Goal: Task Accomplishment & Management: Use online tool/utility

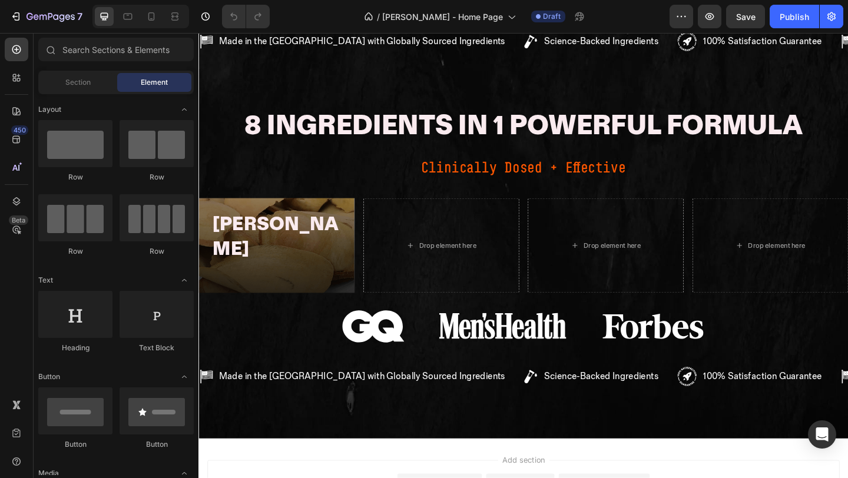
scroll to position [695, 0]
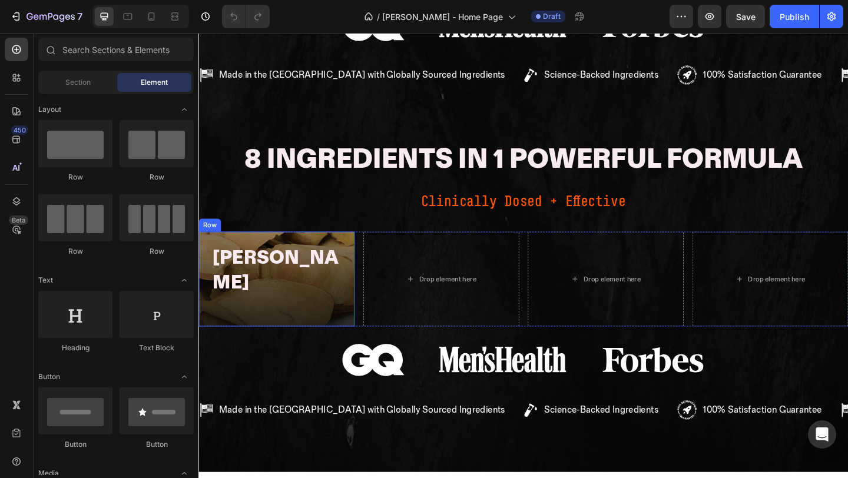
click at [333, 260] on div "Tongkat Ali Heading Row" at bounding box center [283, 300] width 170 height 103
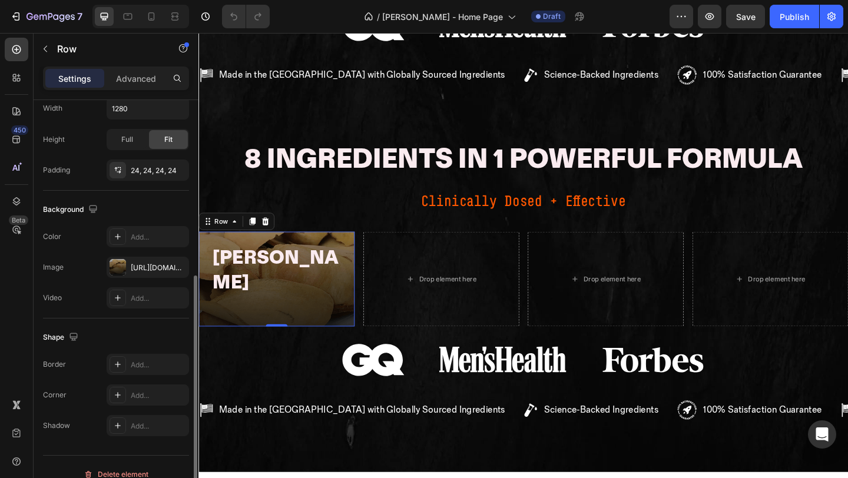
scroll to position [307, 0]
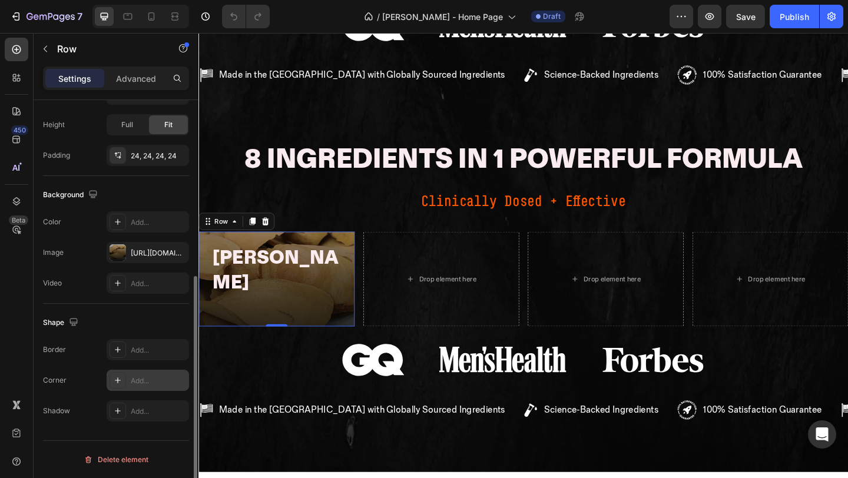
click at [151, 386] on div "Add..." at bounding box center [148, 380] width 82 height 21
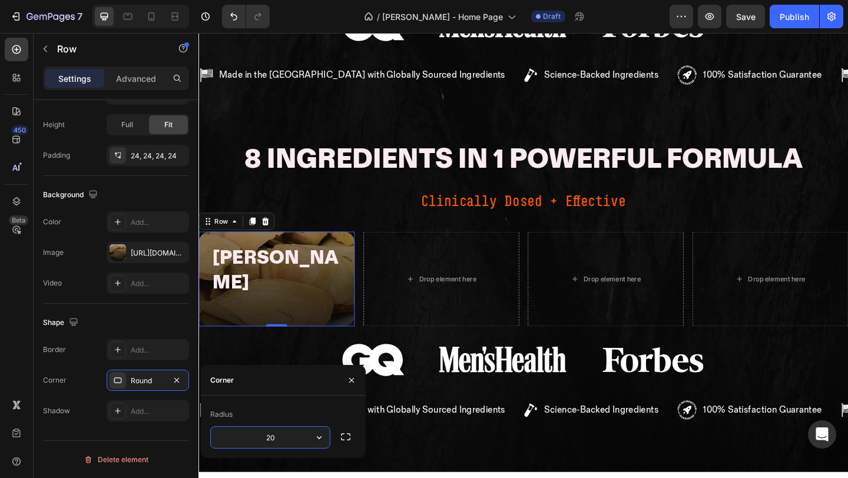
type input "20"
click at [239, 263] on h2 "Tongkat Ali" at bounding box center [283, 291] width 141 height 56
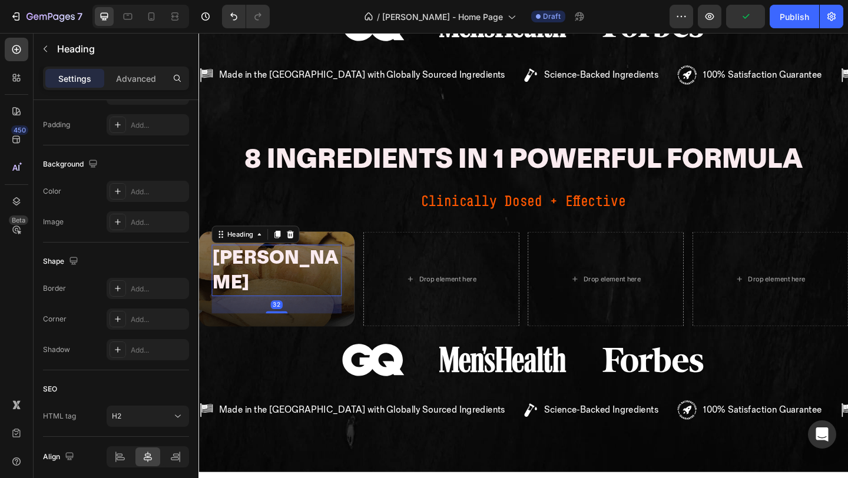
scroll to position [0, 0]
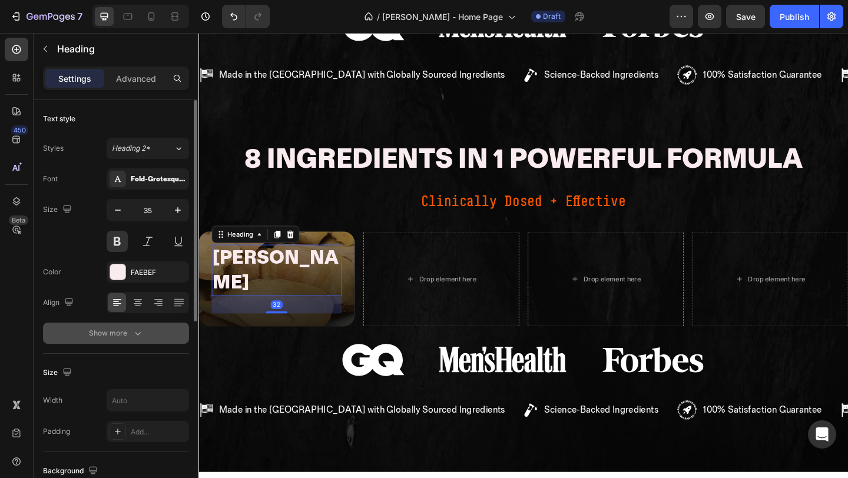
click at [115, 339] on button "Show more" at bounding box center [116, 333] width 146 height 21
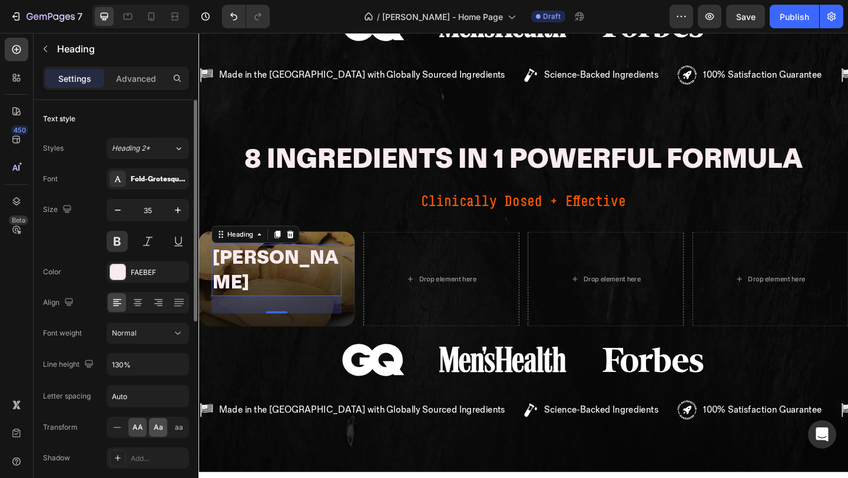
click at [152, 427] on div "Aa" at bounding box center [158, 427] width 18 height 19
click at [118, 303] on icon at bounding box center [117, 303] width 8 height 1
click at [132, 305] on icon at bounding box center [138, 303] width 12 height 12
click at [114, 302] on icon at bounding box center [117, 303] width 12 height 12
click at [141, 69] on div "Advanced" at bounding box center [136, 78] width 59 height 19
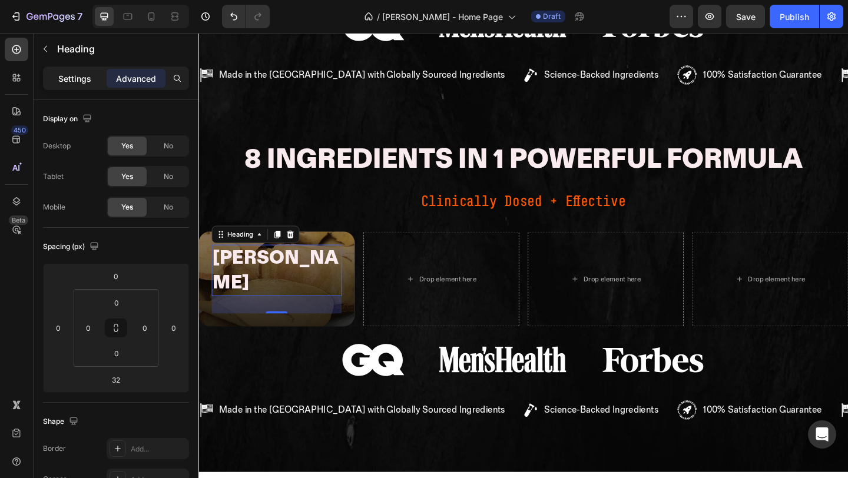
click at [79, 81] on p "Settings" at bounding box center [74, 78] width 33 height 12
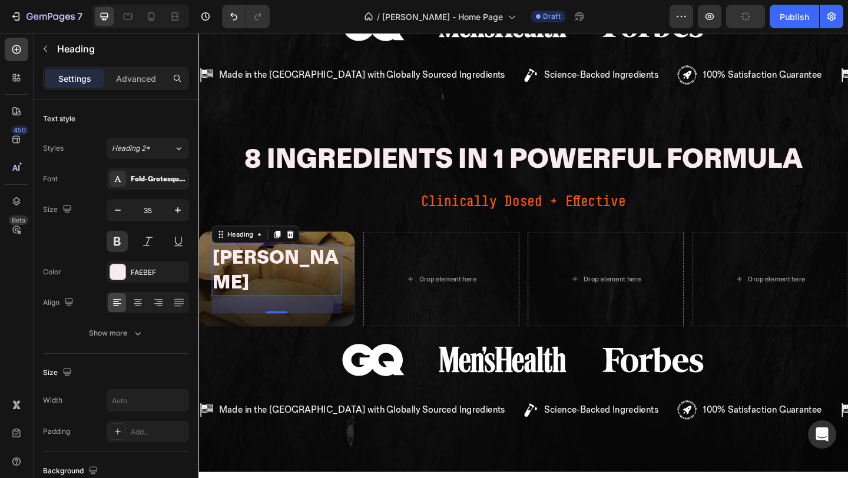
click at [227, 263] on div "[PERSON_NAME]" at bounding box center [283, 291] width 141 height 56
click at [241, 263] on h2 "[PERSON_NAME]" at bounding box center [283, 291] width 141 height 56
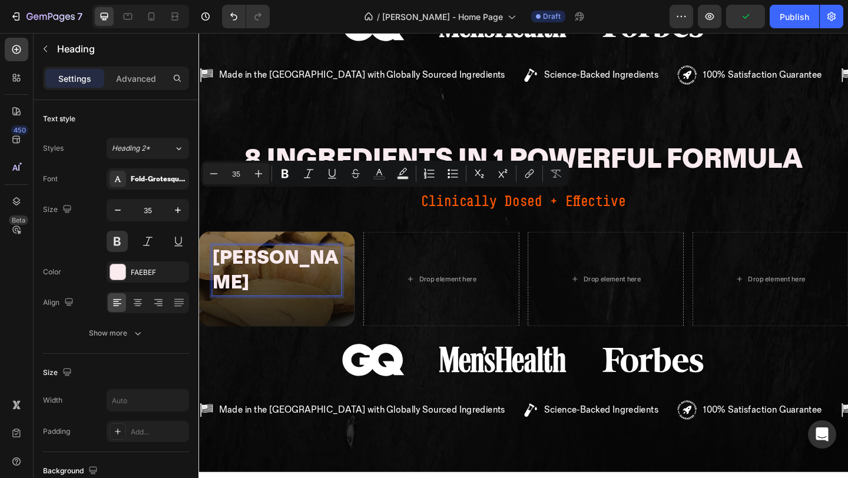
click at [228, 263] on h2 "[PERSON_NAME]" at bounding box center [283, 291] width 141 height 56
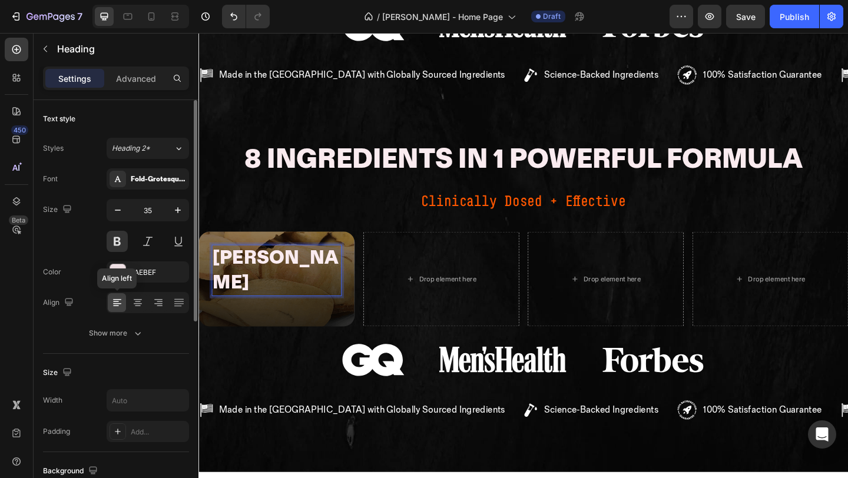
click at [117, 307] on icon at bounding box center [117, 303] width 12 height 12
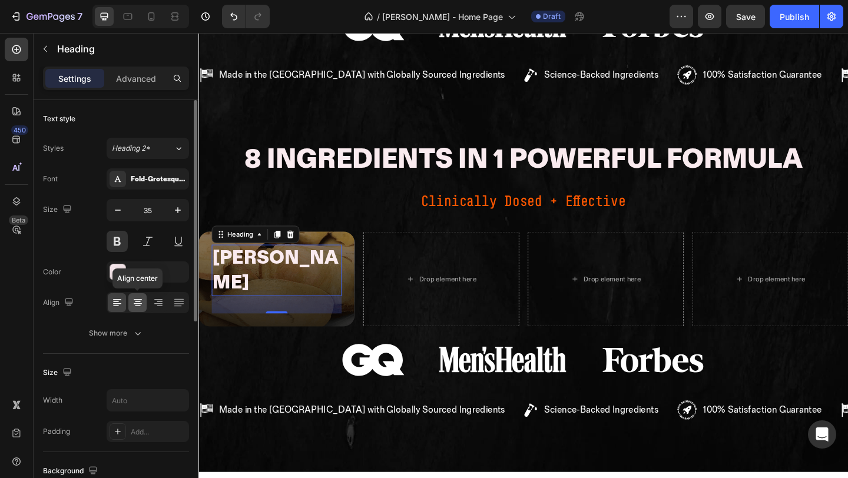
click at [132, 306] on icon at bounding box center [138, 303] width 12 height 12
click at [120, 306] on icon at bounding box center [117, 303] width 12 height 12
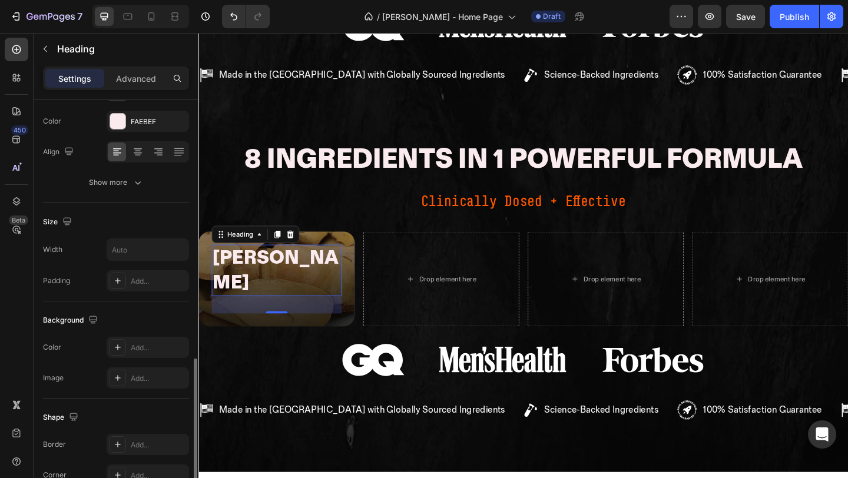
scroll to position [353, 0]
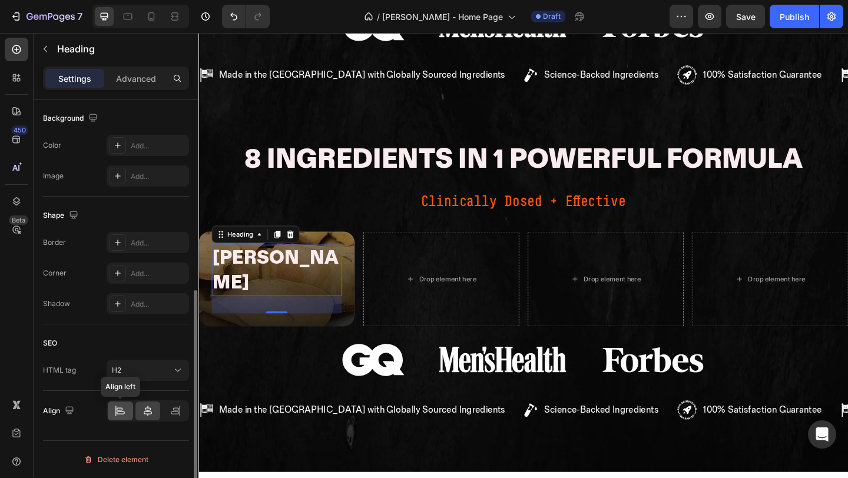
click at [124, 414] on icon at bounding box center [120, 411] width 12 height 12
click at [140, 84] on p "Advanced" at bounding box center [136, 78] width 40 height 12
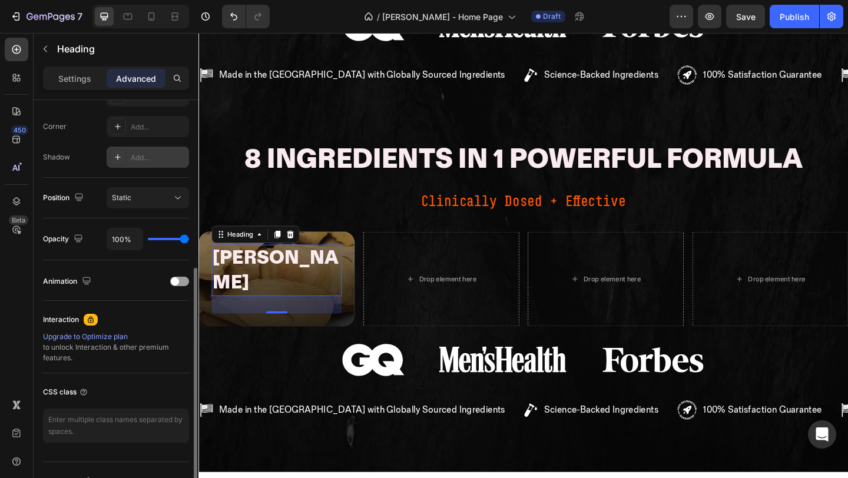
scroll to position [0, 0]
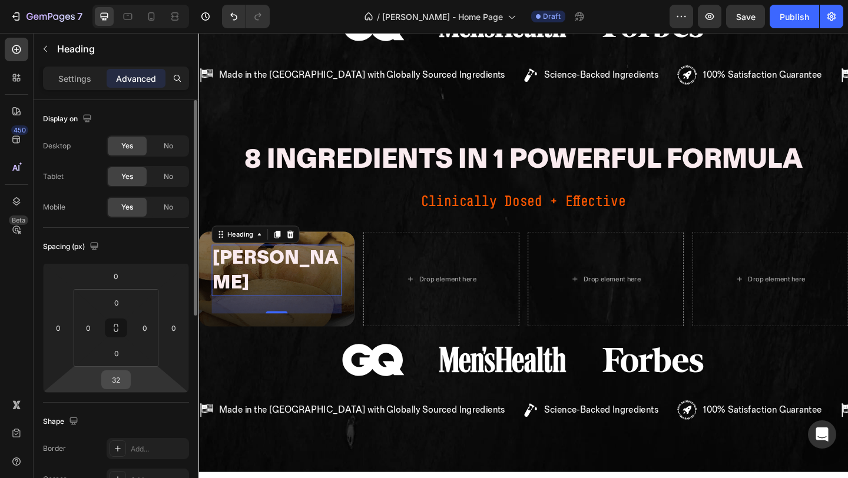
click at [122, 381] on input "32" at bounding box center [116, 380] width 24 height 18
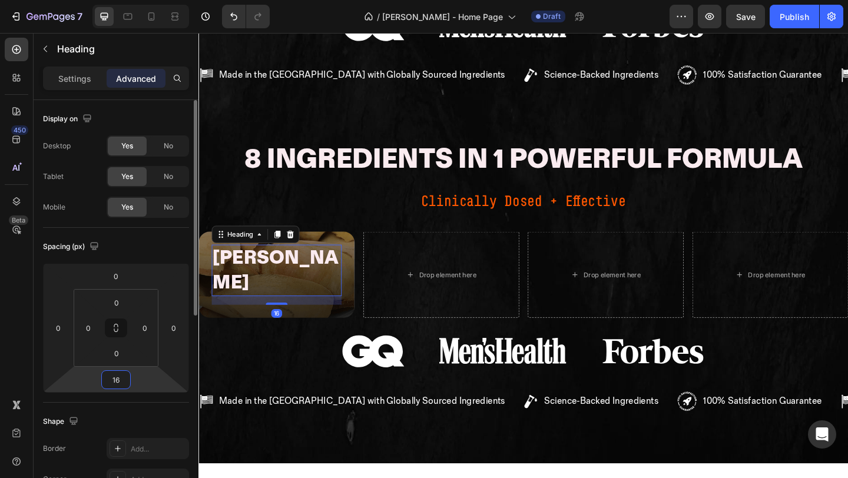
type input "16"
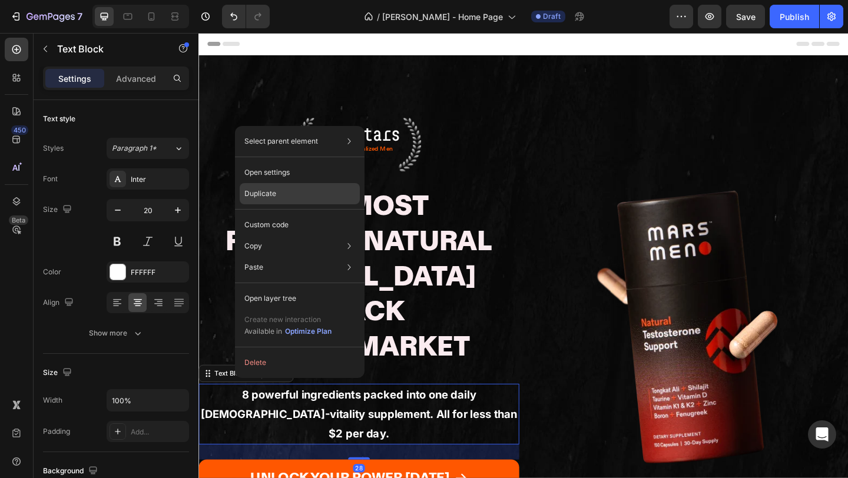
click at [303, 214] on div "Duplicate" at bounding box center [300, 224] width 120 height 21
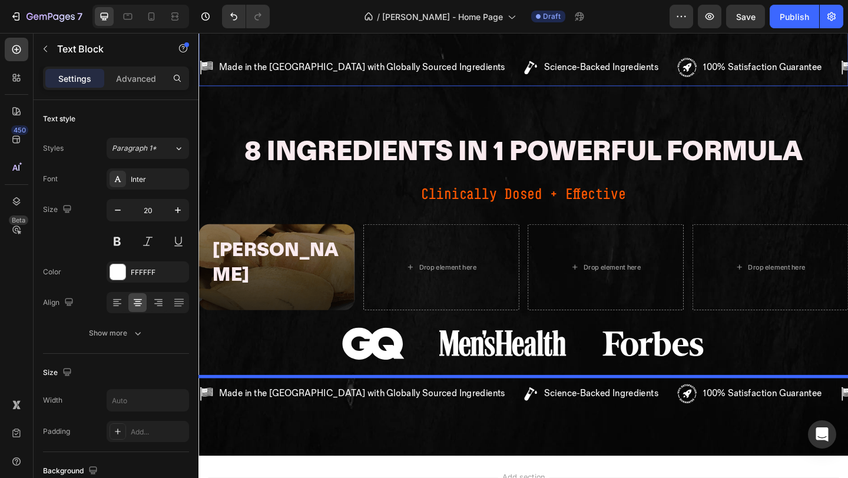
scroll to position [818, 0]
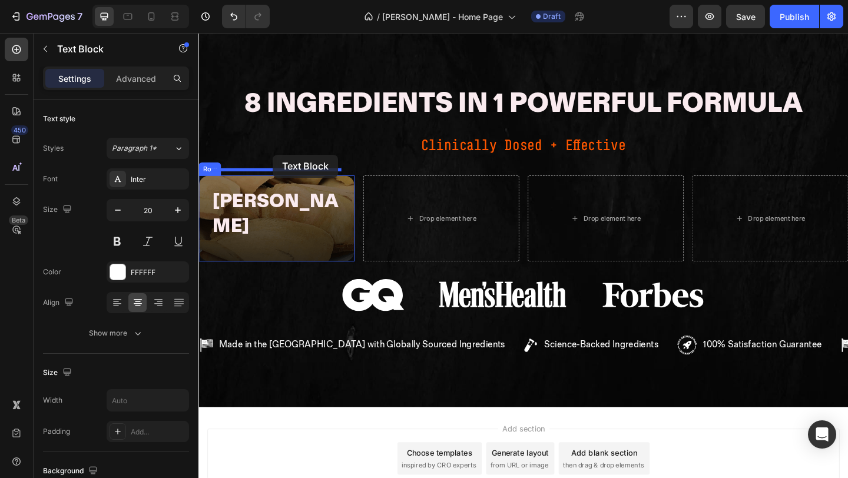
drag, startPoint x: 241, startPoint y: 259, endPoint x: 279, endPoint y: 165, distance: 100.9
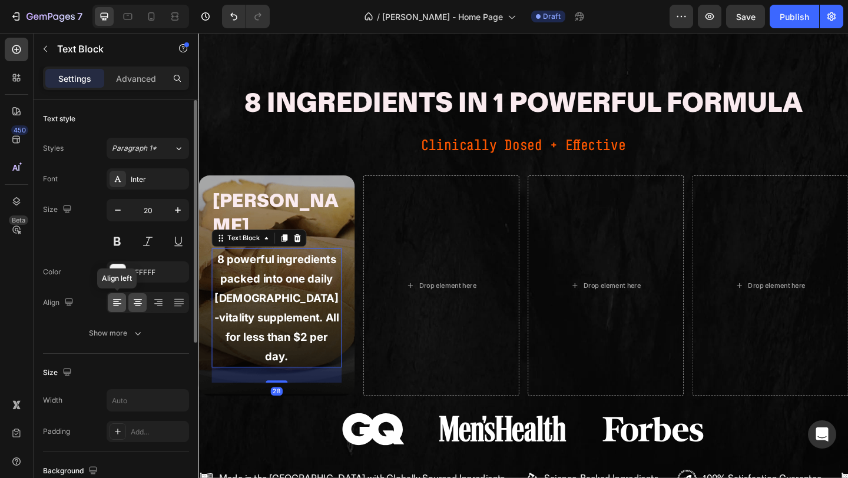
click at [117, 297] on icon at bounding box center [117, 303] width 12 height 12
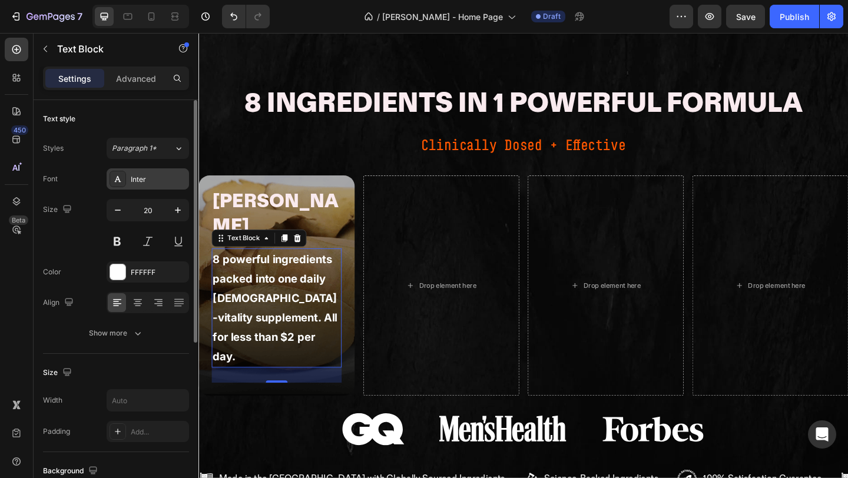
click at [124, 178] on div at bounding box center [118, 179] width 16 height 16
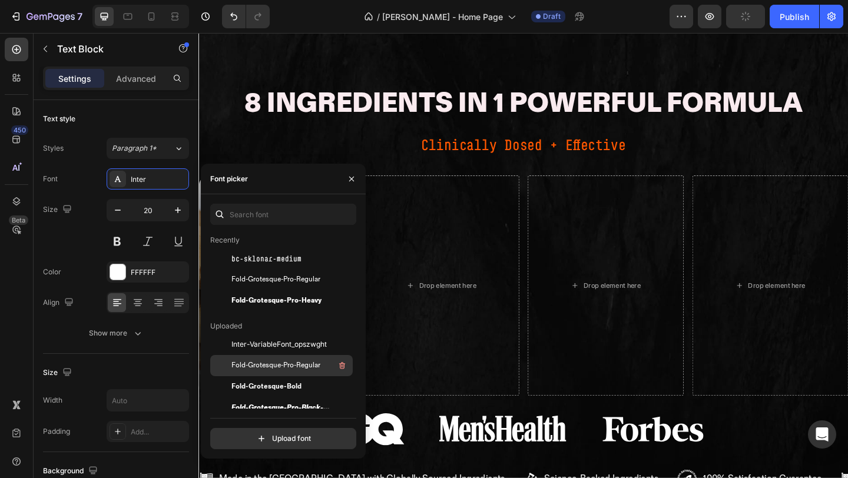
scroll to position [36, 0]
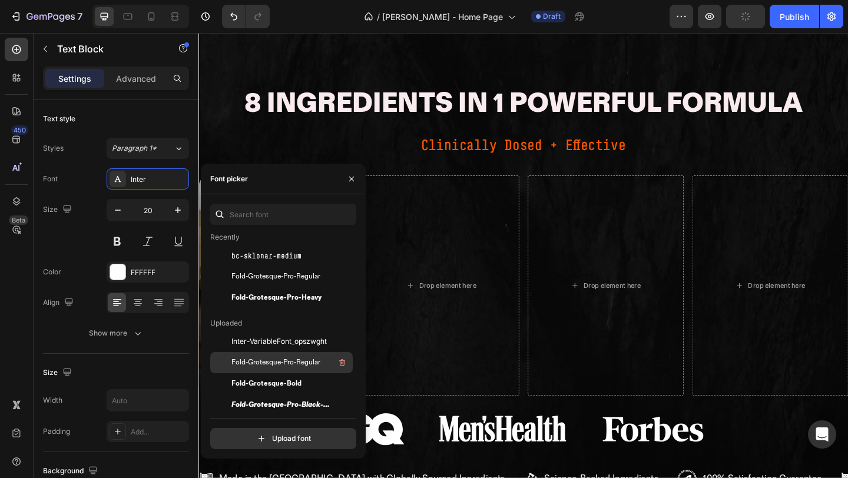
click at [283, 357] on span "Fold-Grotesque-Pro-Regular" at bounding box center [275, 362] width 89 height 11
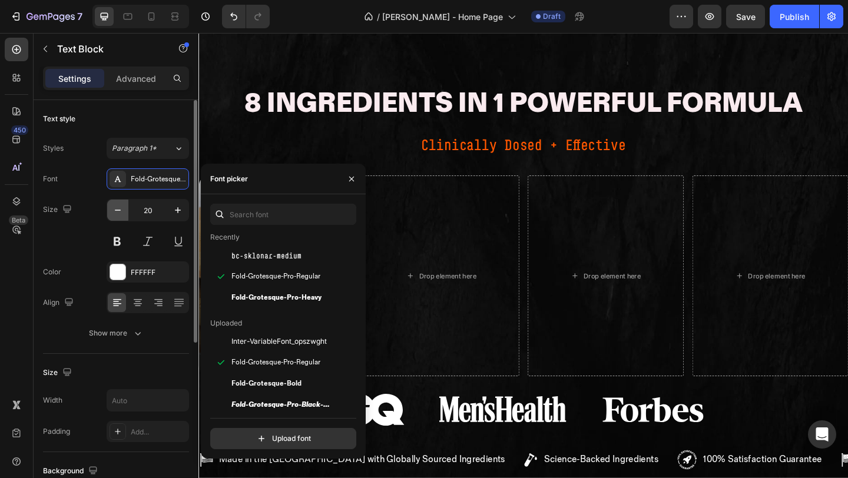
click at [115, 218] on button "button" at bounding box center [117, 210] width 21 height 21
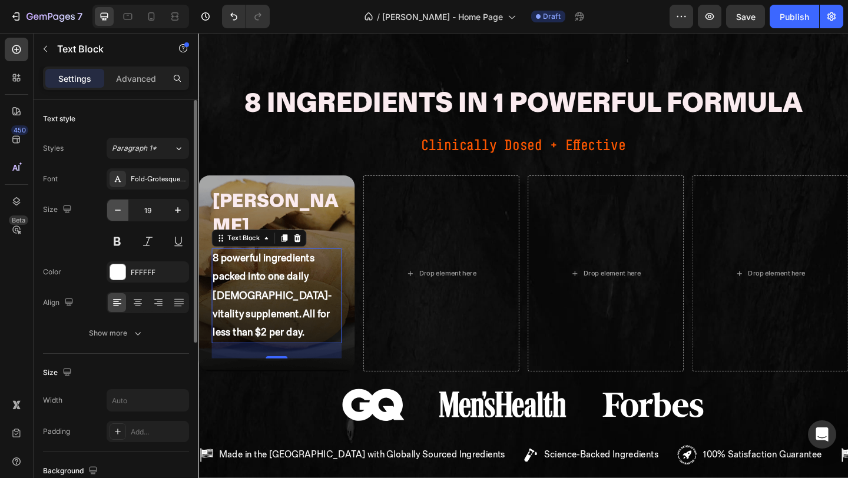
click at [115, 218] on button "button" at bounding box center [117, 210] width 21 height 21
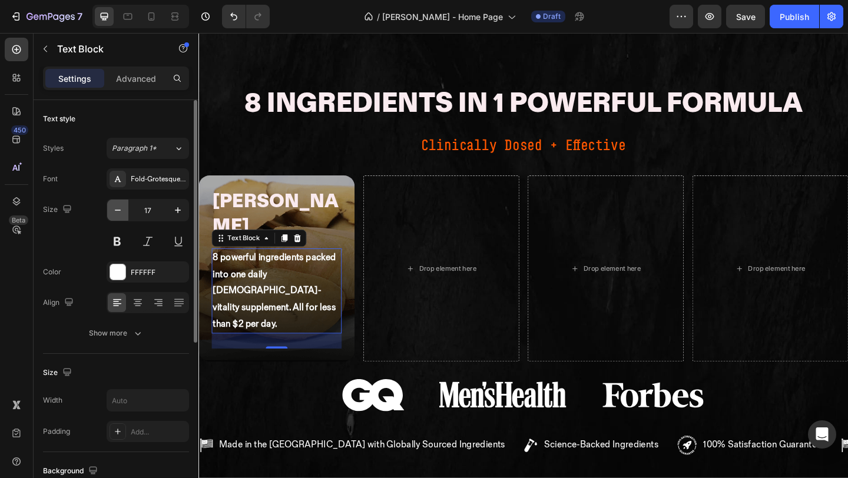
click at [115, 218] on button "button" at bounding box center [117, 210] width 21 height 21
type input "16"
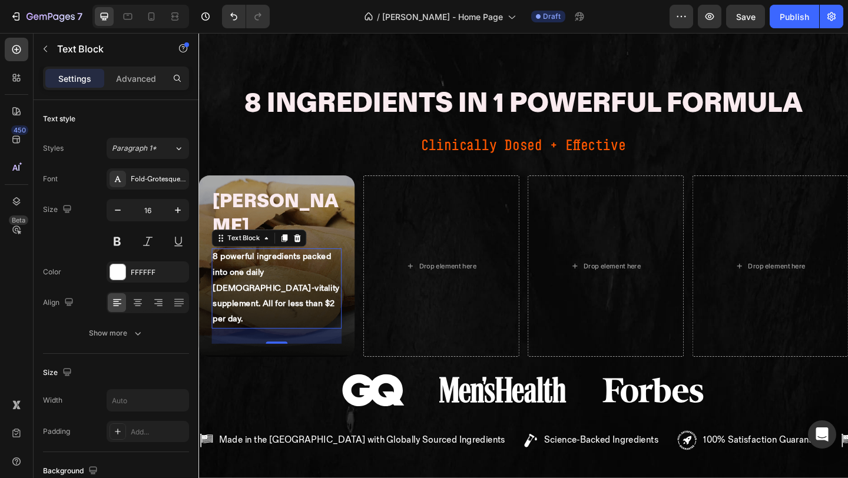
click at [262, 271] on strong "8 powerful ingredients packed into one daily [DEMOGRAPHIC_DATA]-vitality supple…" at bounding box center [283, 310] width 138 height 79
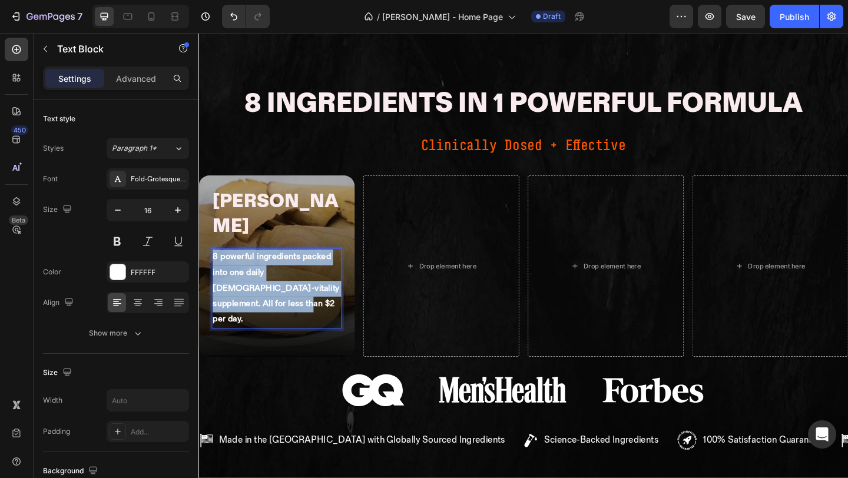
click at [262, 271] on strong "8 powerful ingredients packed into one daily [DEMOGRAPHIC_DATA]-vitality supple…" at bounding box center [283, 310] width 138 height 79
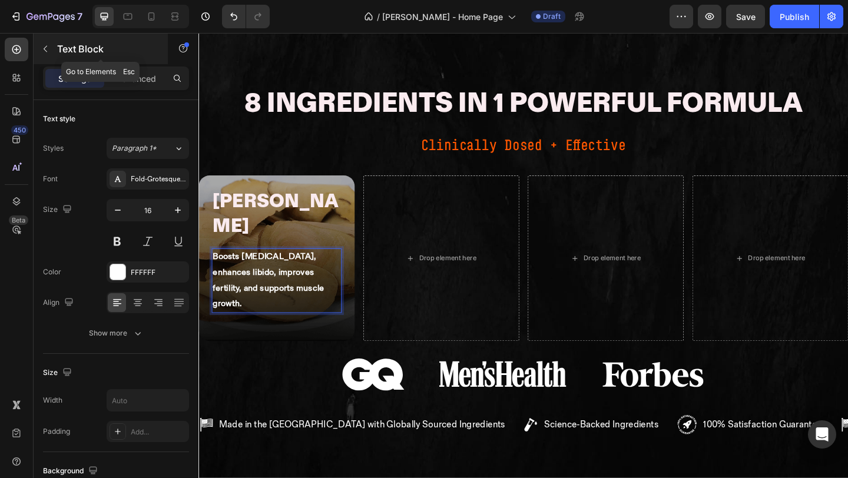
click at [55, 48] on div "Text Block" at bounding box center [101, 49] width 134 height 31
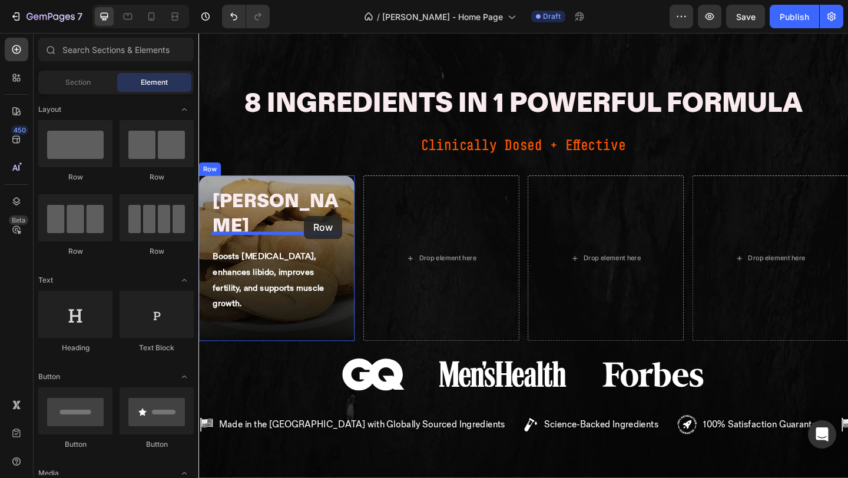
drag, startPoint x: 276, startPoint y: 181, endPoint x: 313, endPoint y: 231, distance: 62.8
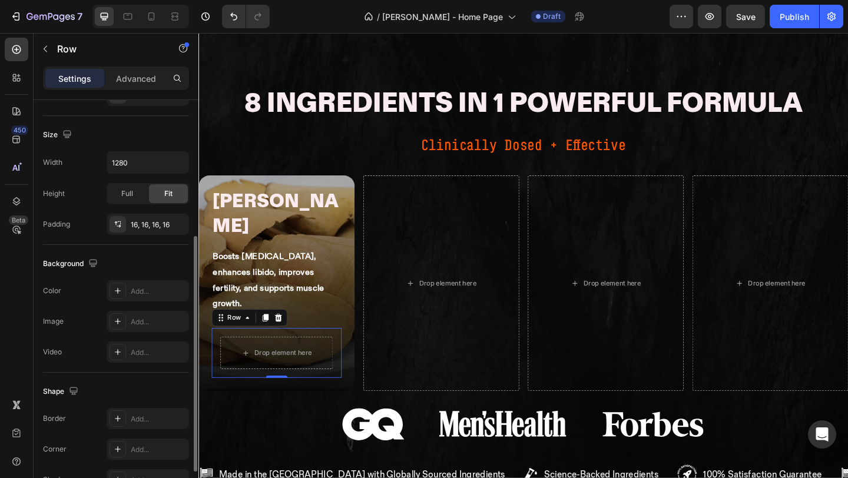
scroll to position [282, 0]
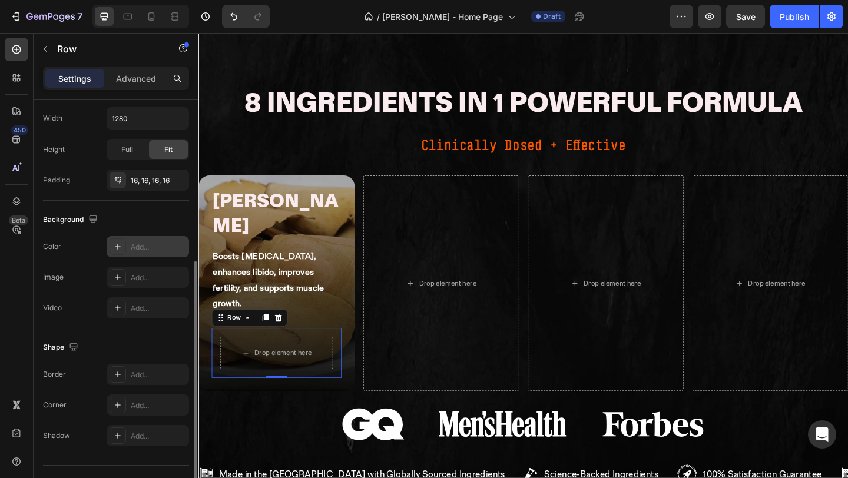
click at [115, 247] on icon at bounding box center [117, 246] width 9 height 9
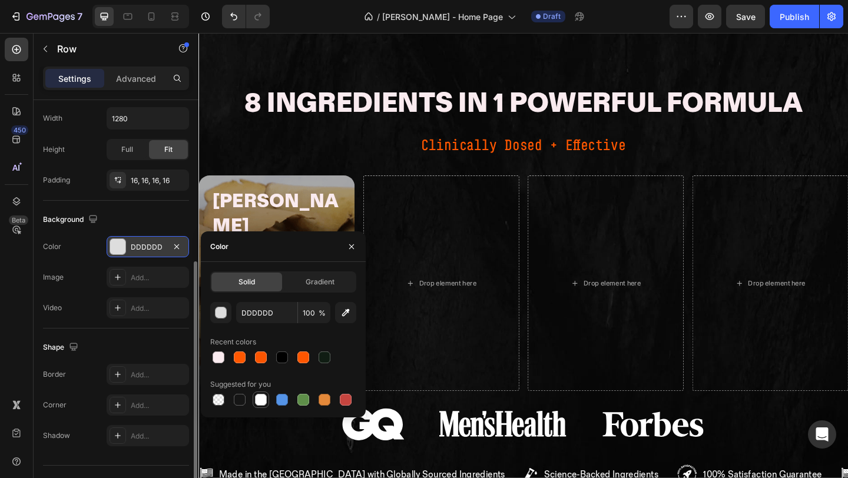
click at [268, 401] on div at bounding box center [261, 400] width 16 height 16
type input "FFFFFF"
click at [77, 277] on div "Image Add..." at bounding box center [116, 277] width 146 height 21
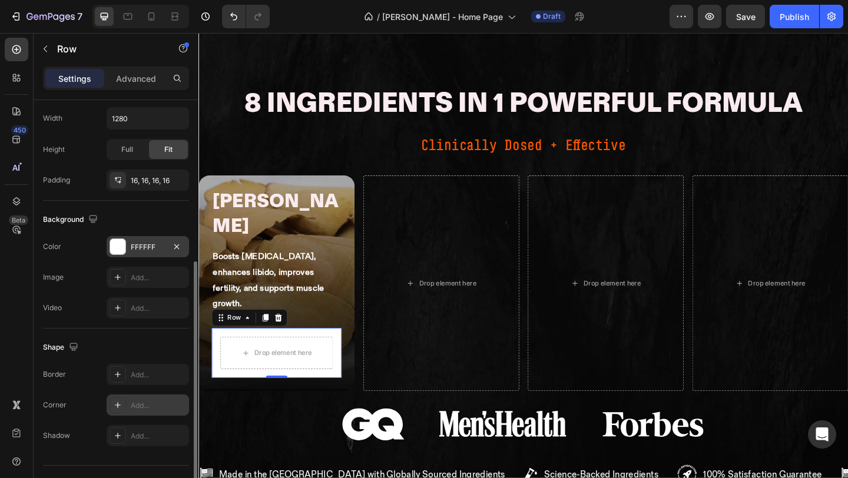
click at [119, 408] on icon at bounding box center [117, 404] width 9 height 9
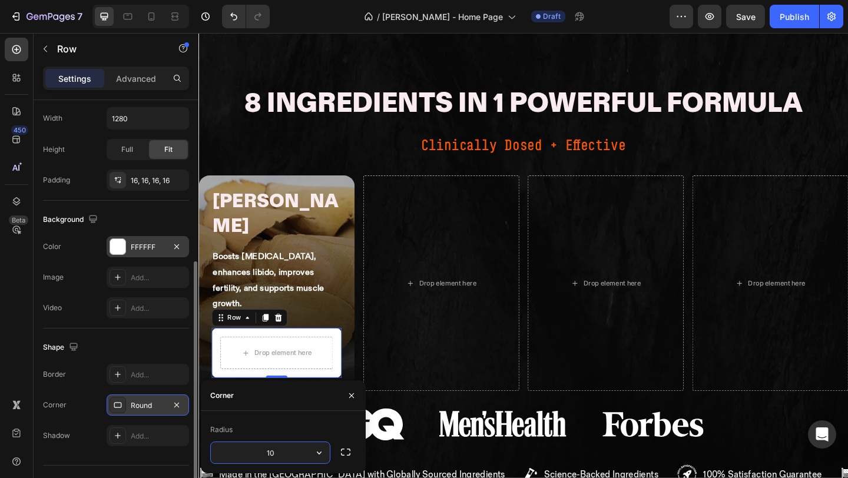
type input "100"
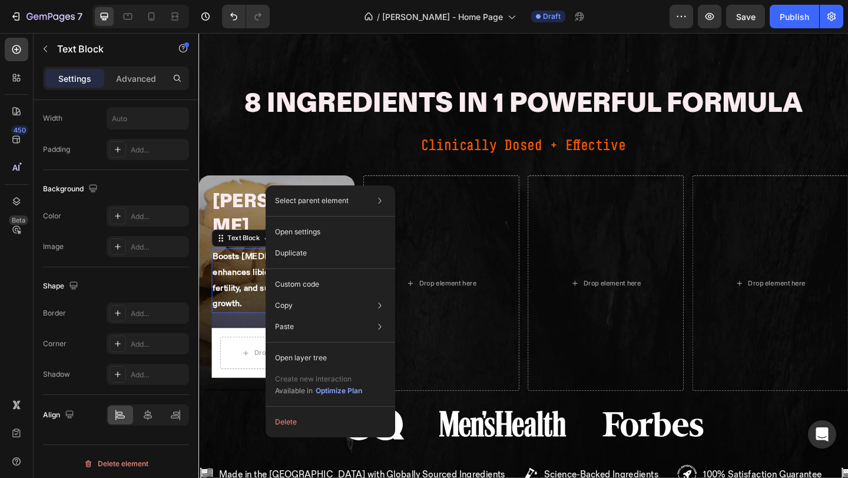
scroll to position [0, 0]
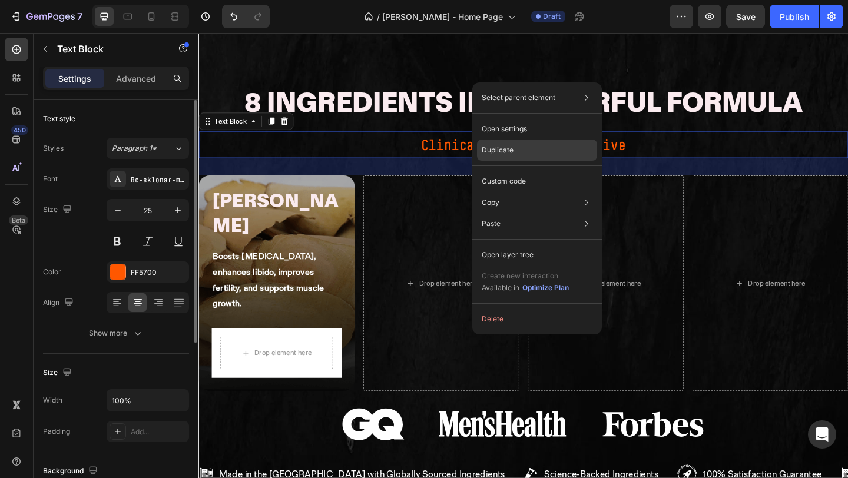
click at [508, 150] on p "Duplicate" at bounding box center [498, 150] width 32 height 11
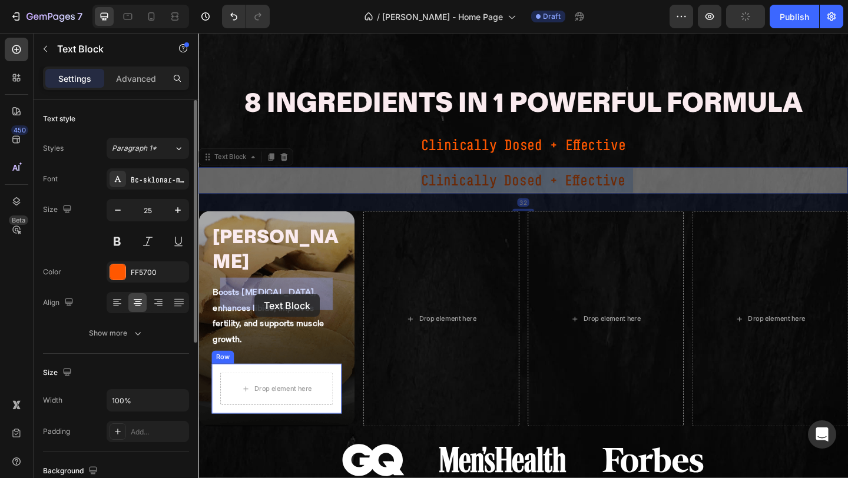
drag, startPoint x: 496, startPoint y: 138, endPoint x: 259, endPoint y: 317, distance: 297.6
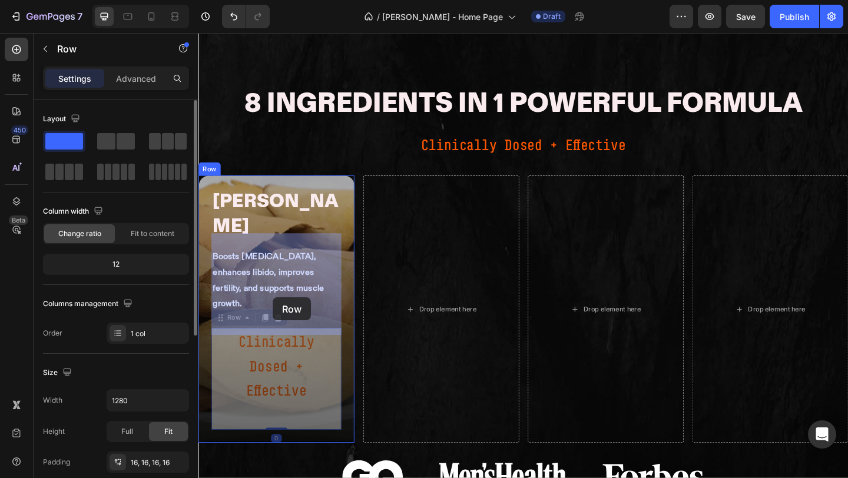
drag, startPoint x: 280, startPoint y: 352, endPoint x: 278, endPoint y: 321, distance: 31.3
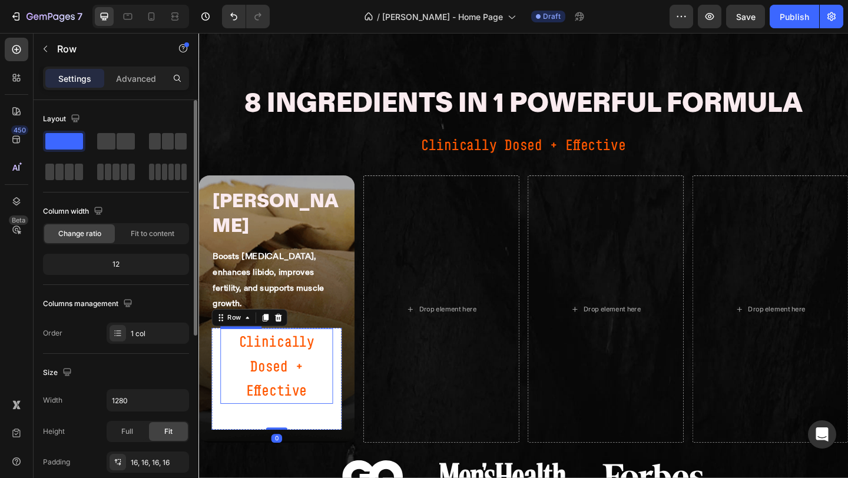
click at [293, 356] on p "Clinically Dosed + Effective" at bounding box center [283, 395] width 120 height 79
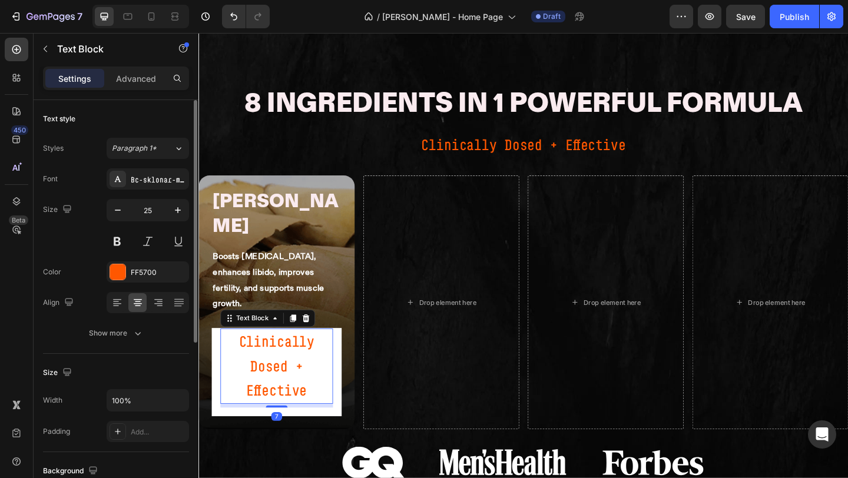
drag, startPoint x: 283, startPoint y: 350, endPoint x: 283, endPoint y: 310, distance: 40.0
click at [283, 354] on div "Clinically Dosed + Effective Text Block 7" at bounding box center [283, 395] width 122 height 82
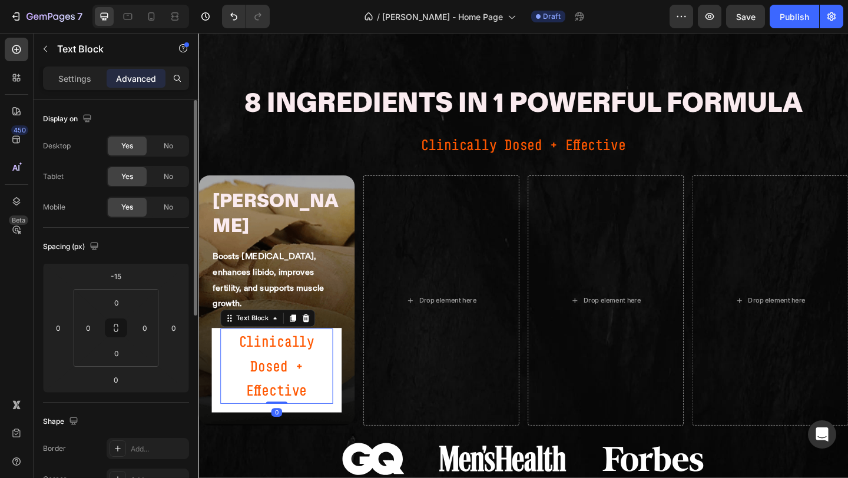
click at [295, 356] on p "Clinically Dosed + Effective" at bounding box center [283, 395] width 120 height 79
click at [175, 0] on html "7 Version history / Caroline - Home Page Draft Preview Save Publish 450 Beta Se…" at bounding box center [424, 0] width 848 height 0
click at [127, 277] on input "-15" at bounding box center [116, 276] width 24 height 18
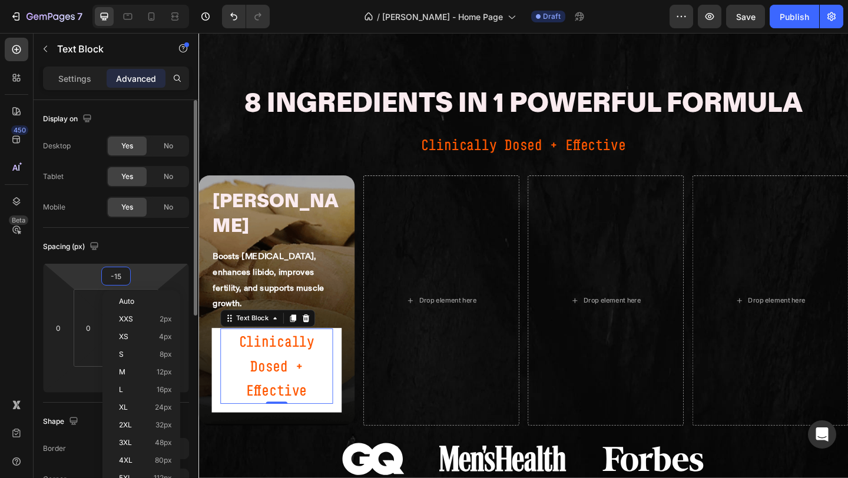
type input "0"
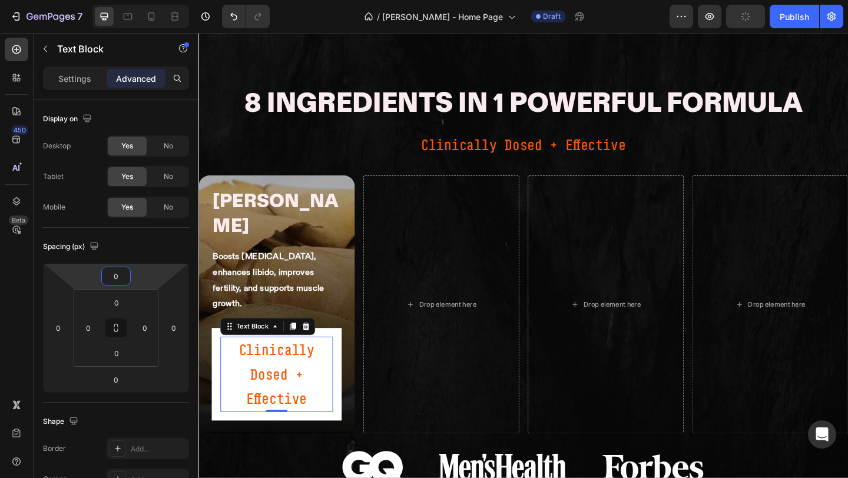
click at [420, 266] on div "Drop element here" at bounding box center [462, 328] width 170 height 281
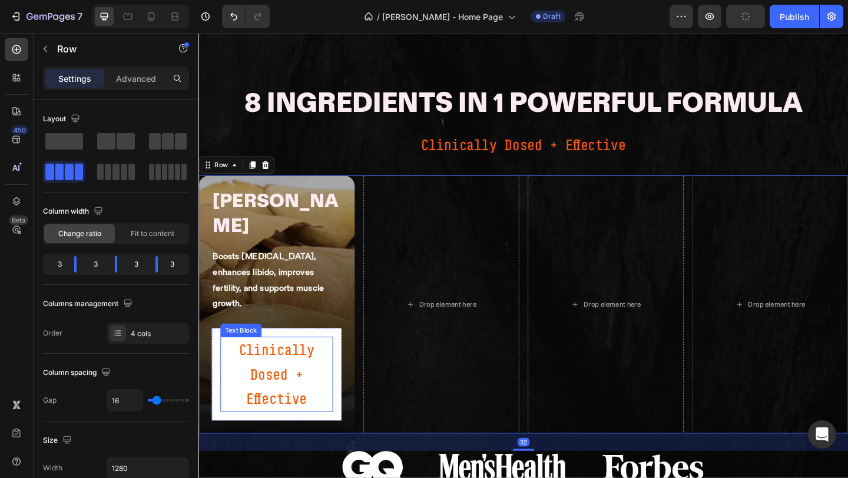
click at [290, 364] on p "Clinically Dosed + Effective" at bounding box center [283, 403] width 120 height 79
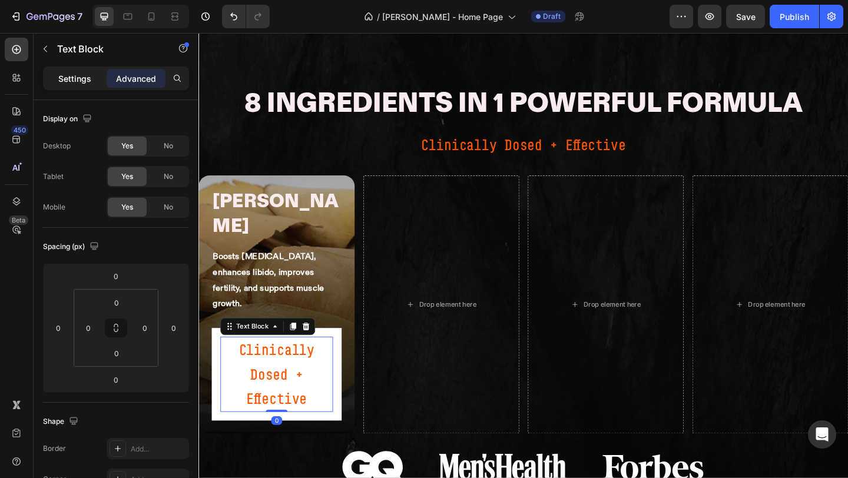
click at [72, 82] on p "Settings" at bounding box center [74, 78] width 33 height 12
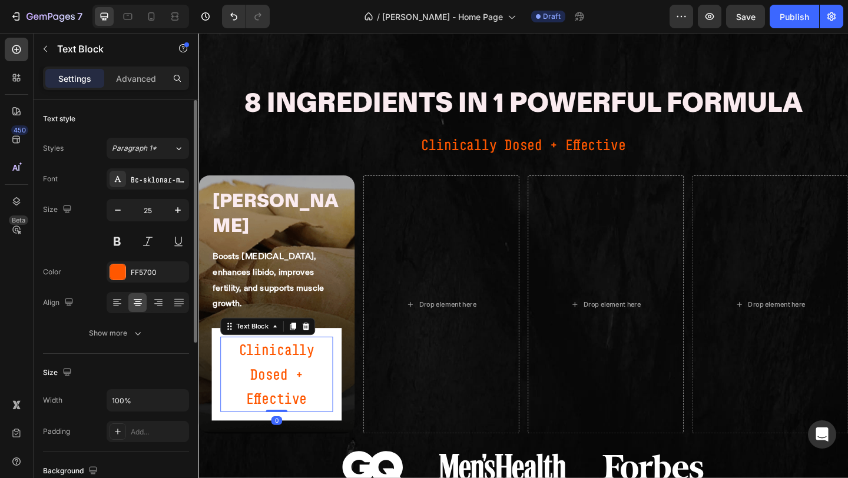
click at [112, 286] on div "Font Bc-sklonar-medium Size 25 Color FF5700 Align Show more" at bounding box center [116, 255] width 146 height 175
click at [117, 278] on div at bounding box center [117, 271] width 15 height 15
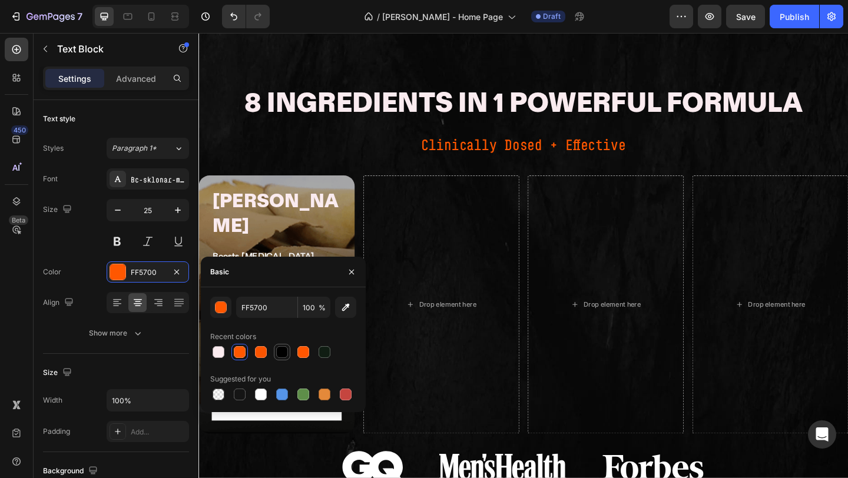
click at [289, 349] on div at bounding box center [282, 352] width 16 height 16
type input "000000"
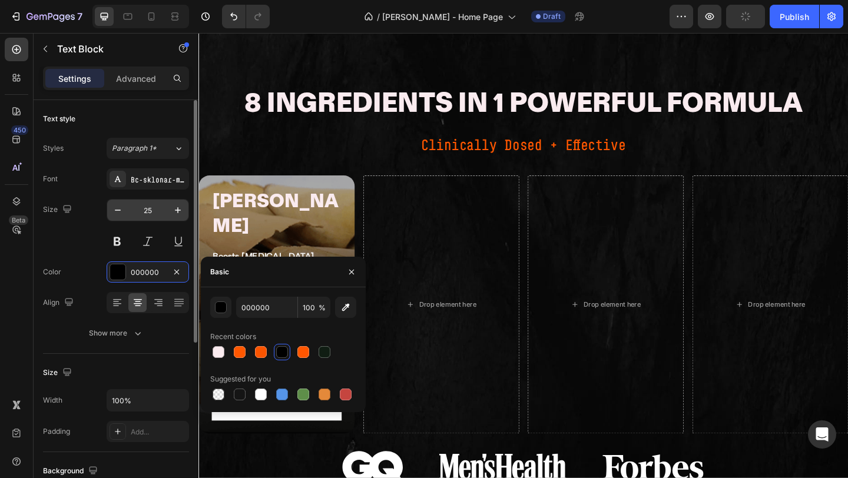
click at [151, 211] on input "25" at bounding box center [147, 210] width 39 height 21
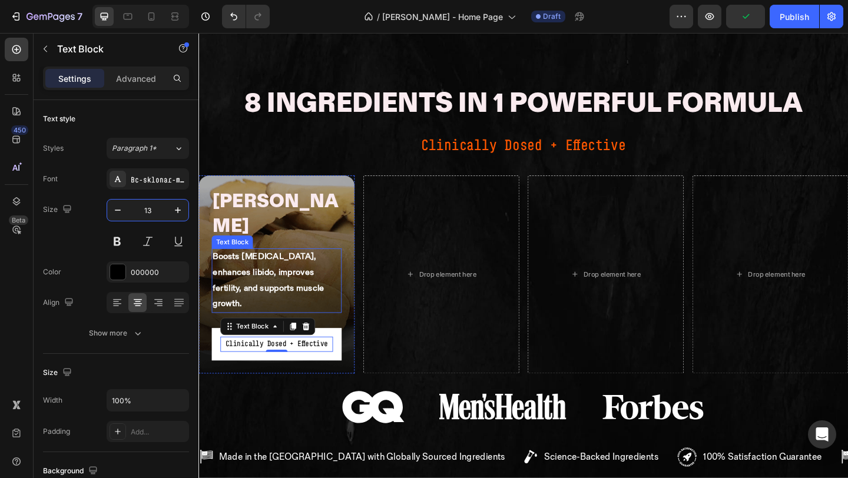
type input "13"
click at [220, 354] on div "Clinically Dosed + Effective Text Block 0 Row" at bounding box center [283, 371] width 141 height 35
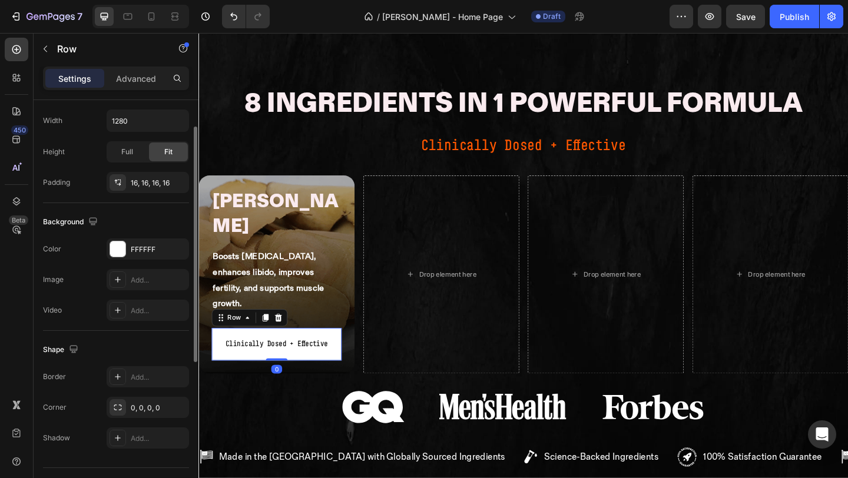
scroll to position [307, 0]
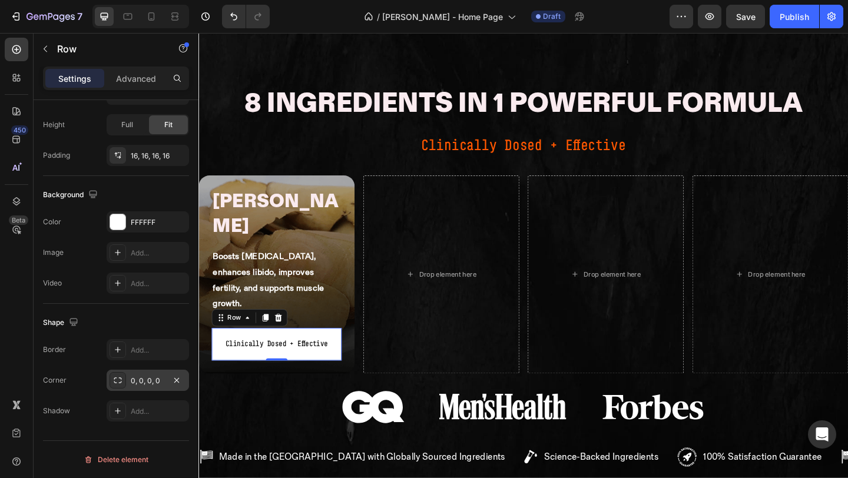
click at [141, 383] on div "0, 0, 0, 0" at bounding box center [148, 381] width 34 height 11
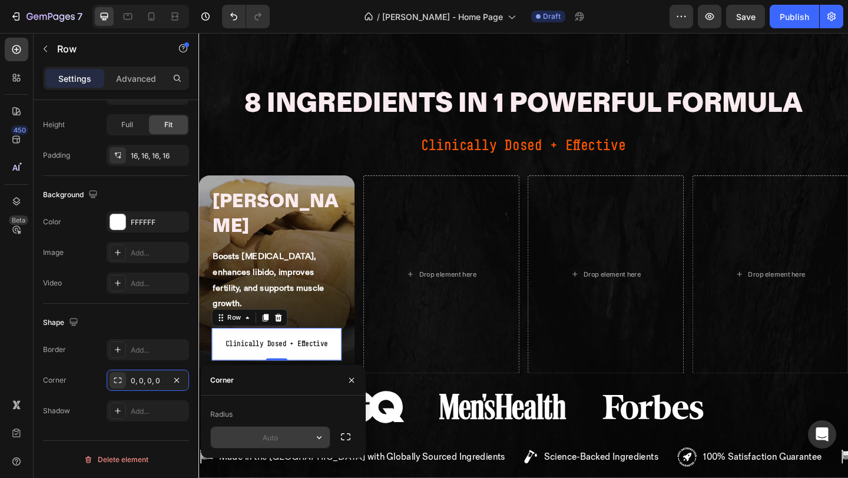
click at [271, 433] on input "text" at bounding box center [270, 437] width 119 height 21
click at [322, 439] on icon "button" at bounding box center [319, 438] width 12 height 12
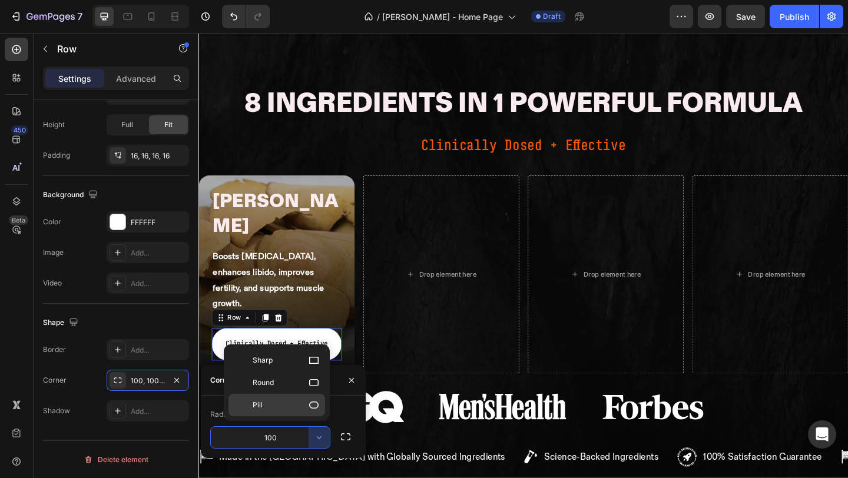
click at [314, 410] on icon at bounding box center [314, 405] width 12 height 12
type input "9999"
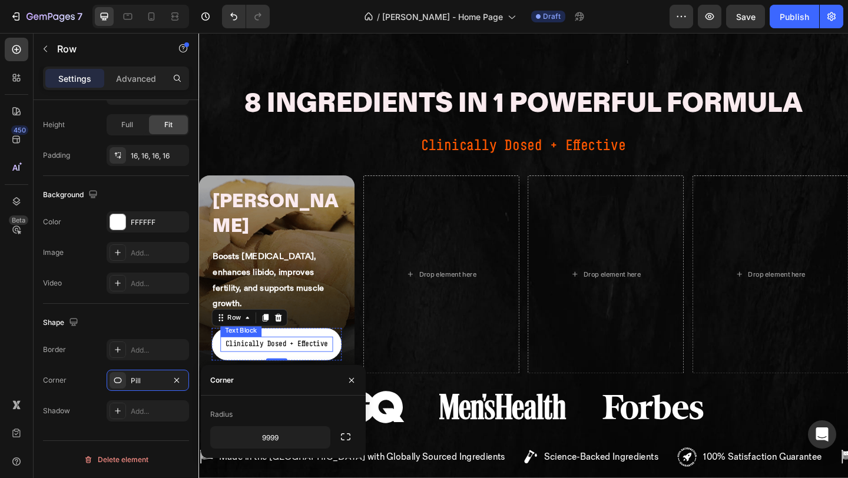
click at [277, 364] on p "Clinically Dosed + Effective" at bounding box center [283, 371] width 120 height 14
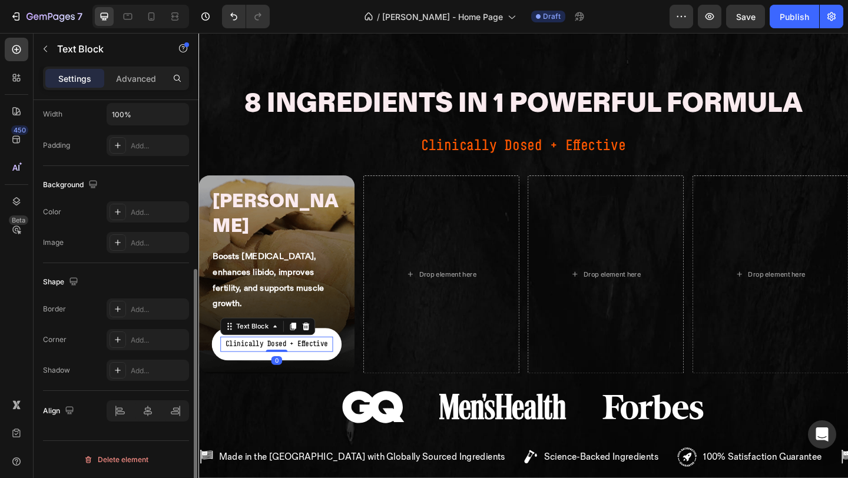
click at [277, 364] on p "Clinically Dosed + Effective" at bounding box center [283, 371] width 120 height 14
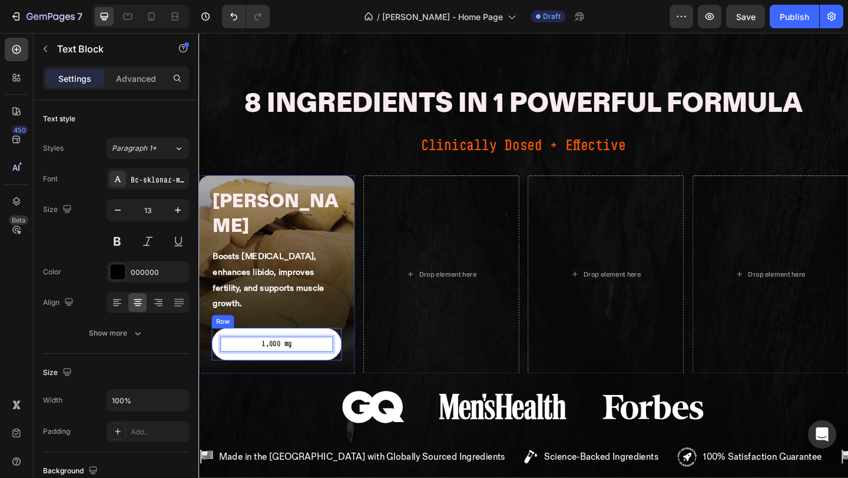
click at [312, 354] on div "1,000 mg Text Block 0 Row" at bounding box center [283, 371] width 141 height 35
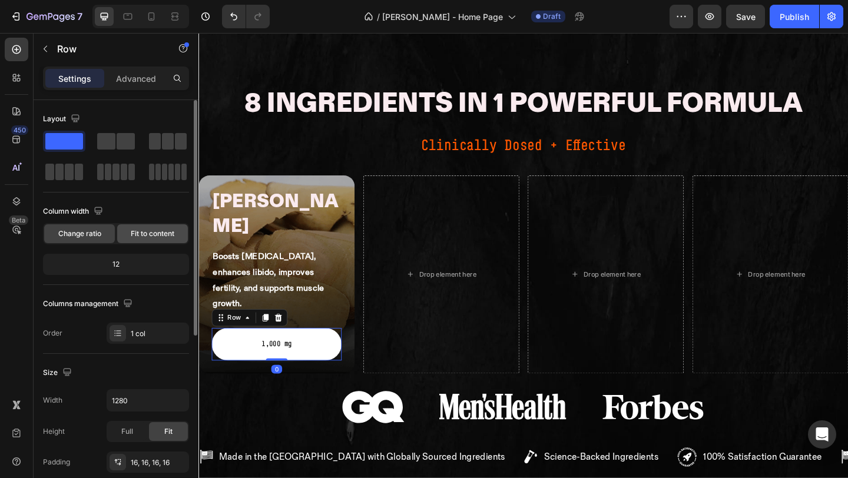
click at [135, 230] on span "Fit to content" at bounding box center [153, 233] width 44 height 11
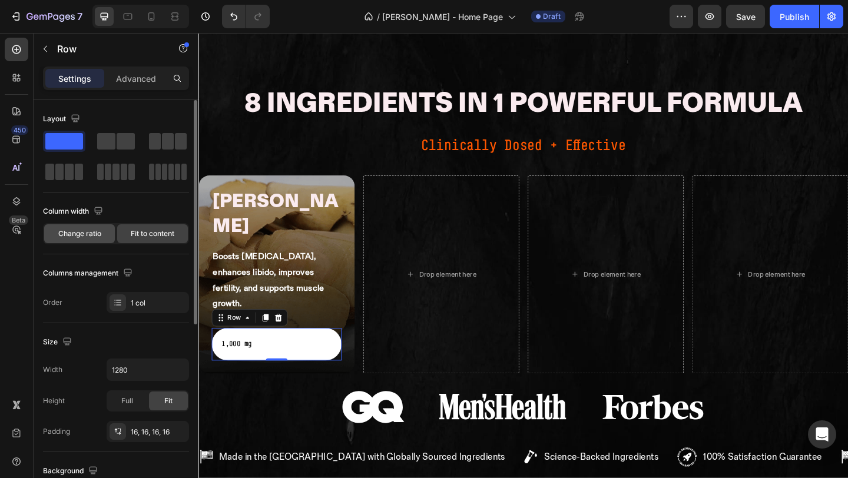
click at [100, 231] on span "Change ratio" at bounding box center [79, 233] width 43 height 11
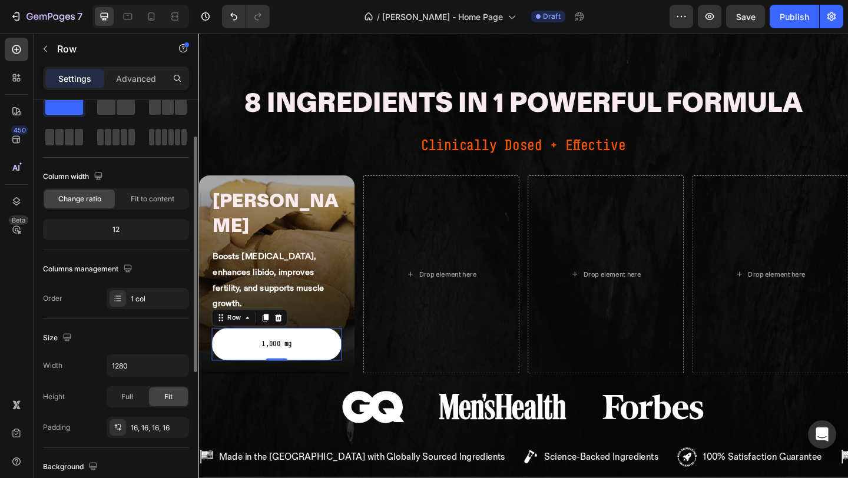
scroll to position [54, 0]
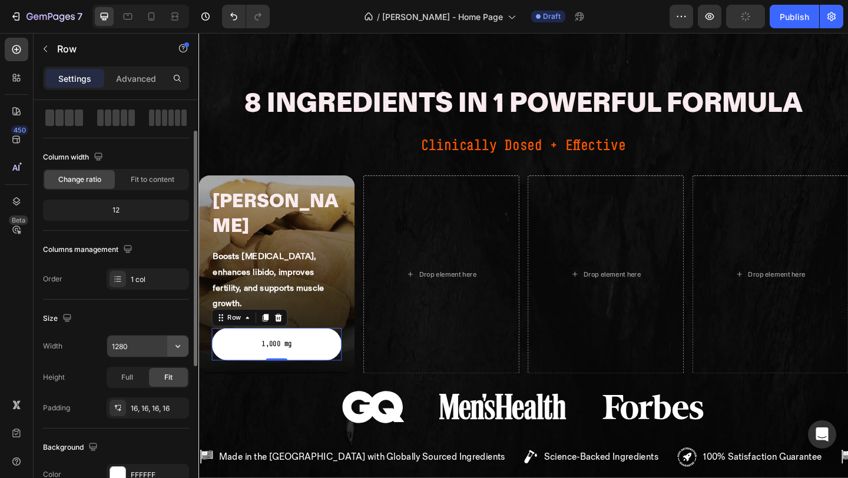
click at [177, 343] on icon "button" at bounding box center [178, 346] width 12 height 12
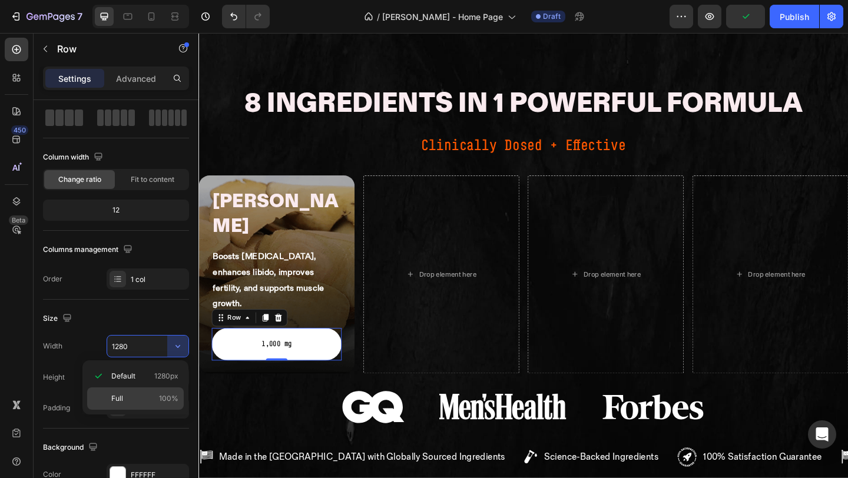
click at [120, 396] on span "Full" at bounding box center [117, 398] width 12 height 11
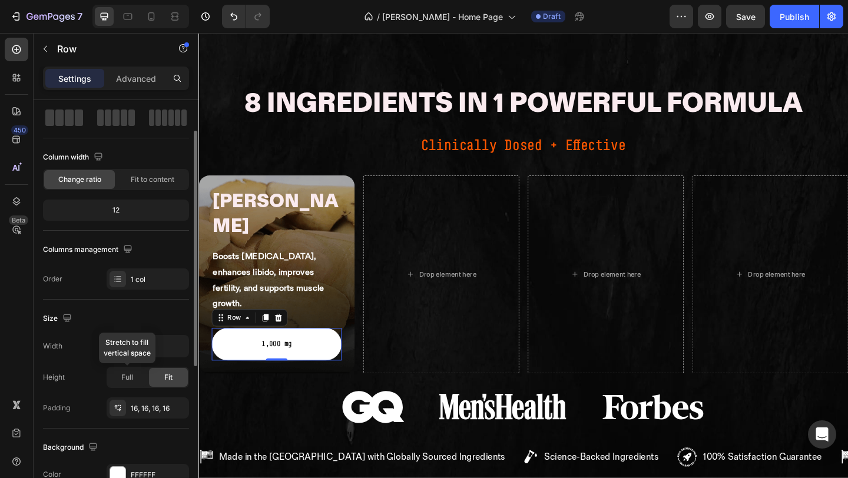
click at [128, 387] on div "Full Stretch to fill vertical space Fit" at bounding box center [148, 377] width 82 height 21
click at [128, 385] on div "Full" at bounding box center [127, 377] width 39 height 19
click at [160, 381] on div "Fit" at bounding box center [168, 377] width 39 height 19
click at [148, 347] on input "100%" at bounding box center [147, 346] width 81 height 21
click at [180, 340] on icon "button" at bounding box center [178, 346] width 12 height 12
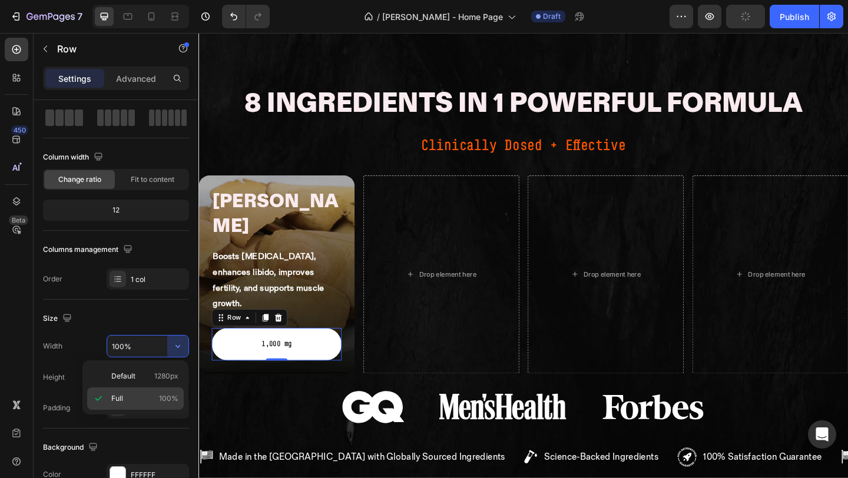
click at [156, 392] on div "Full 100%" at bounding box center [135, 398] width 97 height 22
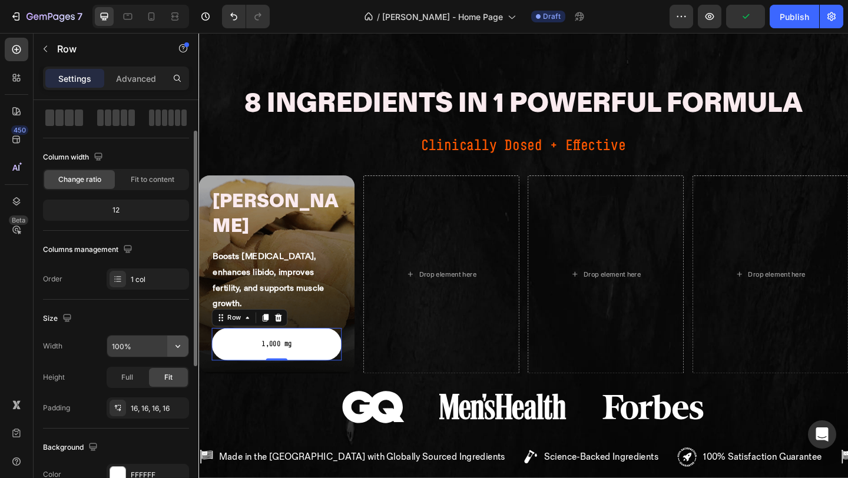
click at [178, 347] on icon "button" at bounding box center [178, 346] width 12 height 12
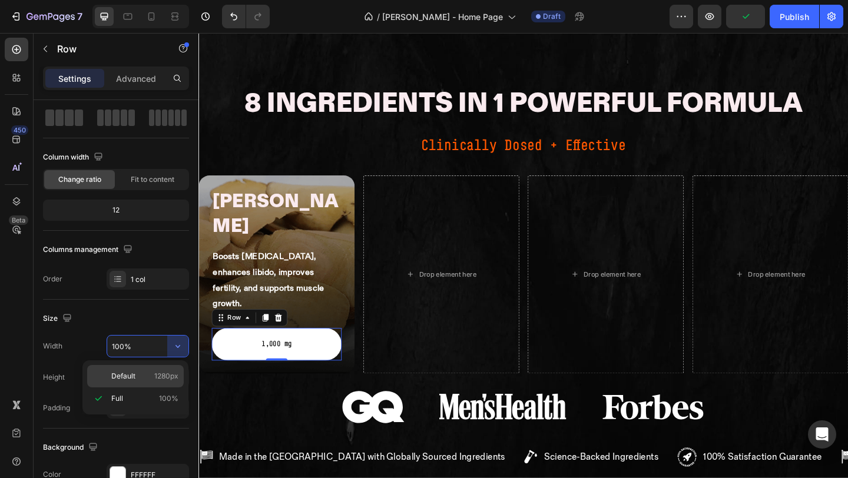
click at [164, 377] on span "1280px" at bounding box center [166, 376] width 24 height 11
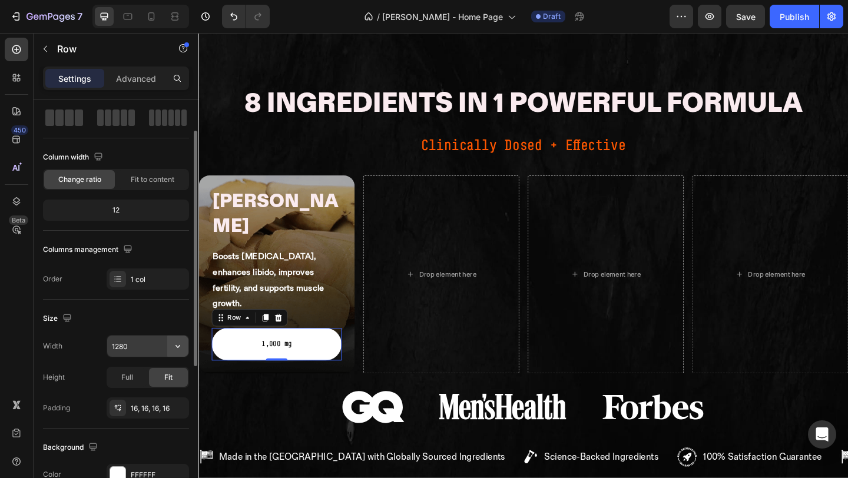
click at [180, 353] on button "button" at bounding box center [177, 346] width 21 height 21
click at [138, 347] on input "1280" at bounding box center [147, 346] width 81 height 21
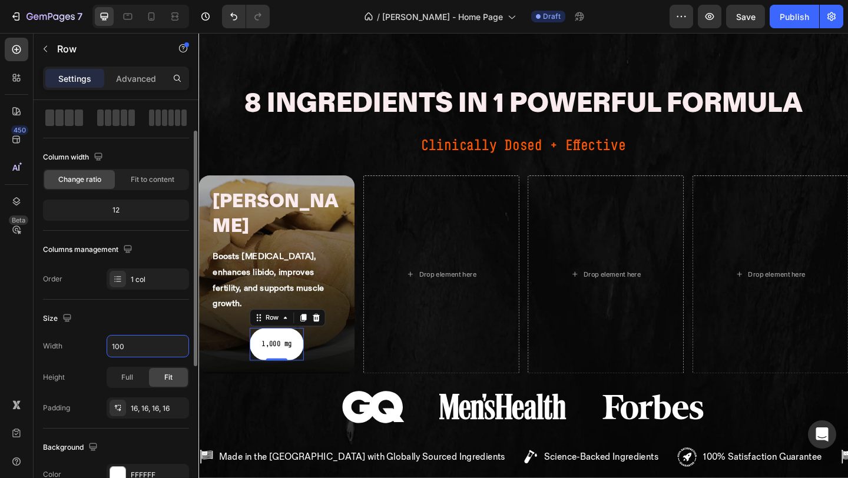
type input "100"
click at [291, 364] on p "1,000 mg" at bounding box center [283, 371] width 38 height 14
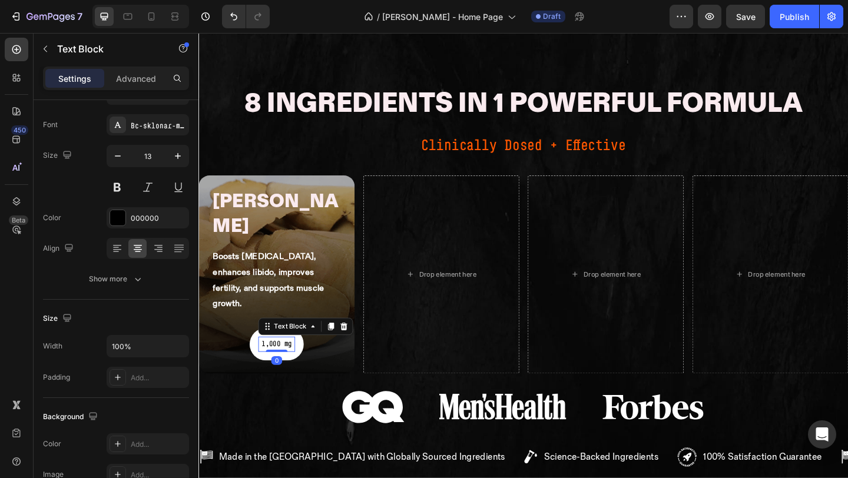
scroll to position [0, 0]
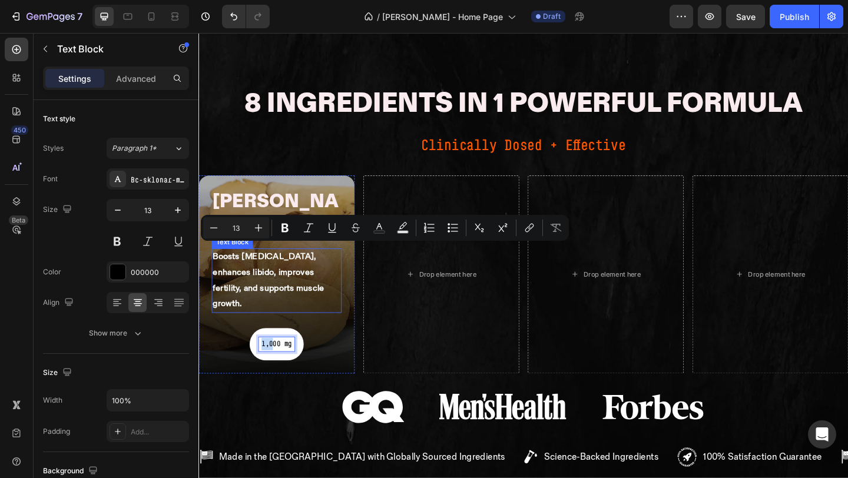
drag, startPoint x: 278, startPoint y: 269, endPoint x: 296, endPoint y: 226, distance: 46.5
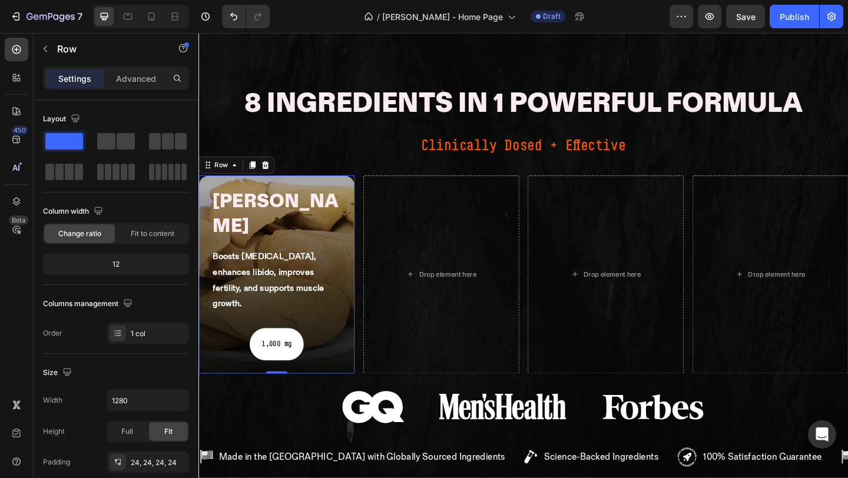
click at [326, 282] on div "tongkat ali Heading Boosts testosterone, enhances libido, improves fertility, a…" at bounding box center [283, 295] width 141 height 187
click at [287, 364] on p "1,000 mg" at bounding box center [283, 371] width 38 height 14
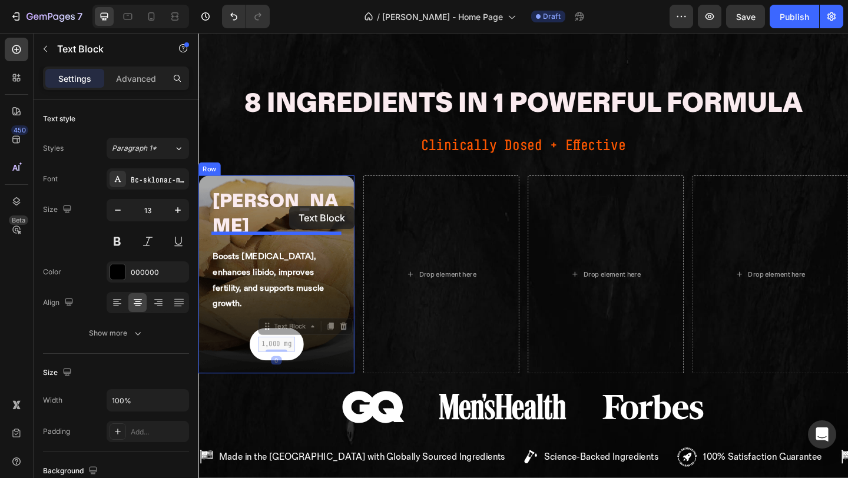
drag, startPoint x: 300, startPoint y: 250, endPoint x: 297, endPoint y: 221, distance: 28.4
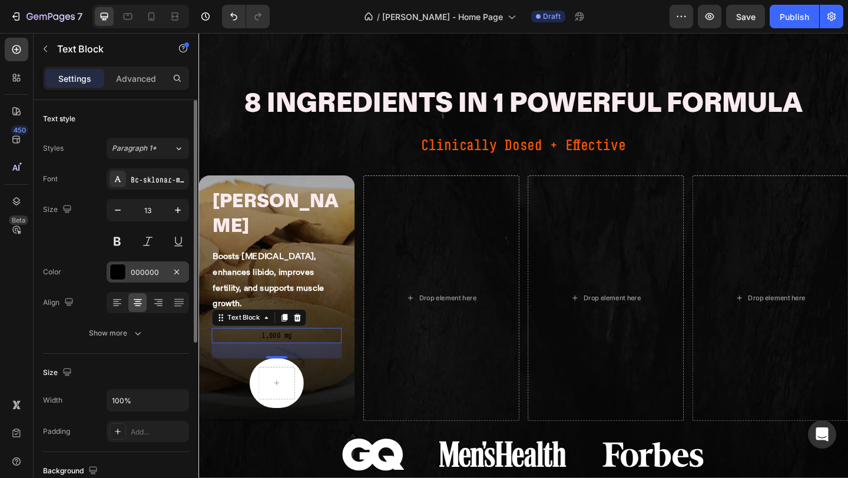
click at [121, 269] on div at bounding box center [117, 271] width 15 height 15
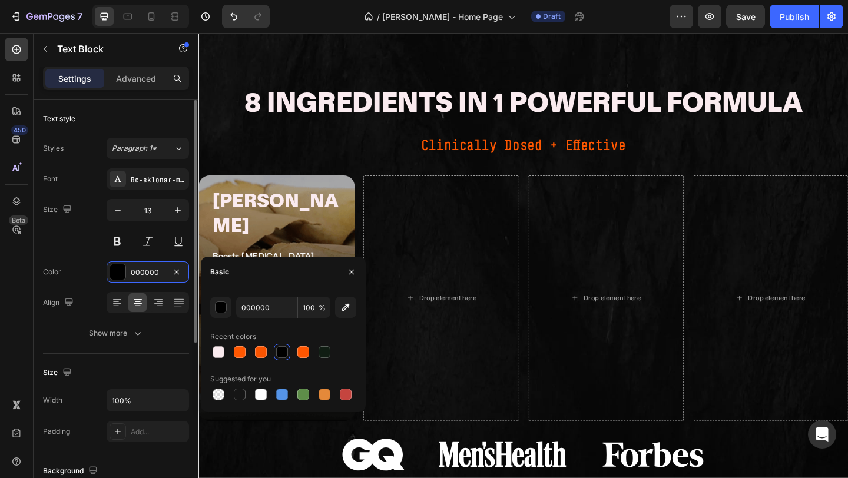
click at [87, 273] on div "Color 000000" at bounding box center [116, 271] width 146 height 21
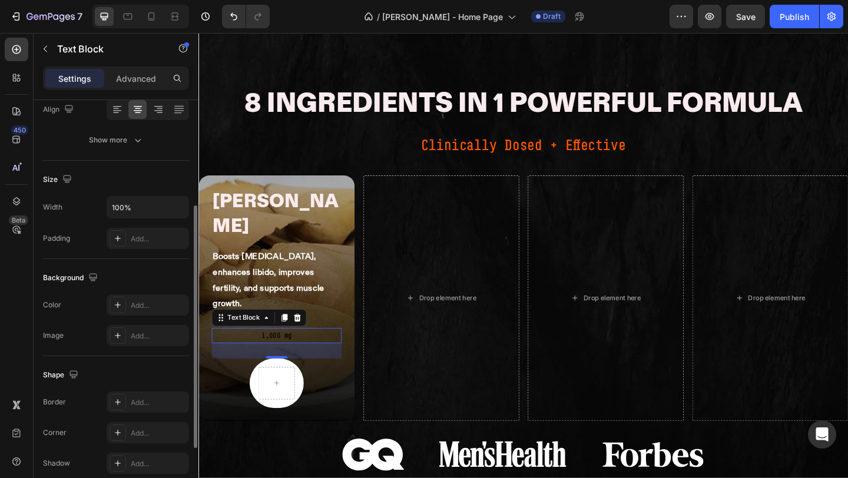
scroll to position [188, 0]
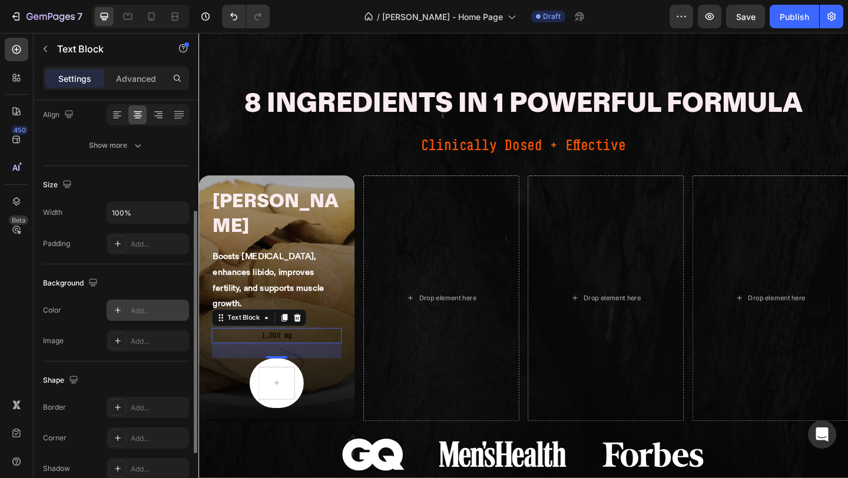
click at [140, 314] on div "Add..." at bounding box center [158, 311] width 55 height 11
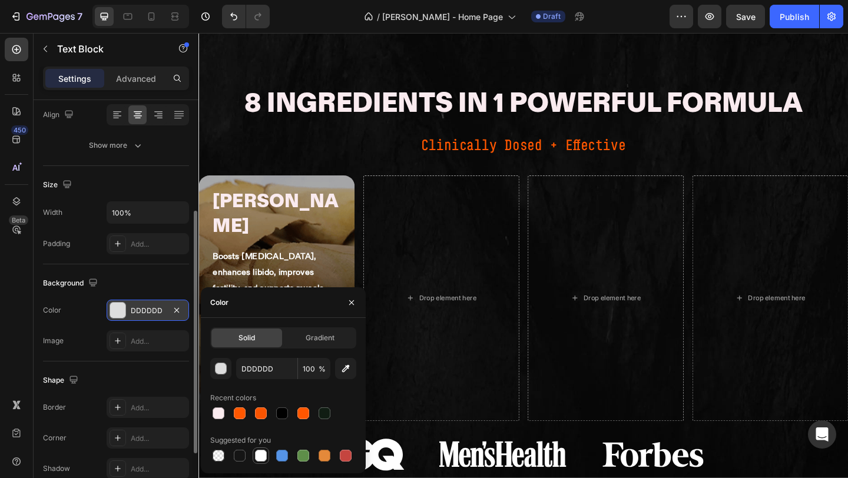
click at [259, 453] on div at bounding box center [261, 456] width 12 height 12
type input "FFFFFF"
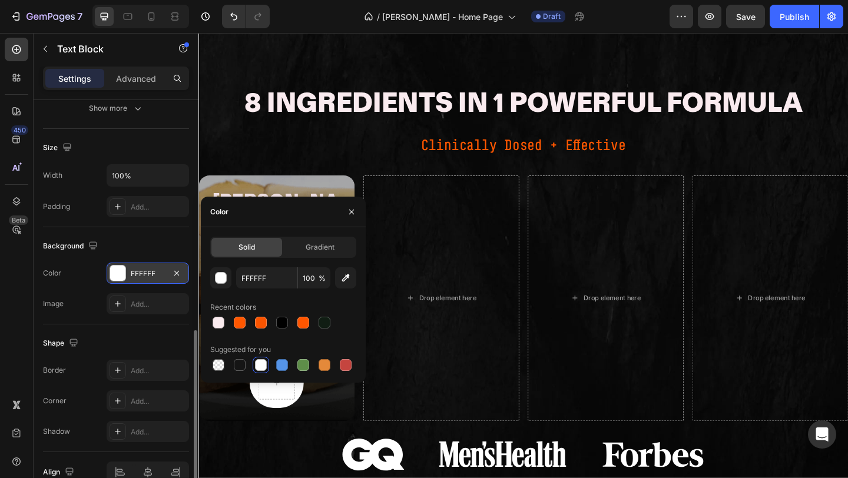
scroll to position [286, 0]
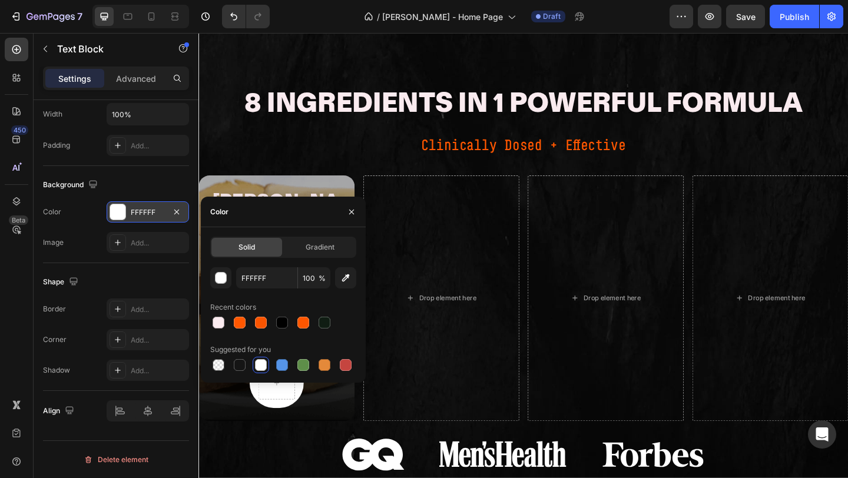
click at [92, 261] on div "Background The changes might be hidden by the video. Color FFFFFF Image Add..." at bounding box center [116, 214] width 146 height 97
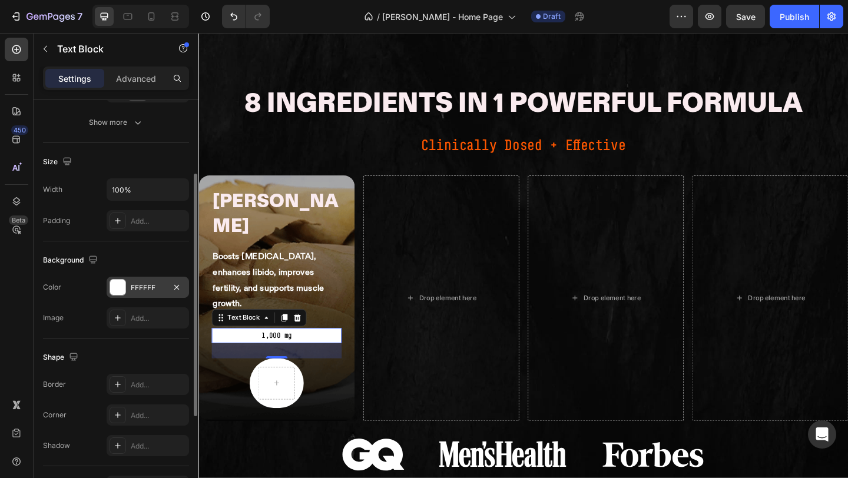
scroll to position [155, 0]
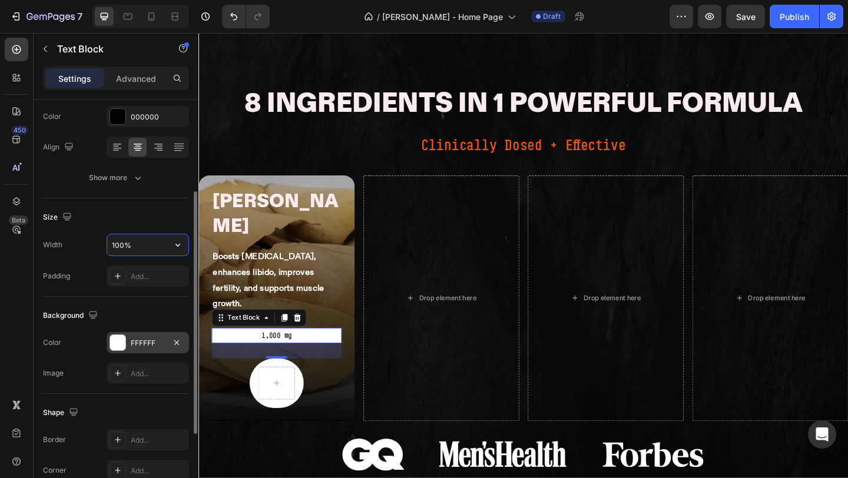
click at [134, 247] on input "100%" at bounding box center [147, 244] width 81 height 21
click at [172, 245] on icon "button" at bounding box center [178, 245] width 12 height 12
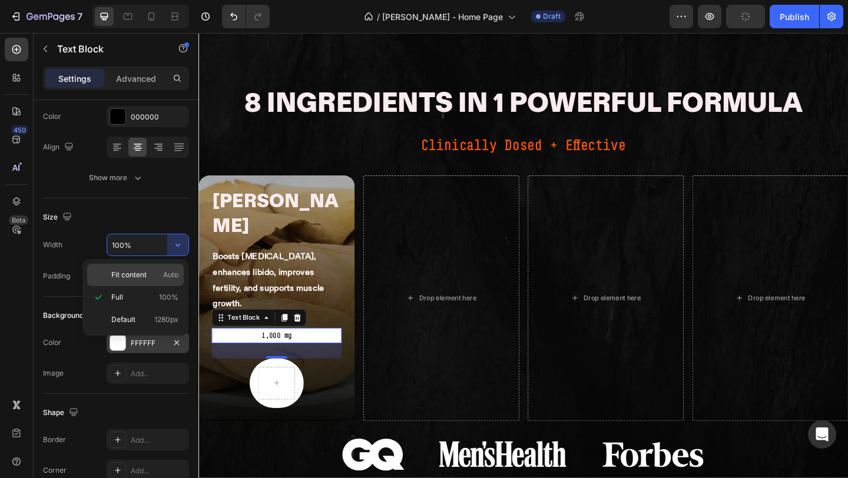
click at [140, 280] on div "Fit content Auto" at bounding box center [135, 275] width 97 height 22
type input "Auto"
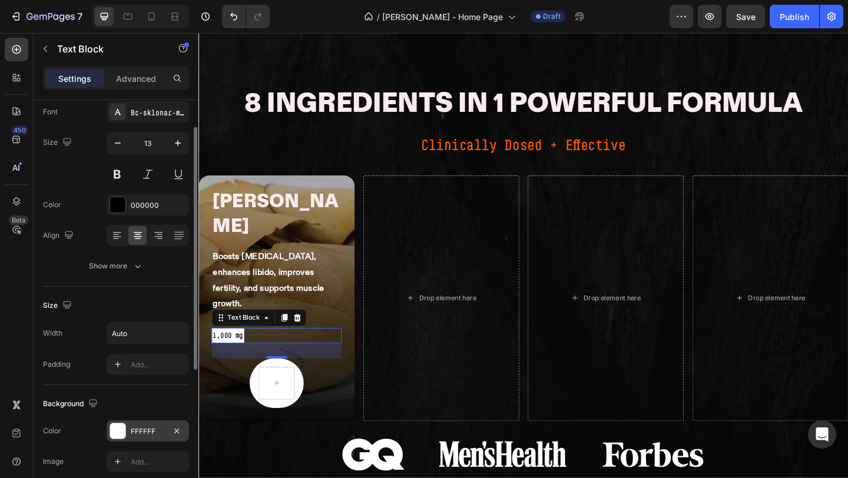
scroll to position [47, 0]
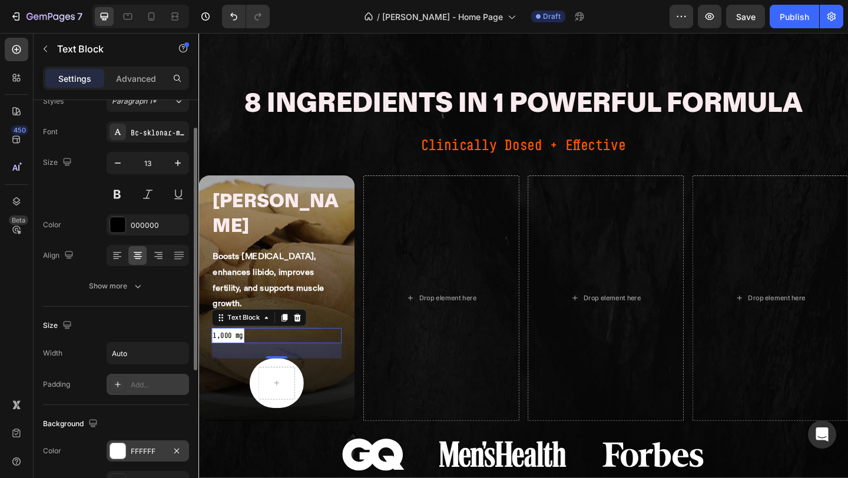
click at [132, 392] on div "Add..." at bounding box center [148, 384] width 82 height 21
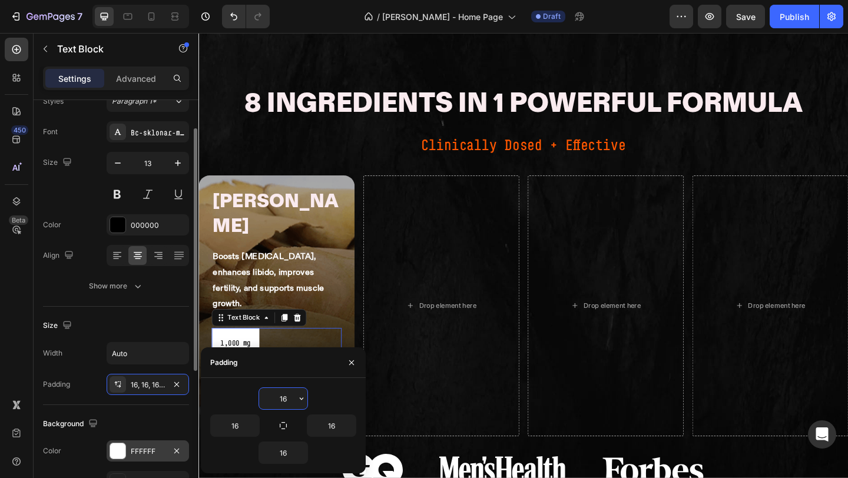
scroll to position [196, 0]
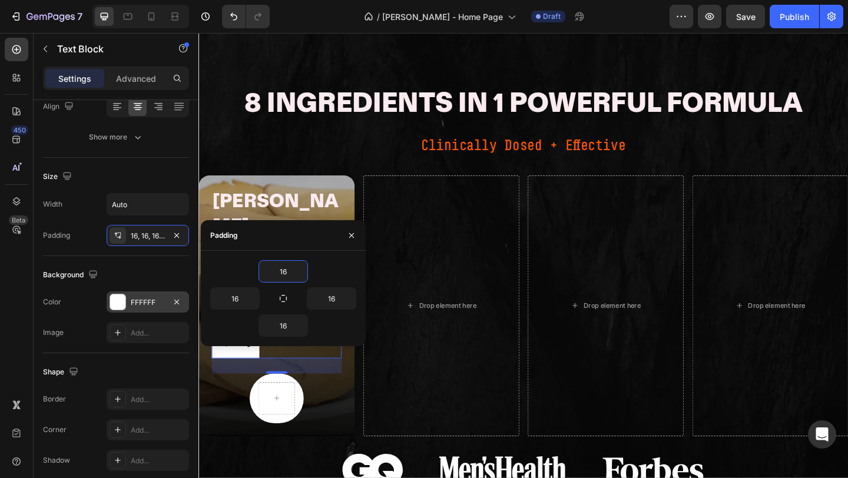
click at [104, 275] on div "Background" at bounding box center [116, 275] width 146 height 19
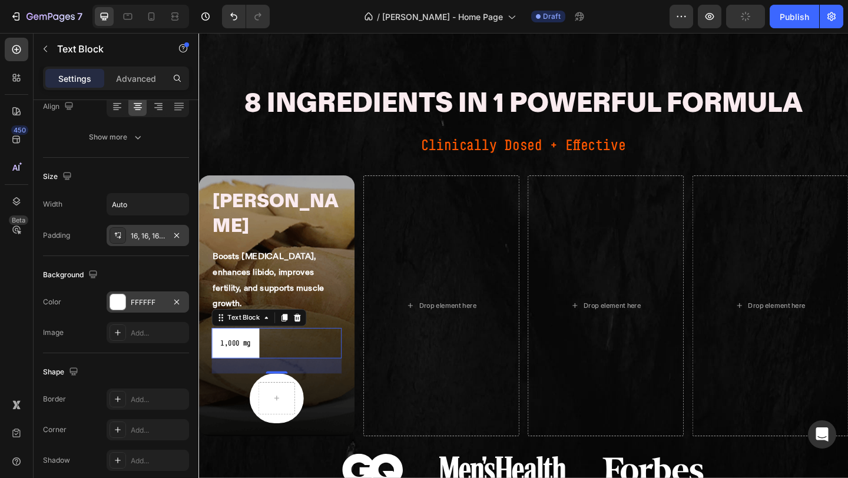
click at [144, 231] on div "16, 16, 16, 16" at bounding box center [148, 236] width 34 height 11
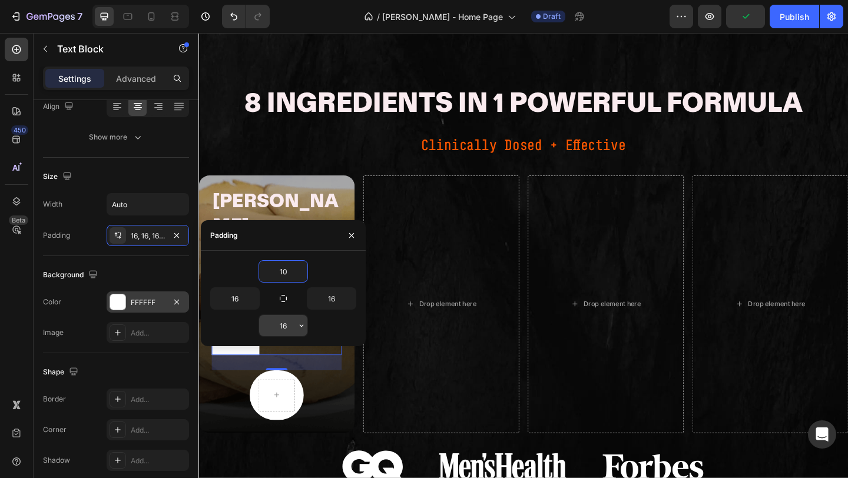
type input "10"
click at [293, 327] on input "16" at bounding box center [283, 325] width 48 height 21
type input "10"
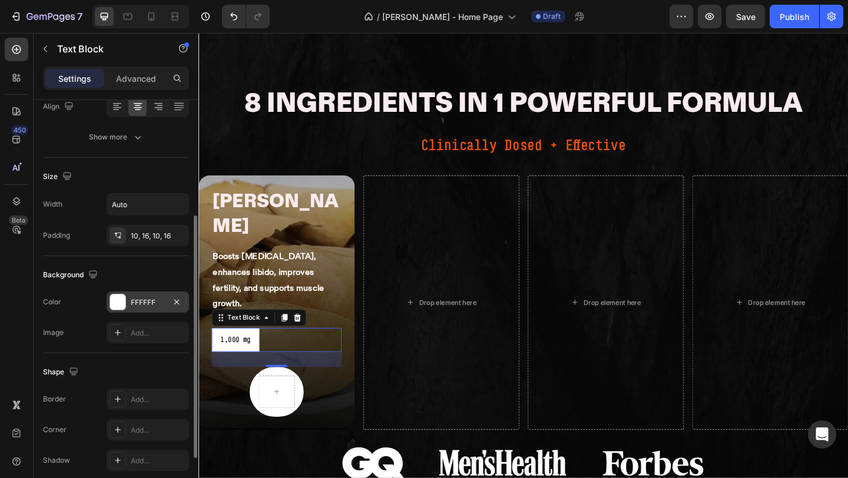
click at [157, 260] on div "Background The changes might be hidden by the video. Color FFFFFF Image Add..." at bounding box center [116, 304] width 146 height 97
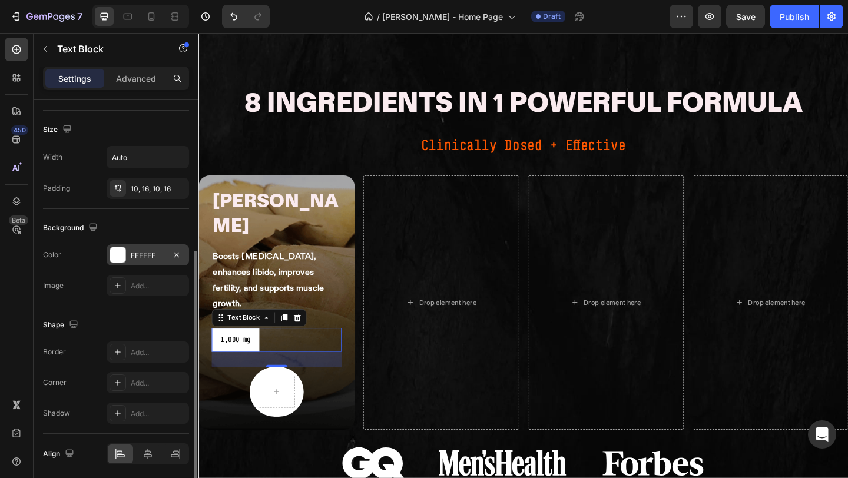
scroll to position [248, 0]
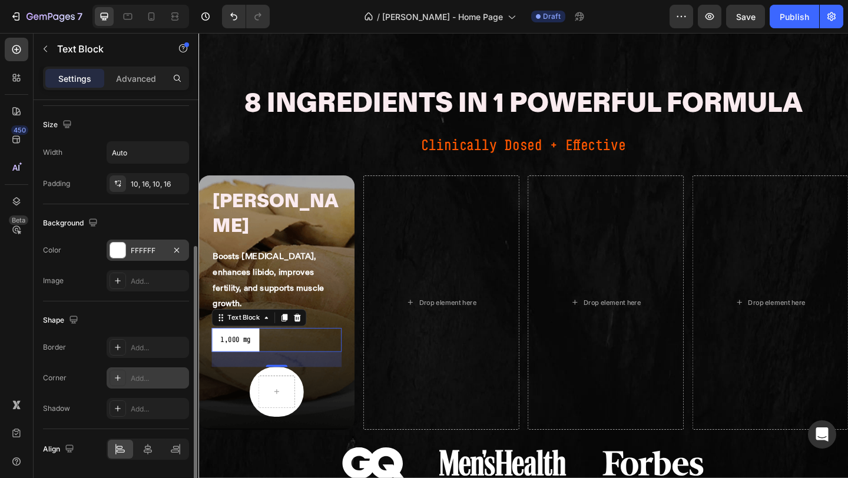
click at [151, 375] on div "Add..." at bounding box center [158, 378] width 55 height 11
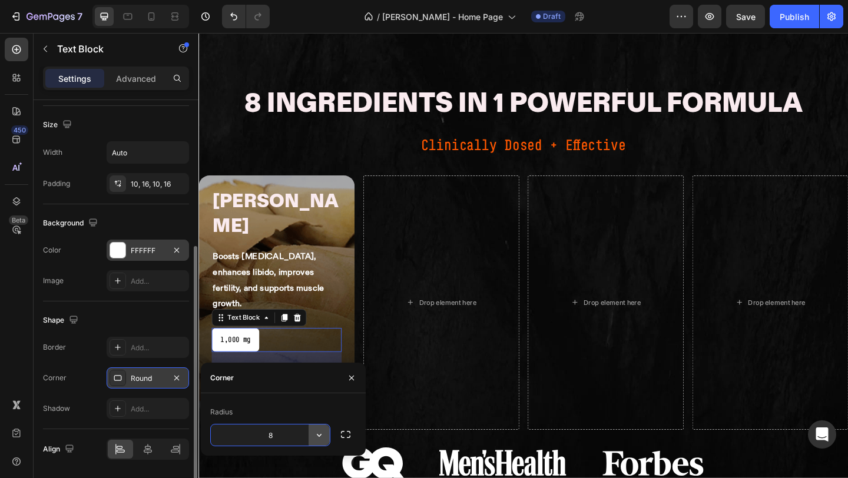
click at [313, 437] on icon "button" at bounding box center [319, 435] width 12 height 12
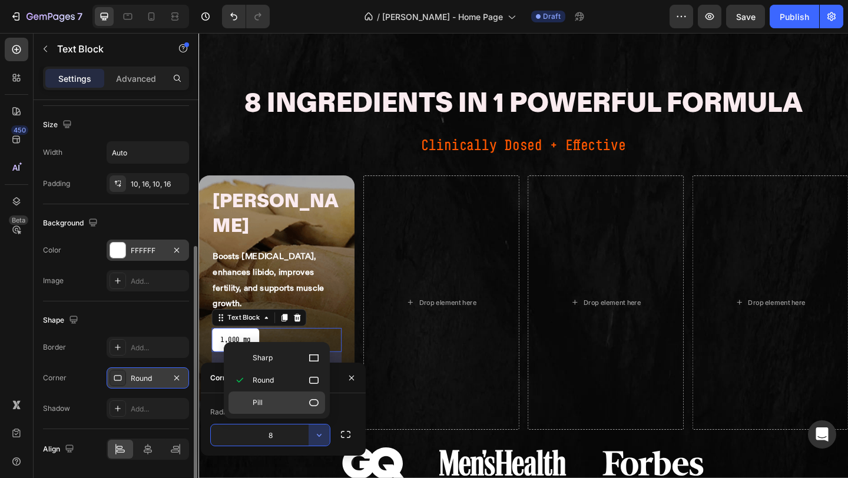
click at [311, 404] on icon at bounding box center [314, 403] width 12 height 12
type input "9999"
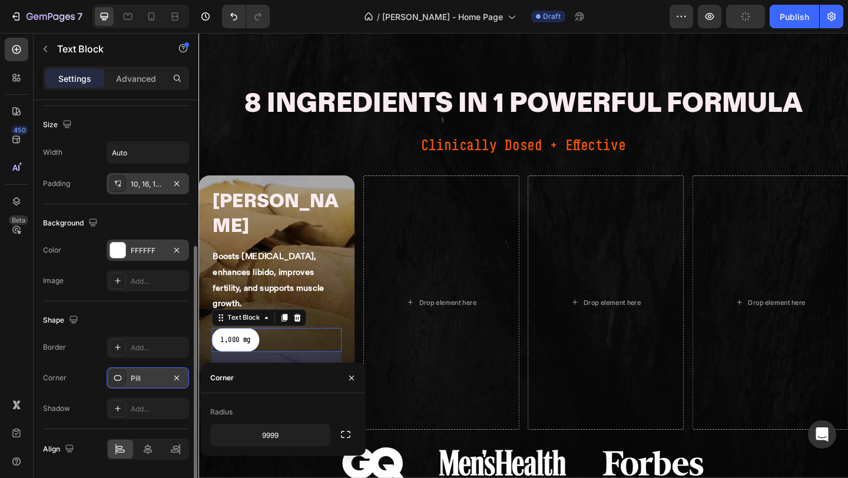
click at [145, 186] on div "10, 16, 10, 16" at bounding box center [148, 184] width 34 height 11
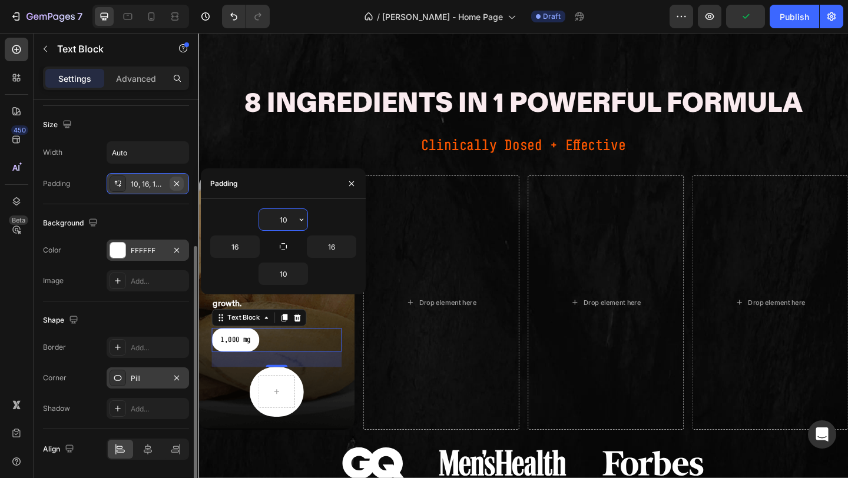
click at [180, 183] on icon "button" at bounding box center [176, 183] width 9 height 9
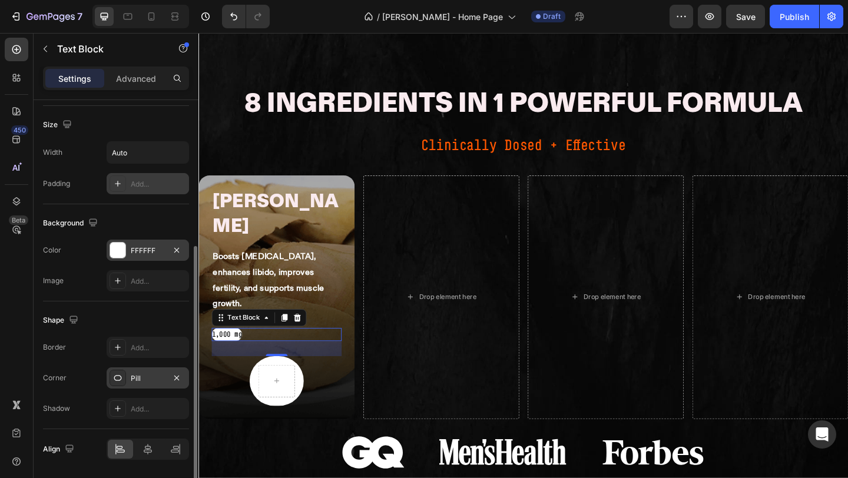
click at [135, 179] on div "Add..." at bounding box center [158, 184] width 55 height 11
type input "16"
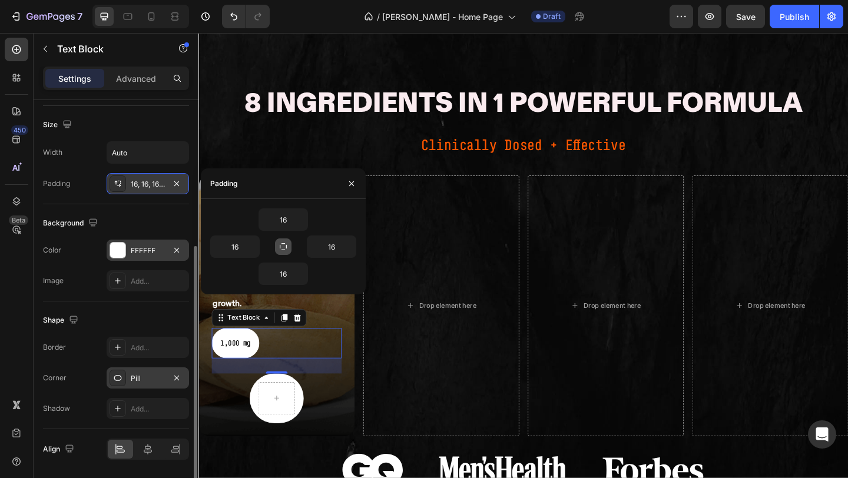
click at [286, 246] on icon "button" at bounding box center [283, 246] width 7 height 7
click at [282, 220] on input "16" at bounding box center [283, 219] width 48 height 21
click at [286, 217] on input "16" at bounding box center [283, 219] width 48 height 21
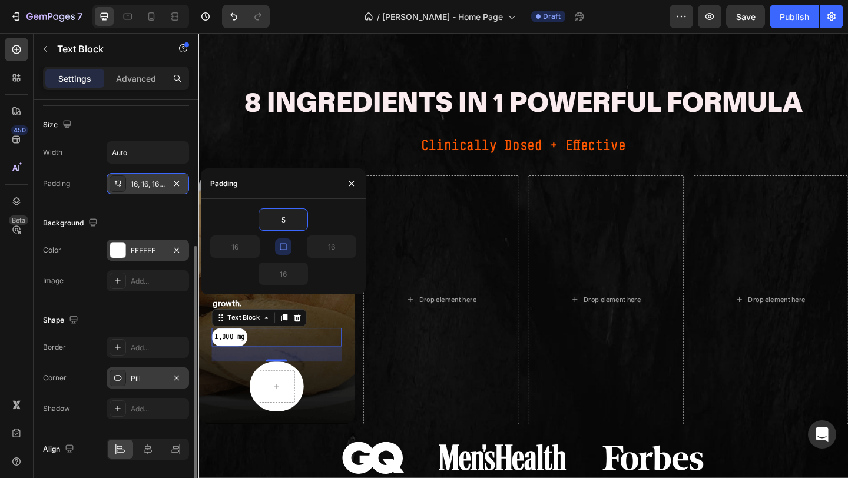
type input "5"
click at [149, 214] on div "Background" at bounding box center [116, 223] width 146 height 19
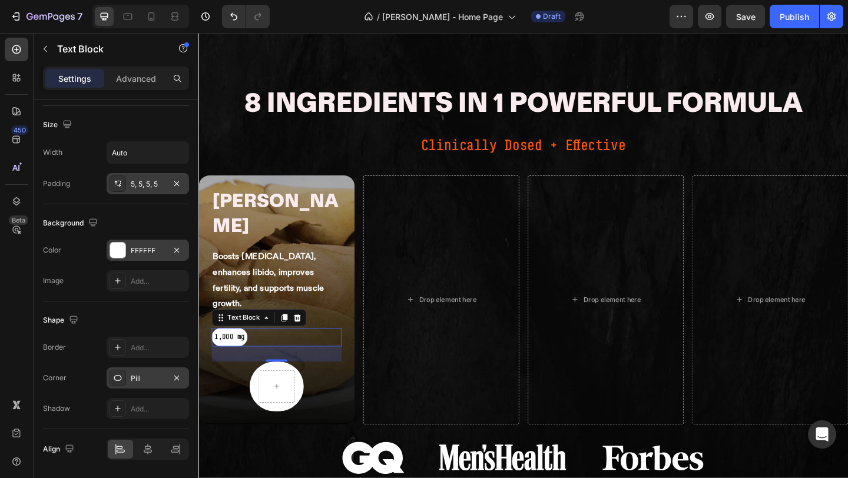
click at [146, 188] on div "5, 5, 5, 5" at bounding box center [148, 184] width 34 height 11
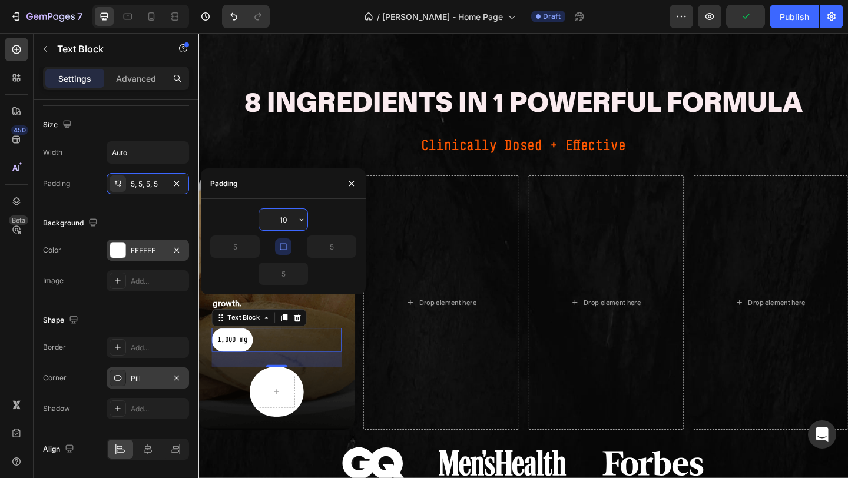
type input "10"
click at [284, 252] on button "button" at bounding box center [283, 246] width 16 height 16
type input "10"
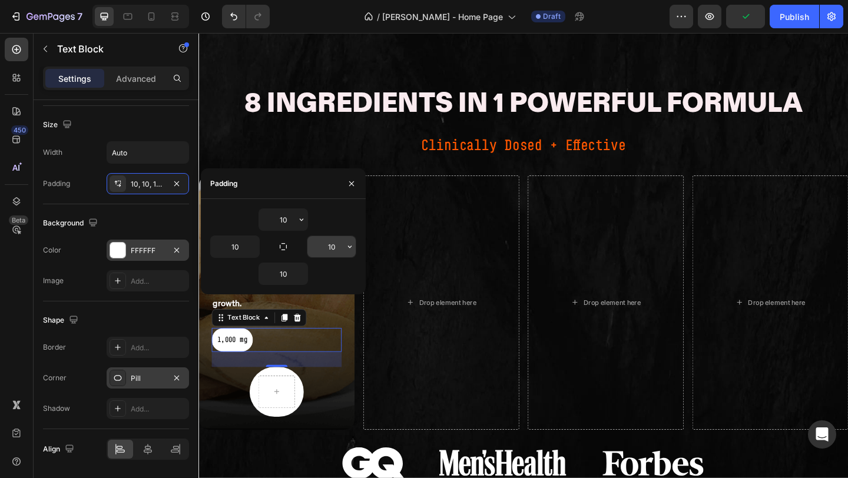
click at [341, 250] on input "10" at bounding box center [331, 246] width 48 height 21
type input "16"
click at [240, 250] on input "10" at bounding box center [235, 246] width 48 height 21
type input "16"
click at [158, 213] on div "Background The changes might be hidden by the video. Color FFFFFF Image Add..." at bounding box center [116, 252] width 146 height 97
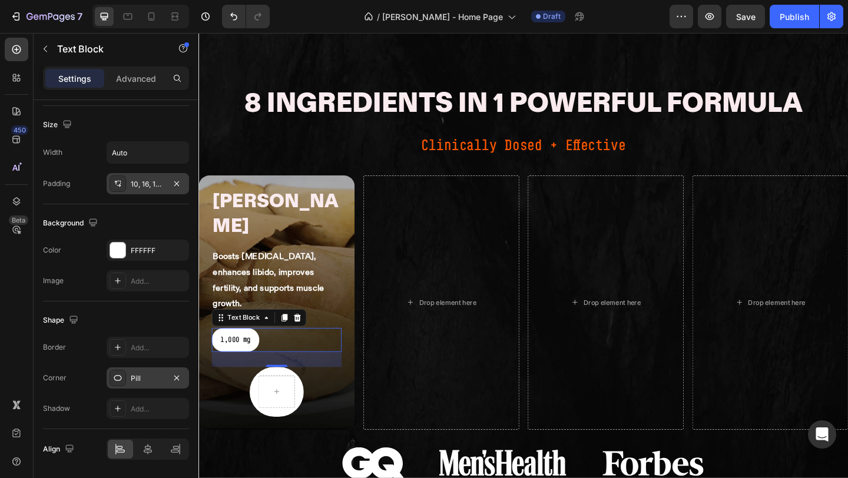
click at [162, 189] on div "10, 16, 10, 16" at bounding box center [148, 184] width 34 height 11
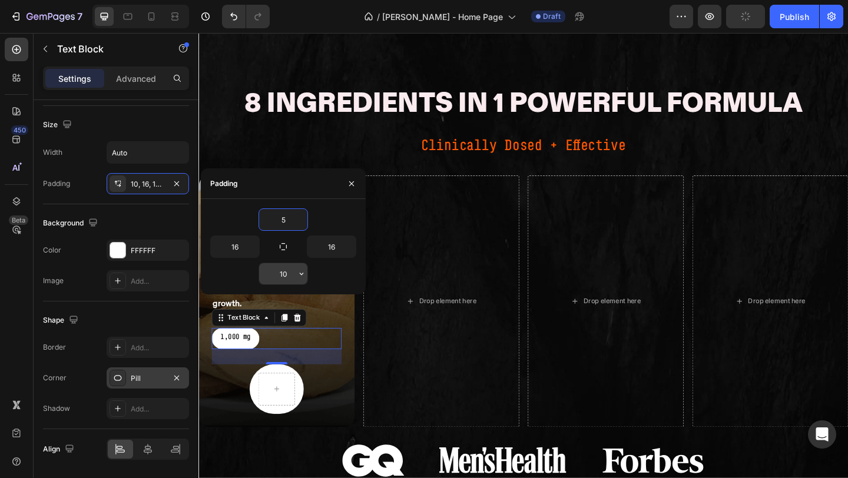
type input "5"
click at [283, 279] on input "10" at bounding box center [283, 273] width 48 height 21
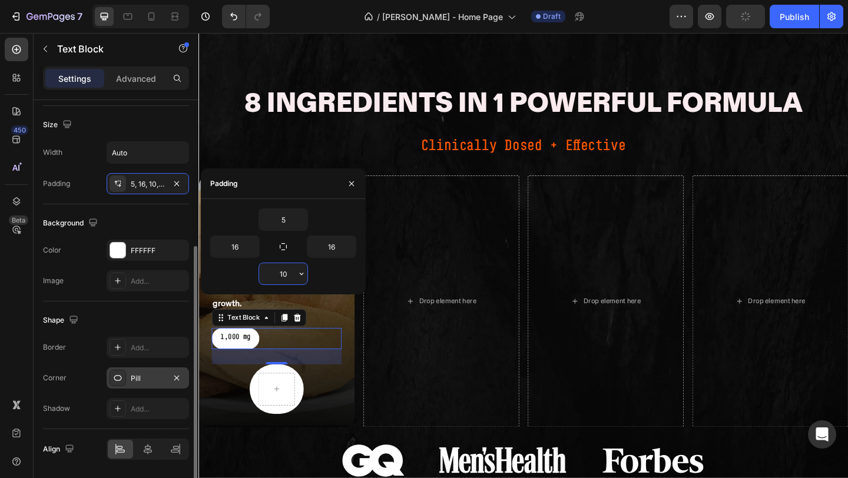
type input "5"
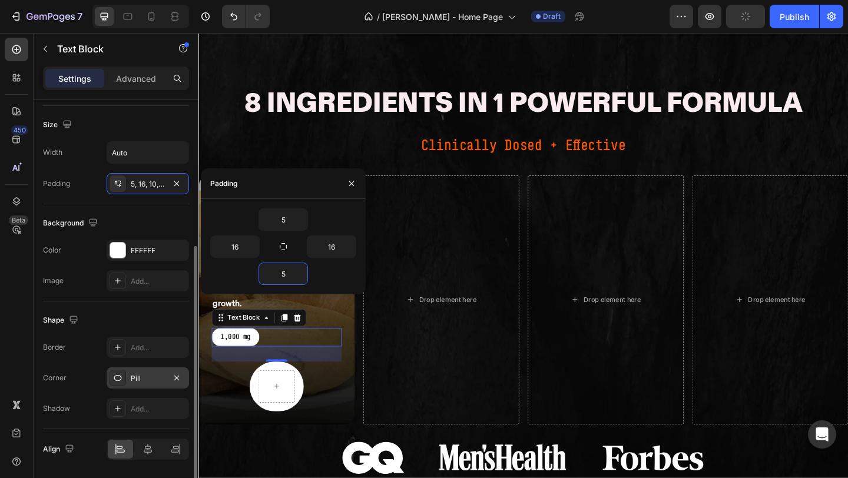
click at [124, 211] on div "Background The changes might be hidden by the video. Color FFFFFF Image Add..." at bounding box center [116, 252] width 146 height 97
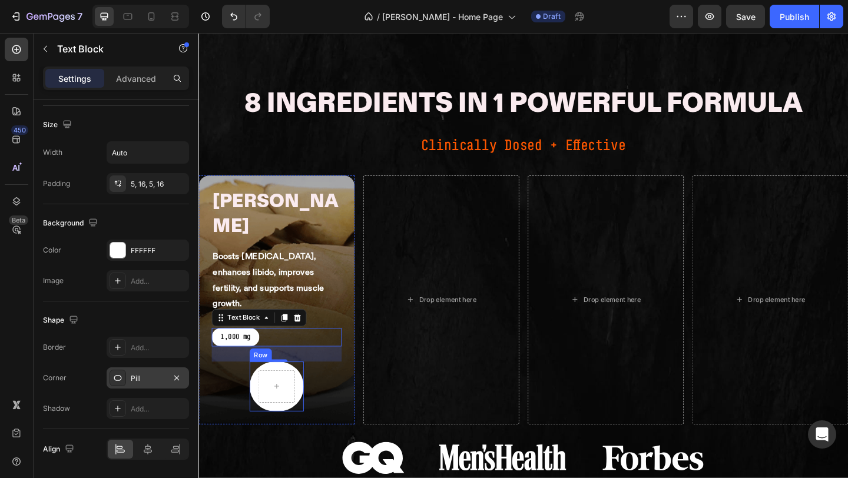
click at [260, 390] on div "Row" at bounding box center [283, 417] width 59 height 54
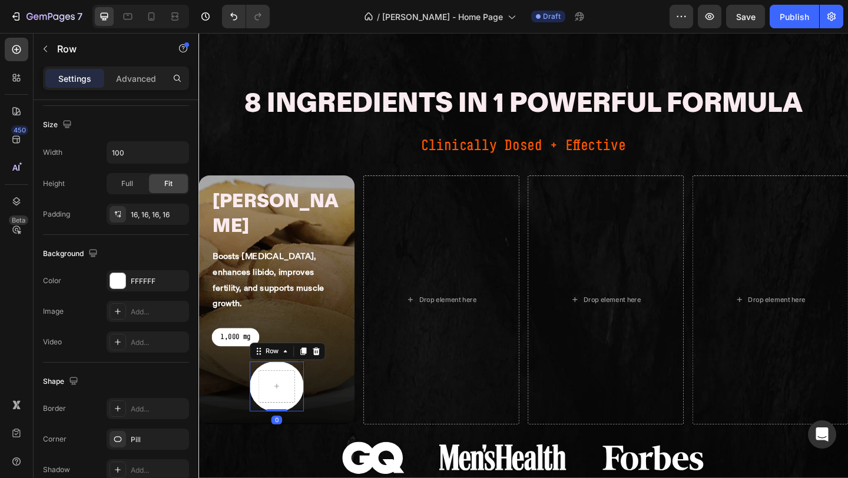
scroll to position [0, 0]
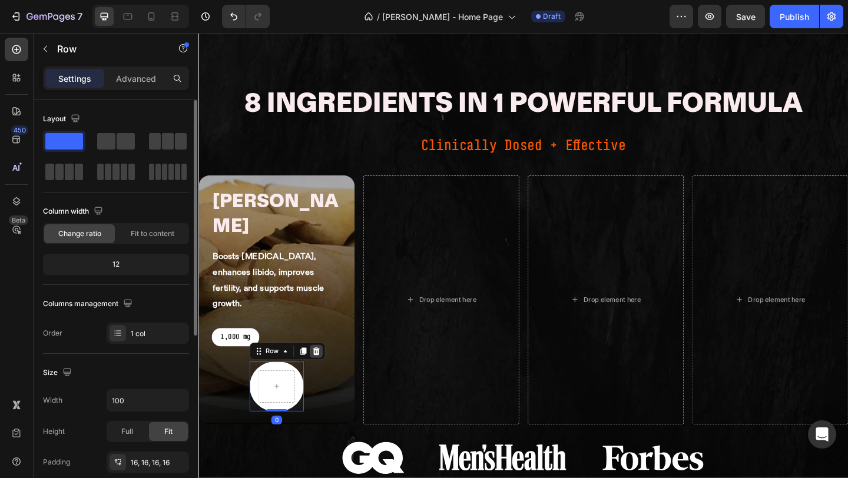
click at [320, 372] on div at bounding box center [326, 379] width 14 height 14
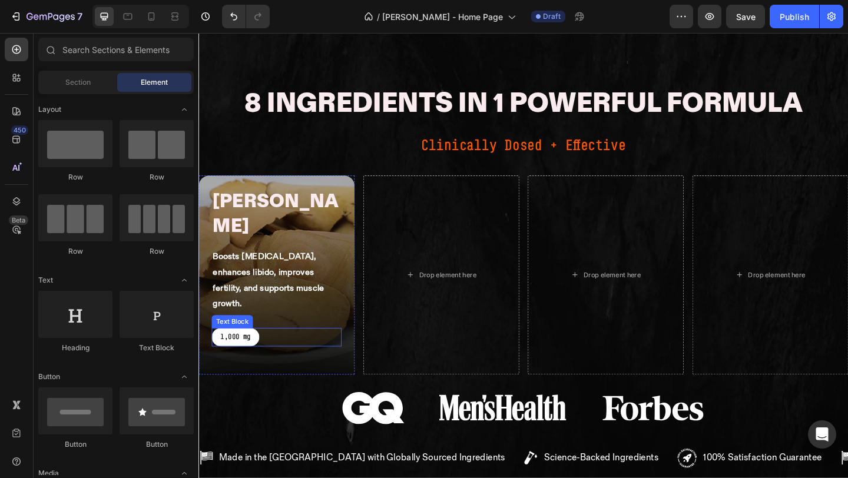
click at [260, 354] on div "1,000 mg" at bounding box center [239, 363] width 52 height 19
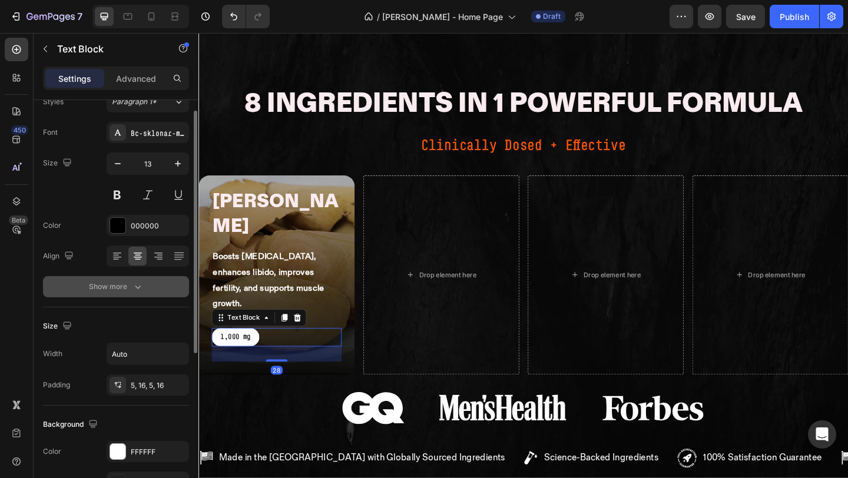
scroll to position [50, 0]
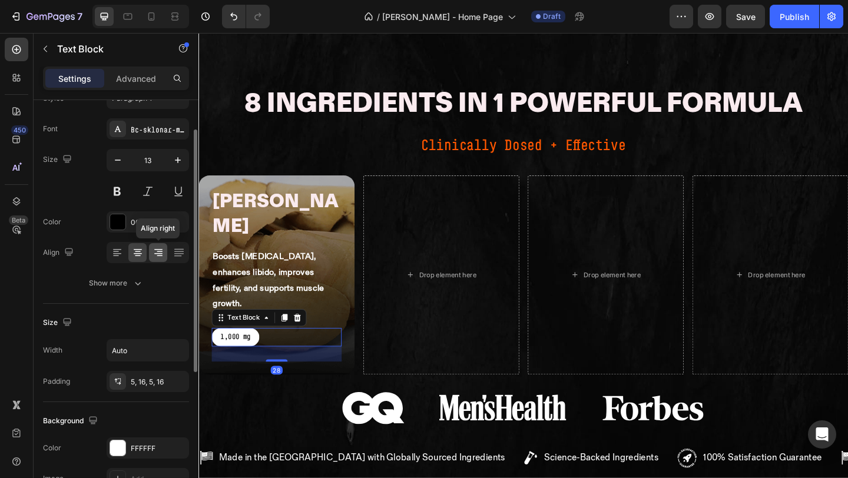
click at [151, 251] on div at bounding box center [158, 252] width 18 height 19
click at [135, 257] on icon at bounding box center [138, 253] width 12 height 12
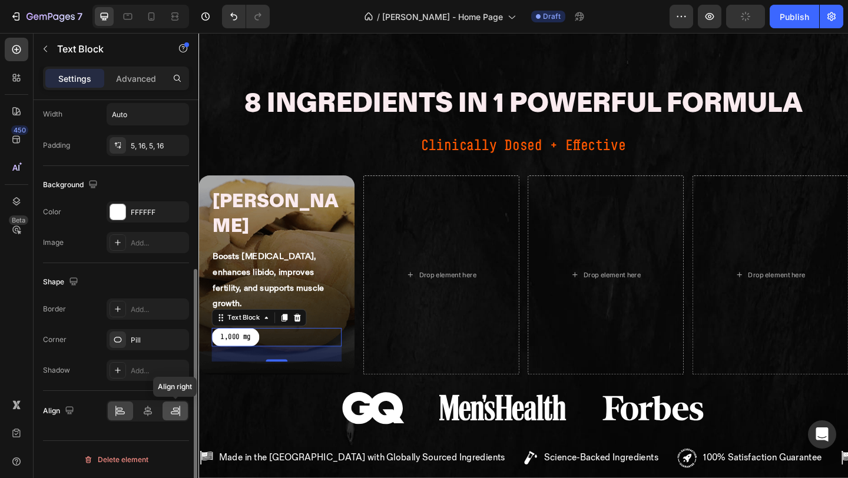
click at [177, 416] on icon at bounding box center [176, 411] width 12 height 12
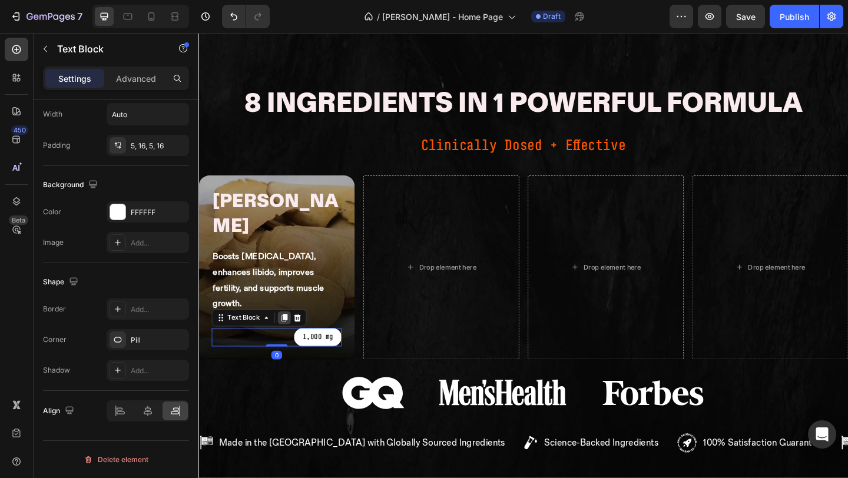
drag, startPoint x: 289, startPoint y: 286, endPoint x: 297, endPoint y: 241, distance: 46.2
click at [297, 354] on div "1,000 mg Text Block 0" at bounding box center [283, 363] width 141 height 19
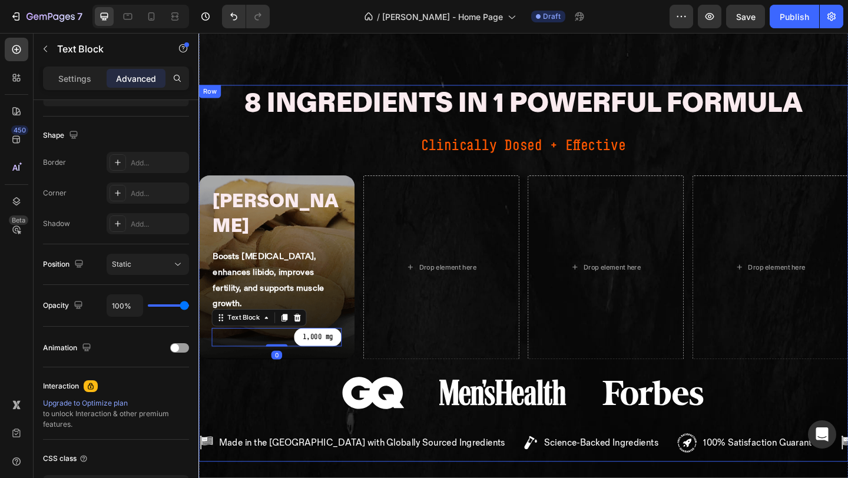
click at [326, 298] on div "8 Ingredients in 1 Powerful Formula Heading Clinically Dosed + Effective Text B…" at bounding box center [551, 294] width 707 height 410
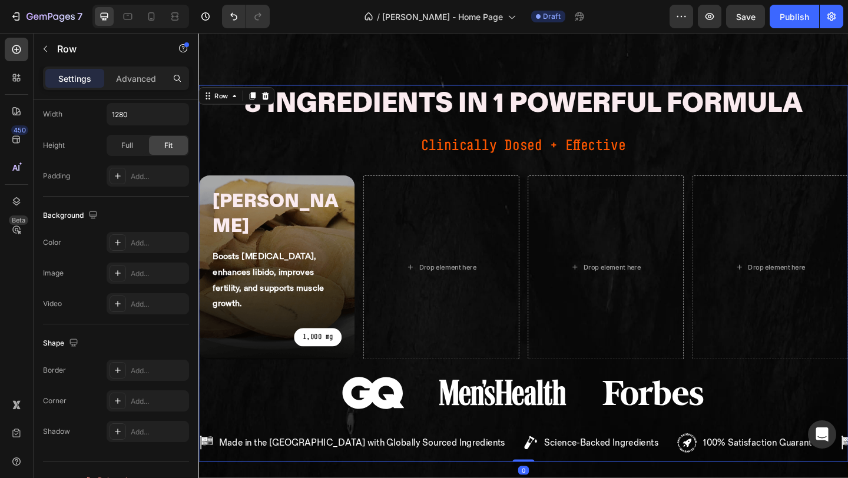
scroll to position [0, 0]
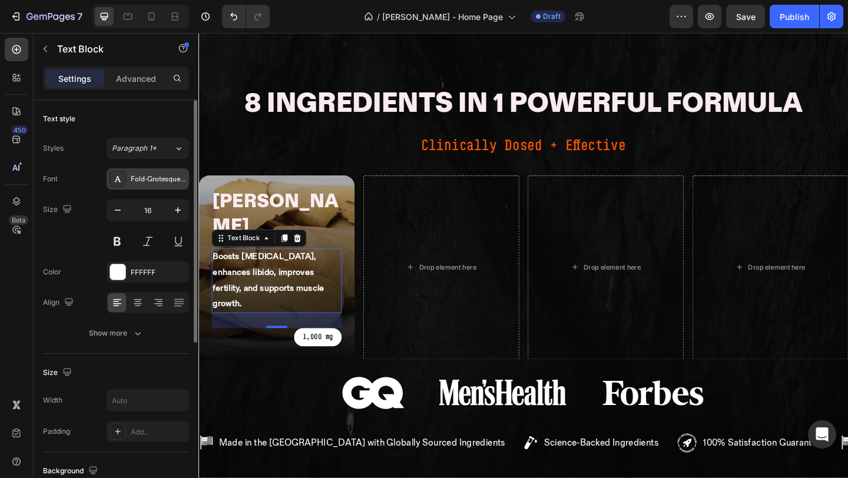
click at [149, 181] on div "Fold-Grotesque-Pro-Regular" at bounding box center [158, 179] width 55 height 11
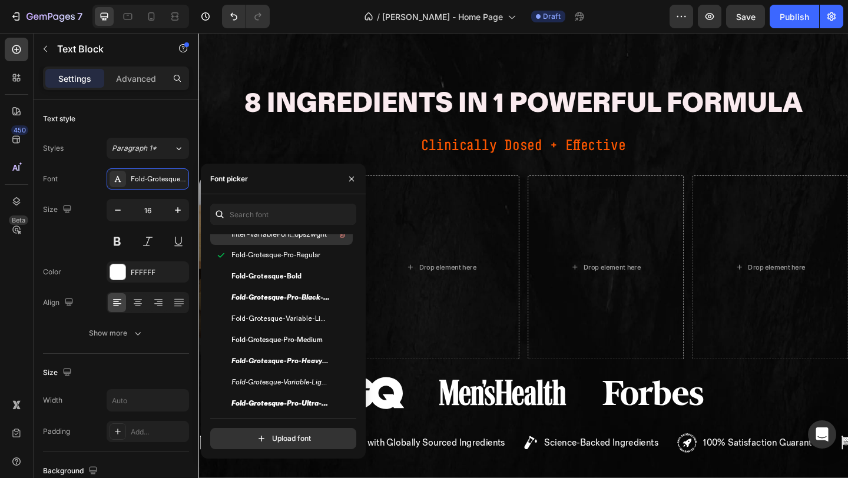
scroll to position [152, 0]
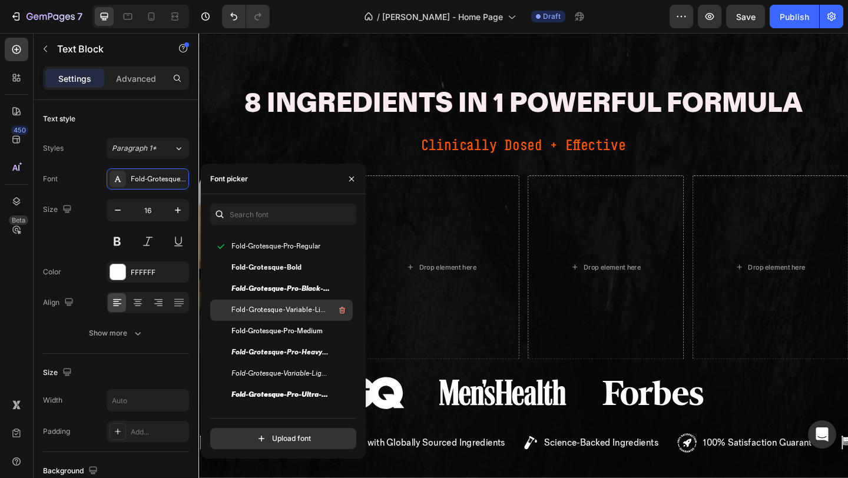
click at [300, 306] on span "Fold-Grotesque-Variable-Light" at bounding box center [280, 310] width 98 height 11
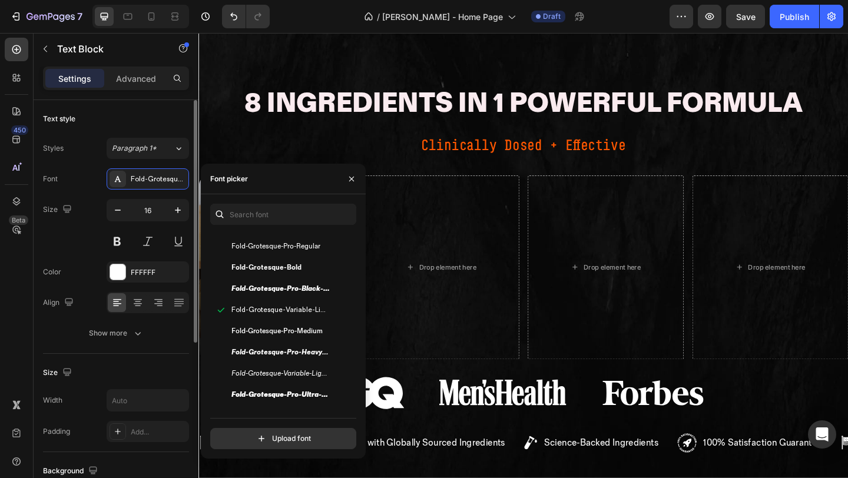
click at [80, 242] on div "Size 16" at bounding box center [116, 225] width 146 height 53
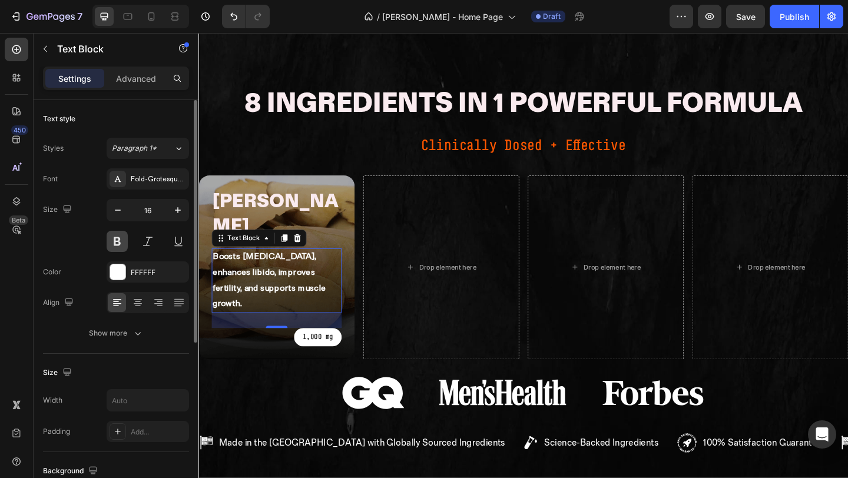
click at [121, 235] on button at bounding box center [117, 241] width 21 height 21
click at [117, 240] on button at bounding box center [117, 241] width 21 height 21
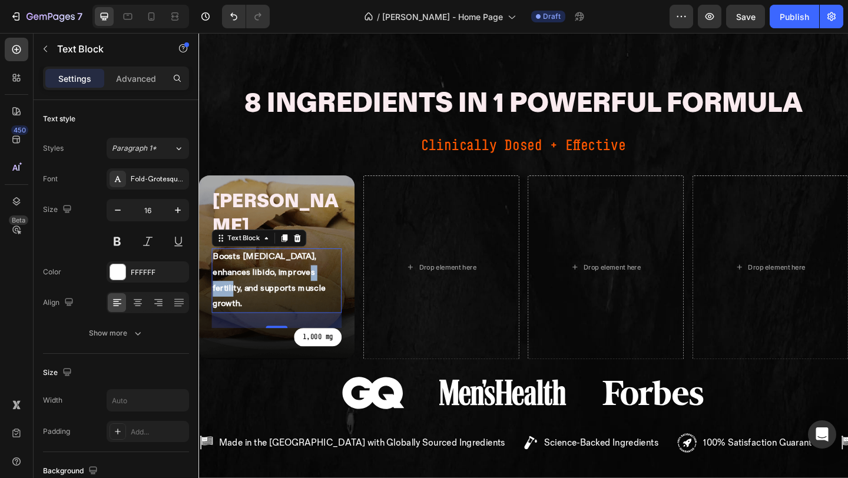
click at [280, 271] on strong "Boosts [MEDICAL_DATA], enhances libido, improves fertility, and supports muscle…" at bounding box center [275, 302] width 123 height 62
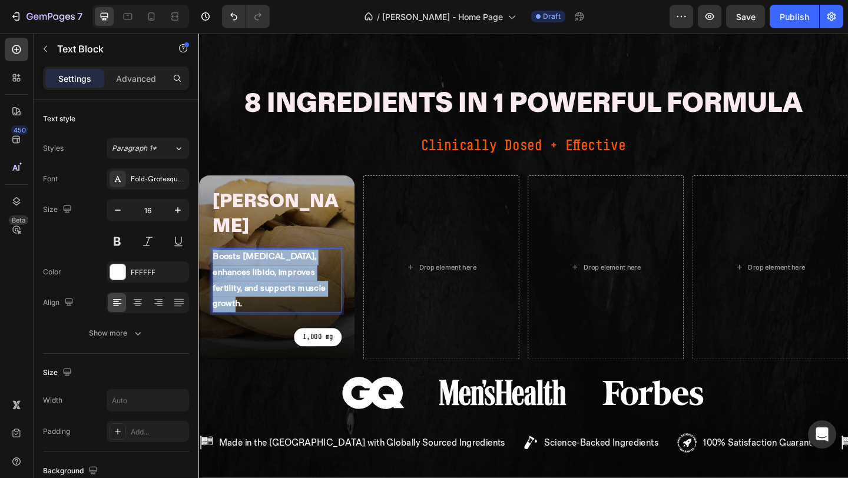
click at [280, 271] on strong "Boosts [MEDICAL_DATA], enhances libido, improves fertility, and supports muscle…" at bounding box center [275, 302] width 123 height 62
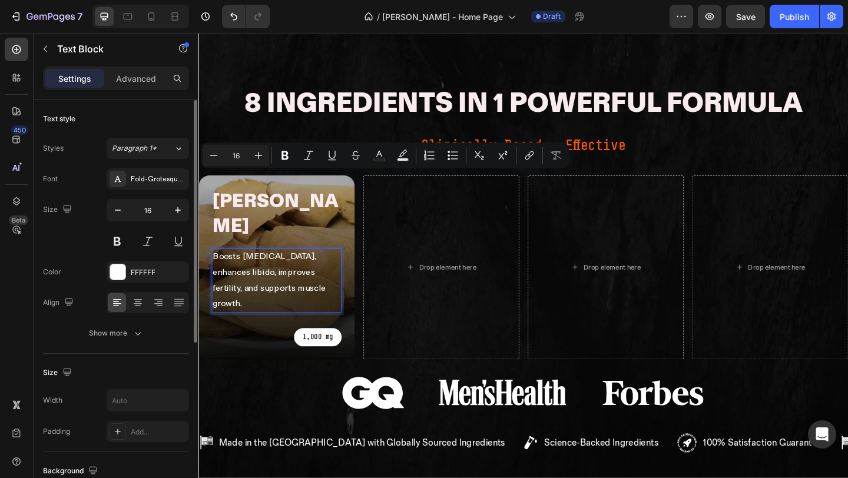
click at [88, 209] on div "Size 16" at bounding box center [116, 225] width 146 height 53
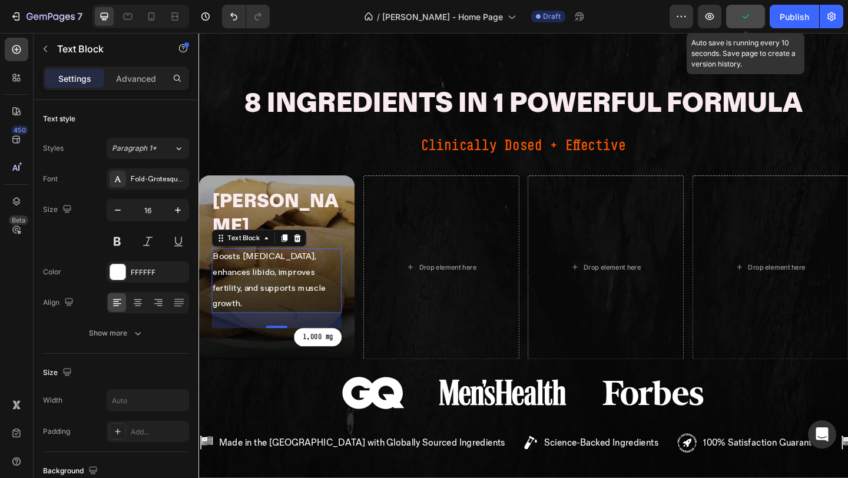
click at [748, 16] on icon "button" at bounding box center [745, 16] width 6 height 5
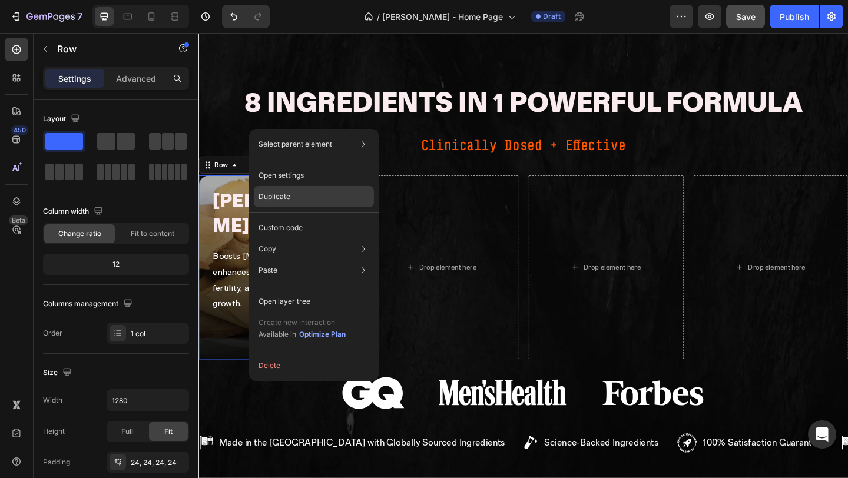
click at [293, 217] on div "Duplicate" at bounding box center [314, 227] width 120 height 21
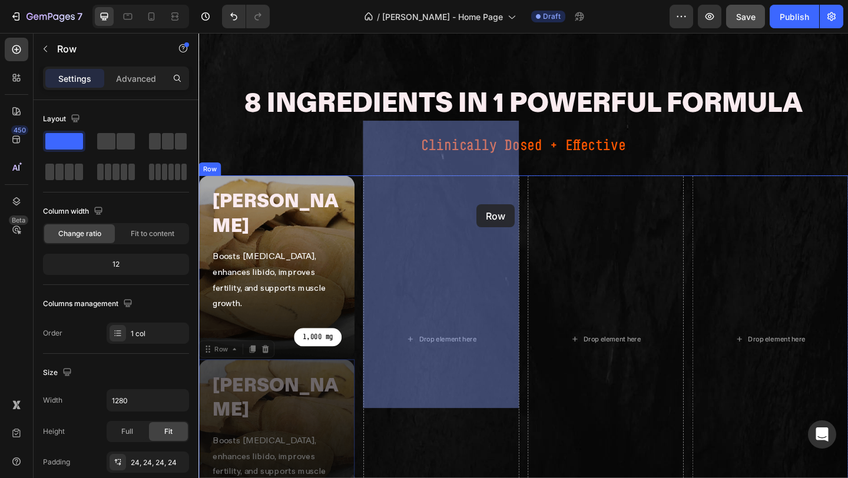
drag, startPoint x: 258, startPoint y: 292, endPoint x: 499, endPoint y: 218, distance: 251.8
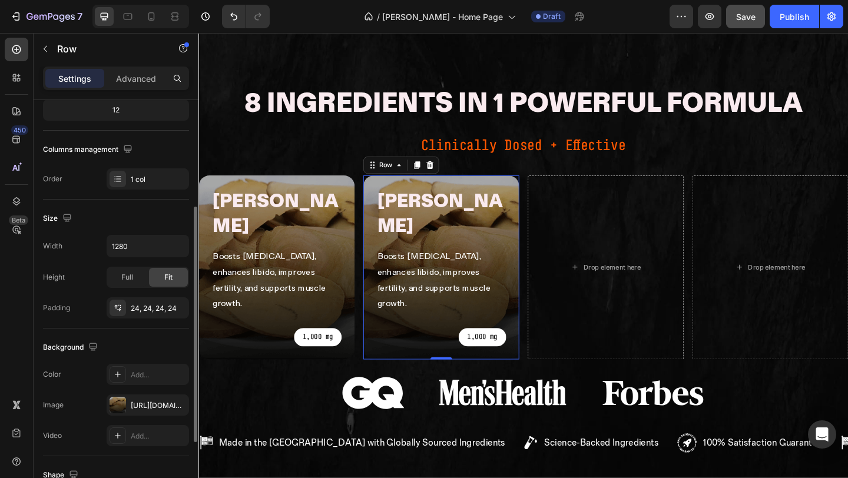
scroll to position [205, 0]
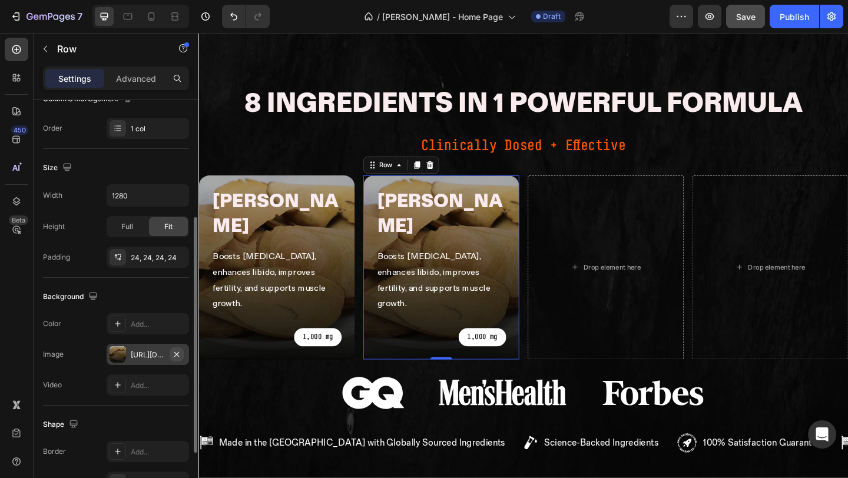
click at [177, 353] on icon "button" at bounding box center [176, 354] width 5 height 5
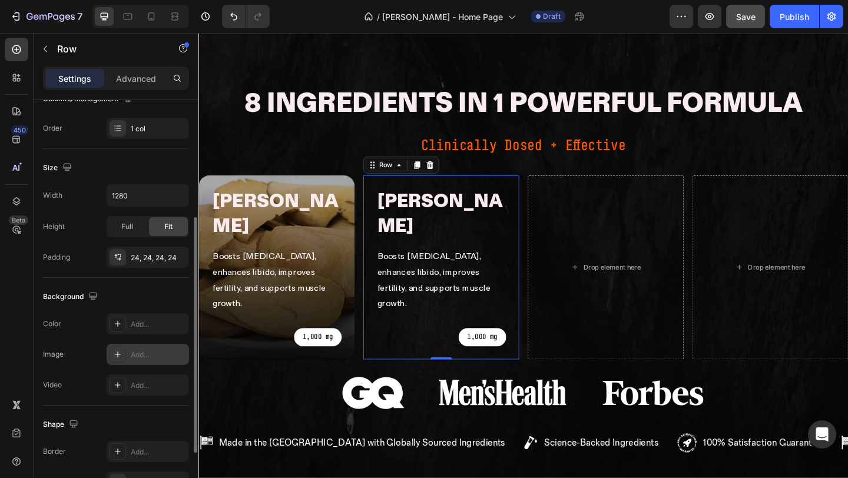
click at [152, 356] on div "Add..." at bounding box center [158, 355] width 55 height 11
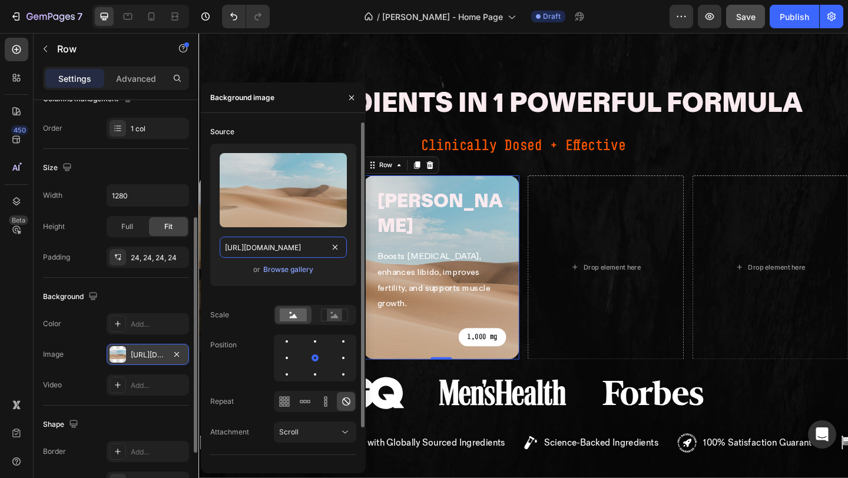
click at [301, 251] on input "https://cdn.shopify.com/s/files/1/2005/9307/files/background_settings.jpg" at bounding box center [283, 247] width 127 height 21
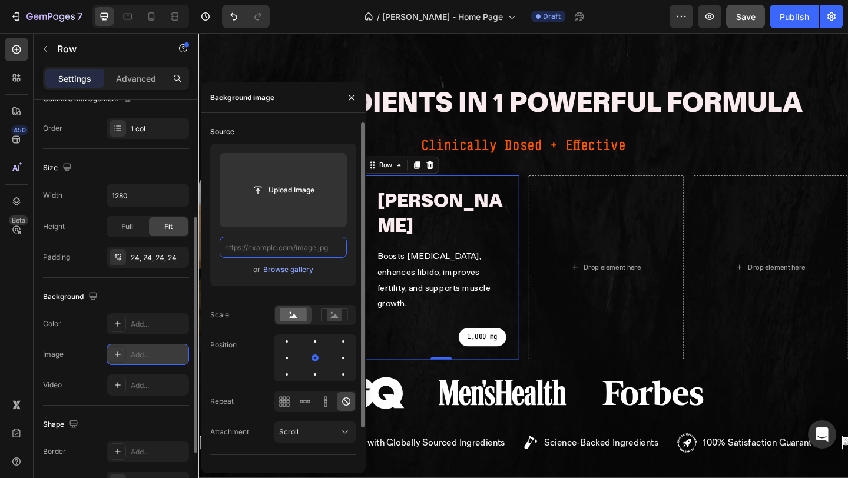
paste input "https://mengotomars.com/cdn/shop/files/Group_21451.png?v=1755693919"
type input "https://mengotomars.com/cdn/shop/files/Group_21451.png?v=1755693919"
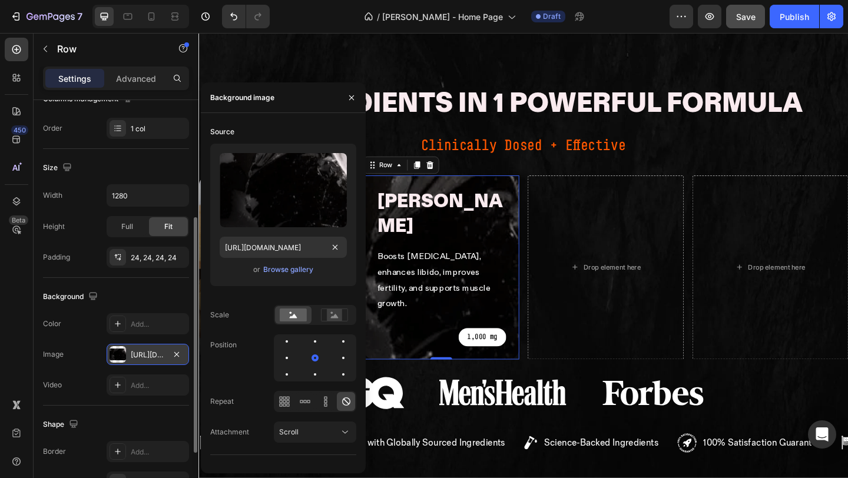
click at [84, 341] on div "The changes might be hidden by the video. Color Add... Image https://mengotomar…" at bounding box center [116, 354] width 146 height 82
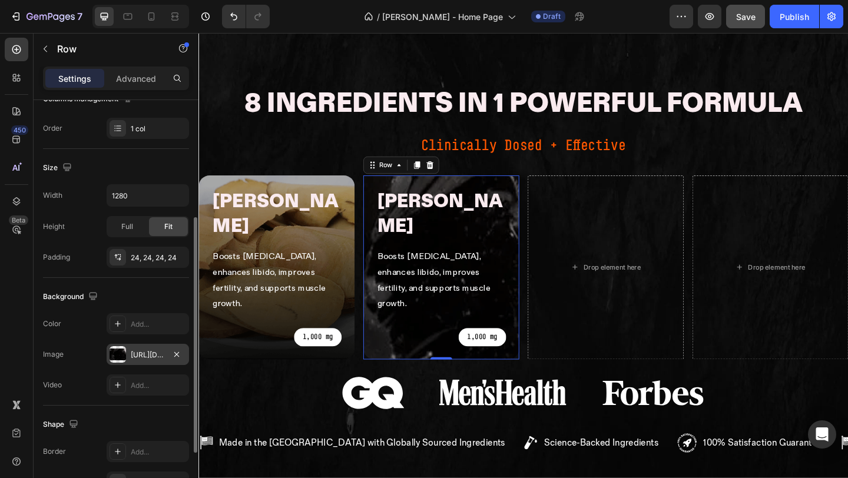
scroll to position [0, 0]
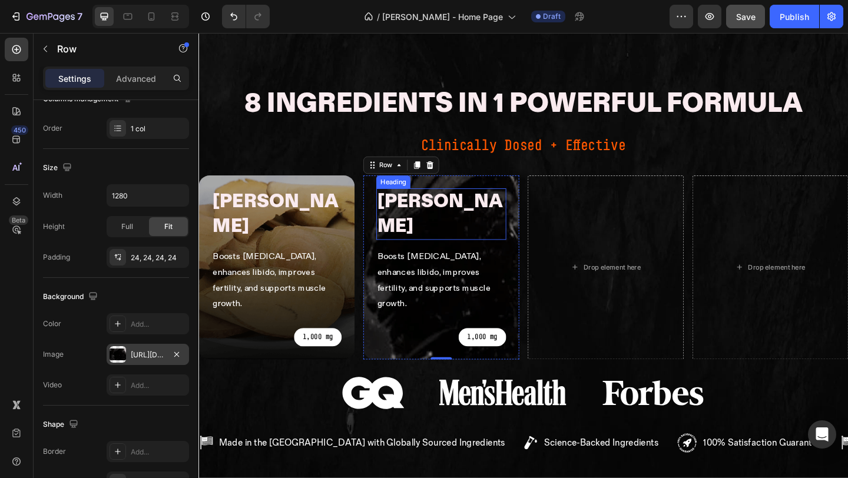
click at [419, 202] on h2 "[PERSON_NAME]" at bounding box center [462, 230] width 141 height 56
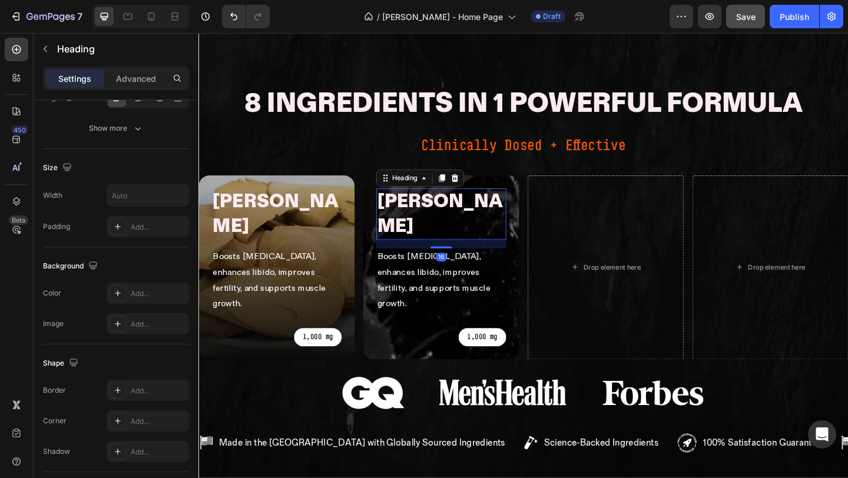
click at [419, 202] on h2 "[PERSON_NAME]" at bounding box center [462, 230] width 141 height 56
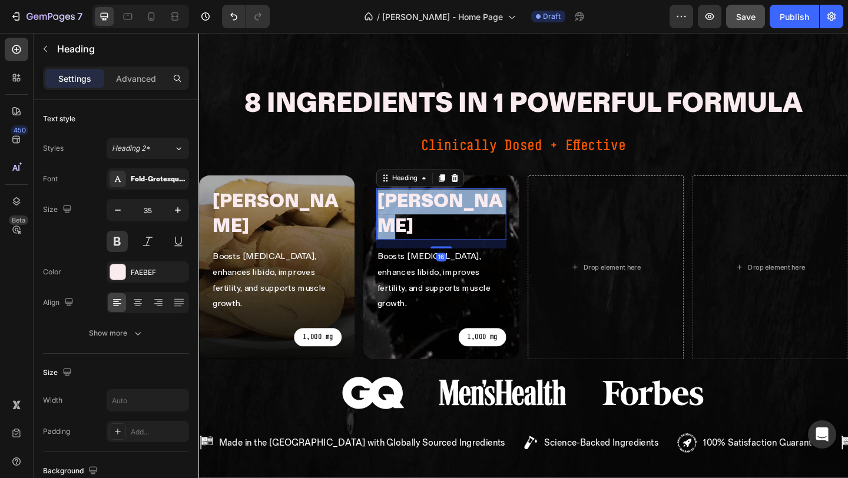
click at [419, 203] on p "[PERSON_NAME]" at bounding box center [462, 230] width 139 height 54
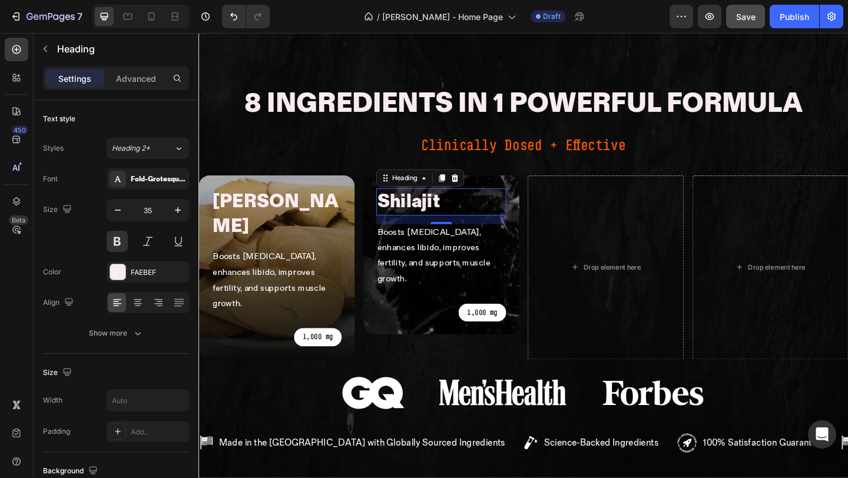
click at [421, 242] on p "Boosts [MEDICAL_DATA], enhances libido, improves fertility, and supports muscle…" at bounding box center [462, 276] width 139 height 68
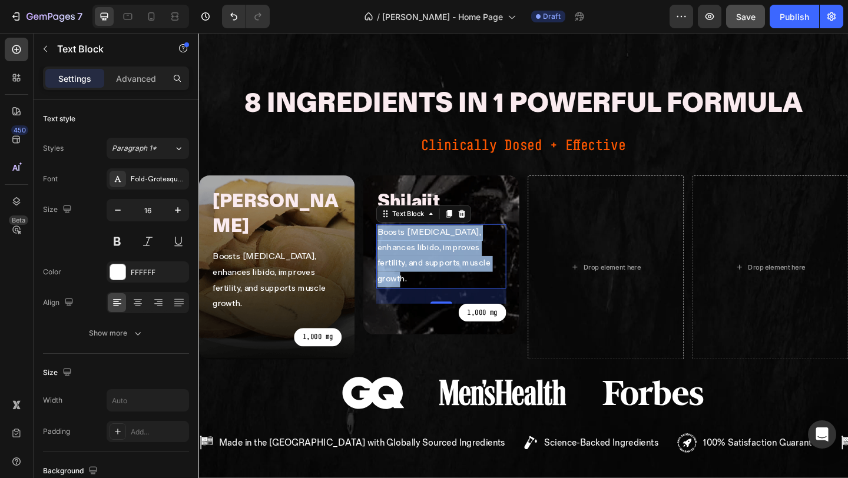
click at [421, 242] on p "Boosts [MEDICAL_DATA], enhances libido, improves fertility, and supports muscle…" at bounding box center [462, 276] width 139 height 68
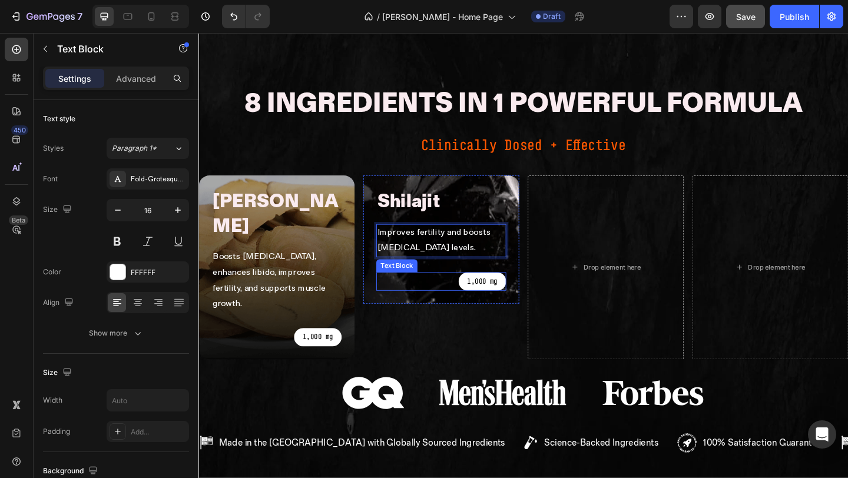
click at [496, 296] on p "1,000 mg" at bounding box center [506, 303] width 33 height 14
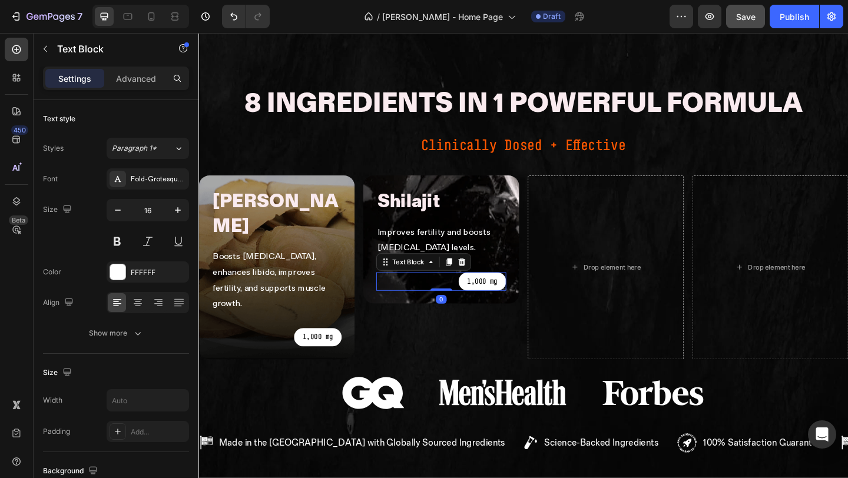
click at [496, 296] on p "1,000 mg" at bounding box center [506, 303] width 33 height 14
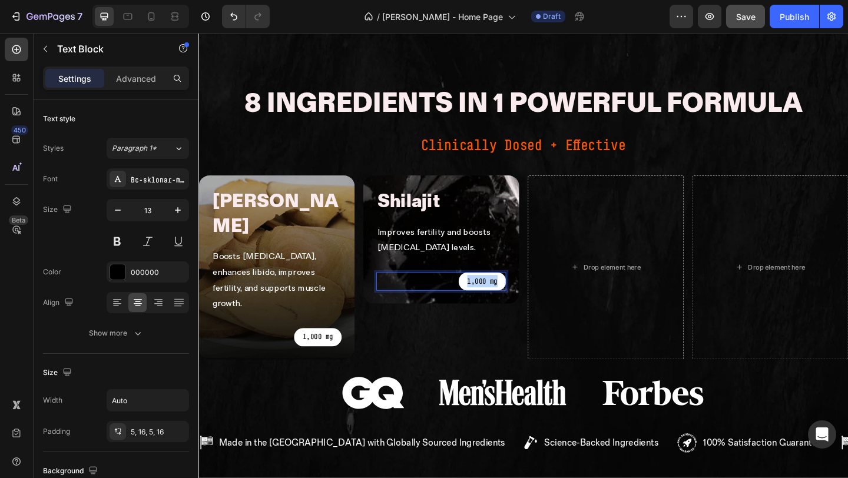
click at [496, 296] on p "1,000 mg" at bounding box center [506, 303] width 33 height 14
click at [321, 188] on div "tongkat ali Heading Boosts testosterone, enhances libido, improves fertility, a…" at bounding box center [283, 288] width 170 height 200
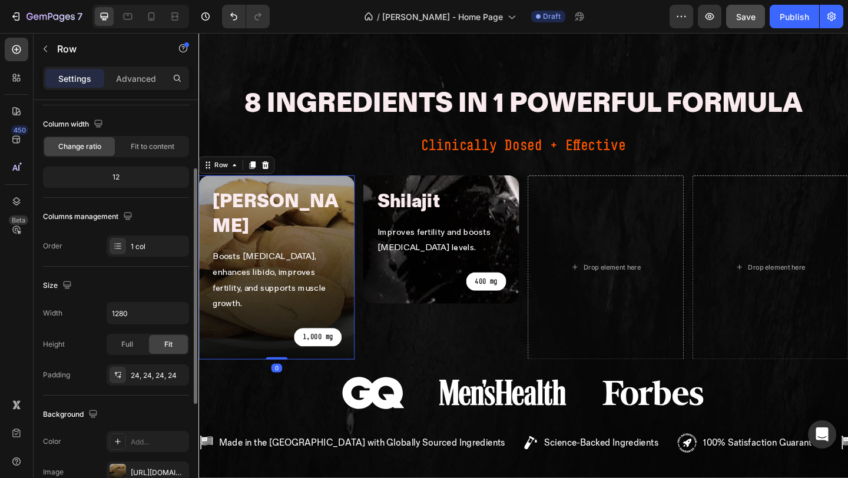
scroll to position [99, 0]
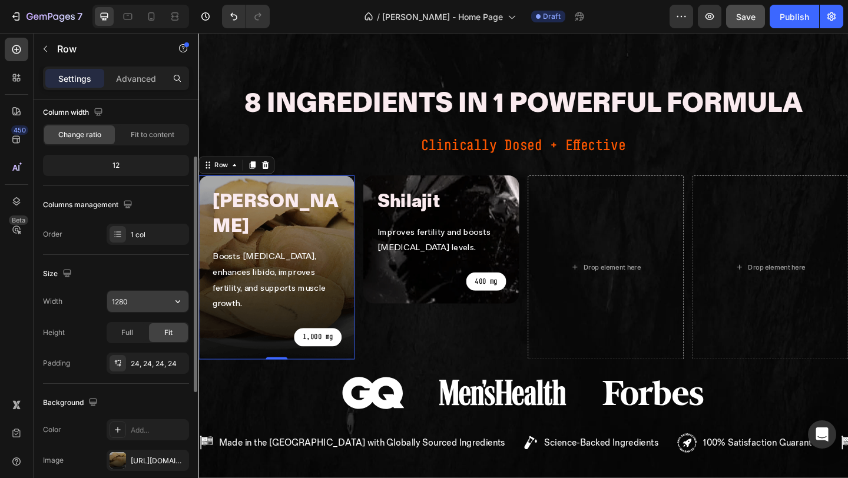
click at [142, 303] on input "1280" at bounding box center [147, 301] width 81 height 21
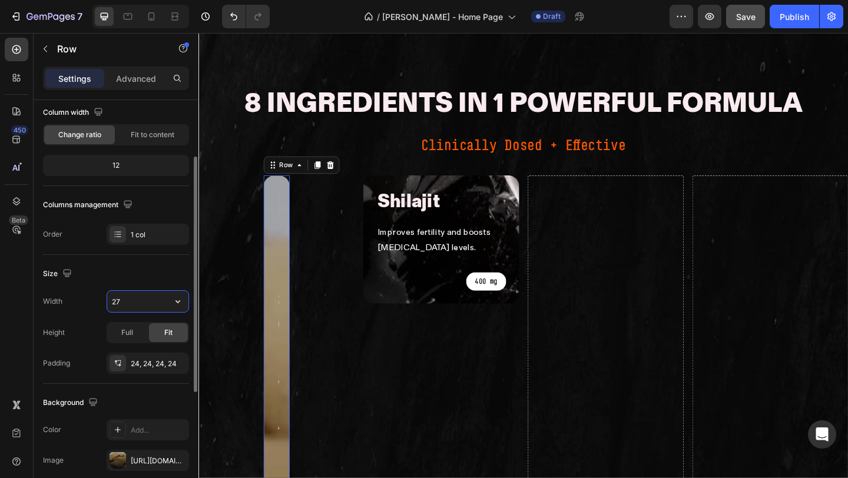
type input "278"
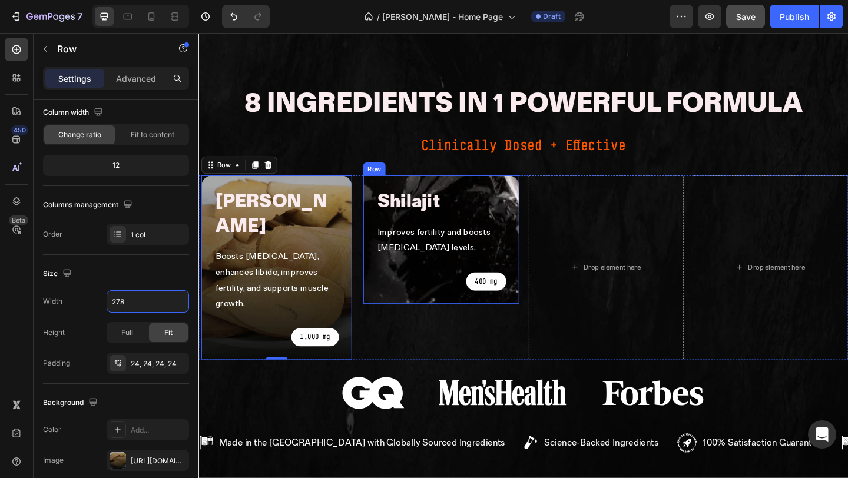
click at [452, 188] on div "Shilajit Heading Improves fertility and boosts testosterone levels. Text Block …" at bounding box center [462, 258] width 170 height 140
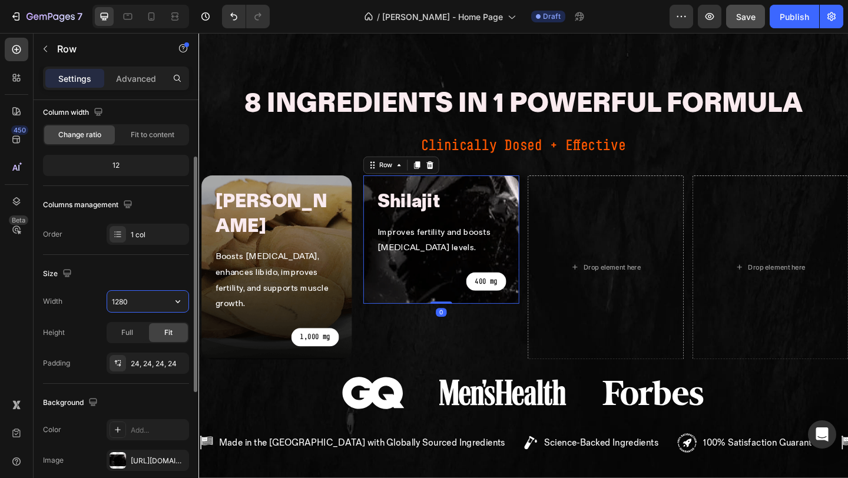
click at [142, 303] on input "1280" at bounding box center [147, 301] width 81 height 21
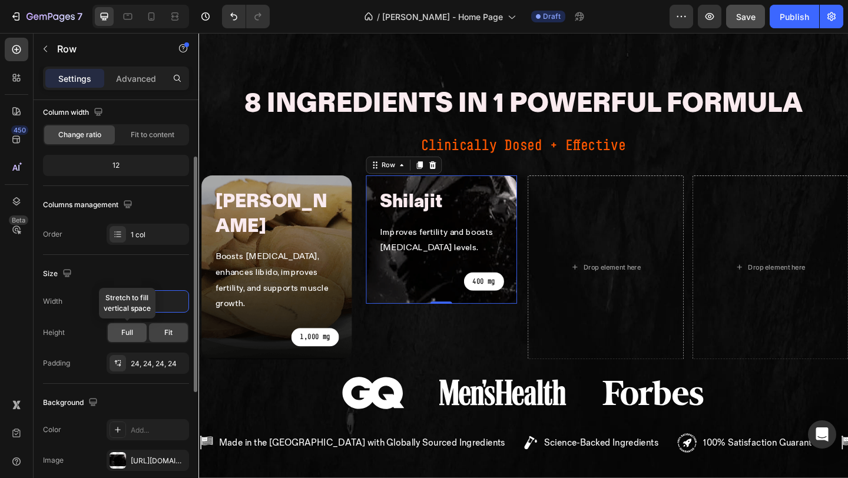
type input "279"
click at [129, 333] on span "Full" at bounding box center [127, 332] width 12 height 11
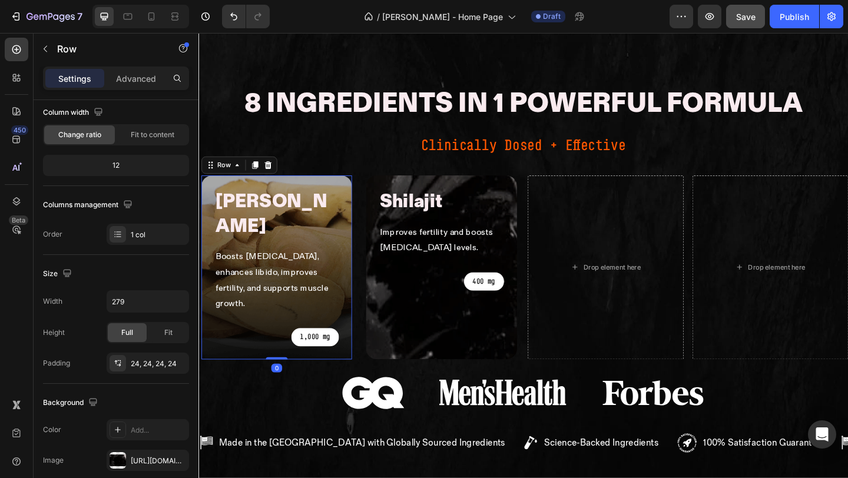
click at [358, 281] on div "tongkat ali Heading Boosts testosterone, enhances libido, improves fertility, a…" at bounding box center [283, 288] width 164 height 200
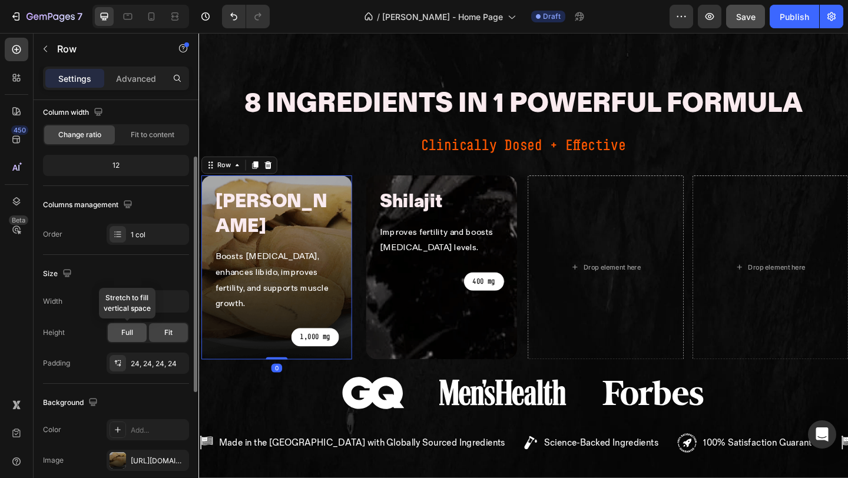
click at [124, 331] on span "Full" at bounding box center [127, 332] width 12 height 11
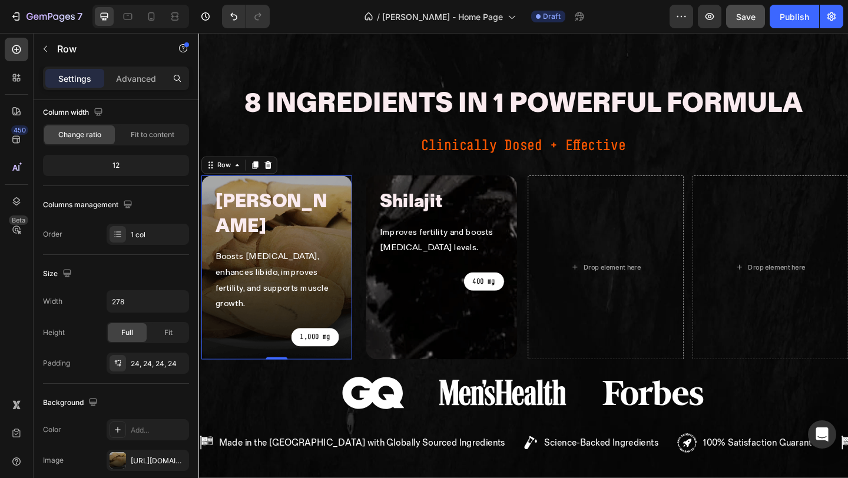
click at [346, 188] on div "tongkat ali Heading Boosts testosterone, enhances libido, improves fertility, a…" at bounding box center [283, 288] width 164 height 200
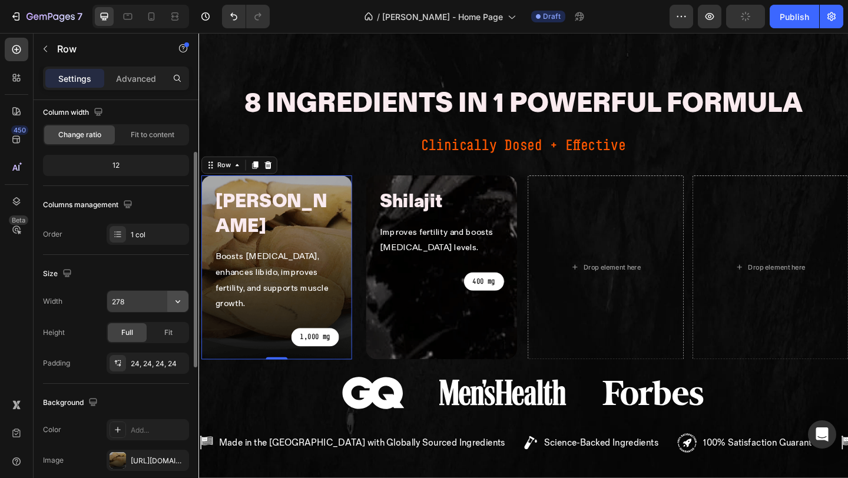
click at [175, 305] on icon "button" at bounding box center [178, 302] width 12 height 12
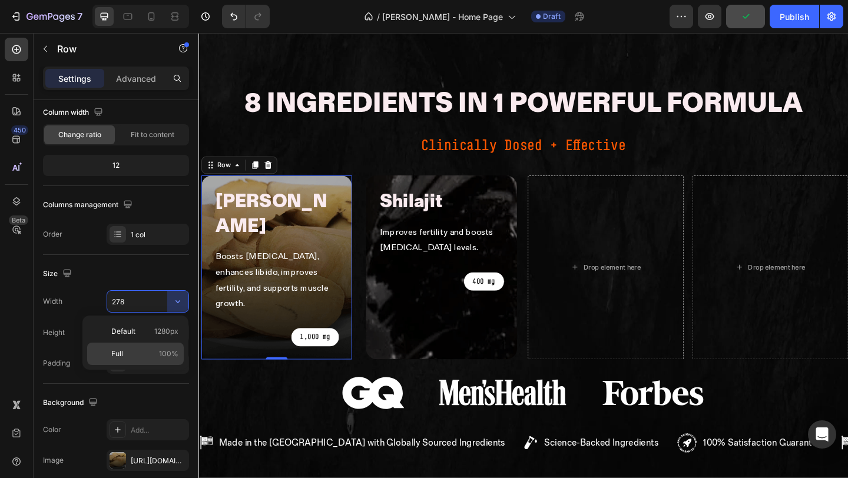
click at [165, 351] on span "100%" at bounding box center [168, 354] width 19 height 11
type input "100%"
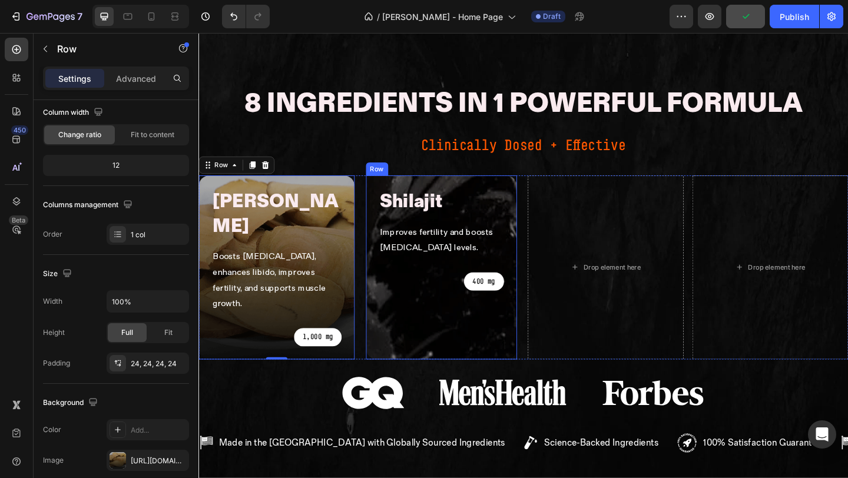
click at [430, 188] on div "Shilajit Heading Improves fertility and boosts testosterone levels. Text Block …" at bounding box center [462, 288] width 164 height 200
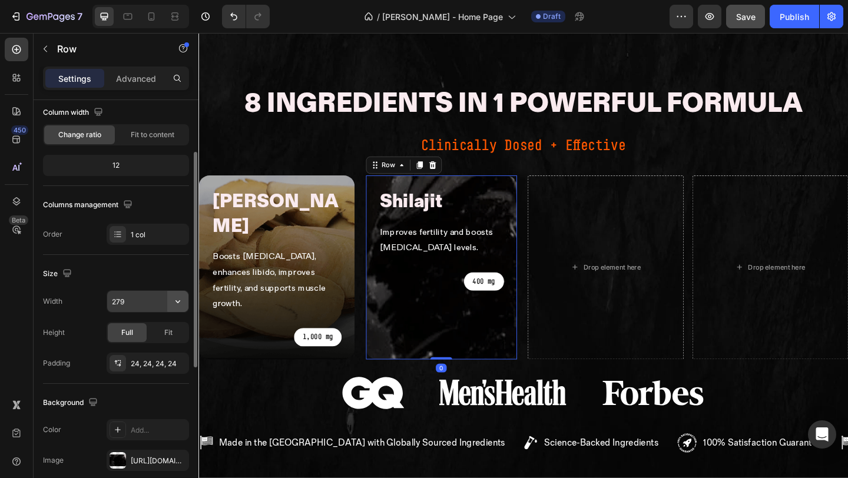
click at [184, 297] on button "button" at bounding box center [177, 301] width 21 height 21
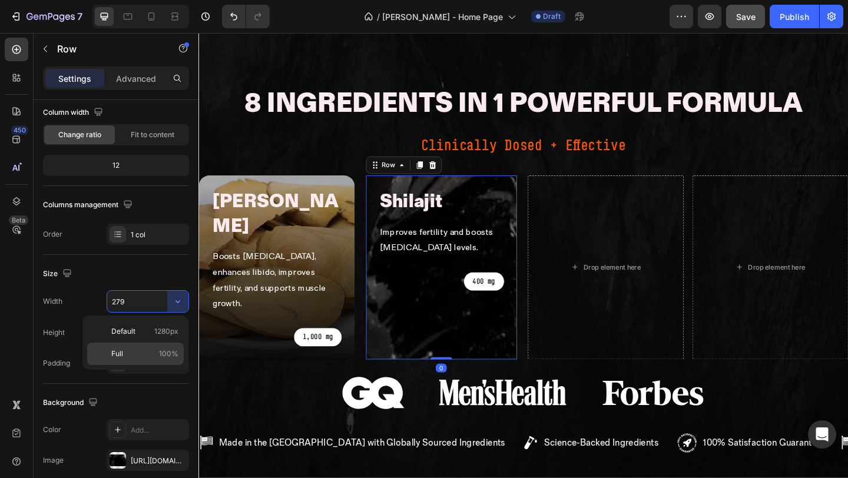
click at [167, 355] on span "100%" at bounding box center [168, 354] width 19 height 11
type input "100%"
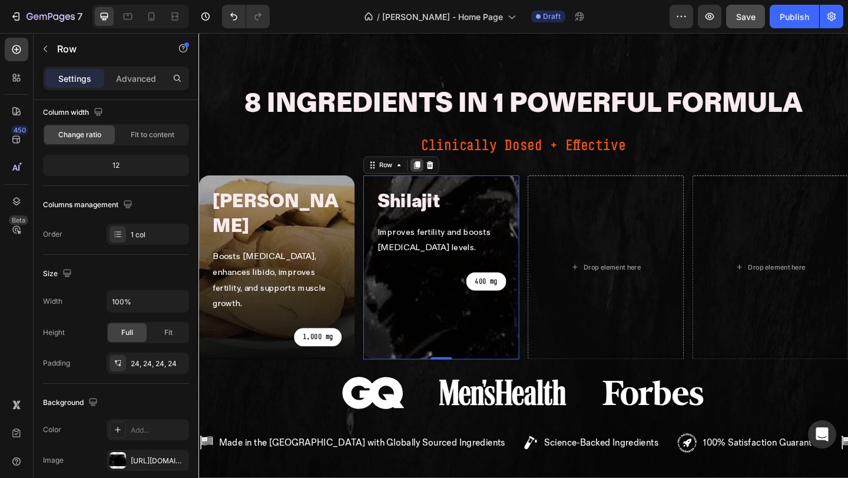
click at [432, 172] on icon at bounding box center [435, 176] width 9 height 9
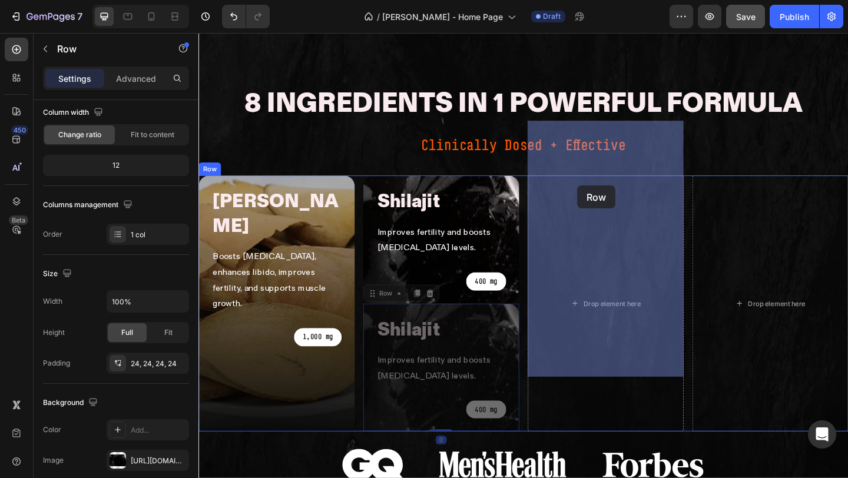
drag, startPoint x: 400, startPoint y: 259, endPoint x: 613, endPoint y: 195, distance: 222.4
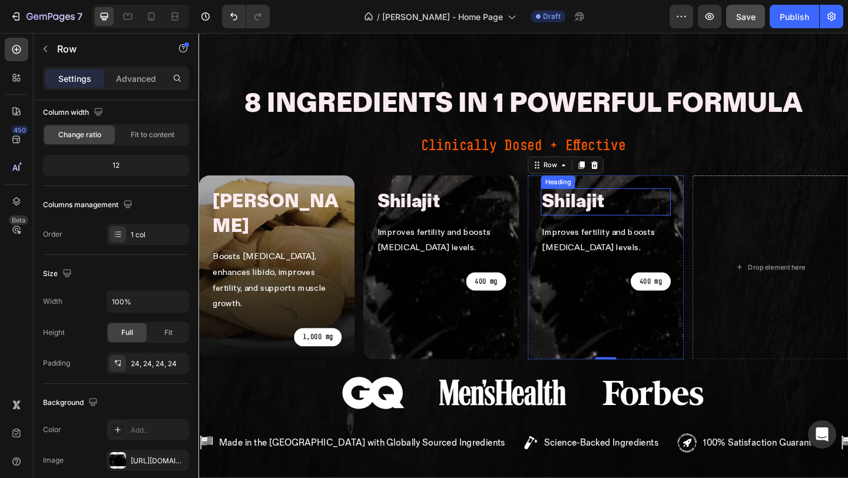
click at [605, 202] on h2 "shilajit" at bounding box center [606, 216] width 70 height 29
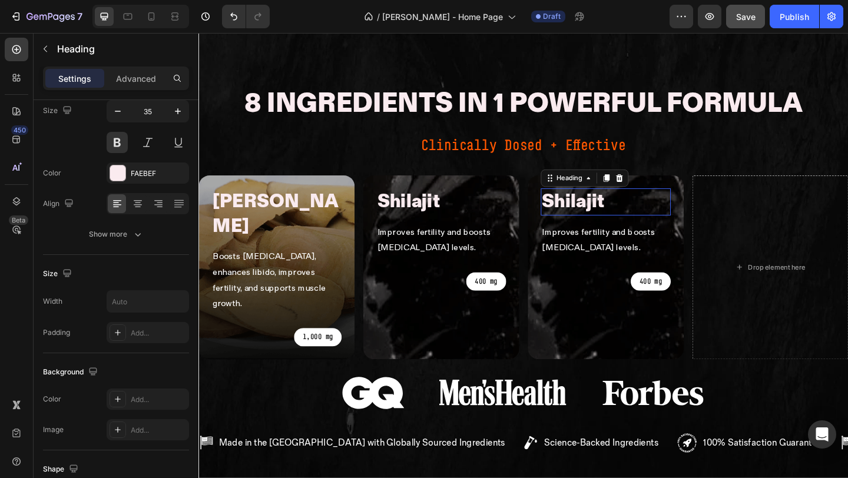
click at [605, 202] on h2 "shilajit" at bounding box center [606, 216] width 70 height 29
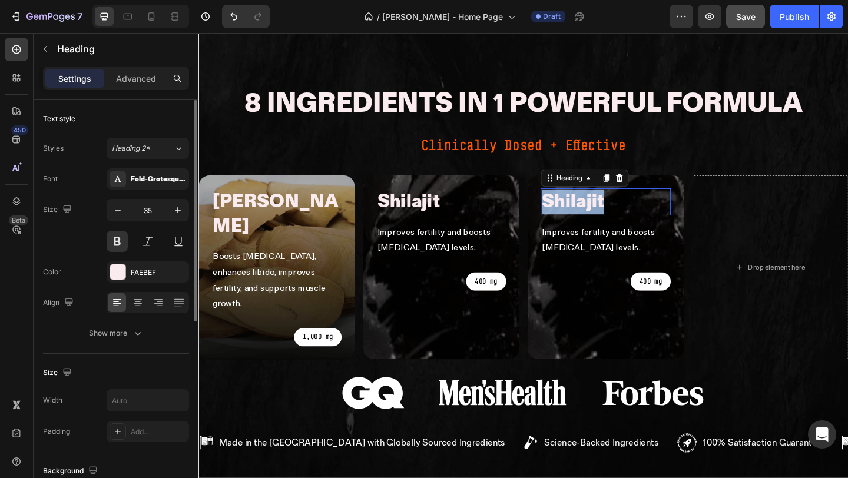
click at [605, 203] on p "shilajit" at bounding box center [606, 216] width 68 height 27
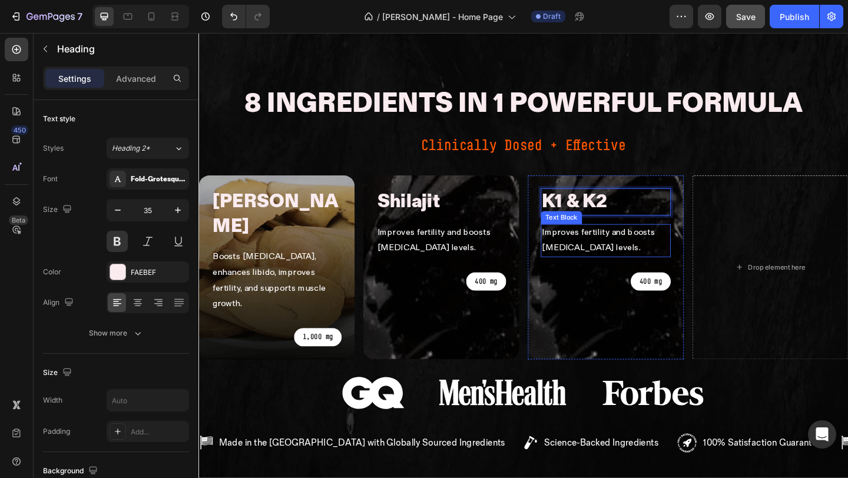
click at [609, 242] on p "Improves fertility and boosts [MEDICAL_DATA] levels." at bounding box center [641, 259] width 139 height 34
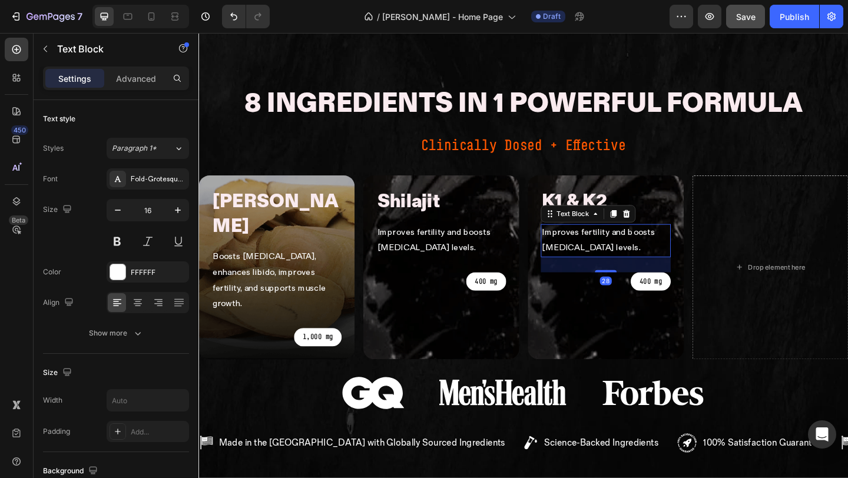
click at [609, 242] on p "Improves fertility and boosts [MEDICAL_DATA] levels." at bounding box center [641, 259] width 139 height 34
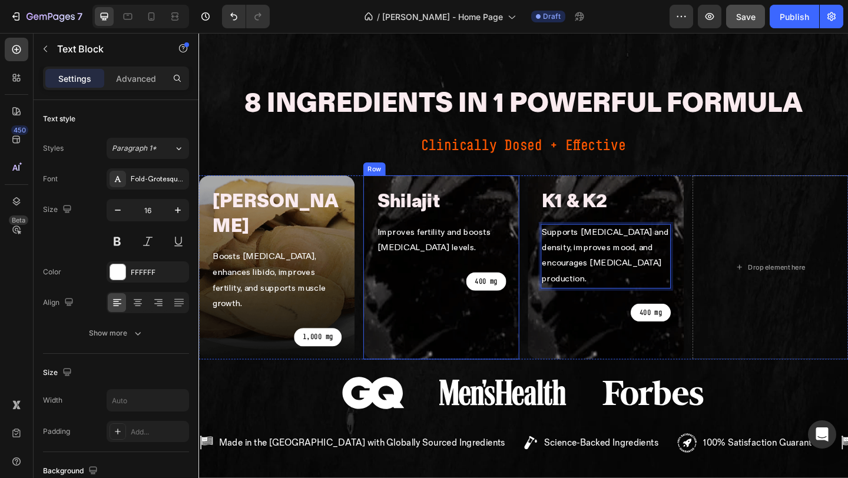
click at [466, 256] on div "Shilajit Heading Improves fertility and boosts testosterone levels. Text Block …" at bounding box center [462, 288] width 141 height 172
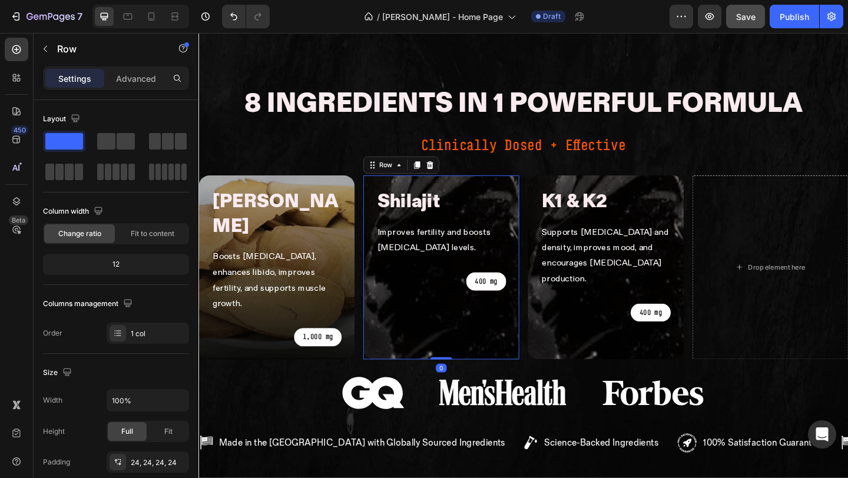
click at [466, 256] on div "Shilajit Heading Improves fertility and boosts testosterone levels. Text Block …" at bounding box center [462, 288] width 141 height 172
click at [463, 293] on div "400 mg" at bounding box center [462, 302] width 141 height 19
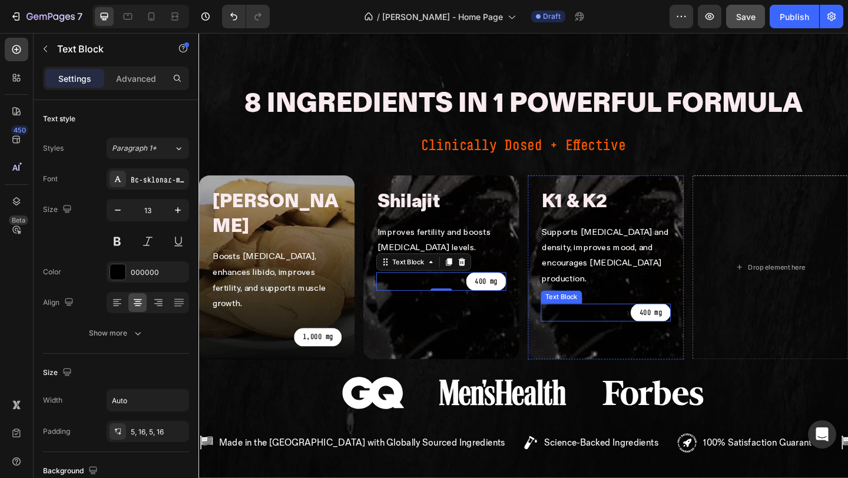
click at [684, 330] on p "400 mg" at bounding box center [690, 337] width 25 height 14
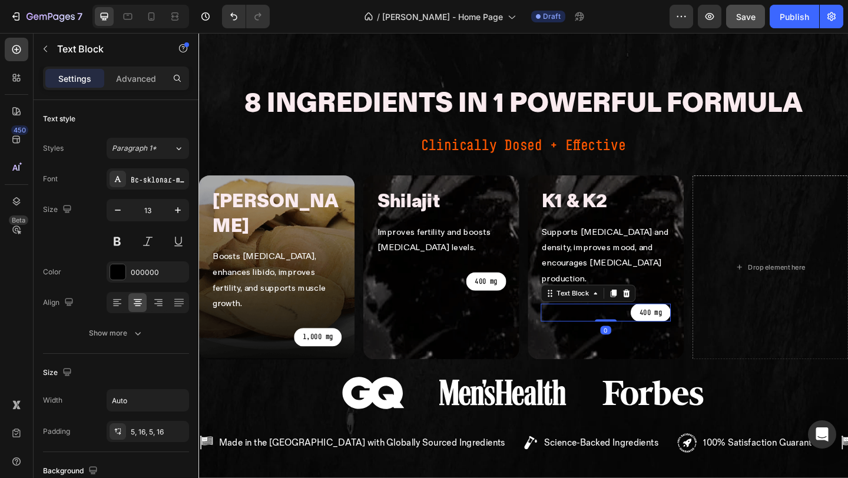
click at [684, 330] on p "400 mg" at bounding box center [690, 337] width 25 height 14
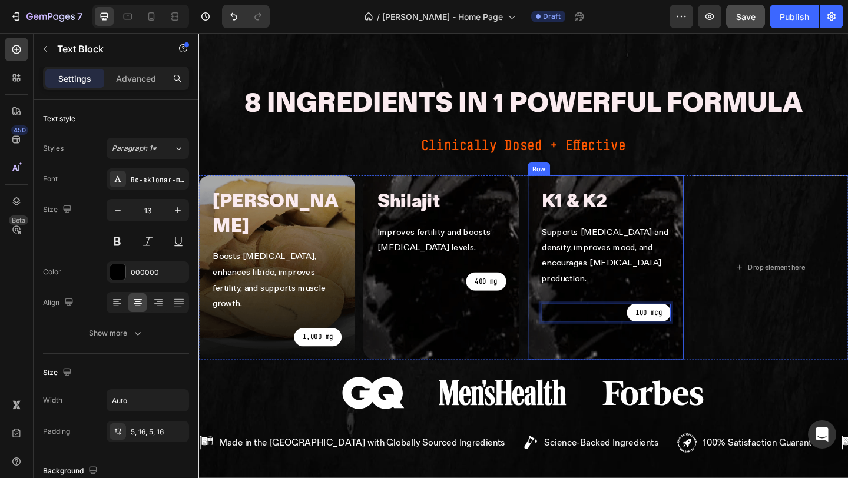
click at [688, 188] on div "K1 & K2 Heading Supports bone health and density, improves mood, and encourages…" at bounding box center [641, 288] width 170 height 200
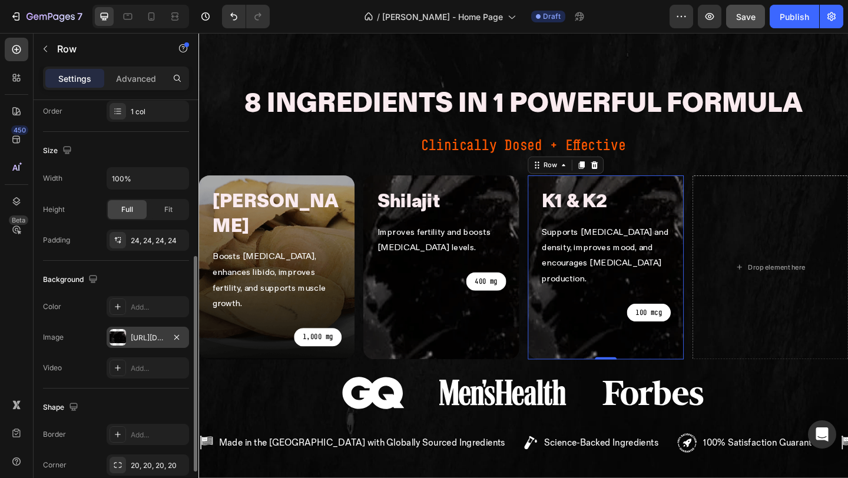
scroll to position [248, 0]
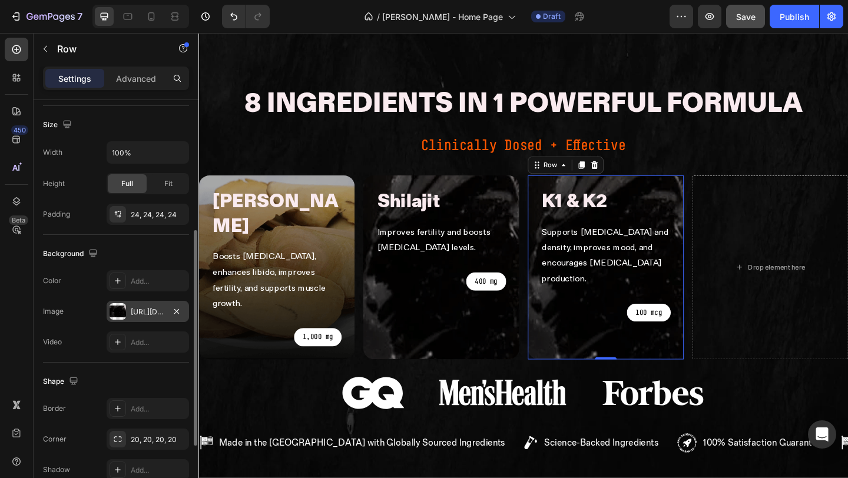
click at [152, 310] on div "https://mengotomars.com/cdn/shop/files/Group_21451.png?v=1755693919" at bounding box center [148, 312] width 34 height 11
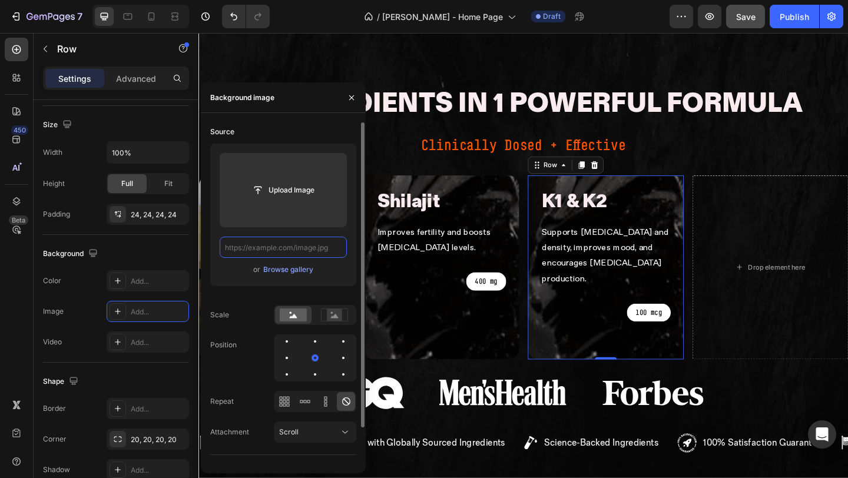
scroll to position [0, 0]
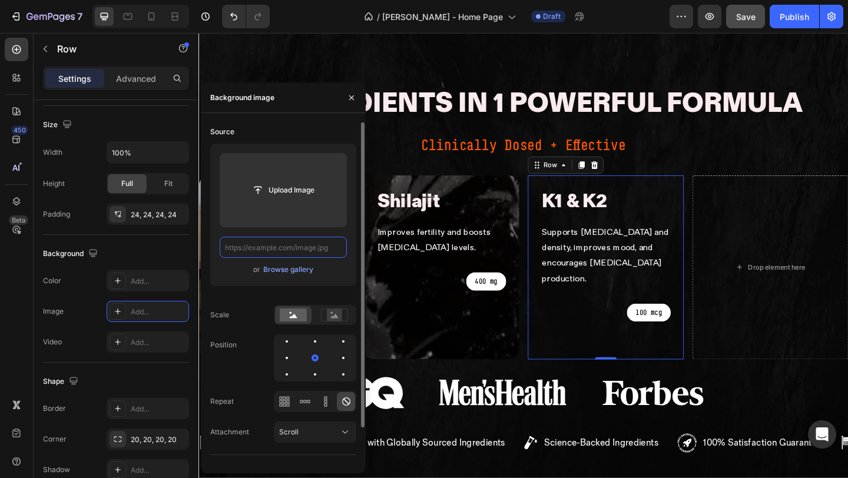
paste input "https://mengotomars.com/cdn/shop/files/Group_21446.png?v=1755693919"
type input "https://mengotomars.com/cdn/shop/files/Group_21446.png?v=1755693919"
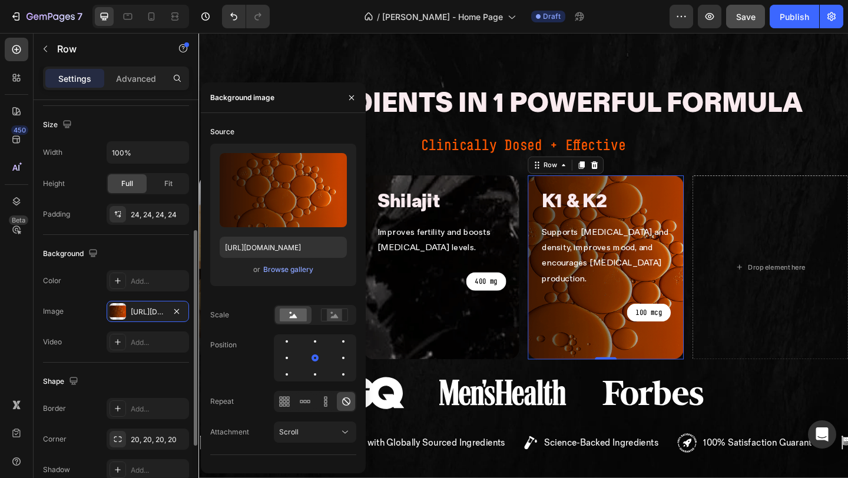
click at [157, 257] on div "Background" at bounding box center [116, 253] width 146 height 19
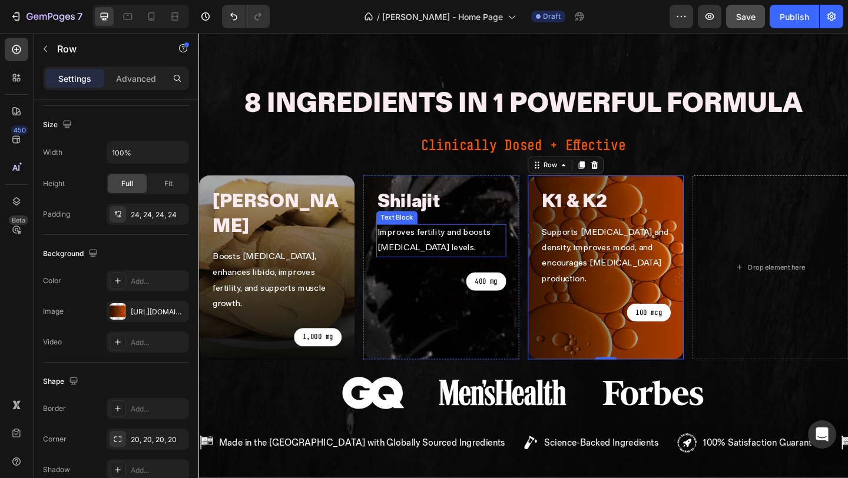
click at [461, 242] on p "Improves fertility and boosts [MEDICAL_DATA] levels." at bounding box center [462, 259] width 139 height 34
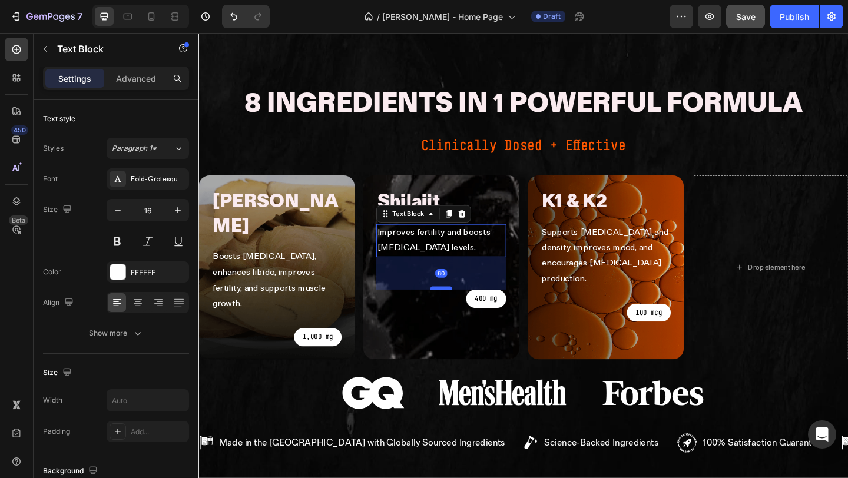
drag, startPoint x: 462, startPoint y: 232, endPoint x: 460, endPoint y: 251, distance: 19.0
click at [460, 309] on div at bounding box center [462, 311] width 24 height 4
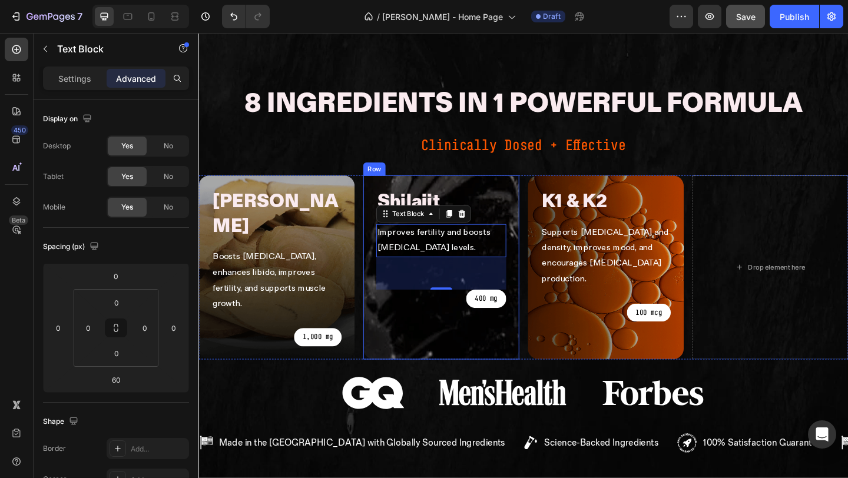
click at [481, 312] on div "400 mg" at bounding box center [462, 321] width 141 height 19
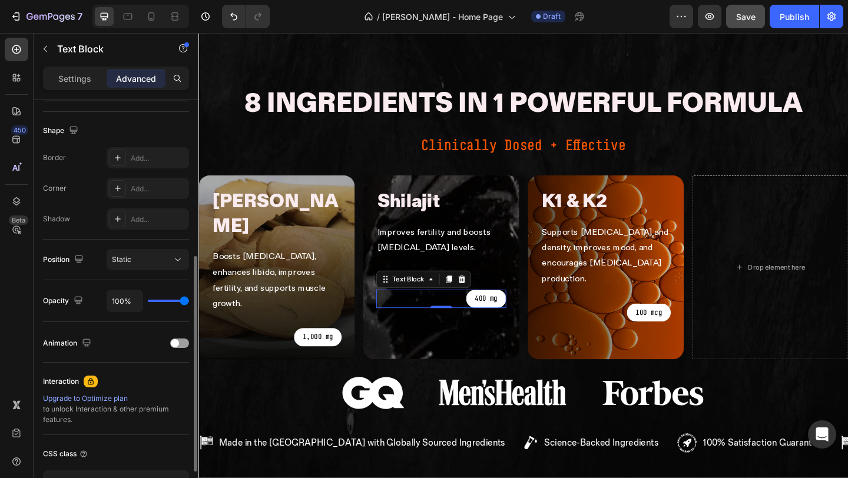
scroll to position [294, 0]
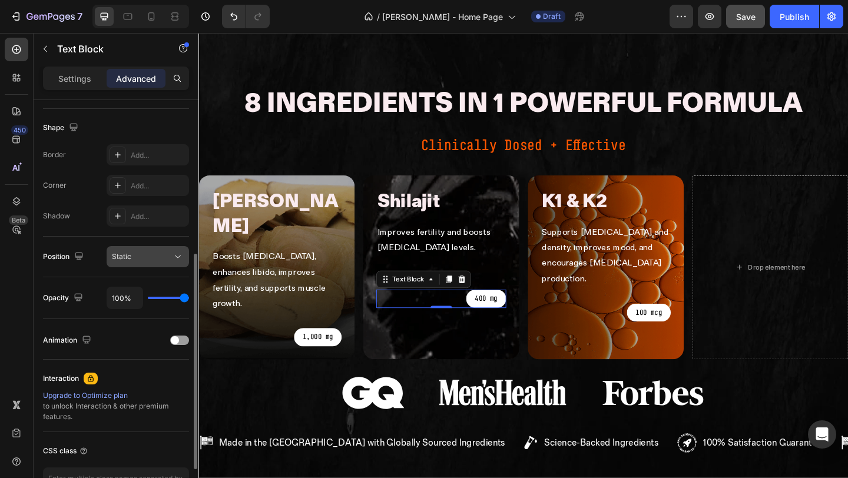
click at [154, 258] on div "Static" at bounding box center [142, 256] width 60 height 11
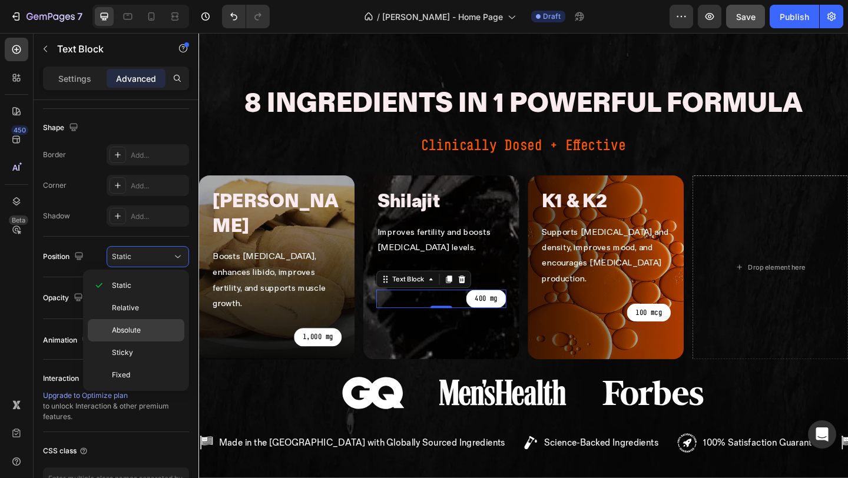
click at [145, 328] on p "Absolute" at bounding box center [145, 330] width 67 height 11
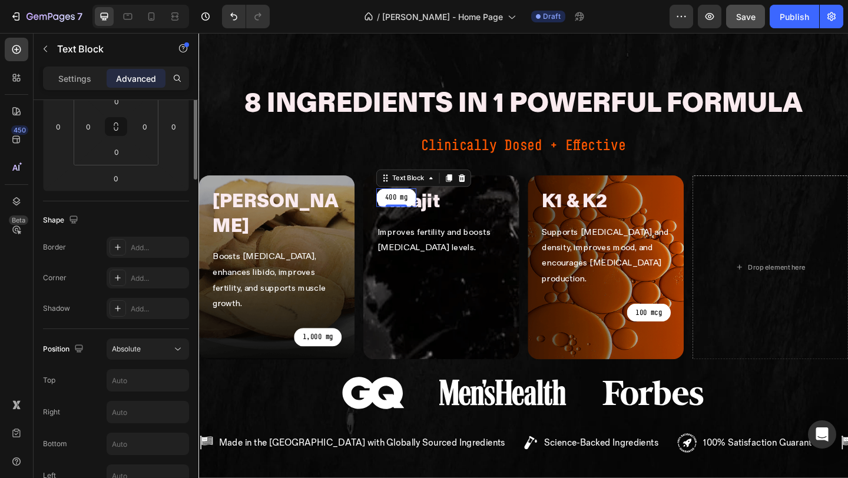
scroll to position [0, 0]
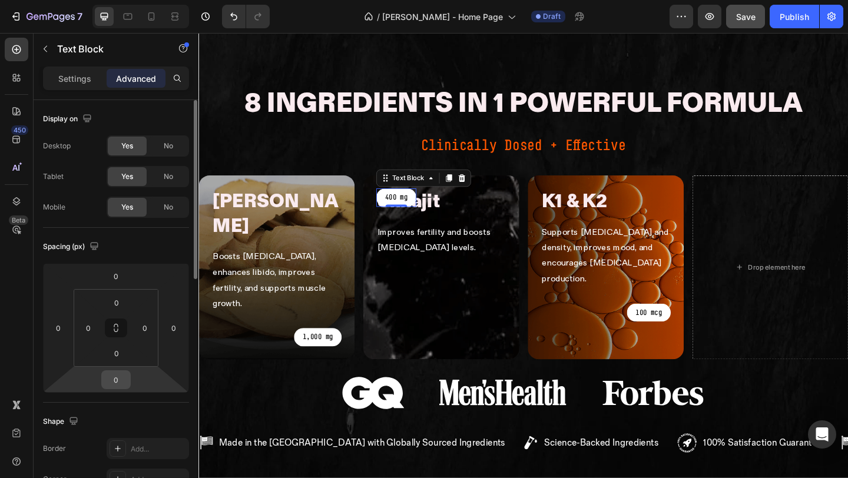
click at [123, 380] on input "0" at bounding box center [116, 380] width 24 height 18
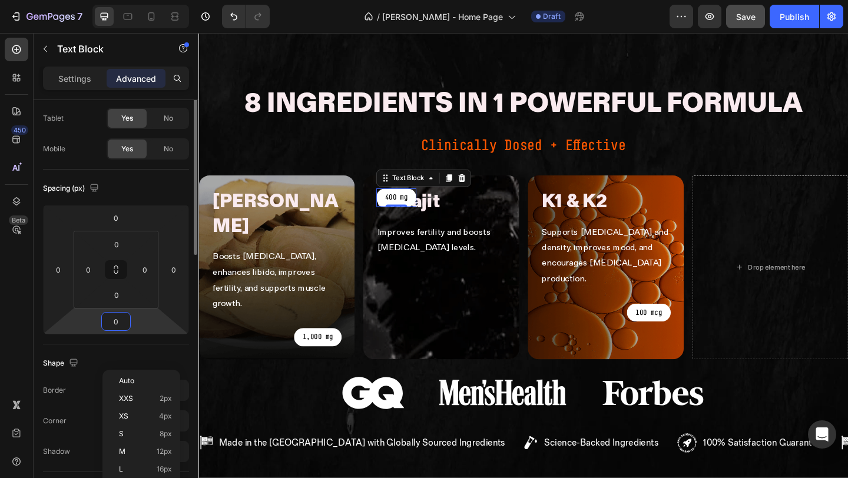
scroll to position [85, 0]
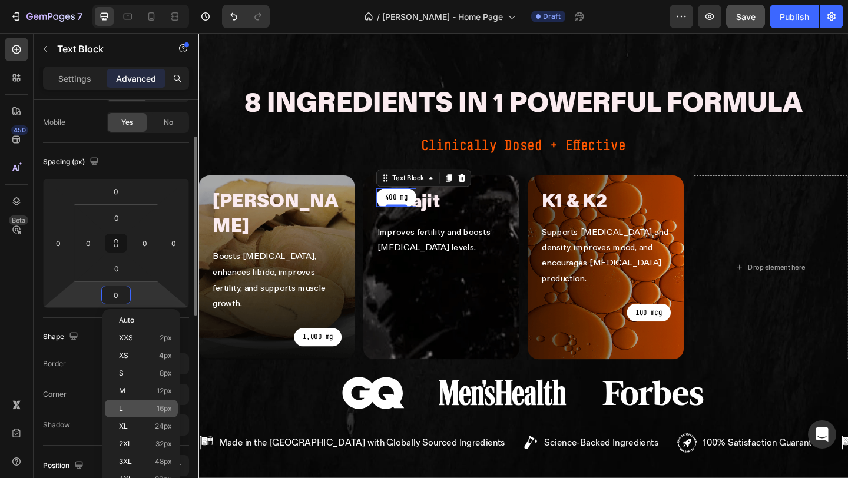
click at [146, 406] on p "L 16px" at bounding box center [145, 408] width 53 height 8
type input "16"
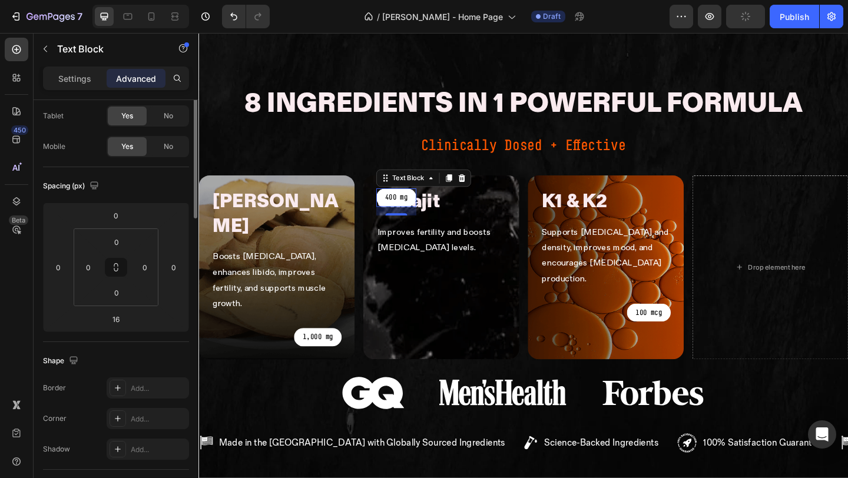
scroll to position [0, 0]
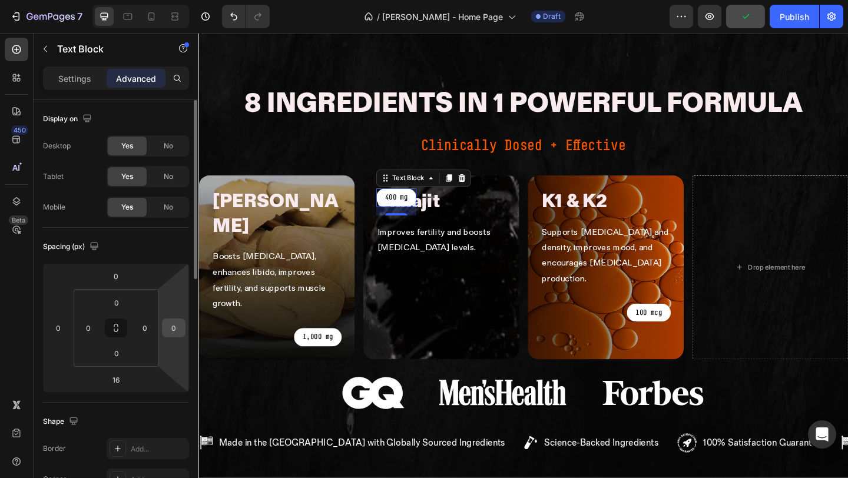
click at [179, 329] on input "0" at bounding box center [174, 328] width 18 height 18
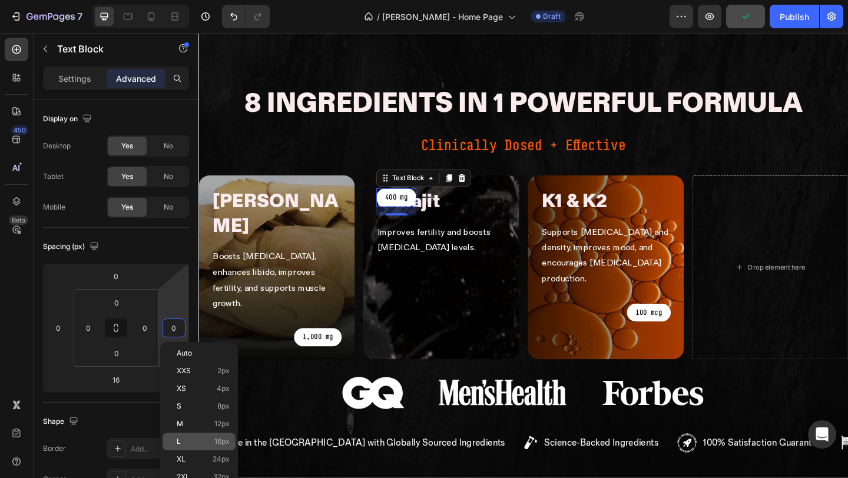
click at [204, 438] on p "L 16px" at bounding box center [203, 441] width 53 height 8
type input "16"
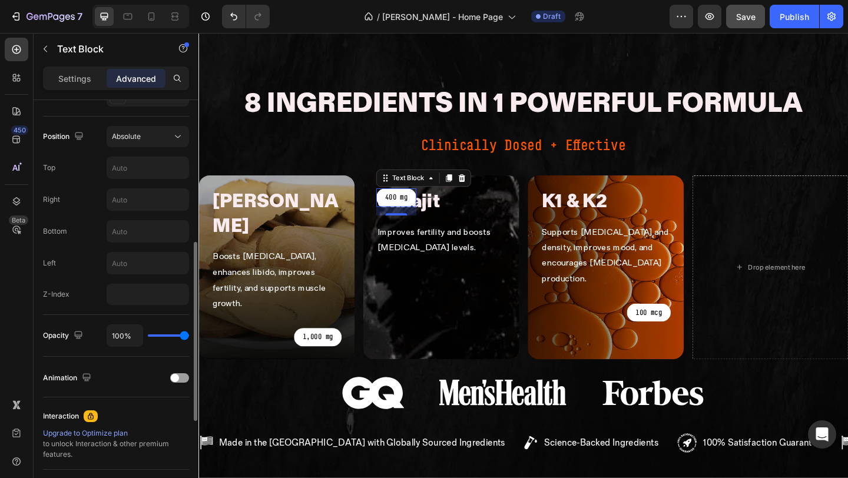
scroll to position [342, 0]
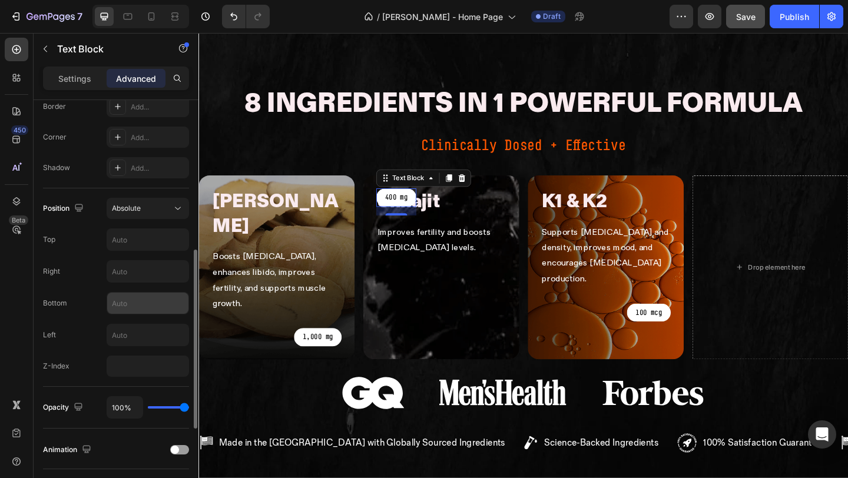
click at [144, 311] on input "text" at bounding box center [147, 303] width 81 height 21
type input "`"
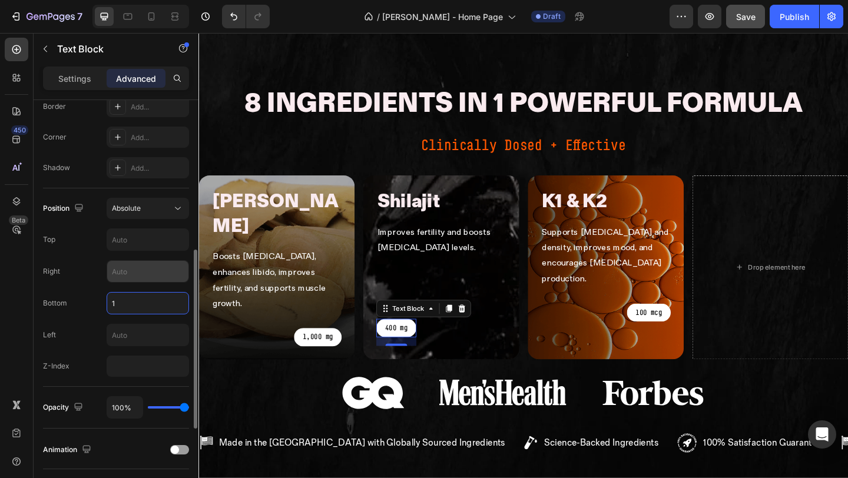
type input "1"
click at [150, 273] on input "text" at bounding box center [147, 271] width 81 height 21
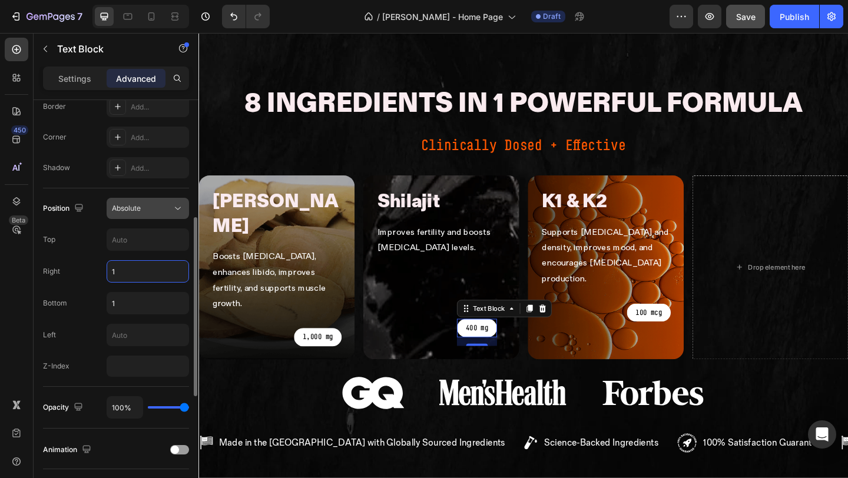
scroll to position [0, 0]
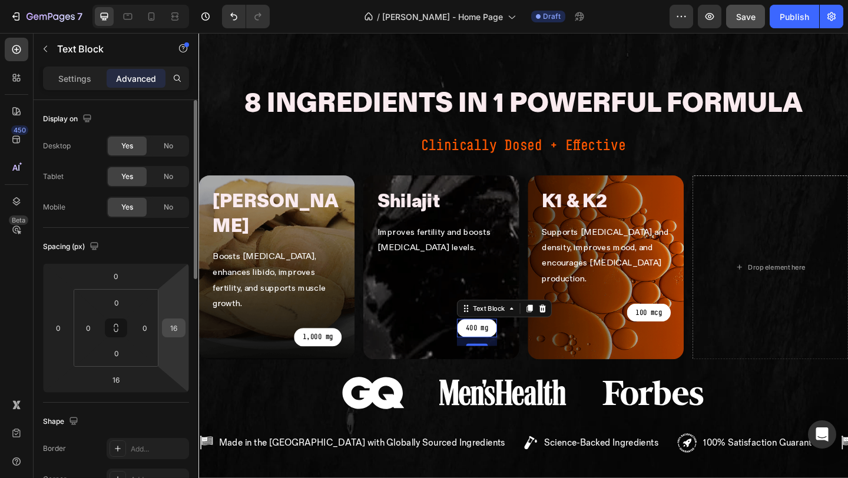
type input "1"
click at [182, 329] on input "16" at bounding box center [174, 328] width 18 height 18
type input "0"
click at [0, 0] on div "Spacing (px) 0 0 16 0 0 0 0 0" at bounding box center [0, 0] width 0 height 0
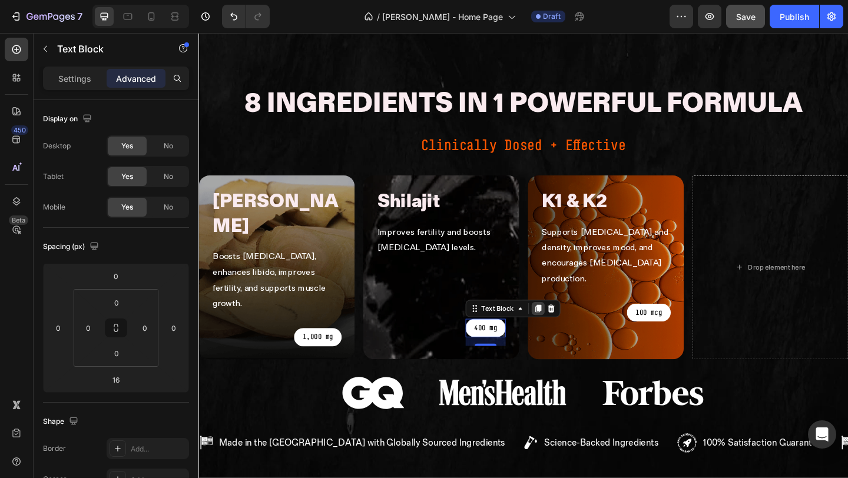
click at [566, 328] on icon at bounding box center [567, 332] width 9 height 9
click at [566, 329] on icon at bounding box center [568, 333] width 6 height 8
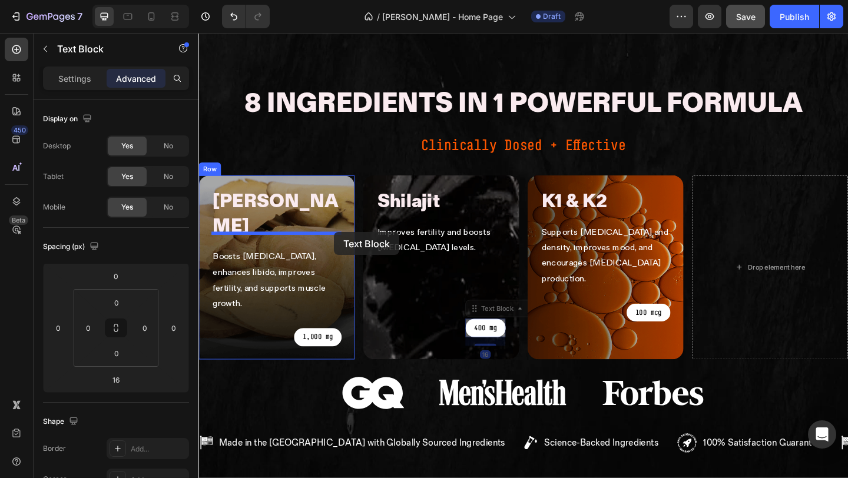
drag, startPoint x: 519, startPoint y: 248, endPoint x: 346, endPoint y: 250, distance: 173.7
type input "28"
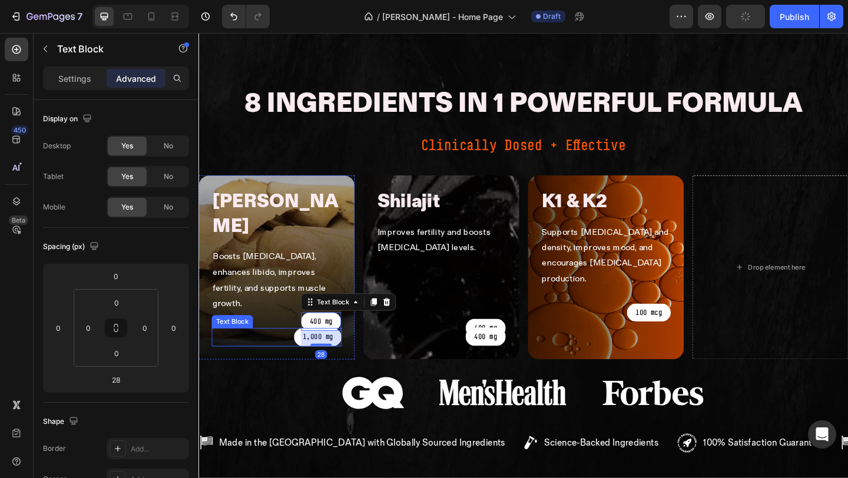
click at [296, 354] on div "1,000 mg" at bounding box center [283, 363] width 141 height 19
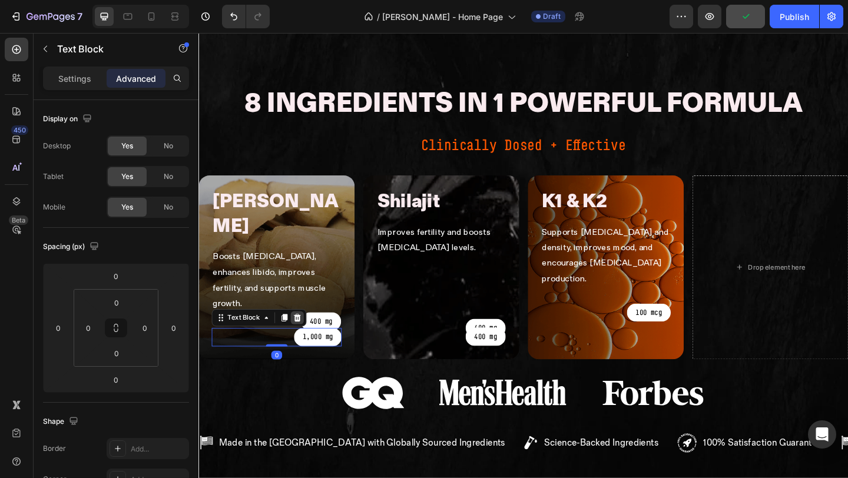
click at [305, 339] on icon at bounding box center [306, 343] width 8 height 8
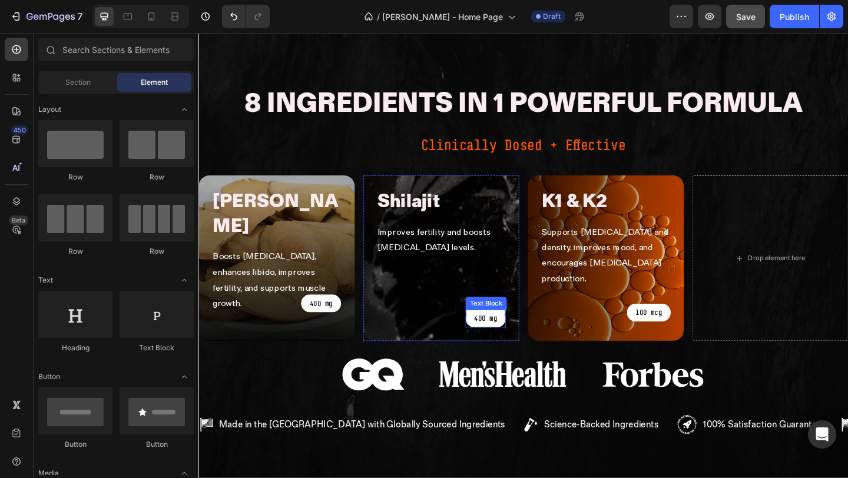
click at [498, 337] on p "400 mg" at bounding box center [510, 344] width 25 height 14
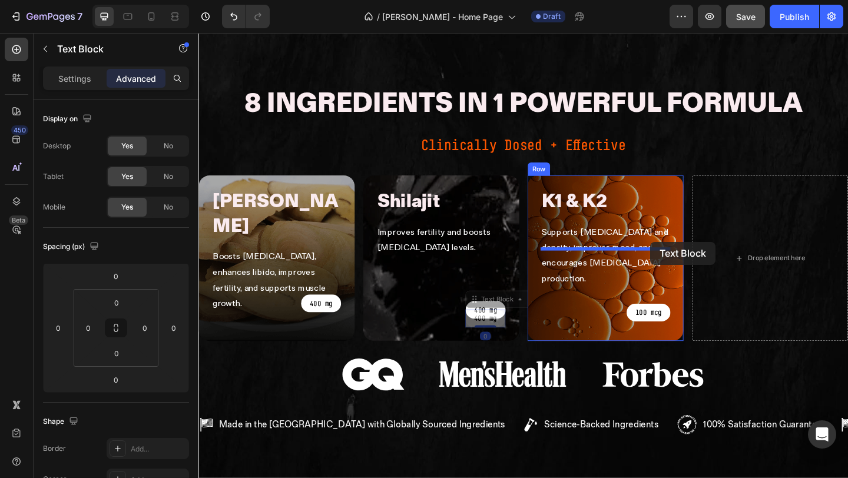
drag, startPoint x: 515, startPoint y: 260, endPoint x: 689, endPoint y: 260, distance: 174.9
type input "28"
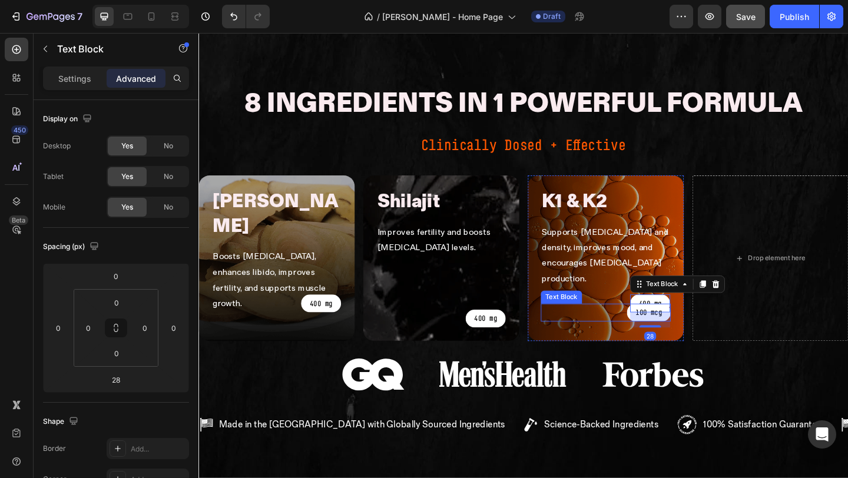
click at [648, 327] on div "100 mcg" at bounding box center [641, 336] width 141 height 19
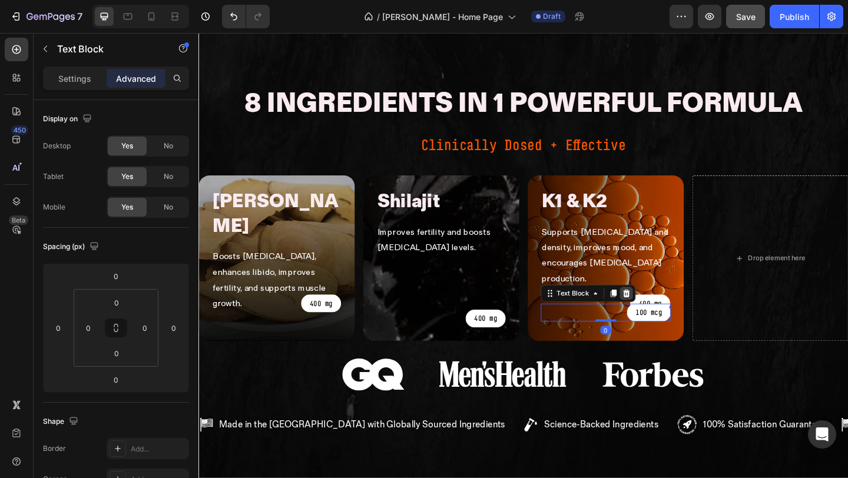
click at [667, 311] on icon at bounding box center [663, 315] width 9 height 9
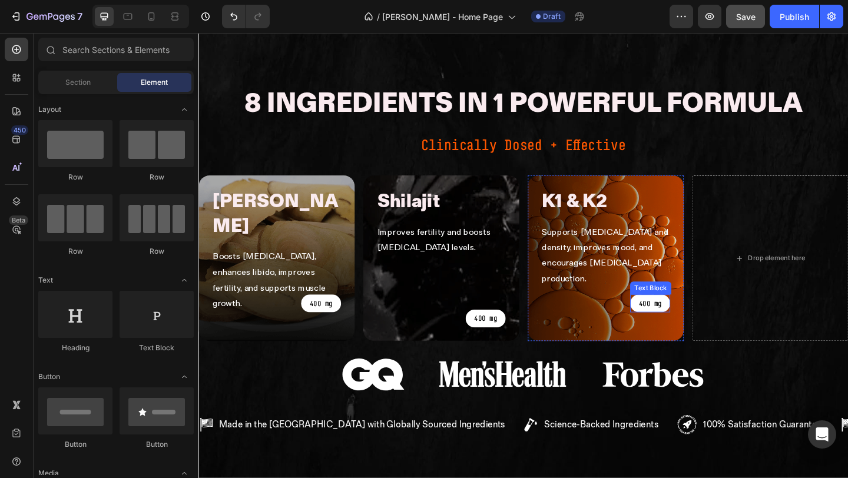
click at [675, 317] on div "400 mg" at bounding box center [690, 326] width 44 height 19
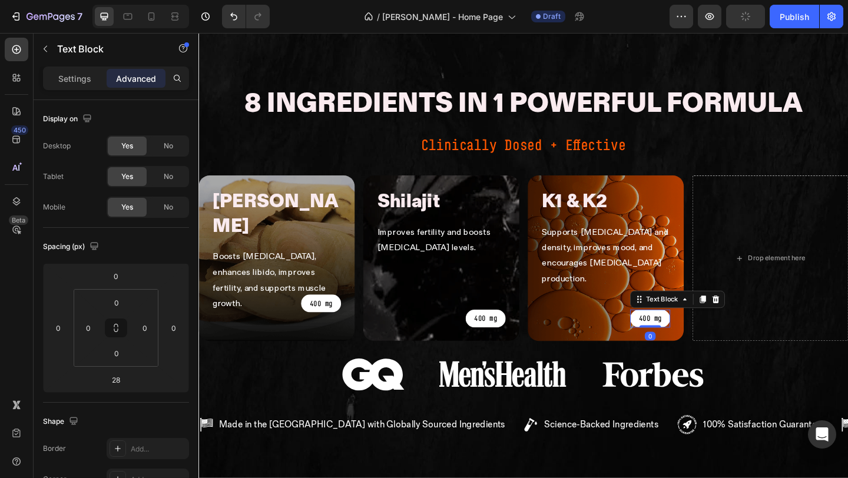
drag, startPoint x: 693, startPoint y: 266, endPoint x: 702, endPoint y: 209, distance: 57.8
click at [702, 209] on div "K1 & K2 Heading Supports bone health and density, improves mood, and encourages…" at bounding box center [641, 278] width 141 height 152
type input "0"
click at [511, 337] on p "400 mg" at bounding box center [510, 344] width 25 height 14
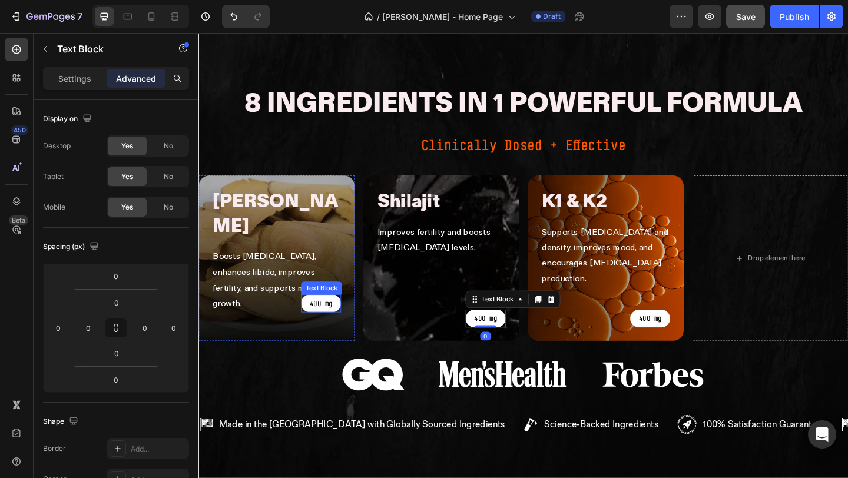
click at [349, 317] on div "400 mg" at bounding box center [332, 326] width 44 height 19
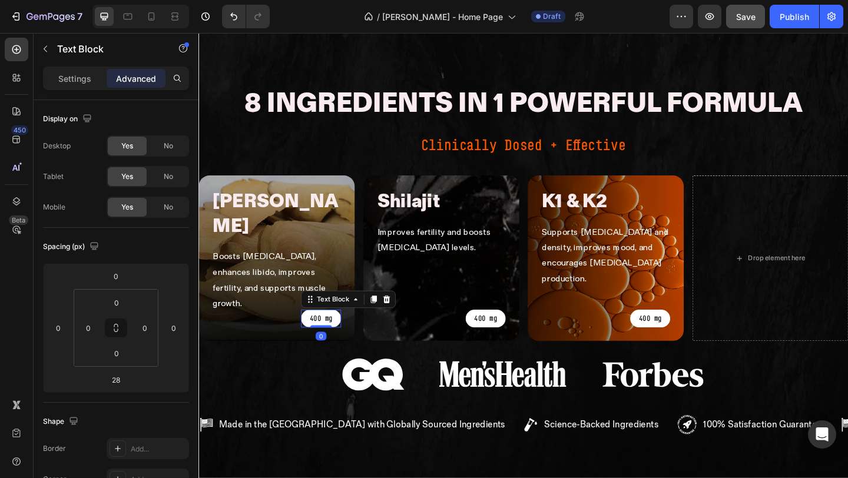
drag, startPoint x: 331, startPoint y: 267, endPoint x: 357, endPoint y: 168, distance: 101.7
click at [357, 188] on div "tongkat ali Heading Boosts testosterone, enhances libido, improves fertility, a…" at bounding box center [283, 278] width 170 height 180
type input "0"
click at [323, 337] on p "400 mg" at bounding box center [331, 344] width 25 height 14
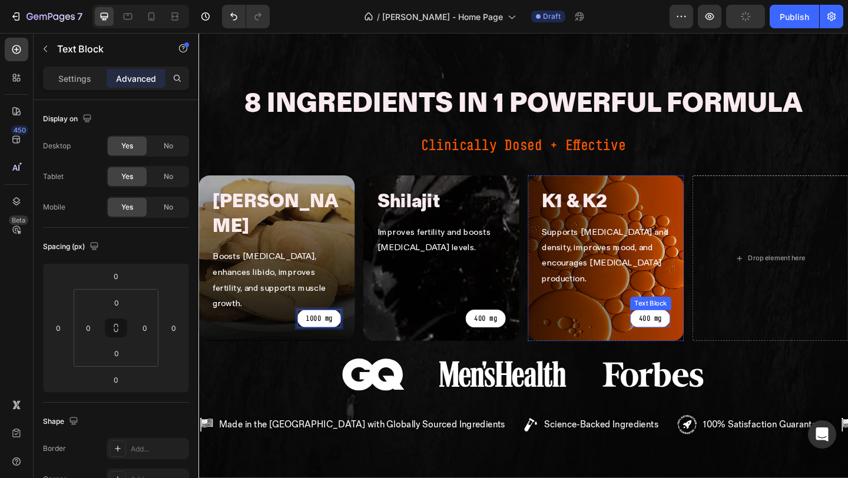
click at [681, 337] on p "400 mg" at bounding box center [689, 344] width 25 height 14
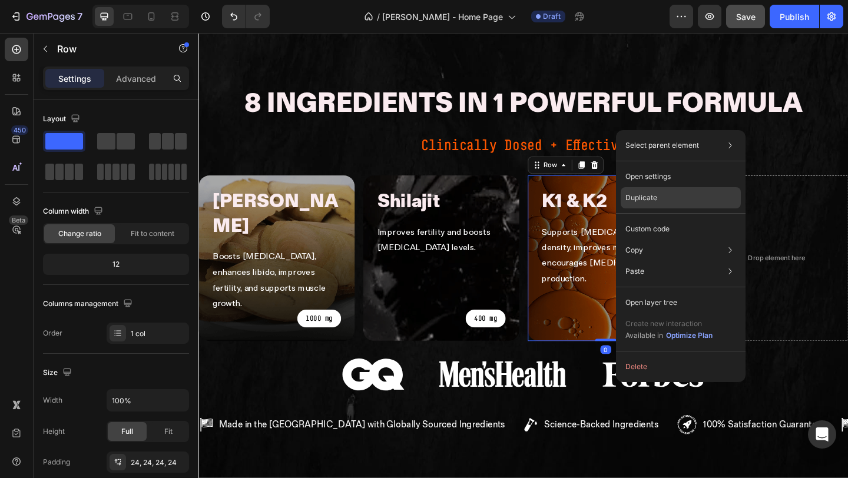
click at [647, 218] on div "Duplicate" at bounding box center [681, 228] width 120 height 21
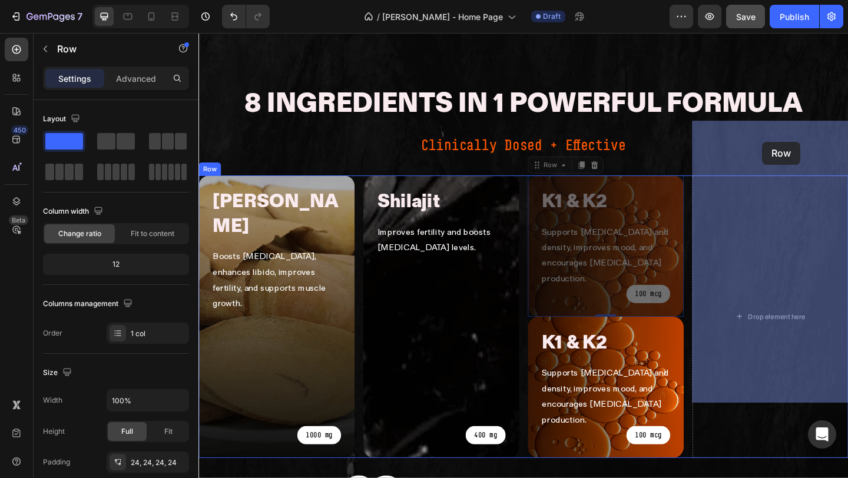
drag, startPoint x: 659, startPoint y: 140, endPoint x: 811, endPoint y: 151, distance: 152.4
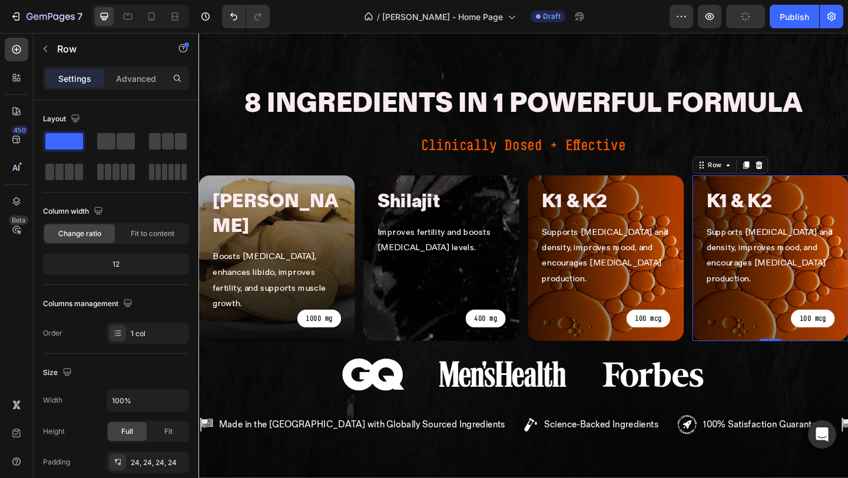
click at [779, 202] on h2 "k1 & k2" at bounding box center [787, 216] width 74 height 29
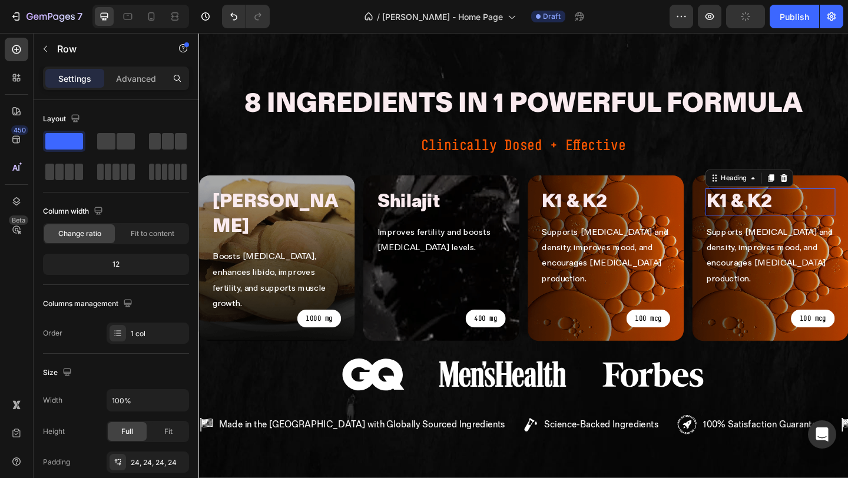
click at [779, 202] on h2 "k1 & k2" at bounding box center [787, 216] width 74 height 29
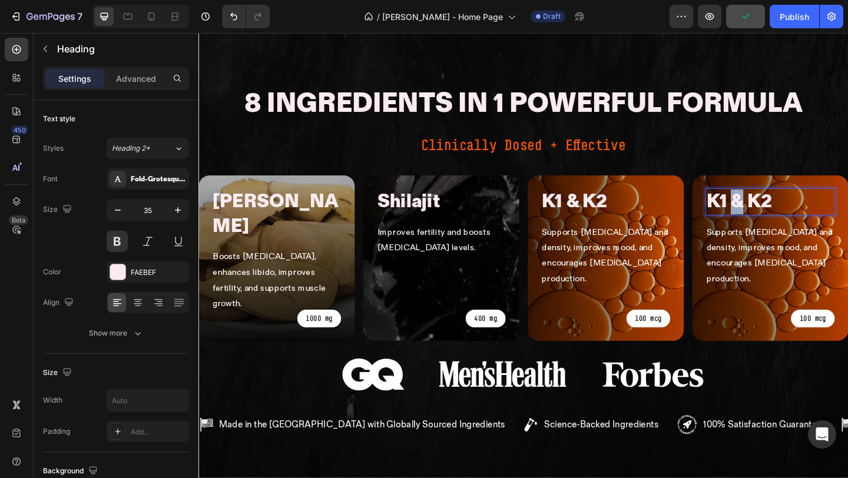
click at [779, 203] on p "k1 & k2" at bounding box center [786, 216] width 71 height 27
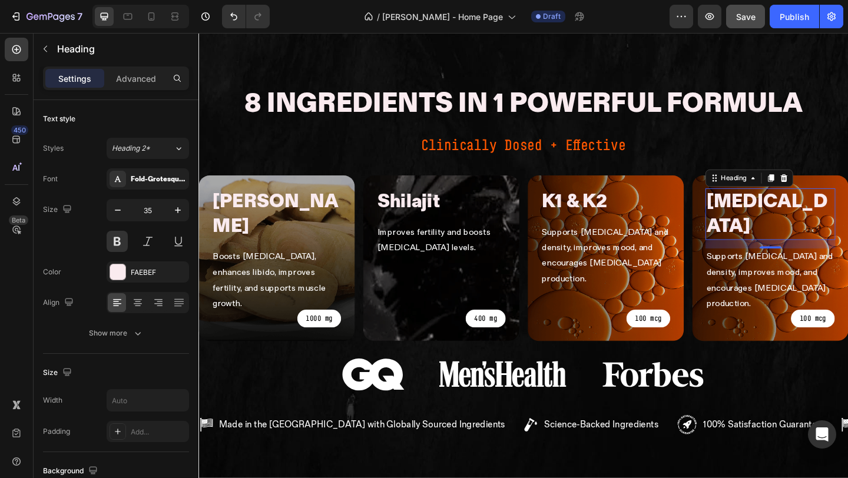
click at [804, 268] on p "Supports [MEDICAL_DATA] and density, improves mood, and encourages [MEDICAL_DAT…" at bounding box center [820, 302] width 139 height 68
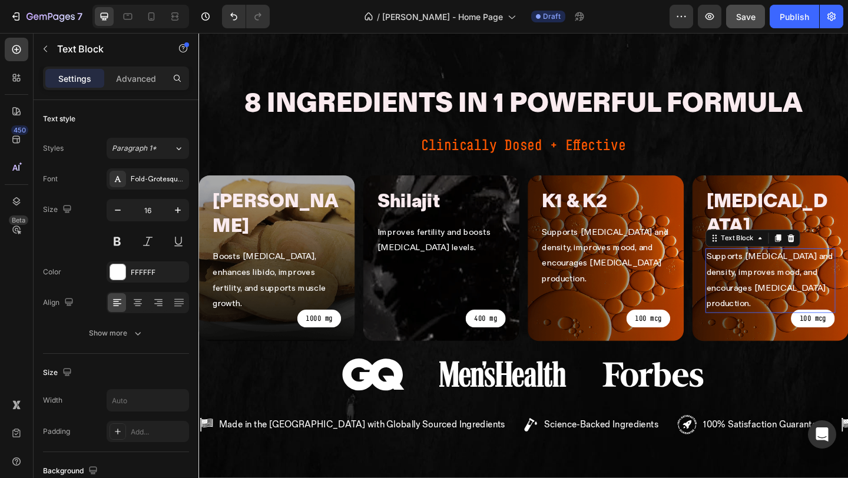
click at [804, 268] on p "Supports [MEDICAL_DATA] and density, improves mood, and encourages [MEDICAL_DAT…" at bounding box center [820, 302] width 139 height 68
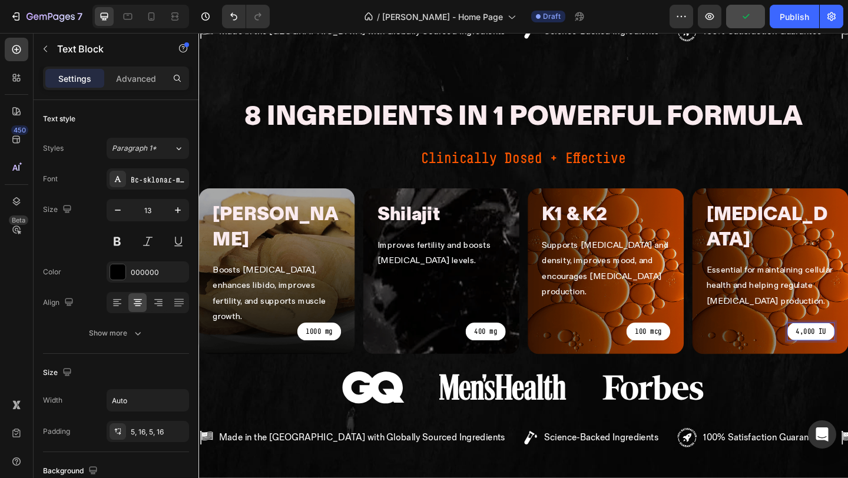
scroll to position [757, 0]
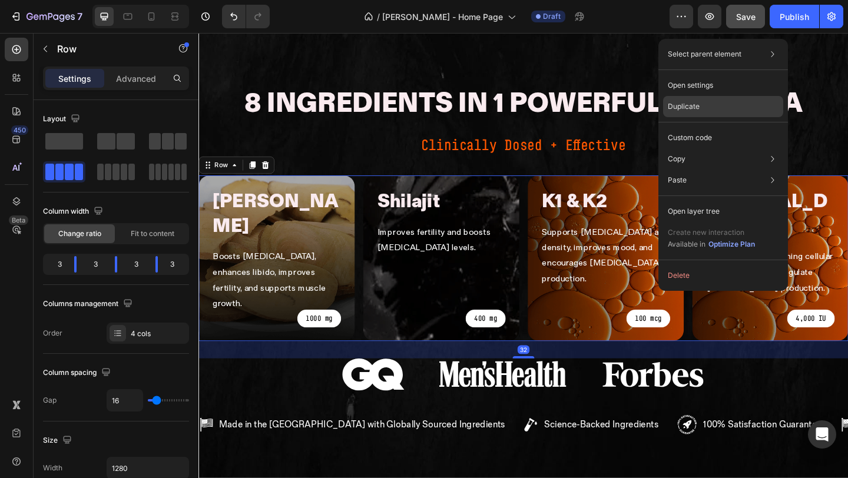
drag, startPoint x: 712, startPoint y: 104, endPoint x: 559, endPoint y: 78, distance: 155.4
click at [712, 127] on div "Duplicate" at bounding box center [723, 137] width 120 height 21
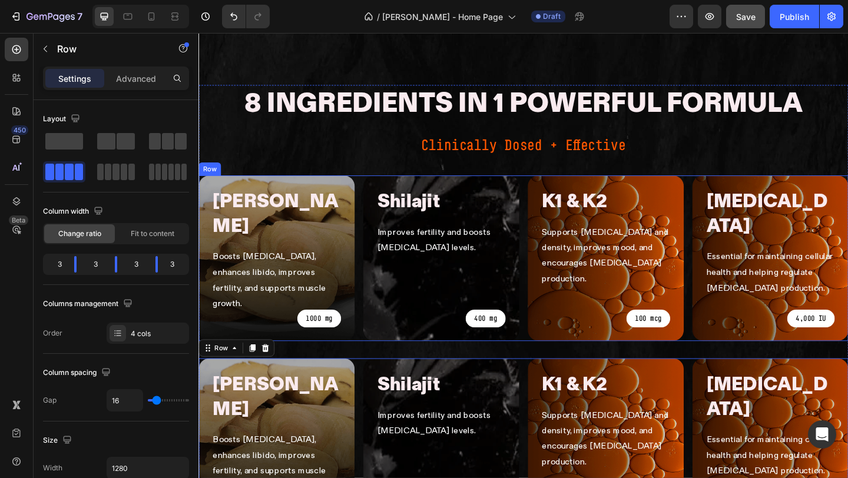
click at [549, 235] on div "tongkat ali Heading Boosts testosterone, enhances libido, improves fertility, a…" at bounding box center [551, 278] width 707 height 180
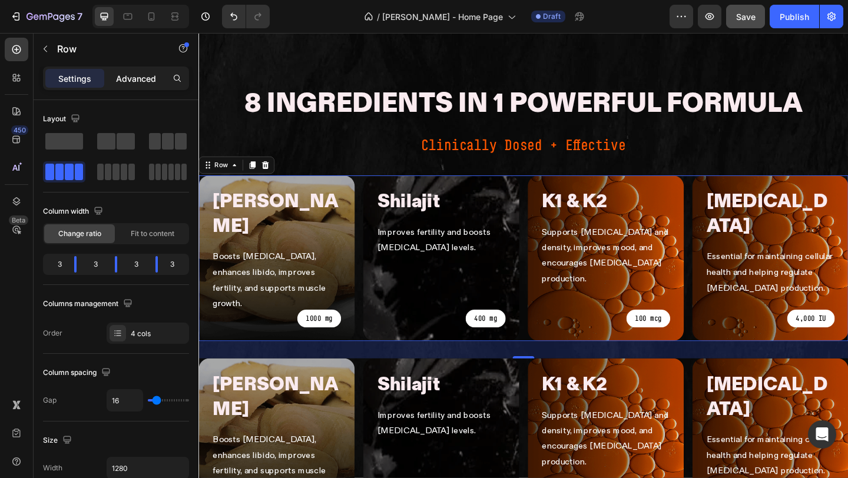
click at [127, 82] on p "Advanced" at bounding box center [136, 78] width 40 height 12
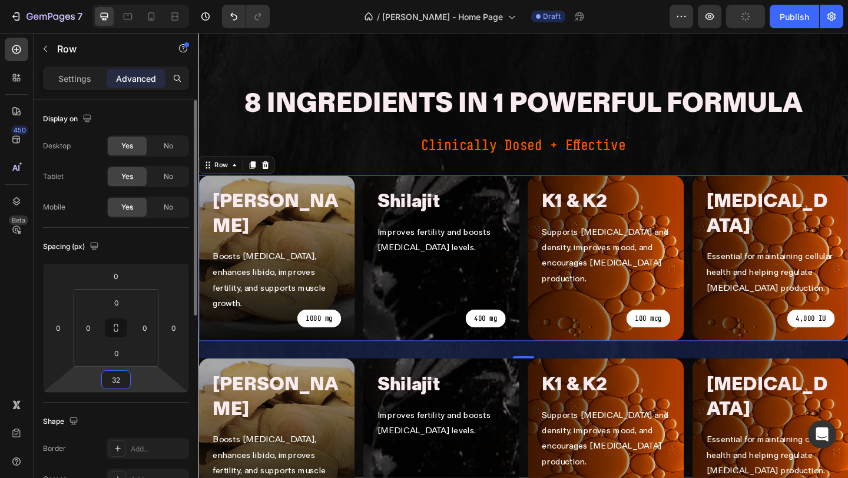
click at [122, 379] on input "32" at bounding box center [116, 380] width 24 height 18
type input "16"
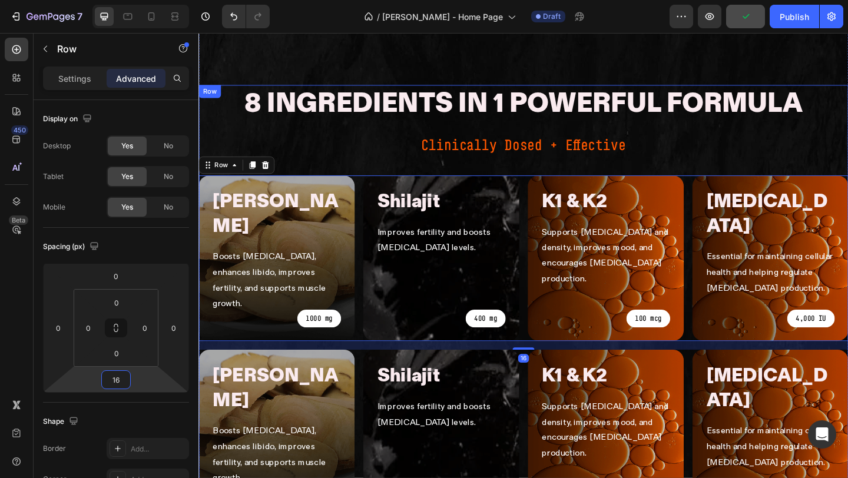
click at [533, 118] on div "8 Ingredients in 1 Powerful Formula Heading Clinically Dosed + Effective Text B…" at bounding box center [551, 378] width 707 height 579
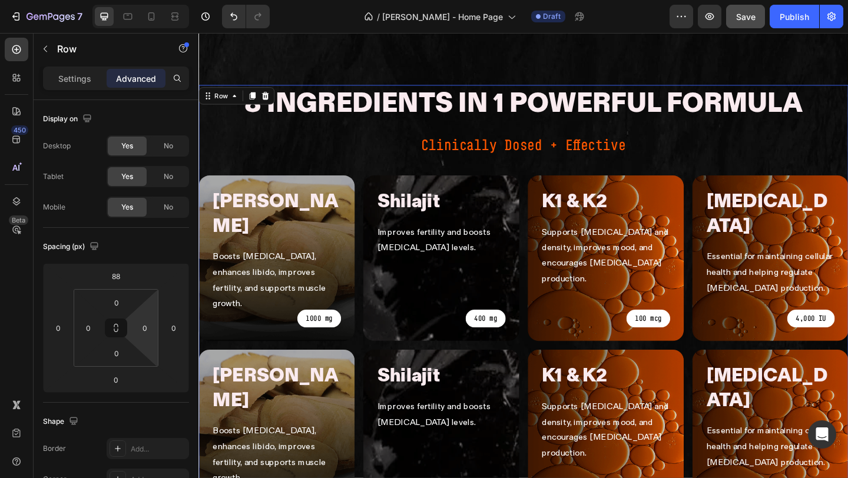
click at [269, 392] on h2 "[PERSON_NAME]" at bounding box center [283, 420] width 141 height 56
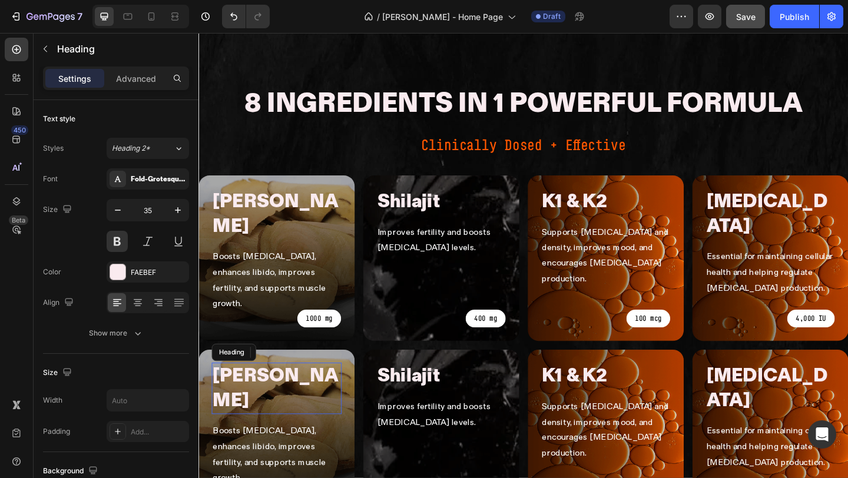
click at [269, 393] on p "[PERSON_NAME]" at bounding box center [283, 420] width 139 height 54
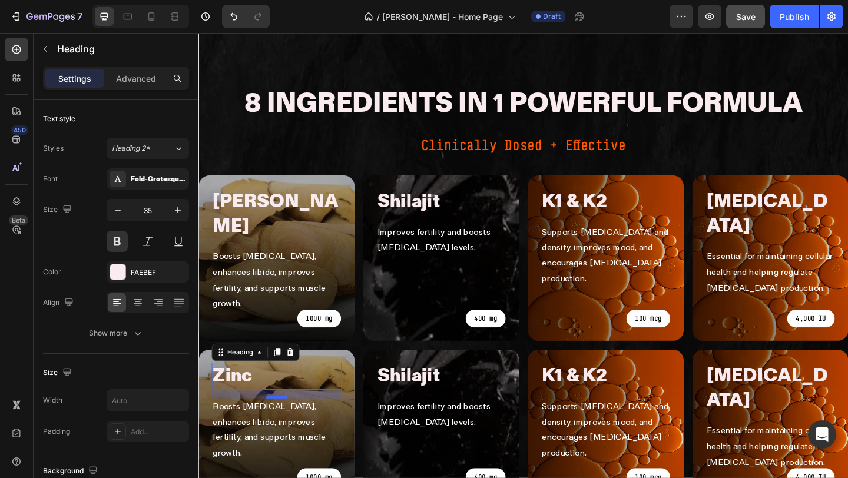
click at [252, 432] on p "Boosts [MEDICAL_DATA], enhances libido, improves fertility, and supports muscle…" at bounding box center [283, 466] width 139 height 68
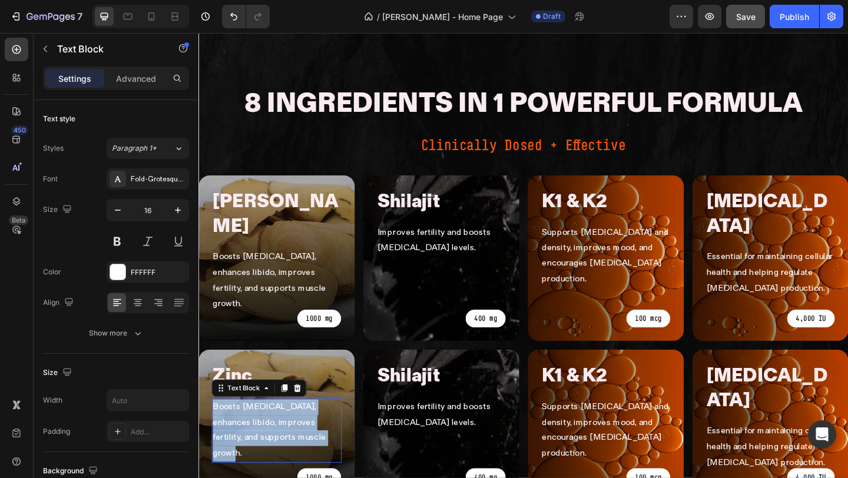
click at [252, 432] on p "Boosts [MEDICAL_DATA], enhances libido, improves fertility, and supports muscle…" at bounding box center [283, 466] width 139 height 68
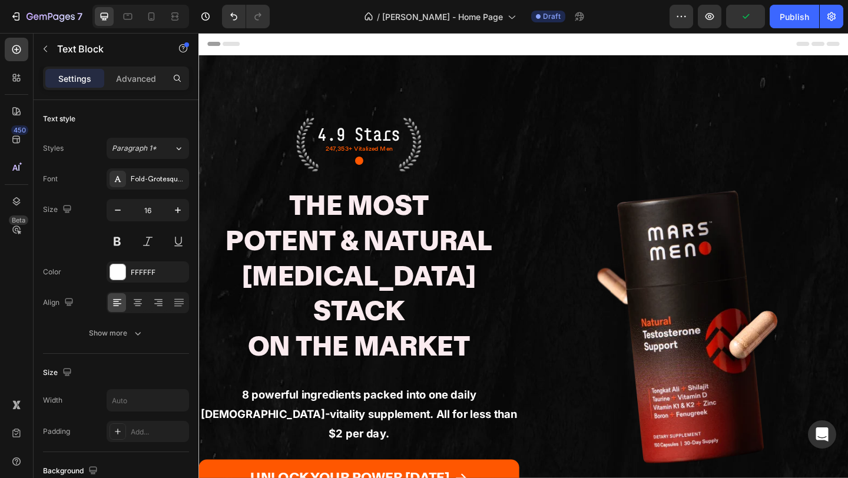
scroll to position [757, 0]
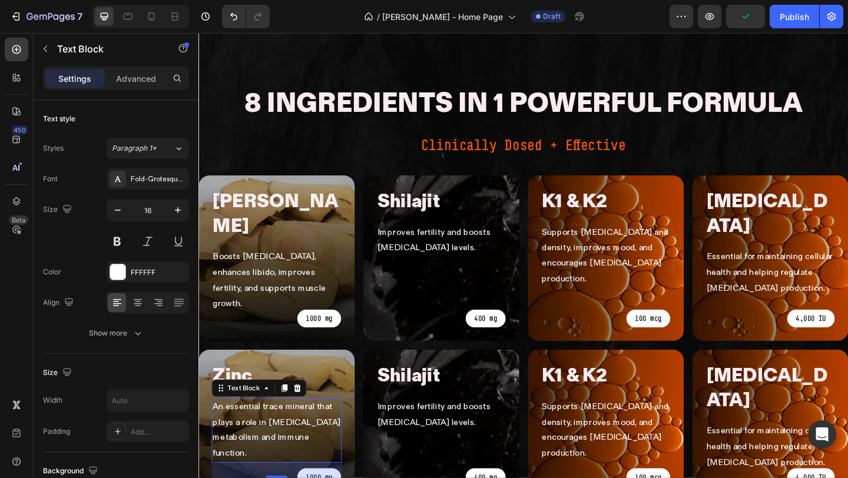
click at [400, 392] on h2 "shilajit" at bounding box center [427, 406] width 70 height 29
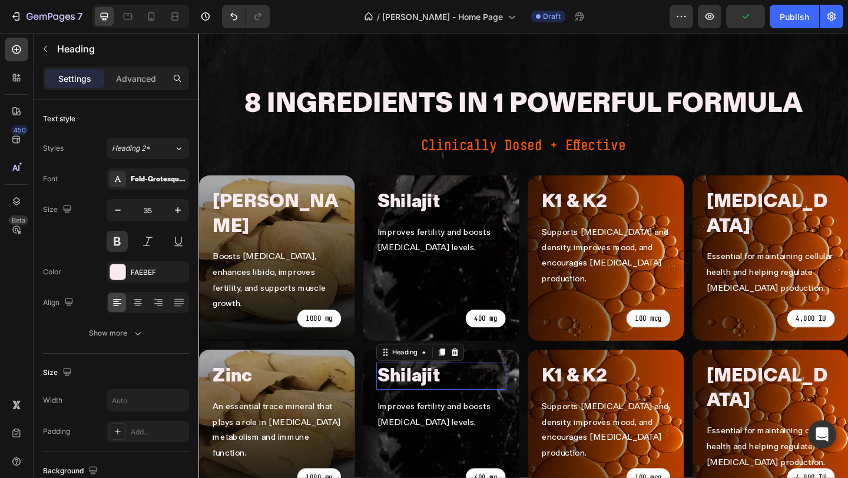
click at [400, 392] on h2 "shilajit" at bounding box center [427, 406] width 70 height 29
click at [400, 393] on p "shilajit" at bounding box center [427, 406] width 68 height 27
click at [424, 432] on p "Improves fertility and boosts [MEDICAL_DATA] levels." at bounding box center [462, 449] width 139 height 34
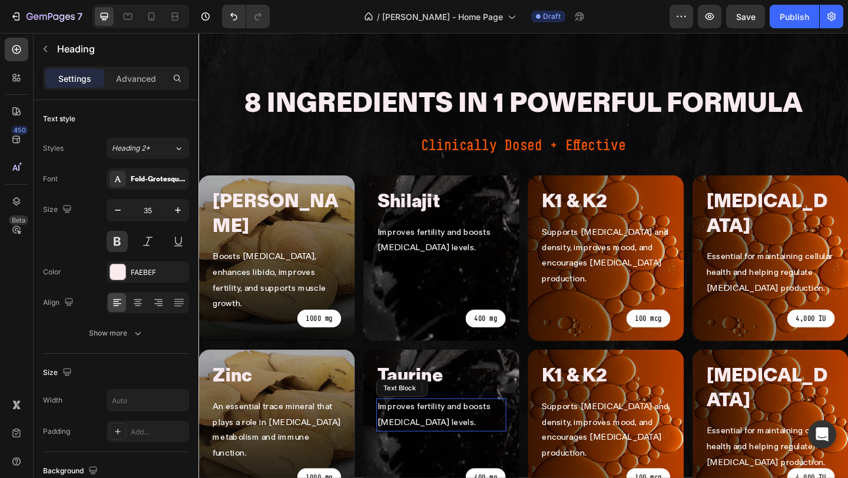
click at [424, 432] on p "Improves fertility and boosts [MEDICAL_DATA] levels." at bounding box center [462, 449] width 139 height 34
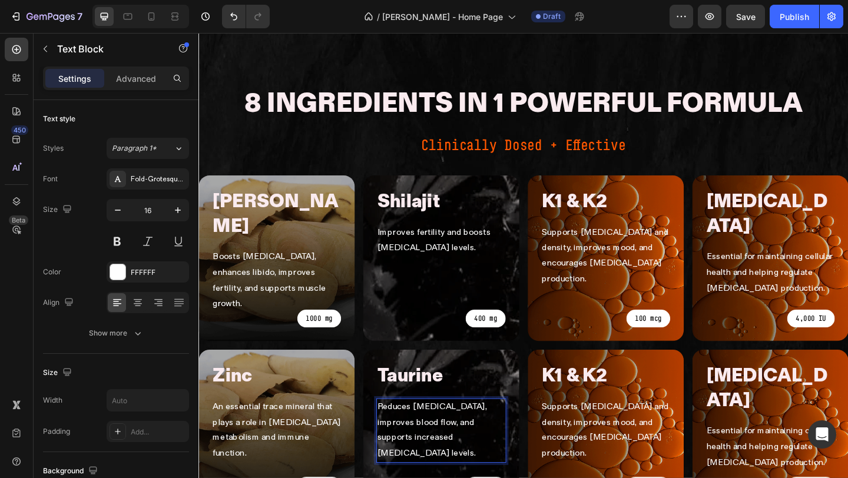
click at [470, 432] on p "Reduces [MEDICAL_DATA], improves blood flow, and supports increased [MEDICAL_DA…" at bounding box center [462, 466] width 139 height 68
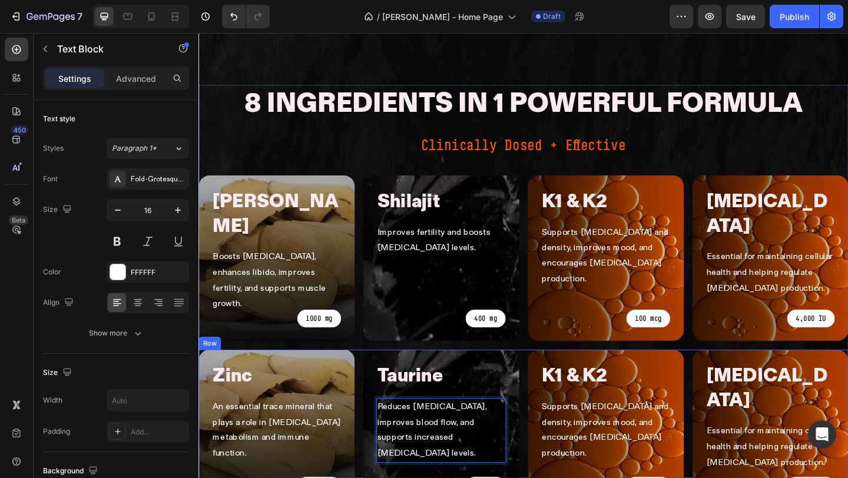
click at [563, 384] on div "k1 & k2 Heading Supports bone health and density, improves mood, and encourages…" at bounding box center [641, 463] width 170 height 173
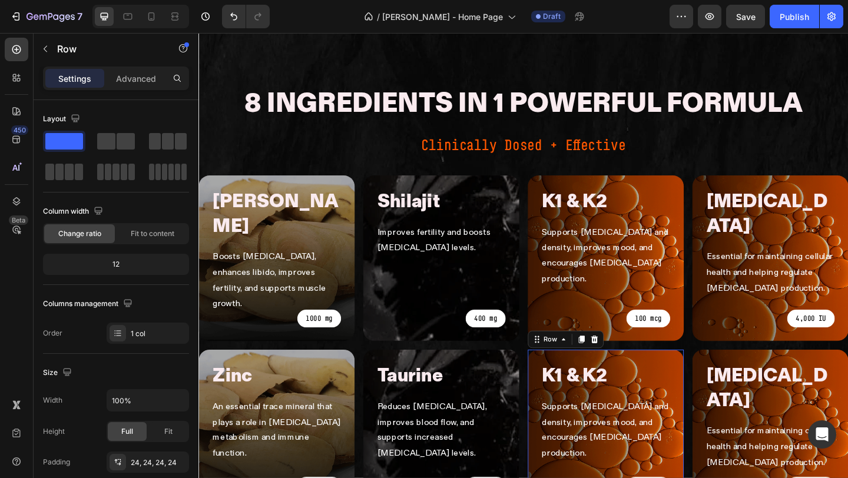
click at [492, 432] on p "Reduces [MEDICAL_DATA], improves blood flow, and supports increased [MEDICAL_DA…" at bounding box center [462, 466] width 139 height 68
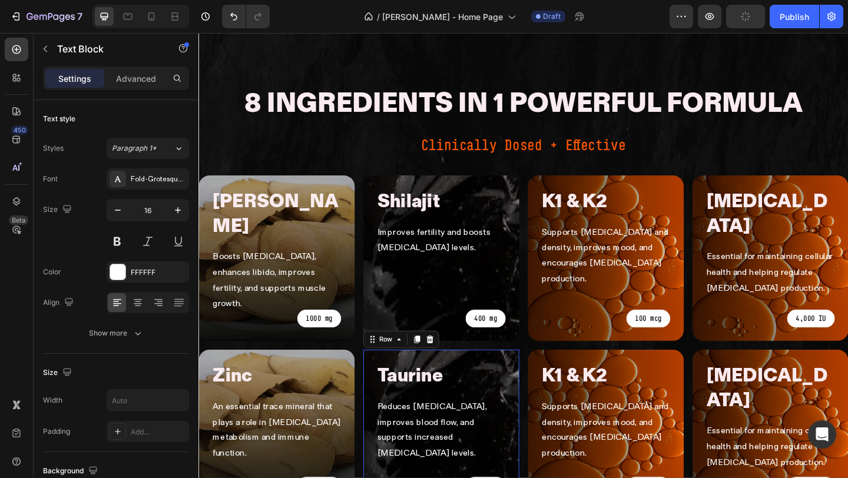
click at [455, 450] on div "Taurine Heading Reduces oxidative stress, improves blood flow, and supports inc…" at bounding box center [462, 463] width 170 height 173
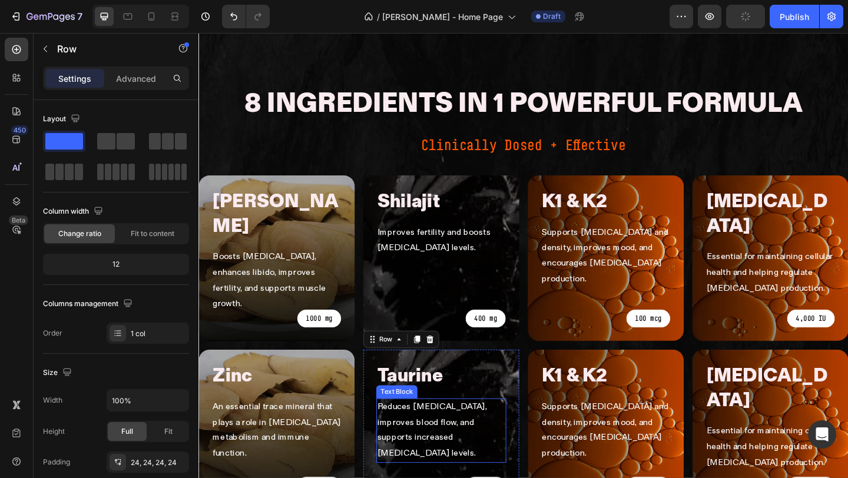
click at [466, 432] on p "Reduces [MEDICAL_DATA], improves blood flow, and supports increased [MEDICAL_DA…" at bounding box center [462, 466] width 139 height 68
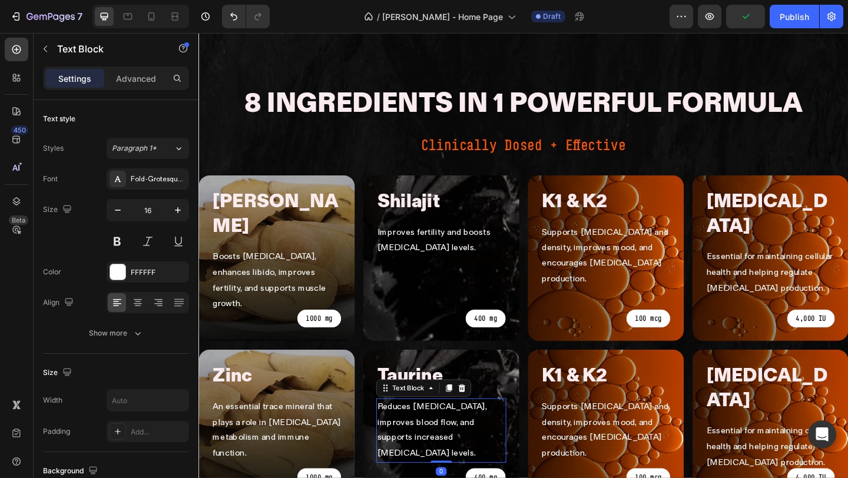
drag, startPoint x: 463, startPoint y: 448, endPoint x: 508, endPoint y: 279, distance: 175.0
click at [507, 280] on div "8 Ingredients in 1 Powerful Formula Heading Clinically Dosed + Effective Text B…" at bounding box center [551, 370] width 707 height 563
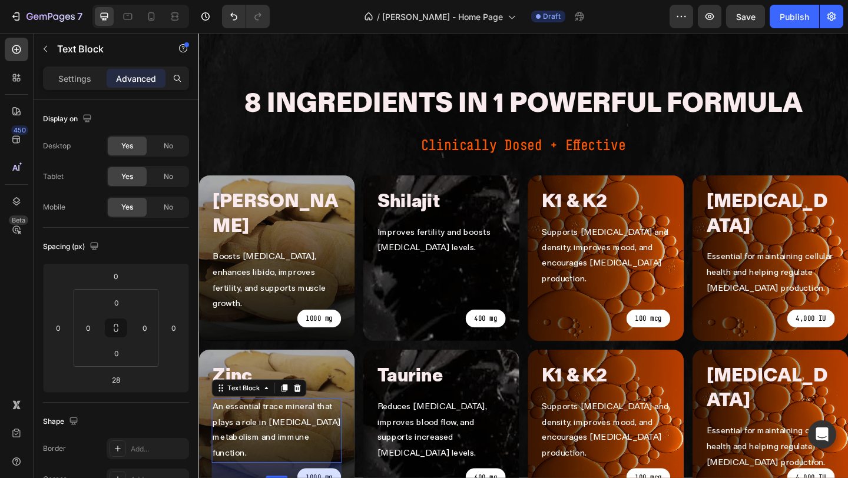
click at [241, 432] on p "An essential trace mineral that plays a role in [MEDICAL_DATA] metabolism and i…" at bounding box center [283, 466] width 139 height 68
click at [307, 203] on p "[PERSON_NAME]" at bounding box center [283, 230] width 139 height 54
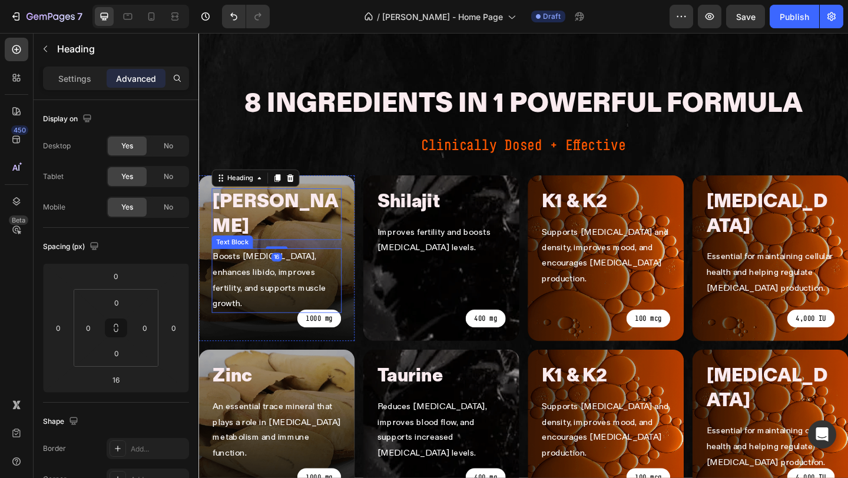
click at [296, 268] on p "Boosts [MEDICAL_DATA], enhances libido, improves fertility, and supports muscle…" at bounding box center [283, 302] width 139 height 68
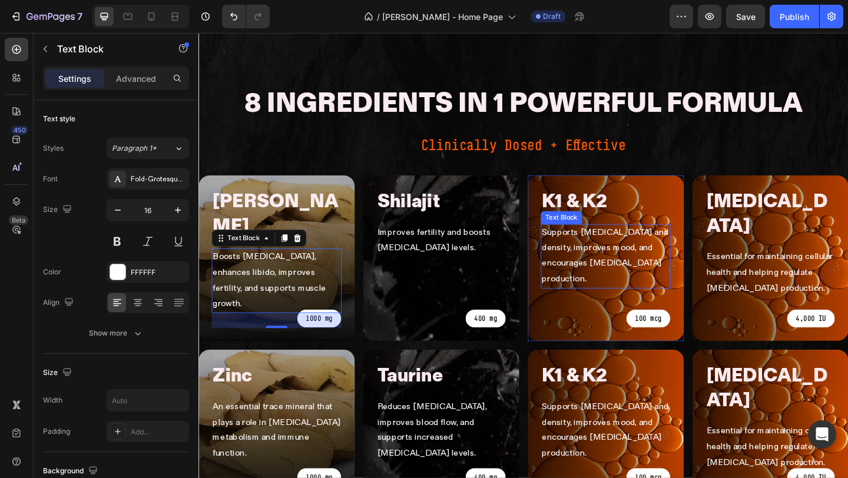
click at [619, 242] on p "Supports [MEDICAL_DATA] and density, improves mood, and encourages [MEDICAL_DAT…" at bounding box center [641, 276] width 139 height 68
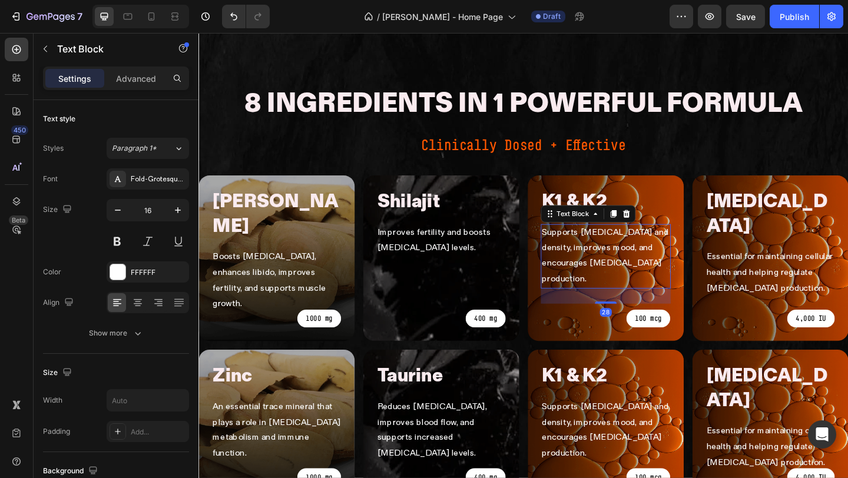
drag, startPoint x: 643, startPoint y: 266, endPoint x: 695, endPoint y: 138, distance: 138.4
click at [694, 188] on div "k1 & k2 Heading Supports bone health and density, improves mood, and encourages…" at bounding box center [641, 278] width 170 height 180
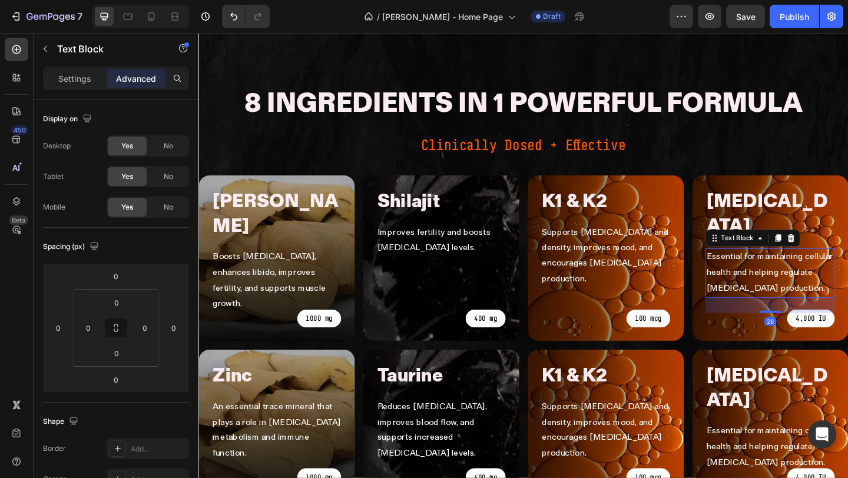
click at [825, 268] on p "Essential for maintaining cellular health and helping regulate [MEDICAL_DATA] p…" at bounding box center [820, 293] width 139 height 51
drag, startPoint x: 821, startPoint y: 249, endPoint x: 834, endPoint y: 149, distance: 100.9
click at [834, 202] on div "Vitamin D Heading Essential for maintaining cellular health and helping regulat…" at bounding box center [820, 278] width 141 height 152
type input "0"
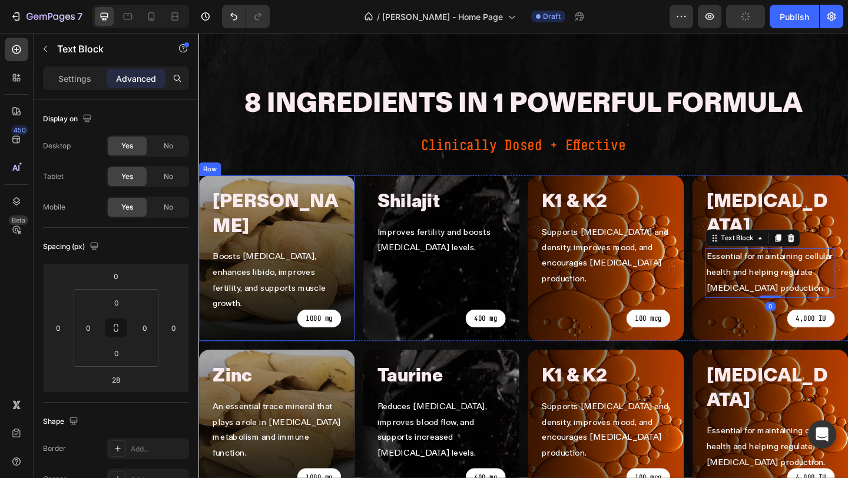
click at [298, 268] on p "Boosts [MEDICAL_DATA], enhances libido, improves fertility, and supports muscle…" at bounding box center [283, 302] width 139 height 68
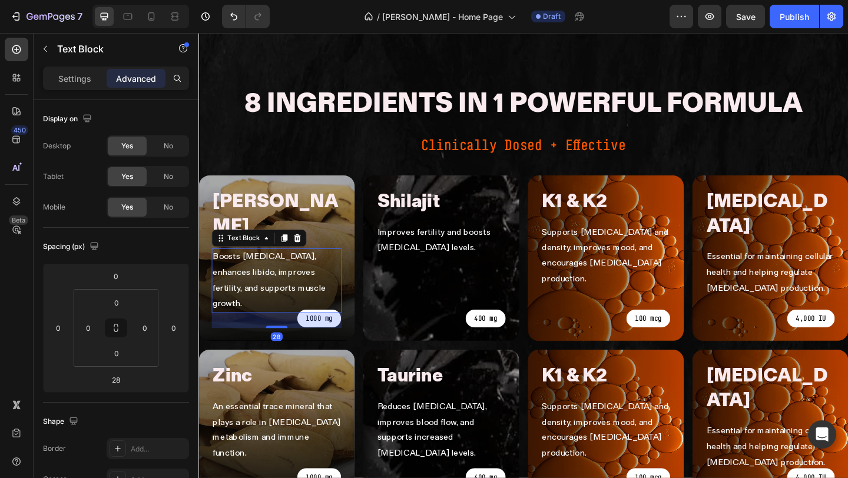
drag, startPoint x: 284, startPoint y: 249, endPoint x: 316, endPoint y: 158, distance: 96.8
click at [315, 202] on div "tongkat ali Heading Boosts testosterone, enhances libido, improves fertility, a…" at bounding box center [283, 278] width 141 height 152
type input "0"
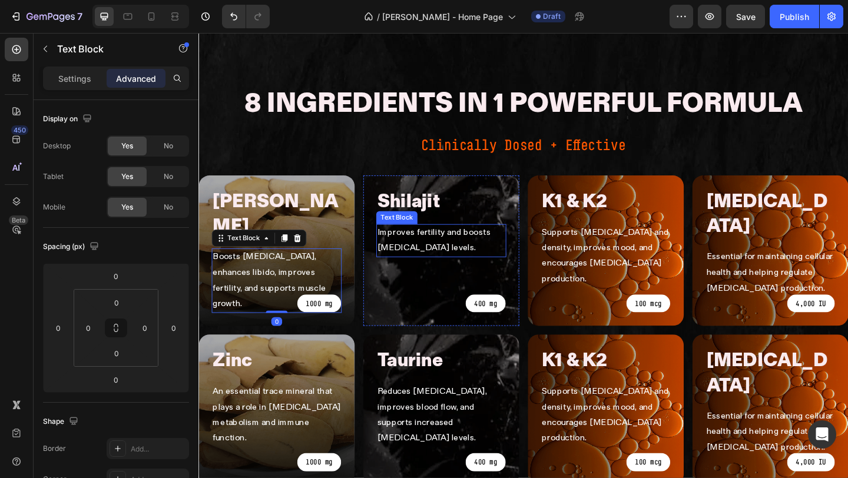
click at [426, 242] on p "Improves fertility and boosts [MEDICAL_DATA] levels." at bounding box center [462, 259] width 139 height 34
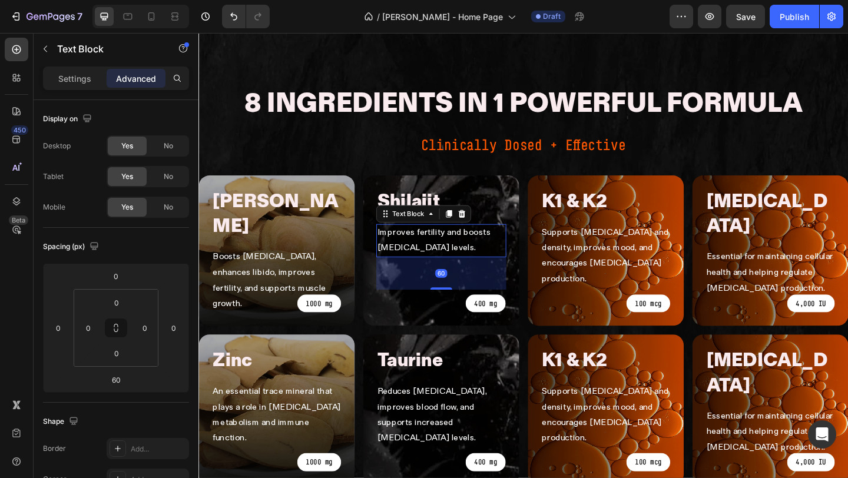
drag, startPoint x: 467, startPoint y: 251, endPoint x: 516, endPoint y: 131, distance: 129.7
click at [511, 188] on div "Shilajit Heading Improves fertility and boosts testosterone levels. Text Block …" at bounding box center [462, 270] width 170 height 164
type input "0"
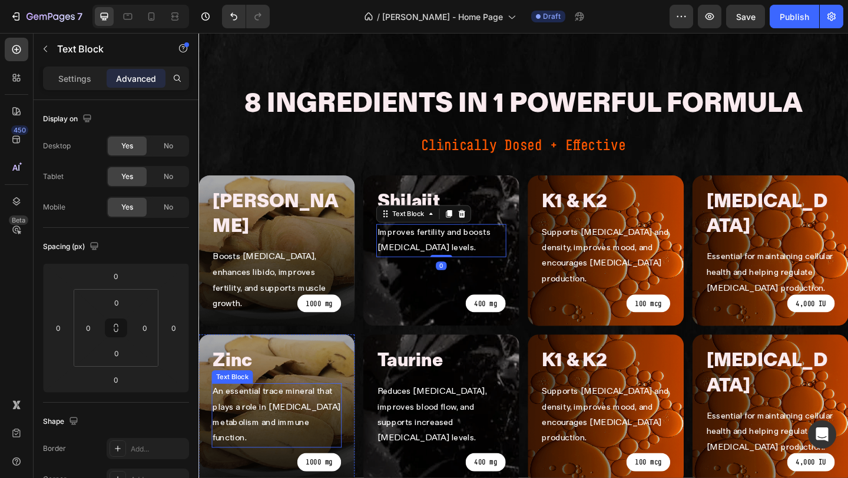
click at [294, 415] on p "An essential trace mineral that plays a role in [MEDICAL_DATA] metabolism and i…" at bounding box center [283, 449] width 139 height 68
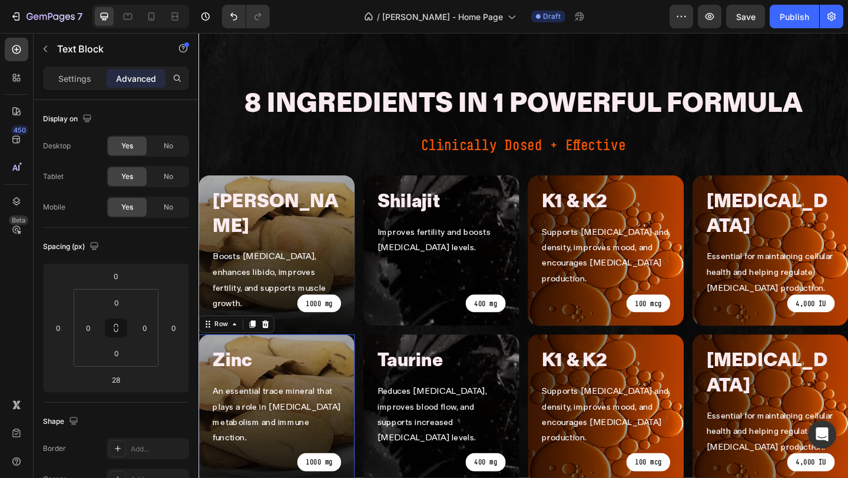
click at [283, 415] on div "Zinc Heading An essential trace mineral that plays a role in testosterone metab…" at bounding box center [283, 442] width 170 height 163
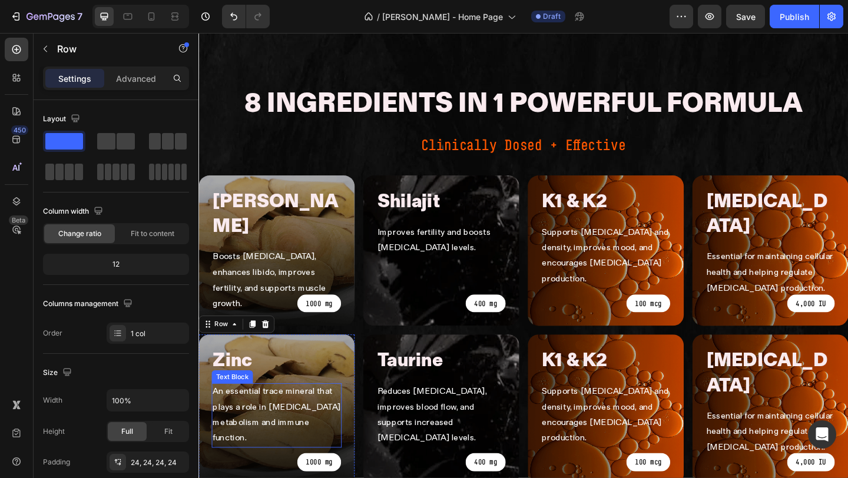
click at [284, 415] on p "An essential trace mineral that plays a role in [MEDICAL_DATA] metabolism and i…" at bounding box center [283, 449] width 139 height 68
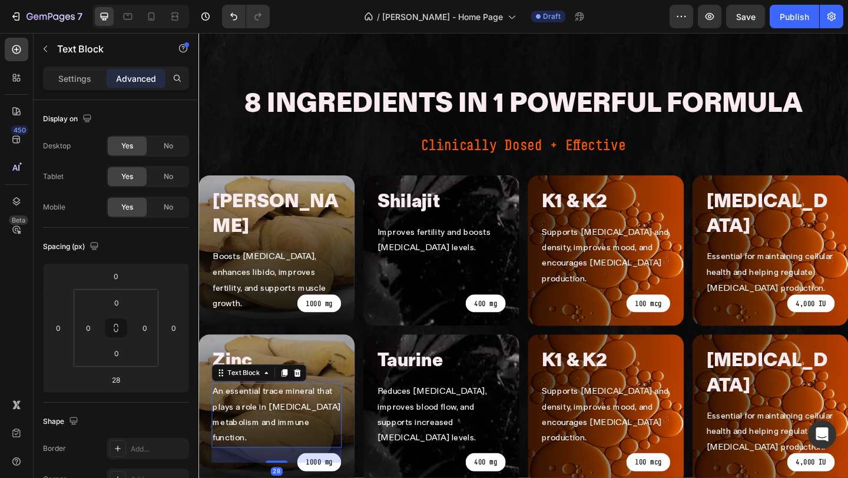
drag, startPoint x: 284, startPoint y: 413, endPoint x: 311, endPoint y: 308, distance: 108.7
click at [311, 414] on div "An essential trace mineral that plays a role in testosterone metabolism and imm…" at bounding box center [283, 449] width 141 height 70
type input "0"
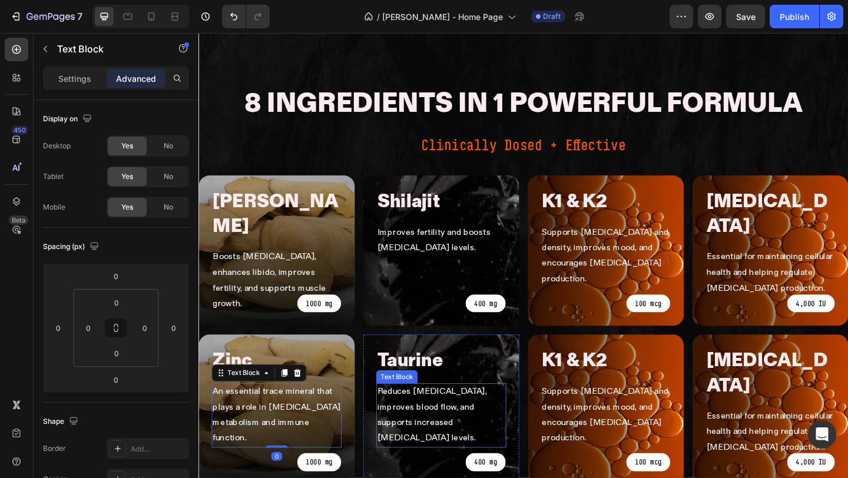
click at [443, 415] on p "Reduces [MEDICAL_DATA], improves blood flow, and supports increased [MEDICAL_DA…" at bounding box center [462, 449] width 139 height 68
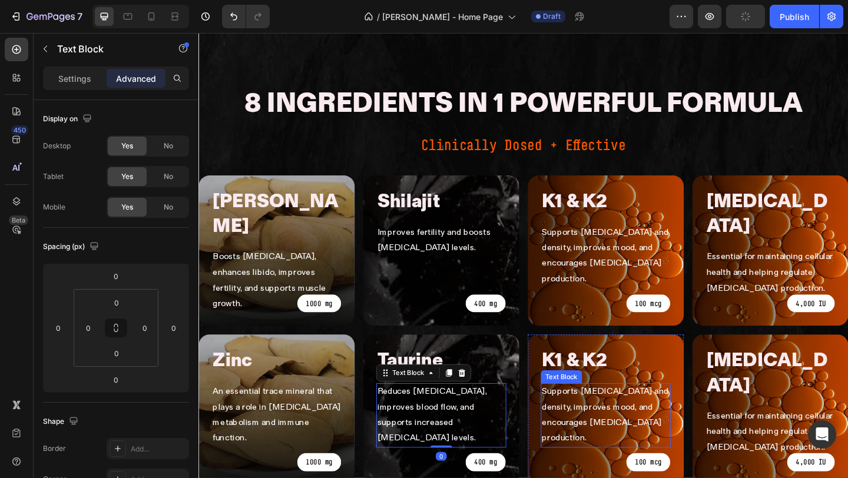
click at [575, 415] on p "Supports [MEDICAL_DATA] and density, improves mood, and encourages [MEDICAL_DAT…" at bounding box center [641, 449] width 139 height 68
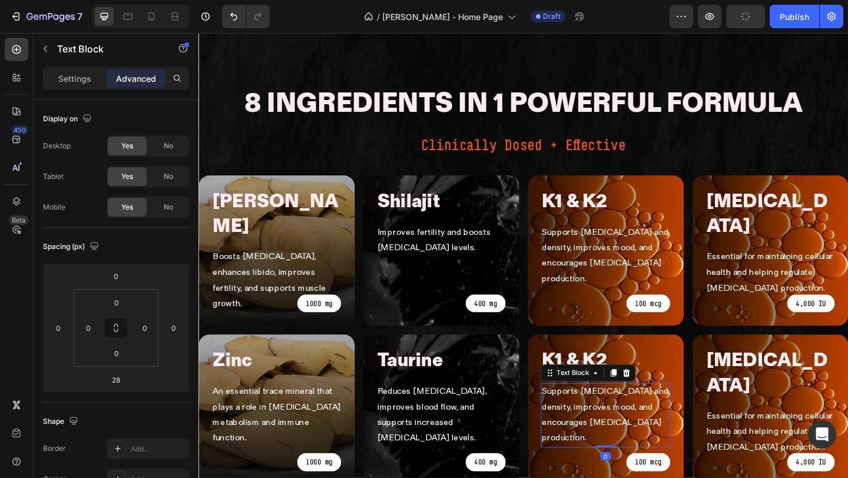
drag, startPoint x: 638, startPoint y: 410, endPoint x: 662, endPoint y: 247, distance: 164.9
click at [662, 247] on div "8 Ingredients in 1 Powerful Formula Heading Clinically Dosed + Effective Text B…" at bounding box center [551, 362] width 707 height 546
type input "0"
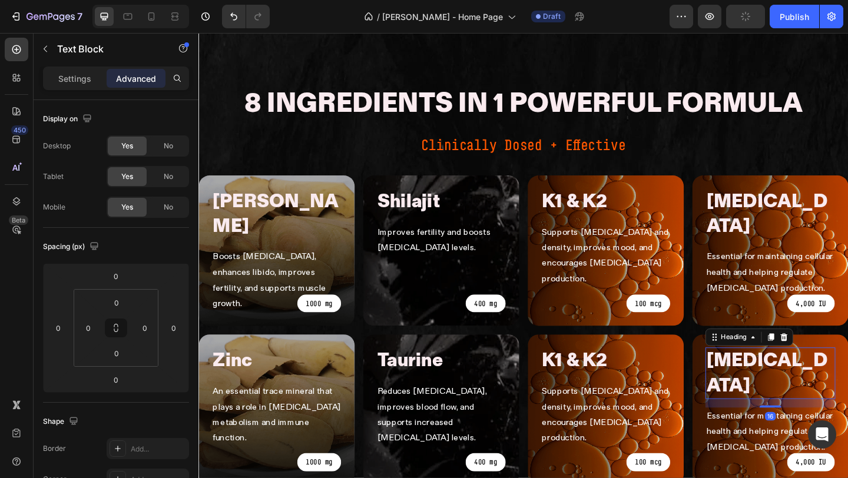
click at [808, 375] on h2 "[MEDICAL_DATA]" at bounding box center [820, 403] width 141 height 56
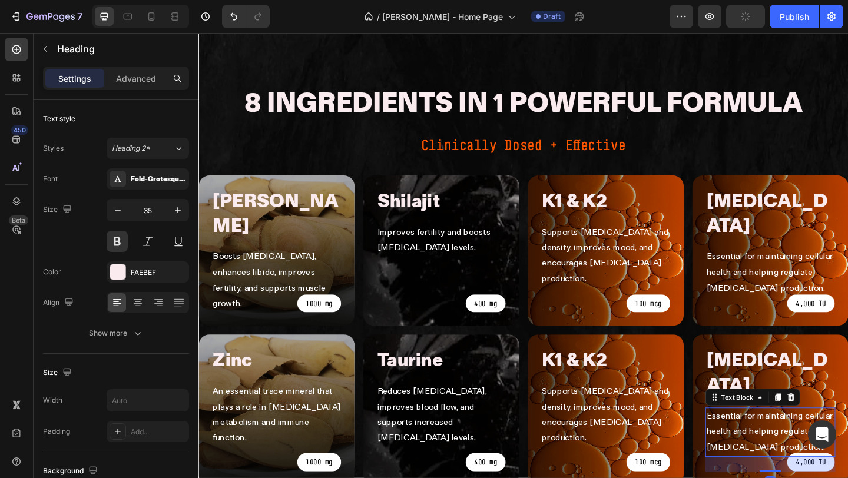
click at [790, 442] on p "Essential for maintaining cellular health and helping regulate [MEDICAL_DATA] p…" at bounding box center [820, 467] width 139 height 51
drag, startPoint x: 815, startPoint y: 394, endPoint x: 821, endPoint y: 306, distance: 88.5
click at [821, 375] on div "vitamin d Heading Essential for maintaining cellular health and helping regulat…" at bounding box center [820, 442] width 141 height 134
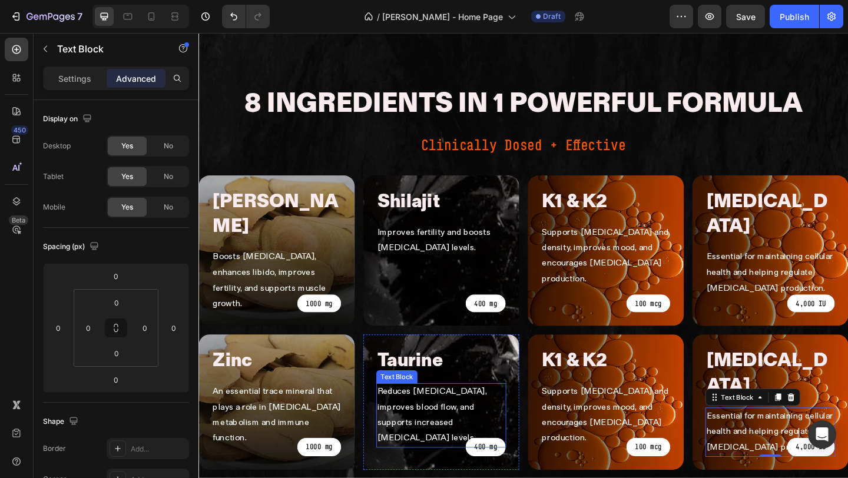
click at [432, 415] on p "Reduces [MEDICAL_DATA], improves blood flow, and supports increased [MEDICAL_DA…" at bounding box center [462, 449] width 139 height 68
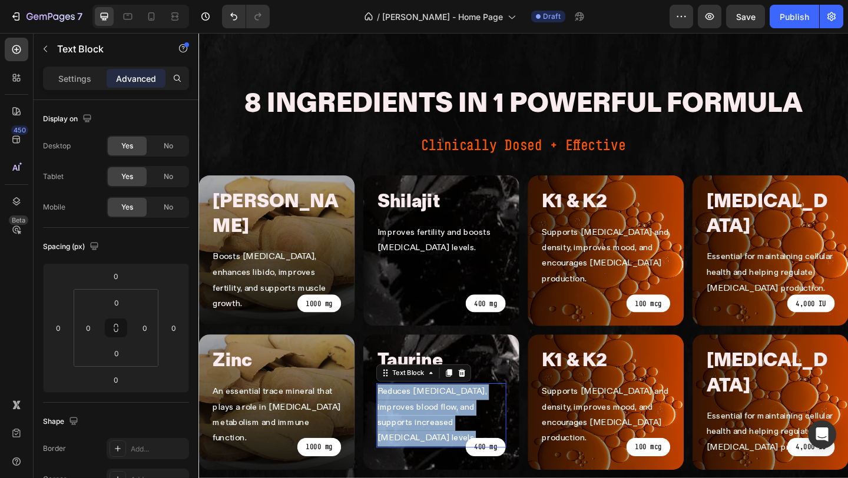
click at [432, 415] on p "Reduces [MEDICAL_DATA], improves blood flow, and supports increased [MEDICAL_DA…" at bounding box center [462, 449] width 139 height 68
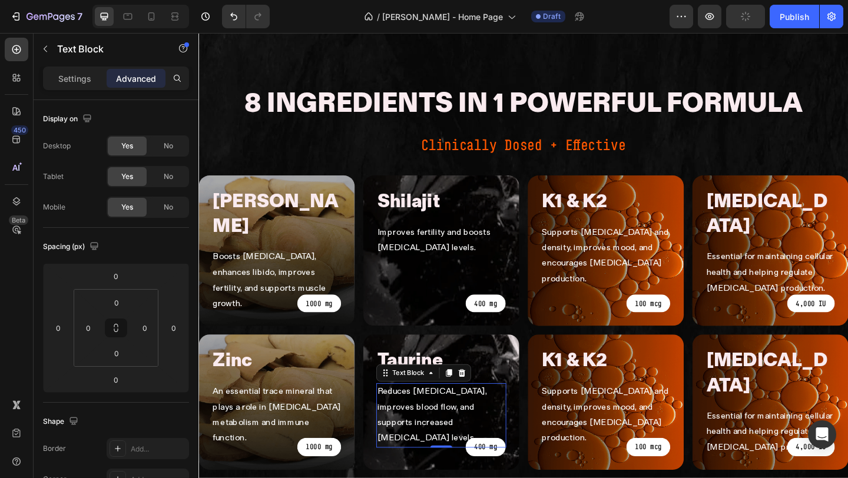
click at [599, 415] on p "Supports [MEDICAL_DATA] and density, improves mood, and encourages [MEDICAL_DAT…" at bounding box center [641, 449] width 139 height 68
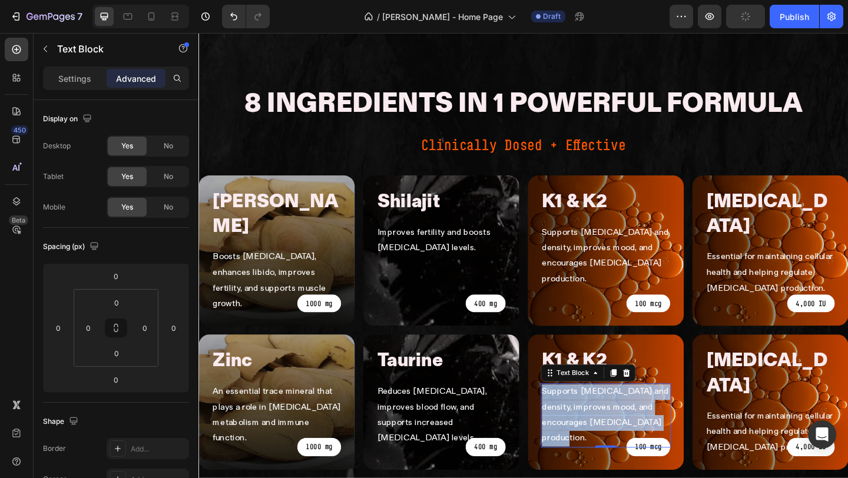
click at [599, 415] on p "Supports [MEDICAL_DATA] and density, improves mood, and encourages [MEDICAL_DAT…" at bounding box center [641, 449] width 139 height 68
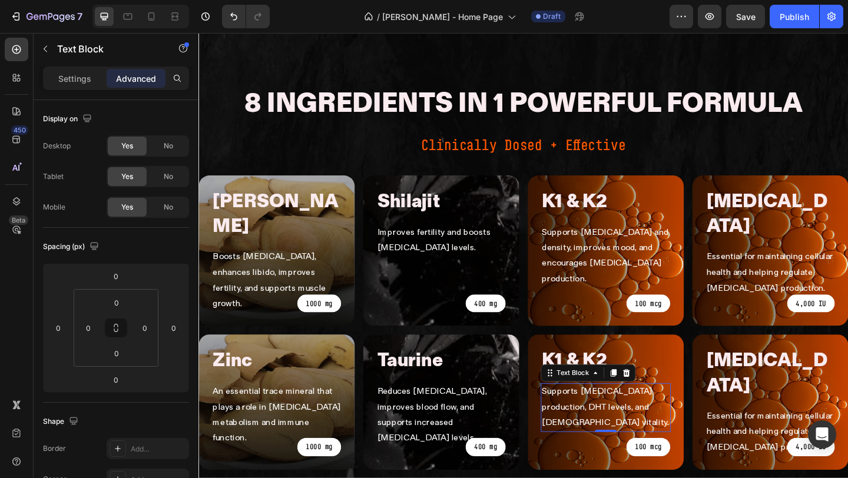
click at [802, 442] on p "Essential for maintaining cellular health and helping regulate [MEDICAL_DATA] p…" at bounding box center [820, 467] width 139 height 51
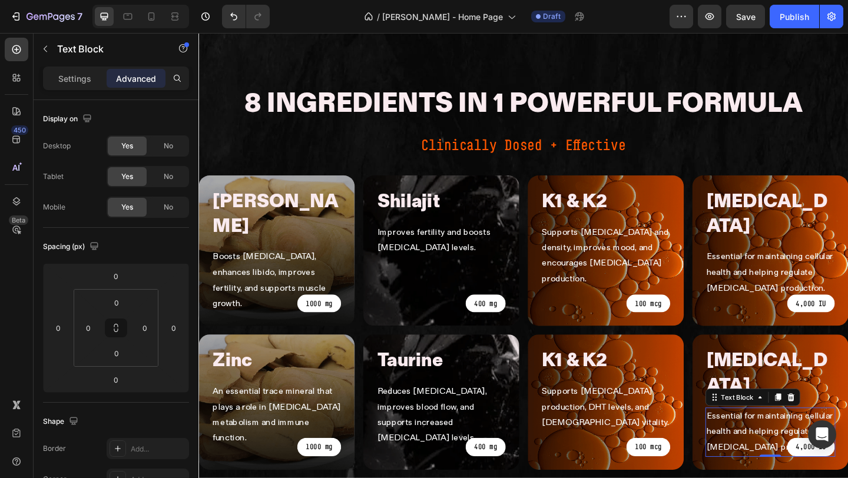
click at [802, 442] on p "Essential for maintaining cellular health and helping regulate [MEDICAL_DATA] p…" at bounding box center [820, 467] width 139 height 51
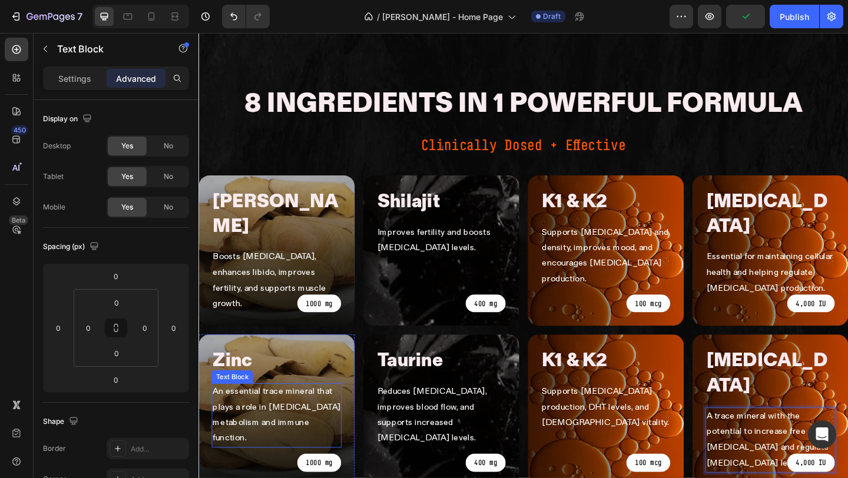
click at [295, 415] on p "An essential trace mineral that plays a role in [MEDICAL_DATA] metabolism and i…" at bounding box center [283, 449] width 139 height 68
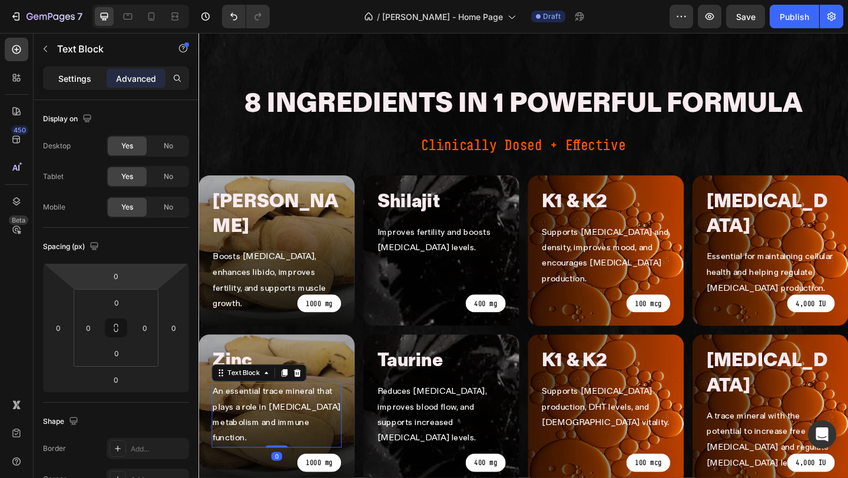
click at [78, 70] on div "Settings" at bounding box center [74, 78] width 59 height 19
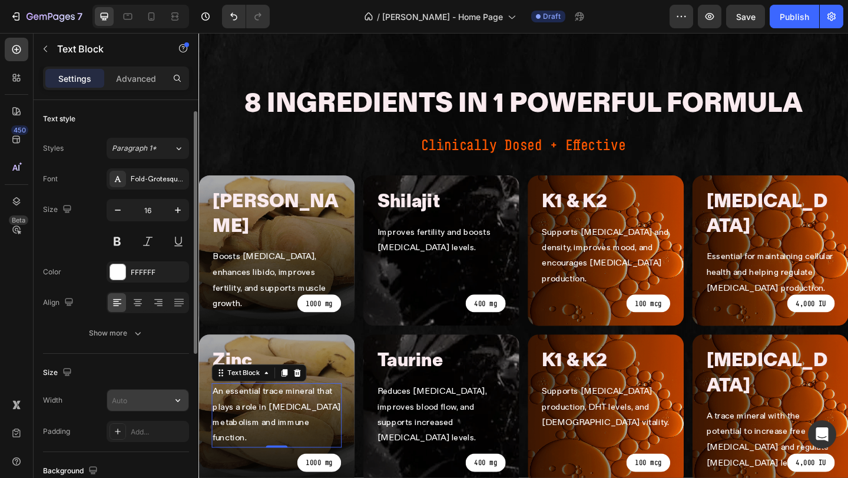
scroll to position [7, 0]
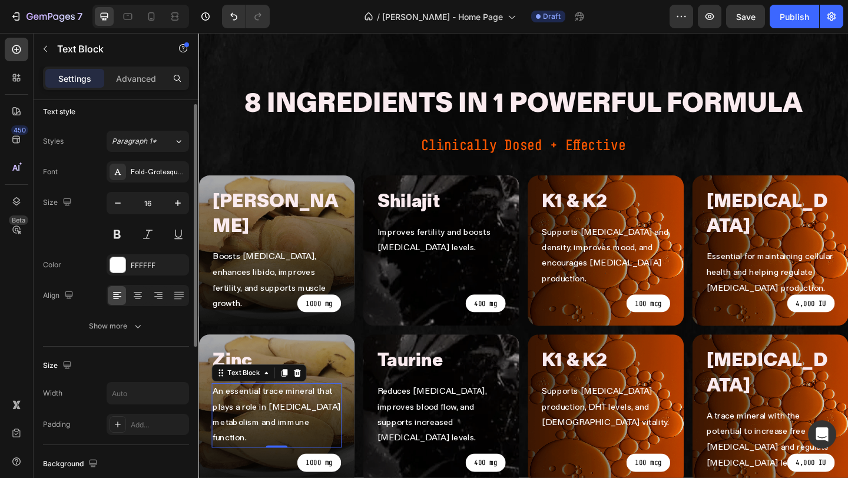
click at [132, 405] on div "Width Padding Add..." at bounding box center [116, 408] width 146 height 53
click at [184, 399] on button "button" at bounding box center [177, 393] width 21 height 21
click at [171, 392] on button "button" at bounding box center [177, 393] width 21 height 21
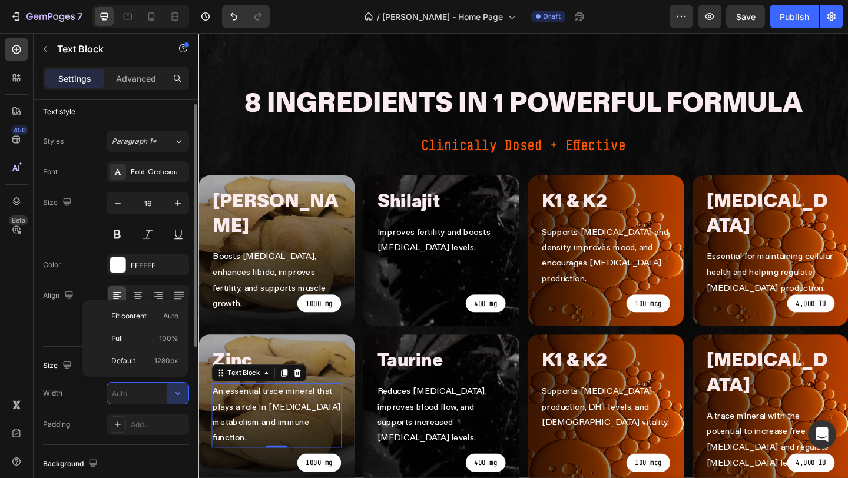
click at [155, 339] on p "Full 100%" at bounding box center [144, 338] width 67 height 11
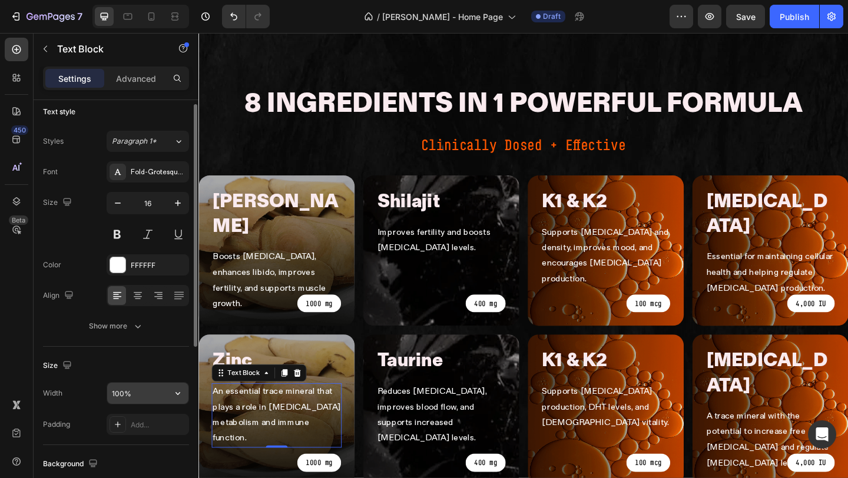
click at [142, 397] on input "100%" at bounding box center [147, 393] width 81 height 21
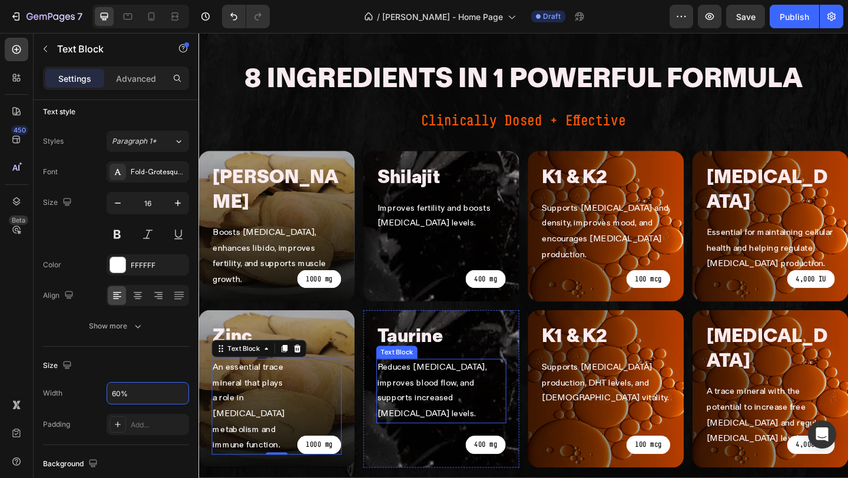
scroll to position [817, 0]
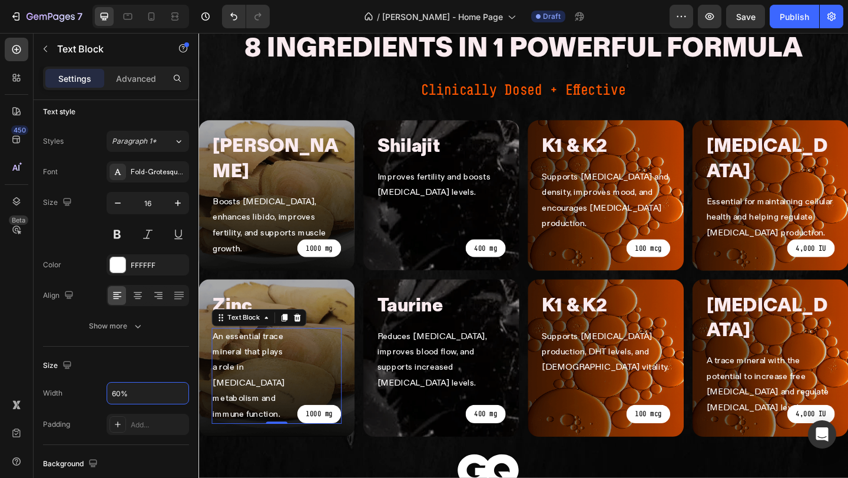
type input "60%"
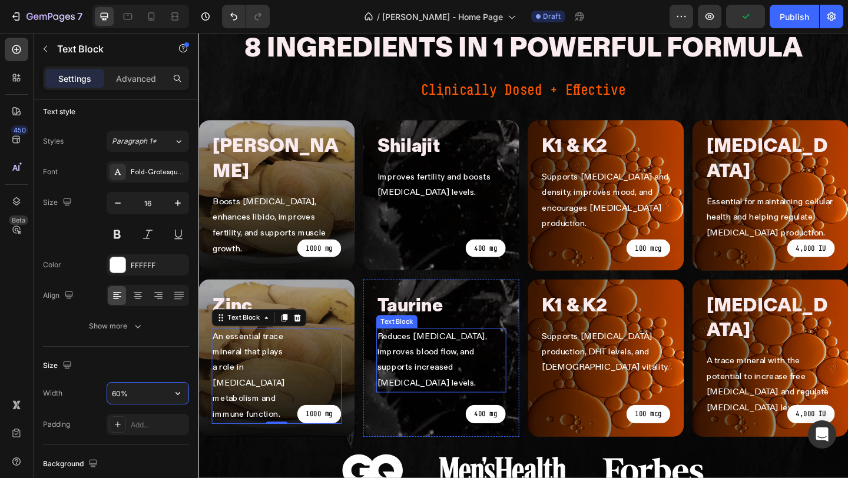
click at [450, 355] on p "Reduces [MEDICAL_DATA], improves blood flow, and supports increased [MEDICAL_DA…" at bounding box center [462, 389] width 139 height 68
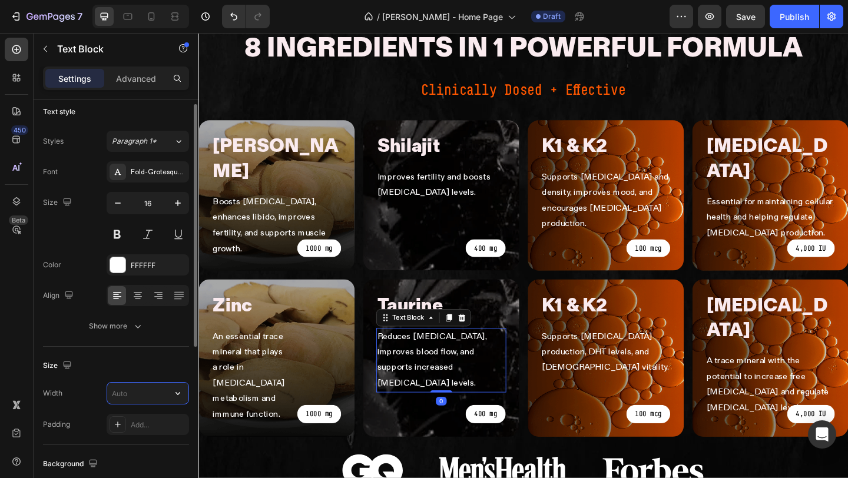
click at [147, 392] on input "text" at bounding box center [147, 393] width 81 height 21
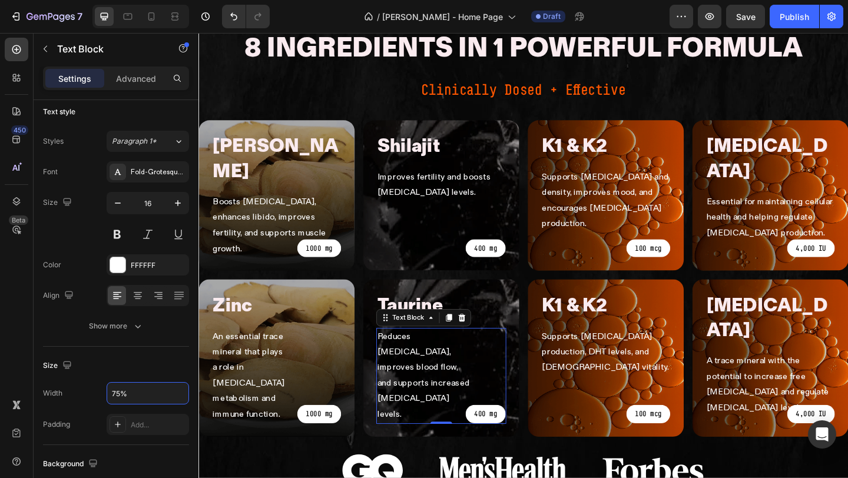
type input "75%"
click at [593, 355] on p "Supports [MEDICAL_DATA] production, DHT levels, and [DEMOGRAPHIC_DATA] vitality." at bounding box center [641, 380] width 139 height 51
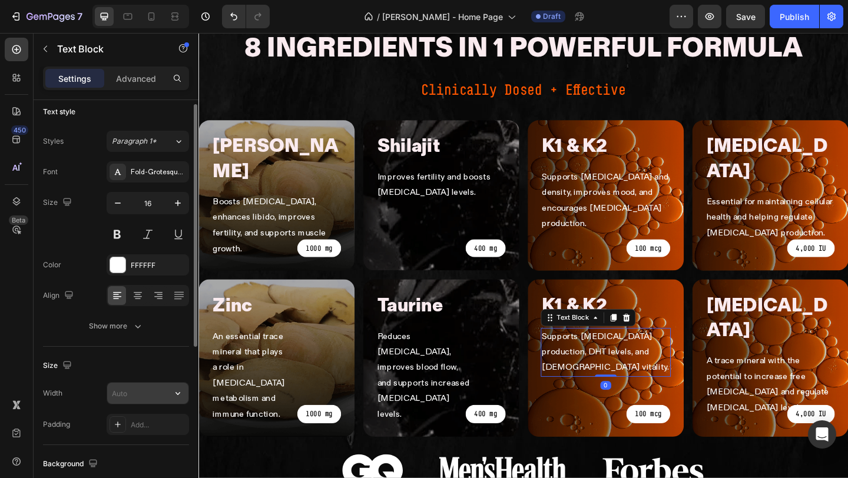
click at [139, 396] on input "text" at bounding box center [147, 393] width 81 height 21
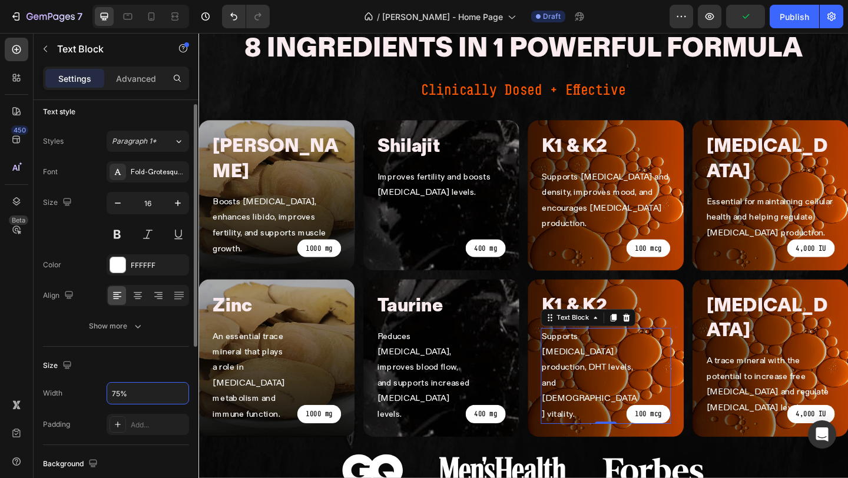
type input "75%"
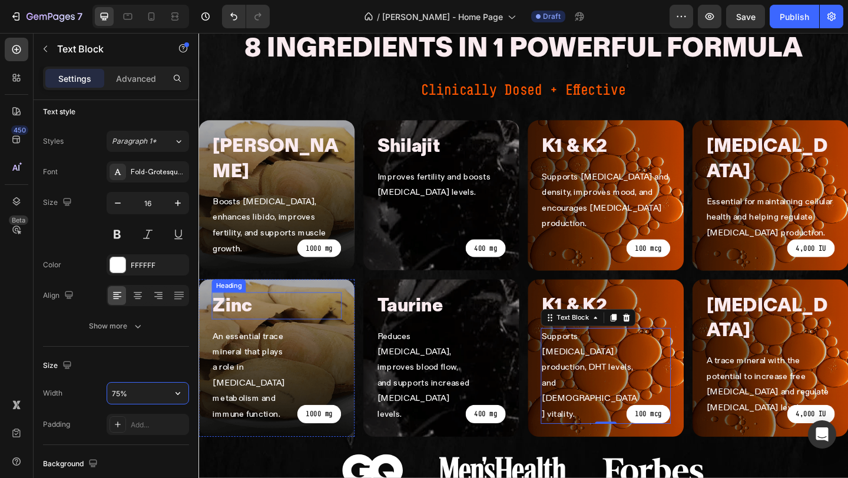
click at [336, 315] on div "Zinc" at bounding box center [283, 329] width 141 height 29
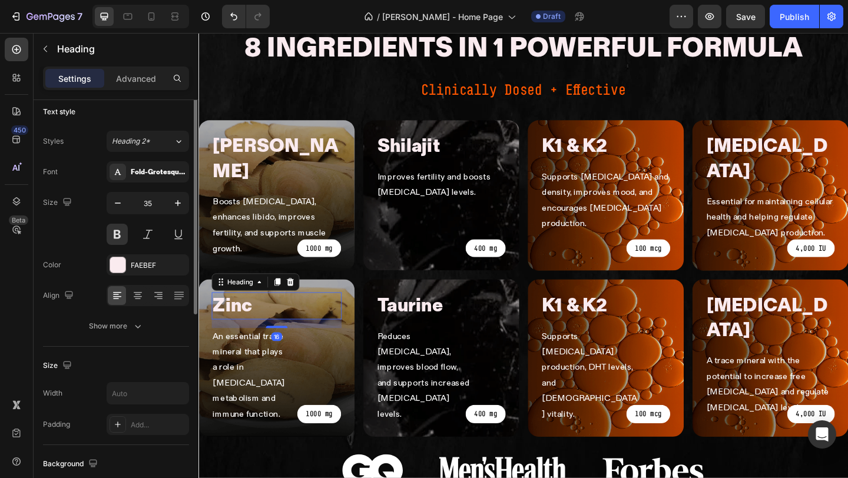
scroll to position [0, 0]
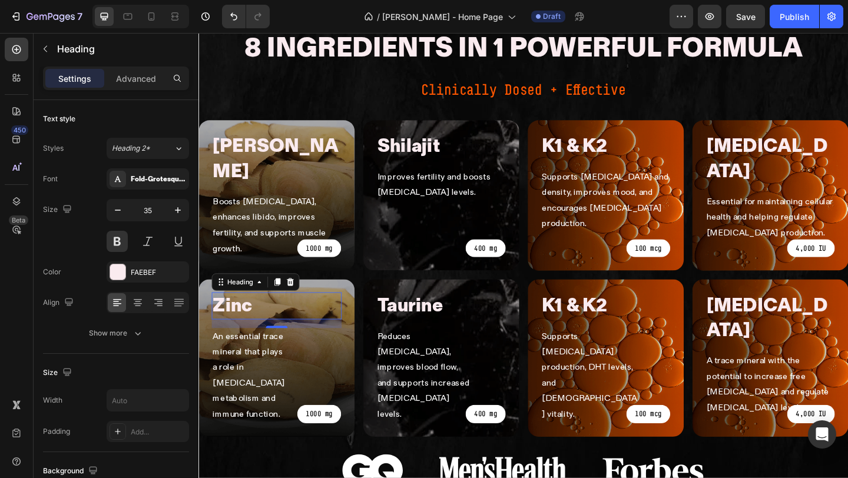
click at [329, 301] on div "Zinc Heading 16 An essential trace mineral that plays a role in testosterone me…" at bounding box center [283, 386] width 170 height 171
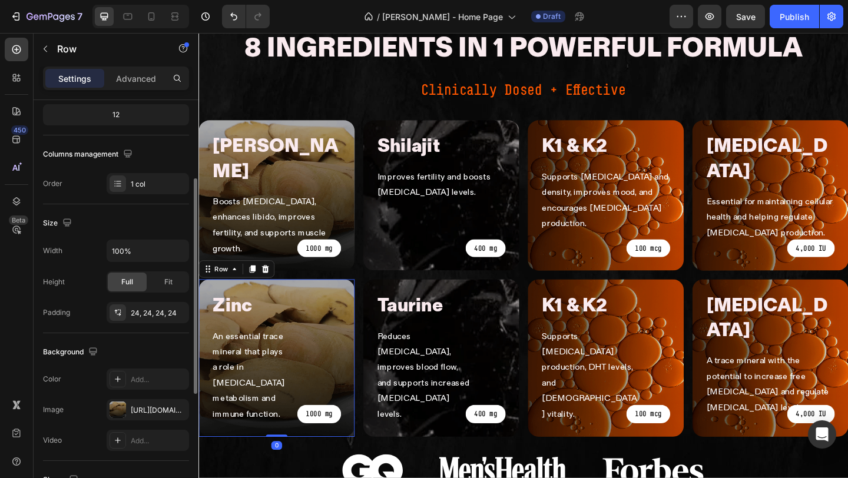
scroll to position [205, 0]
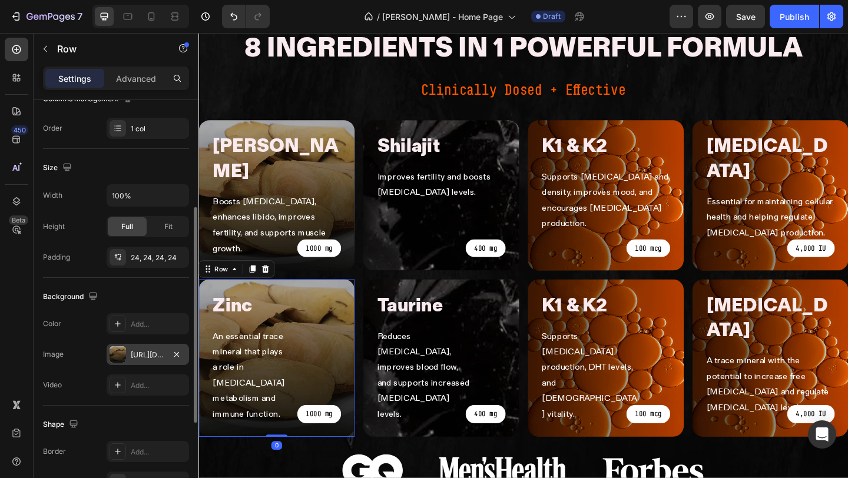
click at [141, 355] on div "https://mengotomars.com/cdn/shop/files/Group_20785.png?v=1755693919" at bounding box center [148, 355] width 34 height 11
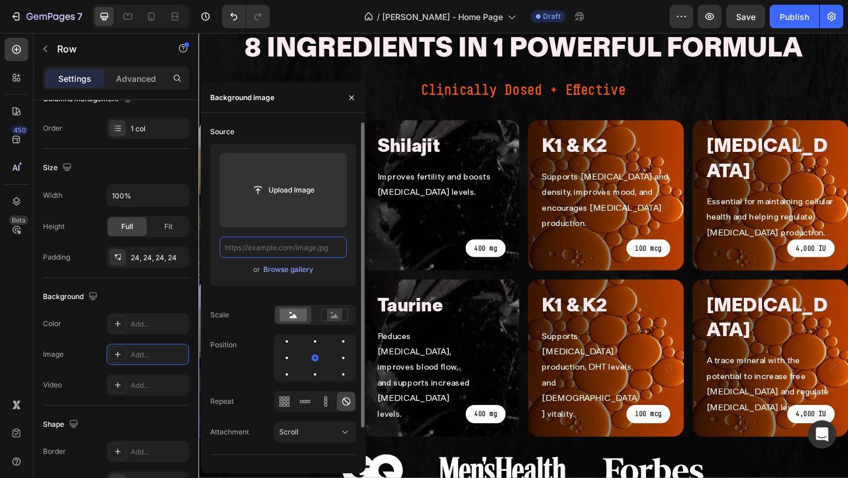
scroll to position [0, 0]
paste input "[URL][DOMAIN_NAME]"
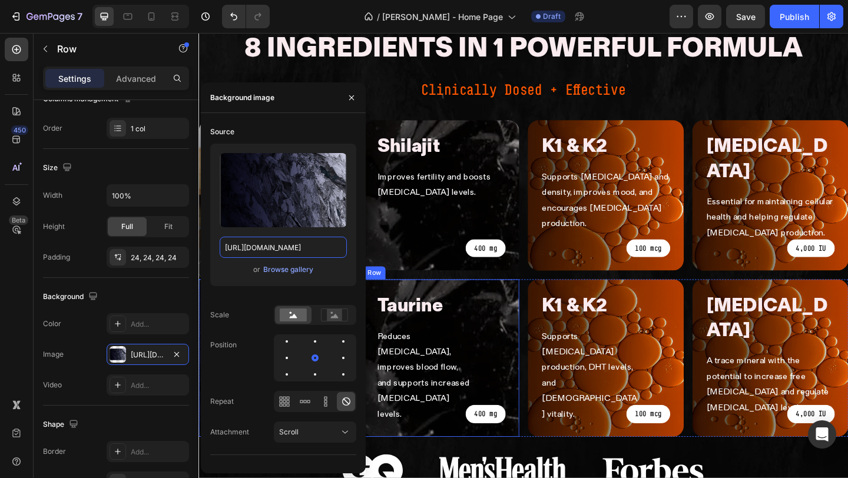
type input "[URL][DOMAIN_NAME]"
click at [449, 315] on div "Taurine Heading Reduces oxidative stress, improves blood flow, and supports inc…" at bounding box center [462, 386] width 141 height 142
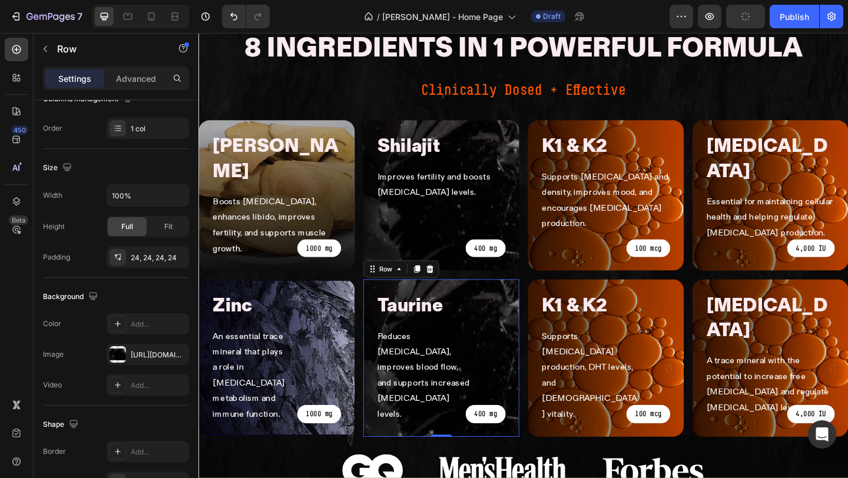
click at [444, 301] on div "Taurine Heading Reduces oxidative stress, improves blood flow, and supports inc…" at bounding box center [462, 386] width 170 height 171
drag, startPoint x: 150, startPoint y: 357, endPoint x: 188, endPoint y: 329, distance: 47.2
click at [150, 356] on div "https://mengotomars.com/cdn/shop/files/Group_21451.png?v=1755693919" at bounding box center [158, 355] width 55 height 11
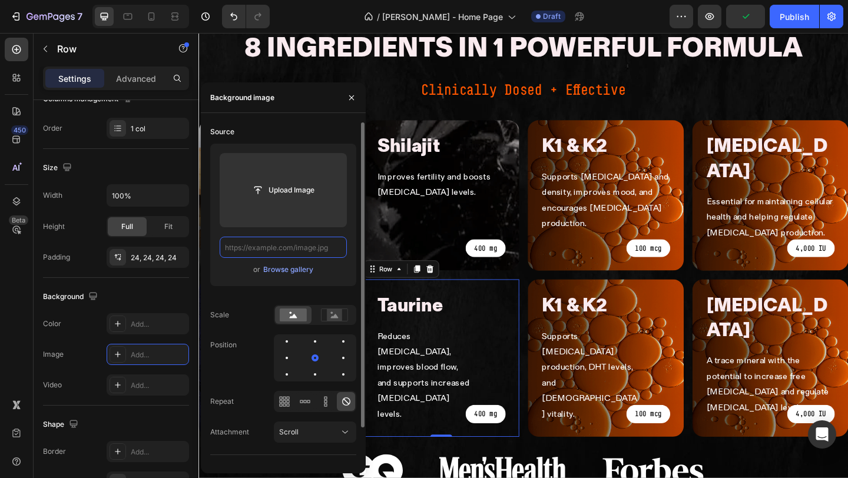
scroll to position [0, 0]
paste input "https://mengotomars.com/cdn/shop/files/Group_21454.png?v=1755693919"
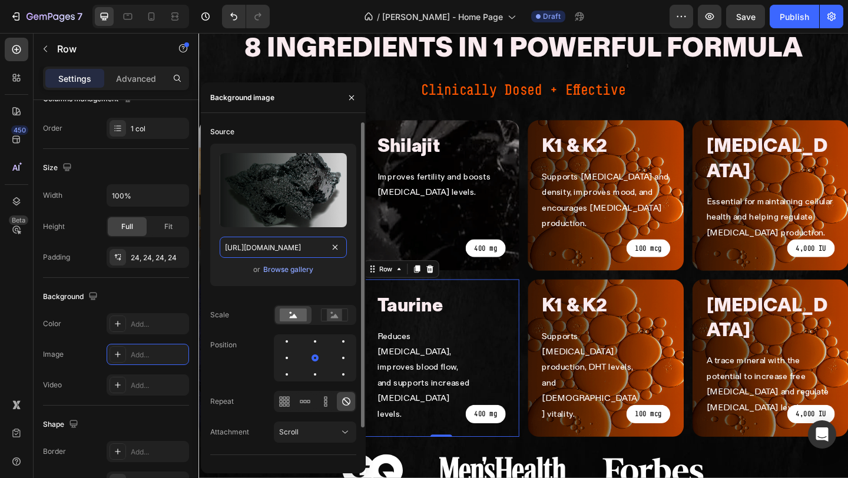
scroll to position [0, 152]
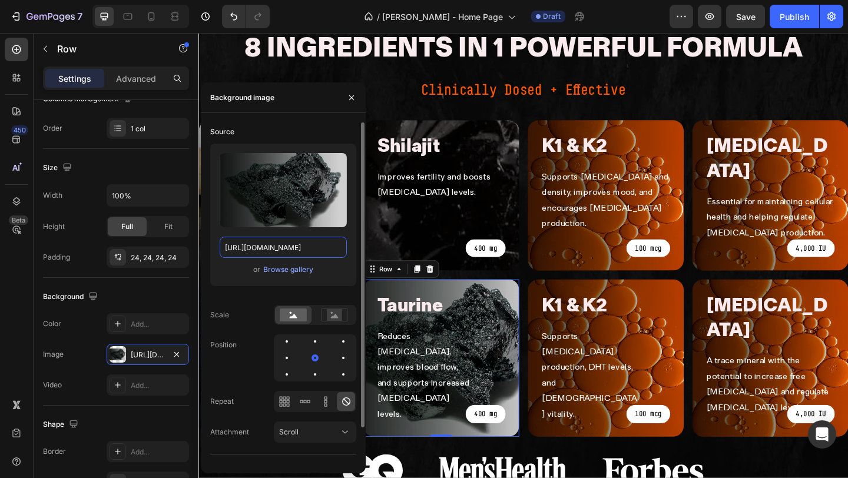
type input "https://mengotomars.com/cdn/shop/files/Group_21454.png?v=1755693919"
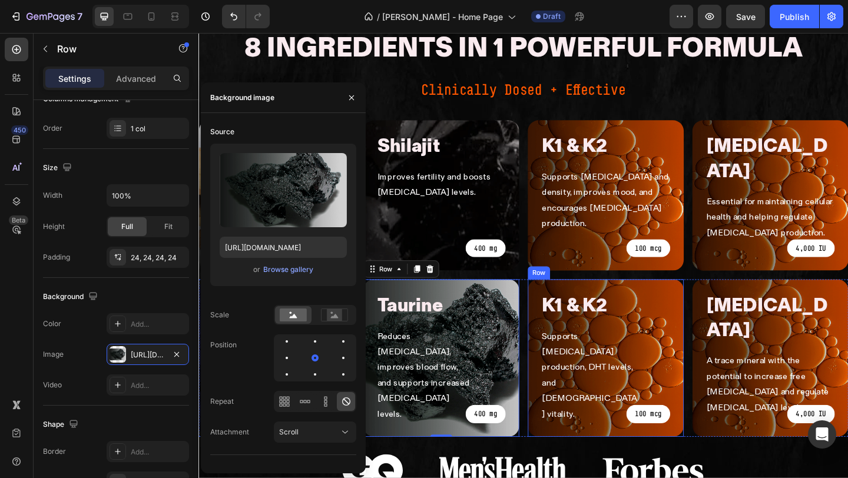
click at [642, 301] on div "k1 & k2 Heading Supports testosterone production, DHT levels, and male vitality…" at bounding box center [641, 386] width 170 height 171
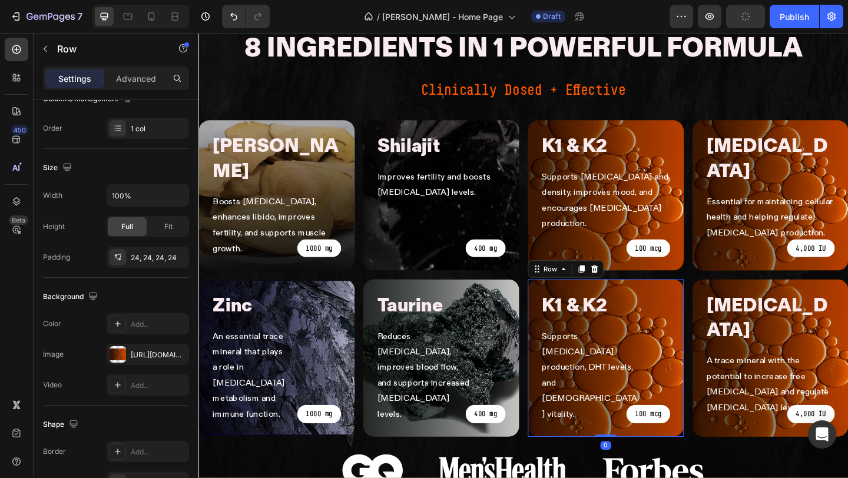
click at [625, 301] on div "k1 & k2 Heading Supports testosterone production, DHT levels, and male vitality…" at bounding box center [641, 386] width 170 height 171
click at [154, 357] on div "https://mengotomars.com/cdn/shop/files/Group_21446.png?v=1755693919" at bounding box center [148, 355] width 34 height 11
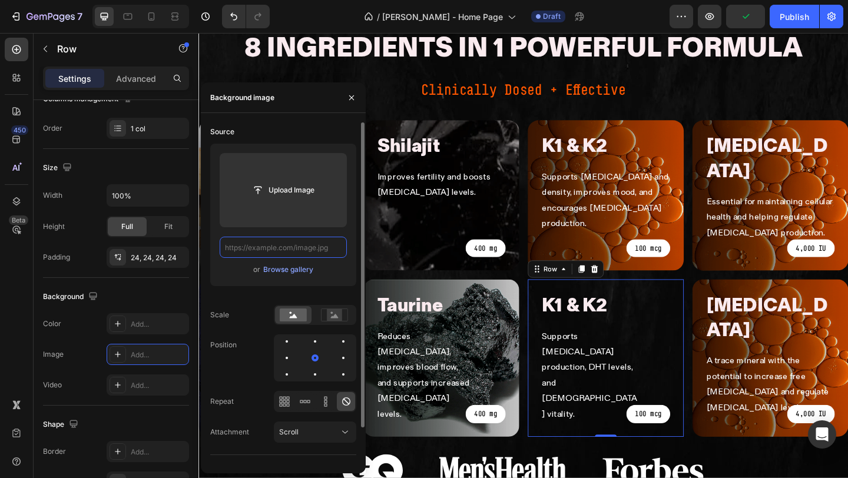
paste input "https://mengotomars.com/cdn/shop/files/Group_21455.png?v=1755693919"
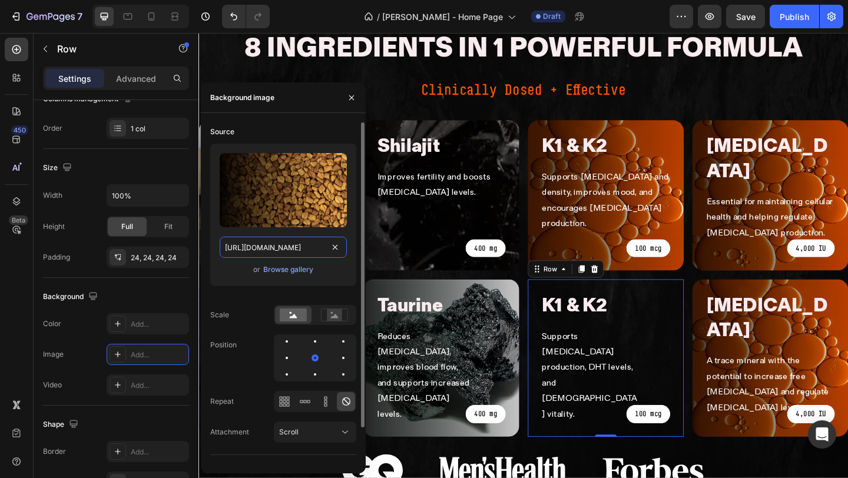
scroll to position [0, 152]
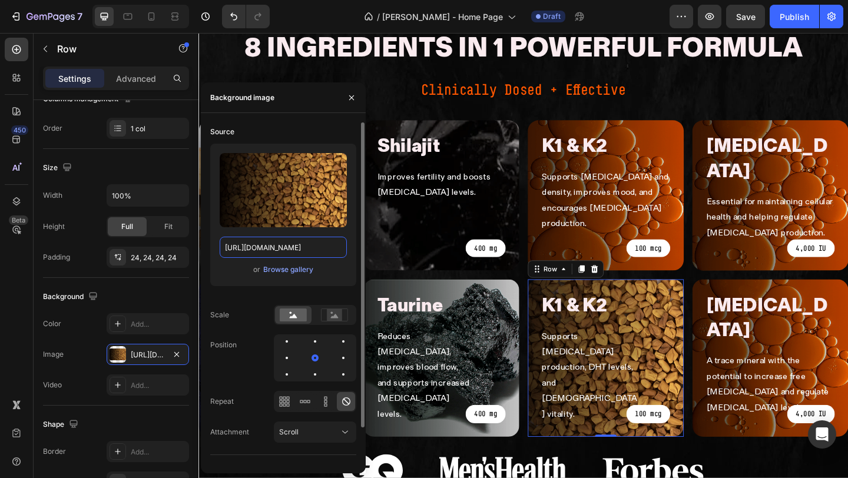
type input "https://mengotomars.com/cdn/shop/files/Group_21455.png?v=1755693919"
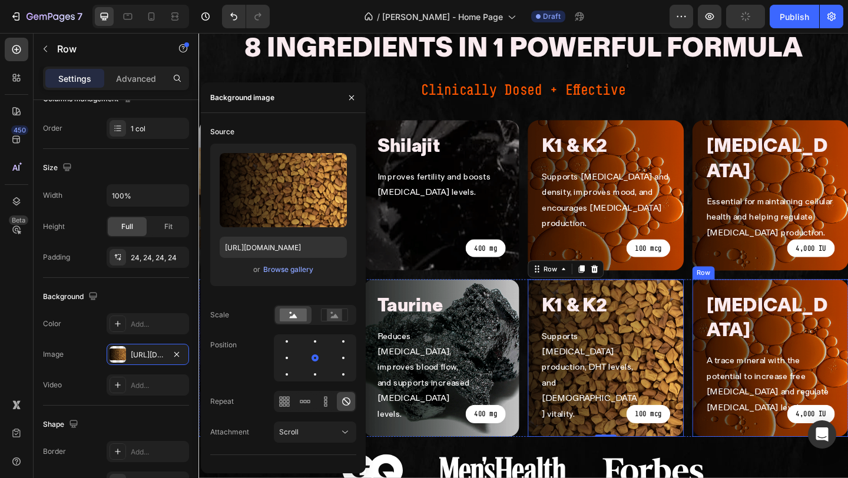
click at [801, 301] on div "vitamin d Heading A trace mineral with the potential to increase free testoster…" at bounding box center [820, 386] width 170 height 171
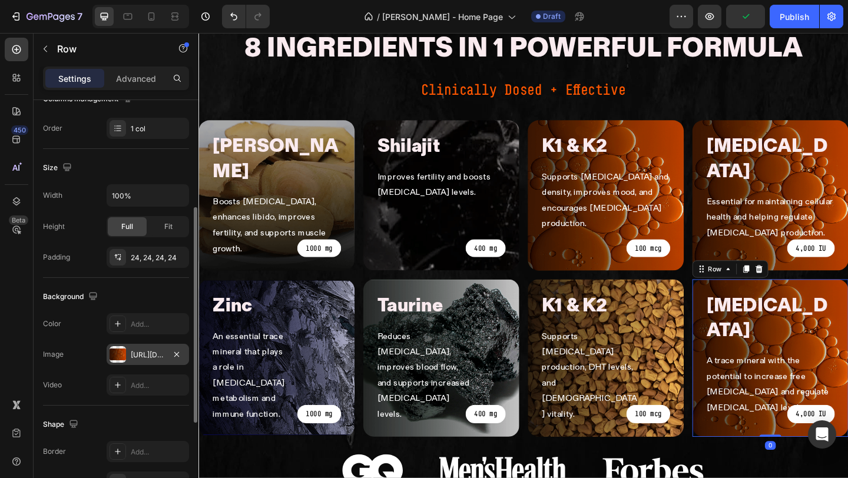
click at [142, 353] on div "https://mengotomars.com/cdn/shop/files/Group_21446.png?v=1755693919" at bounding box center [148, 355] width 34 height 11
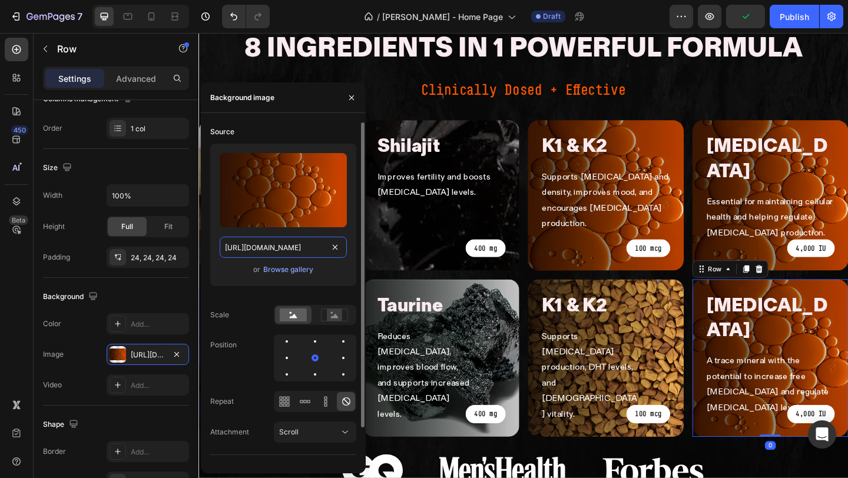
click at [309, 245] on input "https://mengotomars.com/cdn/shop/files/Group_21446.png?v=1755693919" at bounding box center [283, 247] width 127 height 21
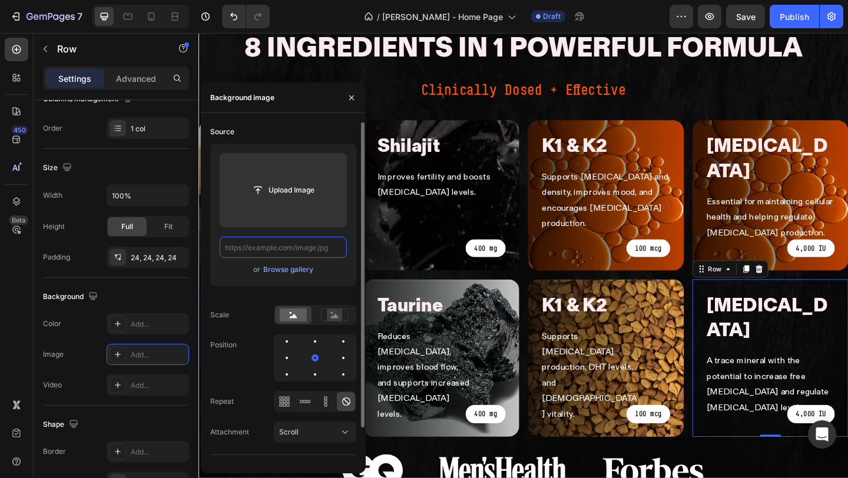
paste input "https://mengotomars.com/cdn/shop/files/Group_21449_2f7b91a5-6f7e-4b84-950b-5ffd…"
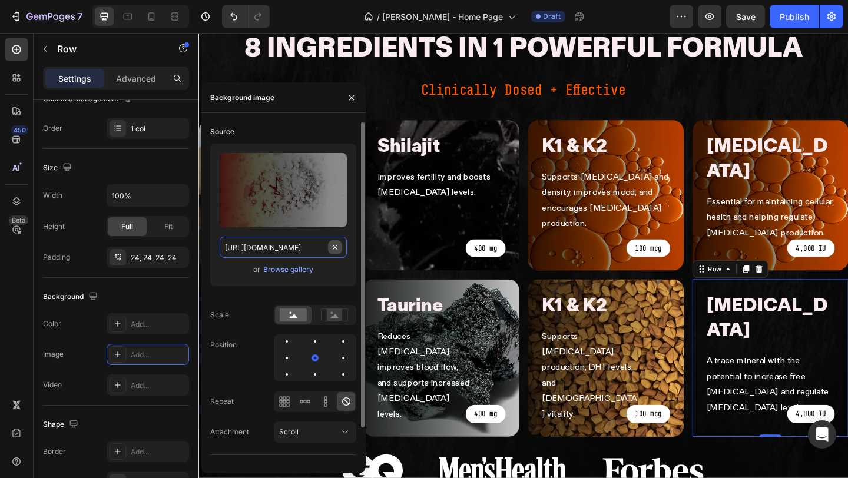
scroll to position [0, 294]
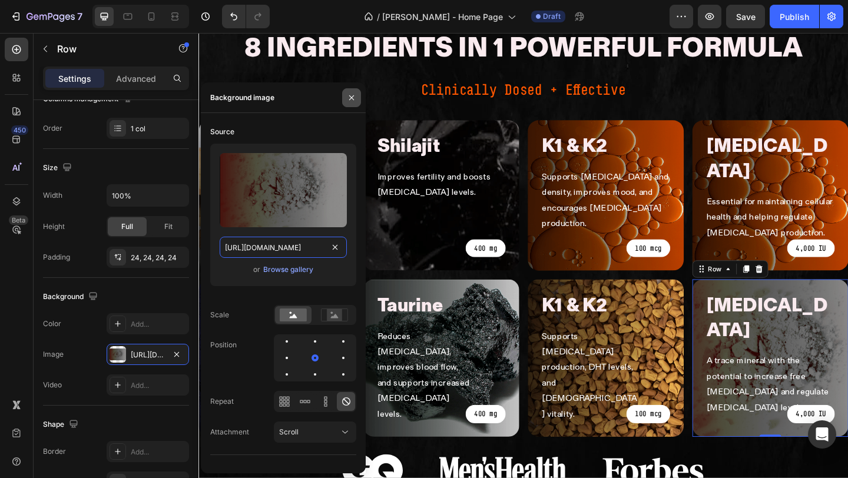
type input "https://mengotomars.com/cdn/shop/files/Group_21449_2f7b91a5-6f7e-4b84-950b-5ffd…"
click at [349, 100] on icon "button" at bounding box center [351, 97] width 9 height 9
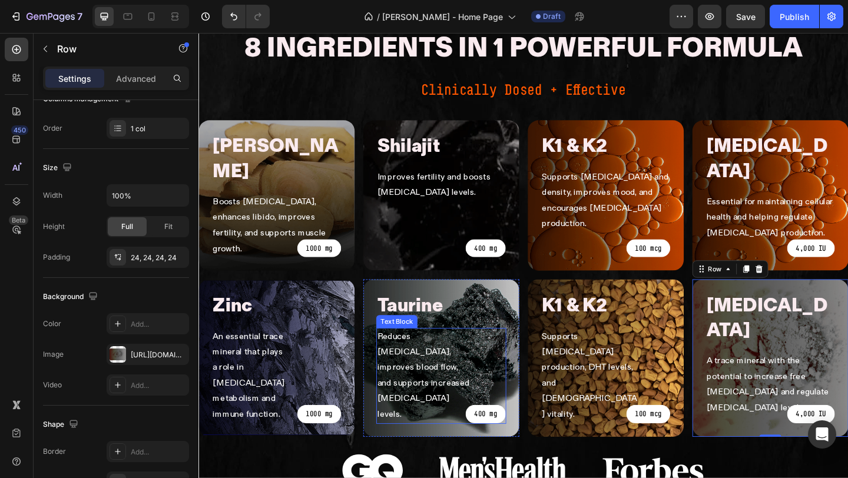
click at [397, 355] on p "Reduces [MEDICAL_DATA], improves blood flow, and supports increased [MEDICAL_DA…" at bounding box center [445, 406] width 104 height 102
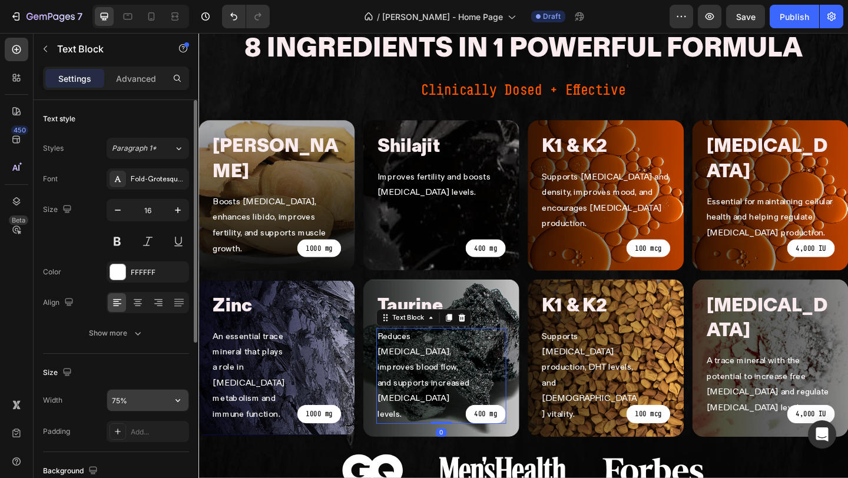
click at [134, 400] on input "75%" at bounding box center [147, 400] width 81 height 21
click at [118, 402] on input "75%" at bounding box center [147, 400] width 81 height 21
type input "80%"
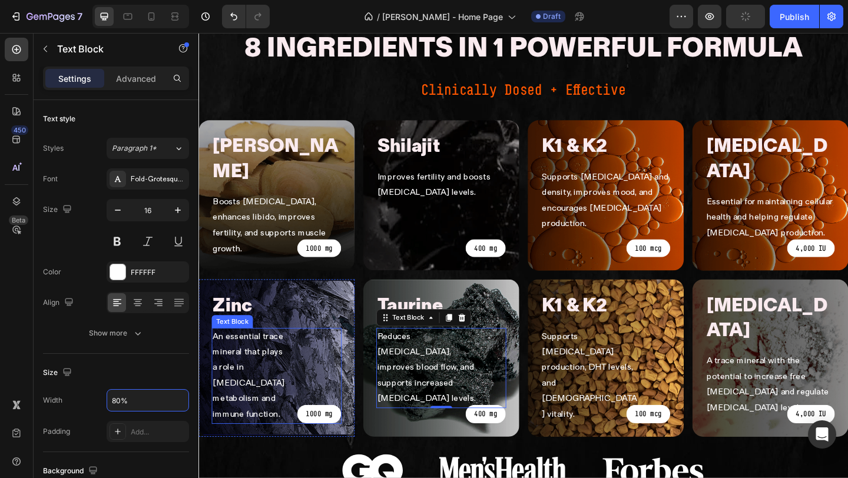
click at [238, 355] on p "An essential trace mineral that plays a role in [MEDICAL_DATA] metabolism and i…" at bounding box center [255, 406] width 82 height 102
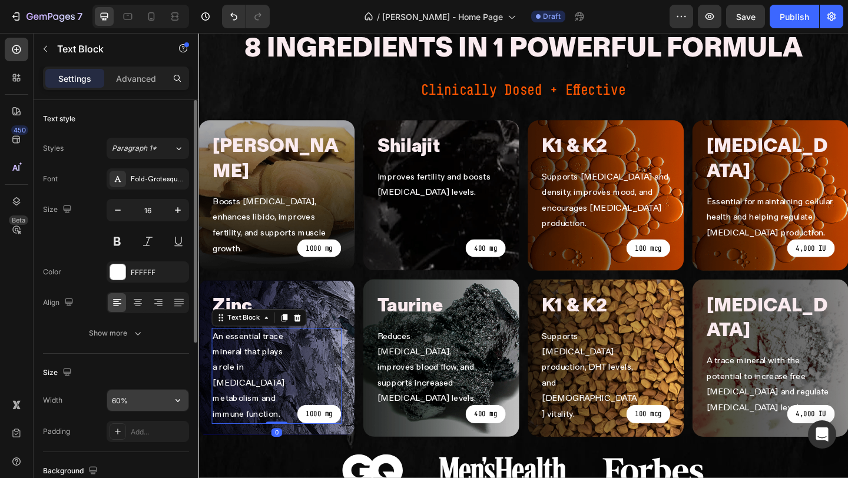
click at [113, 403] on input "60%" at bounding box center [147, 400] width 81 height 21
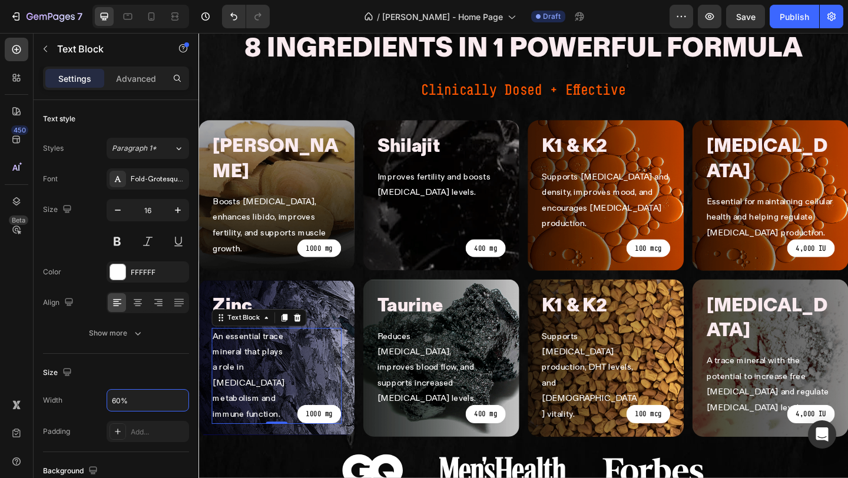
type input "60%"
click at [443, 355] on p "Reduces [MEDICAL_DATA], improves blood flow, and supports increased [MEDICAL_DA…" at bounding box center [448, 397] width 111 height 85
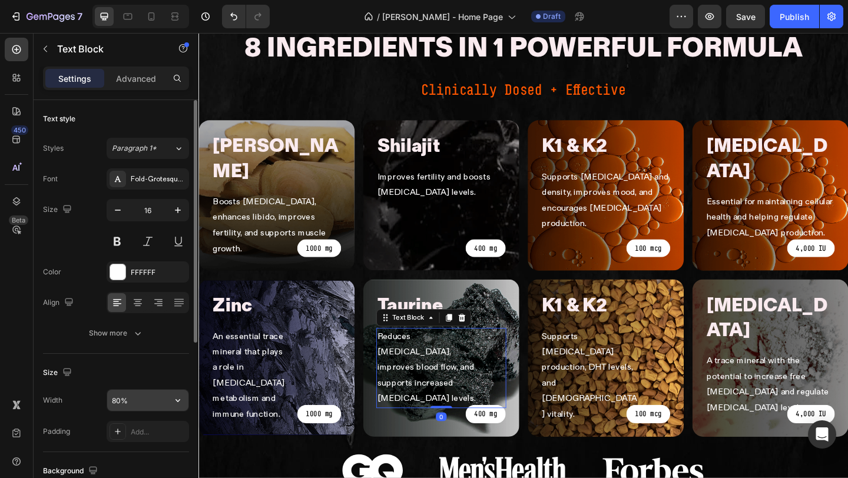
click at [115, 402] on input "80%" at bounding box center [147, 400] width 81 height 21
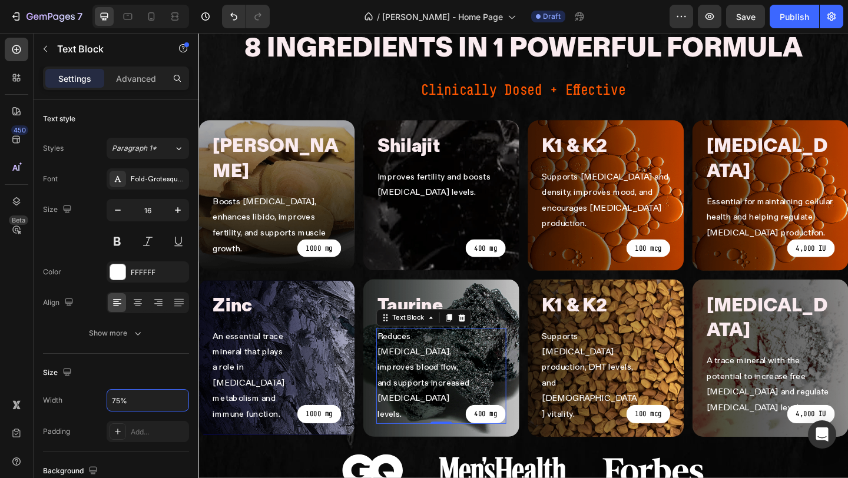
type input "75%"
click at [798, 382] on p "A trace mineral with the potential to increase free [MEDICAL_DATA] and regulate…" at bounding box center [820, 416] width 139 height 68
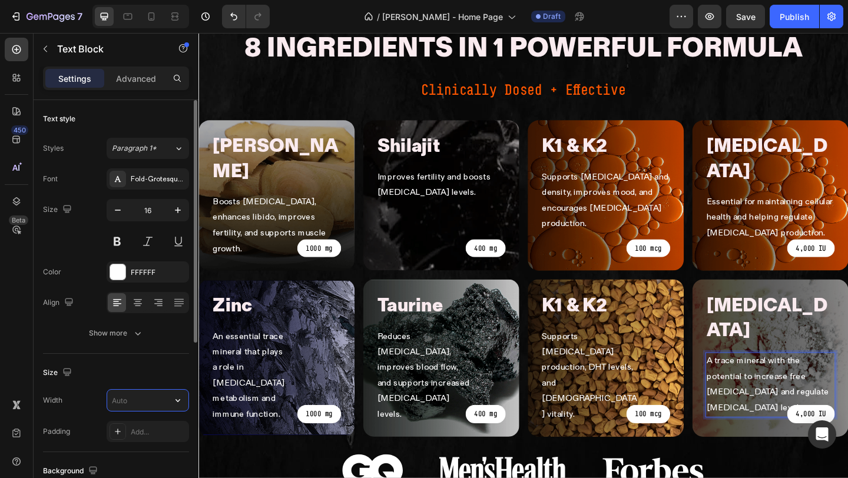
click at [134, 400] on input "text" at bounding box center [147, 400] width 81 height 21
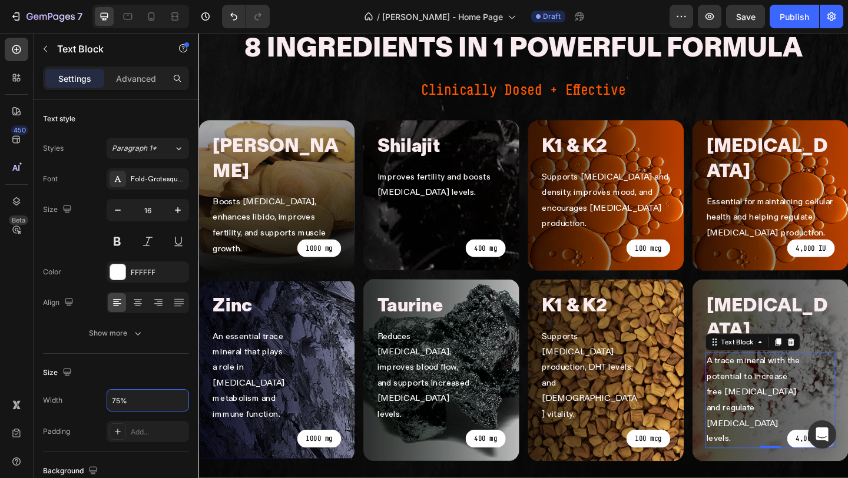
type input "75%"
click at [506, 301] on div "Taurine Heading Reduces oxidative stress, improves blood flow, and supports inc…" at bounding box center [462, 400] width 170 height 198
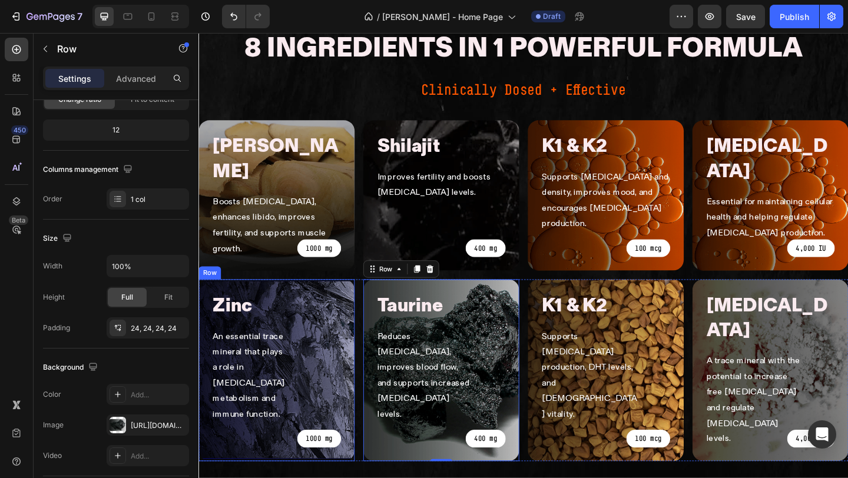
scroll to position [803, 0]
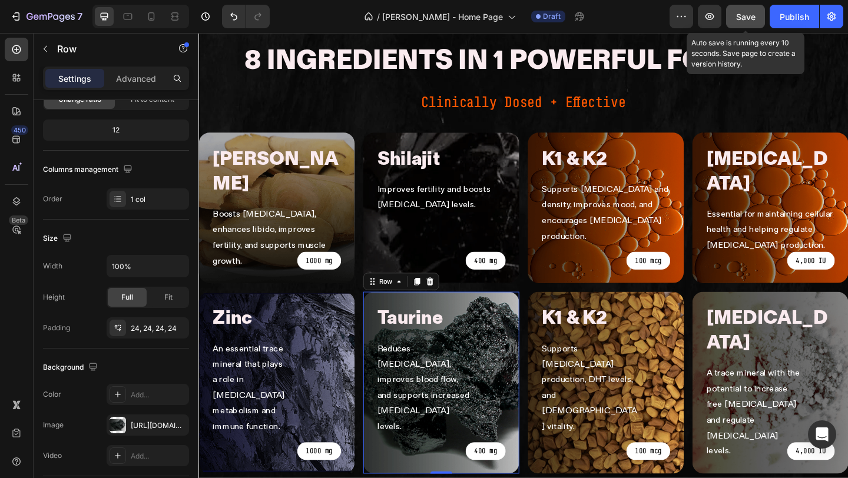
click at [741, 22] on div "Save" at bounding box center [745, 17] width 19 height 12
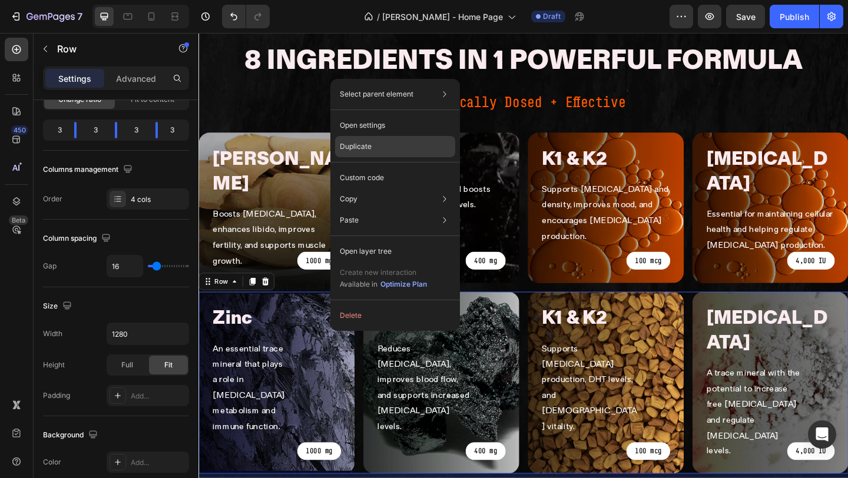
click at [393, 167] on div "Duplicate" at bounding box center [395, 177] width 120 height 21
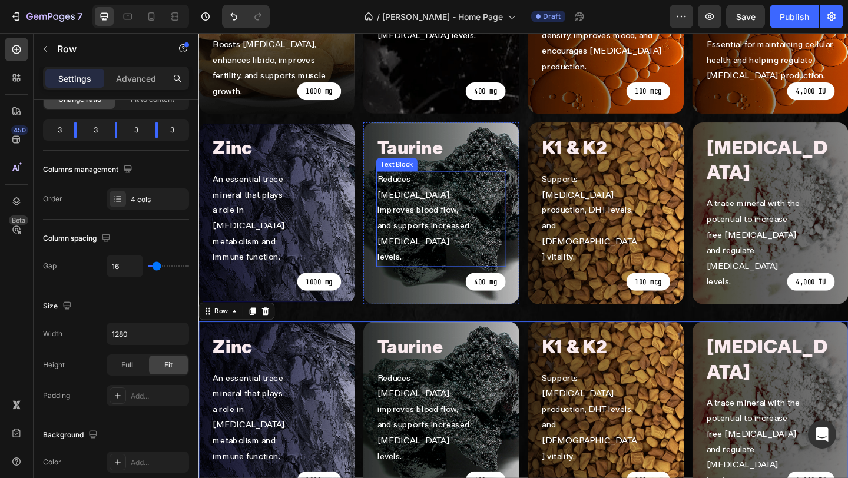
scroll to position [1086, 0]
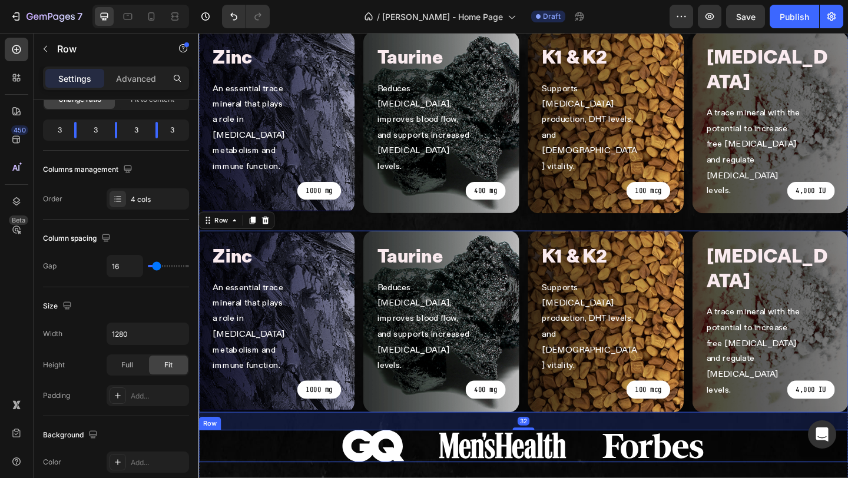
click at [337, 465] on div "Image Image Image Row" at bounding box center [551, 482] width 707 height 35
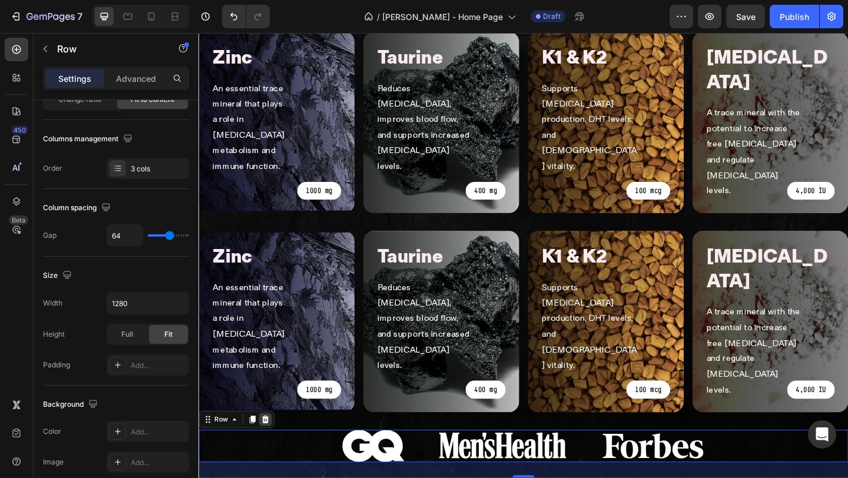
click at [271, 449] on icon at bounding box center [270, 453] width 9 height 9
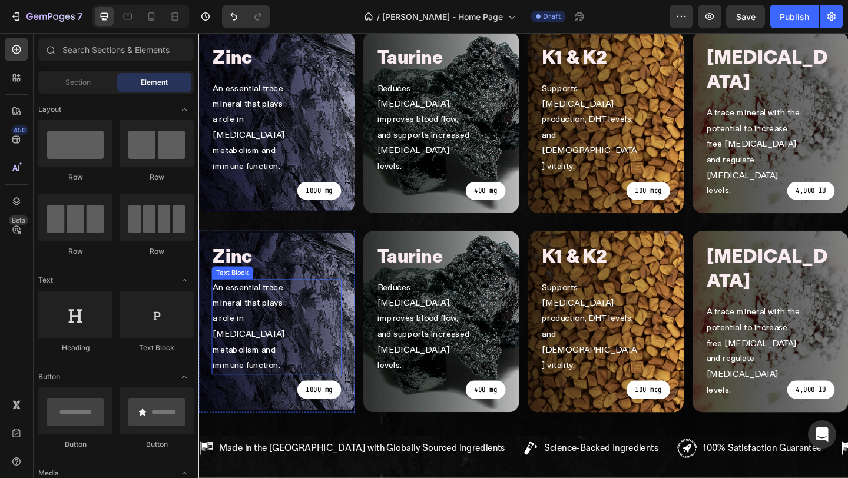
click at [352, 301] on div "An essential trace mineral that plays a role in [MEDICAL_DATA] metabolism and i…" at bounding box center [283, 353] width 141 height 104
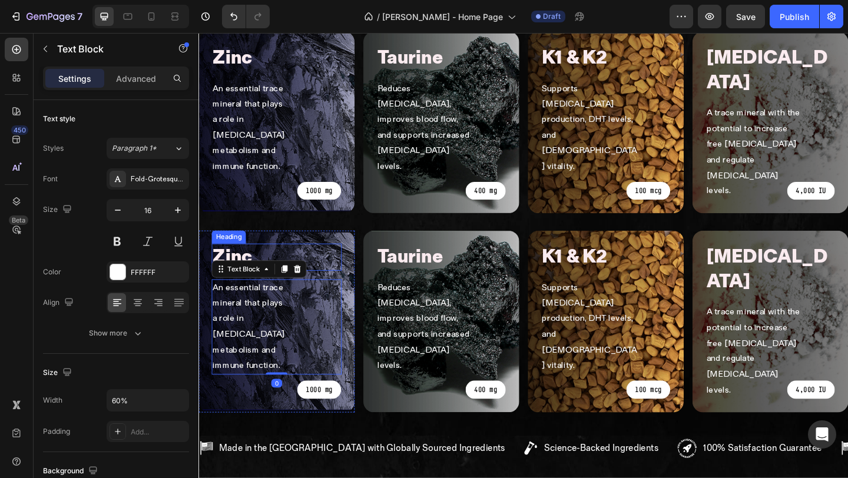
click at [354, 248] on div "zinc Heading An essential trace mineral that plays a role in testosterone metab…" at bounding box center [283, 347] width 170 height 198
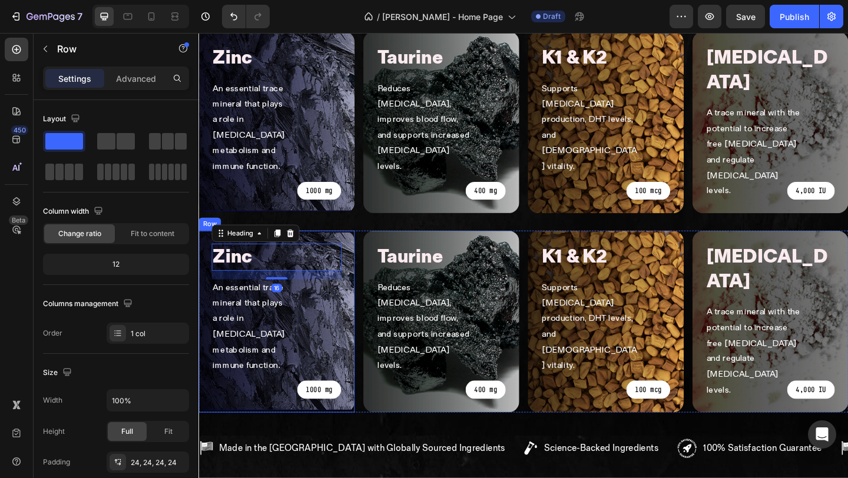
click at [344, 248] on div "zinc Heading 16 An essential trace mineral that plays a role in testosterone me…" at bounding box center [283, 347] width 170 height 198
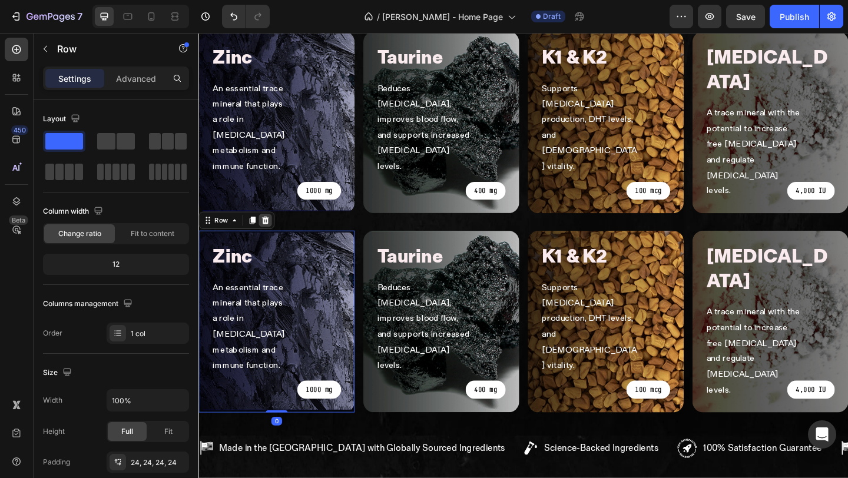
click at [271, 232] on icon at bounding box center [270, 236] width 9 height 9
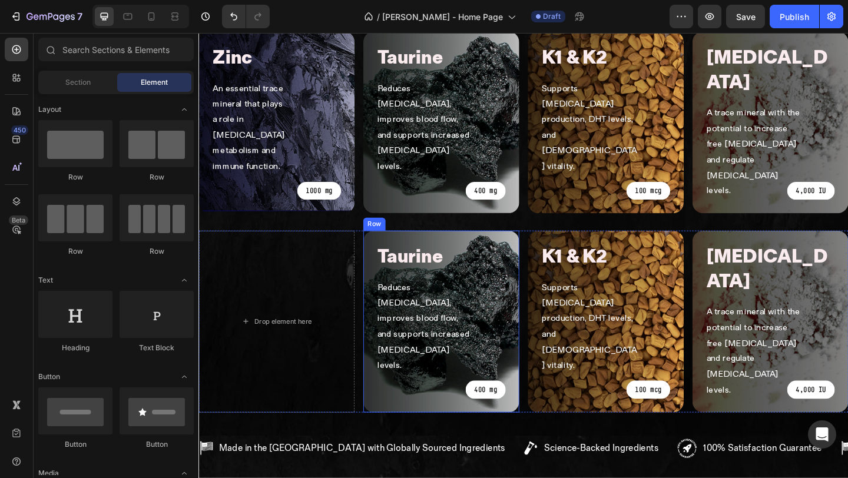
click at [465, 248] on div "taurine Heading Reduces oxidative stress, improves blood flow, and supports inc…" at bounding box center [462, 347] width 170 height 198
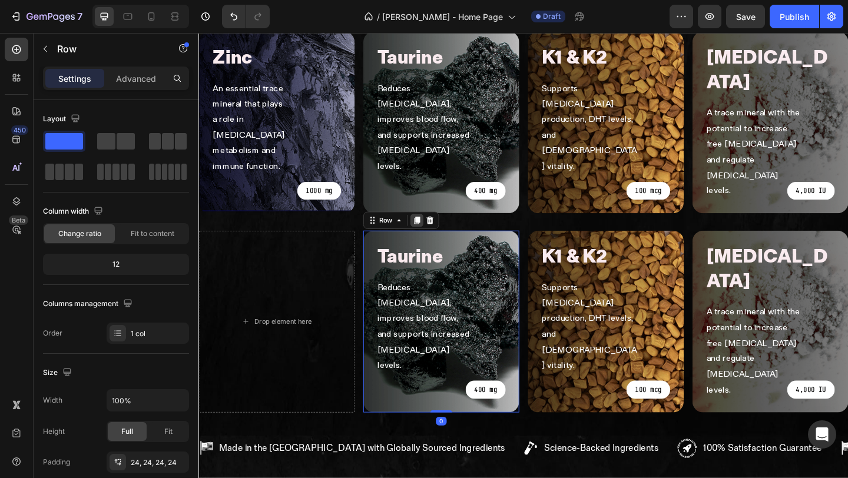
click at [442, 230] on div at bounding box center [436, 237] width 14 height 14
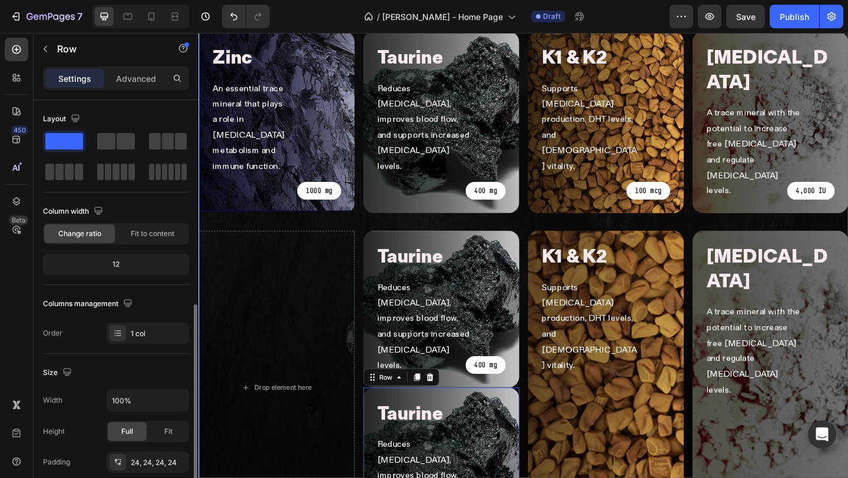
scroll to position [134, 0]
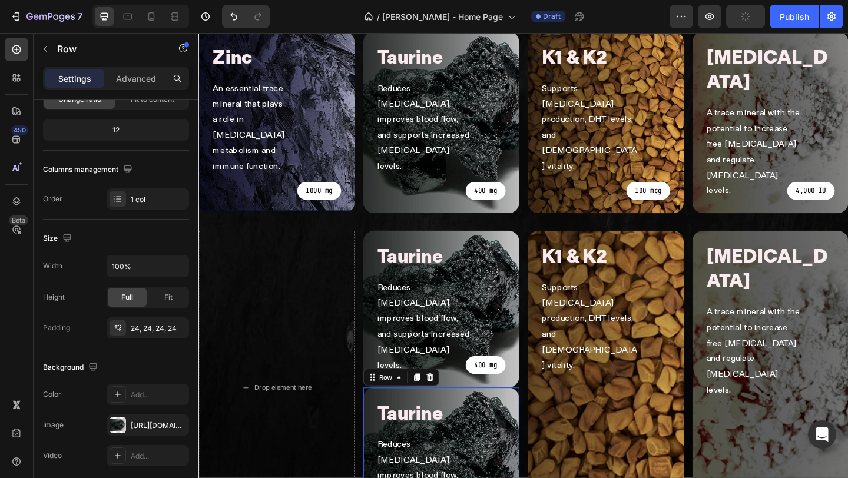
click at [446, 403] on icon at bounding box center [449, 407] width 9 height 9
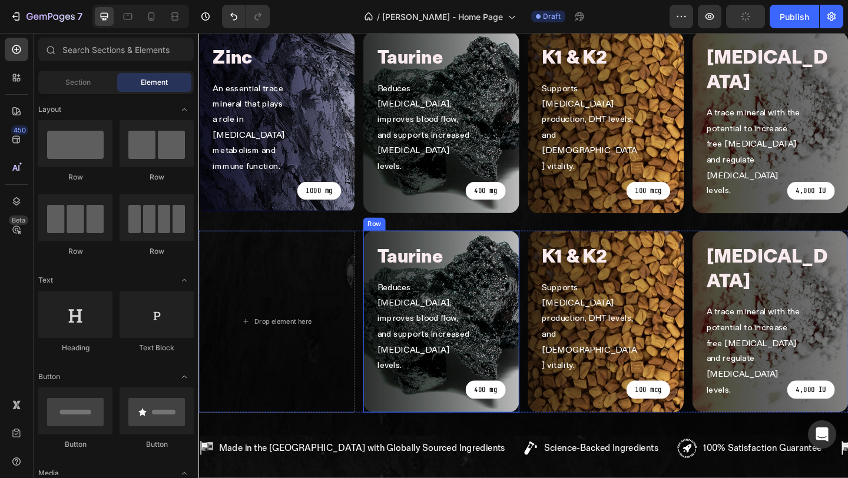
click at [492, 248] on div "taurine Heading Reduces oxidative stress, improves blood flow, and supports inc…" at bounding box center [462, 347] width 170 height 198
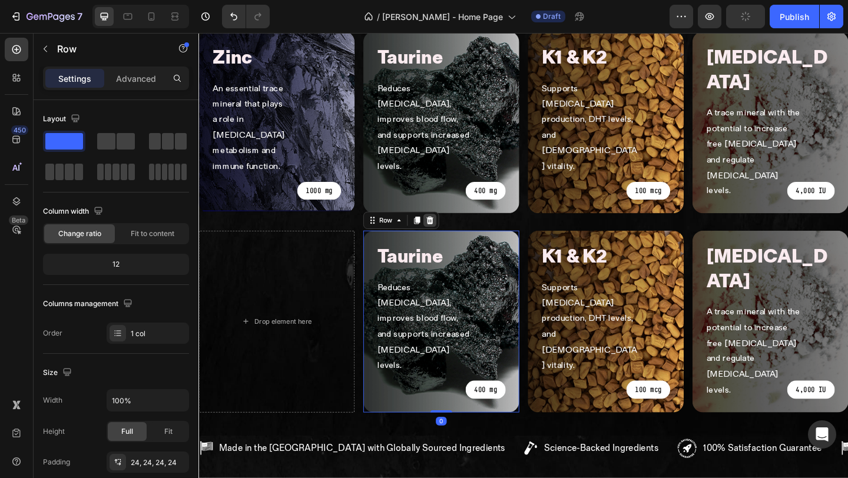
click at [445, 232] on icon at bounding box center [449, 236] width 9 height 9
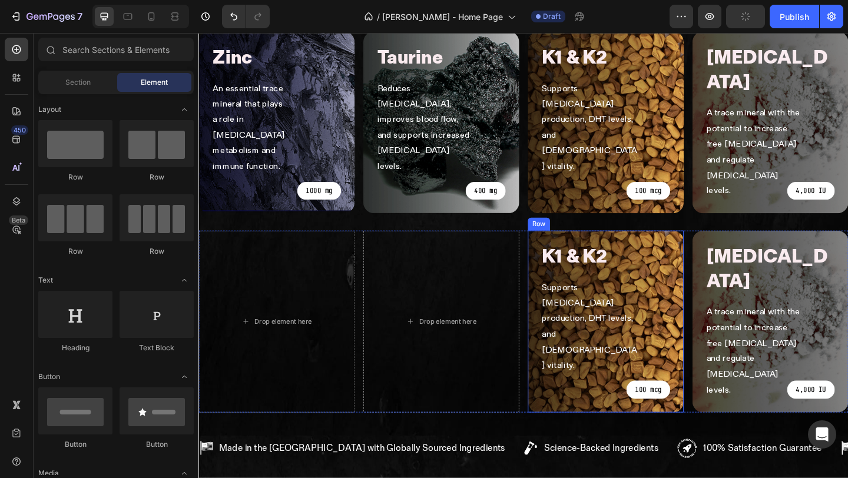
click at [588, 248] on div "k1 & k2 Heading Supports testosterone production, DHT levels, and male vitality…" at bounding box center [641, 347] width 170 height 198
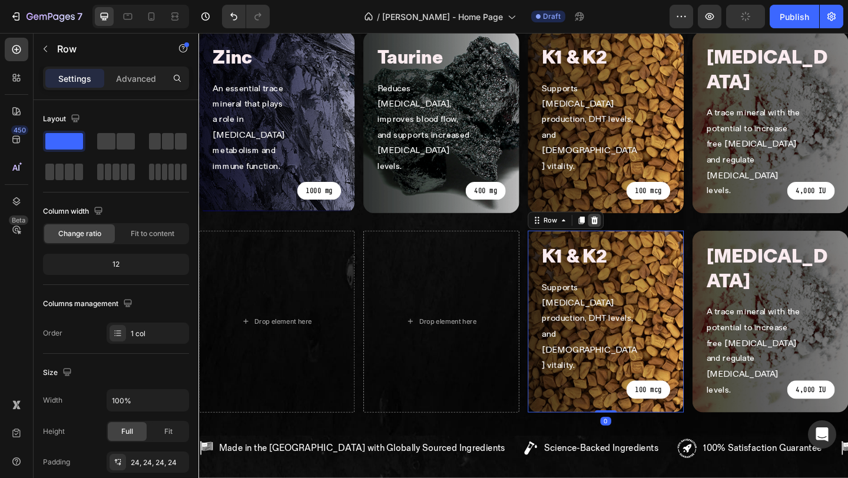
click at [626, 233] on icon at bounding box center [629, 237] width 8 height 8
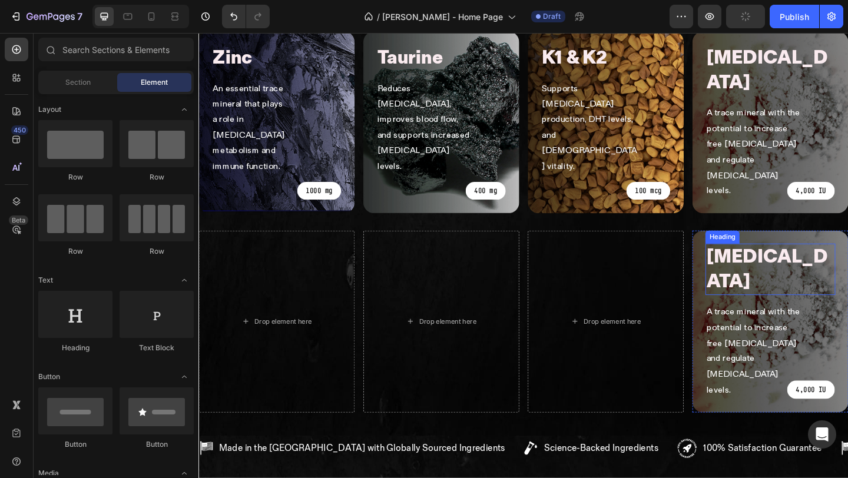
click at [757, 262] on h2 "[MEDICAL_DATA]" at bounding box center [820, 290] width 141 height 56
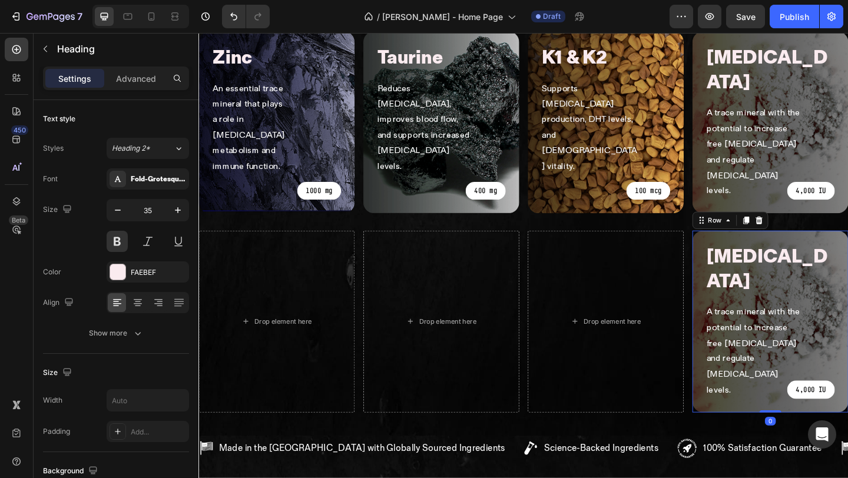
click at [748, 248] on div "vitamin d Heading A trace mineral with the potential to increase free testoster…" at bounding box center [820, 347] width 170 height 198
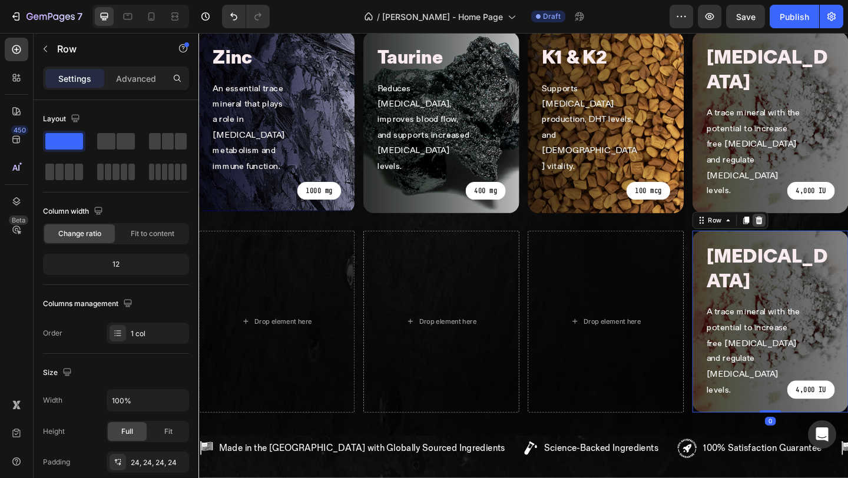
click at [805, 233] on icon at bounding box center [808, 237] width 8 height 8
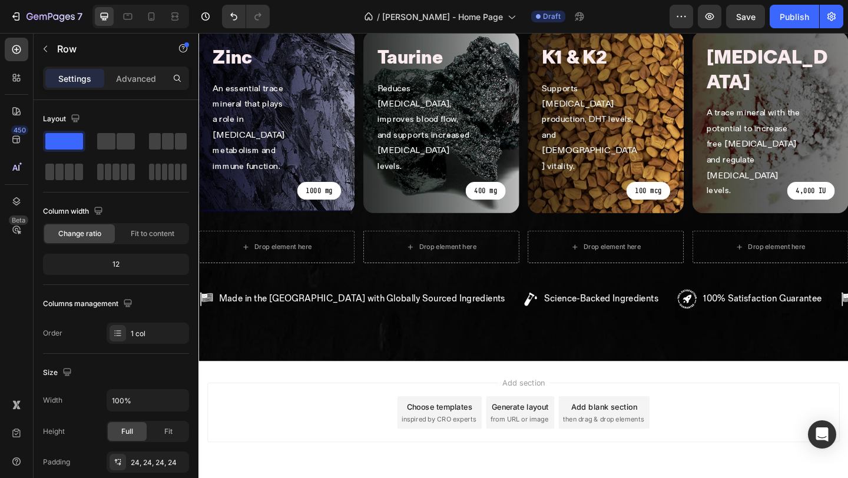
scroll to position [999, 0]
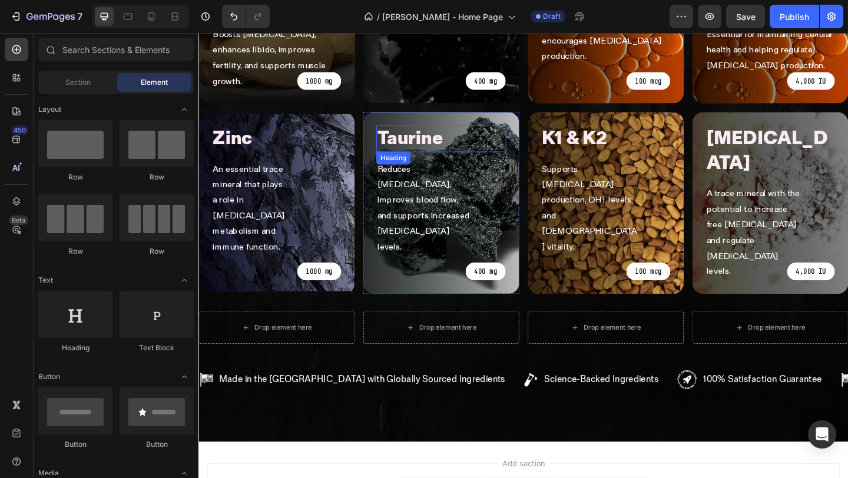
click at [456, 134] on p "Taurine" at bounding box center [428, 147] width 71 height 27
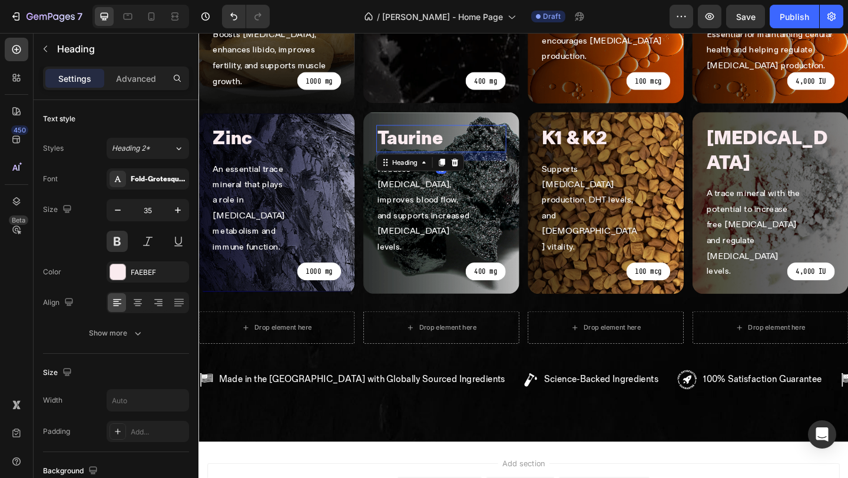
click at [510, 172] on div "Reduces [MEDICAL_DATA], improves blood flow, and supports increased [MEDICAL_DA…" at bounding box center [462, 224] width 141 height 104
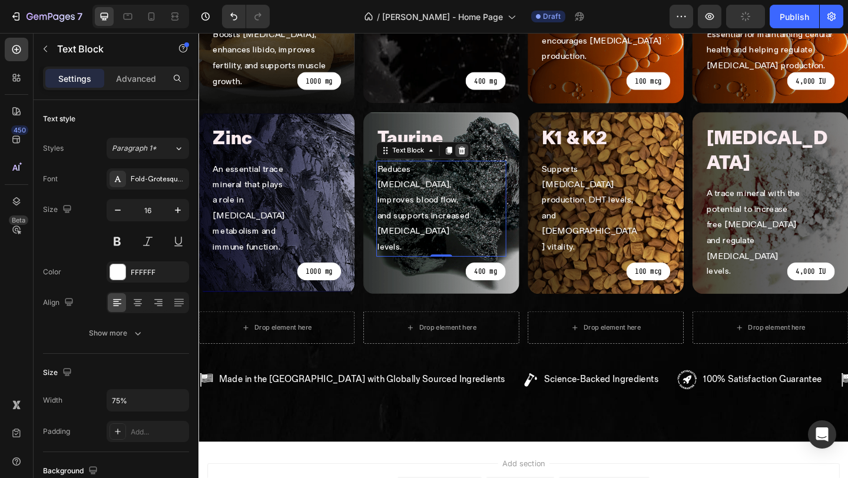
click at [481, 157] on icon at bounding box center [485, 161] width 8 height 8
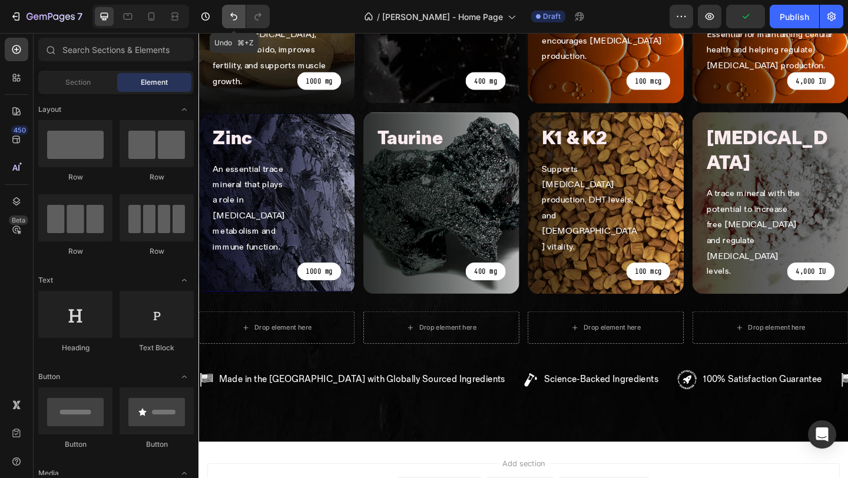
click at [236, 14] on icon "Undo/Redo" at bounding box center [234, 17] width 12 height 12
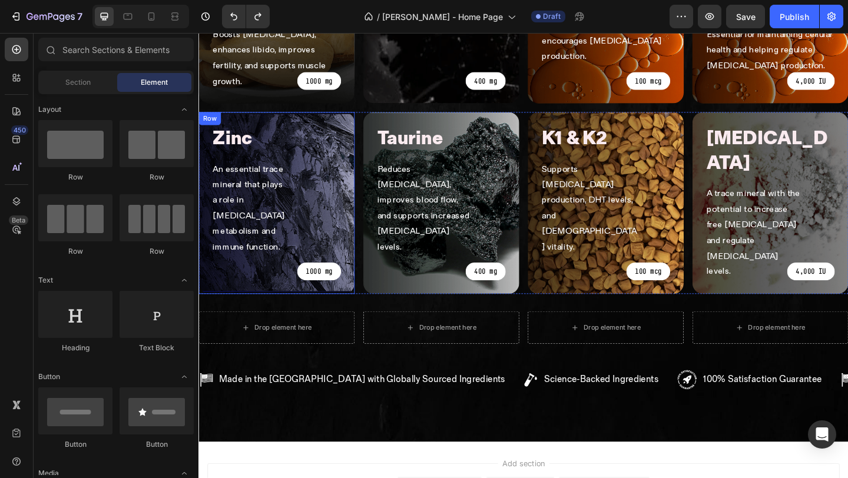
click at [277, 173] on p "An essential trace mineral that plays a role in [MEDICAL_DATA] metabolism and i…" at bounding box center [255, 224] width 82 height 102
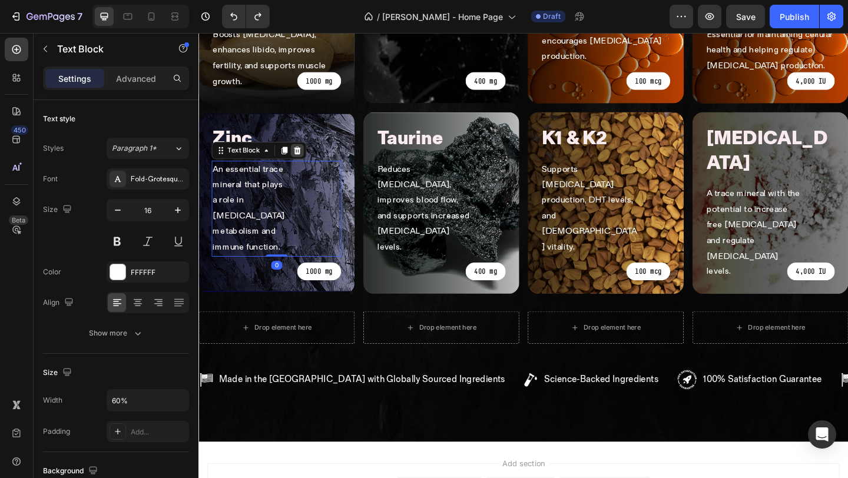
click at [301, 156] on icon at bounding box center [305, 160] width 9 height 9
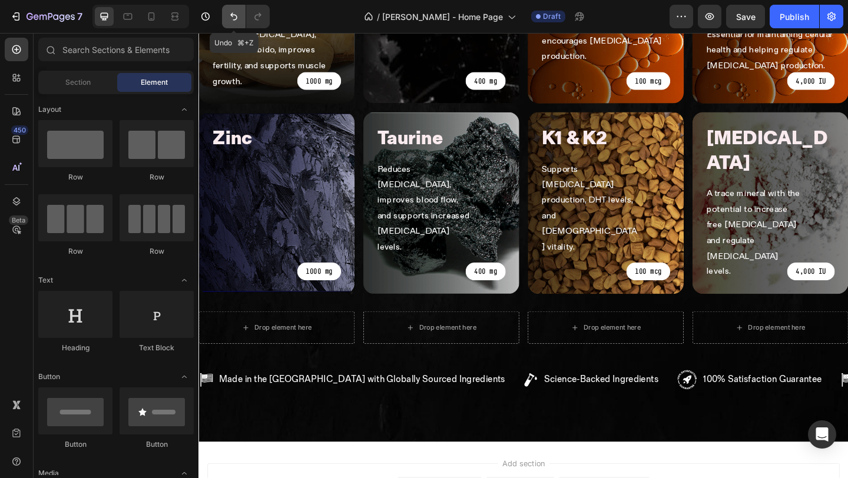
click at [234, 22] on button "Undo/Redo" at bounding box center [234, 17] width 24 height 24
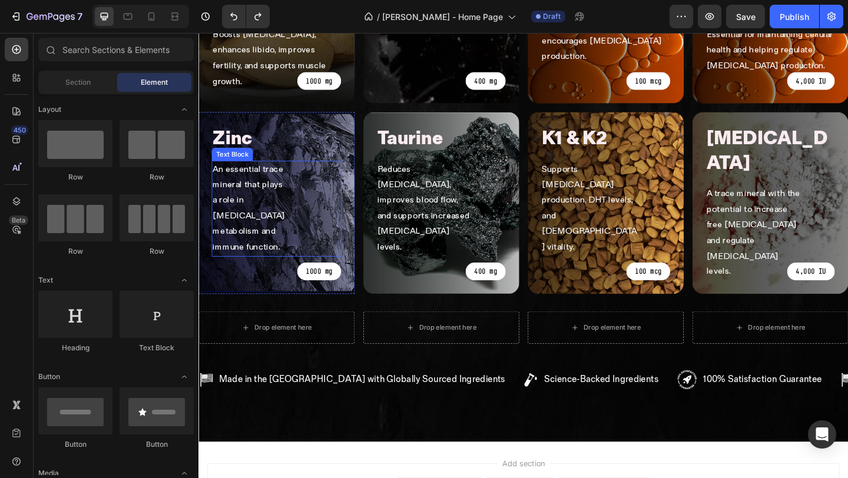
click at [262, 173] on p "An essential trace mineral that plays a role in [MEDICAL_DATA] metabolism and i…" at bounding box center [255, 224] width 82 height 102
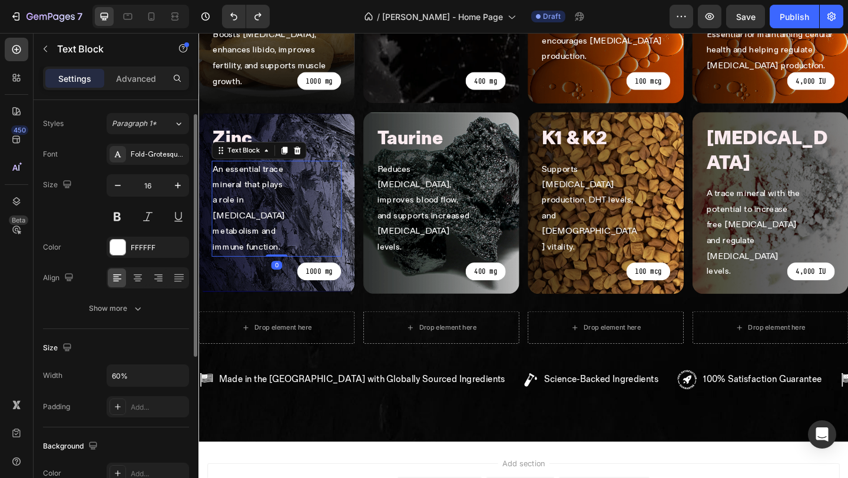
scroll to position [59, 0]
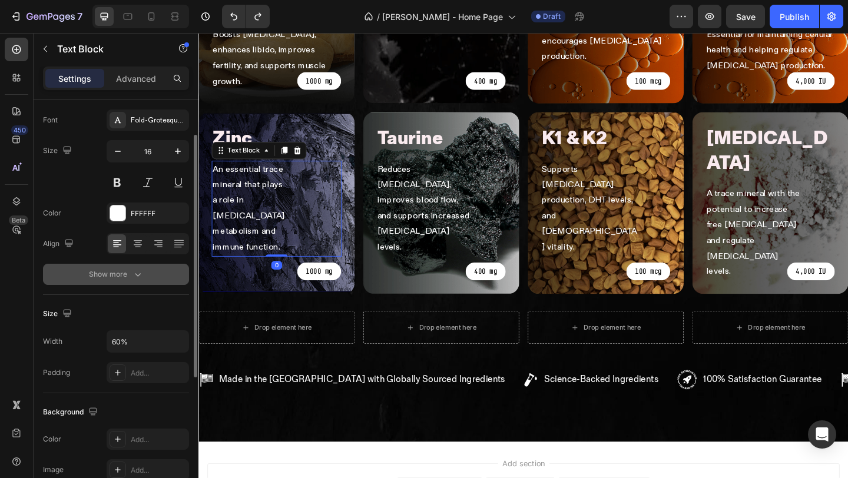
click at [108, 270] on div "Show more" at bounding box center [116, 274] width 55 height 12
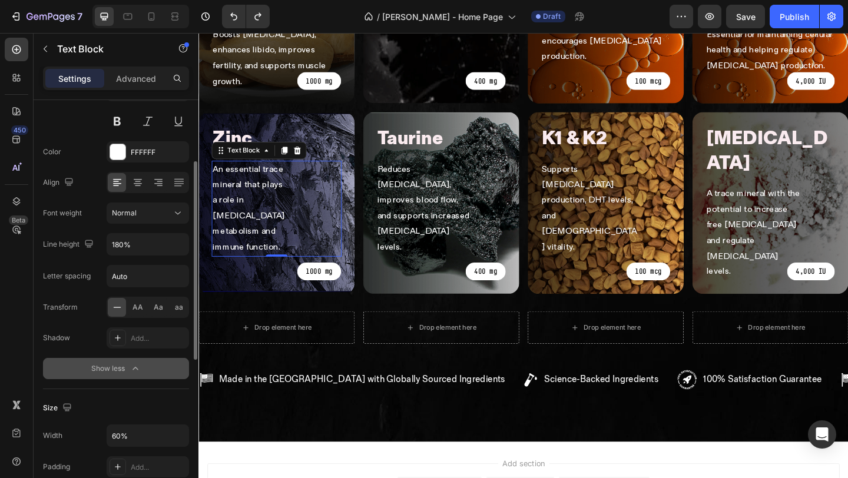
scroll to position [122, 0]
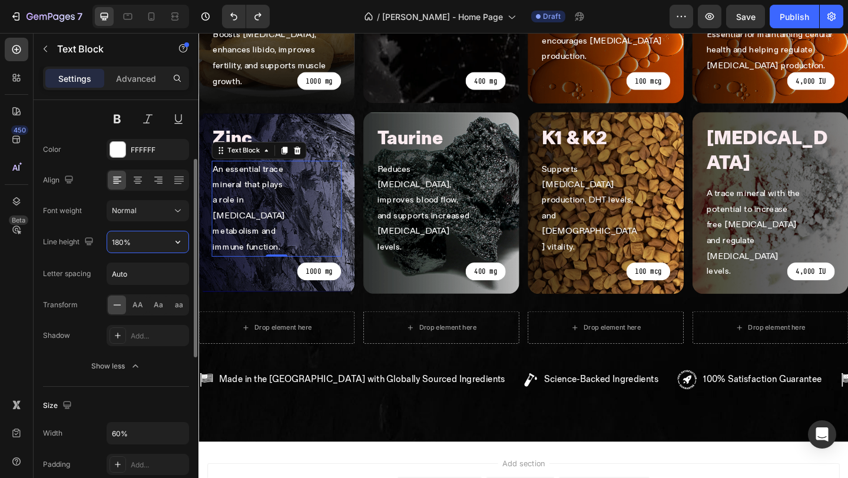
click at [131, 243] on input "180%" at bounding box center [147, 241] width 81 height 21
click at [174, 241] on icon "button" at bounding box center [178, 242] width 12 height 12
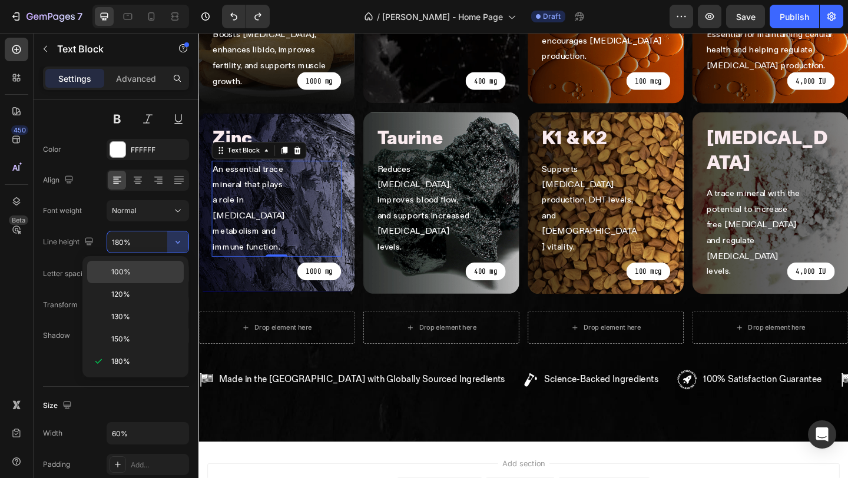
click at [158, 283] on div "100%" at bounding box center [135, 294] width 97 height 22
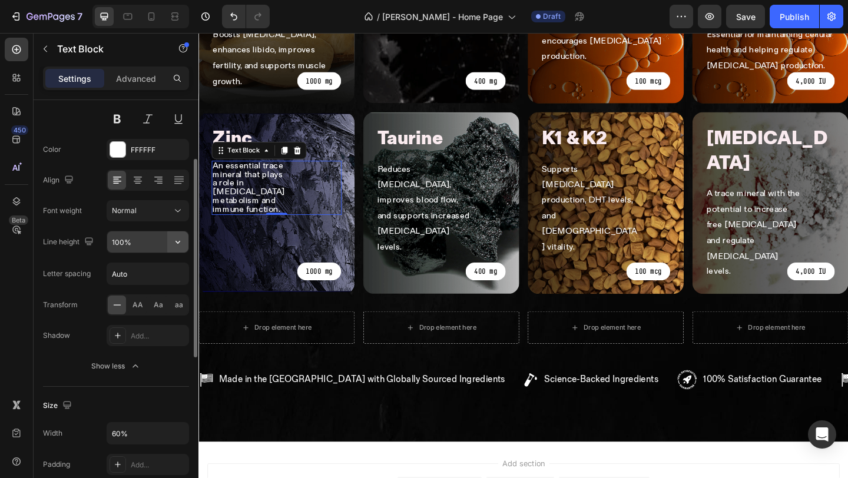
click at [176, 238] on icon "button" at bounding box center [178, 242] width 12 height 12
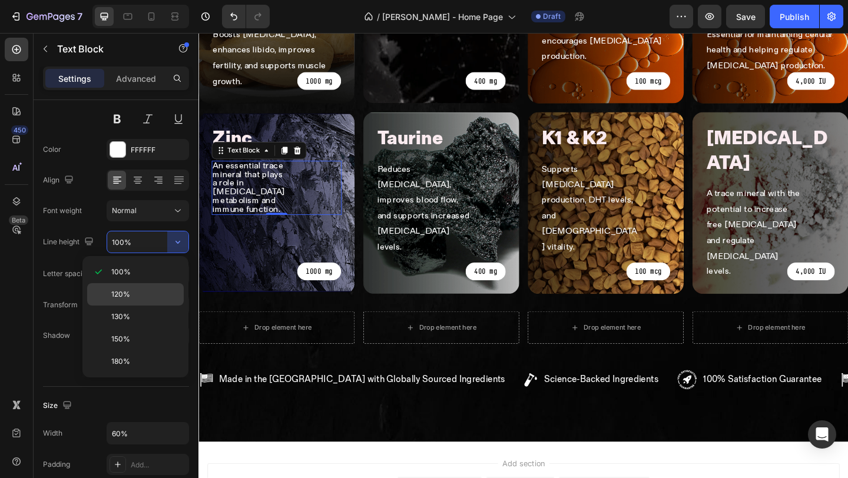
click at [148, 306] on div "120%" at bounding box center [135, 317] width 97 height 22
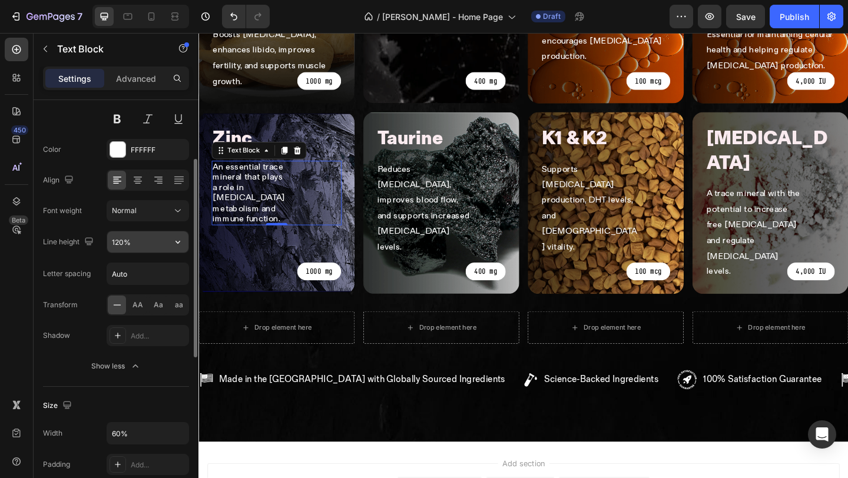
click at [178, 246] on icon "button" at bounding box center [178, 242] width 12 height 12
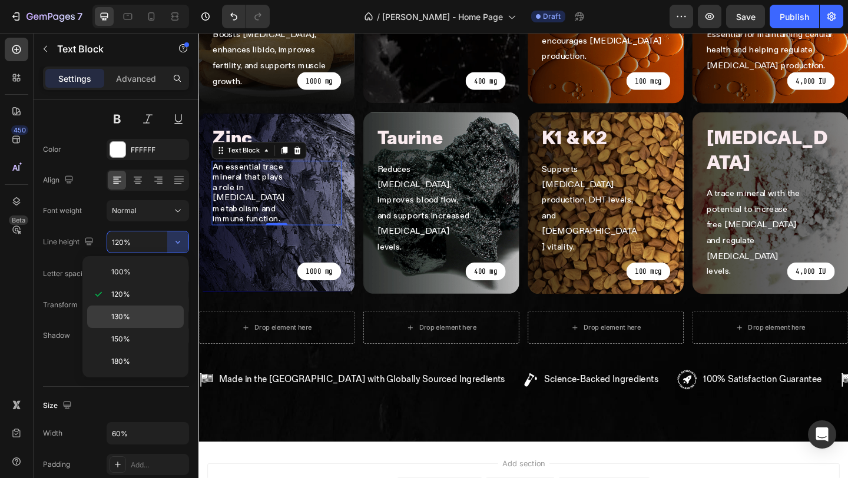
click at [135, 319] on p "130%" at bounding box center [144, 316] width 67 height 11
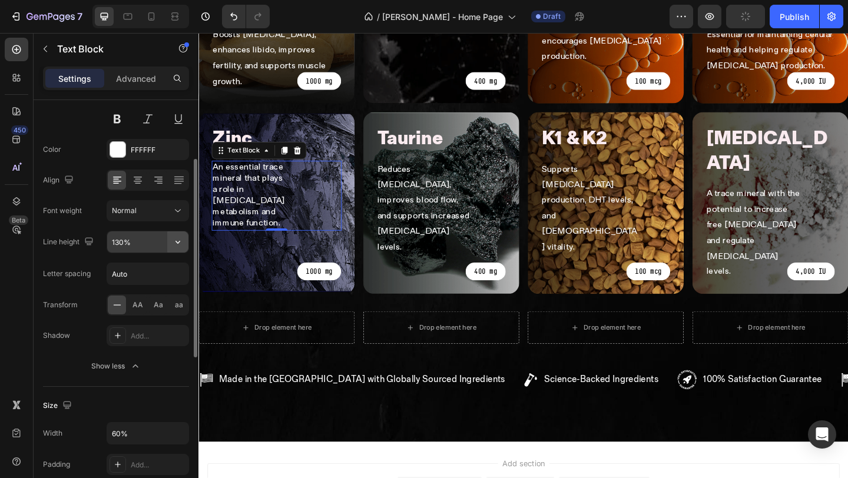
click at [182, 244] on icon "button" at bounding box center [178, 242] width 12 height 12
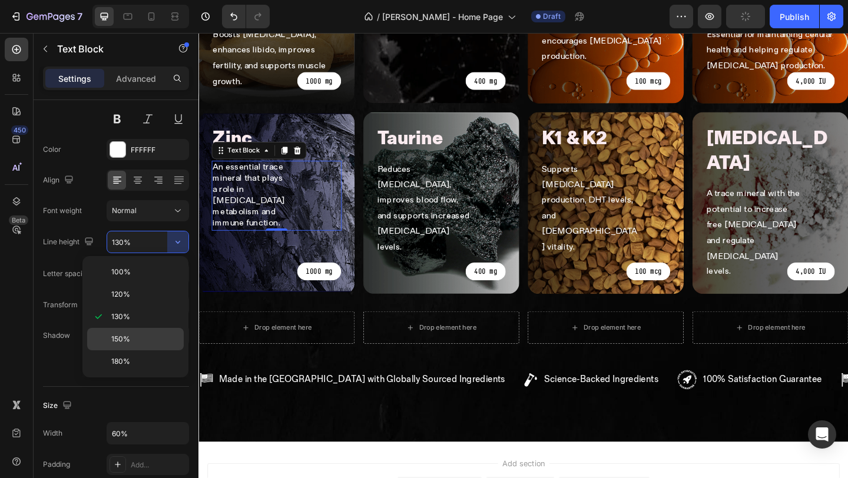
click at [125, 337] on span "150%" at bounding box center [120, 339] width 19 height 11
type input "150%"
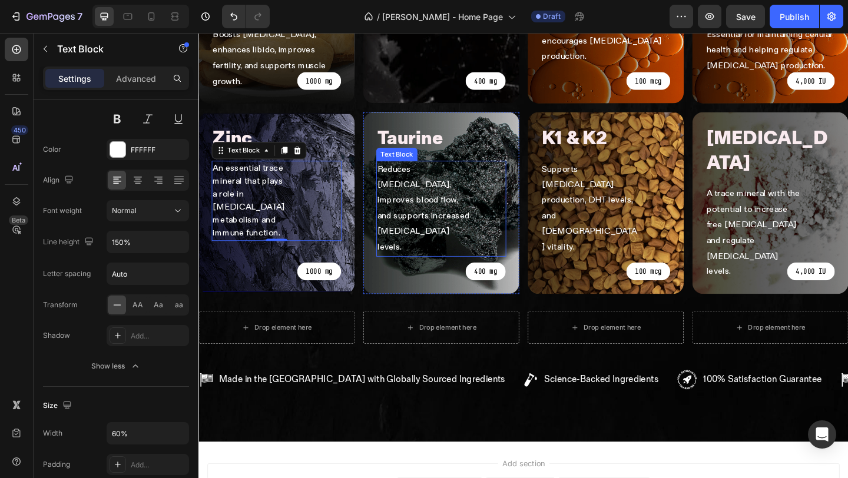
click at [476, 173] on p "Reduces [MEDICAL_DATA], improves blood flow, and supports increased [MEDICAL_DA…" at bounding box center [445, 224] width 104 height 102
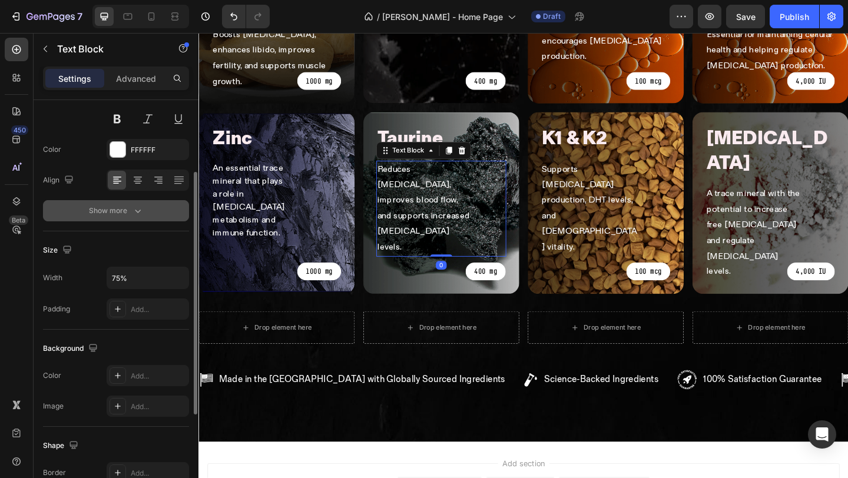
click at [126, 220] on button "Show more" at bounding box center [116, 210] width 146 height 21
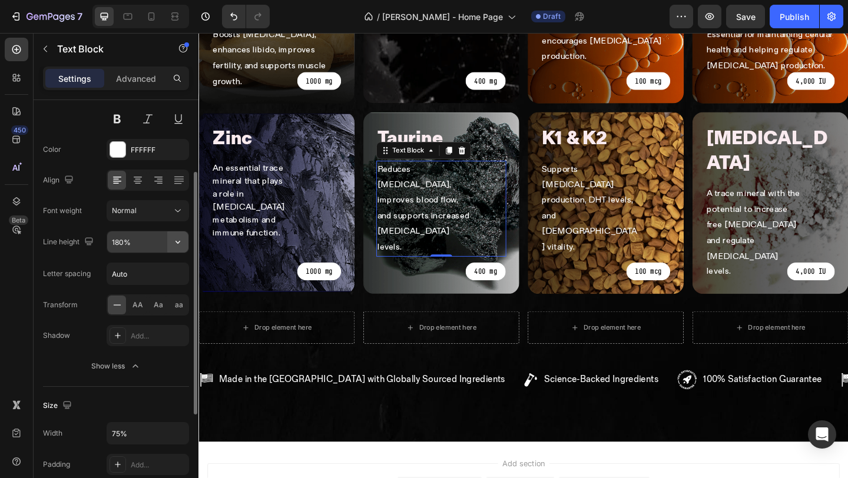
click at [184, 241] on button "button" at bounding box center [177, 241] width 21 height 21
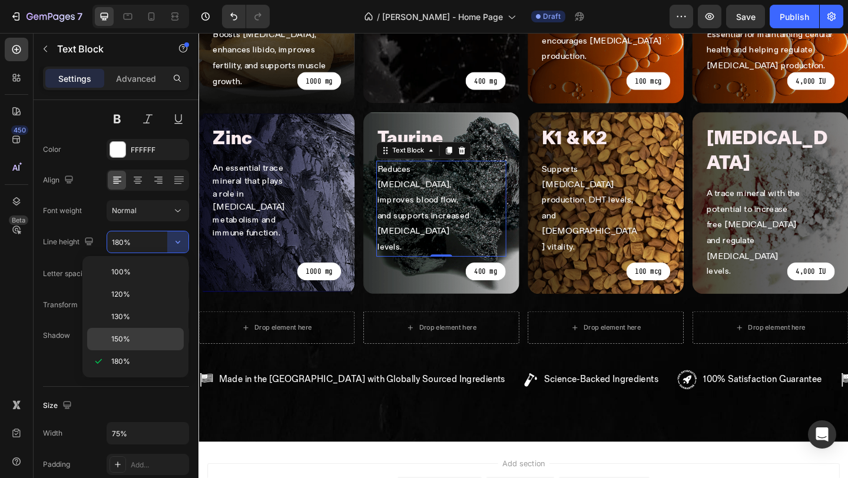
click at [135, 340] on p "150%" at bounding box center [144, 339] width 67 height 11
type input "150%"
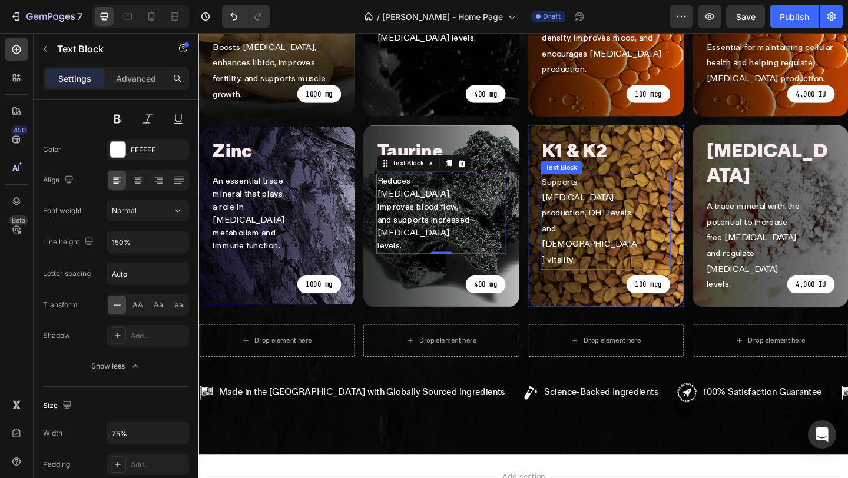
click at [621, 187] on p "Supports [MEDICAL_DATA] production, DHT levels, and [DEMOGRAPHIC_DATA] vitality." at bounding box center [624, 238] width 104 height 102
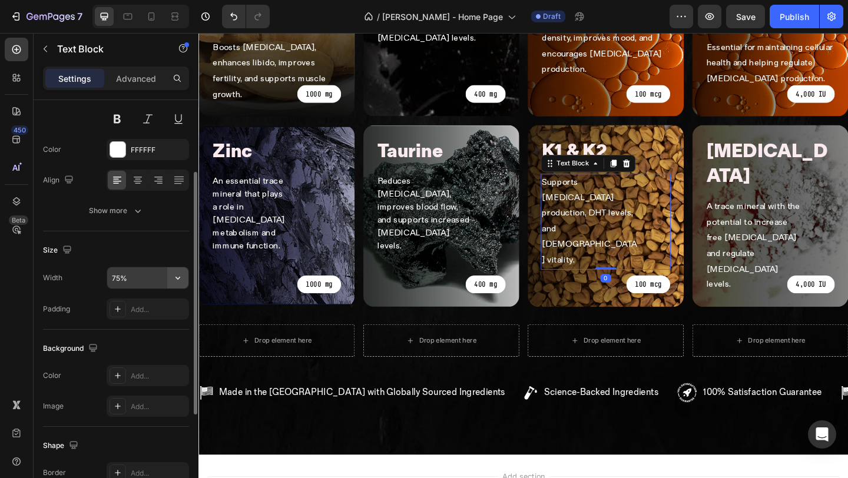
click at [174, 276] on icon "button" at bounding box center [178, 278] width 12 height 12
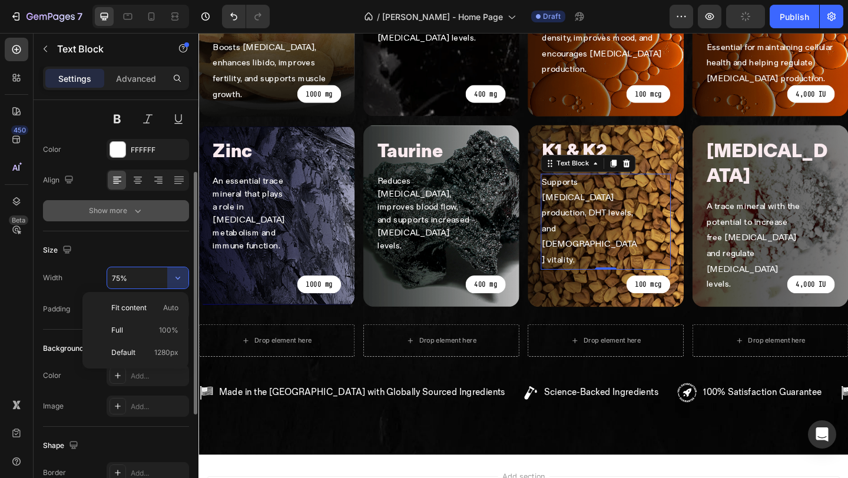
click at [147, 212] on button "Show more" at bounding box center [116, 210] width 146 height 21
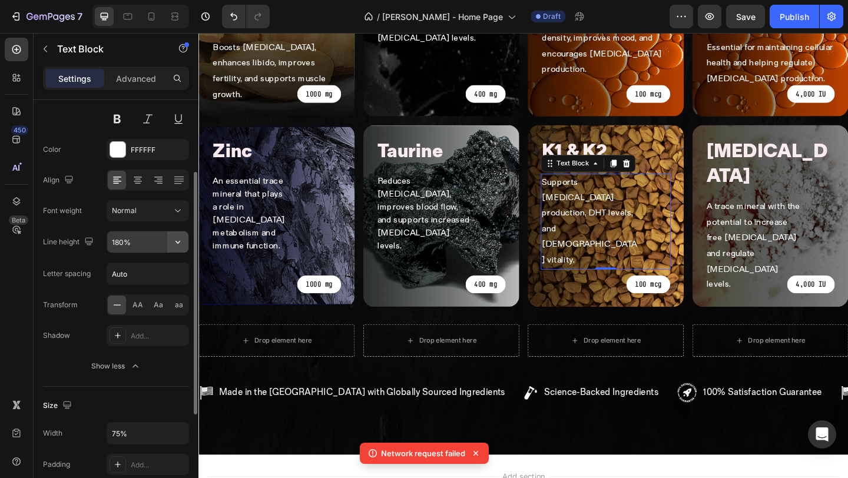
click at [178, 244] on icon "button" at bounding box center [178, 242] width 12 height 12
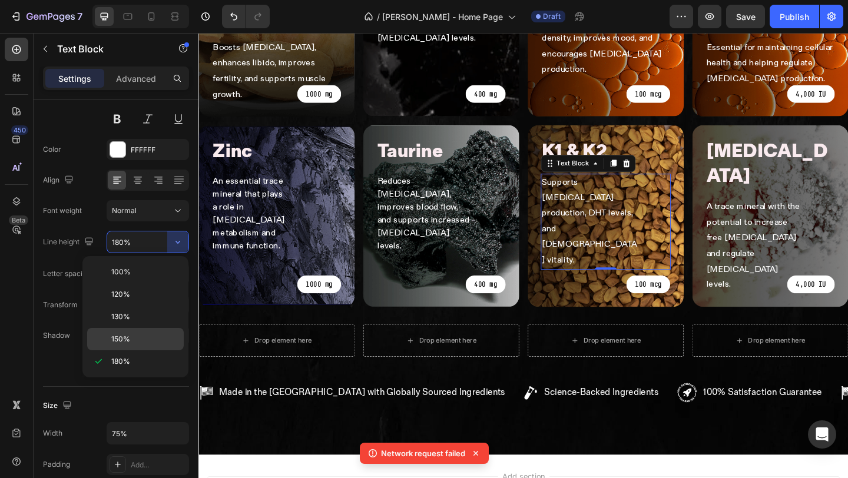
click at [128, 336] on span "150%" at bounding box center [120, 339] width 19 height 11
type input "150%"
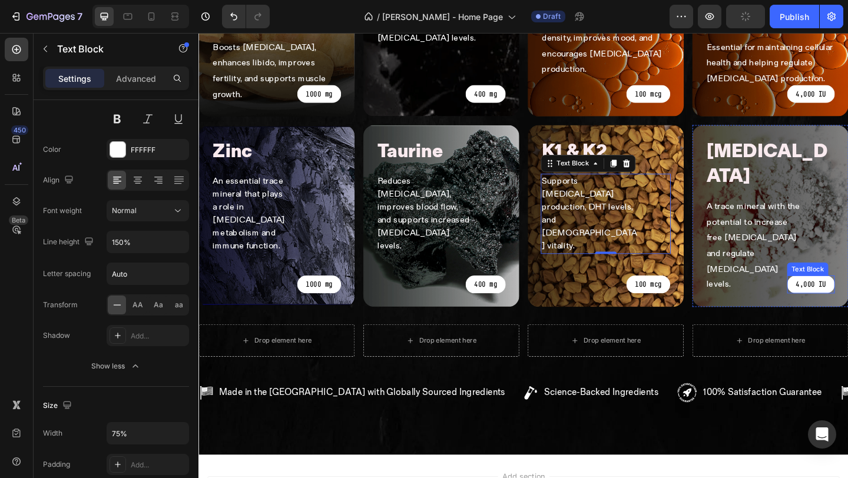
click at [813, 214] on p "A trace mineral with the potential to increase free [MEDICAL_DATA] and regulate…" at bounding box center [803, 265] width 104 height 102
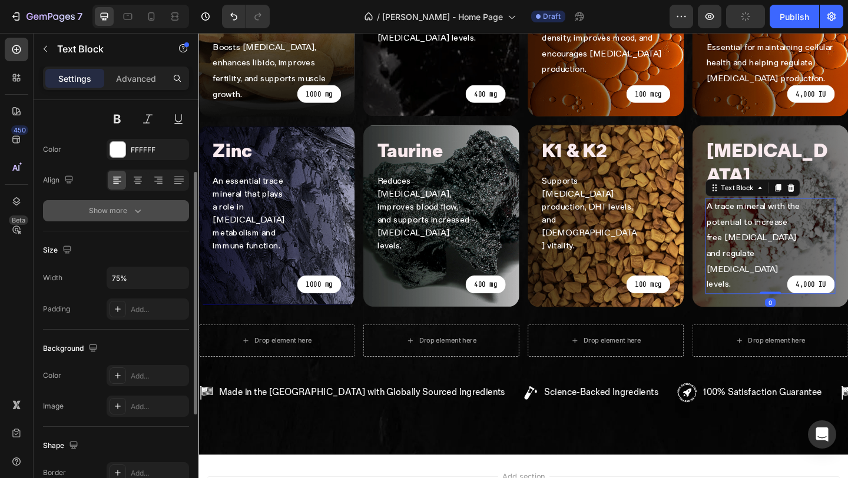
click at [144, 214] on button "Show more" at bounding box center [116, 210] width 146 height 21
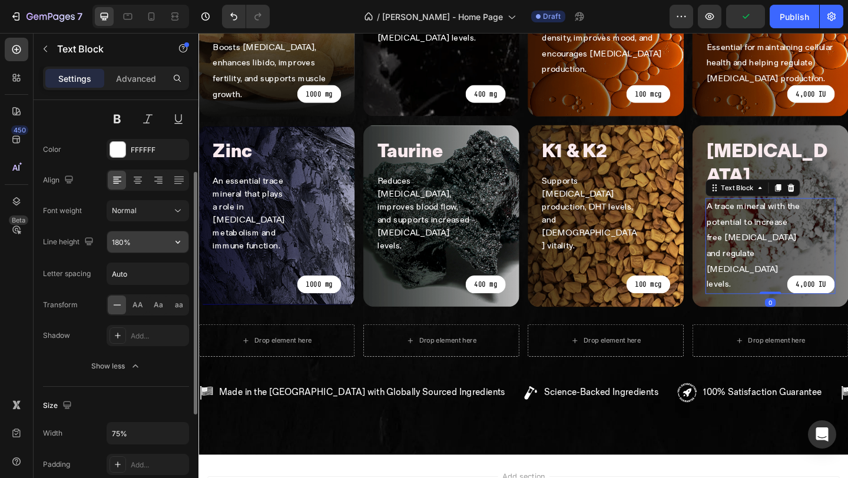
click at [177, 248] on button "button" at bounding box center [177, 241] width 21 height 21
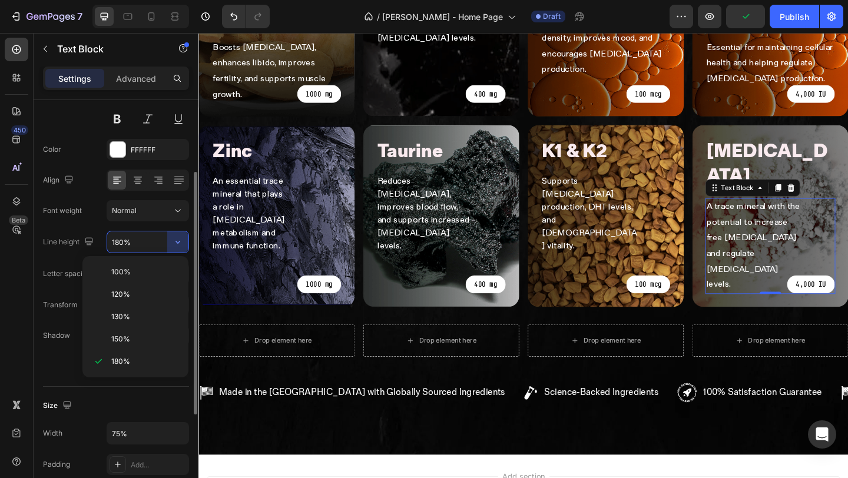
click at [127, 337] on span "150%" at bounding box center [120, 339] width 19 height 11
type input "150%"
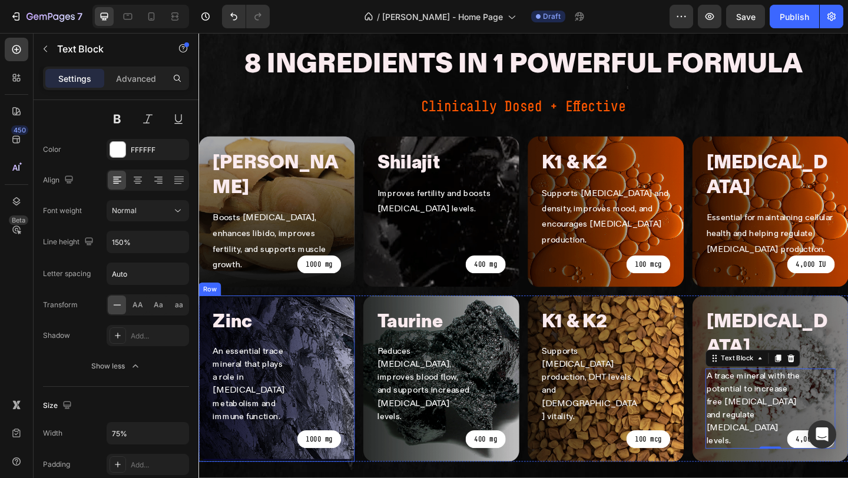
scroll to position [731, 0]
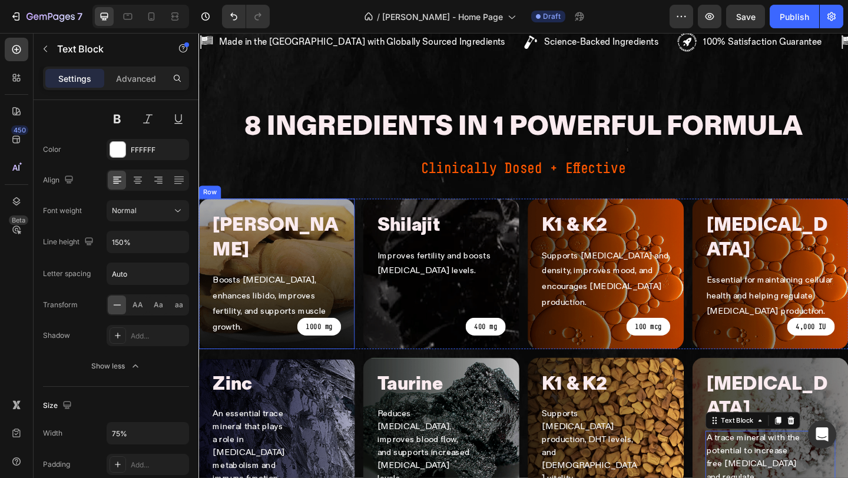
click at [259, 294] on p "Boosts [MEDICAL_DATA], enhances libido, improves fertility, and supports muscle…" at bounding box center [283, 328] width 139 height 68
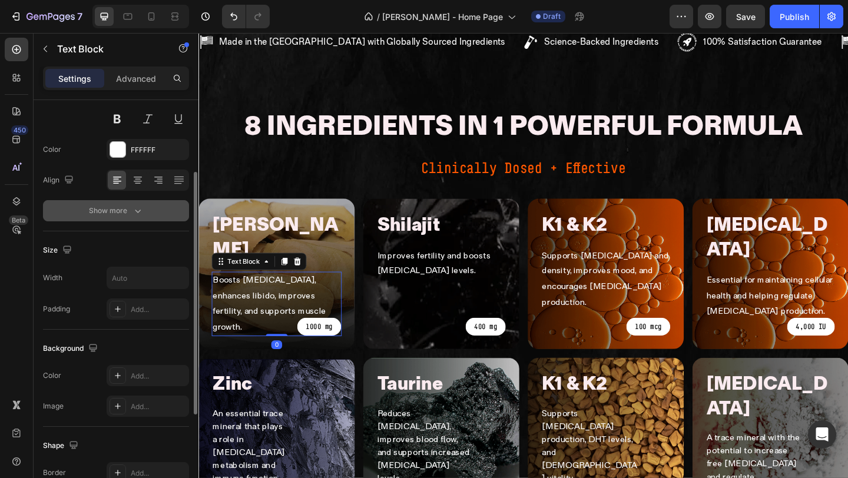
click at [121, 214] on div "Show more" at bounding box center [116, 211] width 55 height 12
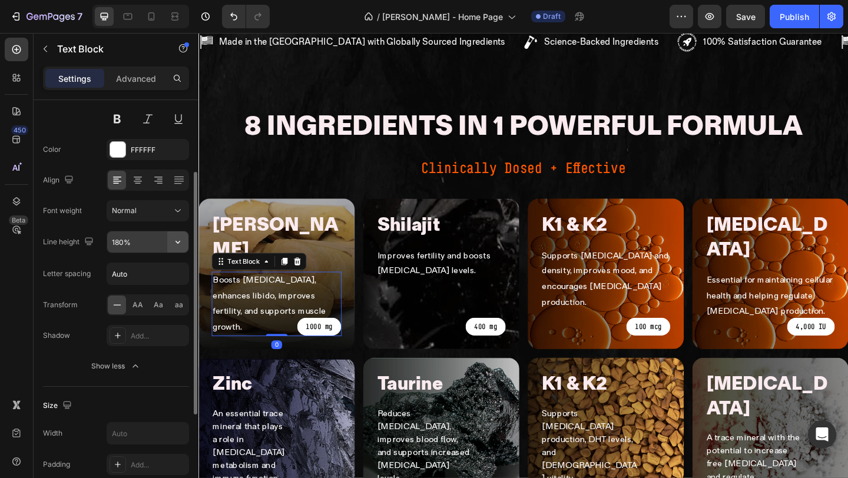
click at [188, 237] on button "button" at bounding box center [177, 241] width 21 height 21
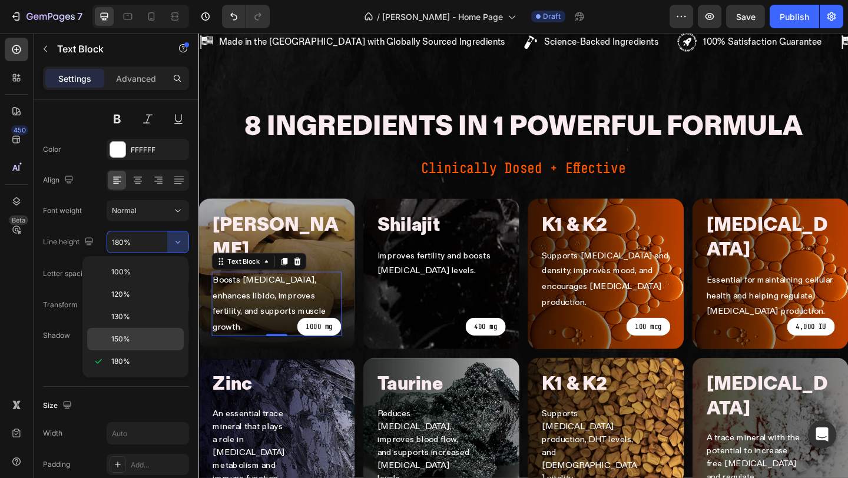
click at [137, 337] on p "150%" at bounding box center [144, 339] width 67 height 11
type input "150%"
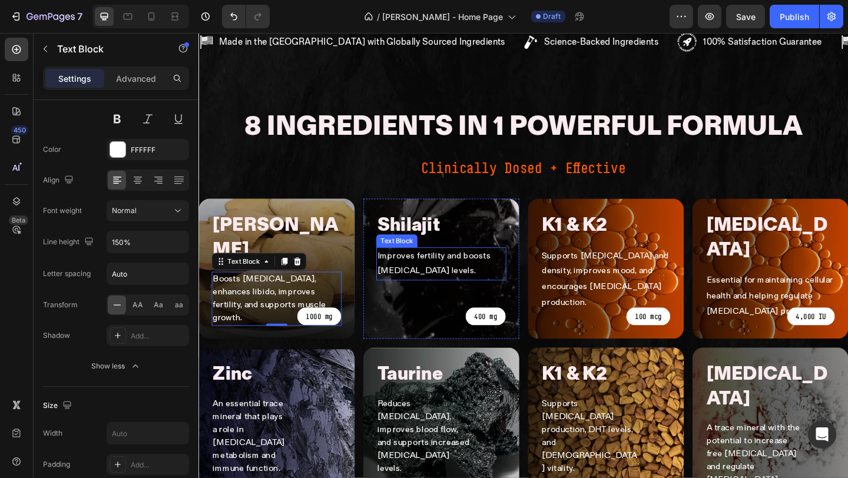
click at [435, 267] on p "Improves fertility and boosts [MEDICAL_DATA] levels." at bounding box center [462, 284] width 139 height 34
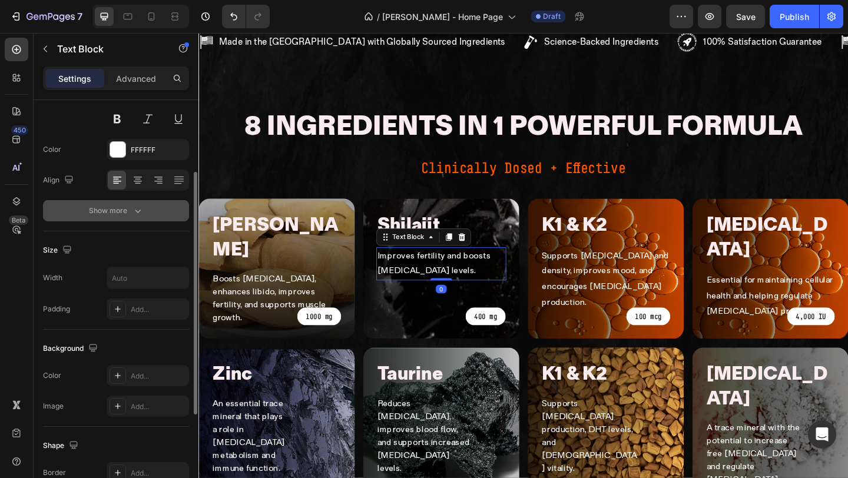
click at [132, 215] on icon "button" at bounding box center [138, 211] width 12 height 12
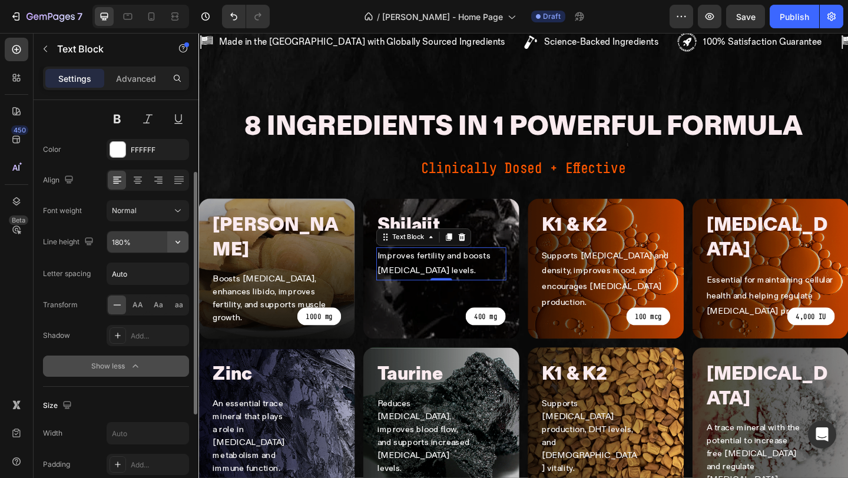
click at [180, 240] on icon "button" at bounding box center [178, 242] width 12 height 12
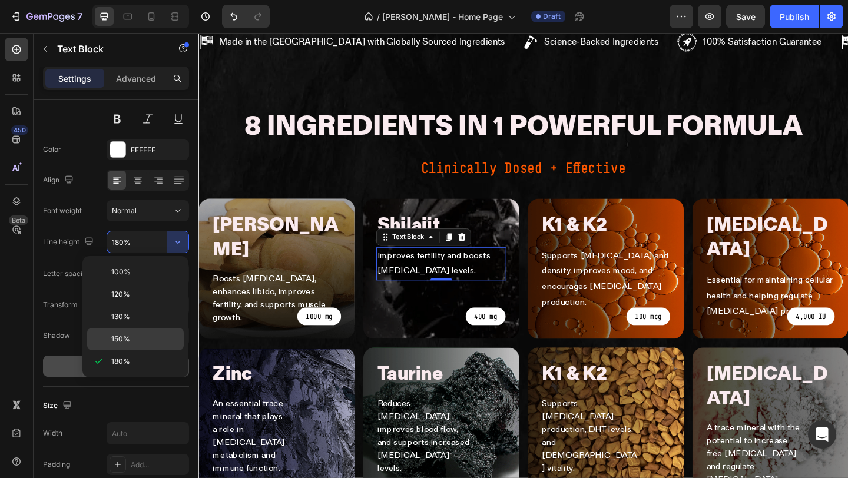
click at [128, 339] on span "150%" at bounding box center [120, 339] width 19 height 11
type input "150%"
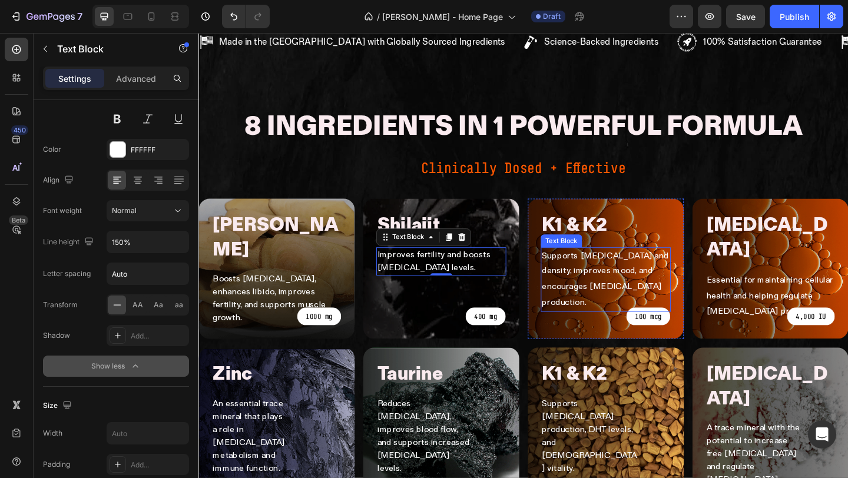
click at [662, 267] on p "Supports [MEDICAL_DATA] and density, improves mood, and encourages [MEDICAL_DAT…" at bounding box center [641, 301] width 139 height 68
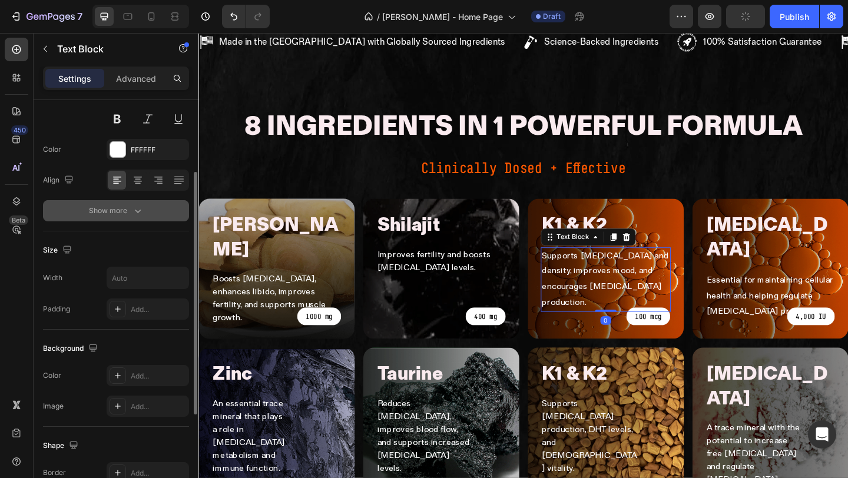
click at [121, 211] on div "Show more" at bounding box center [116, 211] width 55 height 12
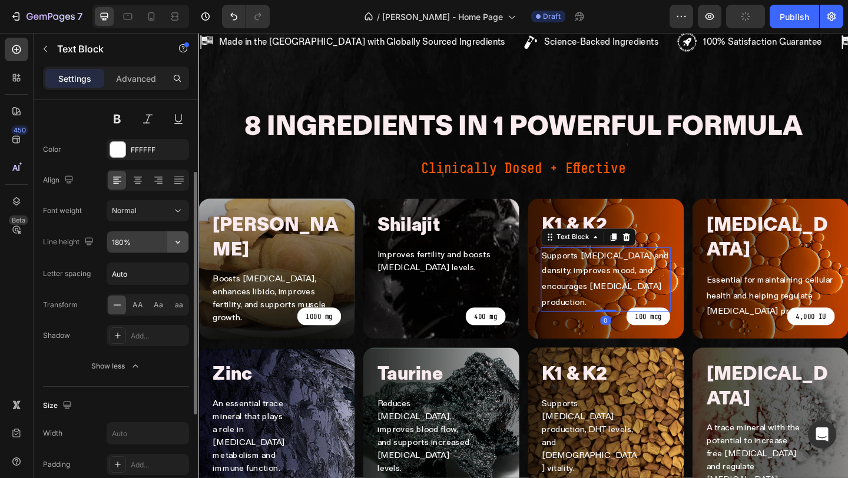
click at [180, 246] on icon "button" at bounding box center [178, 242] width 12 height 12
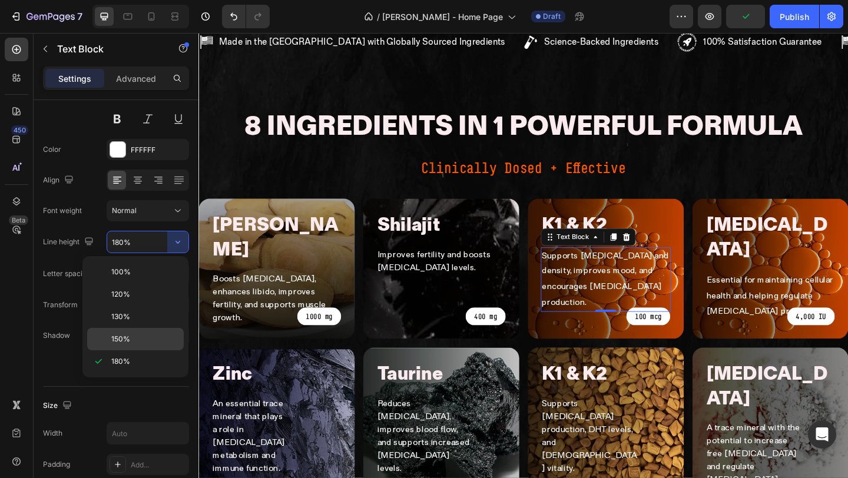
click at [132, 337] on p "150%" at bounding box center [144, 339] width 67 height 11
type input "150%"
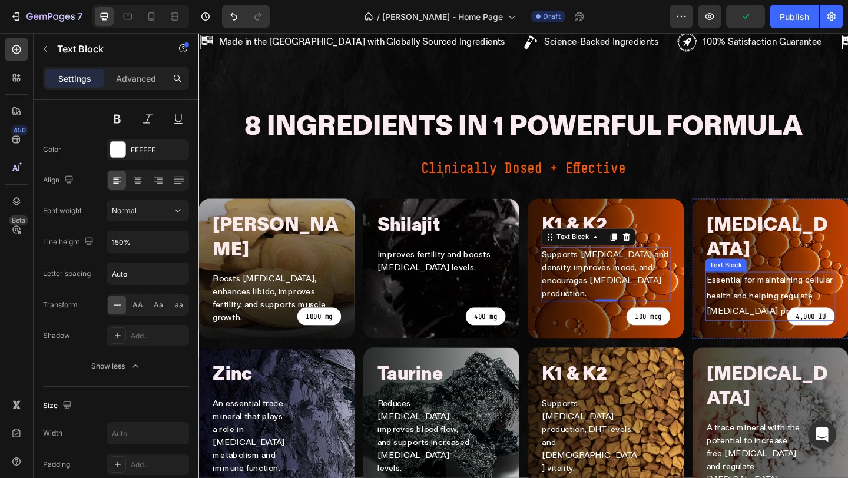
click at [780, 294] on p "Essential for maintaining cellular health and helping regulate [MEDICAL_DATA] p…" at bounding box center [820, 319] width 139 height 51
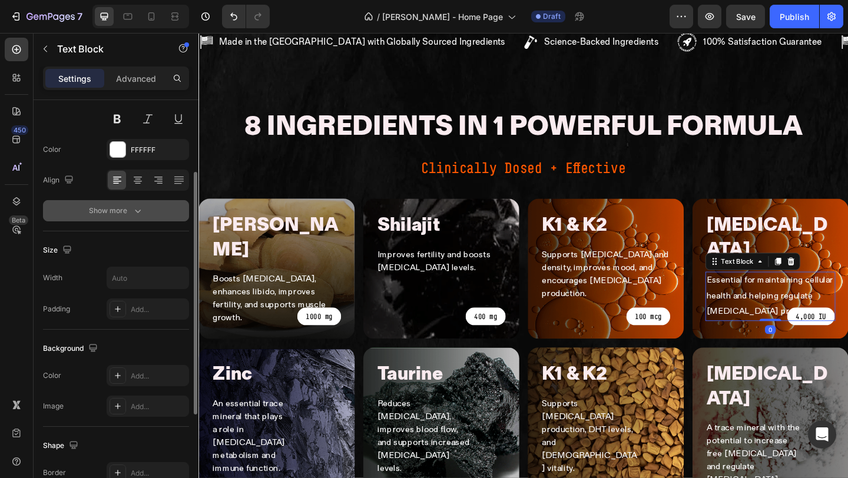
click at [126, 216] on div "Show more" at bounding box center [116, 211] width 55 height 12
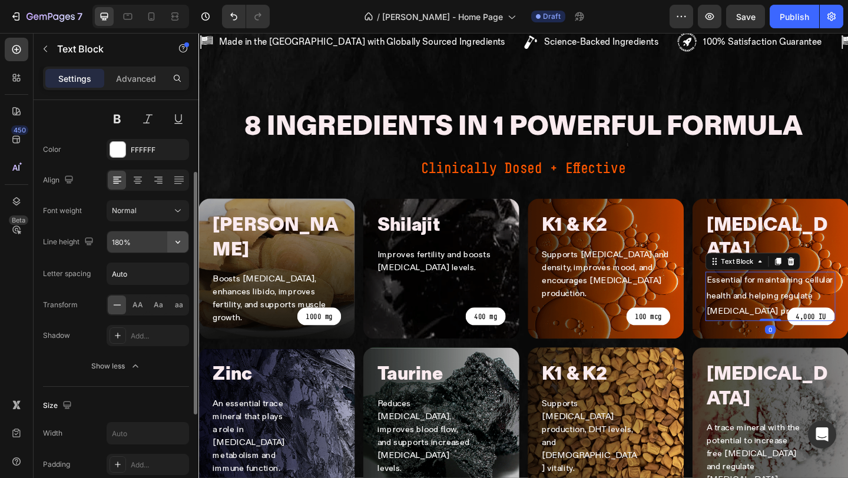
click at [181, 237] on icon "button" at bounding box center [178, 242] width 12 height 12
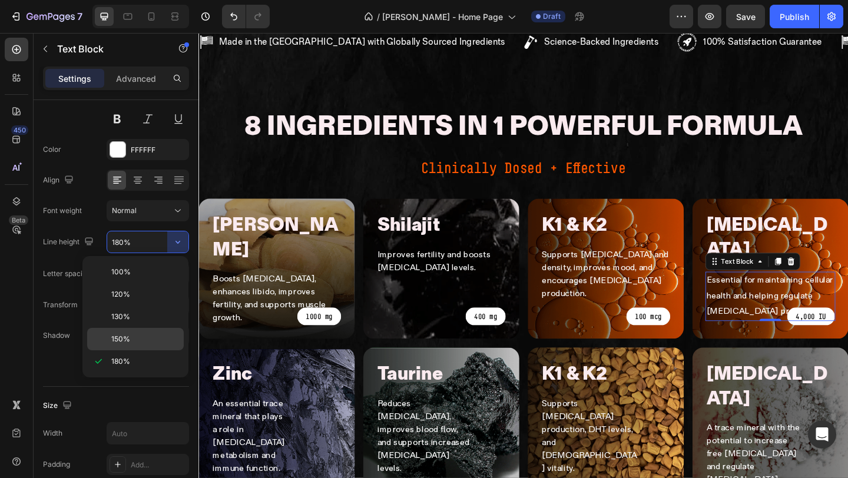
click at [153, 343] on p "150%" at bounding box center [144, 339] width 67 height 11
type input "150%"
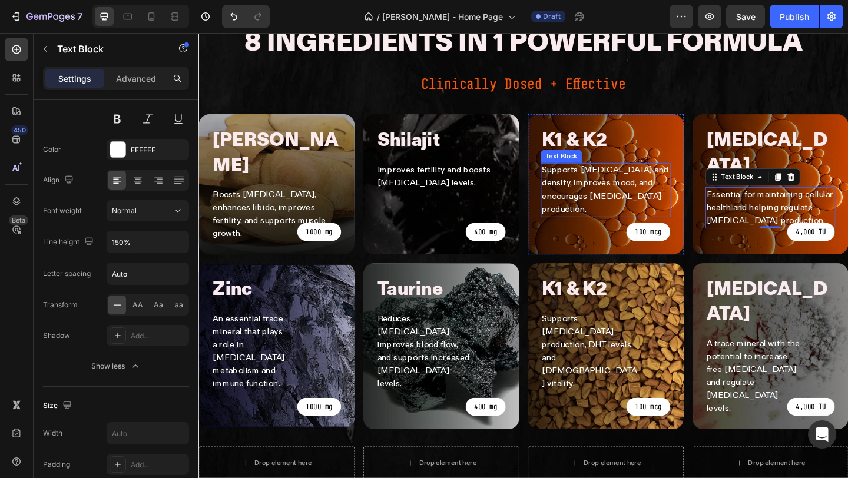
scroll to position [853, 0]
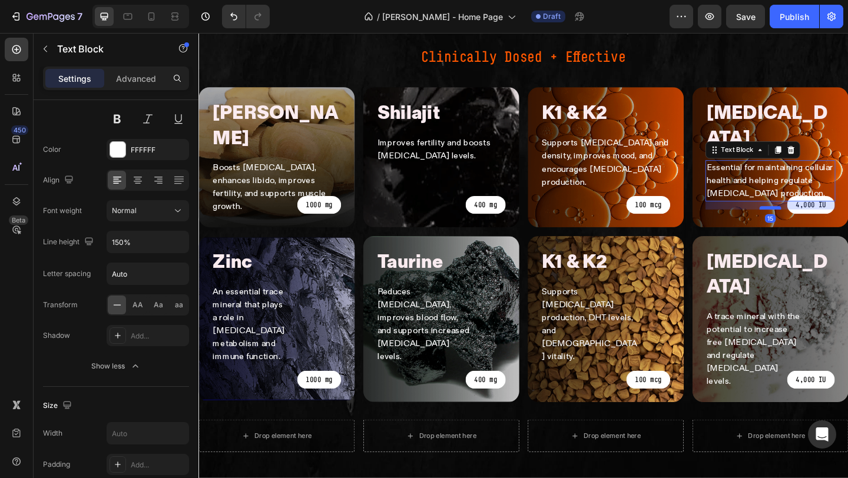
drag, startPoint x: 817, startPoint y: 128, endPoint x: 817, endPoint y: 137, distance: 8.8
click at [817, 221] on div at bounding box center [820, 223] width 24 height 4
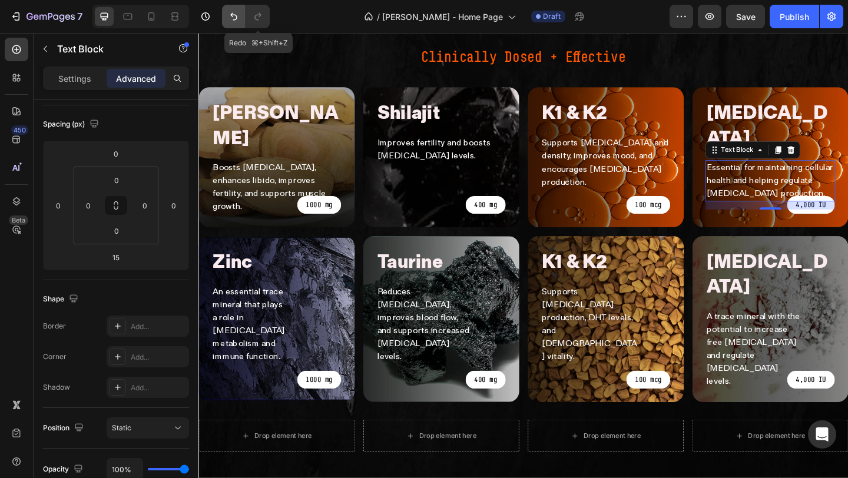
click at [236, 16] on icon "Undo/Redo" at bounding box center [233, 17] width 7 height 8
click at [231, 18] on icon "Undo/Redo" at bounding box center [234, 17] width 12 height 12
type input "0"
click at [231, 18] on icon "Undo/Redo" at bounding box center [234, 17] width 12 height 12
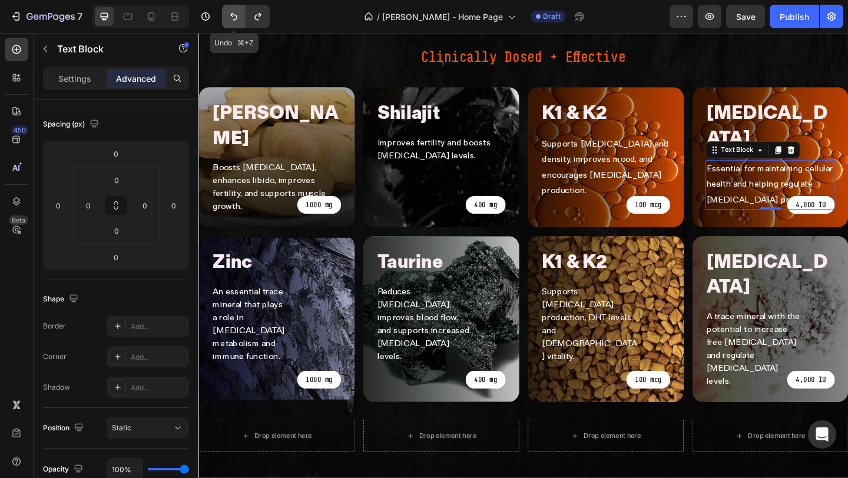
click at [231, 18] on icon "Undo/Redo" at bounding box center [234, 17] width 12 height 12
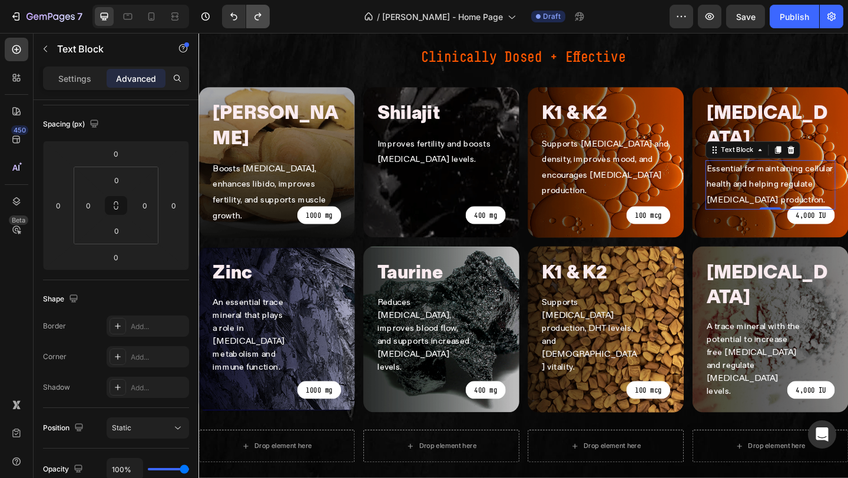
click at [262, 18] on icon "Undo/Redo" at bounding box center [258, 17] width 12 height 12
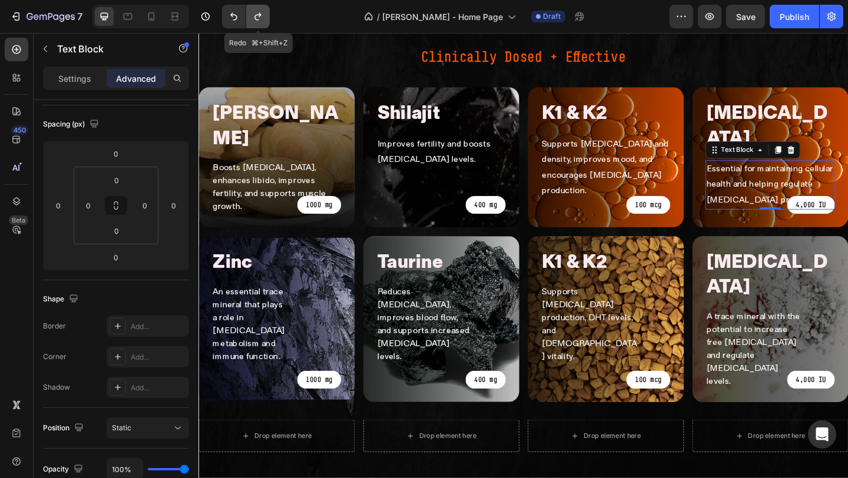
click at [262, 18] on icon "Undo/Redo" at bounding box center [258, 17] width 12 height 12
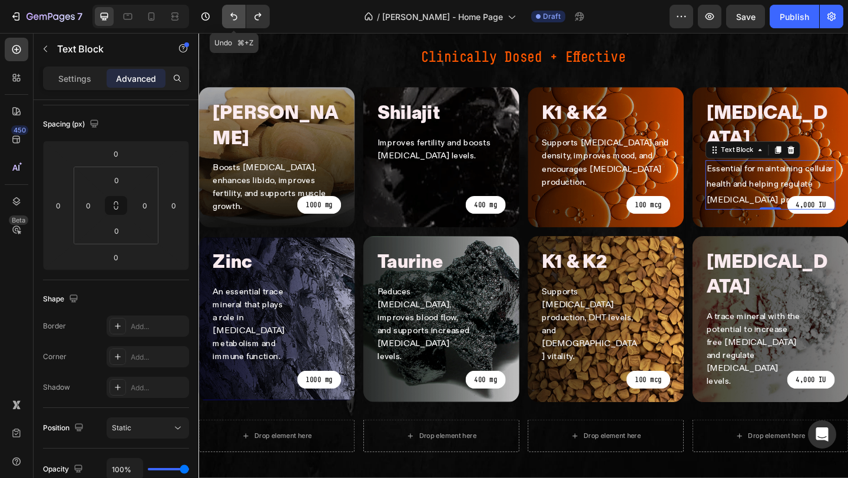
click at [228, 21] on icon "Undo/Redo" at bounding box center [234, 17] width 12 height 12
click at [265, 16] on button "Undo/Redo" at bounding box center [258, 17] width 24 height 24
click at [233, 15] on icon "Undo/Redo" at bounding box center [233, 17] width 7 height 8
click at [267, 15] on button "Undo/Redo" at bounding box center [258, 17] width 24 height 24
click at [235, 15] on icon "Undo/Redo" at bounding box center [234, 17] width 12 height 12
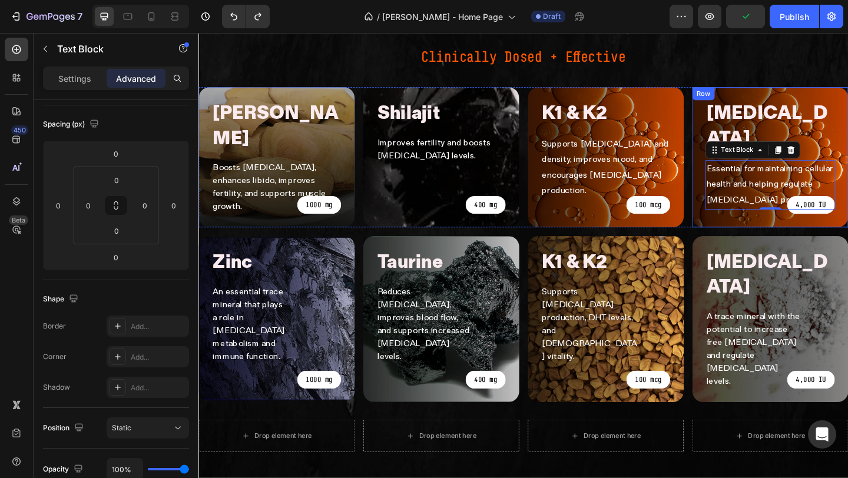
click at [804, 92] on div "Vitamin D Heading Essential for maintaining cellular health and helping regulat…" at bounding box center [820, 168] width 170 height 152
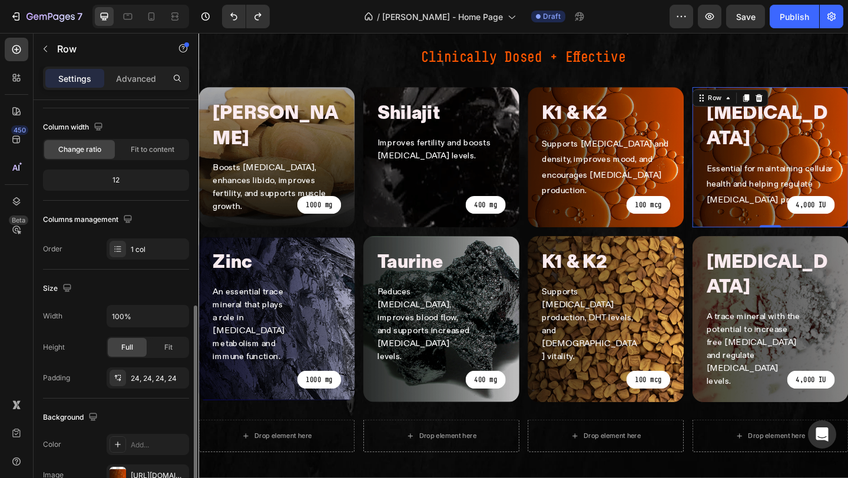
scroll to position [190, 0]
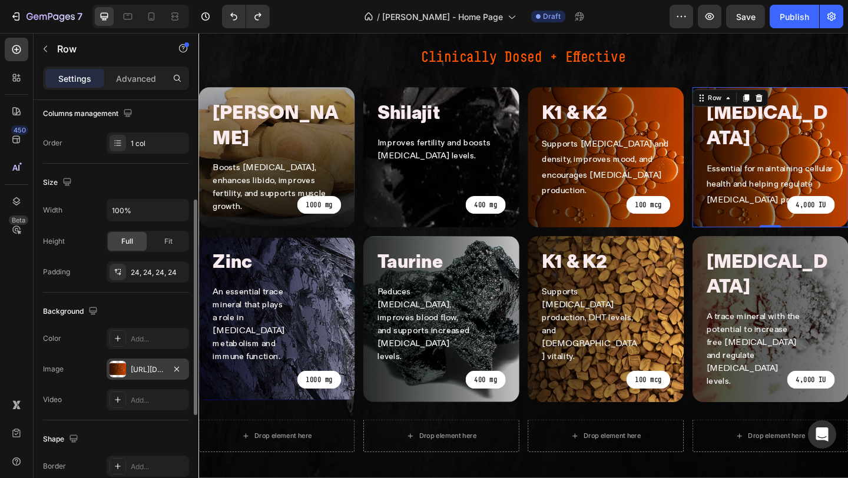
click at [141, 364] on div "https://mengotomars.com/cdn/shop/files/Group_21446.png?v=1755693919" at bounding box center [148, 369] width 34 height 11
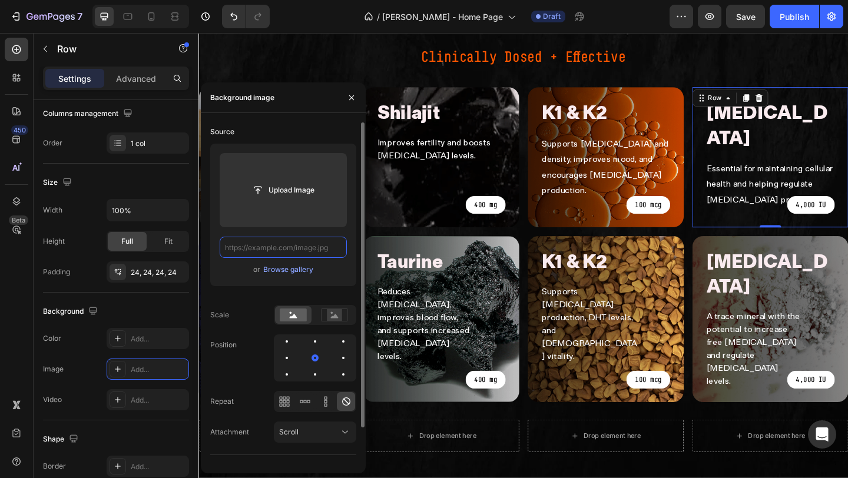
scroll to position [0, 0]
paste input "https://mengotomars.com/cdn/shop/files/Group_21452.png?v=1755693919"
type input "https://mengotomars.com/cdn/shop/files/Group_21452.png?v=1755693919"
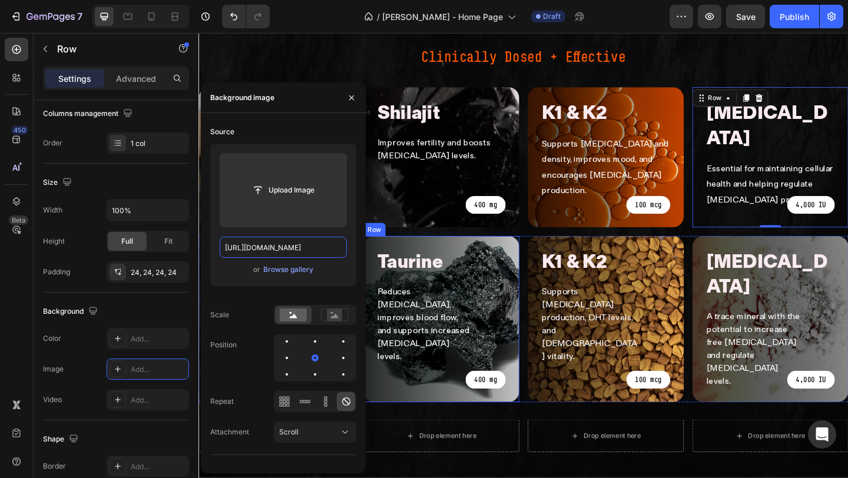
scroll to position [0, 152]
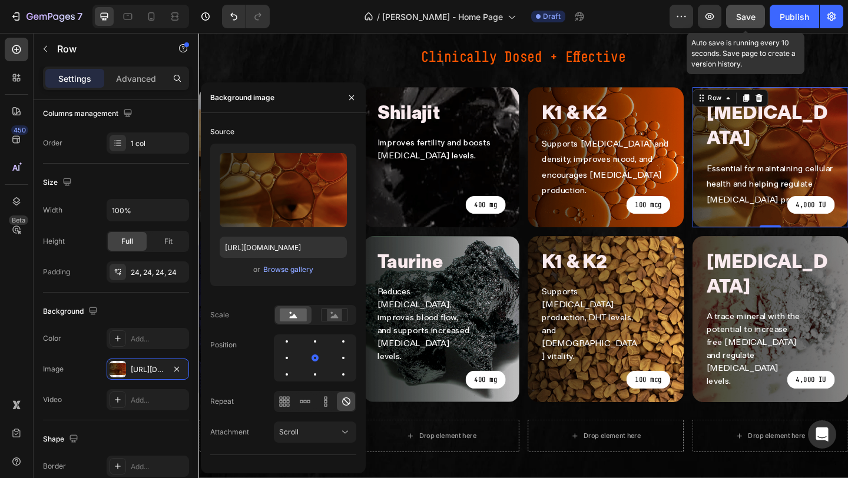
click at [738, 23] on button "Save" at bounding box center [745, 17] width 39 height 24
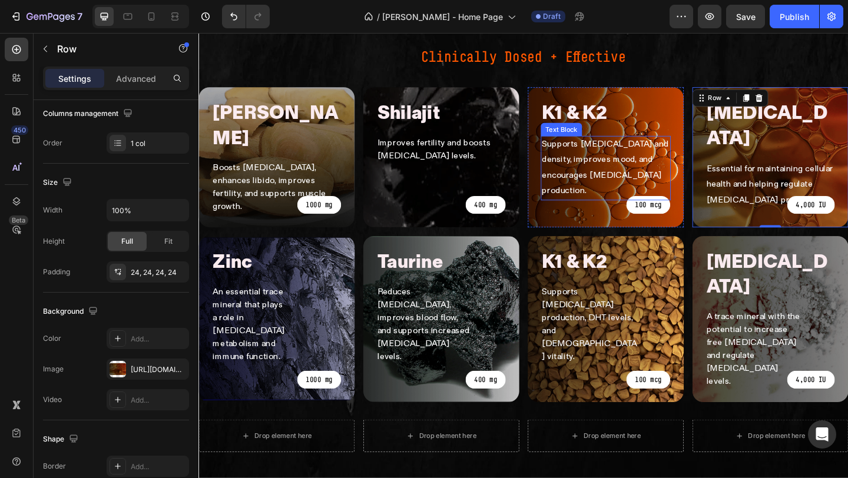
click at [609, 146] on p "Supports [MEDICAL_DATA] and density, improves mood, and encourages [MEDICAL_DAT…" at bounding box center [641, 180] width 139 height 68
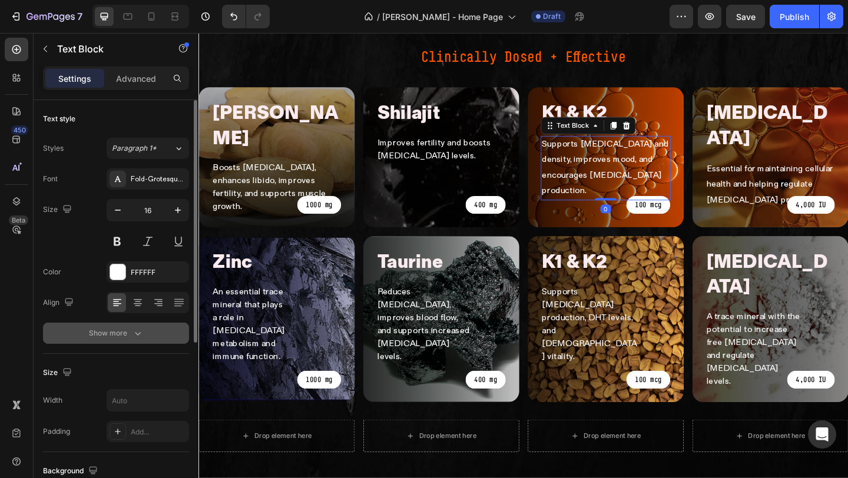
click at [130, 327] on div "Show more" at bounding box center [116, 333] width 55 height 12
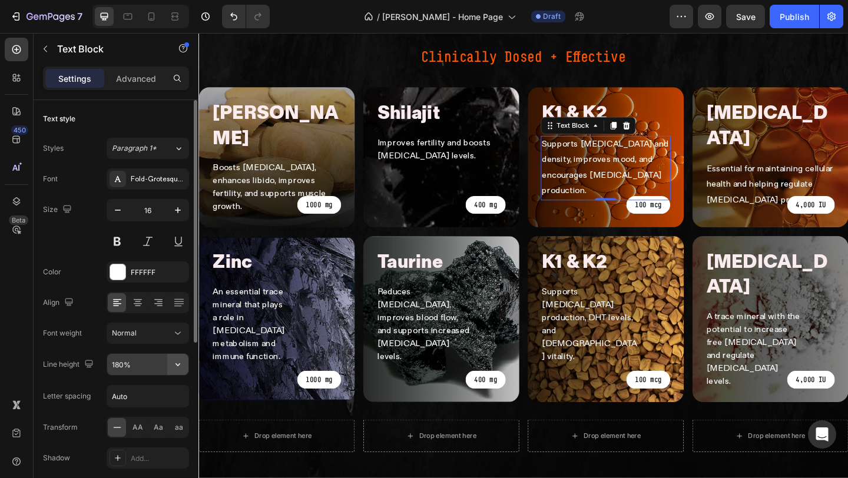
click at [183, 360] on icon "button" at bounding box center [178, 365] width 12 height 12
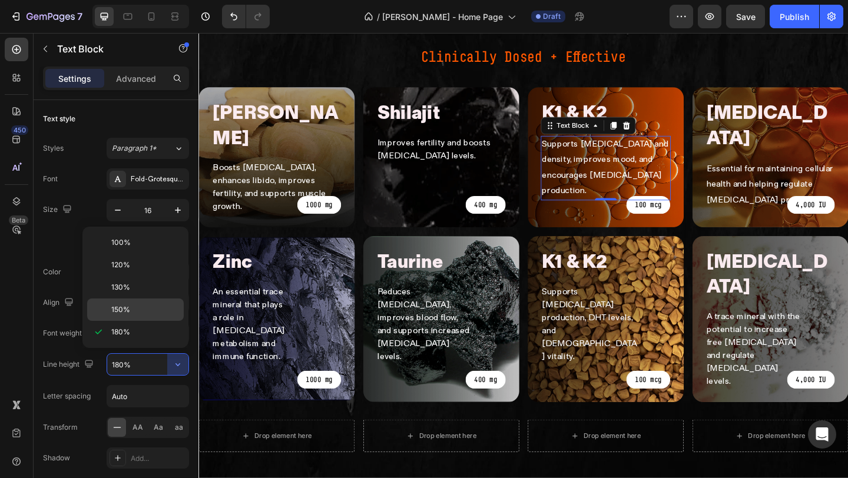
click at [158, 304] on p "150%" at bounding box center [144, 309] width 67 height 11
type input "150%"
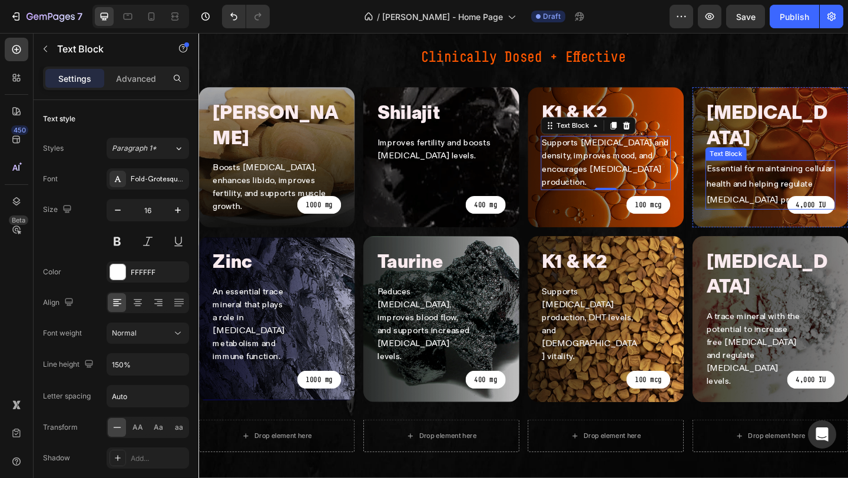
click at [772, 173] on p "Essential for maintaining cellular health and helping regulate [MEDICAL_DATA] p…" at bounding box center [820, 198] width 139 height 51
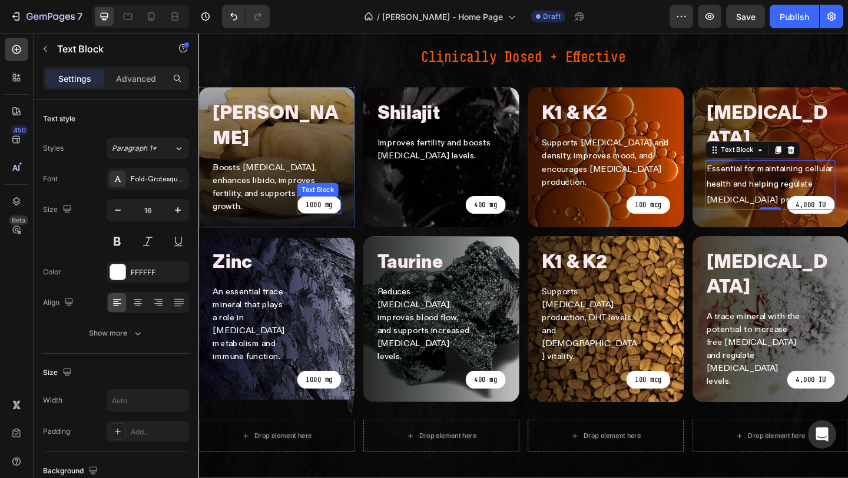
click at [346, 210] on div "1000 mg" at bounding box center [330, 219] width 48 height 19
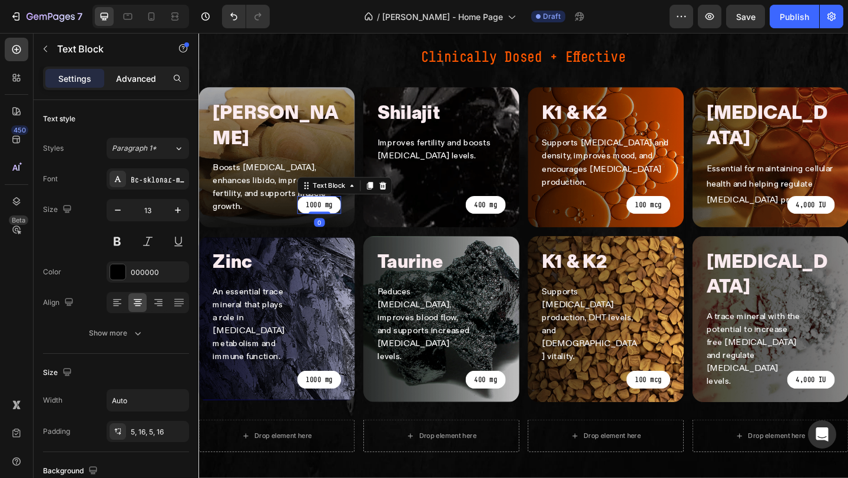
click at [141, 85] on div "Advanced" at bounding box center [136, 78] width 59 height 19
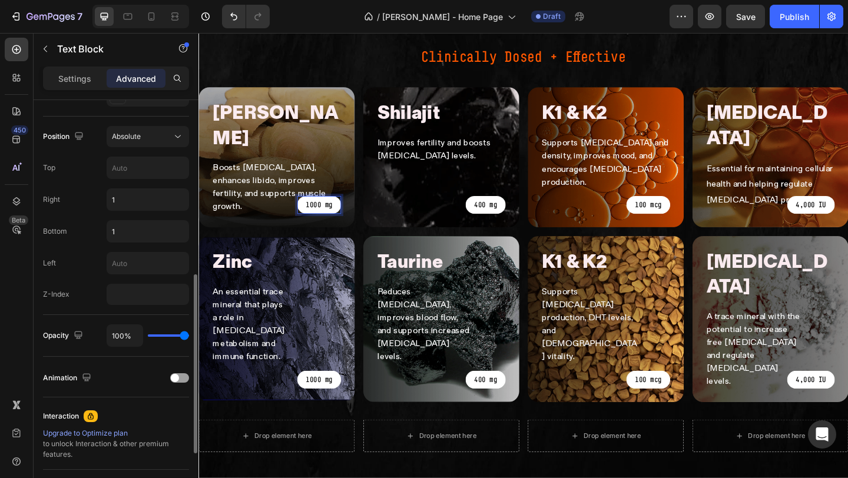
scroll to position [383, 0]
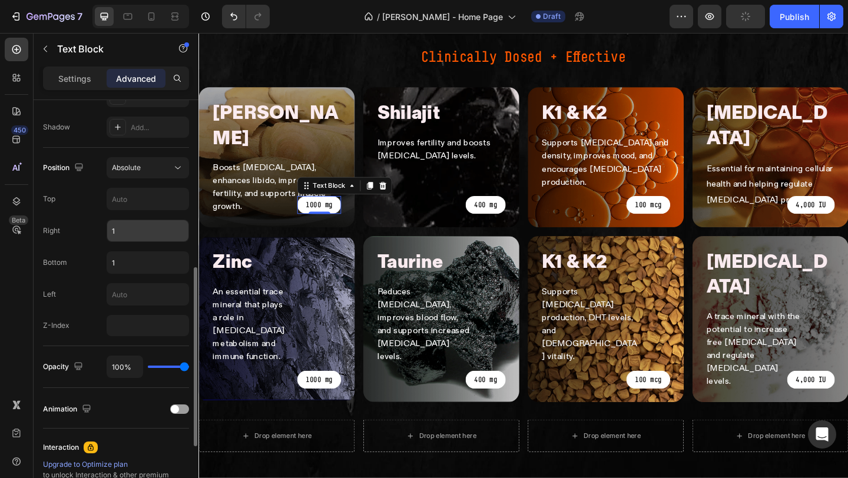
click at [137, 233] on input "1" at bounding box center [147, 230] width 81 height 21
type input "0"
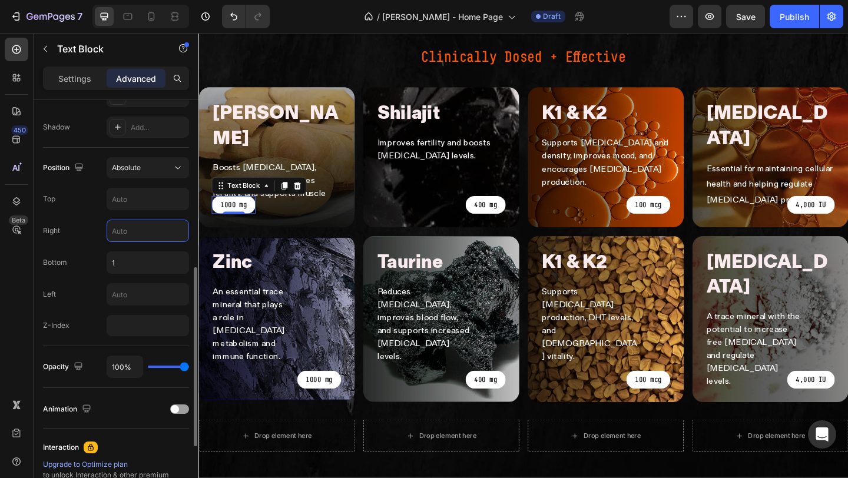
type input "0"
type input "1"
type input "0"
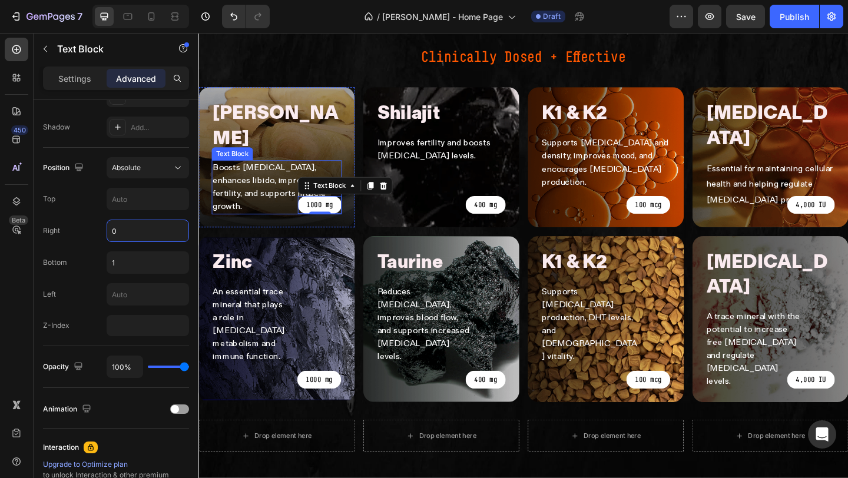
click at [268, 173] on p "Boosts [MEDICAL_DATA], enhances libido, improves fertility, and supports muscle…" at bounding box center [283, 201] width 139 height 57
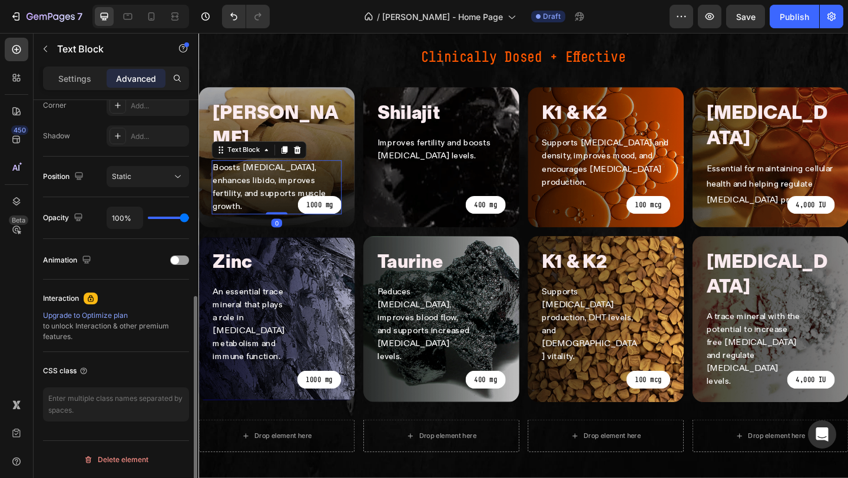
scroll to position [374, 0]
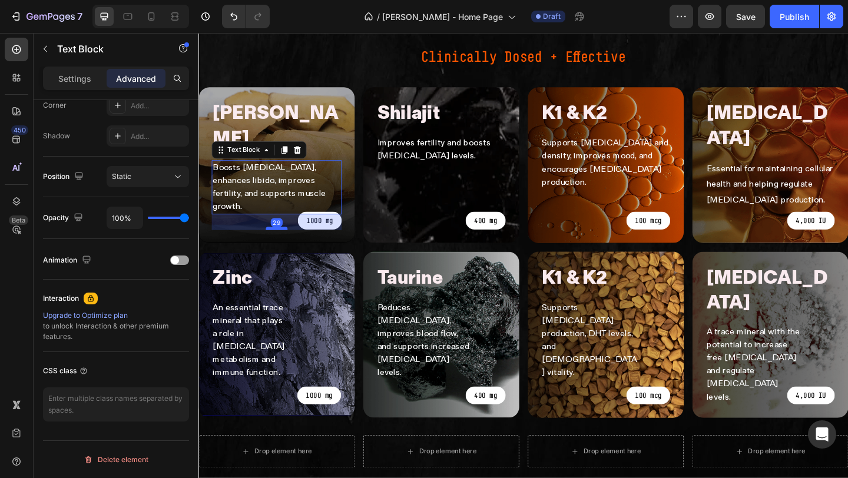
drag, startPoint x: 277, startPoint y: 130, endPoint x: 277, endPoint y: 147, distance: 17.1
click at [277, 147] on div "tongkat ali Heading Boosts testosterone, enhances libido, improves fertility, a…" at bounding box center [283, 177] width 170 height 170
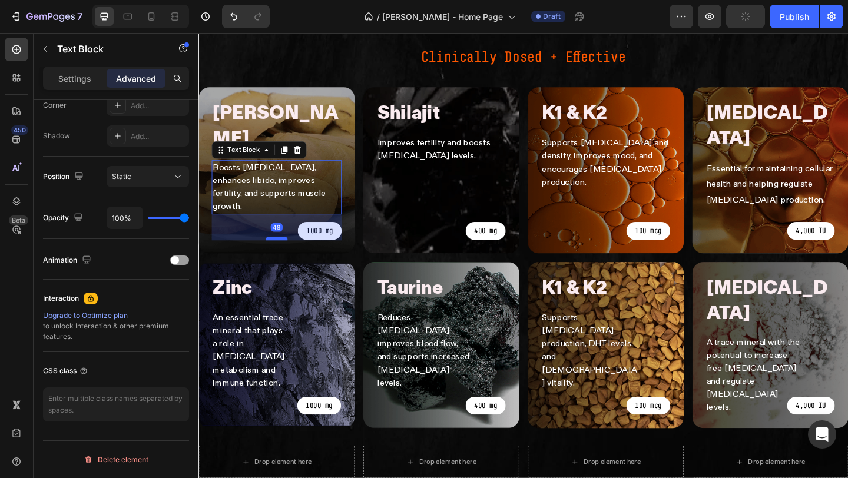
drag, startPoint x: 277, startPoint y: 147, endPoint x: 277, endPoint y: 158, distance: 11.2
click at [277, 255] on div at bounding box center [283, 257] width 24 height 4
type input "48"
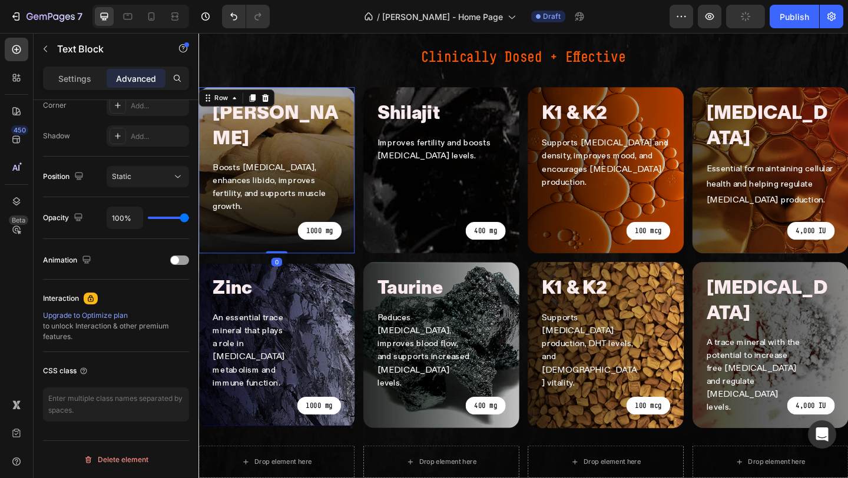
click at [317, 92] on div "tongkat ali Heading Boosts testosterone, enhances libido, improves fertility, a…" at bounding box center [283, 182] width 170 height 181
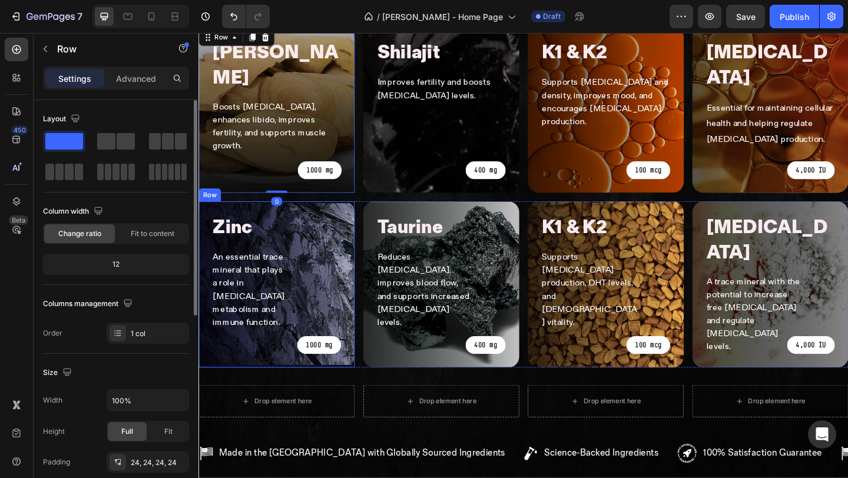
scroll to position [926, 0]
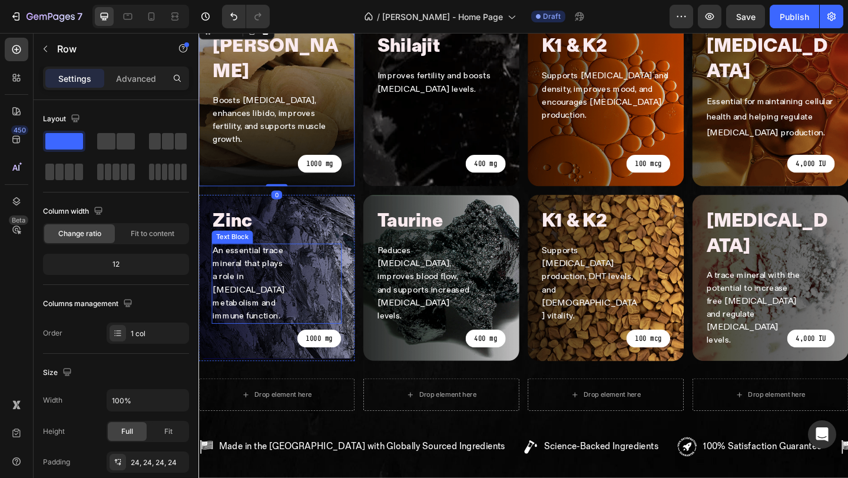
click at [270, 263] on p "An essential trace mineral that plays a role in [MEDICAL_DATA] metabolism and i…" at bounding box center [255, 305] width 82 height 85
drag, startPoint x: 276, startPoint y: 215, endPoint x: 276, endPoint y: 223, distance: 7.7
click at [276, 263] on p "An essential trace mineral that plays a role in [MEDICAL_DATA] metabolism and i…" at bounding box center [255, 305] width 82 height 85
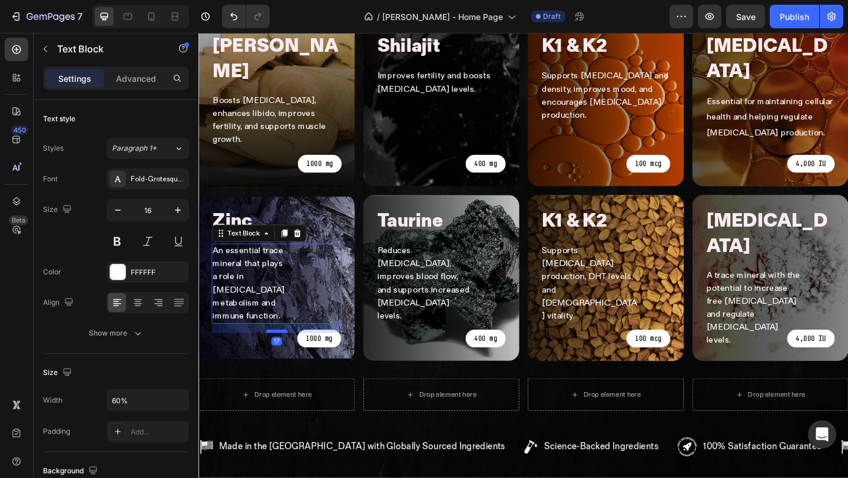
drag, startPoint x: 277, startPoint y: 233, endPoint x: 277, endPoint y: 243, distance: 10.0
click at [277, 356] on div at bounding box center [283, 358] width 24 height 4
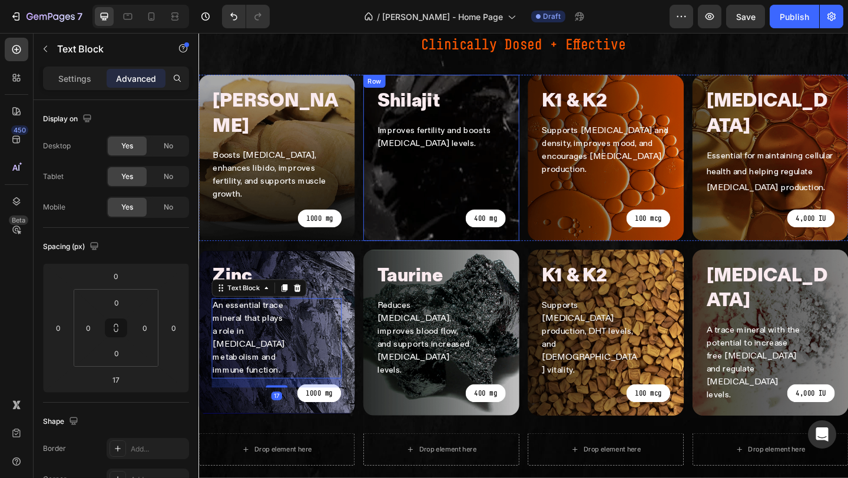
scroll to position [859, 0]
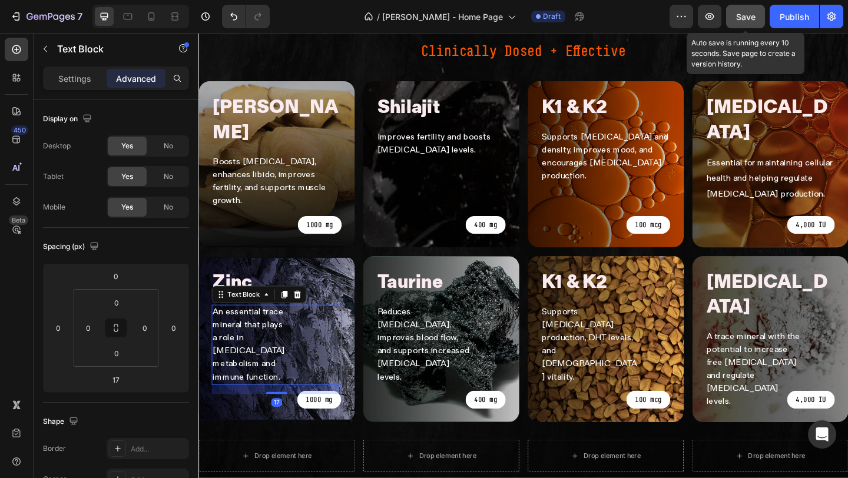
click at [741, 14] on span "Save" at bounding box center [745, 17] width 19 height 10
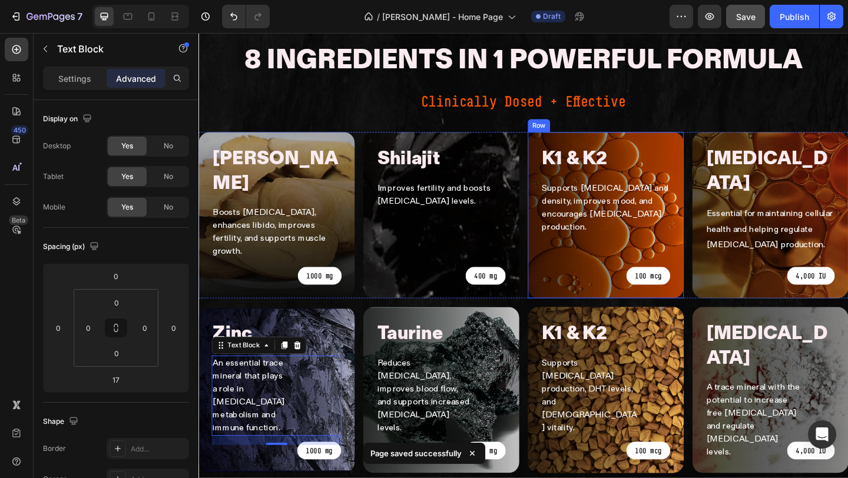
scroll to position [805, 0]
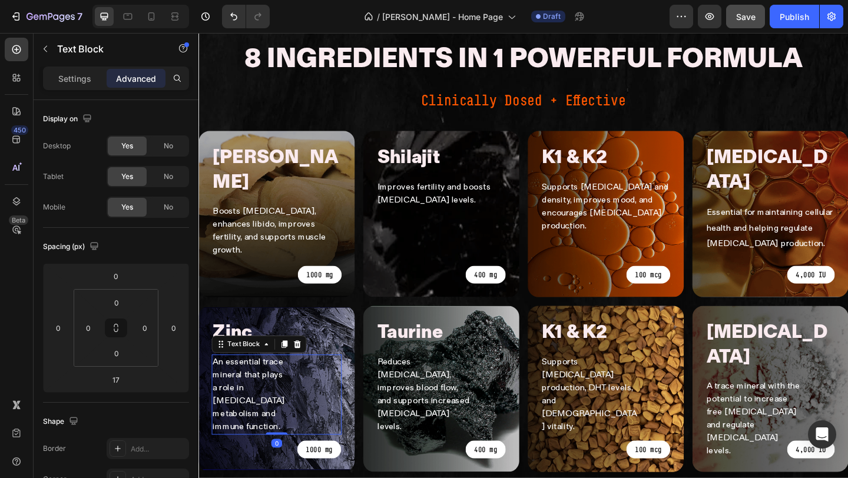
drag, startPoint x: 282, startPoint y: 364, endPoint x: 283, endPoint y: 348, distance: 16.5
click at [283, 383] on div "An essential trace mineral that plays a role in testosterone metabolism and imm…" at bounding box center [283, 426] width 141 height 87
type input "0"
click at [735, 18] on button "Save" at bounding box center [745, 17] width 39 height 24
click at [174, 15] on icon at bounding box center [175, 17] width 12 height 12
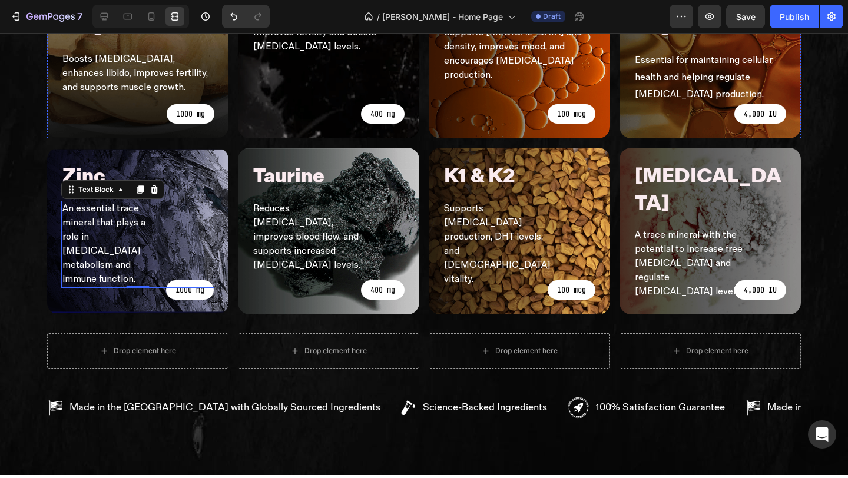
scroll to position [969, 0]
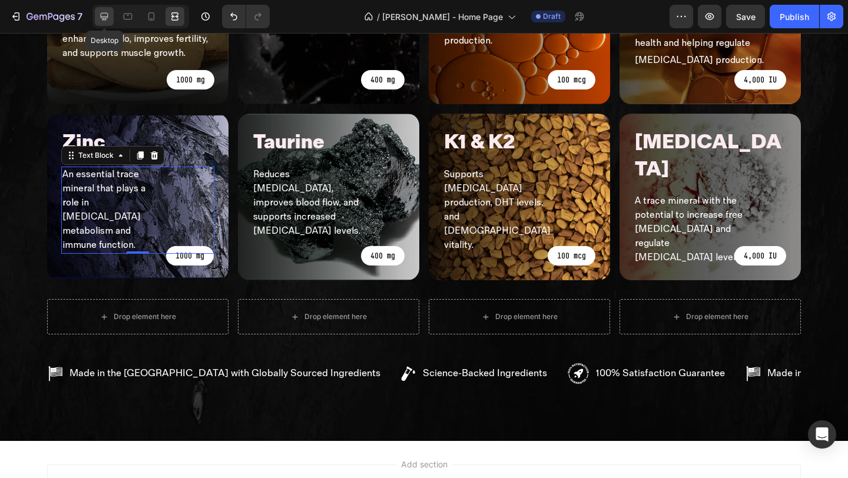
click at [104, 22] on icon at bounding box center [104, 17] width 12 height 12
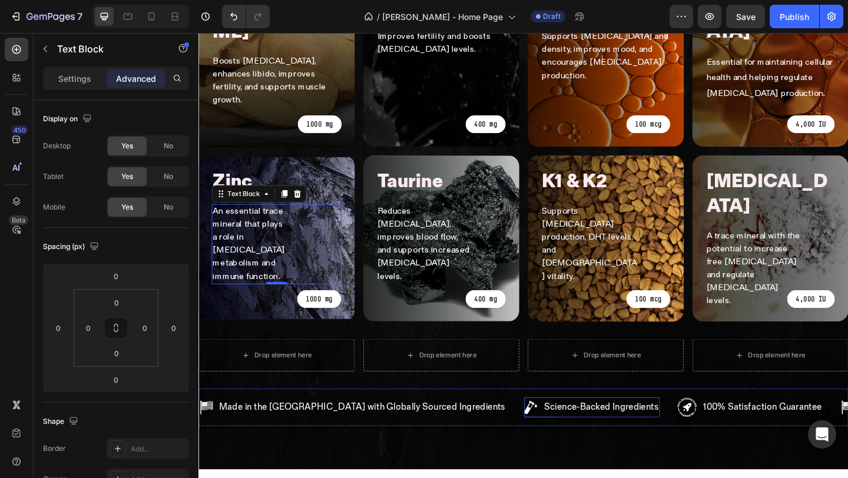
click at [574, 431] on p "Science-Backed Ingredients" at bounding box center [636, 440] width 124 height 18
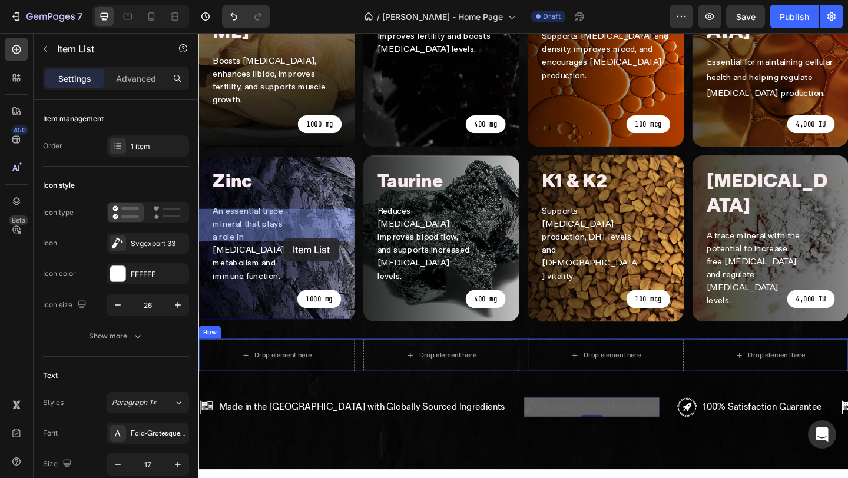
drag, startPoint x: 476, startPoint y: 304, endPoint x: 291, endPoint y: 253, distance: 191.8
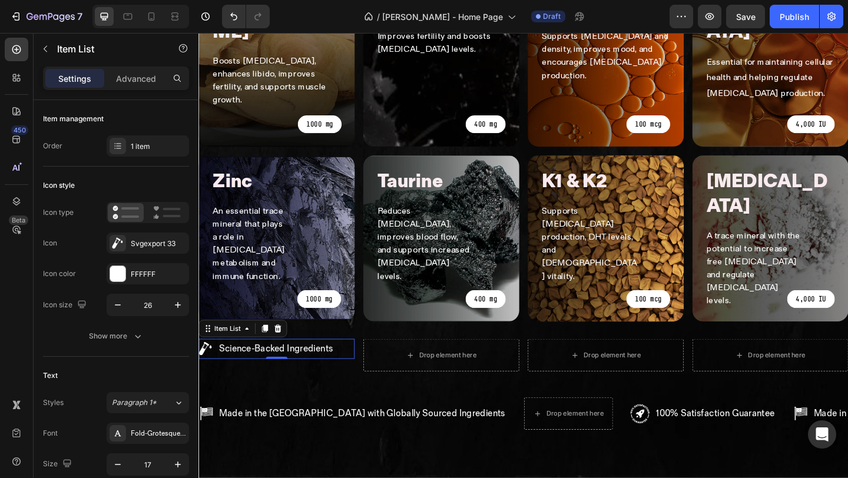
click at [357, 366] on div "Science-Backed Ingredients" at bounding box center [283, 377] width 170 height 22
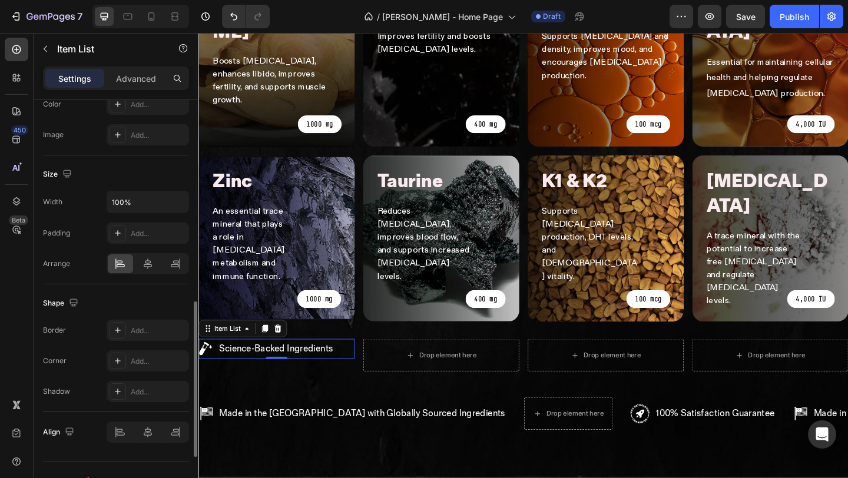
scroll to position [676, 0]
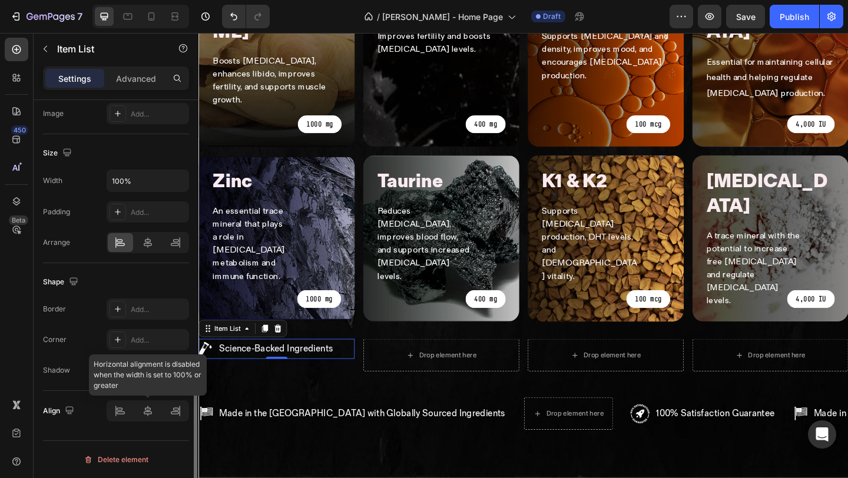
click at [149, 410] on div at bounding box center [148, 410] width 82 height 21
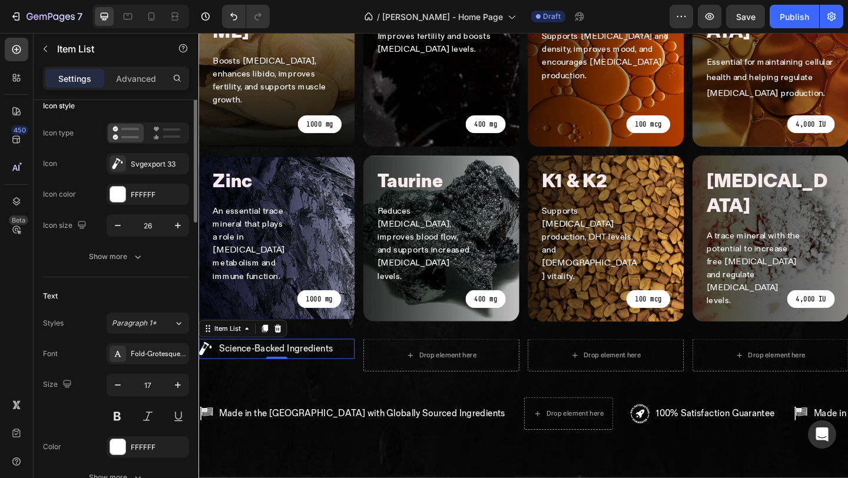
scroll to position [0, 0]
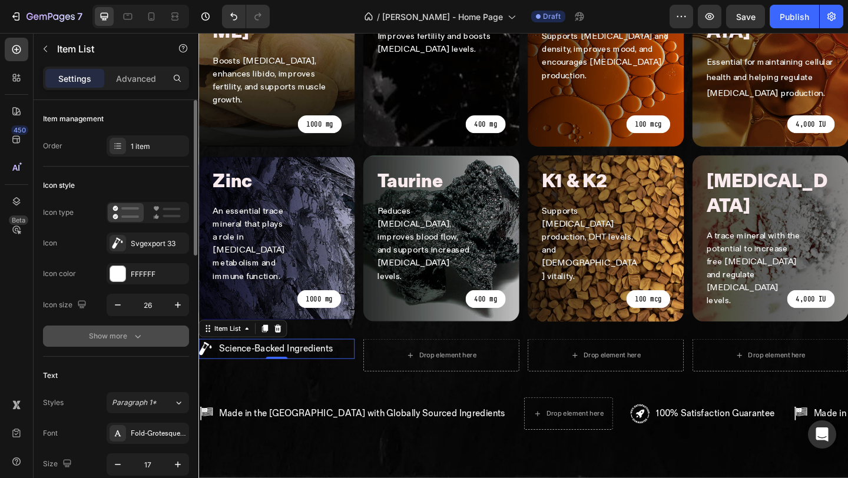
click at [112, 340] on div "Show more" at bounding box center [116, 336] width 55 height 12
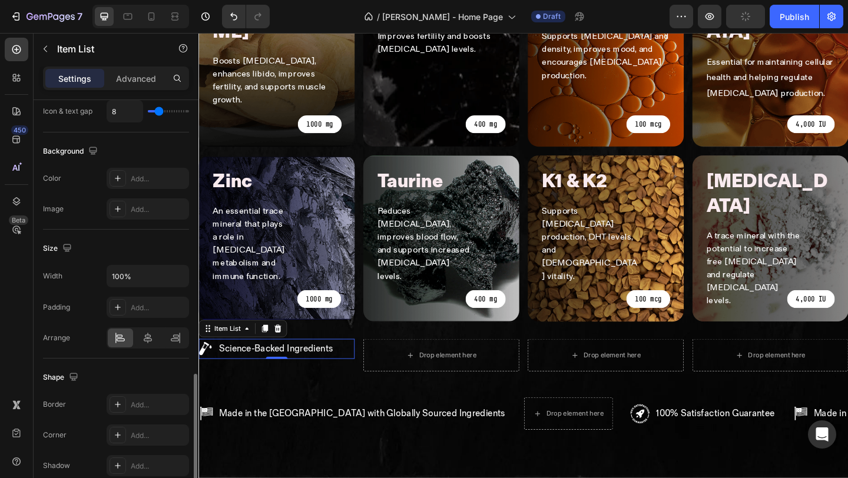
scroll to position [810, 0]
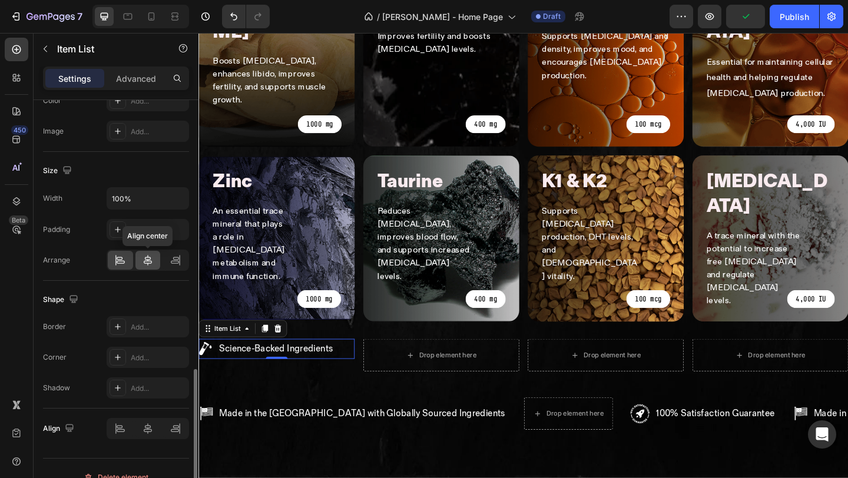
click at [143, 267] on div at bounding box center [147, 260] width 25 height 19
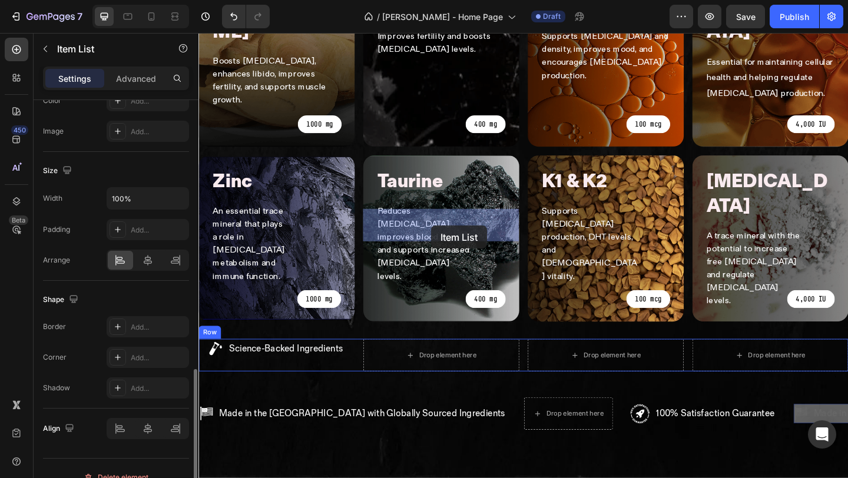
drag, startPoint x: 656, startPoint y: 298, endPoint x: 454, endPoint y: 242, distance: 209.6
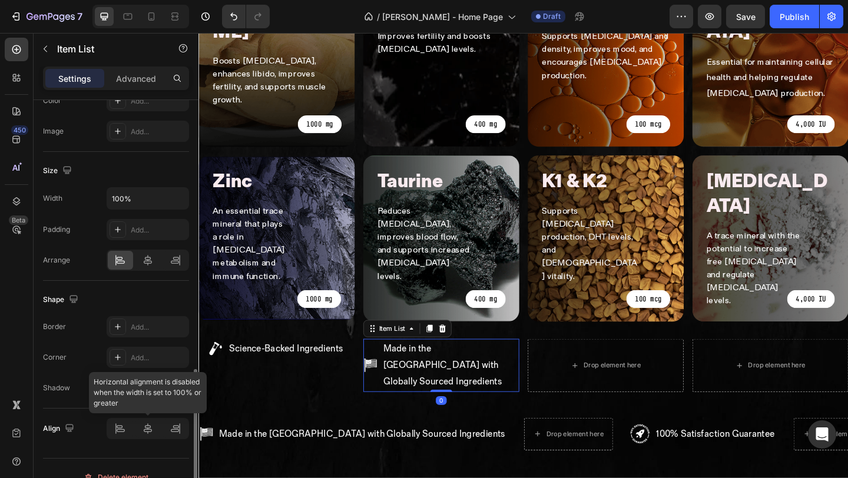
click at [145, 432] on div at bounding box center [148, 428] width 82 height 21
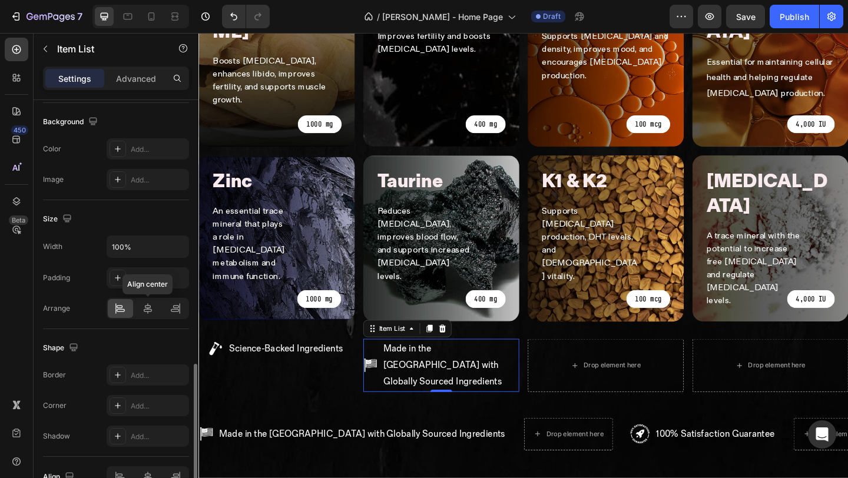
scroll to position [754, 0]
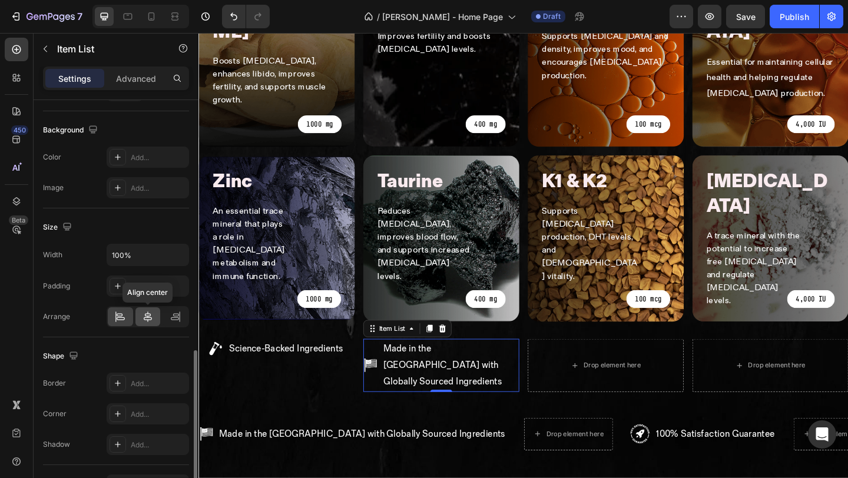
click at [147, 309] on div at bounding box center [147, 316] width 25 height 19
click at [131, 321] on div at bounding box center [120, 316] width 25 height 19
click at [142, 321] on icon at bounding box center [148, 317] width 12 height 12
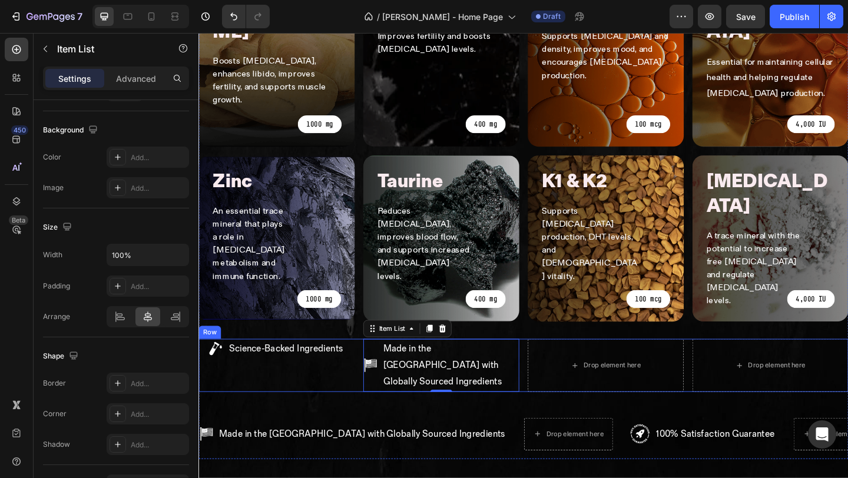
click at [268, 367] on p "Science-Backed Ingredients" at bounding box center [293, 376] width 124 height 18
click at [548, 366] on div "Third Party Tested Item List 0 Made in the US with Globally Sourced Ingredients…" at bounding box center [551, 395] width 707 height 58
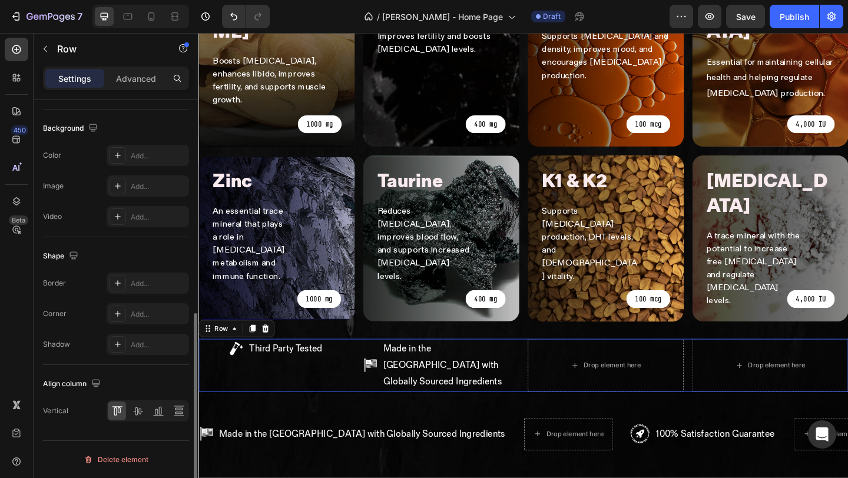
scroll to position [0, 0]
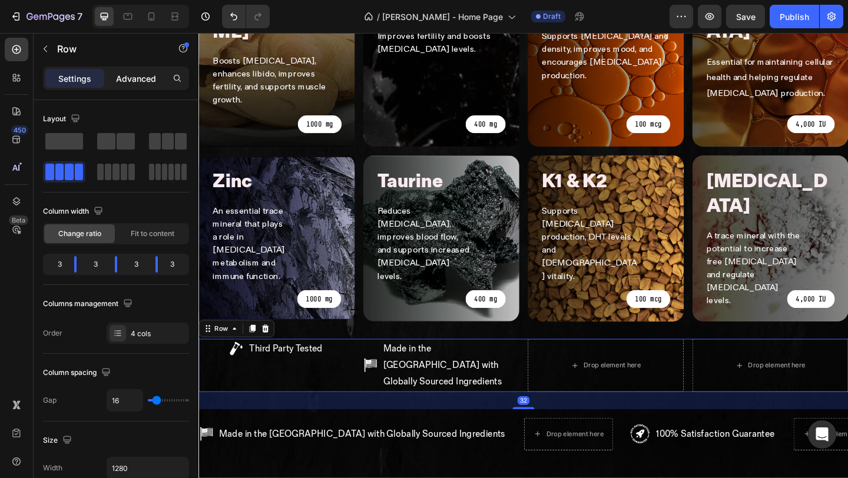
click at [131, 77] on p "Advanced" at bounding box center [136, 78] width 40 height 12
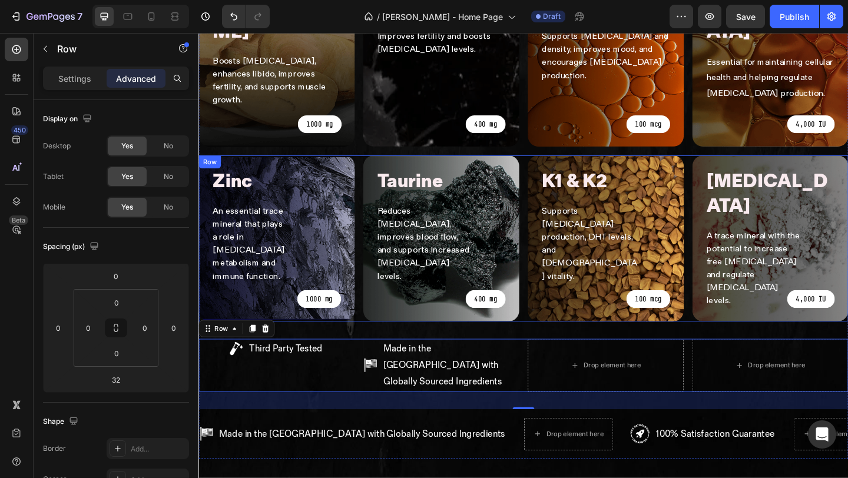
click at [554, 177] on div "Zinc Heading An essential trace mineral that plays a role in testosterone metab…" at bounding box center [551, 256] width 707 height 181
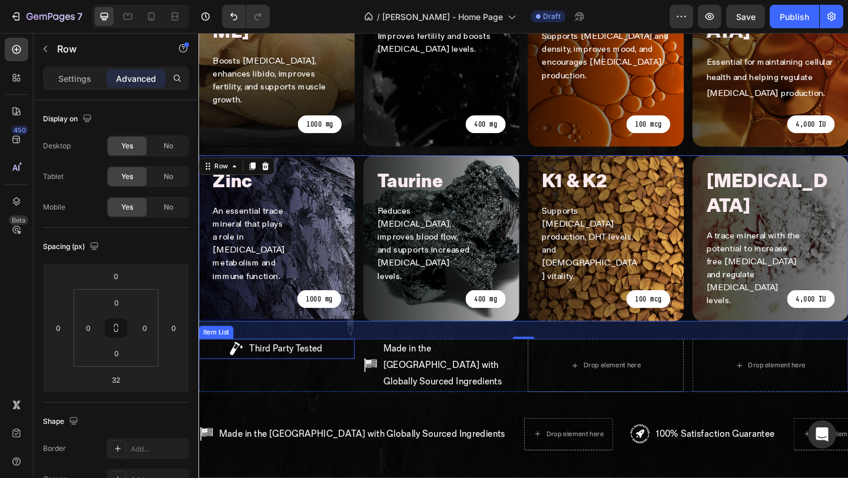
click at [274, 367] on p "Third Party Tested" at bounding box center [293, 376] width 79 height 18
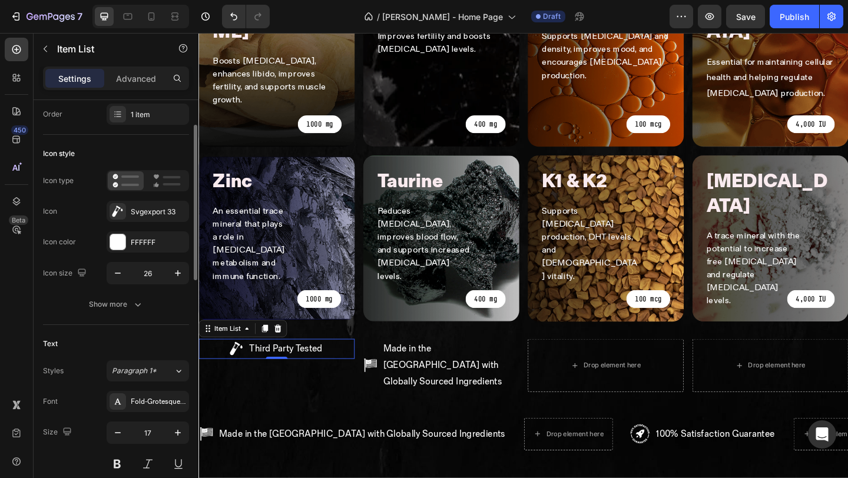
scroll to position [102, 0]
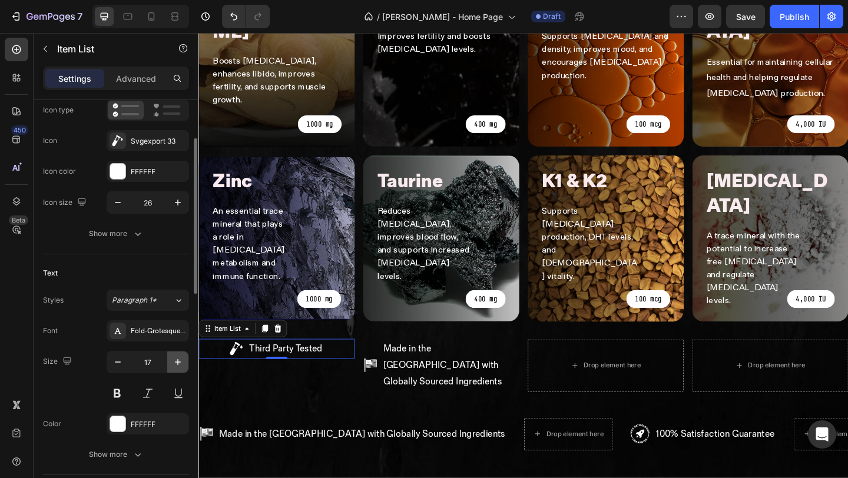
click at [180, 362] on icon "button" at bounding box center [178, 362] width 6 height 6
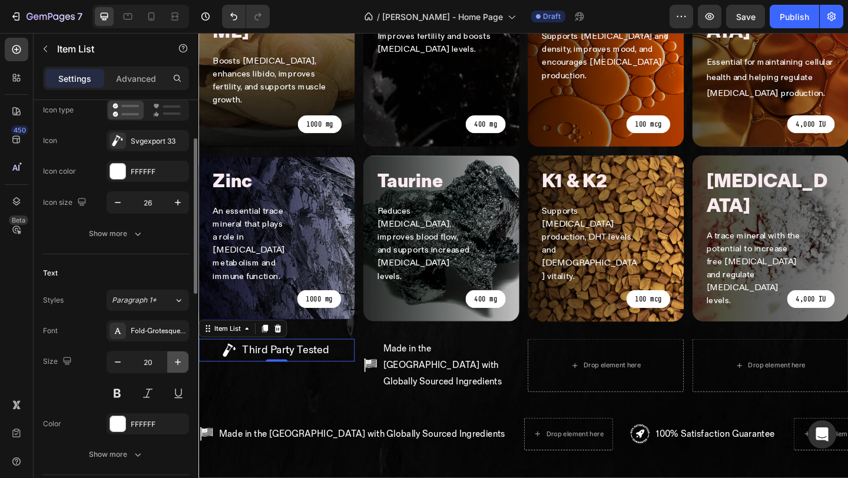
type input "21"
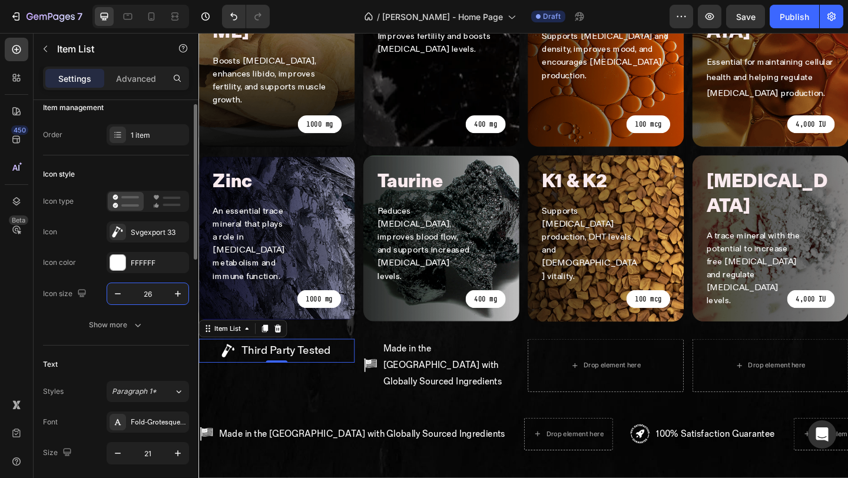
click at [160, 297] on input "26" at bounding box center [147, 293] width 39 height 21
type input "36"
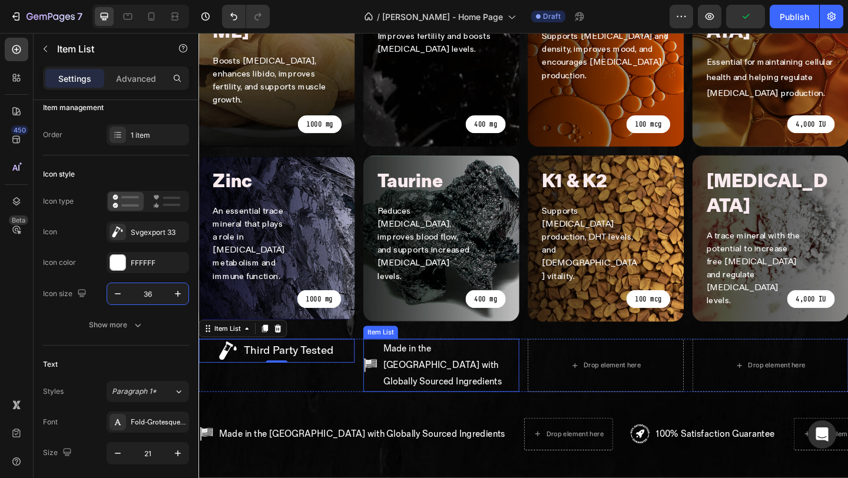
click at [389, 366] on div "Made in the [GEOGRAPHIC_DATA] with Globally Sourced Ingredients" at bounding box center [462, 395] width 170 height 58
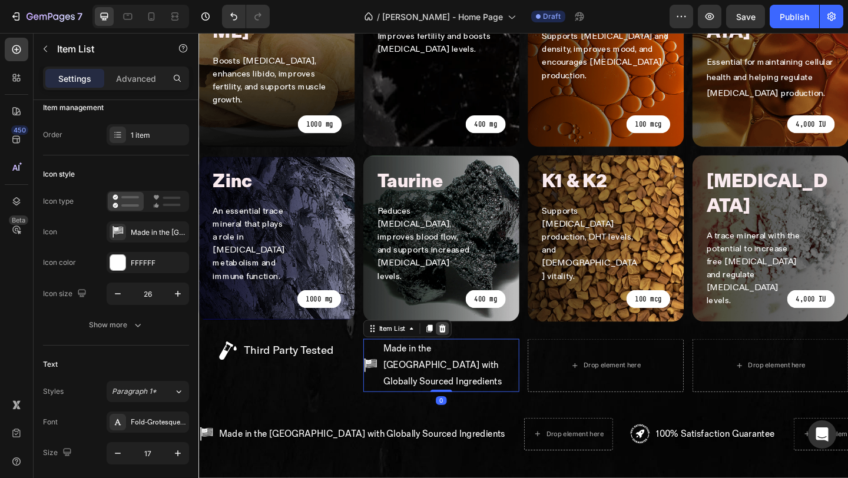
click at [465, 350] on icon at bounding box center [464, 354] width 8 height 8
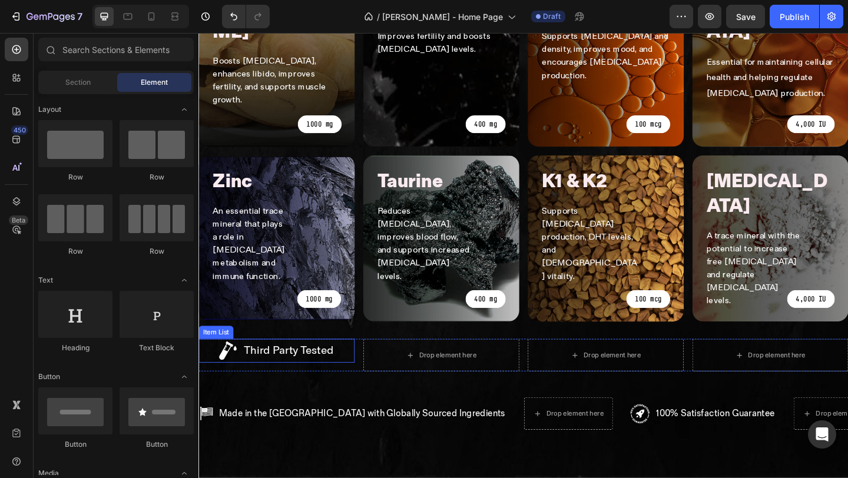
click at [271, 366] on div "Third Party Tested Item List" at bounding box center [283, 383] width 170 height 35
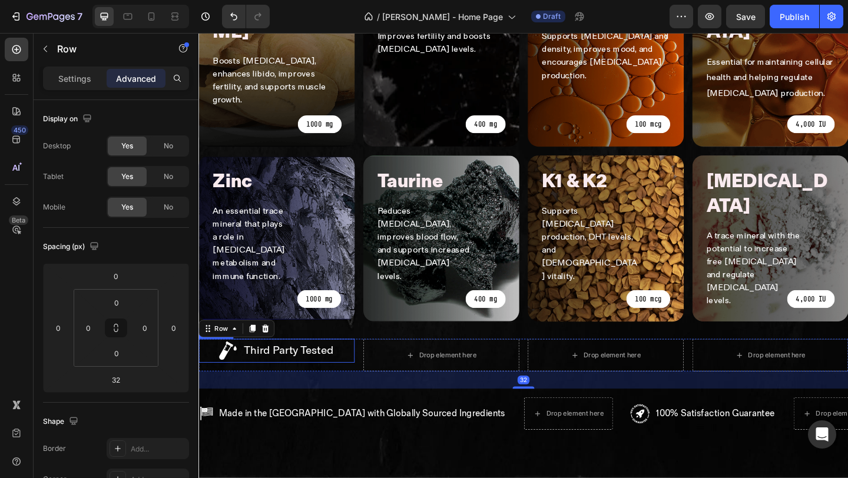
click at [238, 368] on icon at bounding box center [230, 378] width 21 height 21
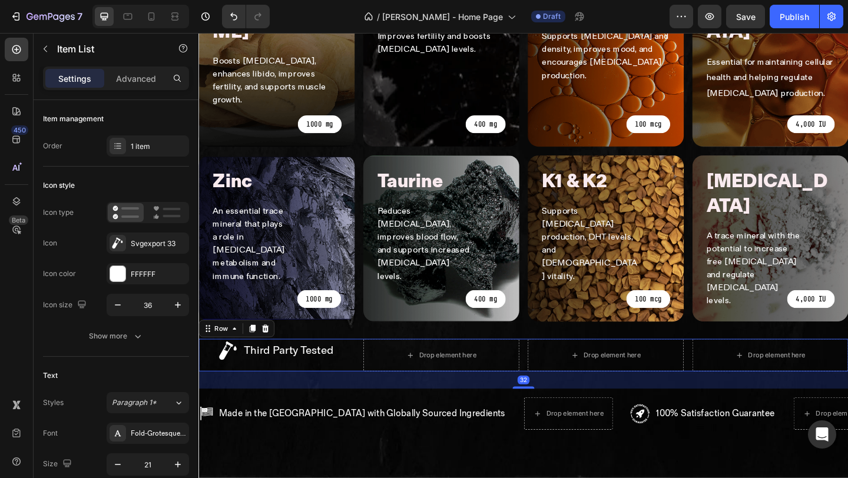
click at [263, 366] on div "Third Party Tested Item List" at bounding box center [283, 383] width 170 height 35
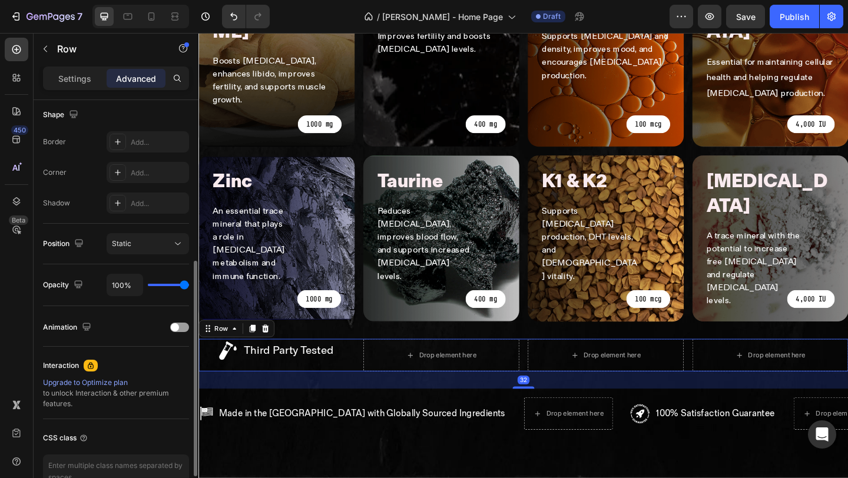
scroll to position [0, 0]
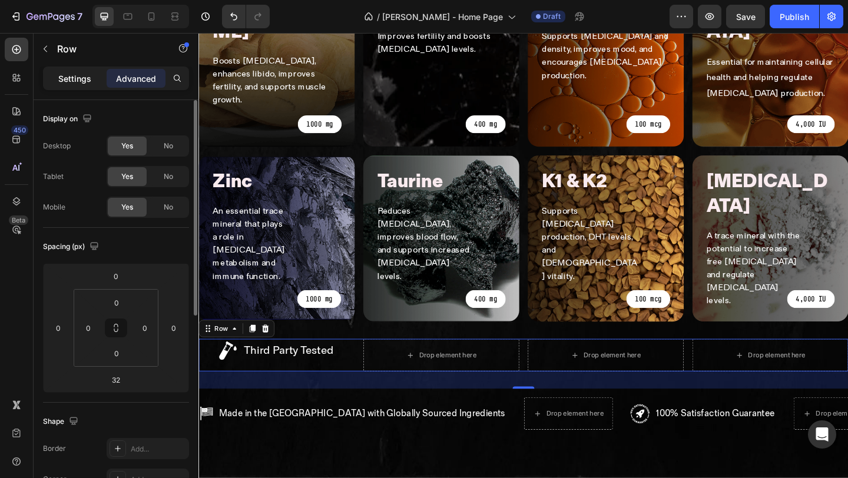
click at [77, 78] on p "Settings" at bounding box center [74, 78] width 33 height 12
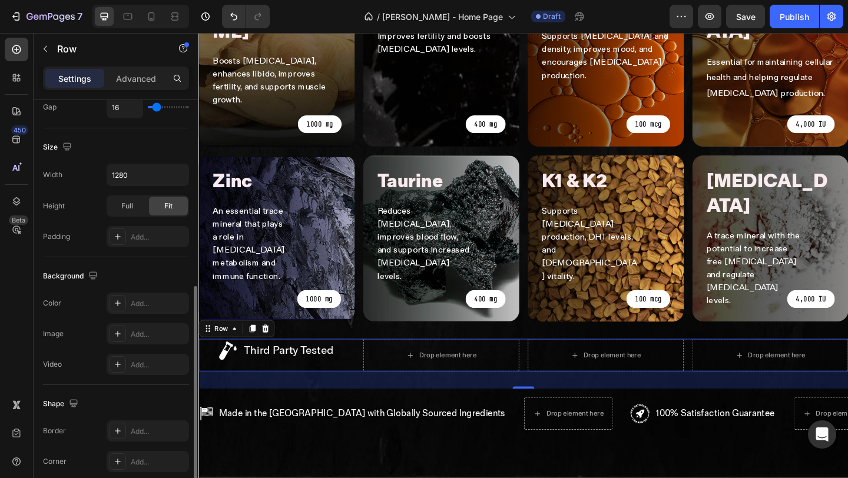
scroll to position [441, 0]
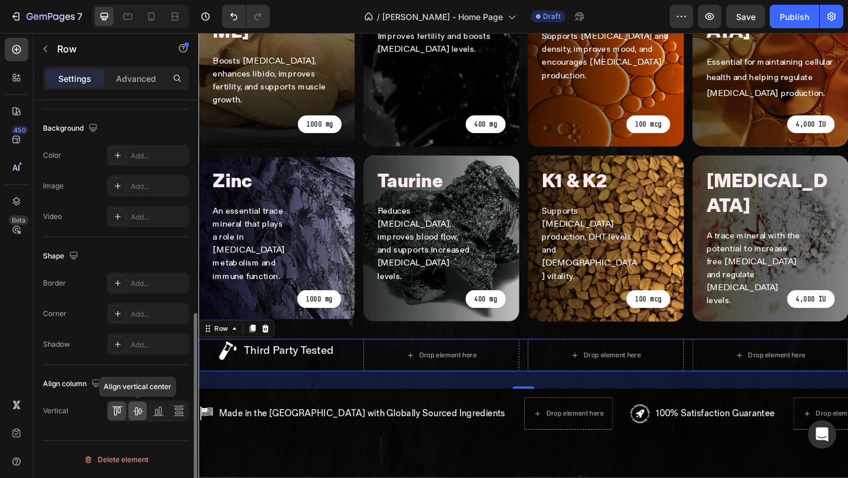
click at [137, 413] on icon at bounding box center [137, 411] width 9 height 8
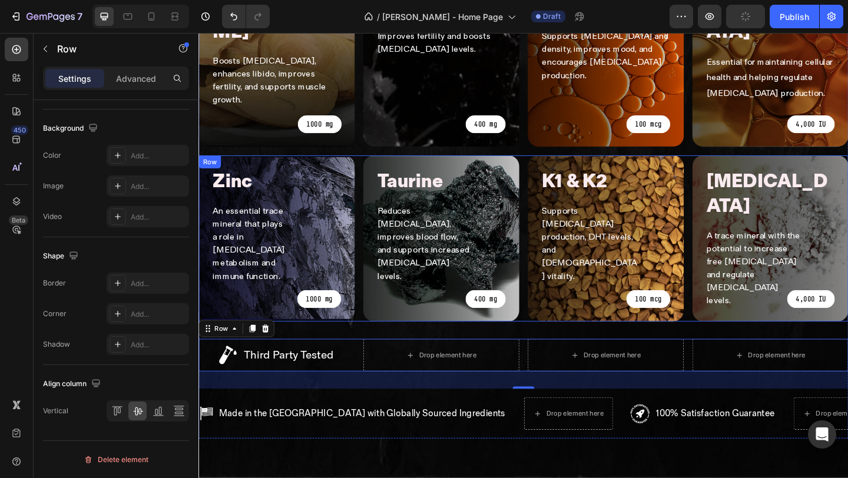
click at [371, 184] on div "Zinc Heading An essential trace mineral that plays a role in testosterone metab…" at bounding box center [551, 256] width 707 height 181
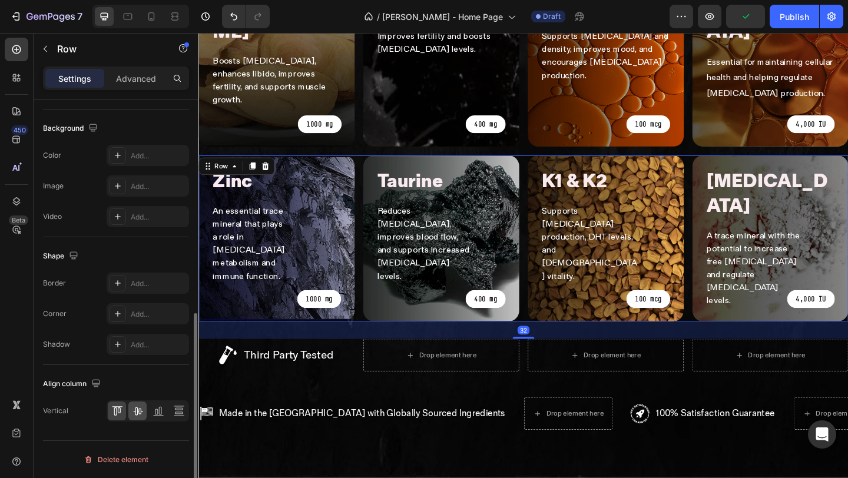
click at [138, 411] on icon at bounding box center [137, 411] width 9 height 8
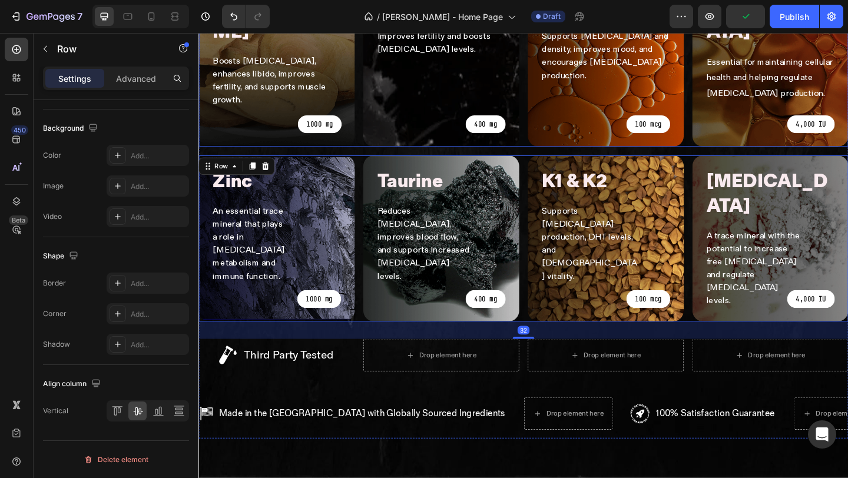
click at [373, 51] on div "tongkat ali Heading Boosts testosterone, enhances libido, improves fertility, a…" at bounding box center [551, 66] width 707 height 181
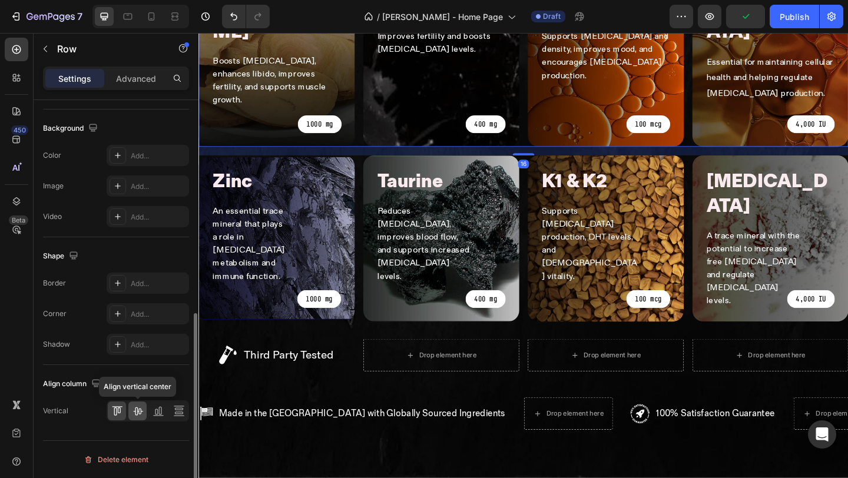
click at [138, 411] on icon at bounding box center [137, 411] width 9 height 8
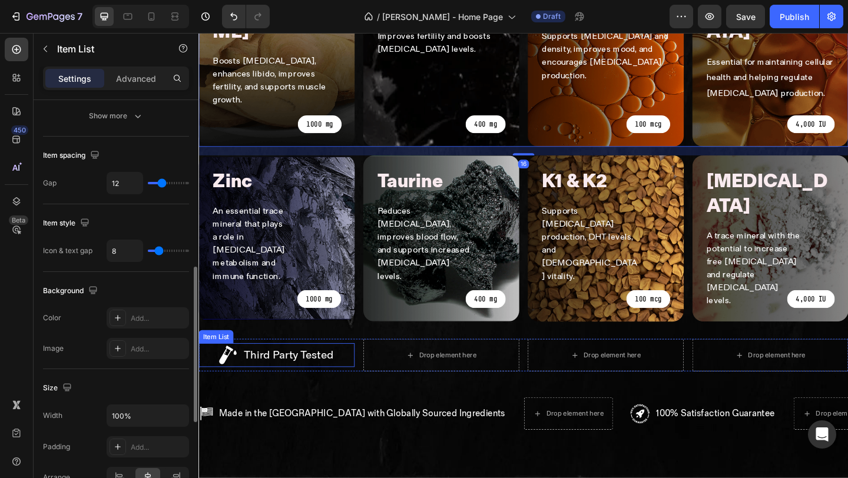
click at [241, 370] on div "Third Party Tested" at bounding box center [283, 383] width 127 height 26
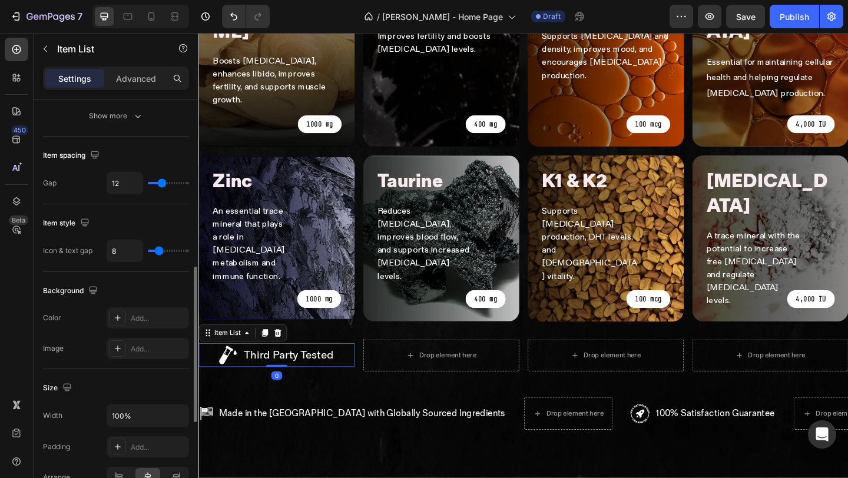
scroll to position [0, 0]
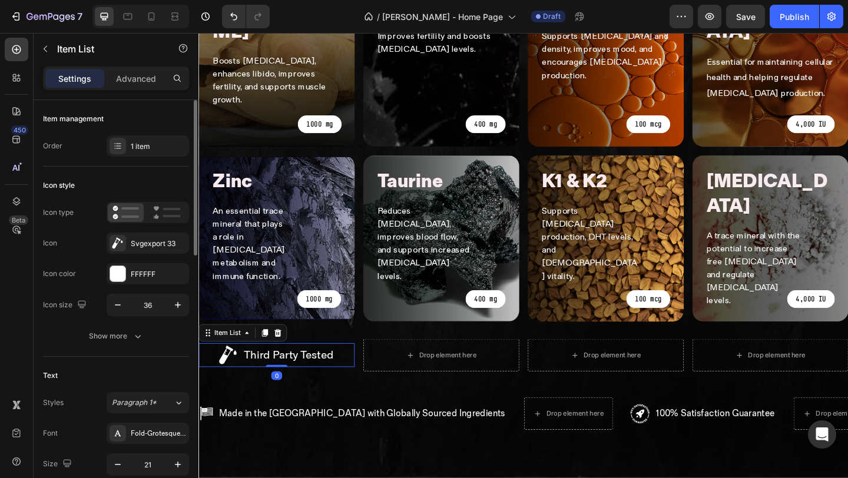
click at [274, 355] on icon at bounding box center [270, 359] width 6 height 8
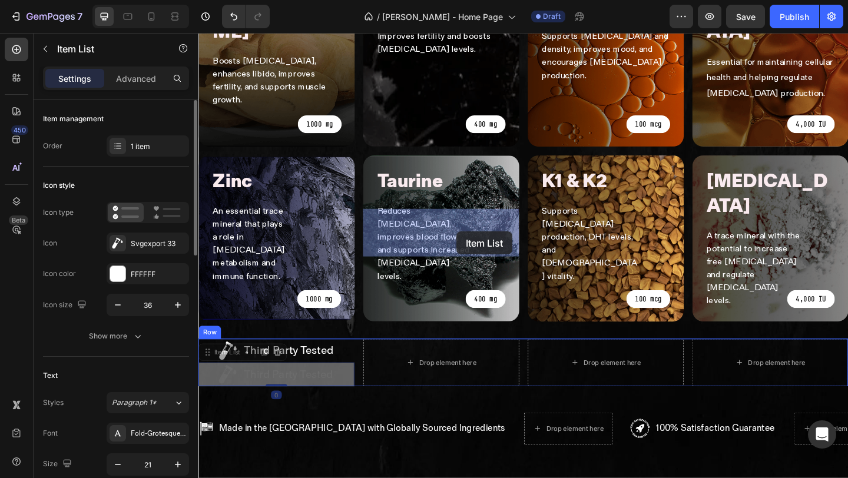
drag, startPoint x: 219, startPoint y: 245, endPoint x: 477, endPoint y: 247, distance: 257.9
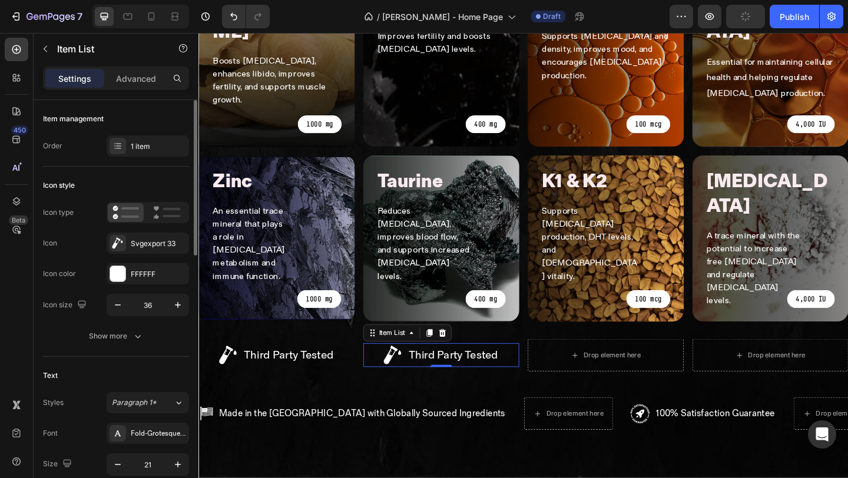
click at [457, 372] on p "Third Party Tested" at bounding box center [475, 383] width 97 height 22
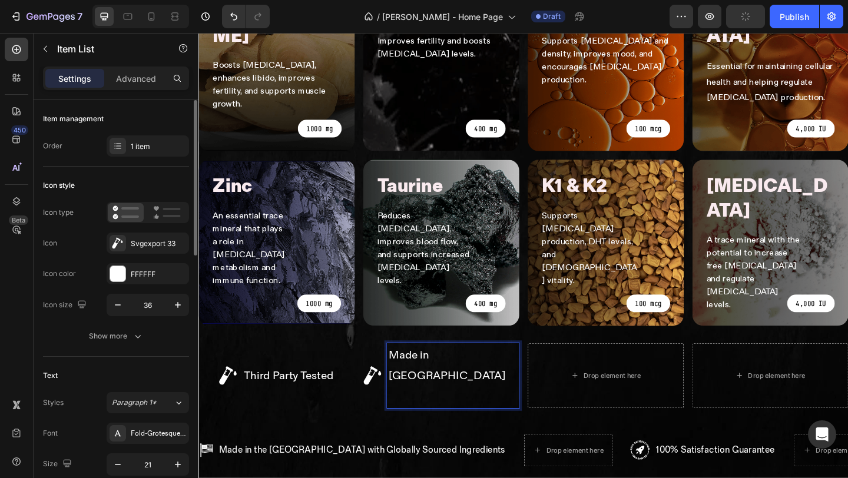
scroll to position [969, 0]
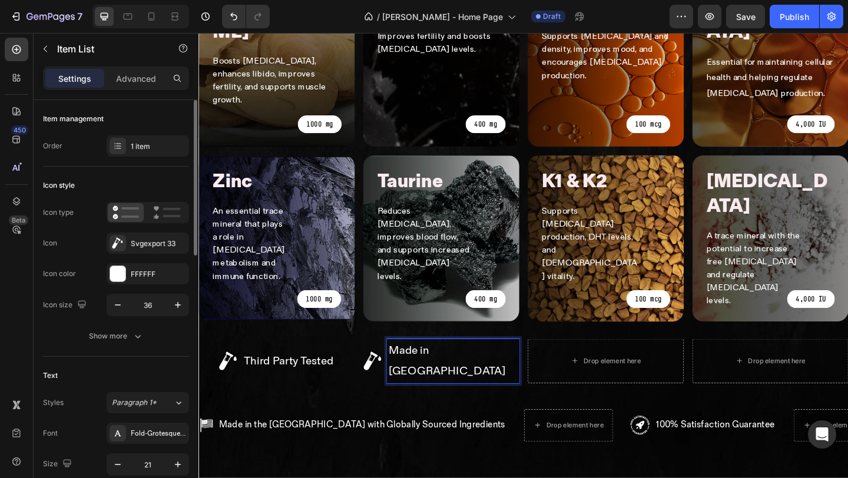
click at [404, 366] on div "Made in [GEOGRAPHIC_DATA]" at bounding box center [462, 390] width 170 height 48
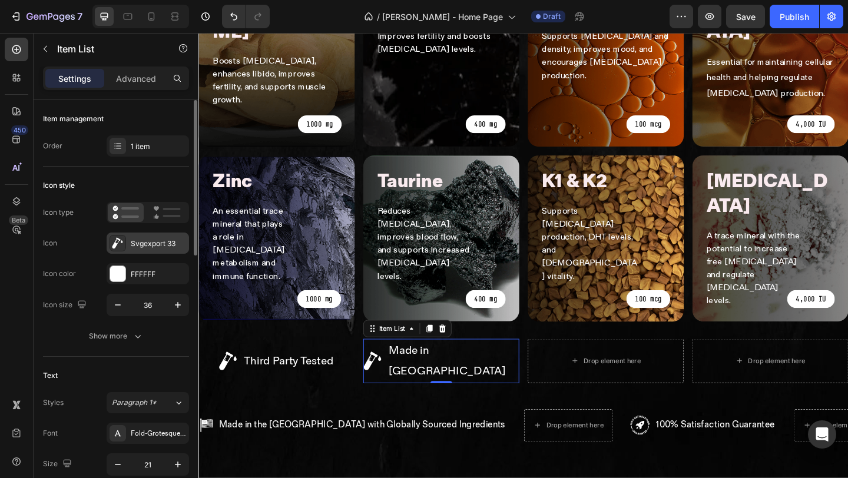
click at [117, 252] on div "Svgexport 33" at bounding box center [148, 243] width 82 height 21
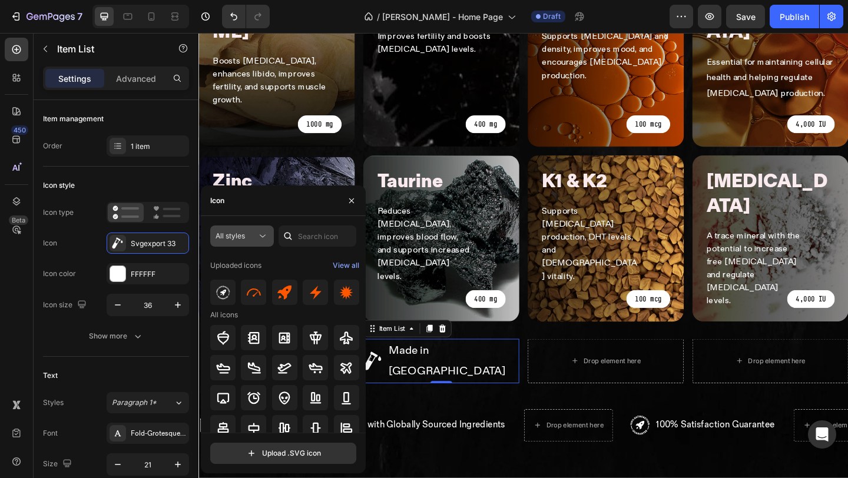
click at [257, 238] on icon at bounding box center [263, 236] width 12 height 12
click at [336, 266] on div "View all" at bounding box center [346, 265] width 26 height 14
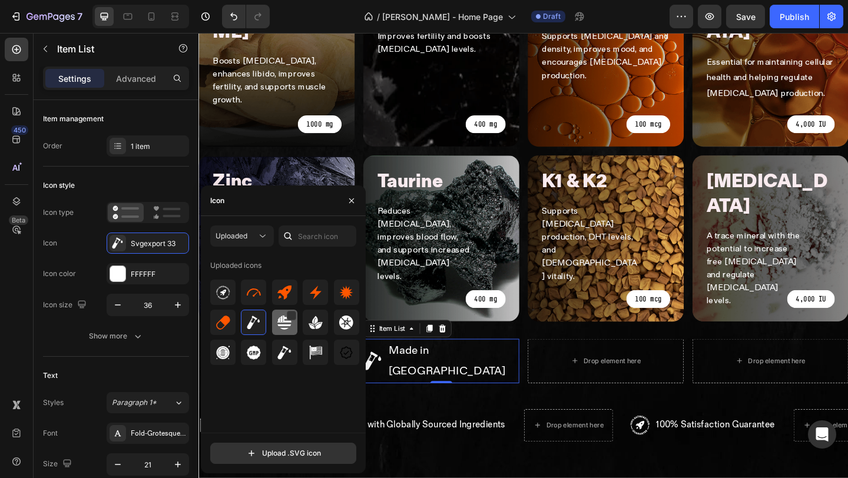
click at [287, 324] on img at bounding box center [284, 323] width 14 height 14
click at [447, 350] on icon at bounding box center [449, 354] width 9 height 9
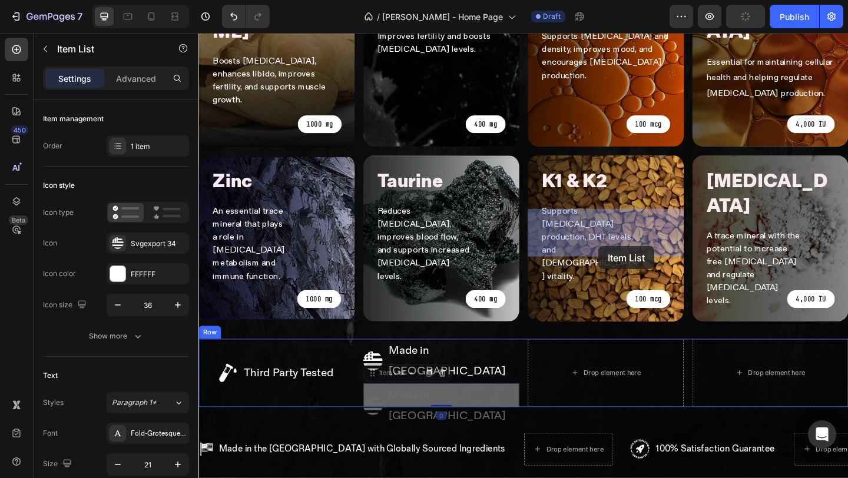
drag, startPoint x: 397, startPoint y: 239, endPoint x: 624, endPoint y: 256, distance: 226.7
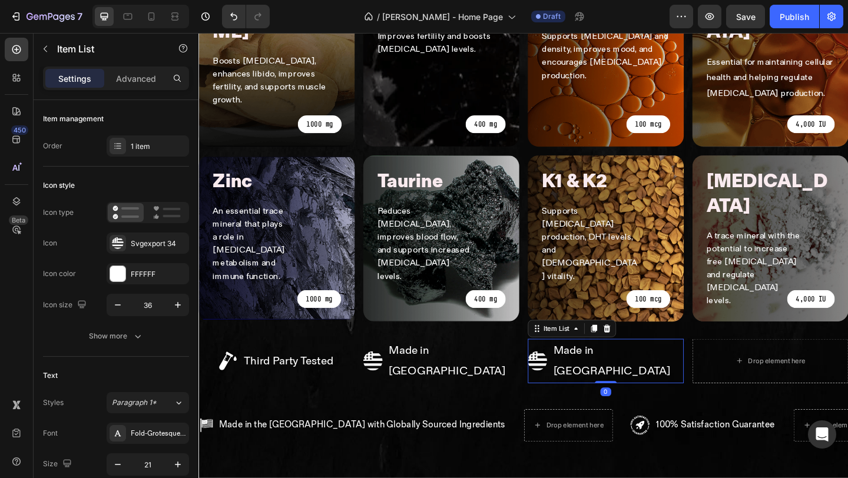
click at [654, 367] on p "Made in [GEOGRAPHIC_DATA]" at bounding box center [654, 389] width 140 height 45
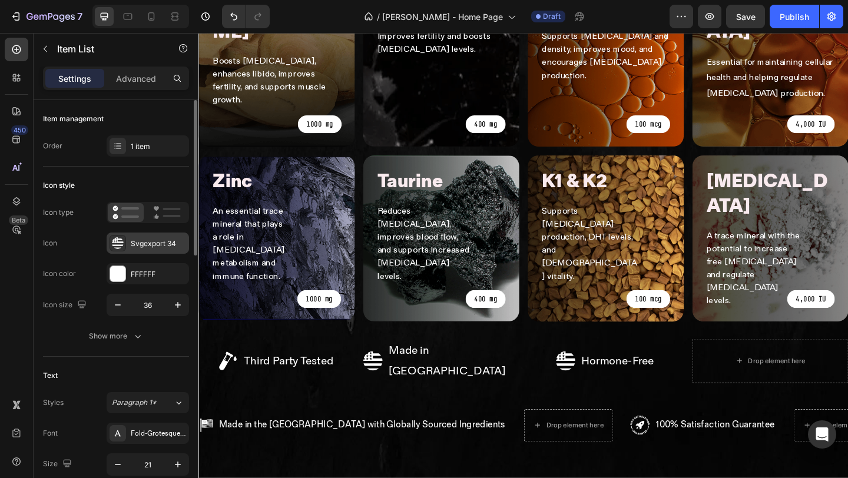
click at [119, 250] on div at bounding box center [118, 243] width 16 height 16
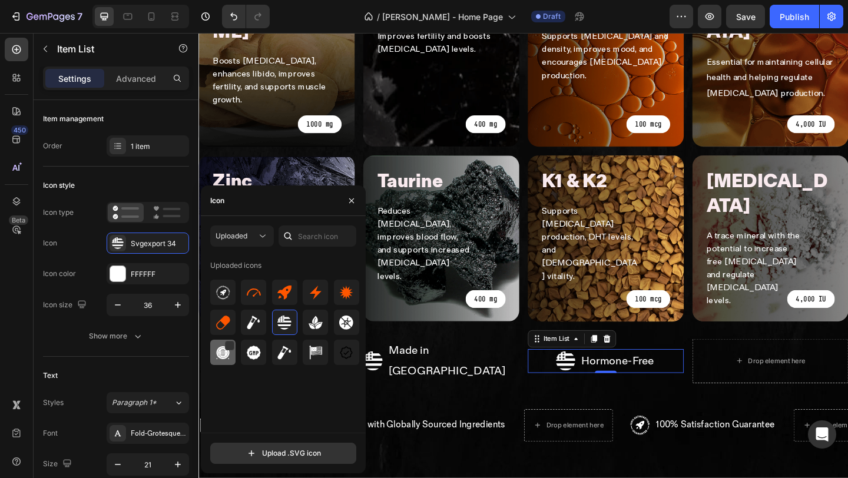
click at [225, 352] on img at bounding box center [223, 353] width 14 height 14
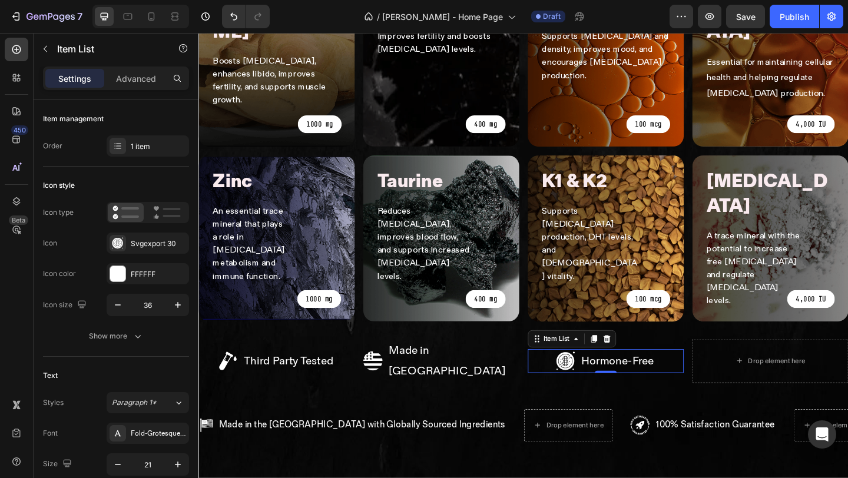
click at [630, 362] on icon at bounding box center [628, 366] width 6 height 8
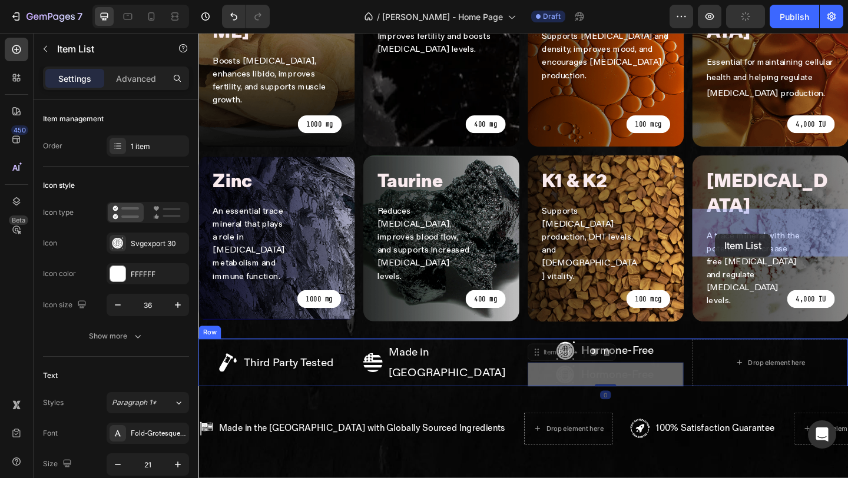
drag, startPoint x: 578, startPoint y: 246, endPoint x: 763, endPoint y: 252, distance: 185.6
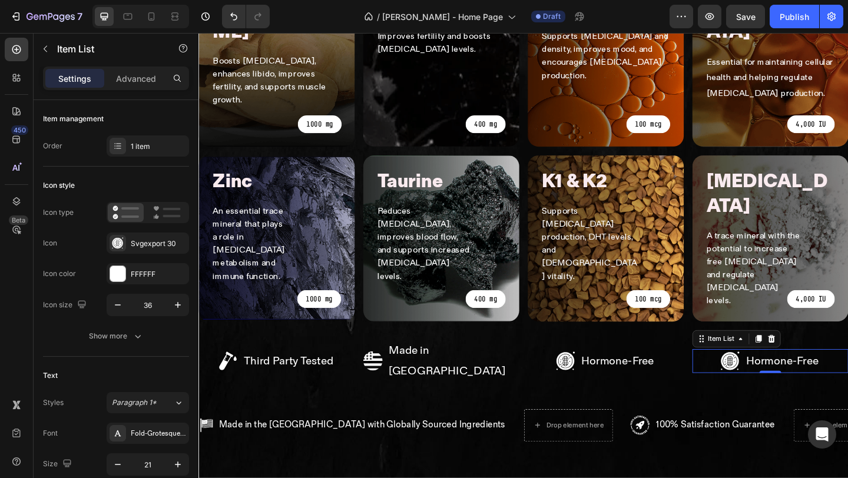
click at [816, 379] on p "Hormone-Free" at bounding box center [833, 390] width 79 height 22
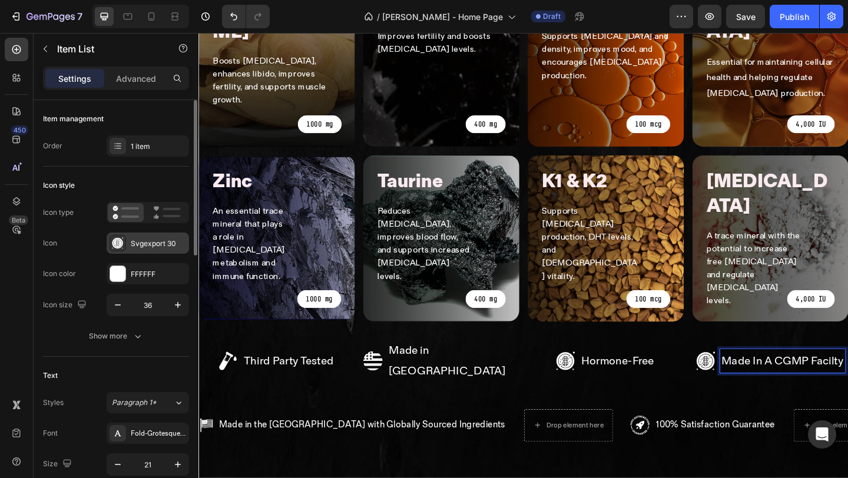
click at [129, 251] on div "Svgexport 30" at bounding box center [148, 243] width 82 height 21
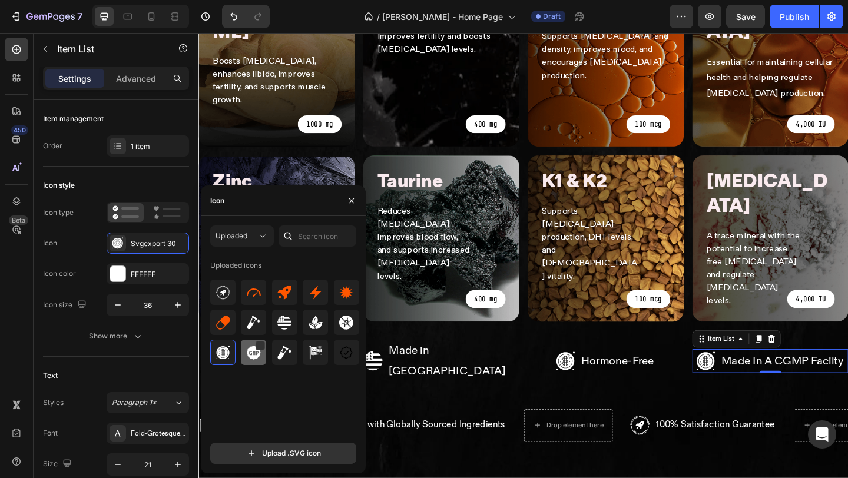
click at [249, 353] on img at bounding box center [254, 353] width 14 height 14
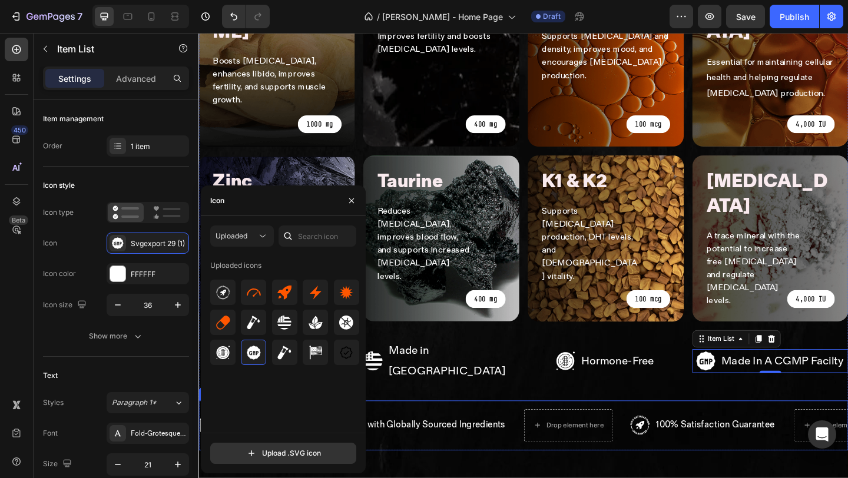
click at [561, 433] on div "Made in the US with Globally Sourced Ingredients Item List Drop element here 10…" at bounding box center [551, 460] width 707 height 54
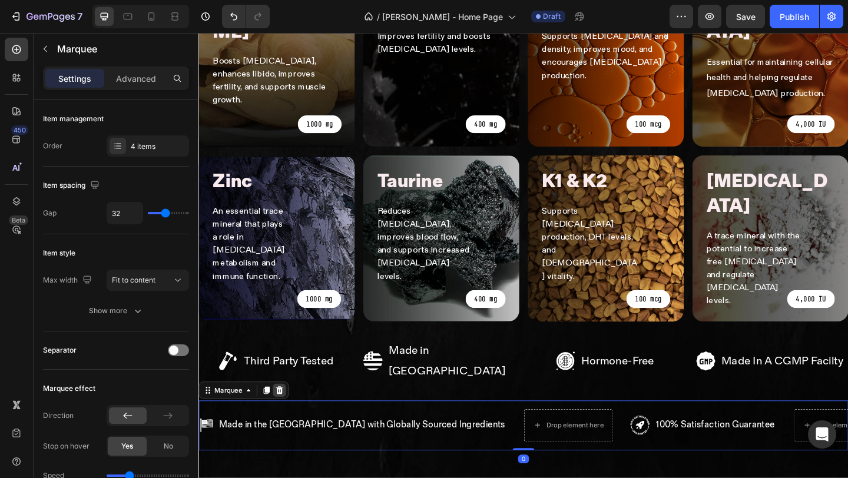
click at [282, 417] on icon at bounding box center [285, 421] width 9 height 9
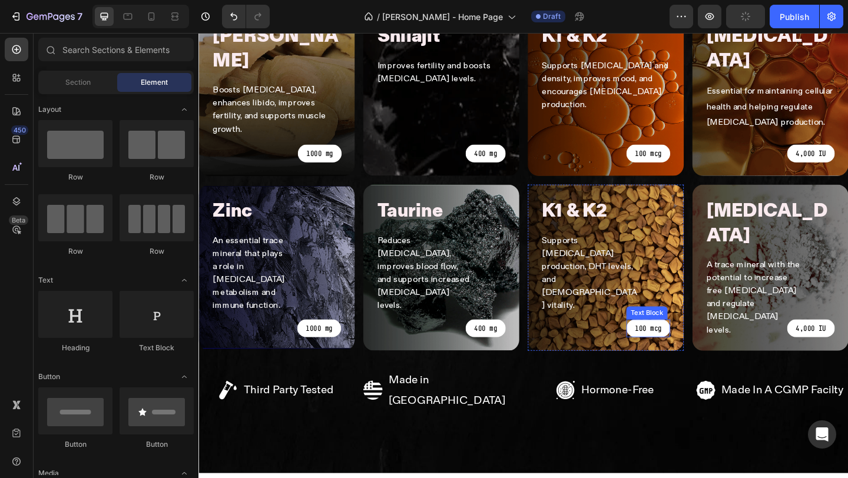
scroll to position [918, 0]
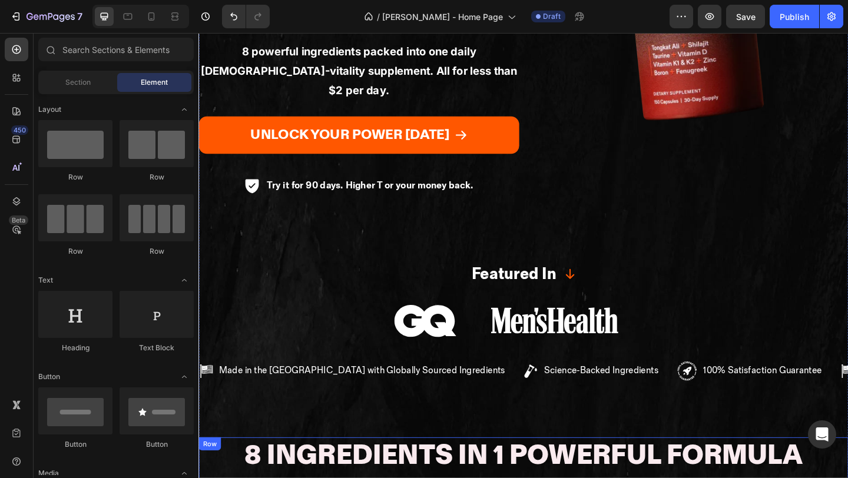
scroll to position [165, 0]
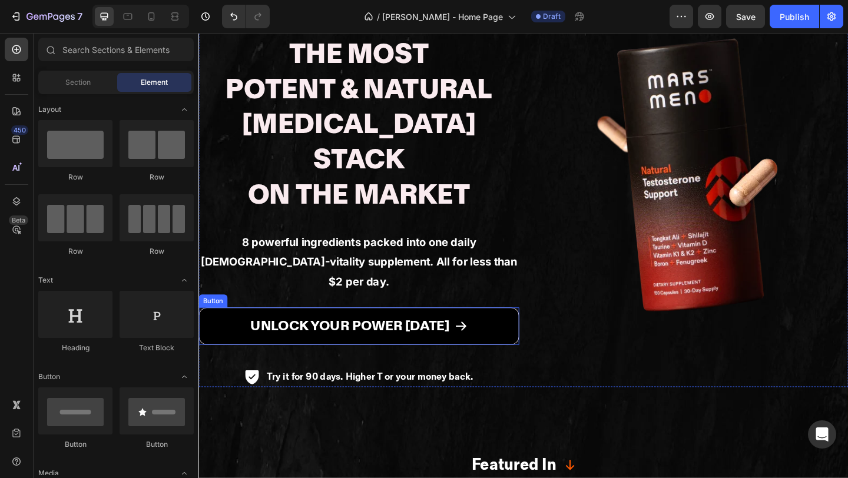
click at [534, 331] on button "Unlock Your Power [DATE]" at bounding box center [372, 351] width 349 height 41
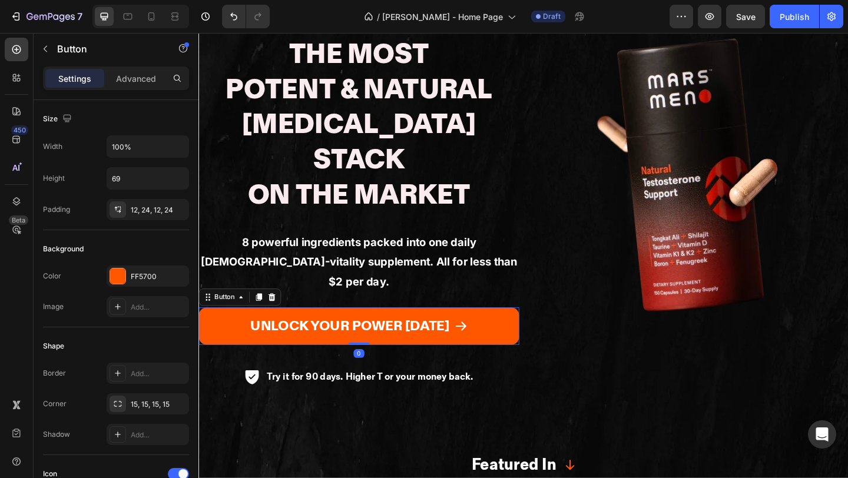
click at [262, 316] on icon at bounding box center [263, 320] width 9 height 9
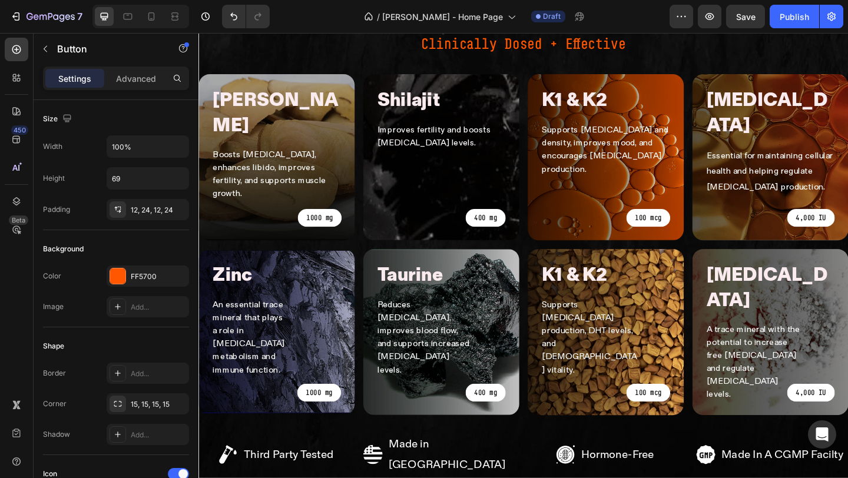
scroll to position [977, 0]
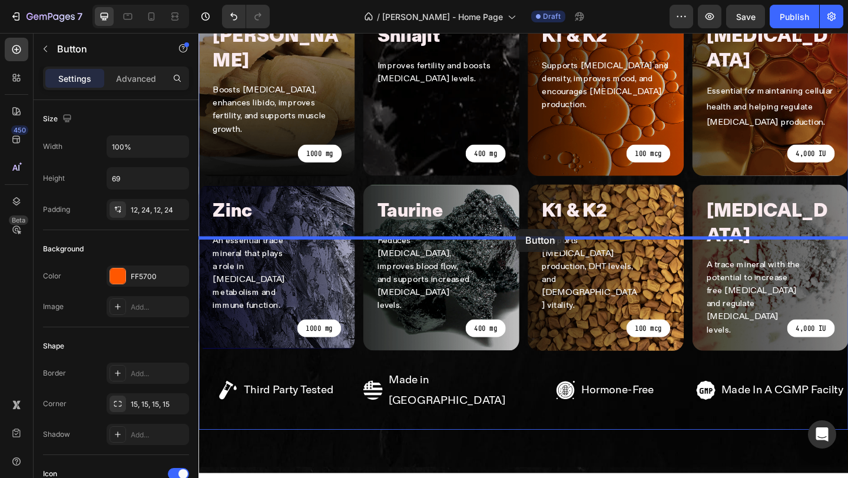
drag, startPoint x: 215, startPoint y: 300, endPoint x: 543, endPoint y: 246, distance: 332.3
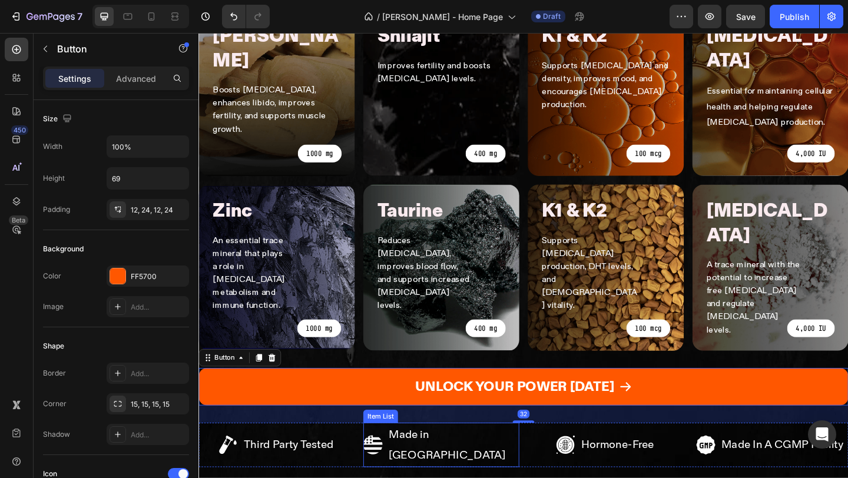
click at [541, 457] on div "Made in [GEOGRAPHIC_DATA]" at bounding box center [462, 481] width 170 height 48
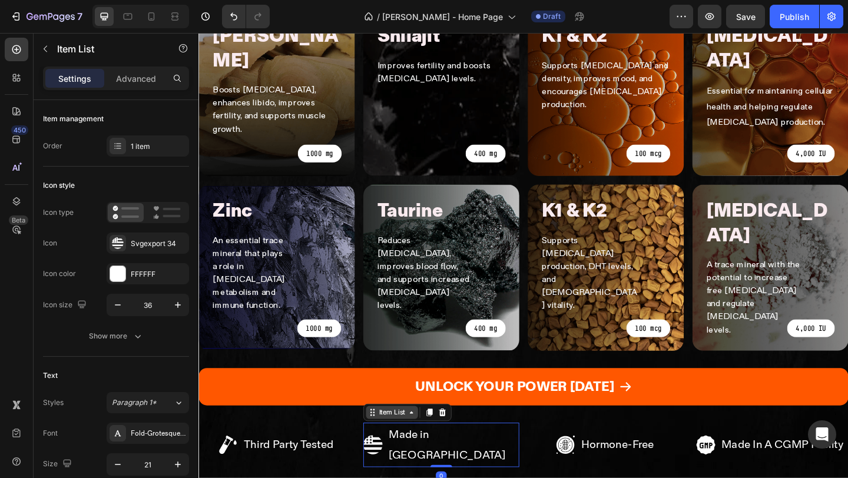
click at [425, 441] on icon at bounding box center [429, 445] width 9 height 9
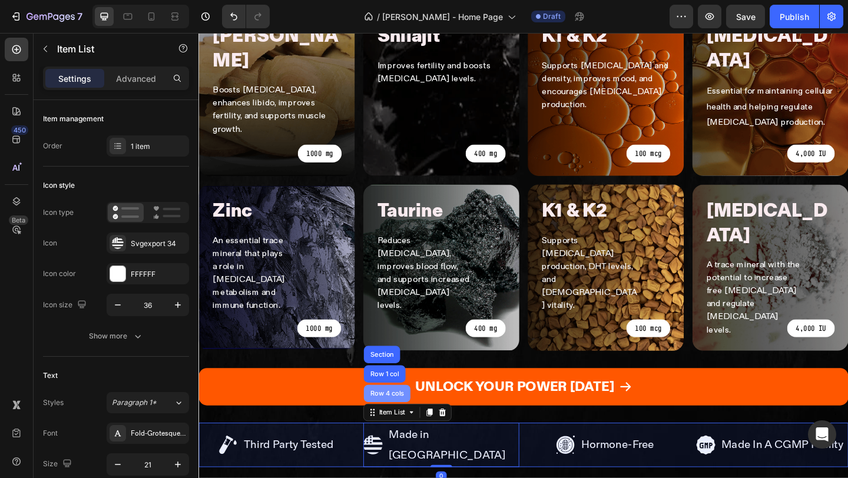
click at [409, 422] on div "Row 4 cols" at bounding box center [403, 425] width 41 height 7
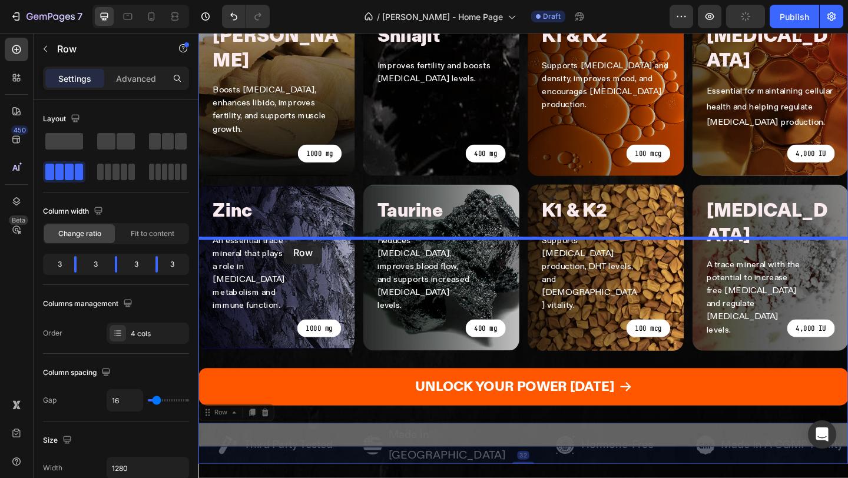
drag, startPoint x: 221, startPoint y: 307, endPoint x: 291, endPoint y: 257, distance: 86.4
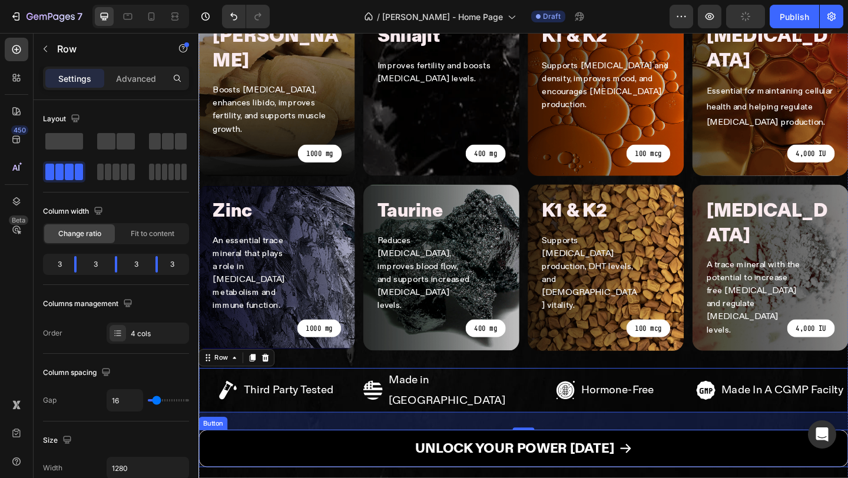
click at [381, 465] on button "Unlock Your Power [DATE]" at bounding box center [551, 485] width 707 height 41
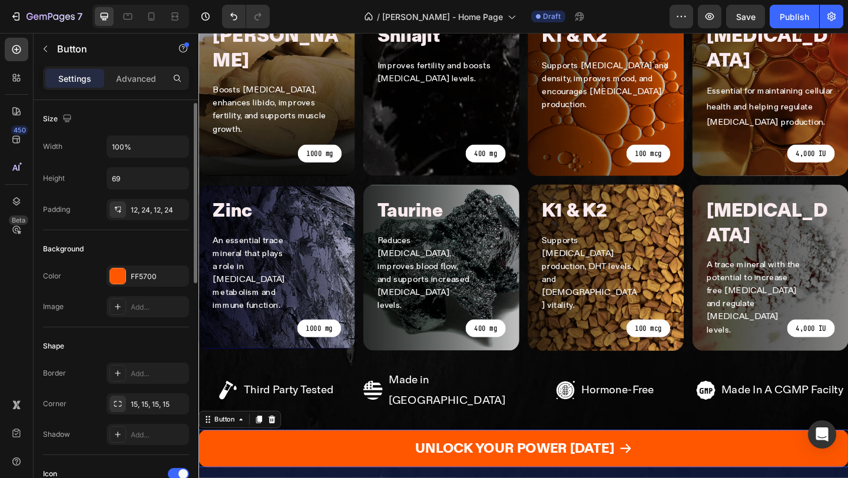
scroll to position [2, 0]
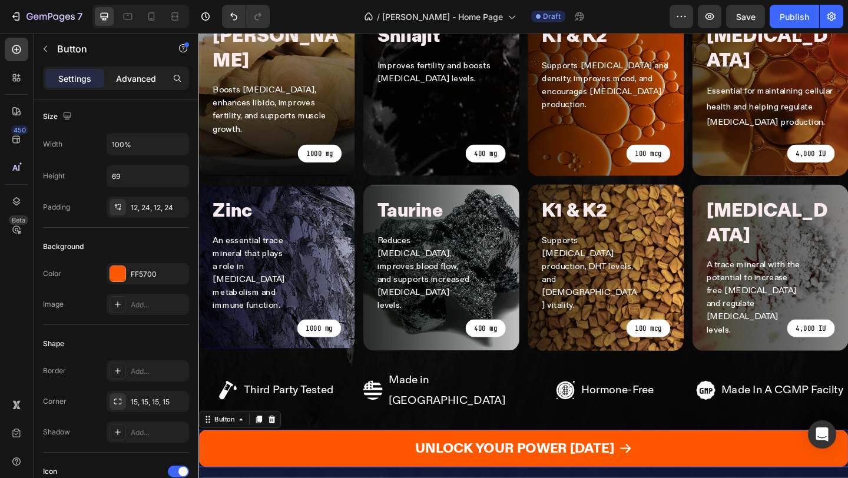
click at [126, 73] on p "Advanced" at bounding box center [136, 78] width 40 height 12
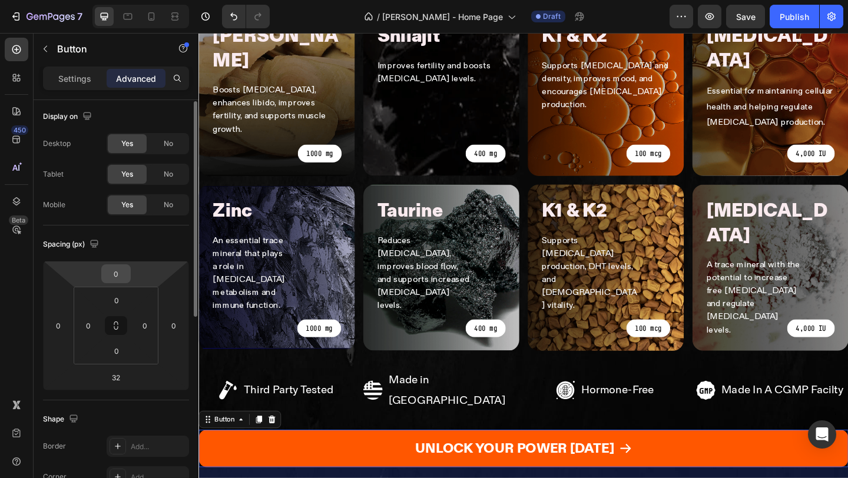
click at [126, 270] on input "0" at bounding box center [116, 274] width 24 height 18
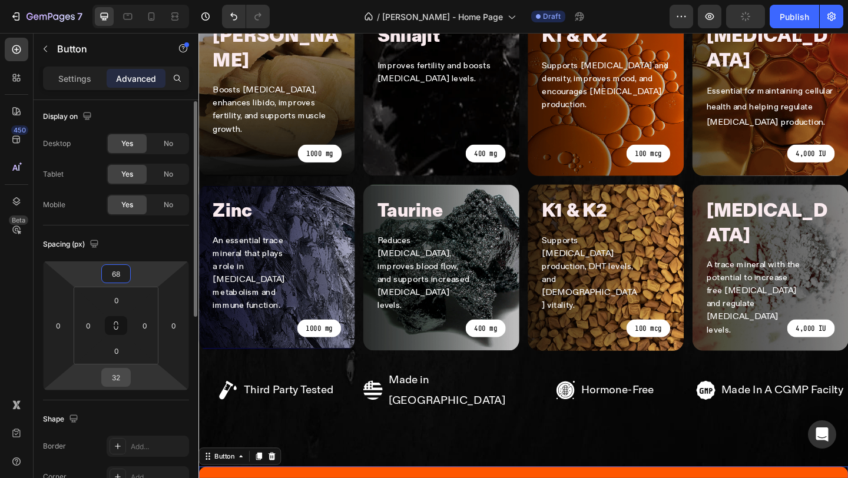
type input "68"
click at [124, 381] on input "32" at bounding box center [116, 378] width 24 height 18
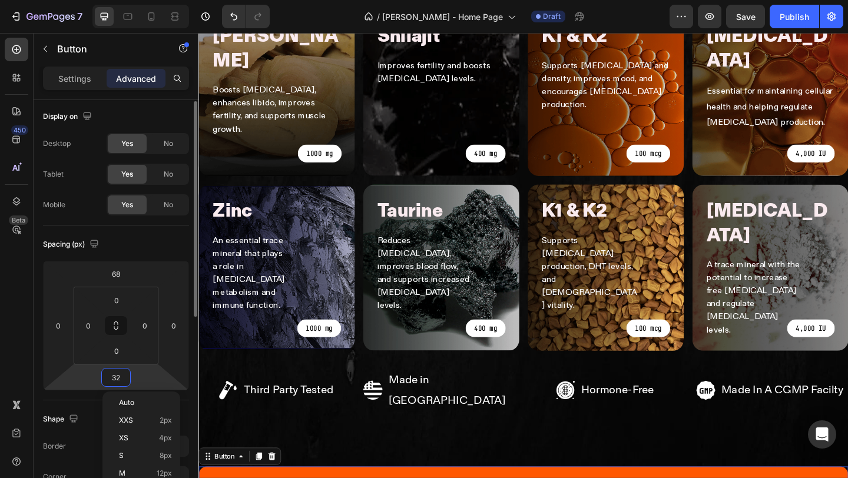
type input "0"
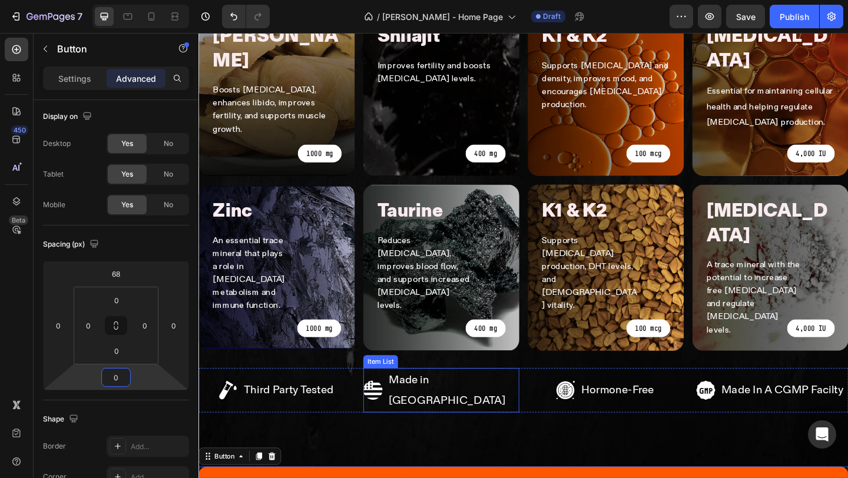
click at [541, 397] on div "Made in [GEOGRAPHIC_DATA]" at bounding box center [462, 421] width 170 height 48
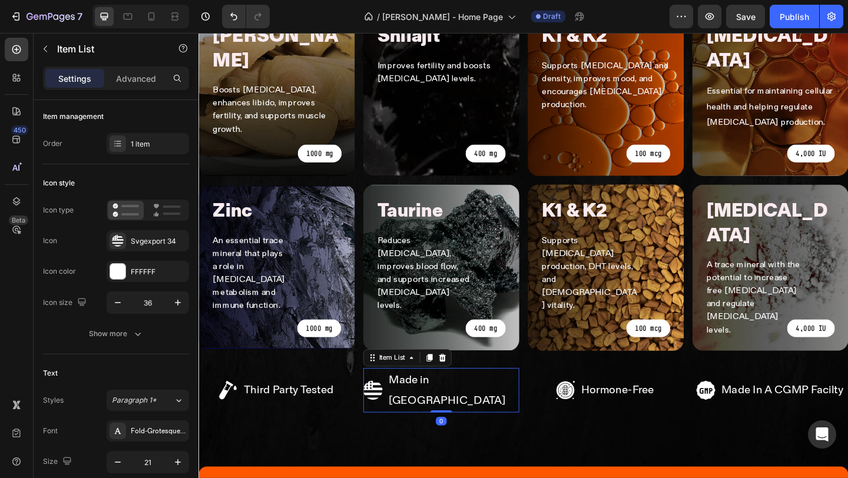
scroll to position [0, 0]
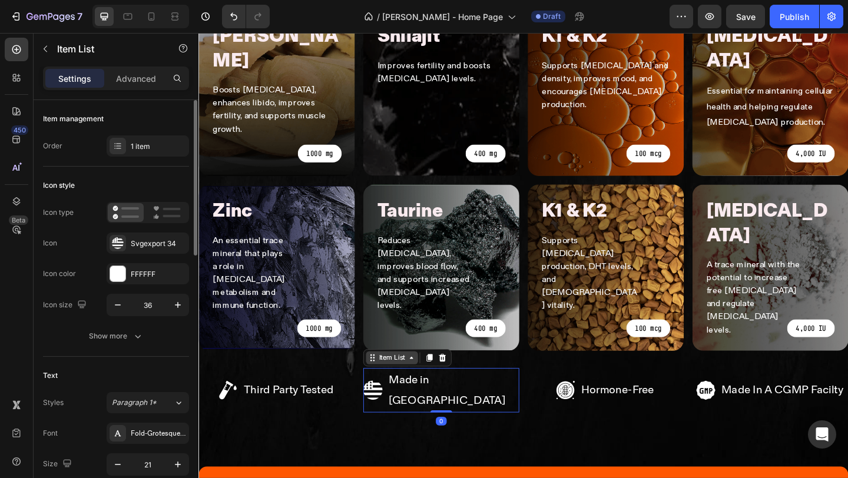
click at [415, 381] on div "Item List" at bounding box center [408, 386] width 33 height 11
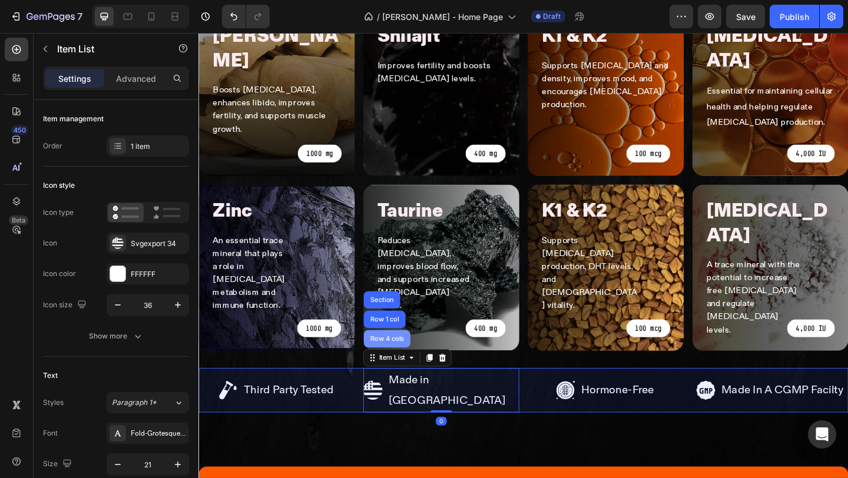
click at [399, 362] on div "Row 4 cols" at bounding box center [403, 365] width 41 height 7
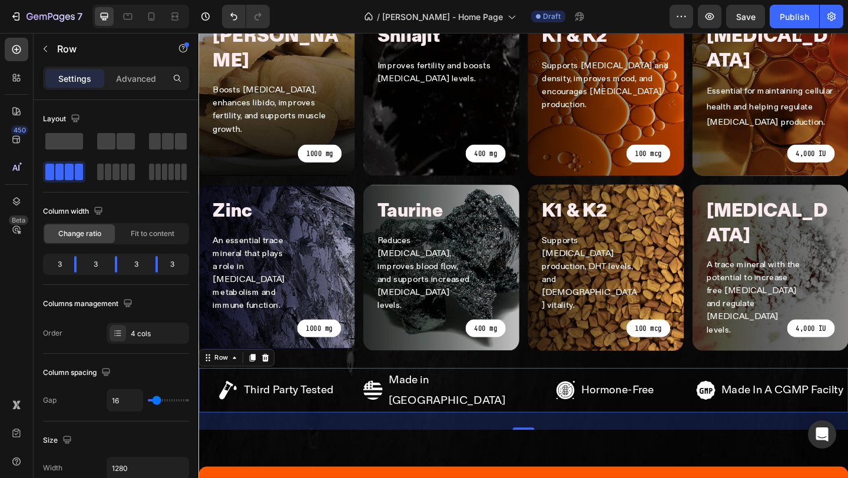
drag, startPoint x: 548, startPoint y: 300, endPoint x: 556, endPoint y: 233, distance: 67.6
click at [556, 234] on div "8 Ingredients in 1 Powerful Formula Heading Clinically Dosed + Effective Text B…" at bounding box center [551, 227] width 707 height 636
drag, startPoint x: 555, startPoint y: 299, endPoint x: 558, endPoint y: 231, distance: 67.2
click at [558, 233] on div "8 Ingredients in 1 Powerful Formula Heading Clinically Dosed + Effective Text B…" at bounding box center [551, 227] width 707 height 636
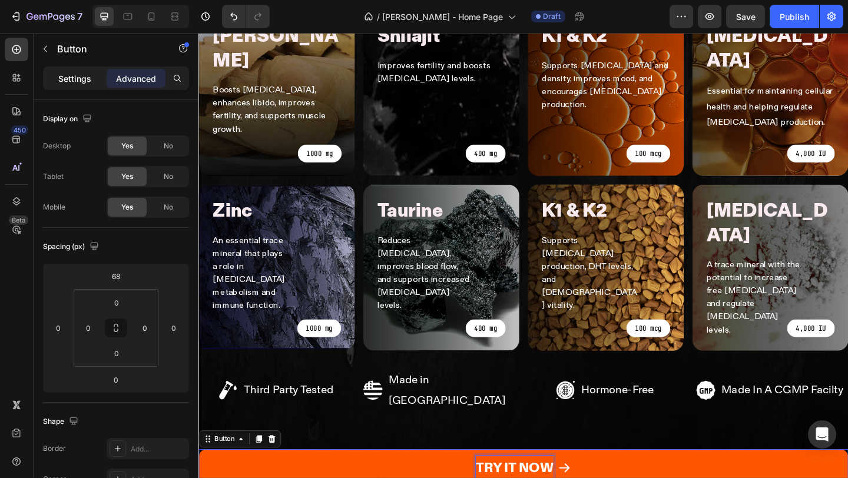
click at [88, 75] on p "Settings" at bounding box center [74, 78] width 33 height 12
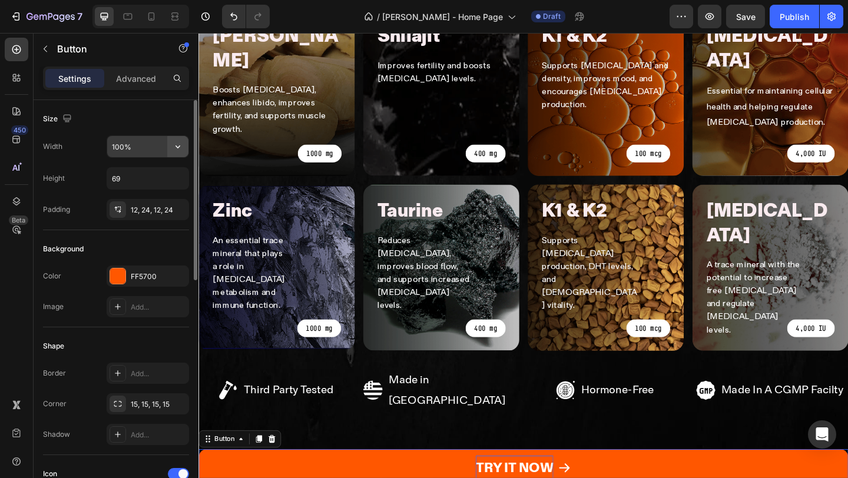
click at [174, 141] on icon "button" at bounding box center [178, 147] width 12 height 12
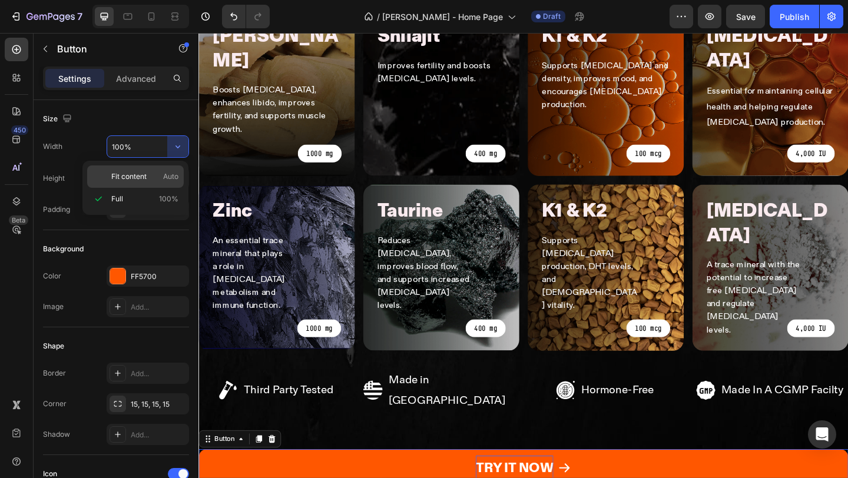
click at [157, 181] on p "Fit content Auto" at bounding box center [144, 176] width 67 height 11
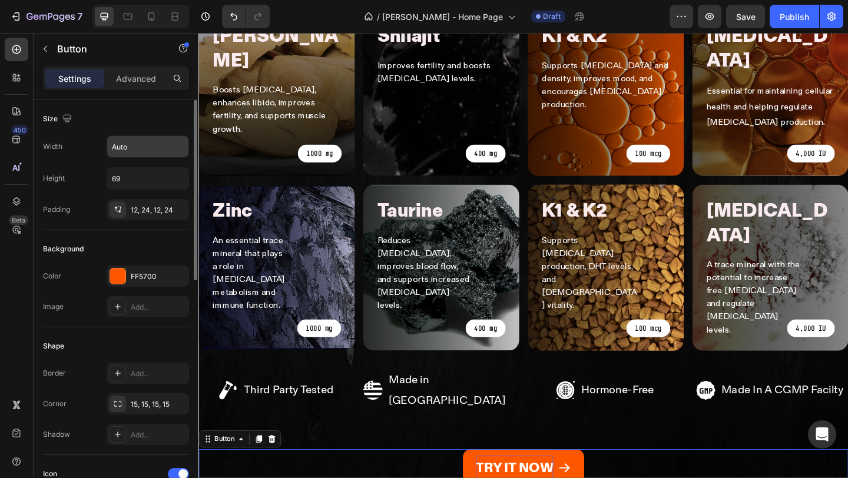
click at [135, 152] on input "Auto" at bounding box center [147, 146] width 81 height 21
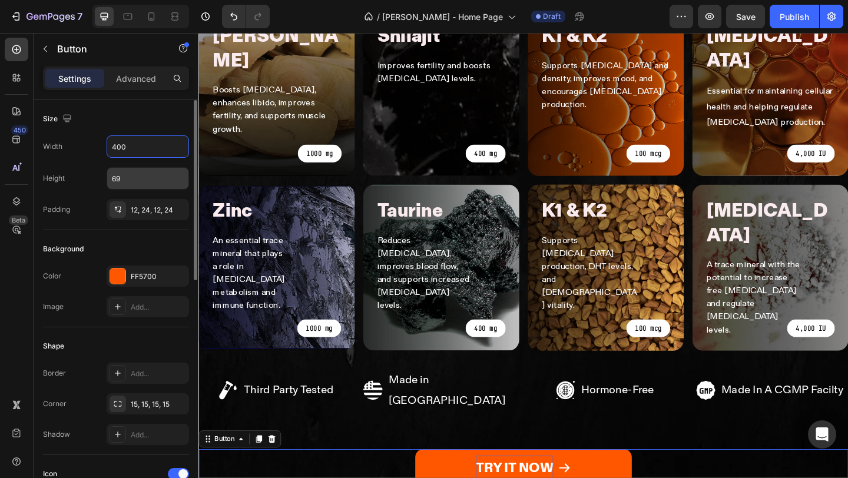
type input "400"
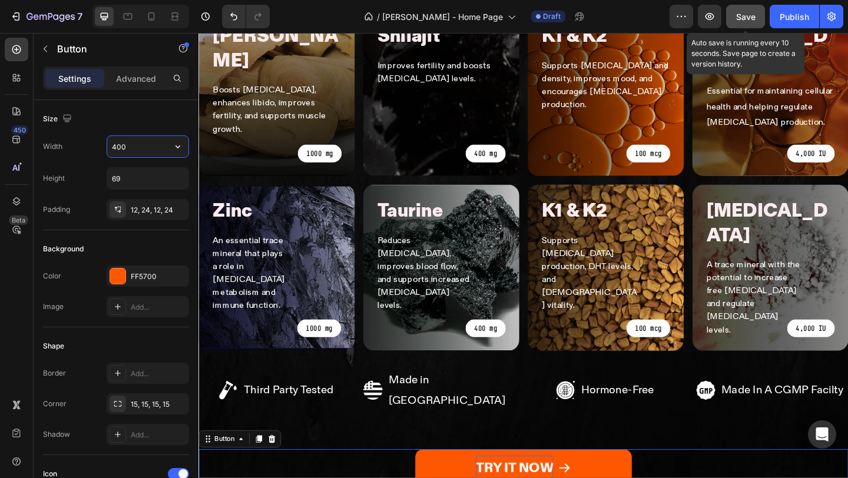
click at [754, 25] on button "Save" at bounding box center [745, 17] width 39 height 24
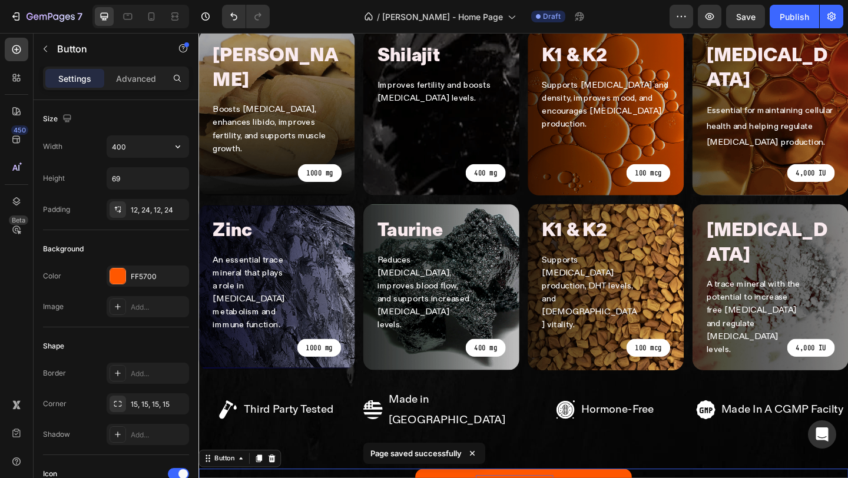
scroll to position [980, 0]
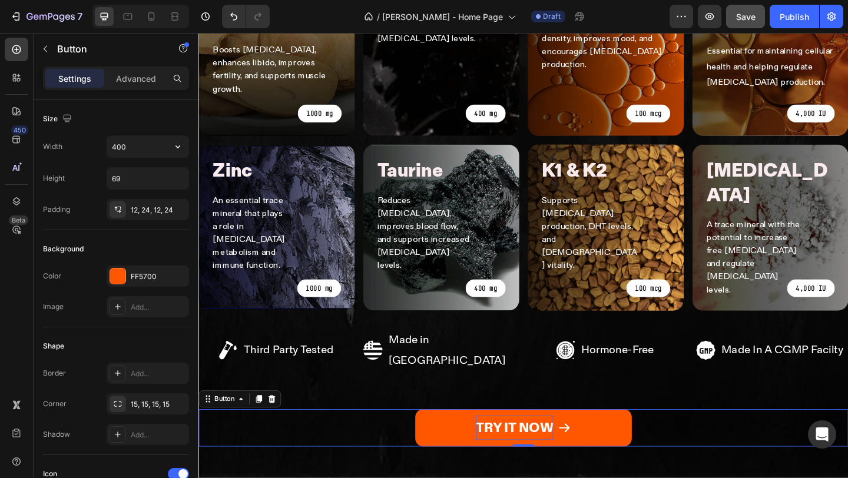
click at [732, 22] on button "Save" at bounding box center [745, 17] width 39 height 24
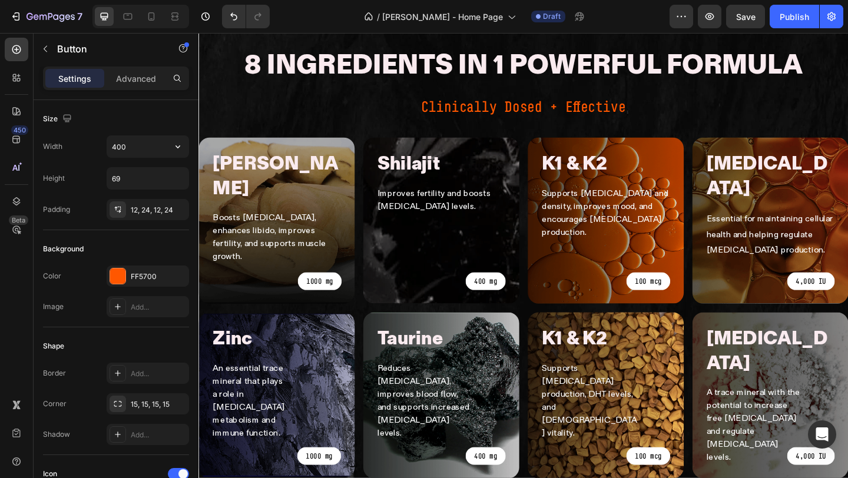
scroll to position [999, 0]
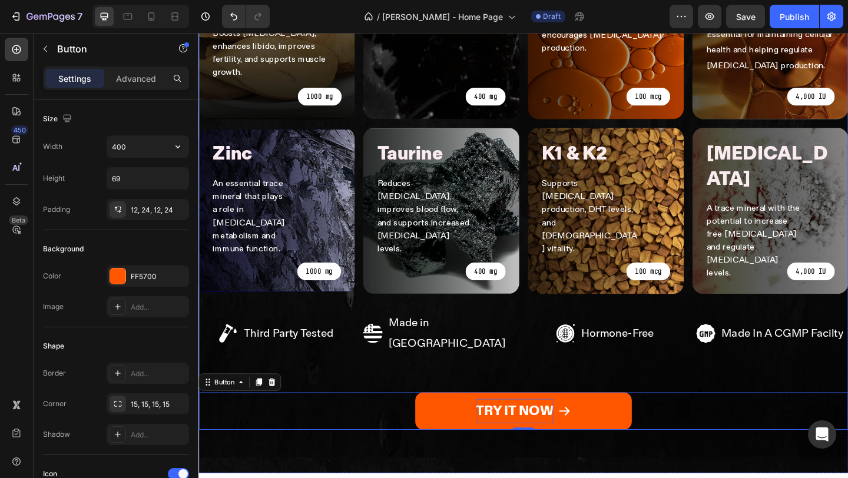
click at [553, 189] on div "8 Ingredients in 1 Powerful Formula Heading Clinically Dosed + Effective Text B…" at bounding box center [551, 156] width 707 height 617
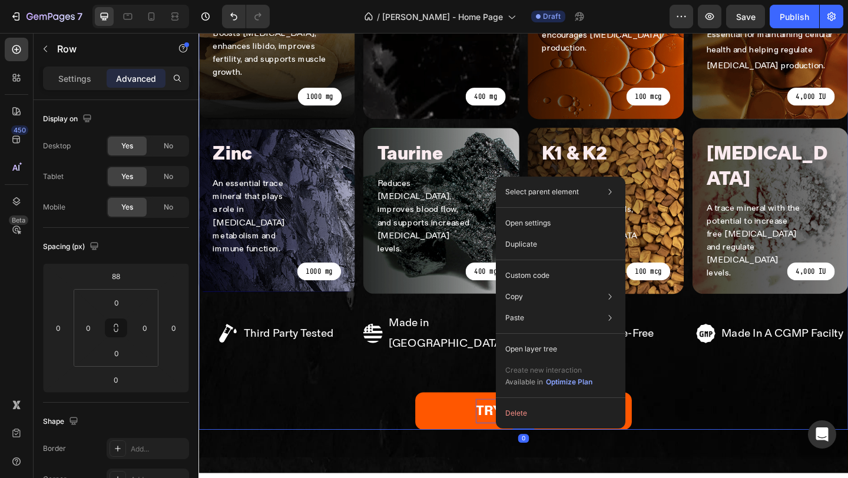
click at [525, 177] on div "Select parent element Section Row 1 col Open settings Duplicate Custom code Cop…" at bounding box center [561, 303] width 130 height 252
click at [553, 185] on div "8 Ingredients in 1 Powerful Formula Heading Clinically Dosed + Effective Text B…" at bounding box center [551, 156] width 707 height 617
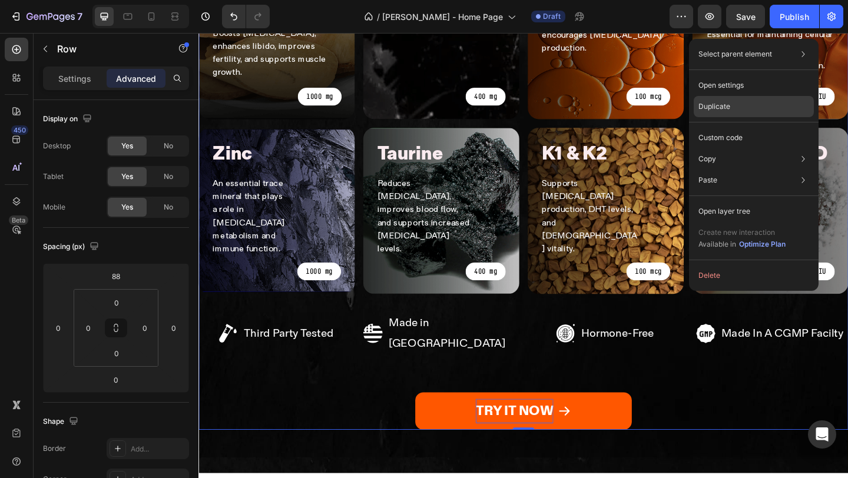
click at [747, 127] on div "Duplicate" at bounding box center [754, 137] width 120 height 21
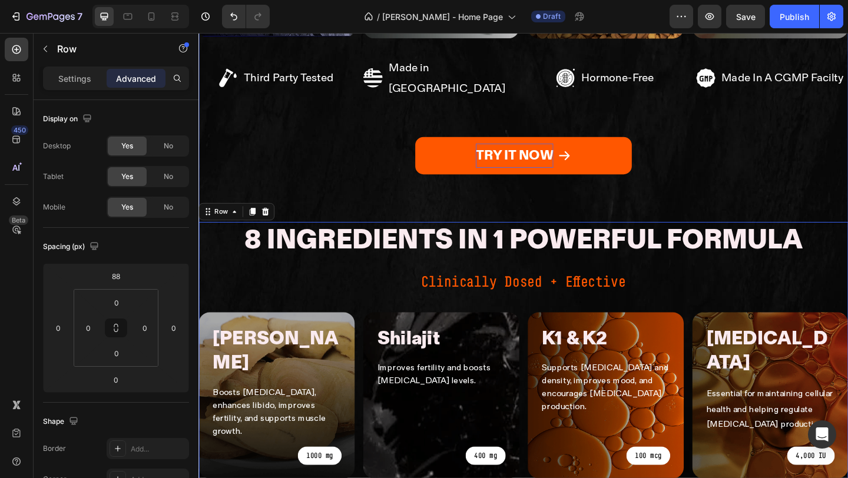
scroll to position [1277, 0]
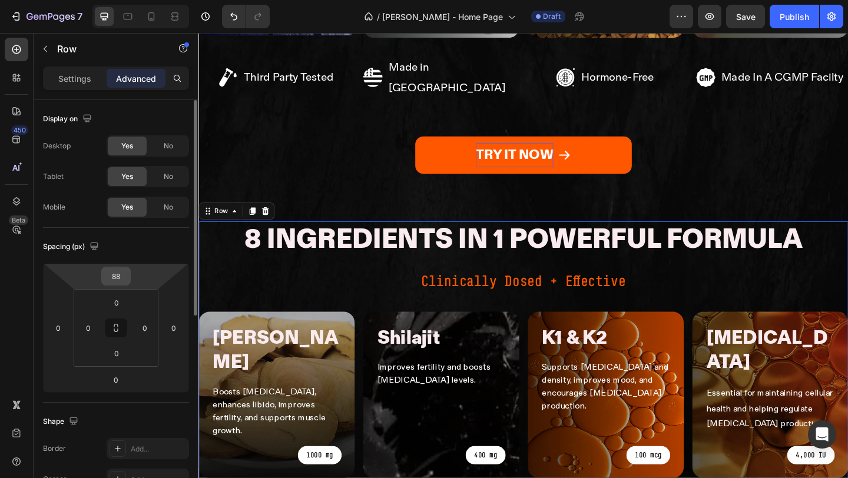
click at [120, 278] on input "88" at bounding box center [116, 276] width 24 height 18
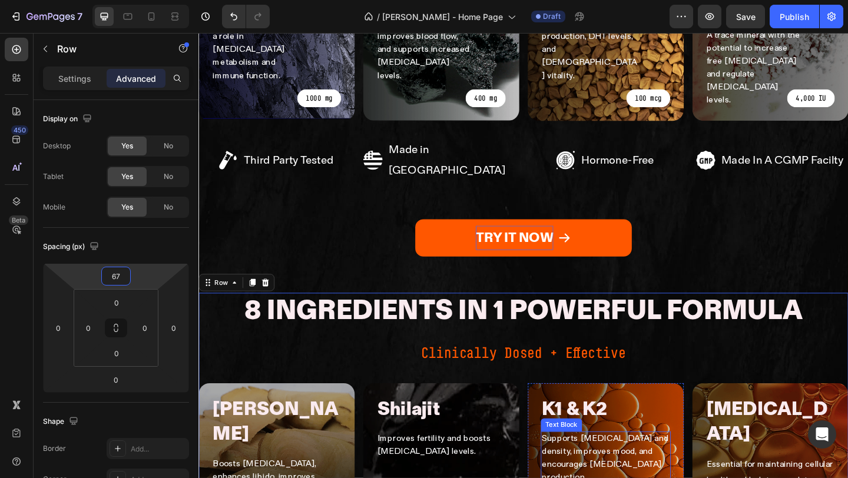
scroll to position [1137, 0]
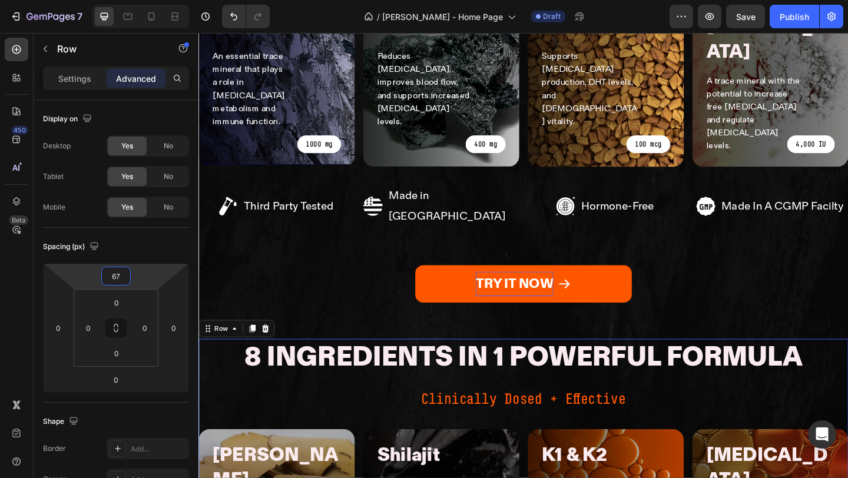
type input "67"
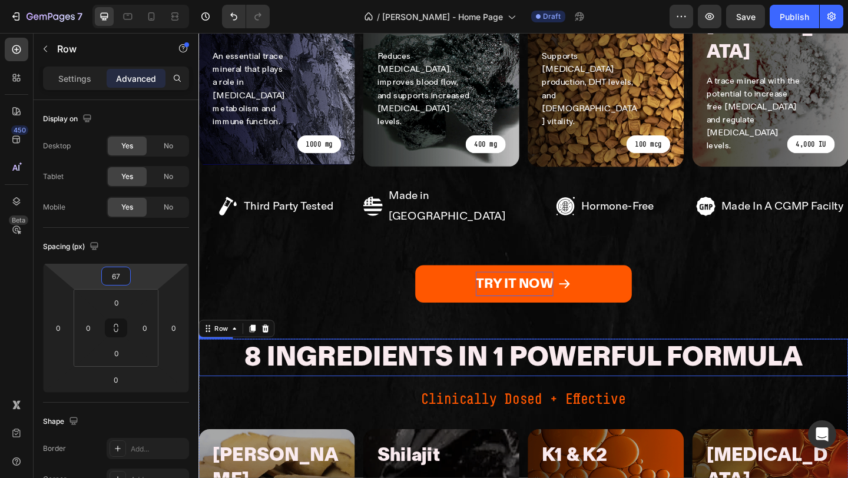
click at [365, 366] on h2 "8 Ingredients in 1 Powerful Formula" at bounding box center [551, 386] width 609 height 41
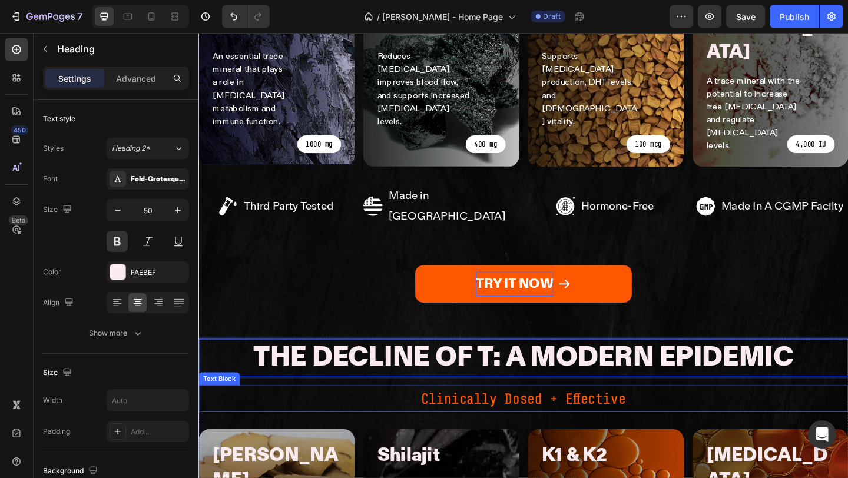
click at [501, 417] on p "Clinically Dosed + Effective" at bounding box center [552, 430] width 704 height 26
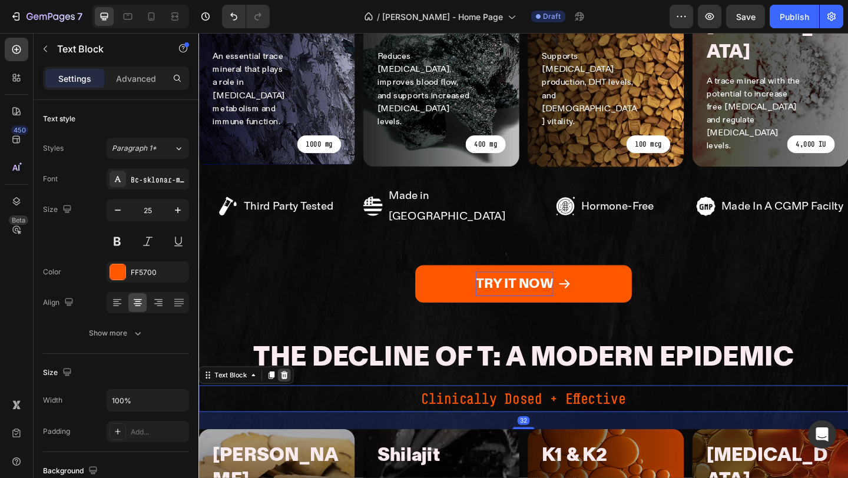
click at [287, 400] on icon at bounding box center [291, 404] width 9 height 9
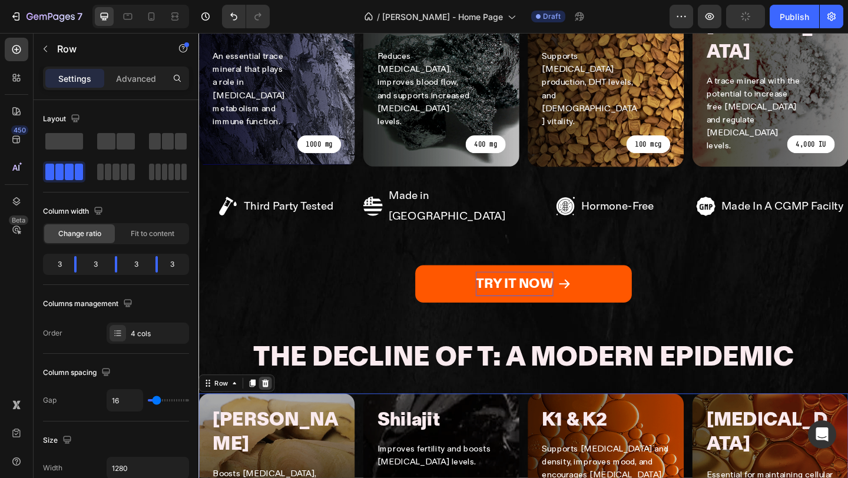
click at [269, 407] on div at bounding box center [271, 414] width 14 height 14
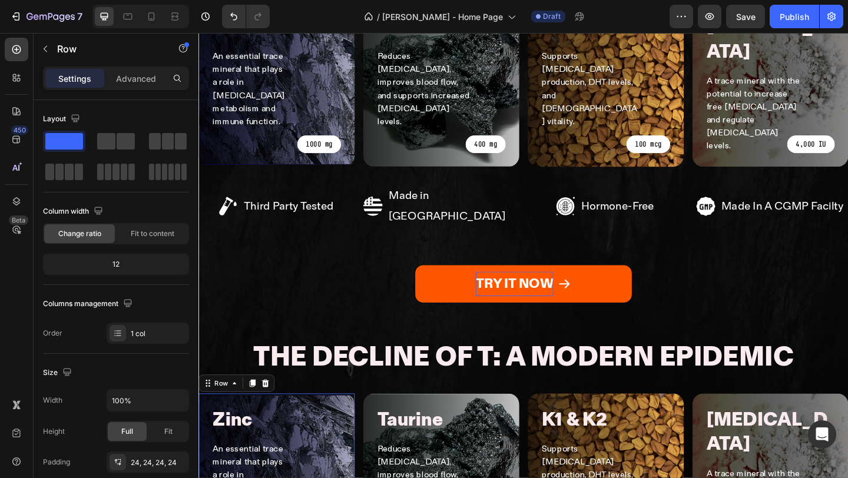
click at [278, 404] on div "Row" at bounding box center [239, 413] width 82 height 19
click at [273, 410] on icon at bounding box center [271, 414] width 8 height 8
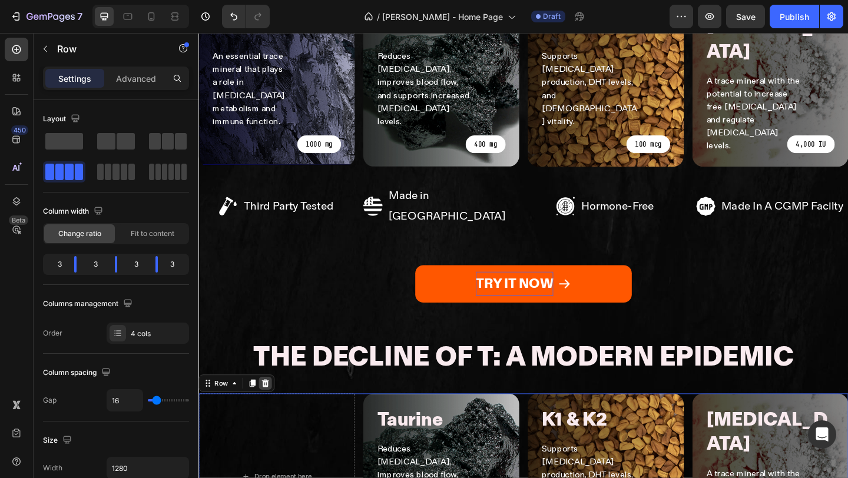
click at [272, 410] on icon at bounding box center [271, 414] width 8 height 8
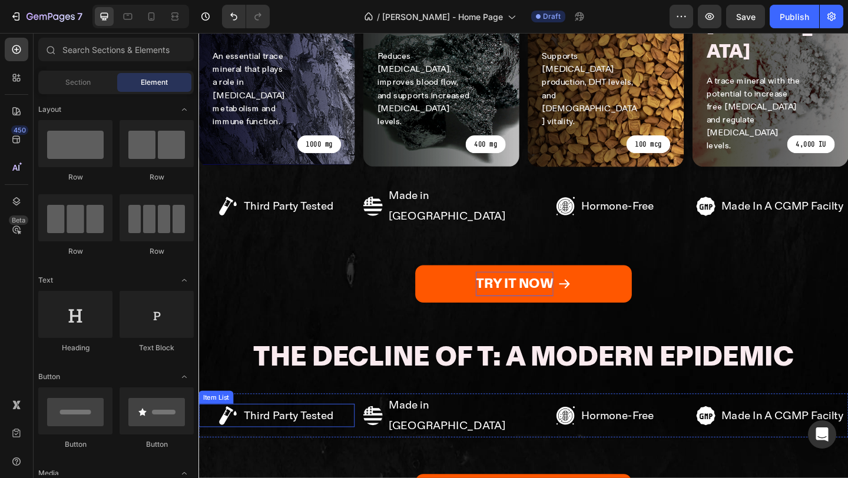
click at [360, 436] on div "Third Party Tested" at bounding box center [283, 449] width 170 height 26
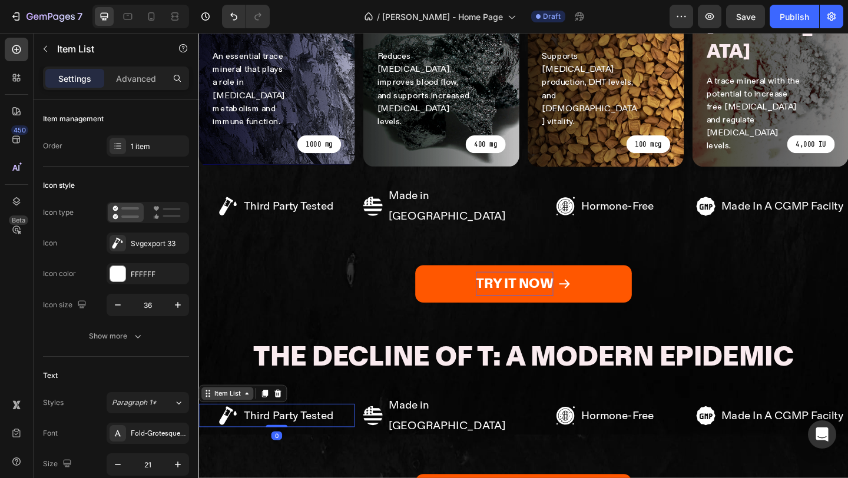
click at [228, 420] on div "Item List" at bounding box center [229, 425] width 33 height 11
click at [228, 401] on div "Row 4 cols" at bounding box center [224, 404] width 41 height 7
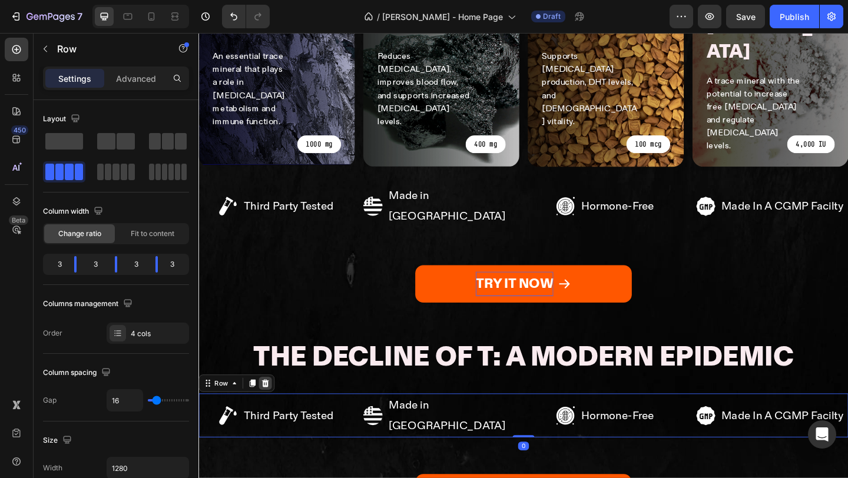
click at [275, 409] on icon at bounding box center [270, 413] width 9 height 9
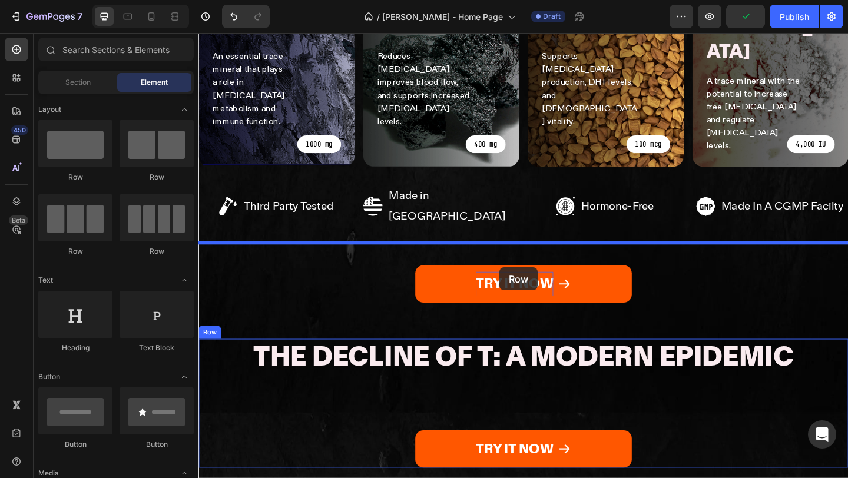
drag, startPoint x: 473, startPoint y: 248, endPoint x: 525, endPoint y: 286, distance: 64.4
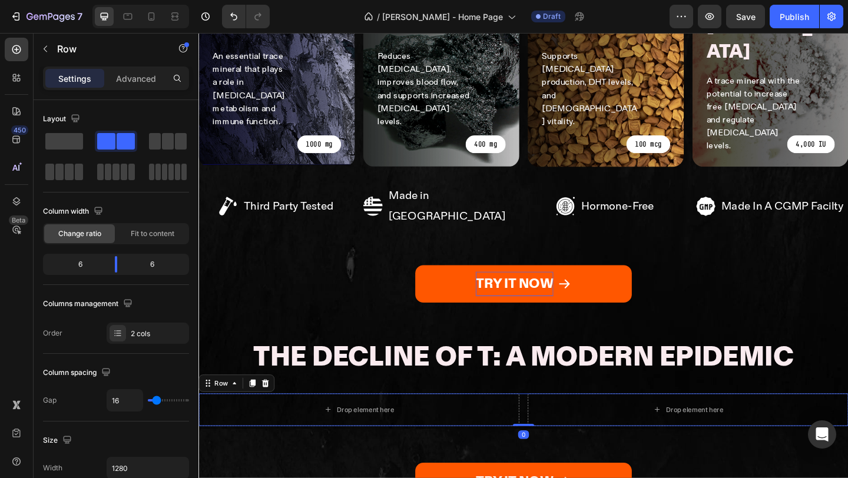
drag, startPoint x: 556, startPoint y: 314, endPoint x: 556, endPoint y: 205, distance: 108.3
click at [556, 366] on div "The Decline of T: A Modern Epidemic Heading Drop element here Drop element here…" at bounding box center [551, 453] width 707 height 175
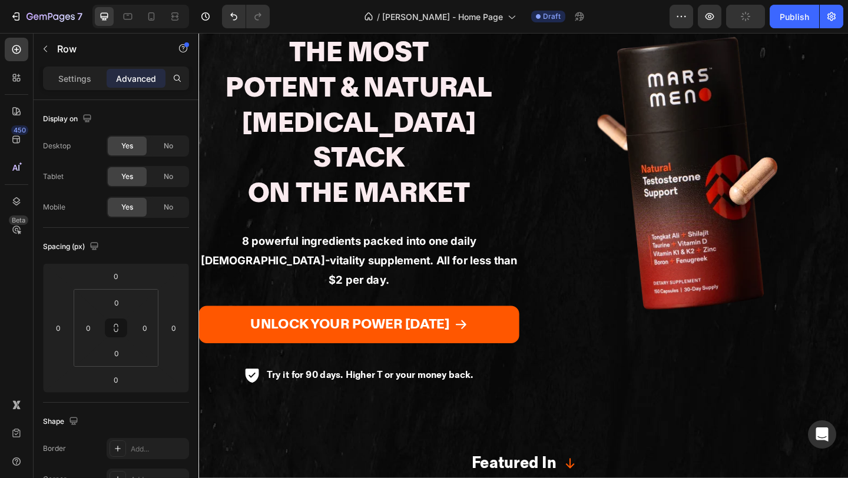
scroll to position [147, 0]
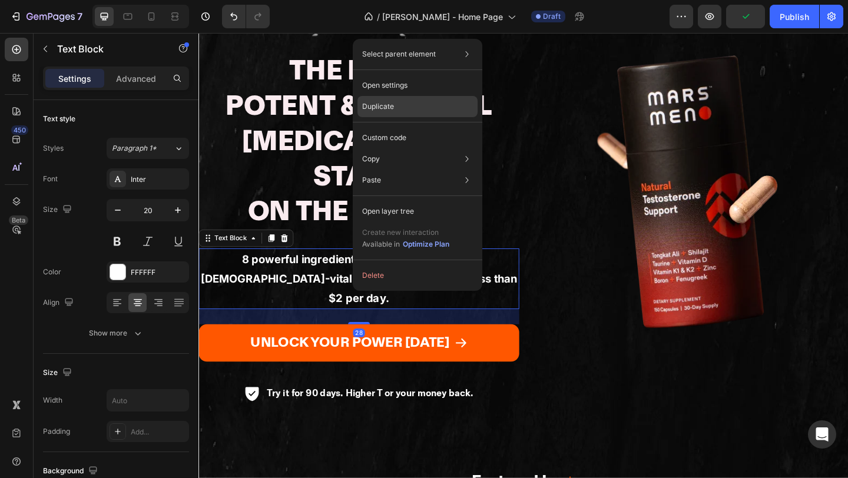
drag, startPoint x: 406, startPoint y: 106, endPoint x: 211, endPoint y: 93, distance: 195.3
click at [406, 127] on div "Duplicate" at bounding box center [417, 137] width 120 height 21
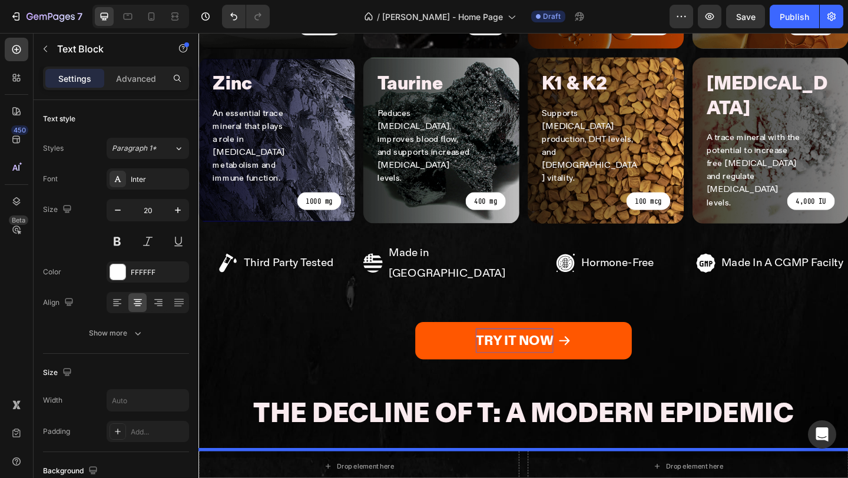
scroll to position [1275, 0]
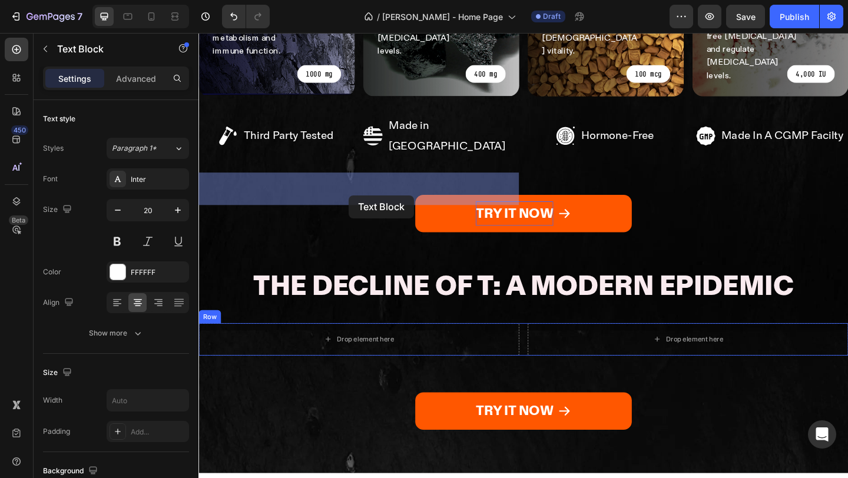
drag, startPoint x: 224, startPoint y: 278, endPoint x: 362, endPoint y: 210, distance: 154.0
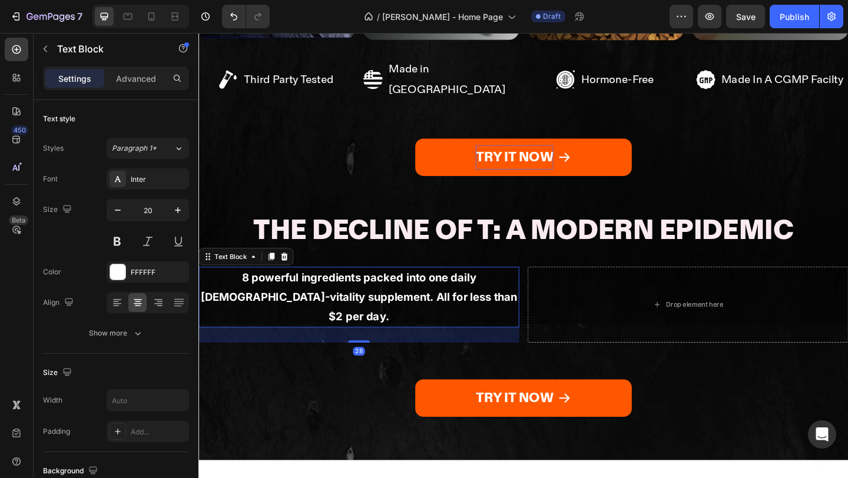
scroll to position [1213, 0]
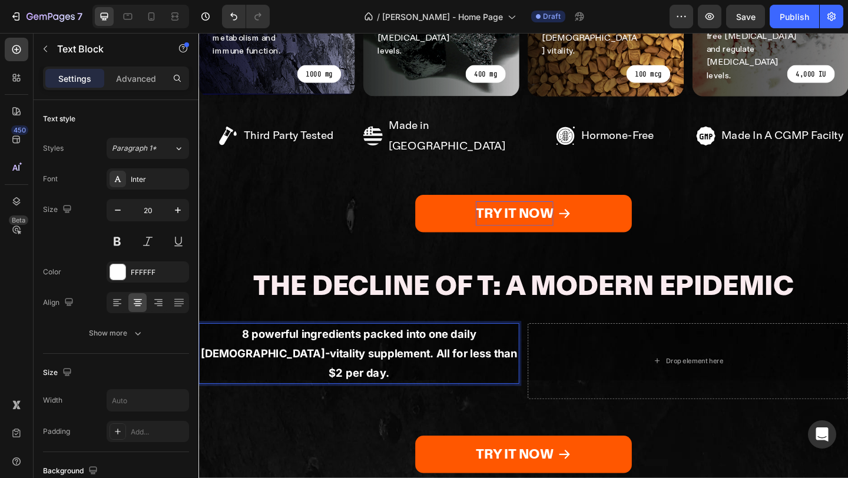
click at [333, 353] on strong "8 powerful ingredients packed into one daily [DEMOGRAPHIC_DATA]-vitality supple…" at bounding box center [373, 381] width 344 height 57
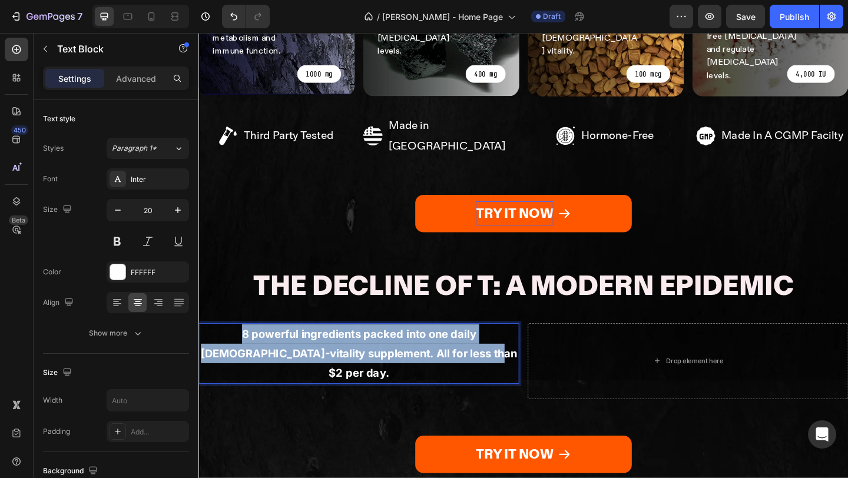
click at [333, 353] on strong "8 powerful ingredients packed into one daily [DEMOGRAPHIC_DATA]-vitality supple…" at bounding box center [373, 381] width 344 height 57
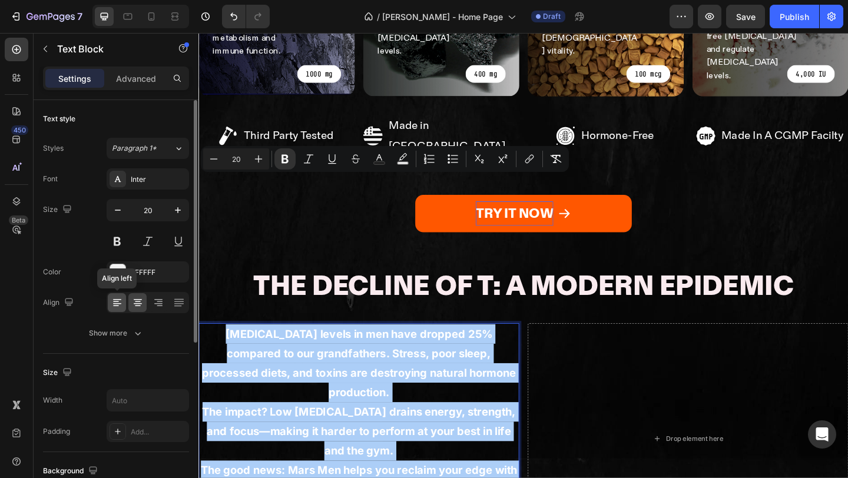
click at [115, 303] on icon at bounding box center [117, 303] width 8 height 1
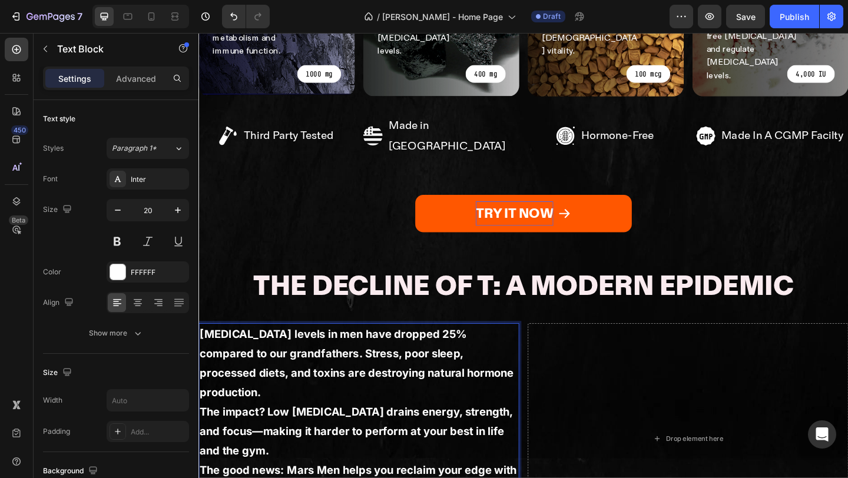
click at [317, 435] on p "The impact? Low [MEDICAL_DATA] drains energy, strength, and focus—making it har…" at bounding box center [373, 467] width 346 height 64
click at [297, 435] on p "The impact? Low [MEDICAL_DATA] drains energy, strength, and focus—making it har…" at bounding box center [373, 467] width 346 height 64
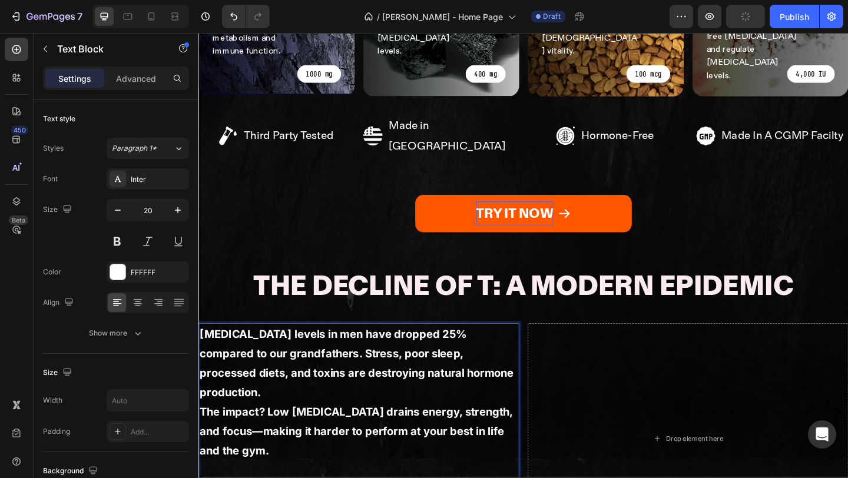
click at [503, 350] on p "[MEDICAL_DATA] levels in men have dropped 25% compared to our grandfathers. Str…" at bounding box center [373, 392] width 346 height 85
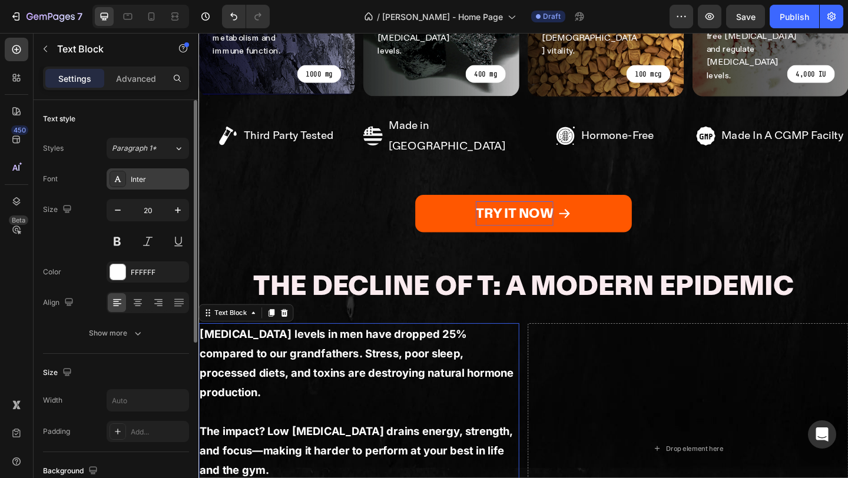
click at [114, 183] on icon at bounding box center [117, 178] width 9 height 9
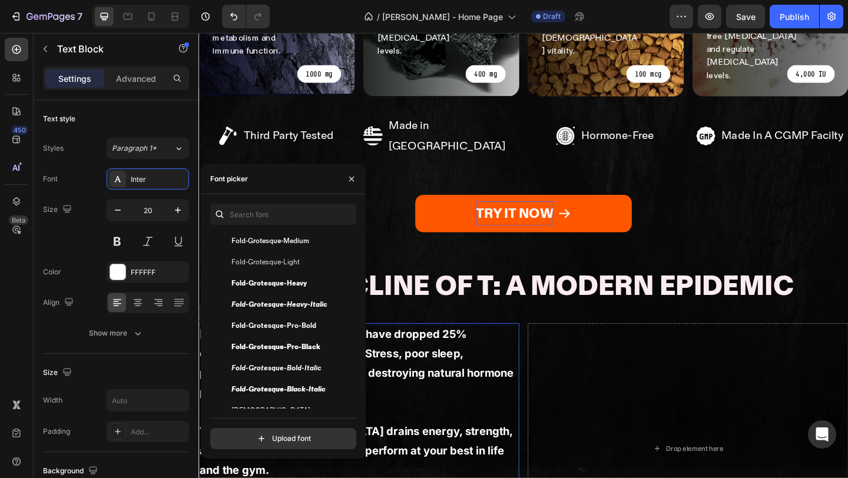
scroll to position [602, 0]
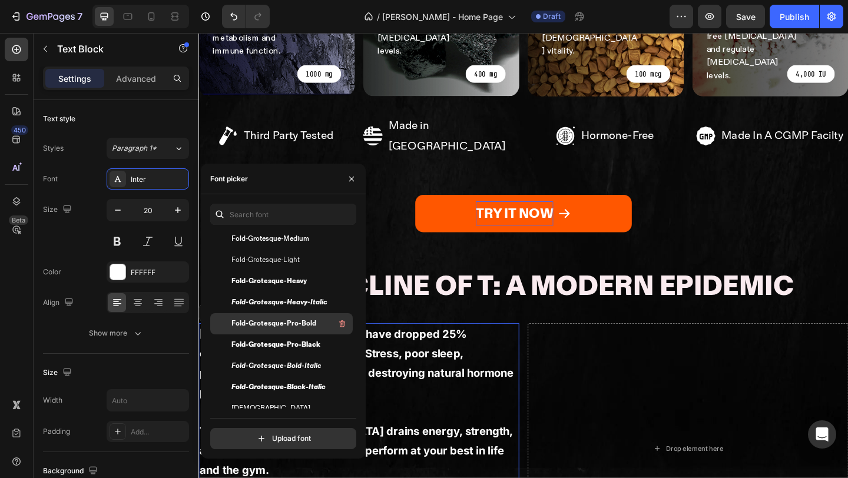
click at [280, 320] on span "Fold-Grotesque-Pro-Bold" at bounding box center [273, 324] width 85 height 11
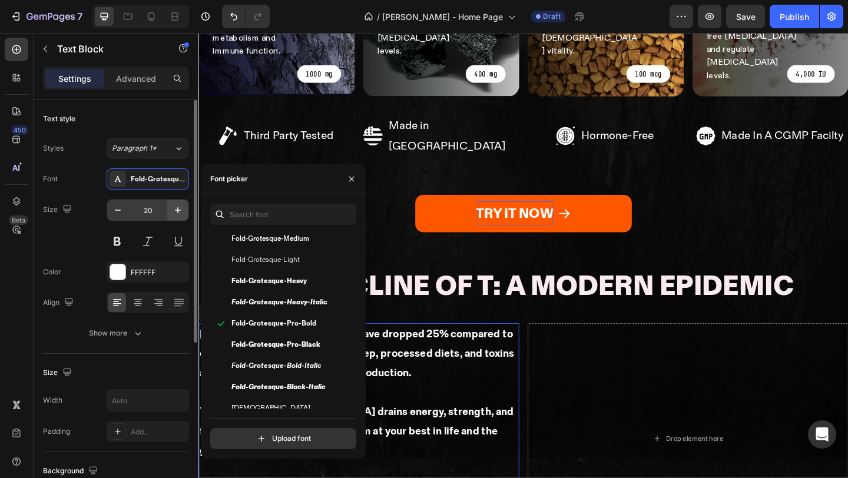
click at [169, 212] on button "button" at bounding box center [177, 210] width 21 height 21
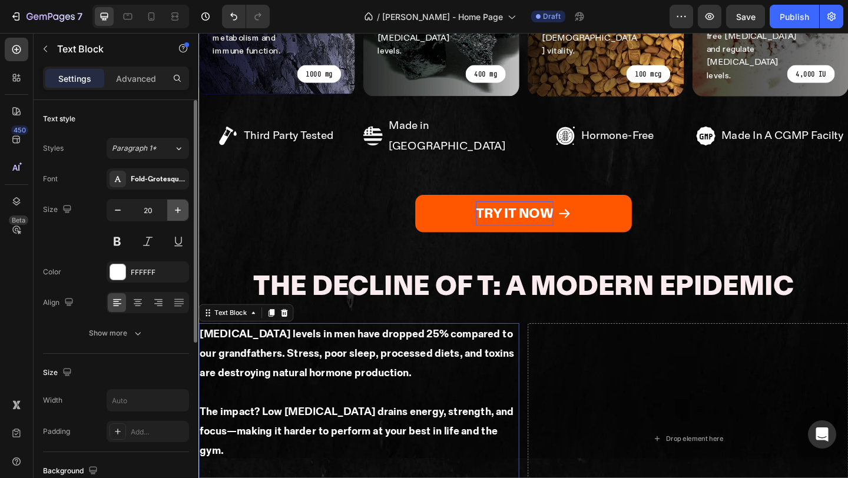
click at [169, 212] on button "button" at bounding box center [177, 210] width 21 height 21
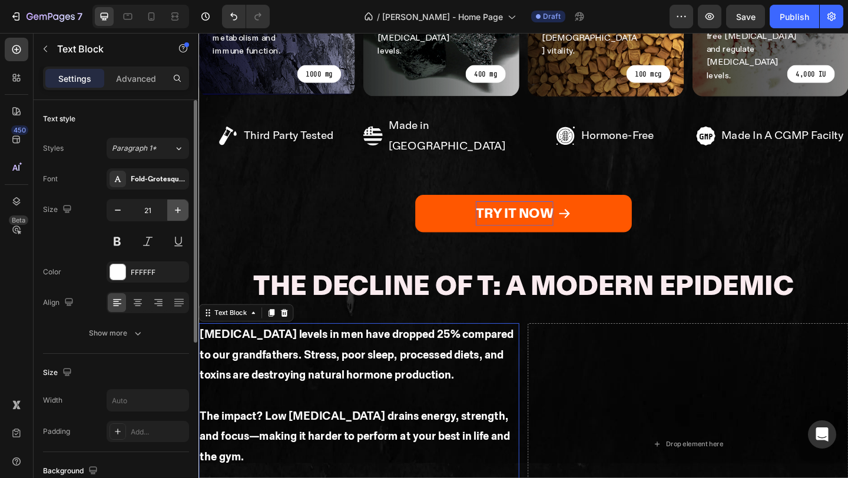
click at [169, 212] on button "button" at bounding box center [177, 210] width 21 height 21
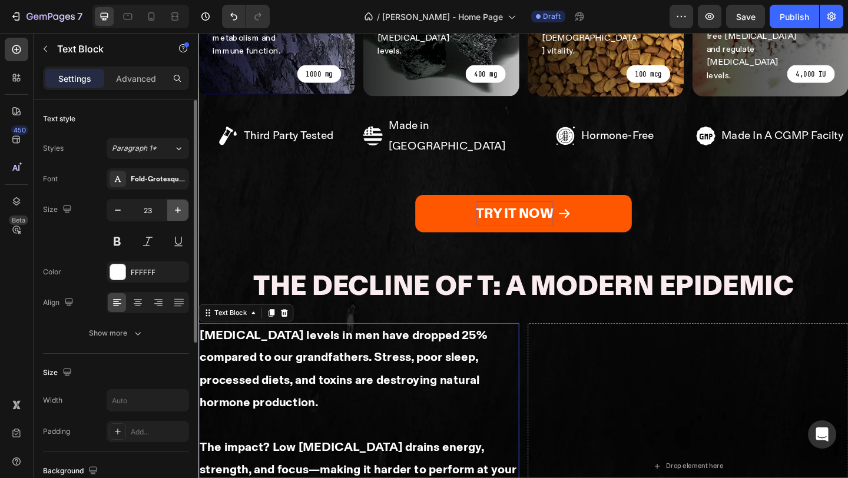
click at [169, 212] on button "button" at bounding box center [177, 210] width 21 height 21
type input "24"
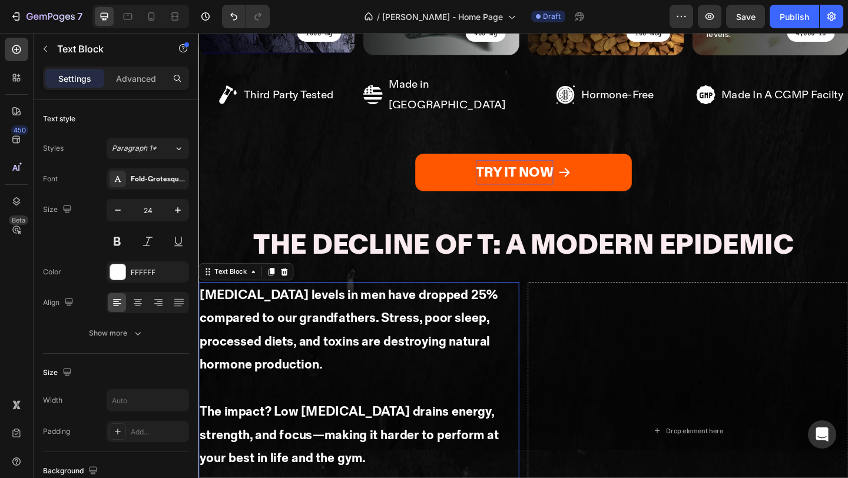
scroll to position [1316, 0]
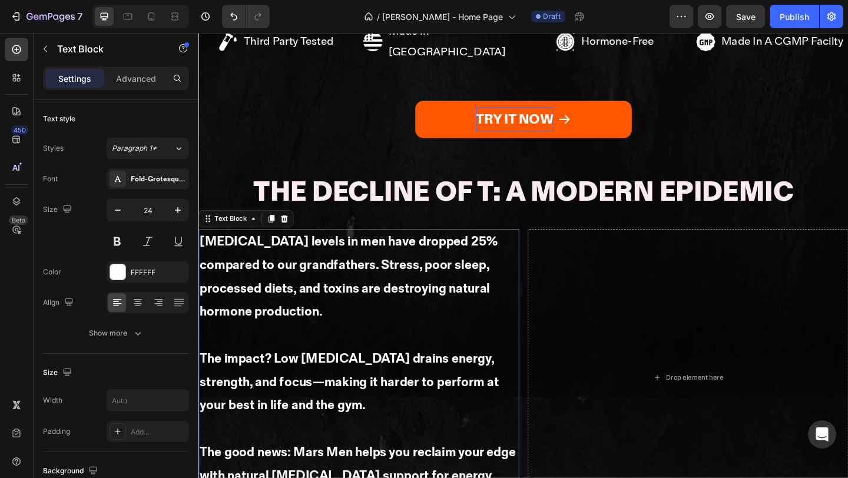
drag, startPoint x: 367, startPoint y: 404, endPoint x: 419, endPoint y: 258, distance: 154.2
click at [416, 263] on div "[MEDICAL_DATA] levels in men have dropped 25% compared to our grandfathers. Str…" at bounding box center [372, 399] width 349 height 307
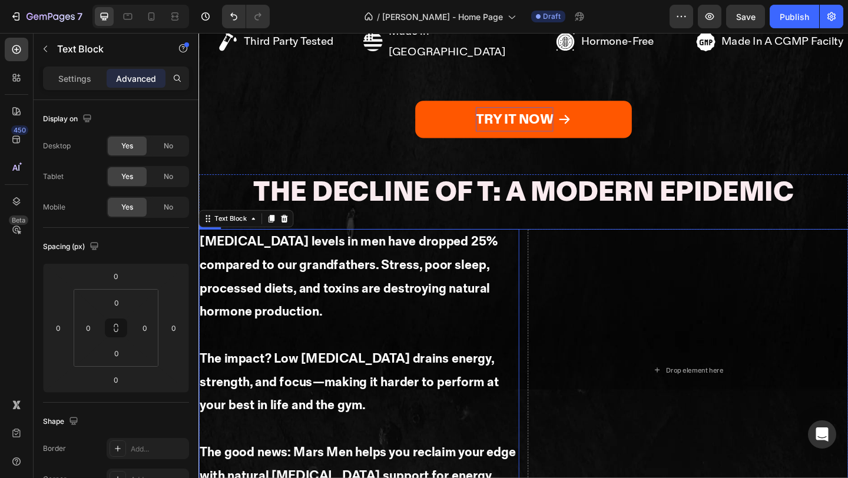
click at [552, 246] on div "[MEDICAL_DATA] levels in men have dropped 25% compared to our grandfathers. Str…" at bounding box center [551, 399] width 707 height 307
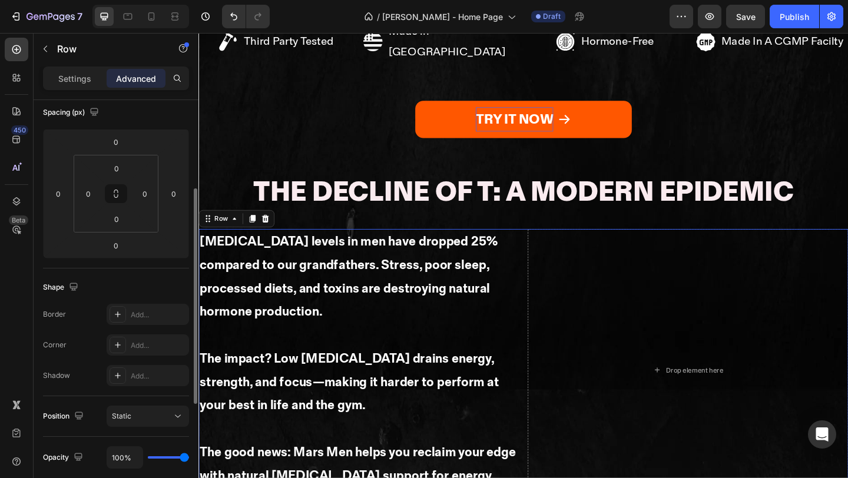
scroll to position [150, 0]
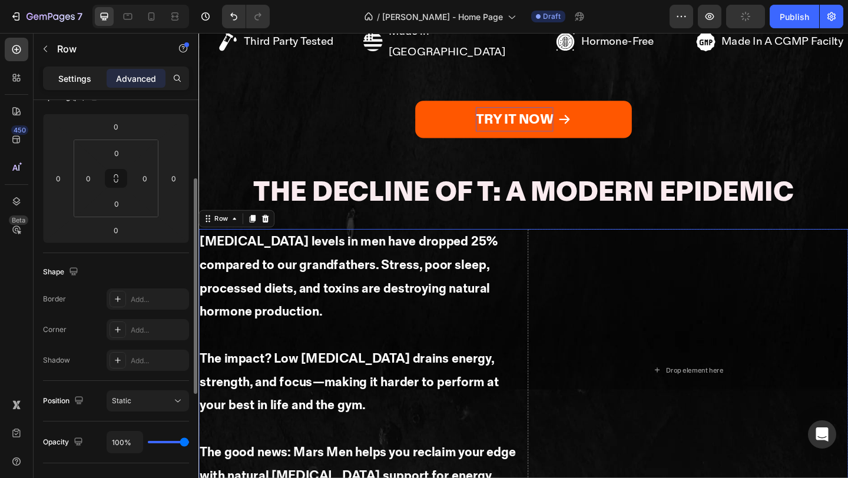
click at [79, 79] on p "Settings" at bounding box center [74, 78] width 33 height 12
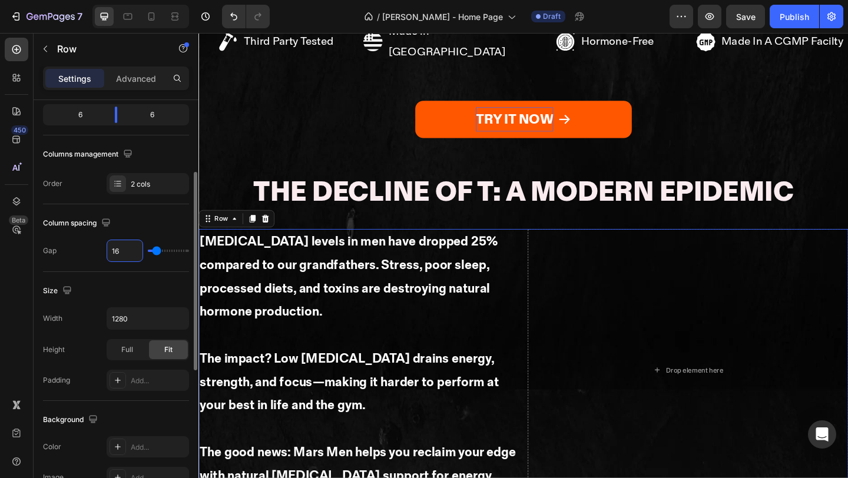
click at [127, 255] on input "16" at bounding box center [124, 250] width 35 height 21
type input "5"
type input "50"
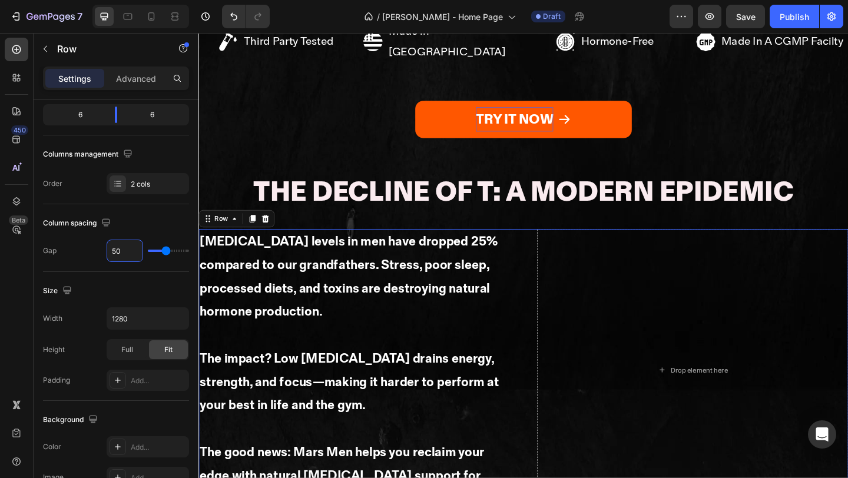
type input "50"
click at [45, 48] on icon "button" at bounding box center [45, 48] width 9 height 9
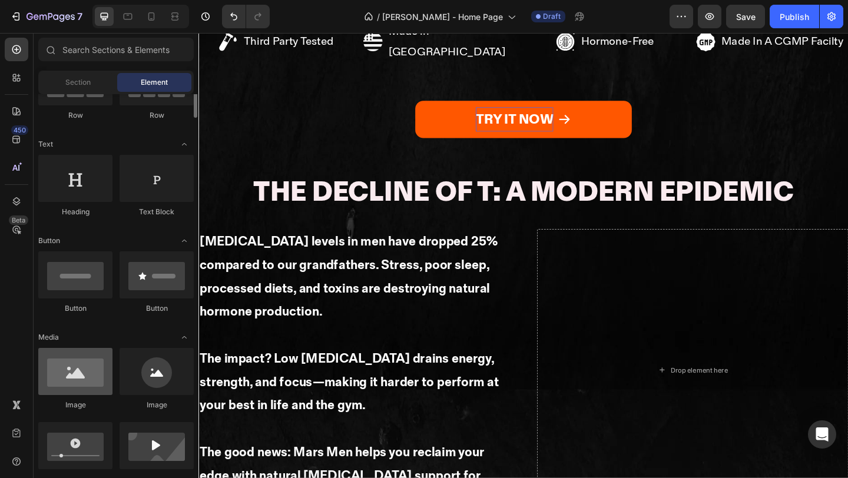
scroll to position [161, 0]
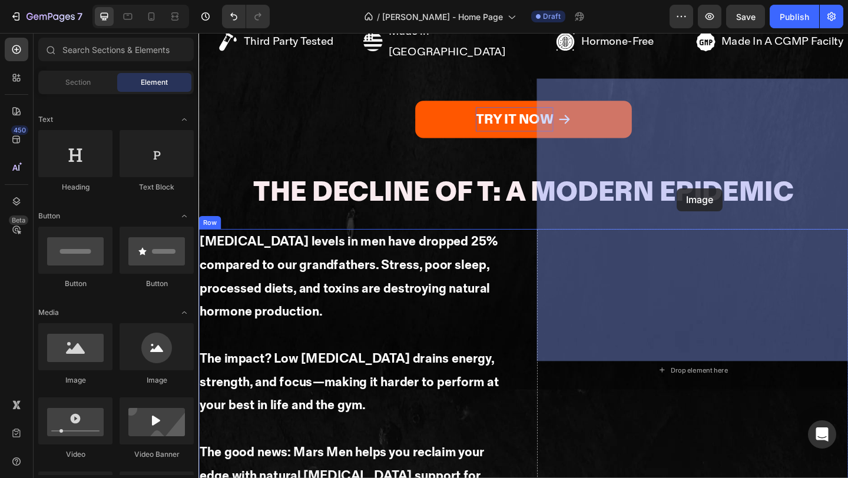
drag, startPoint x: 310, startPoint y: 382, endPoint x: 717, endPoint y: 201, distance: 445.0
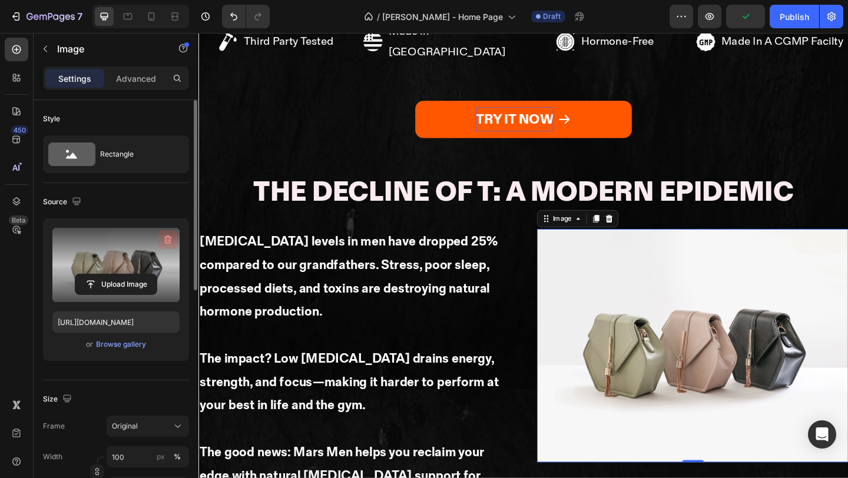
click at [167, 238] on icon "button" at bounding box center [168, 240] width 12 height 12
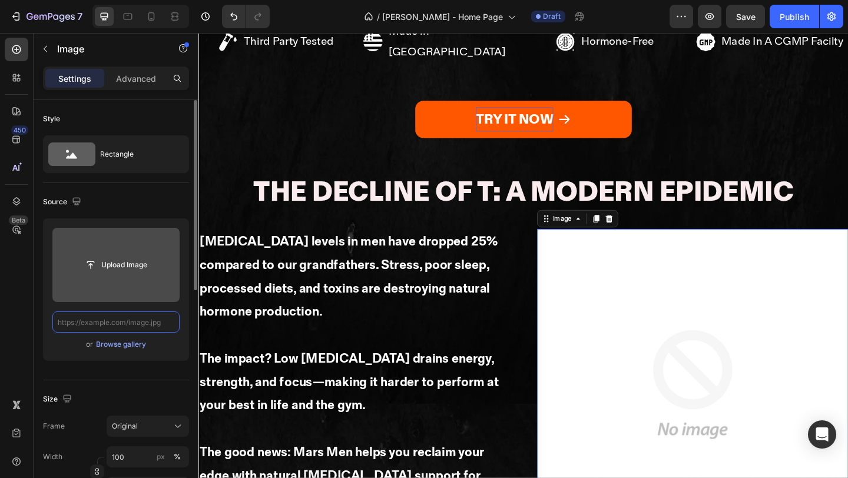
click at [135, 330] on input "text" at bounding box center [115, 321] width 127 height 21
paste input "[URL][DOMAIN_NAME]"
type input "[URL][DOMAIN_NAME]"
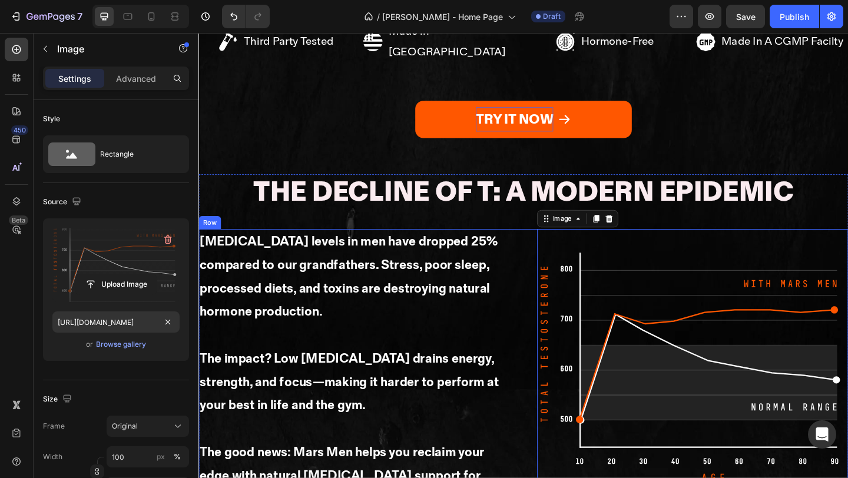
click at [548, 328] on div "[MEDICAL_DATA] levels in men have dropped 25% compared to our grandfathers. Str…" at bounding box center [551, 399] width 707 height 307
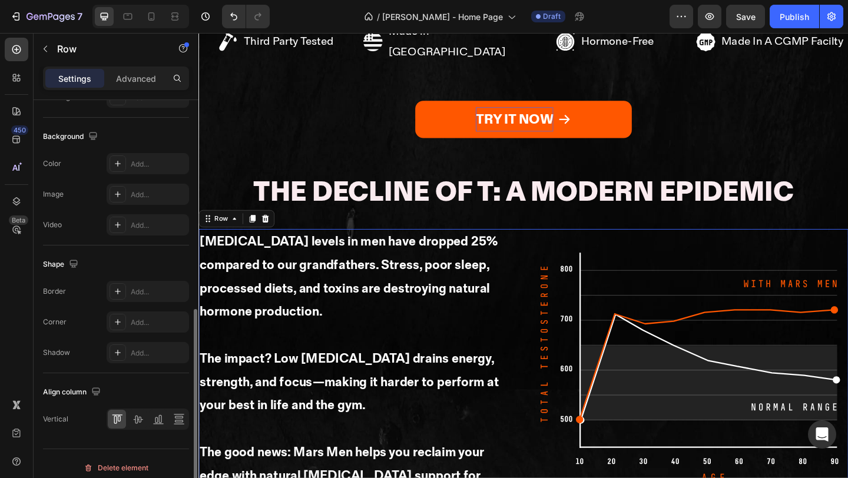
scroll to position [441, 0]
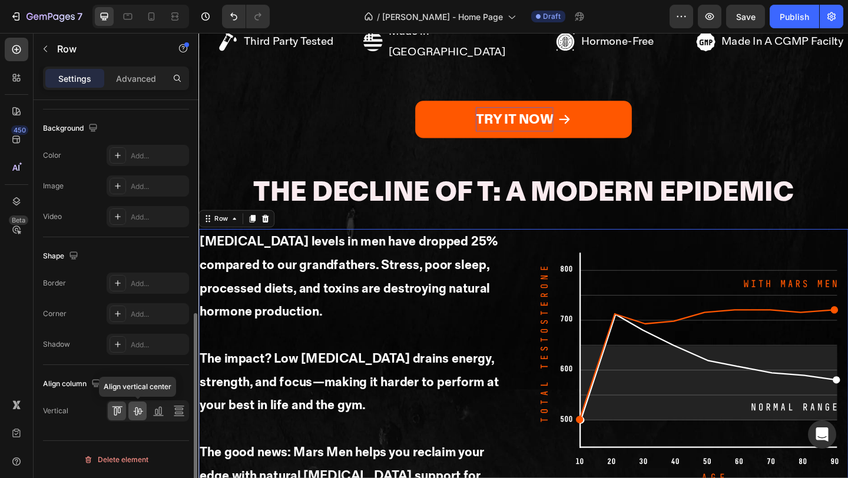
click at [143, 410] on icon at bounding box center [138, 411] width 12 height 12
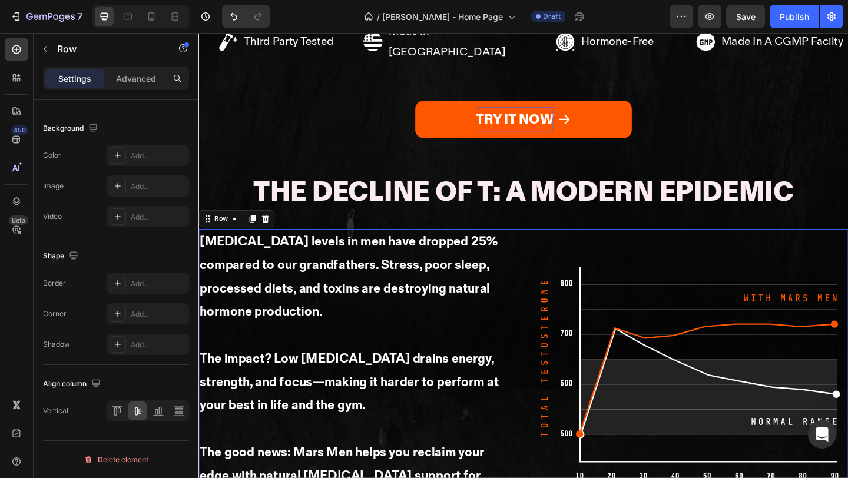
click at [122, 28] on div "7 Version history / [PERSON_NAME] - Home Page Draft Preview Save Publish" at bounding box center [424, 17] width 848 height 34
click at [122, 21] on icon at bounding box center [128, 17] width 12 height 12
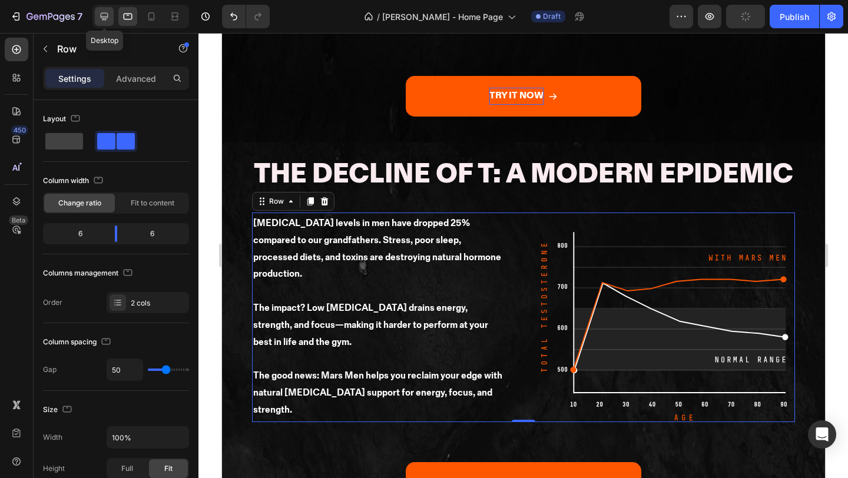
click at [102, 15] on icon at bounding box center [104, 17] width 12 height 12
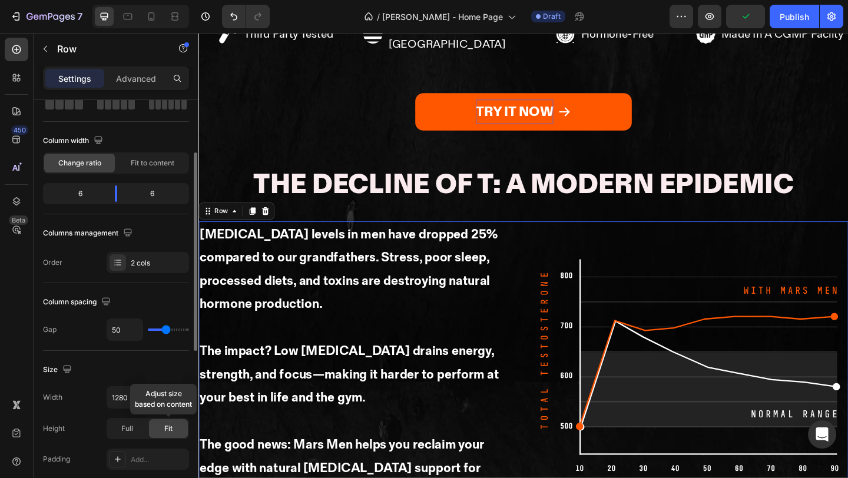
scroll to position [83, 0]
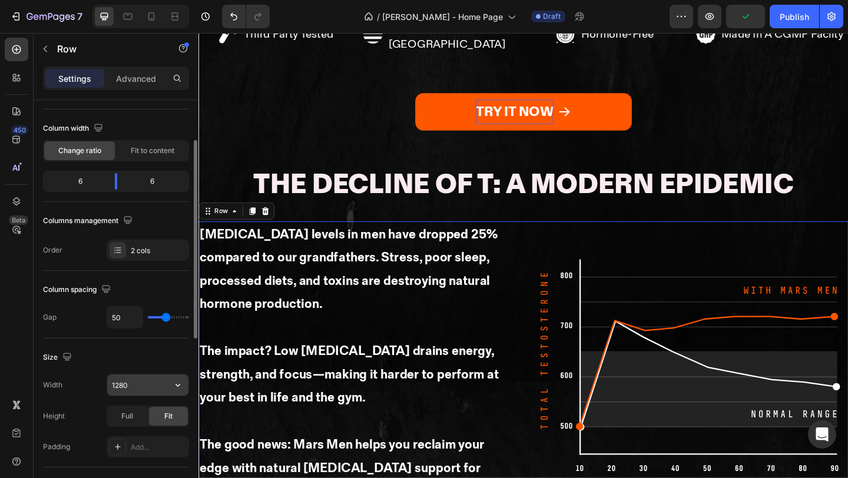
click at [138, 389] on input "1280" at bounding box center [147, 384] width 81 height 21
click at [173, 380] on icon "button" at bounding box center [178, 385] width 12 height 12
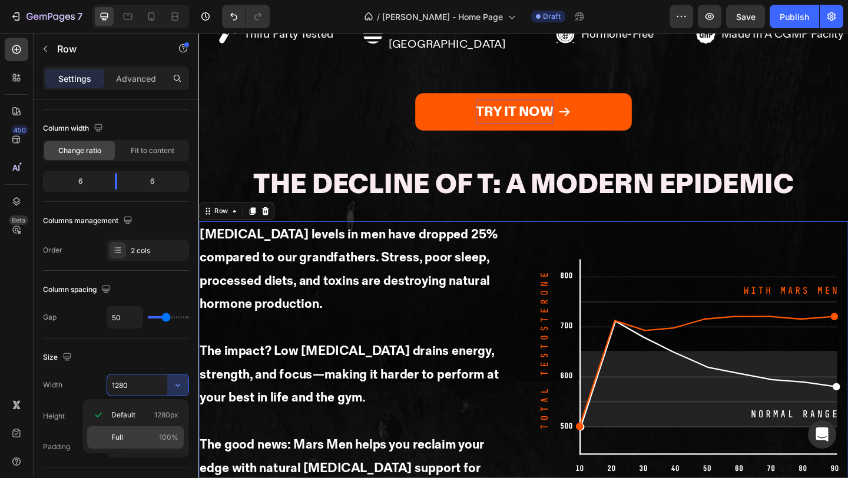
click at [158, 436] on p "Full 100%" at bounding box center [144, 437] width 67 height 11
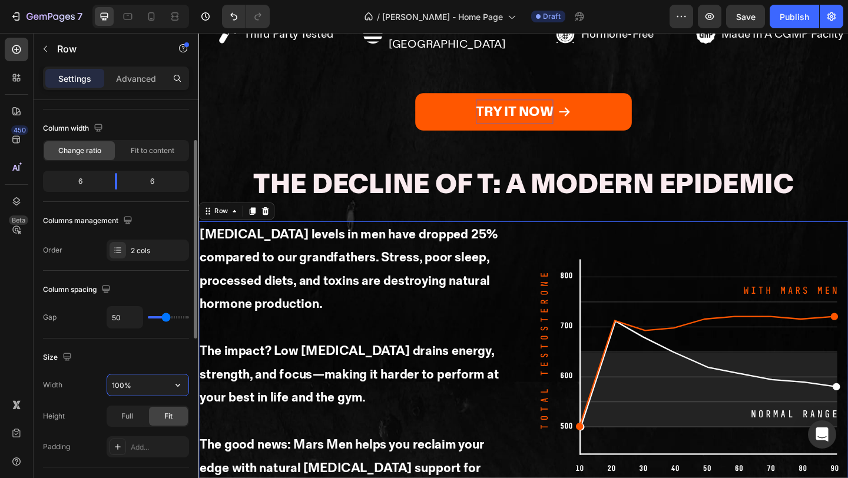
click at [148, 387] on input "100%" at bounding box center [147, 384] width 81 height 21
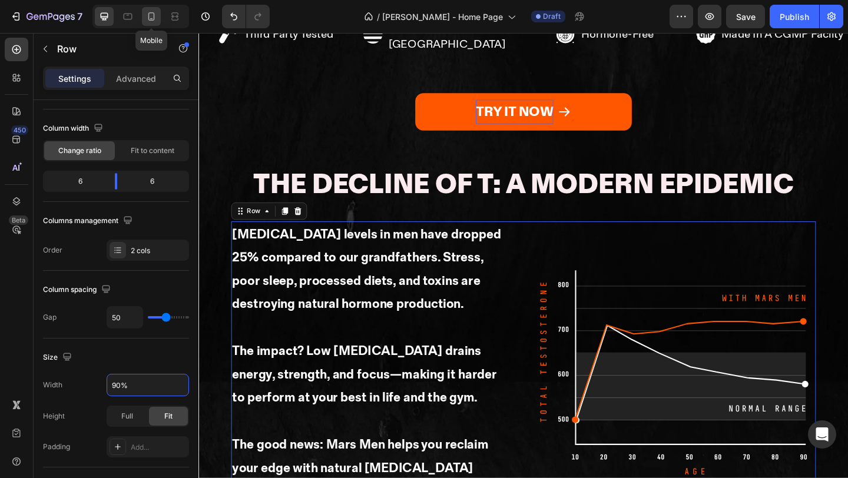
type input "90%"
click at [155, 13] on icon at bounding box center [151, 17] width 12 height 12
type input "16"
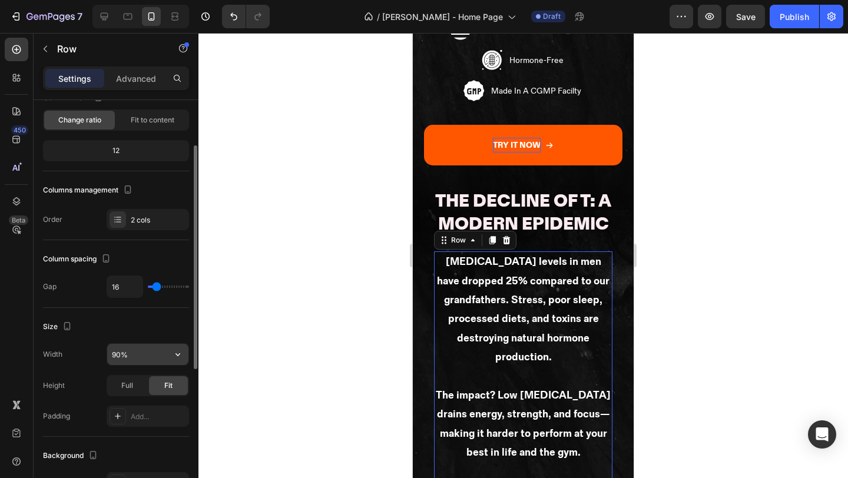
scroll to position [2278, 0]
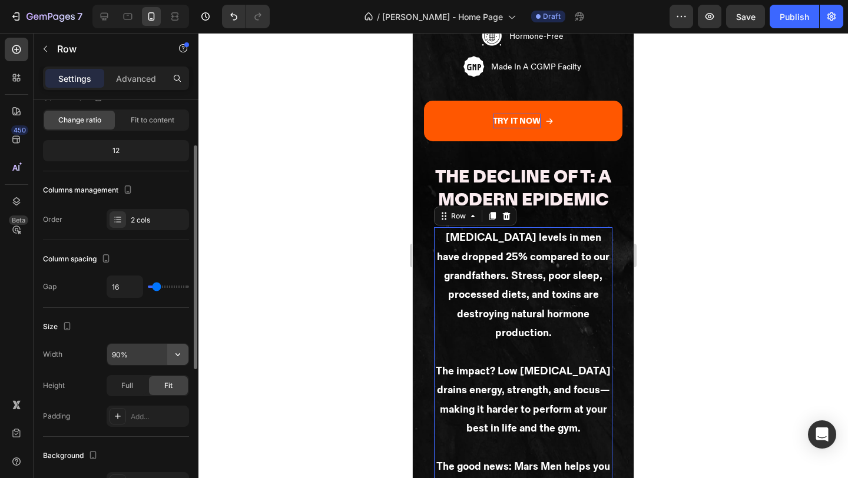
click at [178, 357] on icon "button" at bounding box center [178, 355] width 12 height 12
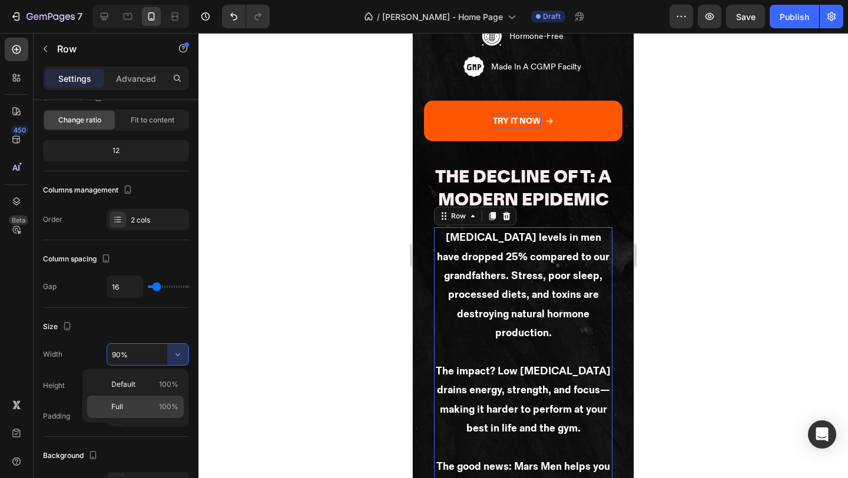
click at [135, 406] on p "Full 100%" at bounding box center [144, 407] width 67 height 11
type input "100%"
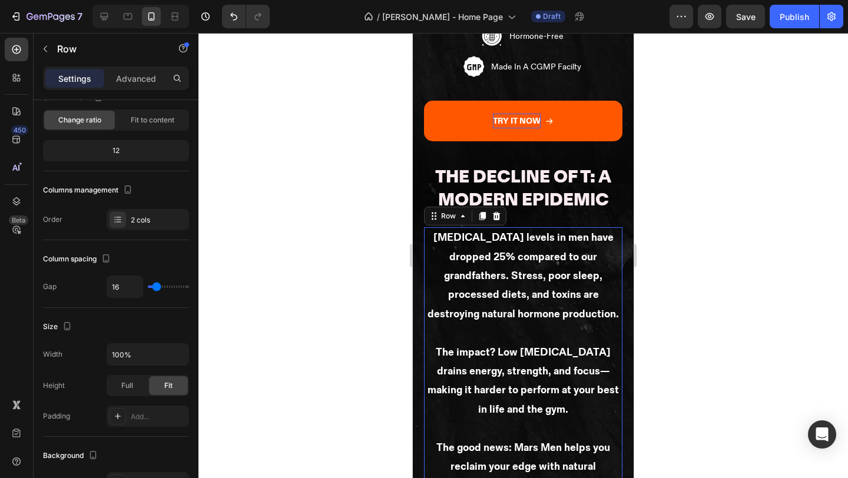
click at [115, 22] on div at bounding box center [140, 17] width 97 height 24
click at [117, 22] on div at bounding box center [140, 17] width 97 height 24
click at [118, 21] on div at bounding box center [127, 16] width 19 height 19
type input "50"
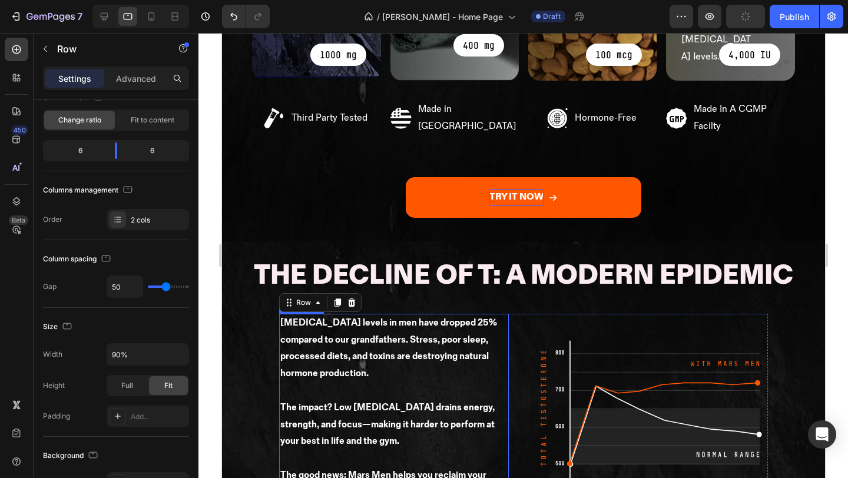
scroll to position [1271, 0]
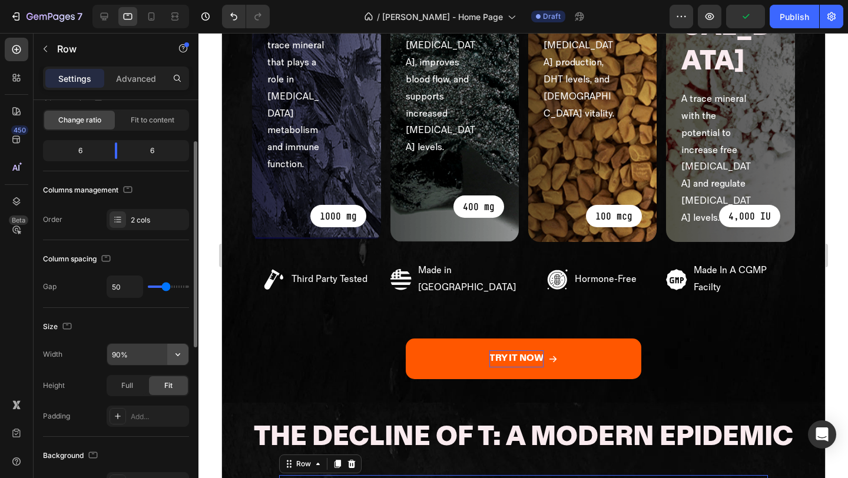
click at [180, 350] on icon "button" at bounding box center [178, 355] width 12 height 12
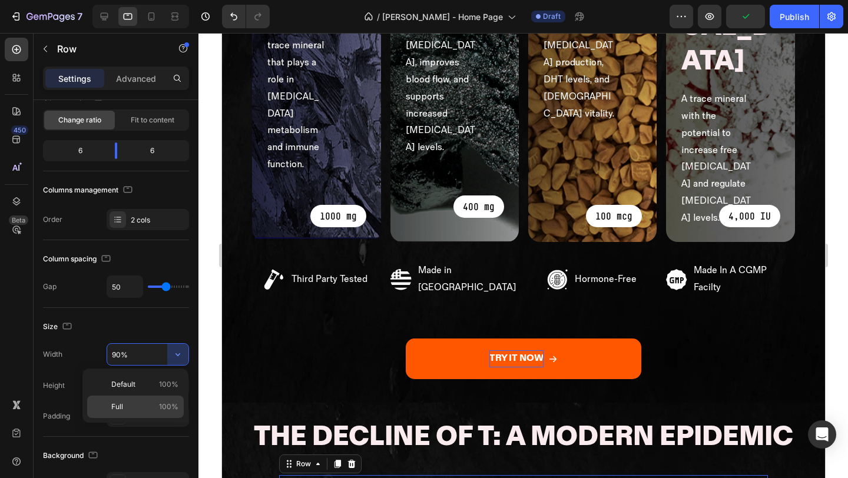
click at [145, 403] on p "Full 100%" at bounding box center [144, 407] width 67 height 11
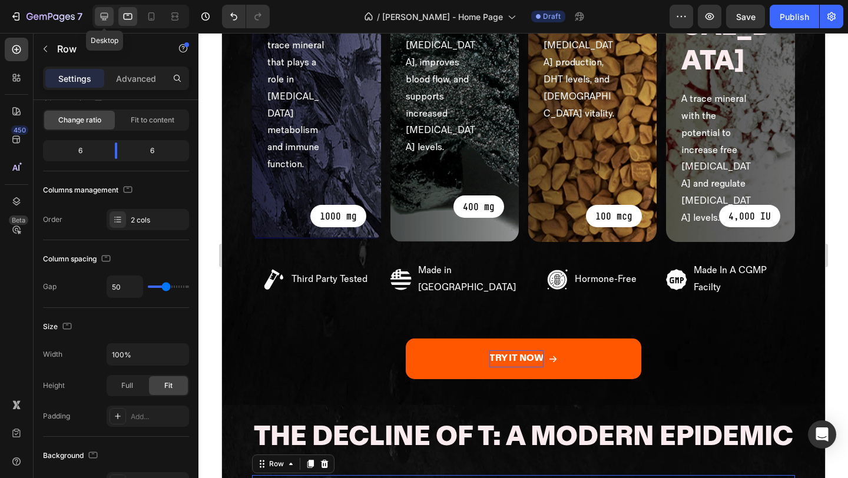
click at [101, 21] on icon at bounding box center [104, 17] width 12 height 12
type input "90%"
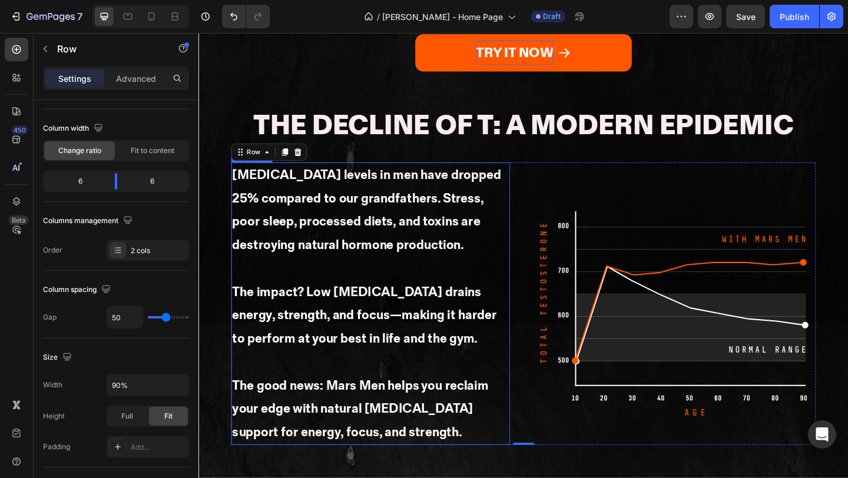
scroll to position [1360, 0]
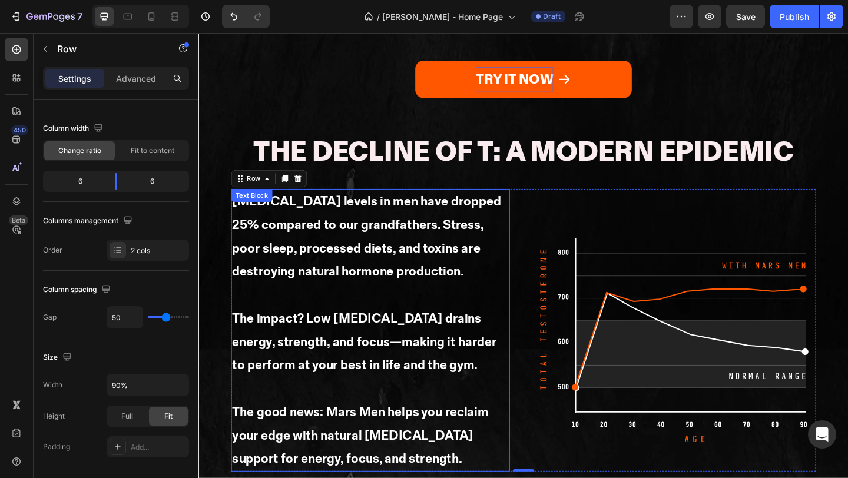
click at [306, 437] on strong "The good news: Mars Men helps you reclaim your edge with natural [MEDICAL_DATA]…" at bounding box center [374, 471] width 278 height 68
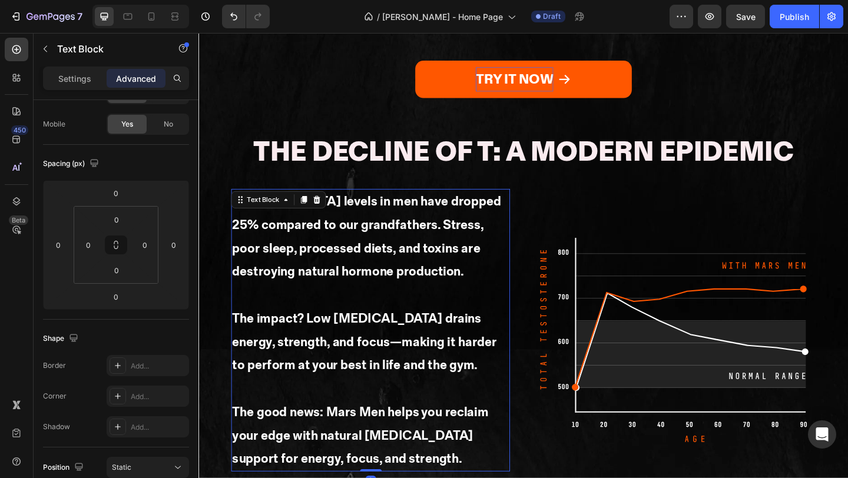
scroll to position [0, 0]
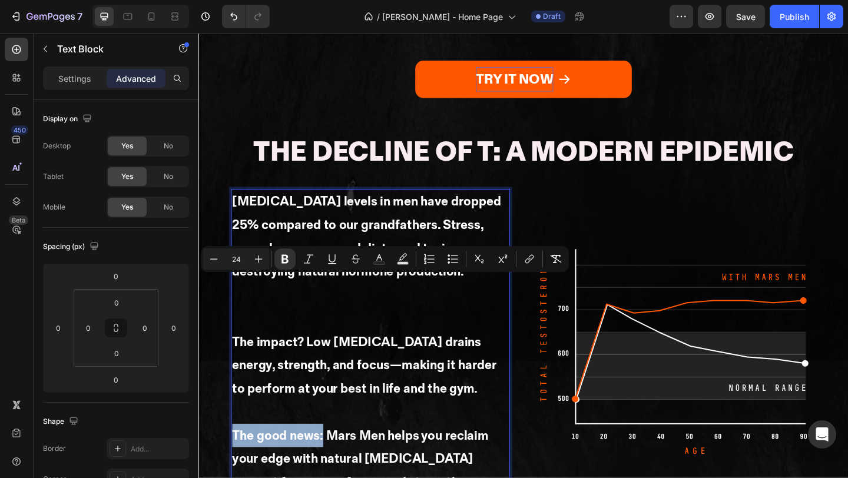
drag, startPoint x: 334, startPoint y: 306, endPoint x: 235, endPoint y: 306, distance: 98.9
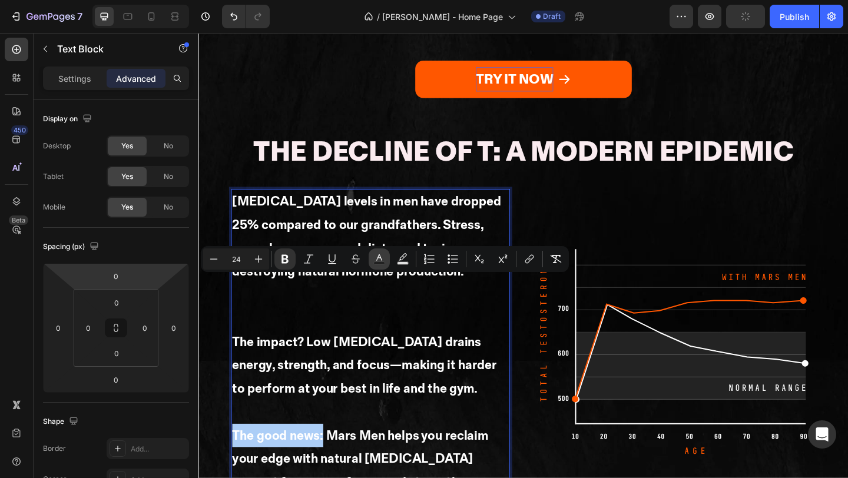
click at [378, 264] on rect "Editor contextual toolbar" at bounding box center [379, 263] width 11 height 3
type input "FFFFFF"
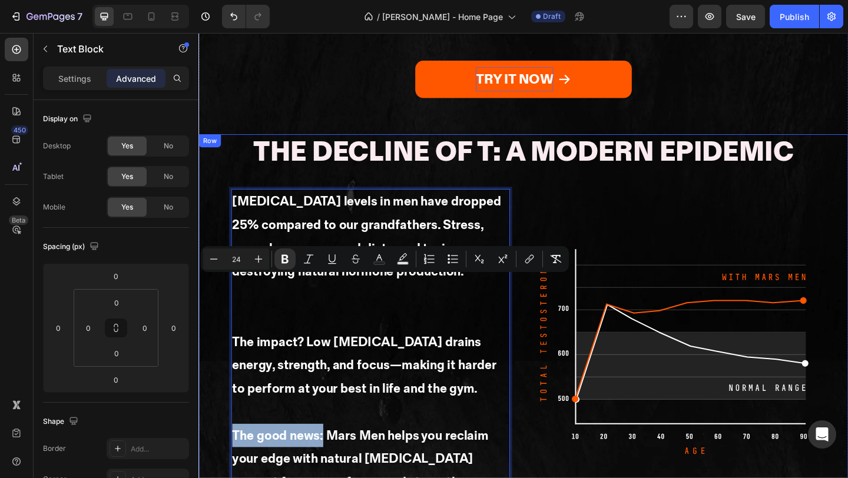
drag, startPoint x: 334, startPoint y: 309, endPoint x: 227, endPoint y: 310, distance: 107.2
click at [227, 310] on div "The Decline of T: A Modern Epidemic Heading Testosterone levels in men have dro…" at bounding box center [551, 379] width 707 height 473
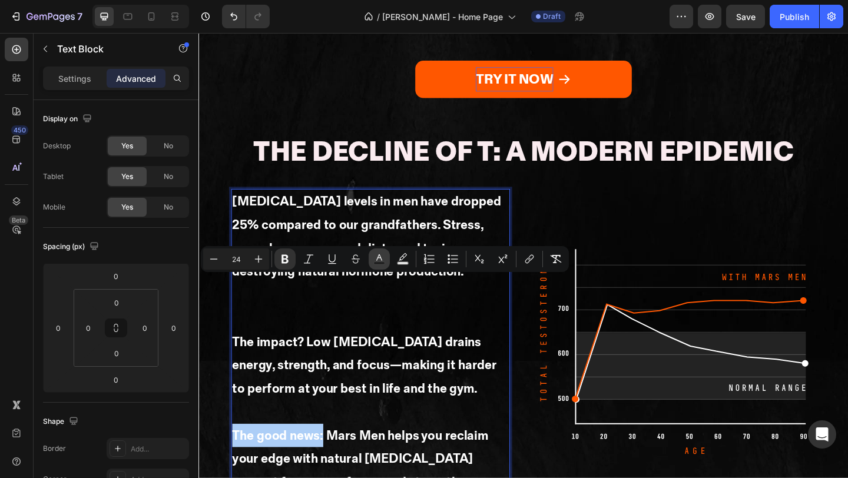
click at [384, 258] on icon "Editor contextual toolbar" at bounding box center [379, 259] width 12 height 12
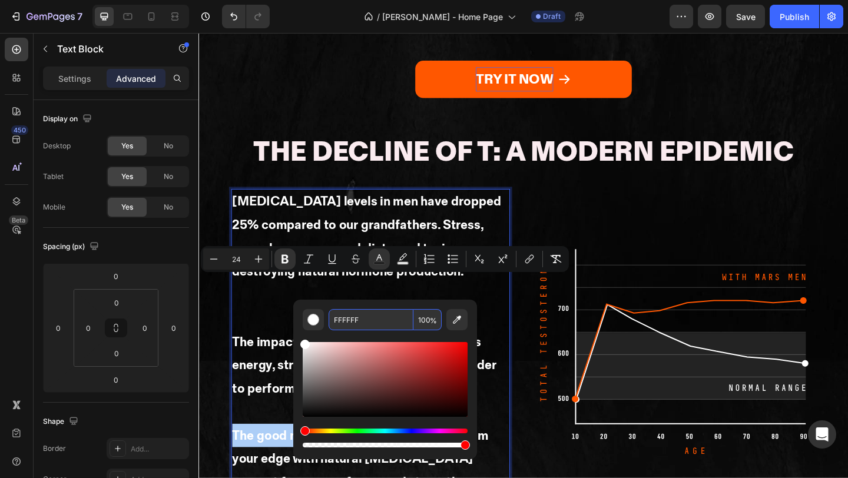
click at [364, 328] on input "FFFFFF" at bounding box center [371, 319] width 85 height 21
type input "v"
paste input "ff5700"
type input "FF5700"
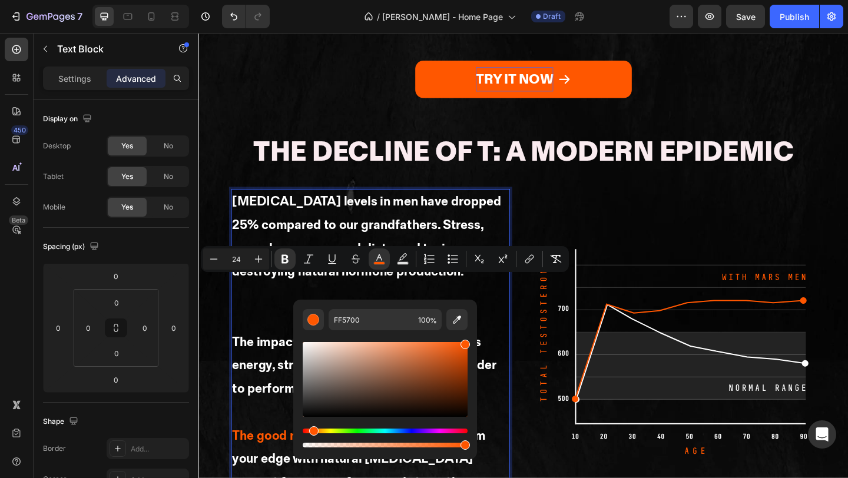
click at [340, 360] on strong "The impact? Low [MEDICAL_DATA] drains energy, strength, and focus—making it har…" at bounding box center [378, 394] width 287 height 68
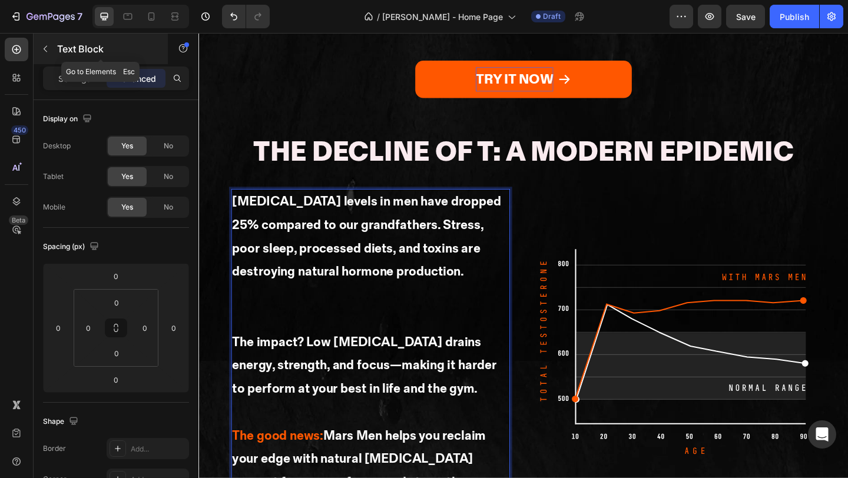
click at [47, 49] on icon "button" at bounding box center [45, 48] width 9 height 9
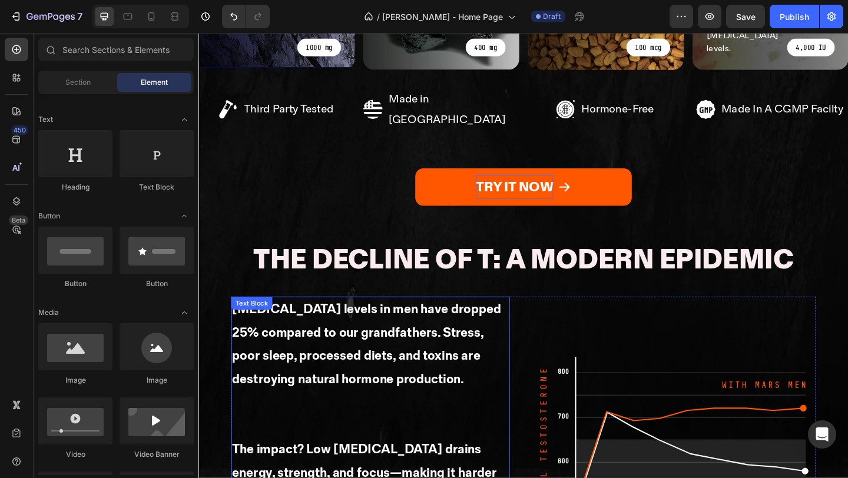
scroll to position [1228, 0]
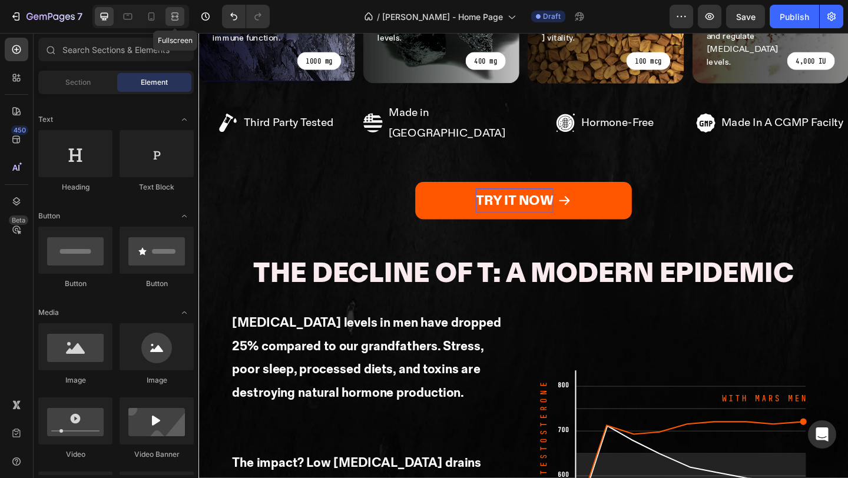
click at [177, 15] on icon at bounding box center [175, 17] width 12 height 12
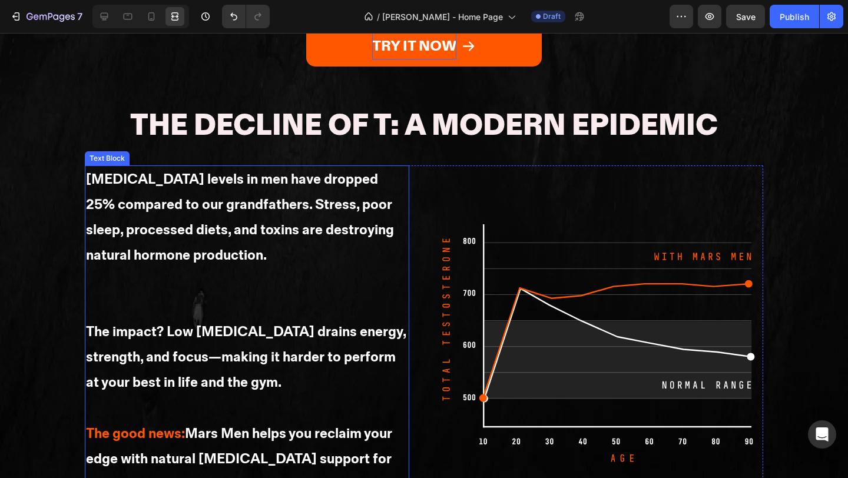
scroll to position [1333, 0]
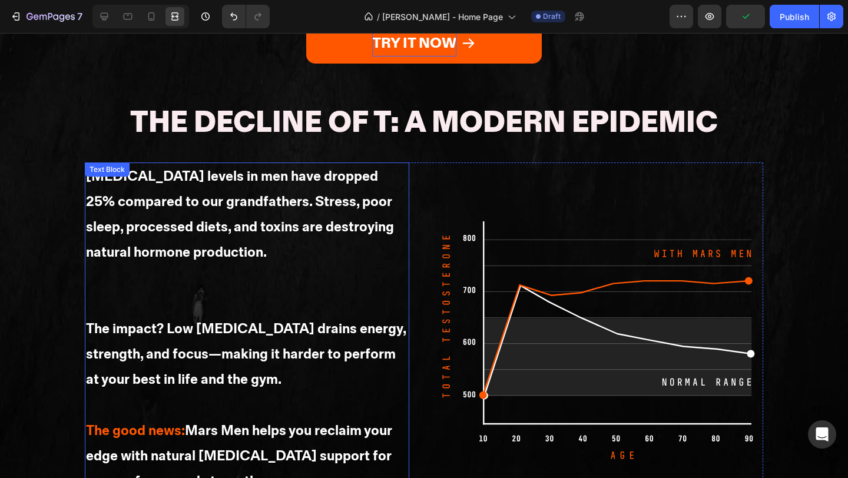
click at [183, 168] on strong "[MEDICAL_DATA] levels in men have dropped 25% compared to our grandfathers. Str…" at bounding box center [240, 215] width 308 height 94
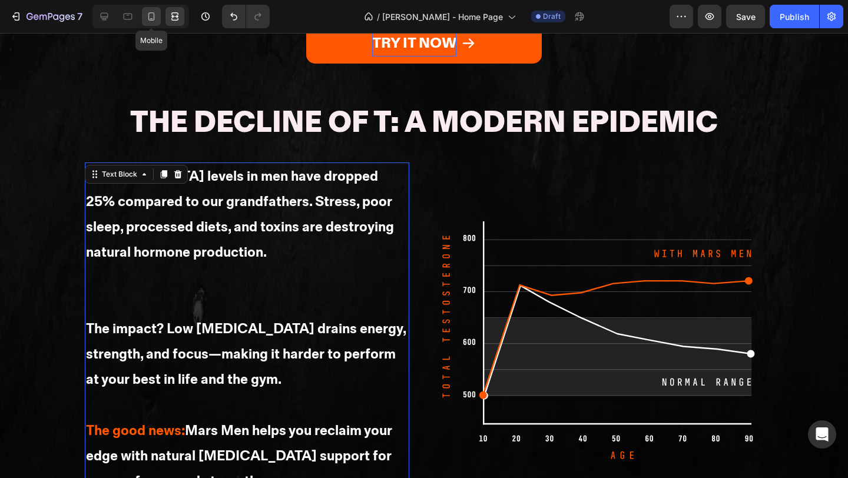
click at [147, 18] on icon at bounding box center [151, 17] width 12 height 12
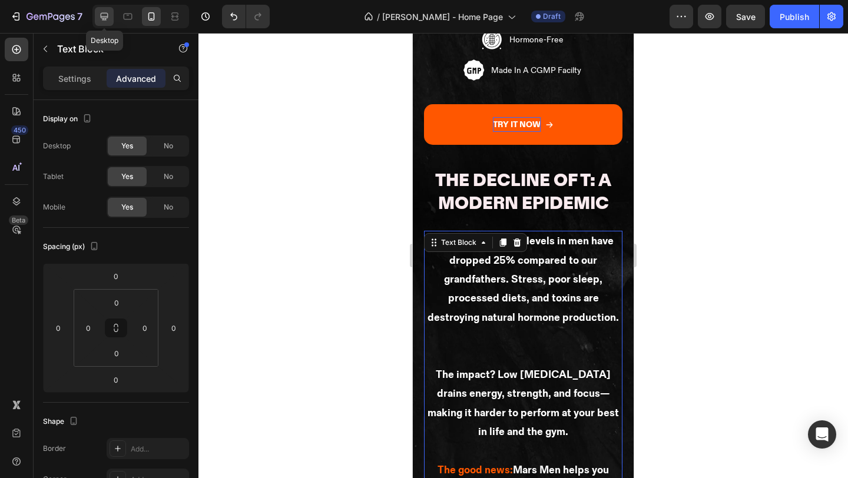
click at [104, 18] on icon at bounding box center [105, 17] width 8 height 8
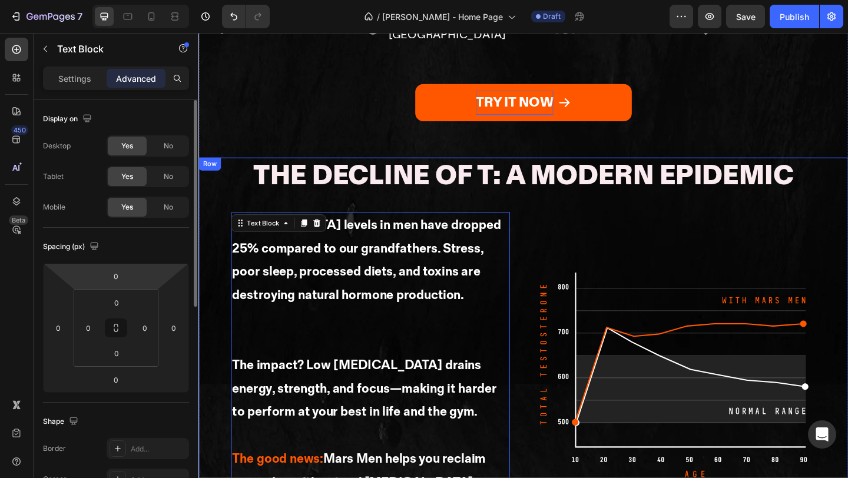
scroll to position [1324, 0]
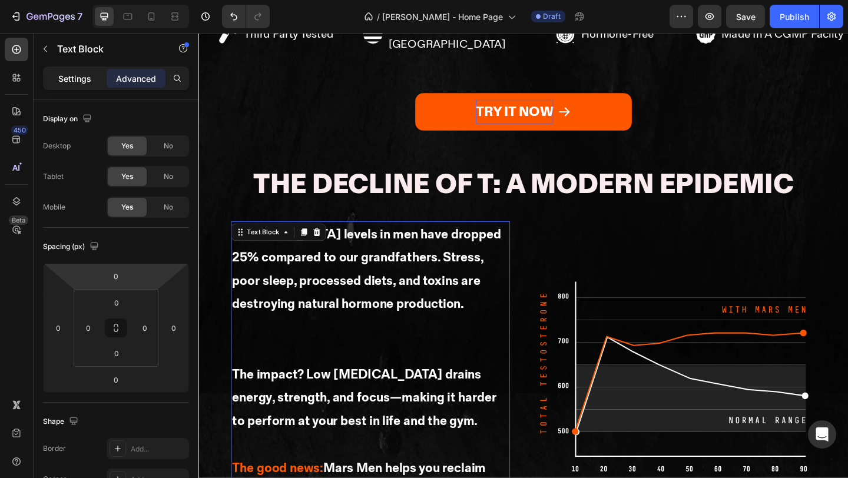
click at [83, 71] on div "Settings" at bounding box center [74, 78] width 59 height 19
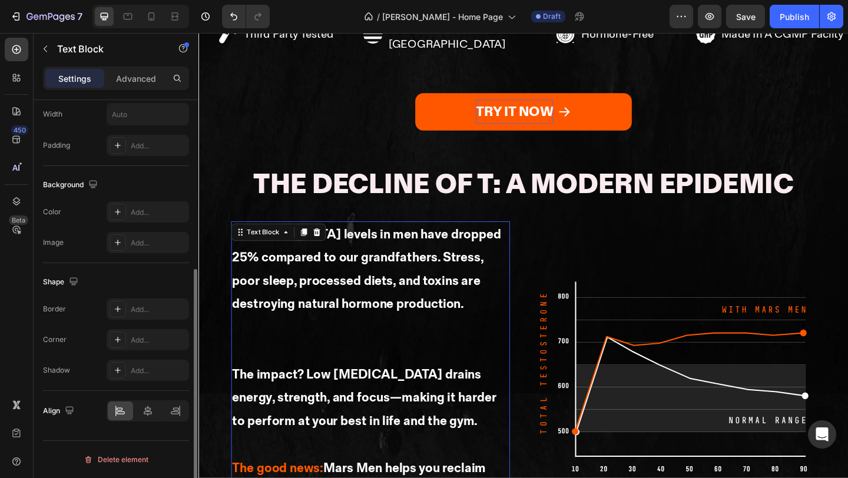
scroll to position [0, 0]
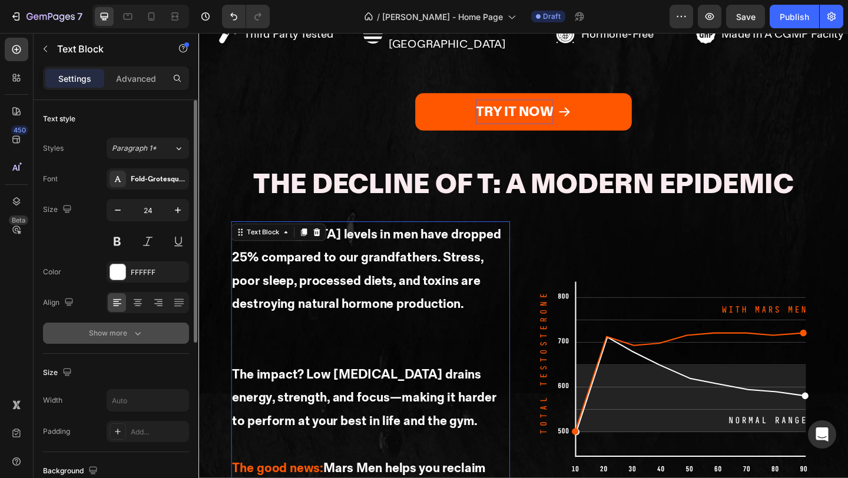
click at [118, 330] on div "Show more" at bounding box center [116, 333] width 55 height 12
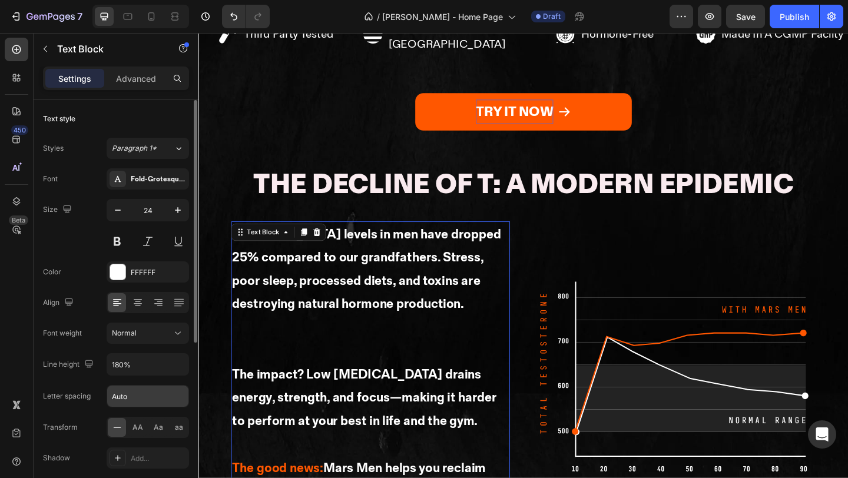
scroll to position [43, 0]
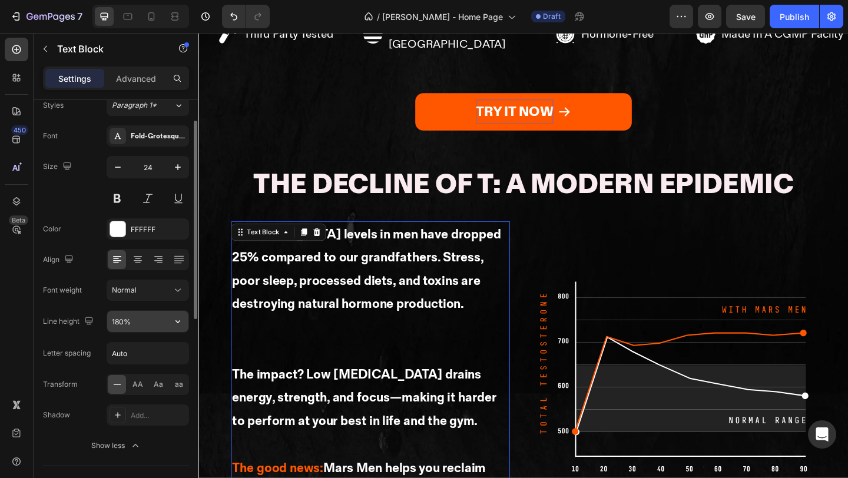
click at [178, 319] on icon "button" at bounding box center [178, 322] width 12 height 12
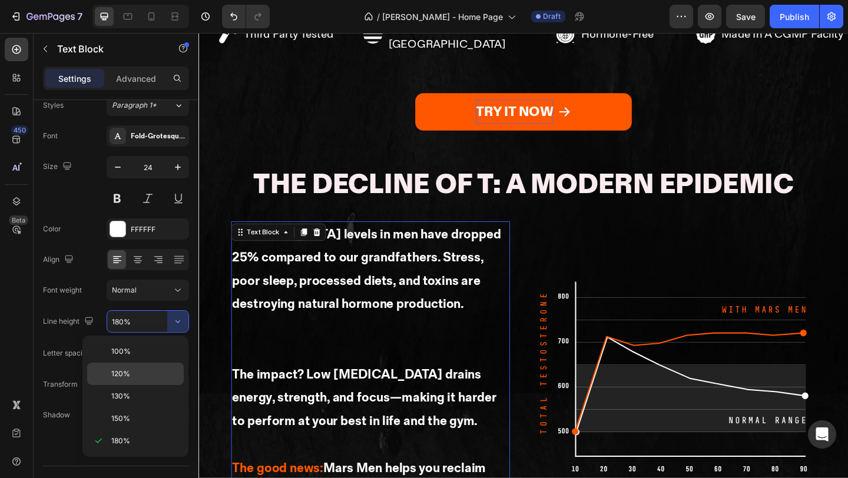
click at [135, 374] on p "120%" at bounding box center [144, 374] width 67 height 11
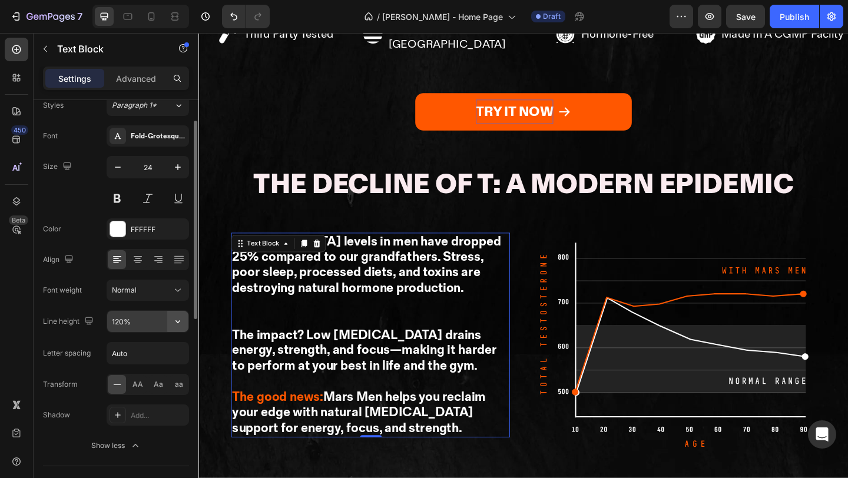
click at [174, 325] on icon "button" at bounding box center [178, 322] width 12 height 12
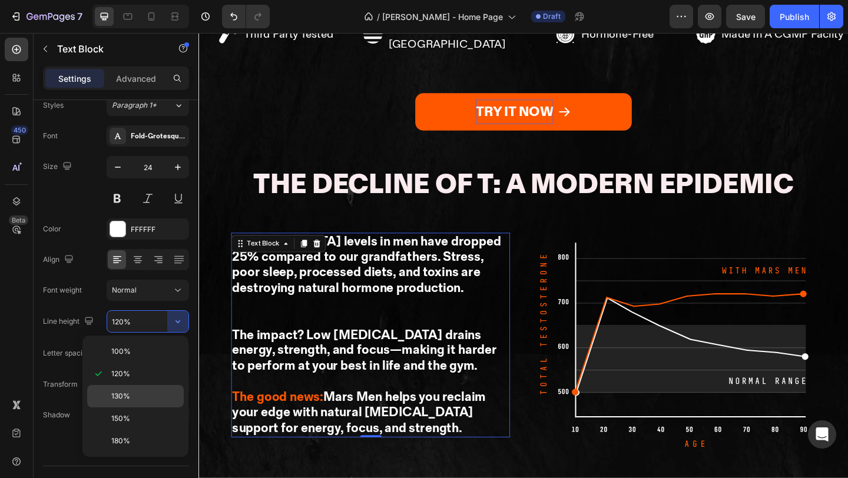
click at [152, 399] on p "130%" at bounding box center [144, 396] width 67 height 11
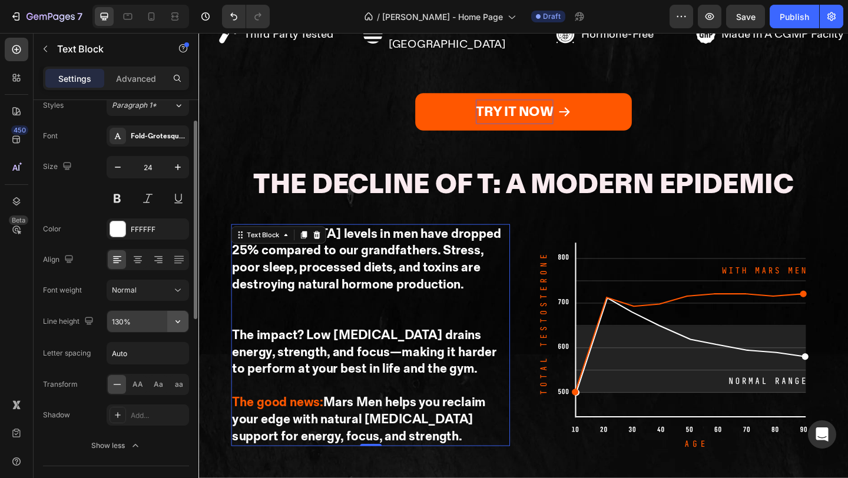
click at [183, 319] on icon "button" at bounding box center [178, 322] width 12 height 12
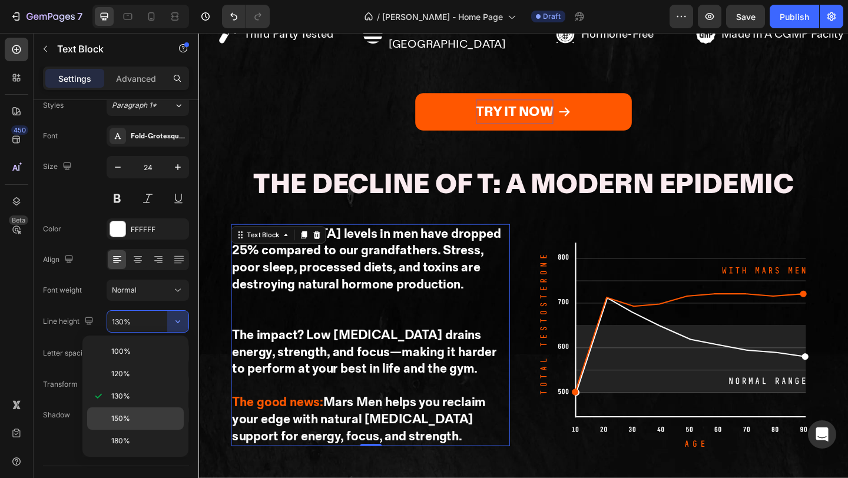
click at [154, 423] on p "150%" at bounding box center [144, 418] width 67 height 11
type input "150%"
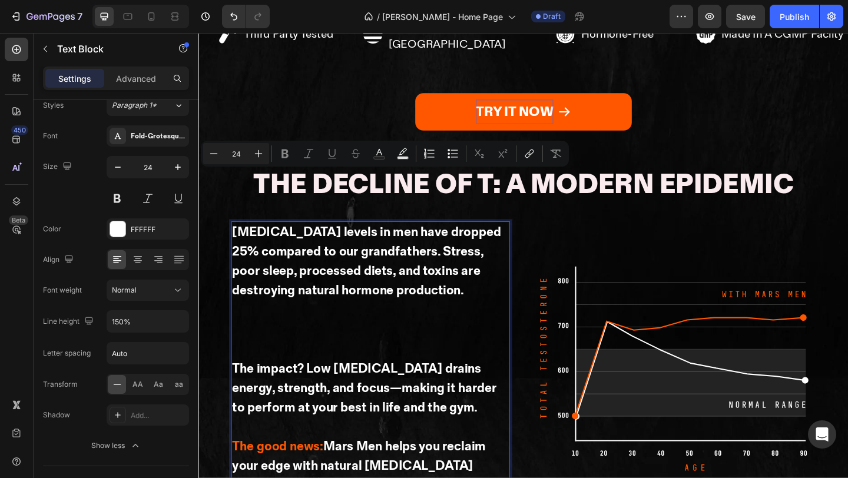
click at [304, 324] on p "Rich Text Editor. Editing area: main" at bounding box center [385, 356] width 301 height 64
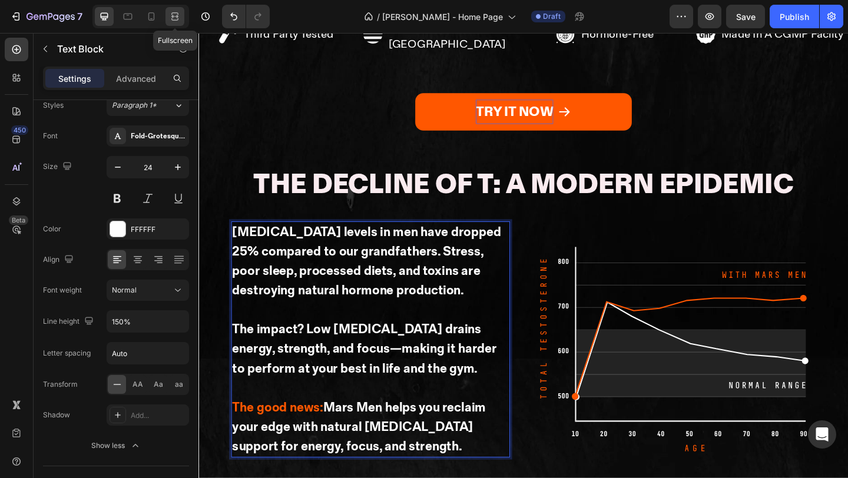
click at [170, 16] on icon at bounding box center [175, 17] width 12 height 12
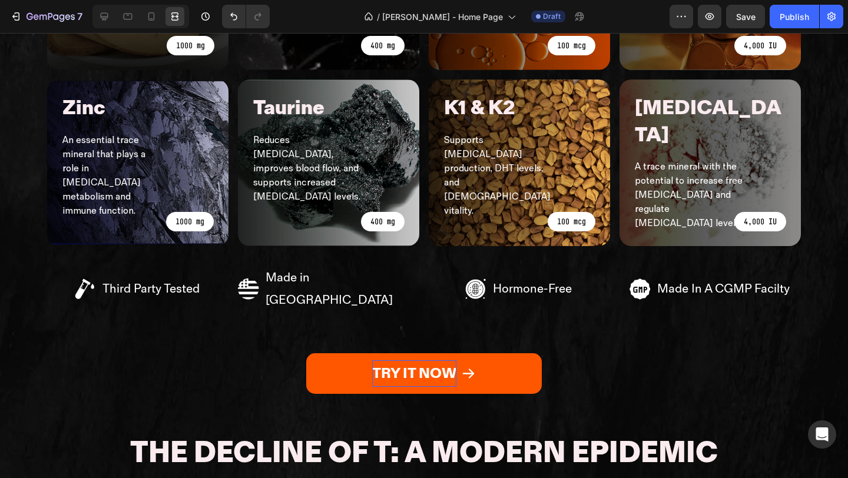
scroll to position [1040, 0]
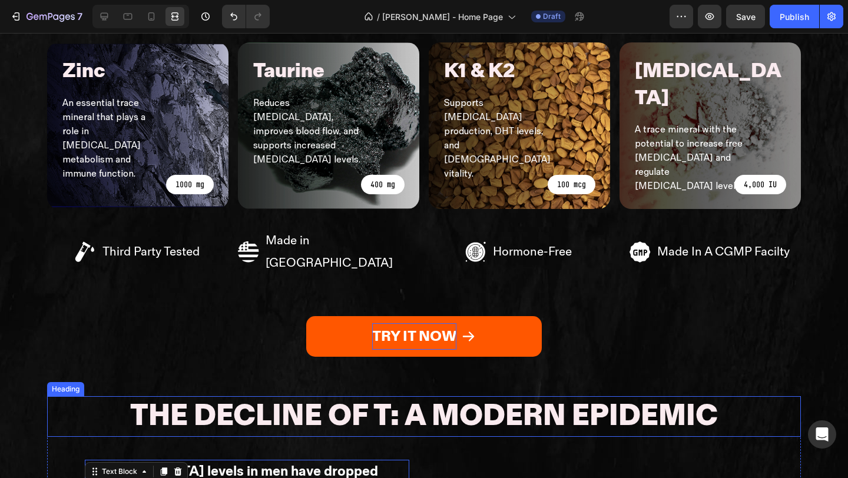
click at [420, 397] on p "The Decline of T: A Modern Epidemic" at bounding box center [424, 416] width 588 height 38
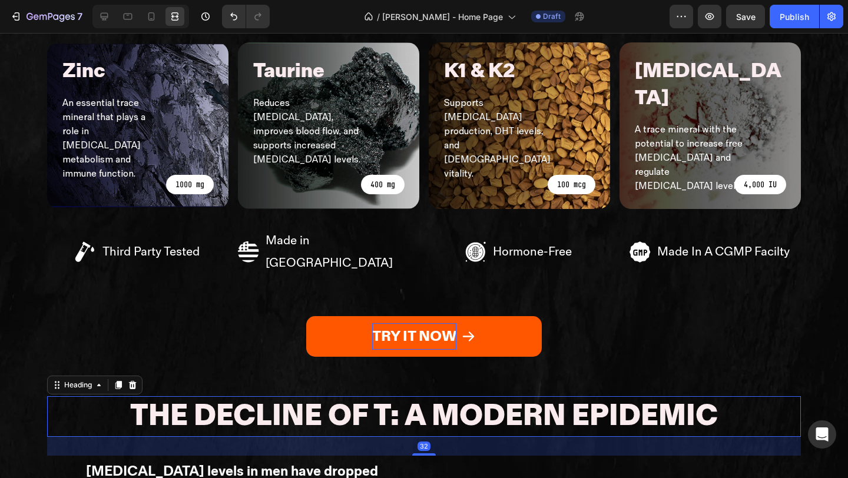
scroll to position [0, 0]
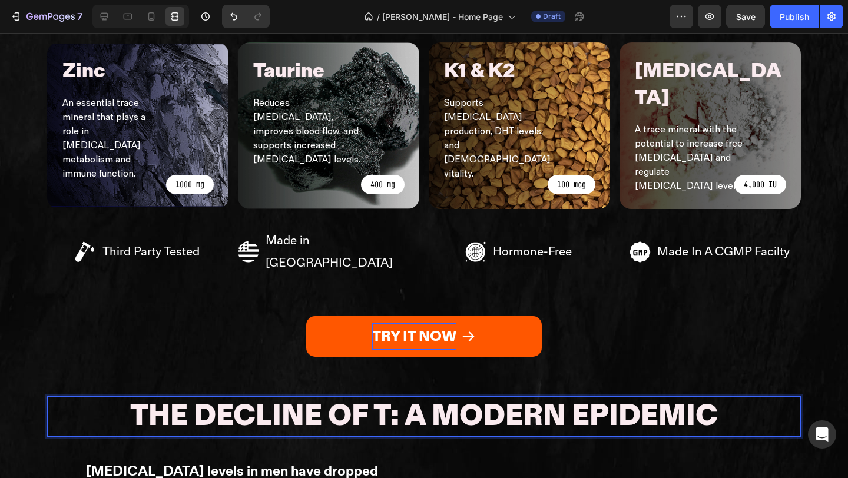
click at [406, 397] on p "The Decline of T: A Modern Epidemic" at bounding box center [424, 416] width 588 height 38
click at [104, 19] on icon at bounding box center [105, 17] width 8 height 8
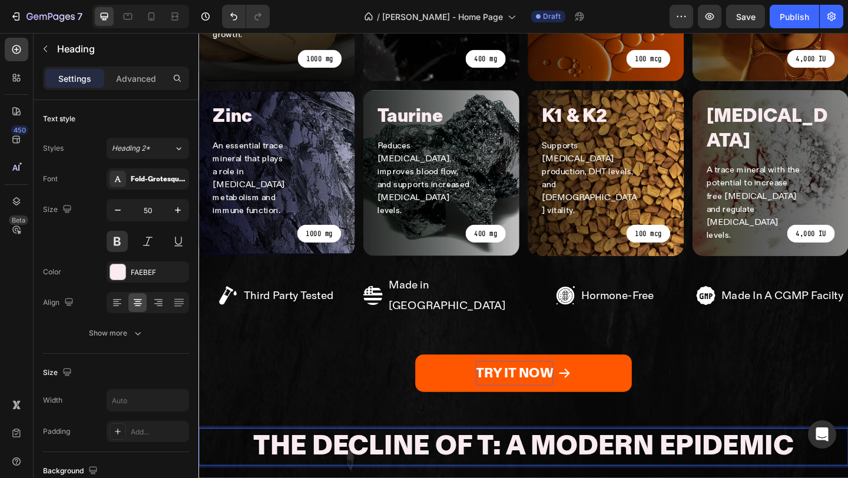
click at [536, 464] on p "The Decline of T: A Modern Epidemic" at bounding box center [552, 483] width 588 height 38
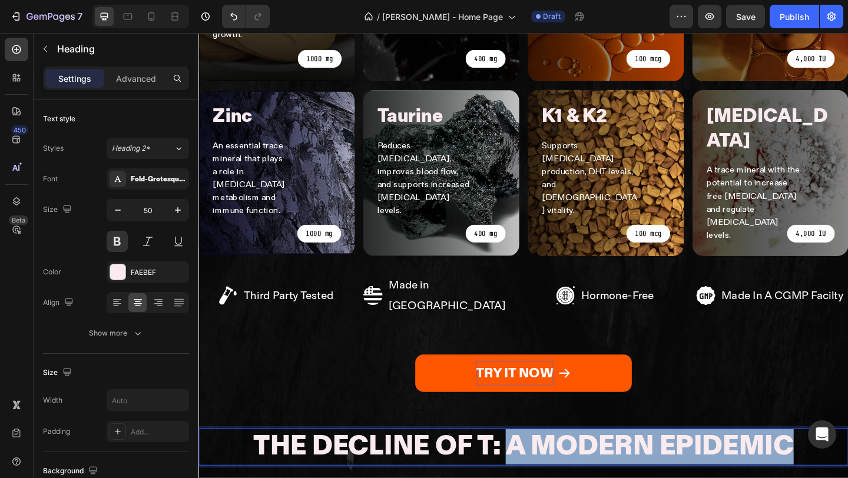
drag, startPoint x: 533, startPoint y: 322, endPoint x: 843, endPoint y: 326, distance: 309.1
click at [843, 464] on p "The Decline of T: A Modern Epidemic" at bounding box center [552, 483] width 588 height 38
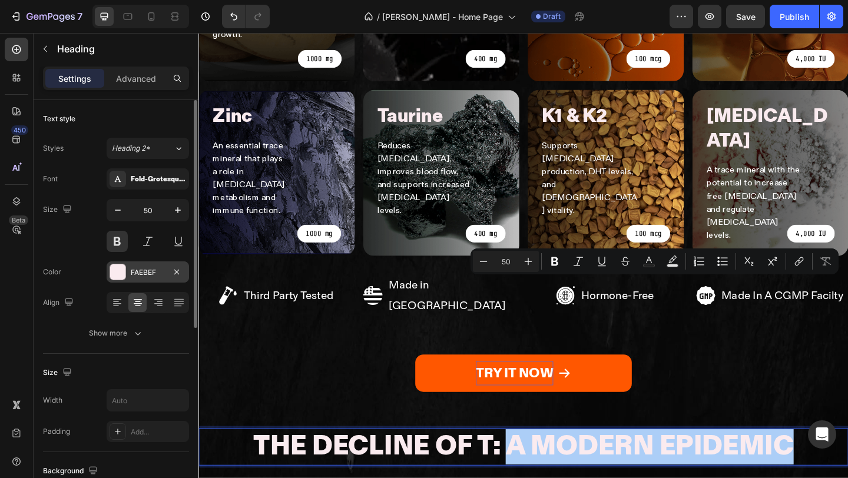
click at [120, 276] on div at bounding box center [117, 271] width 15 height 15
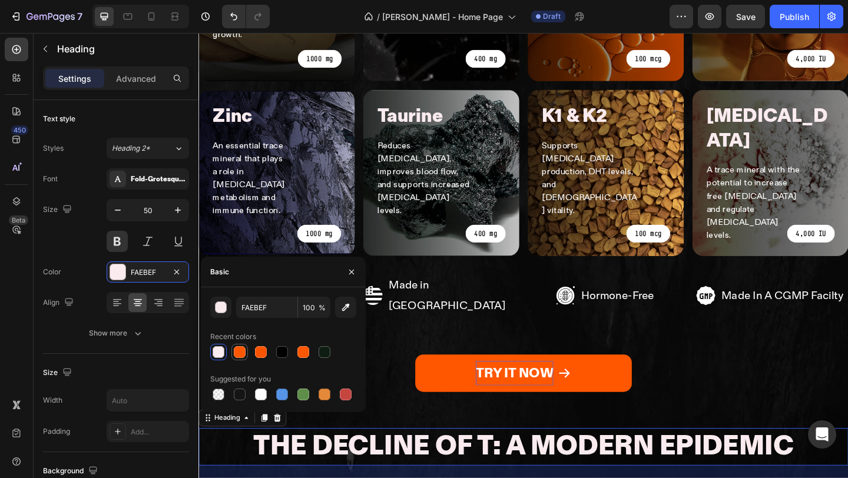
click at [239, 357] on div at bounding box center [240, 352] width 12 height 12
type input "FF5700"
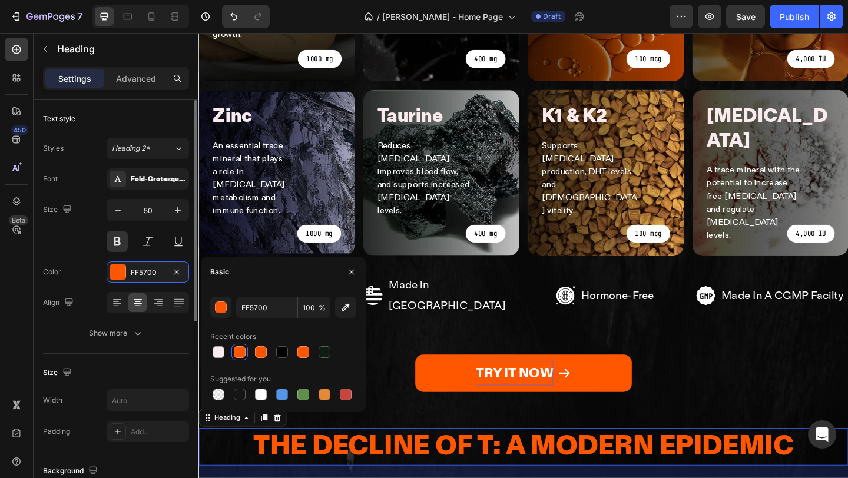
click at [61, 139] on div "Styles" at bounding box center [53, 148] width 21 height 19
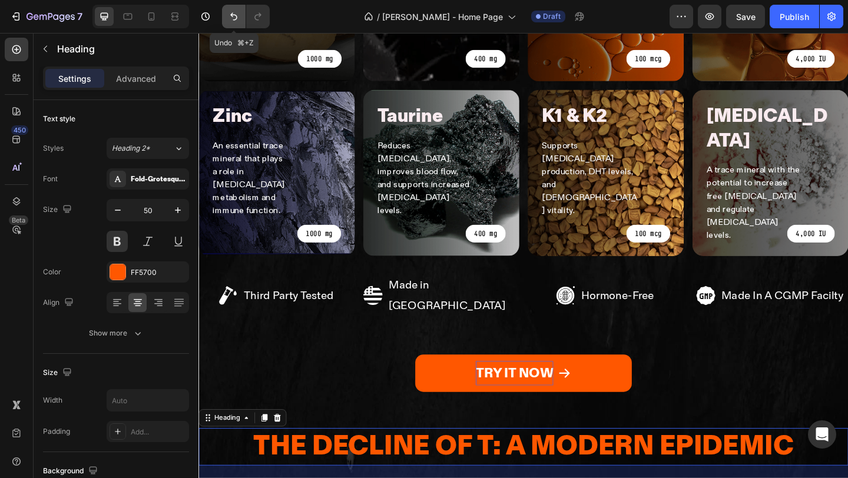
click at [229, 23] on button "Undo/Redo" at bounding box center [234, 17] width 24 height 24
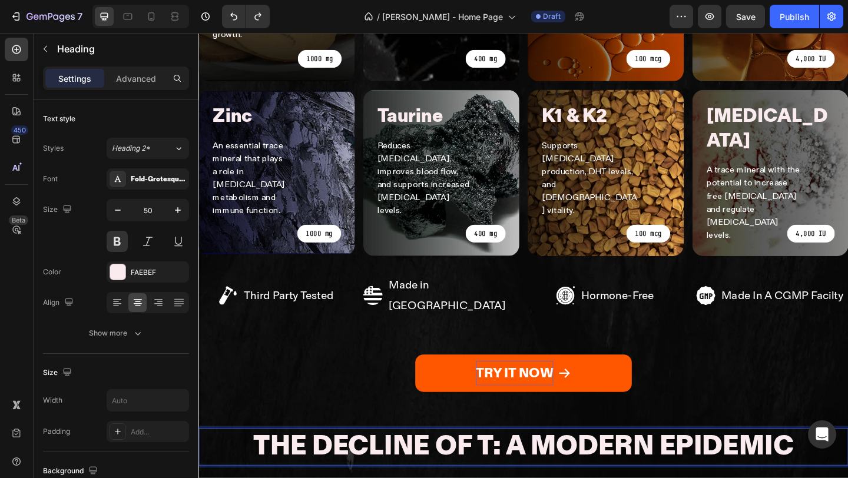
click at [581, 464] on p "The Decline of T: A Modern Epidemic" at bounding box center [552, 483] width 588 height 38
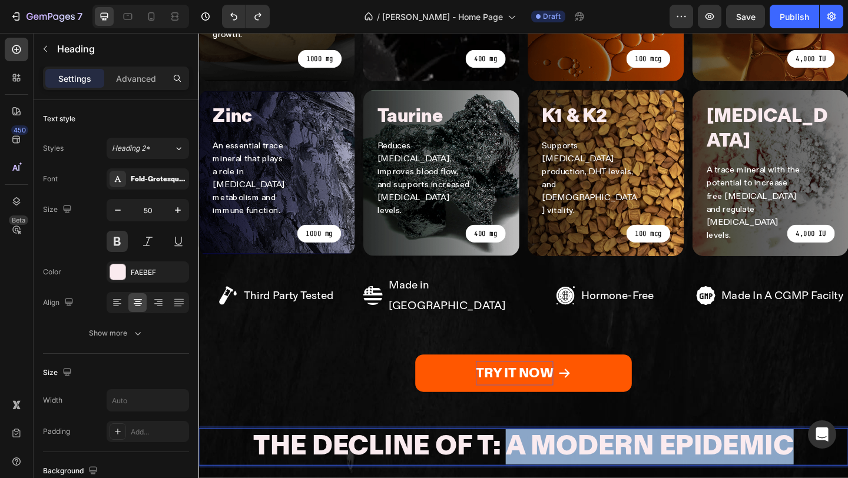
drag, startPoint x: 532, startPoint y: 328, endPoint x: 846, endPoint y: 314, distance: 314.7
click at [846, 463] on div "The Decline of T: A Modern Epidemic" at bounding box center [551, 483] width 707 height 41
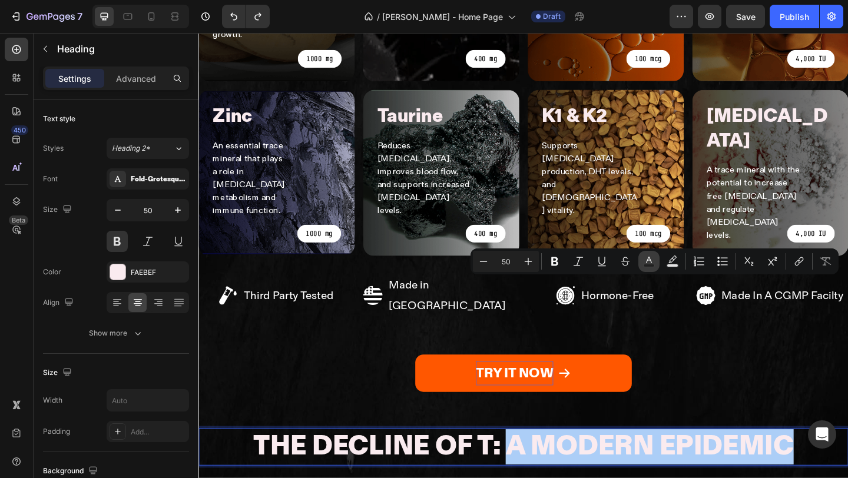
click at [651, 256] on icon "Editor contextual toolbar" at bounding box center [649, 262] width 12 height 12
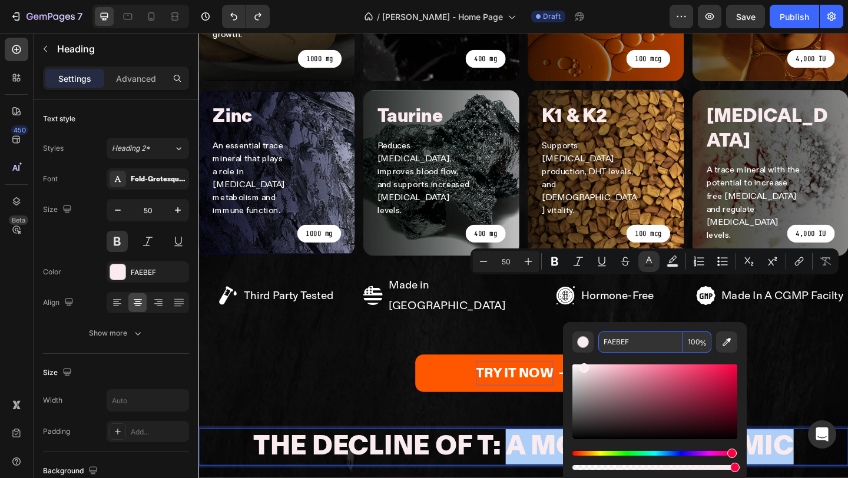
click at [637, 344] on input "FAEBEF" at bounding box center [640, 341] width 85 height 21
paste input "ff5700"
type input "FF5700"
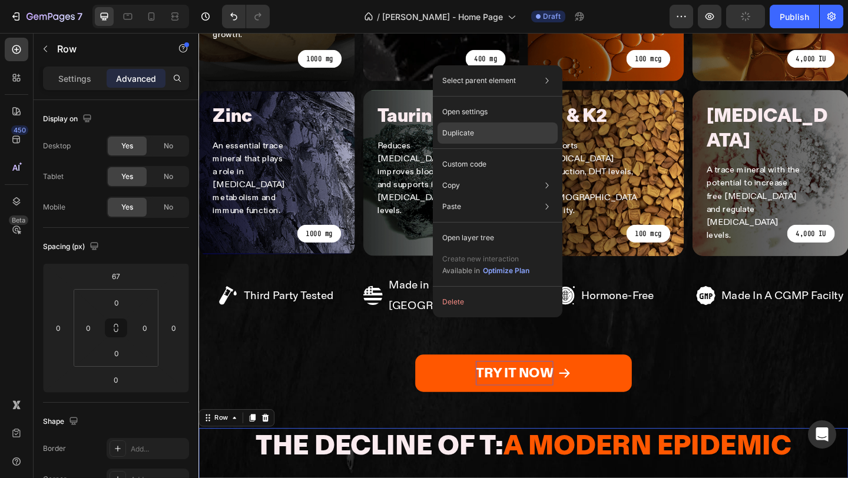
click at [501, 154] on div "Duplicate" at bounding box center [497, 164] width 120 height 21
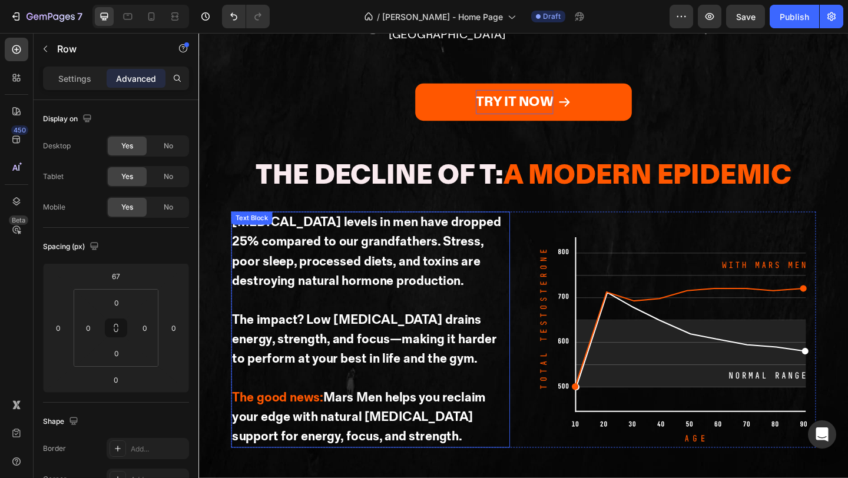
scroll to position [1349, 0]
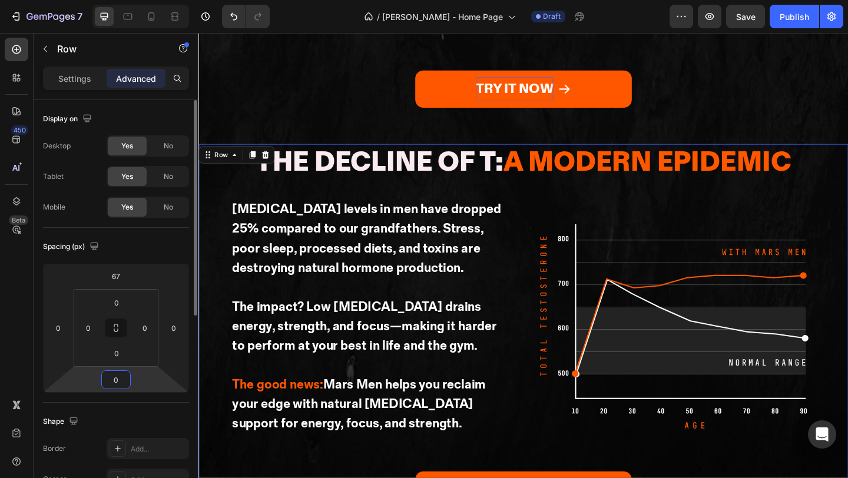
click at [122, 384] on input "0" at bounding box center [116, 380] width 24 height 18
type input "100"
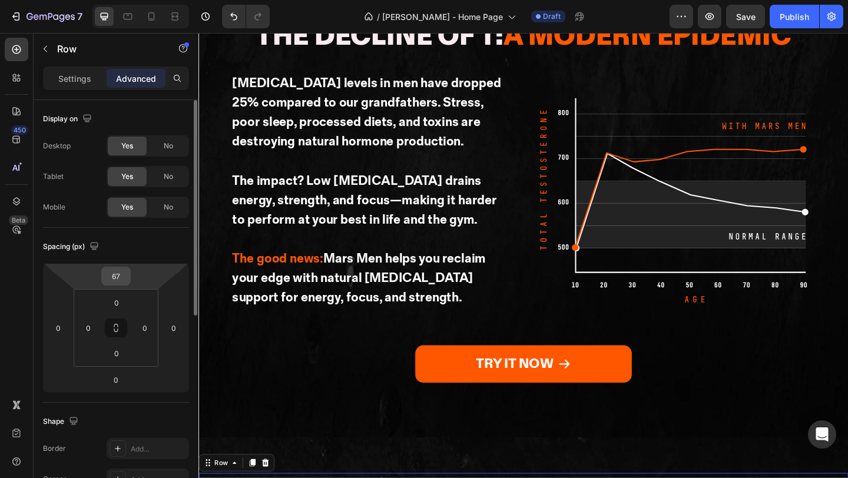
click at [123, 274] on input "67" at bounding box center [116, 276] width 24 height 18
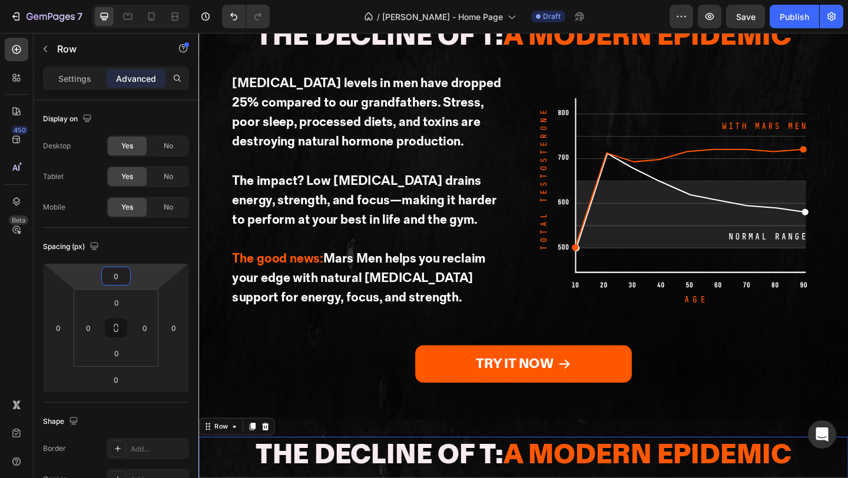
type input "0"
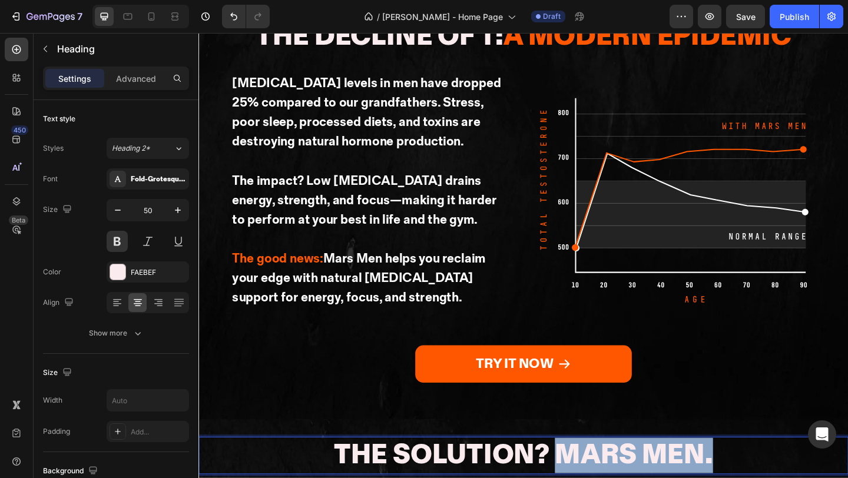
drag, startPoint x: 610, startPoint y: 329, endPoint x: 745, endPoint y: 329, distance: 134.8
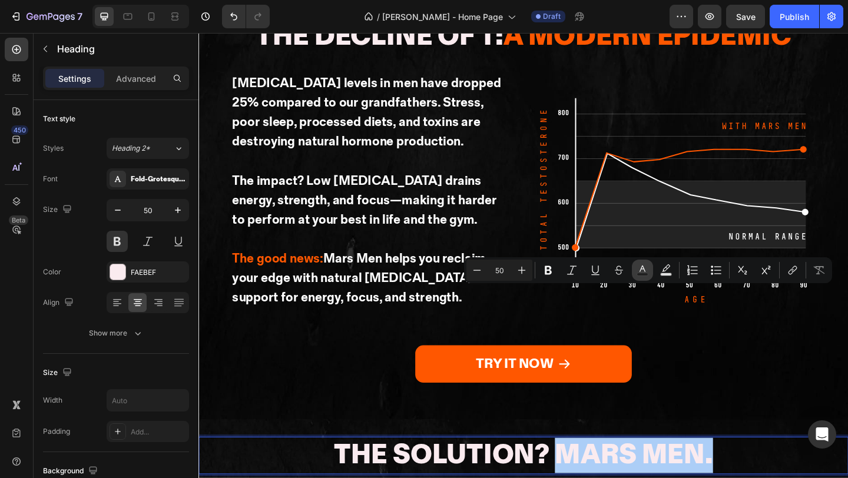
click at [646, 272] on icon "Editor contextual toolbar" at bounding box center [642, 270] width 12 height 12
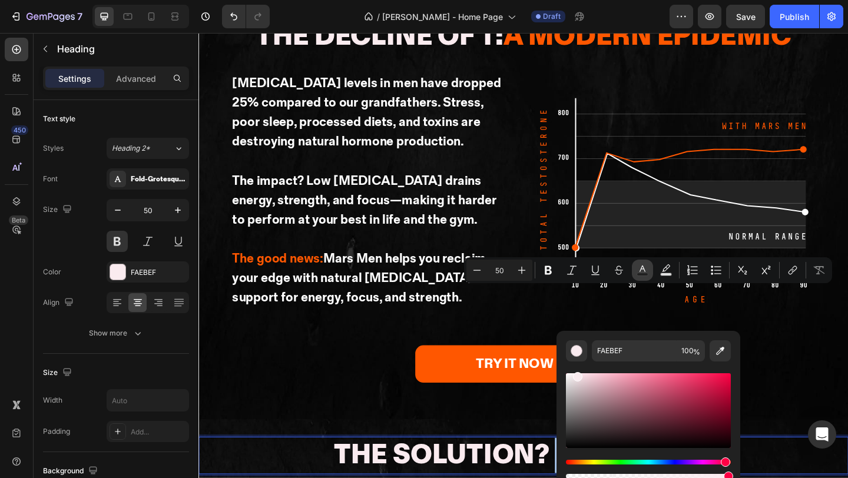
click at [646, 267] on icon "Editor contextual toolbar" at bounding box center [642, 270] width 12 height 12
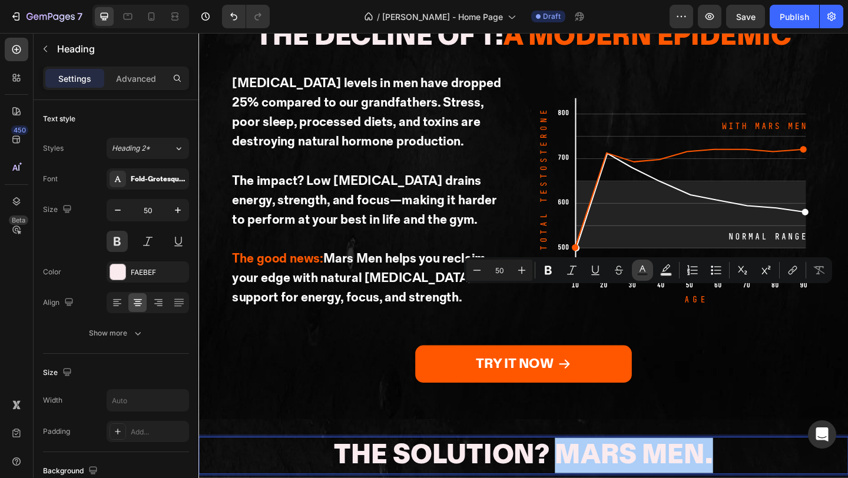
click at [642, 273] on rect "Editor contextual toolbar" at bounding box center [642, 274] width 11 height 3
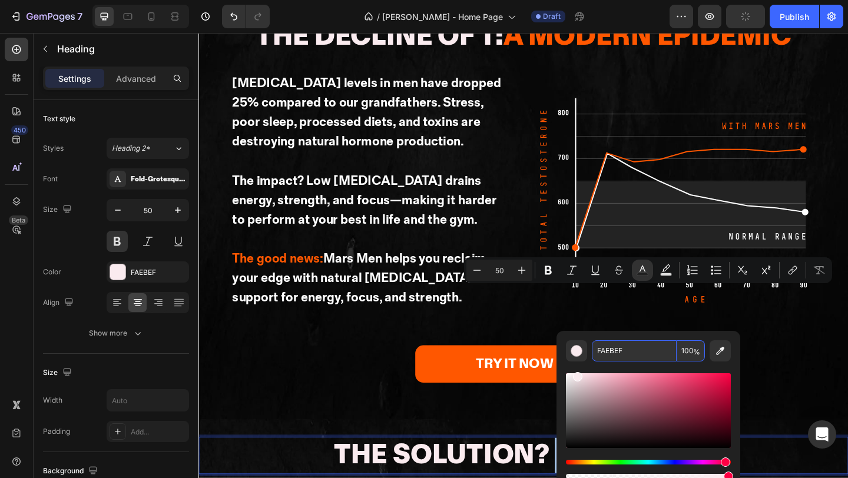
click at [641, 353] on input "FAEBEF" at bounding box center [634, 350] width 85 height 21
paste input "ff5700"
type input "FF5700"
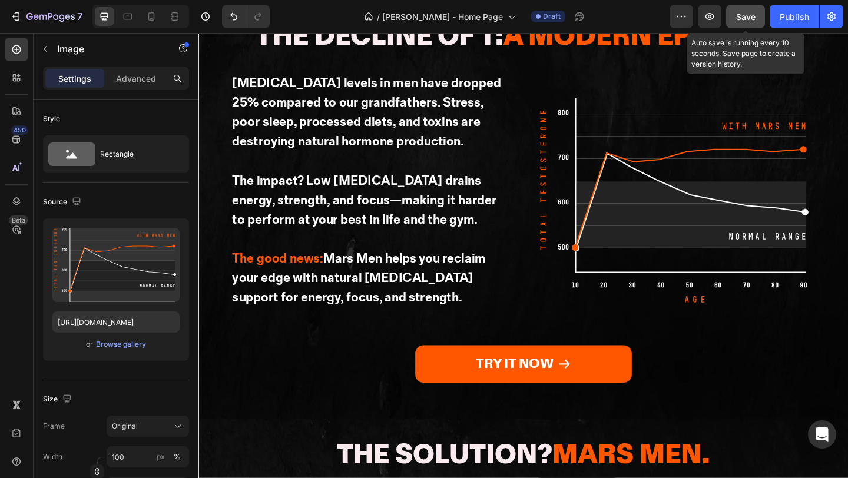
click at [745, 15] on span "Save" at bounding box center [745, 17] width 19 height 10
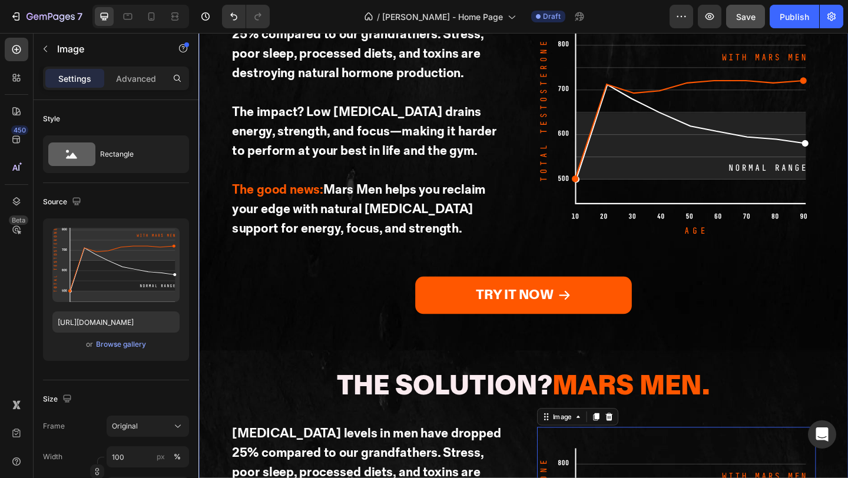
scroll to position [1699, 0]
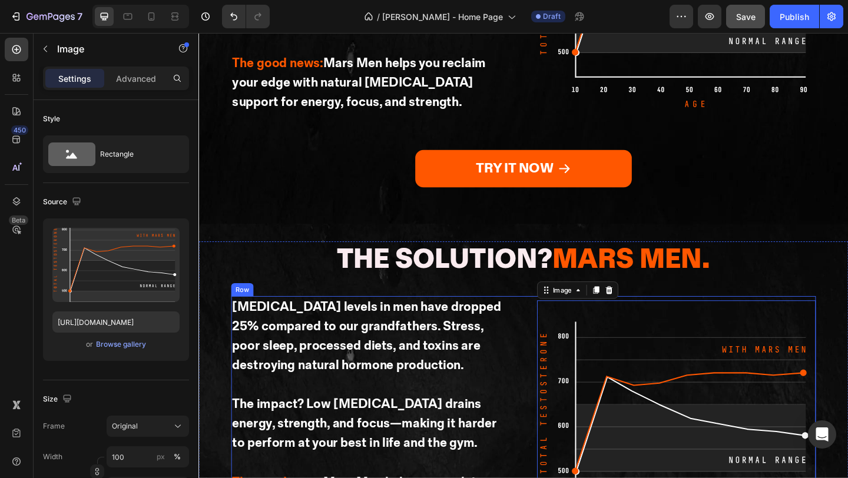
click at [558, 319] on div "Testosterone levels in men have dropped 25% compared to our grandfathers. Stres…" at bounding box center [552, 447] width 636 height 257
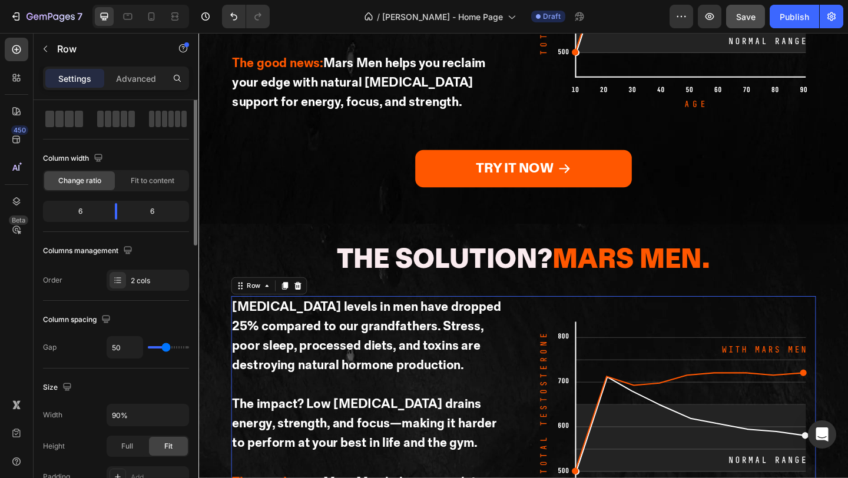
scroll to position [0, 0]
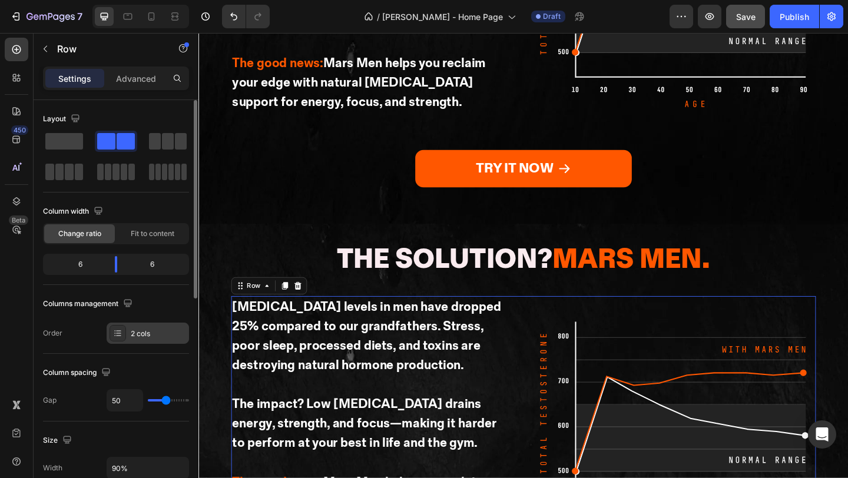
click at [121, 341] on div "2 cols" at bounding box center [148, 333] width 82 height 21
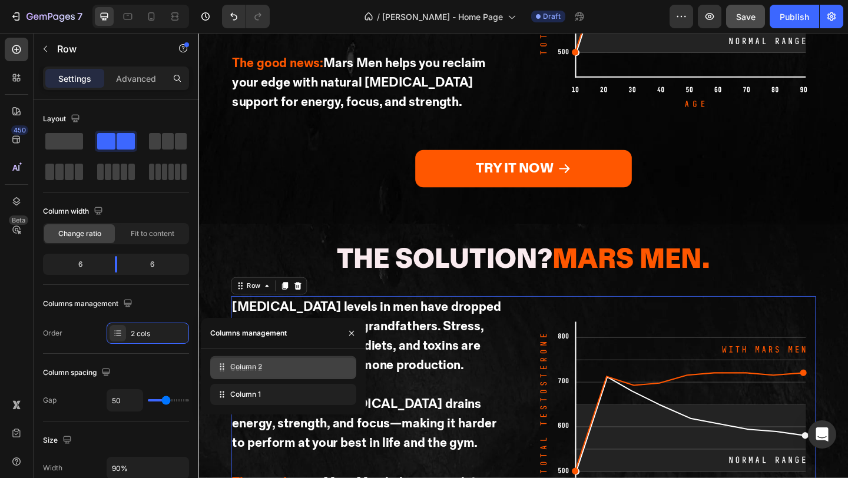
drag, startPoint x: 225, startPoint y: 387, endPoint x: 225, endPoint y: 368, distance: 19.4
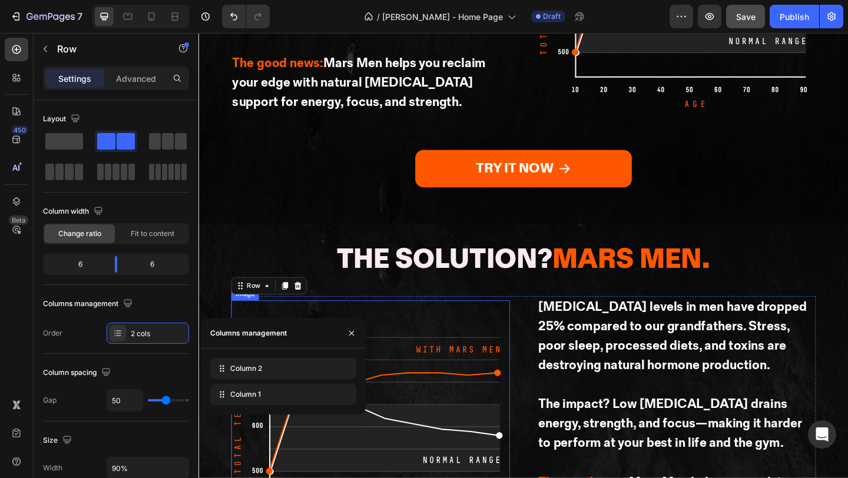
click at [385, 324] on img at bounding box center [385, 447] width 303 height 247
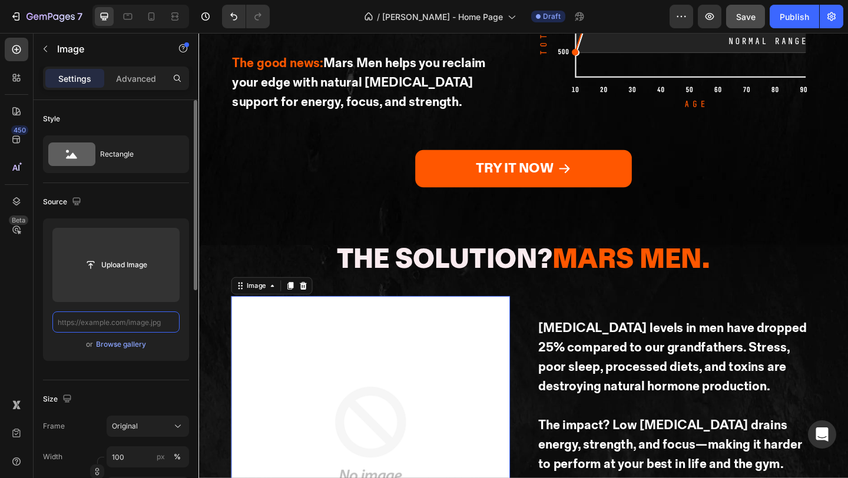
paste input "https://mengotomars.com/cdn/shop/files/MarsMen_UsVsThem_A1_1x1_1_8cb77f12-150a-…"
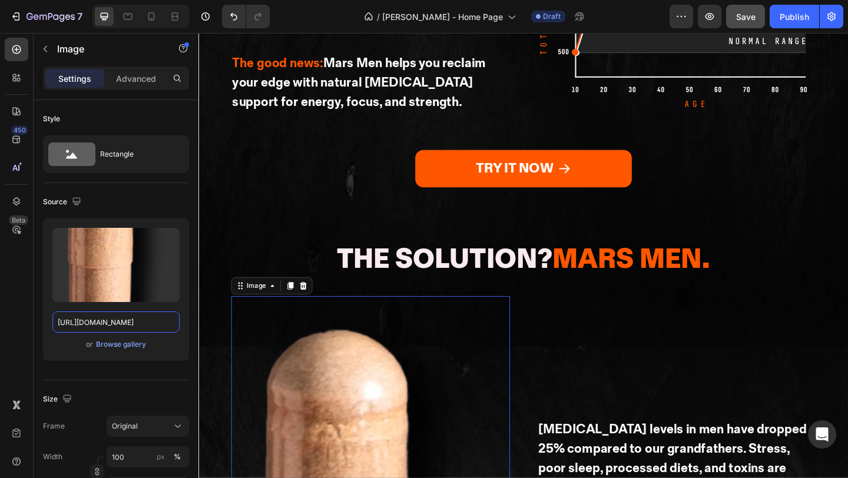
type input "https://mengotomars.com/cdn/shop/files/MarsMen_UsVsThem_A1_1x1_1_8cb77f12-150a-…"
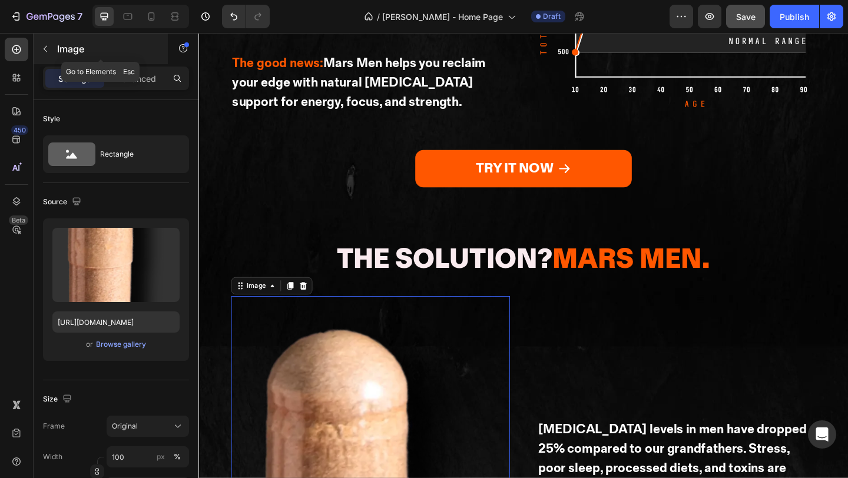
click at [64, 48] on p "Image" at bounding box center [107, 49] width 100 height 14
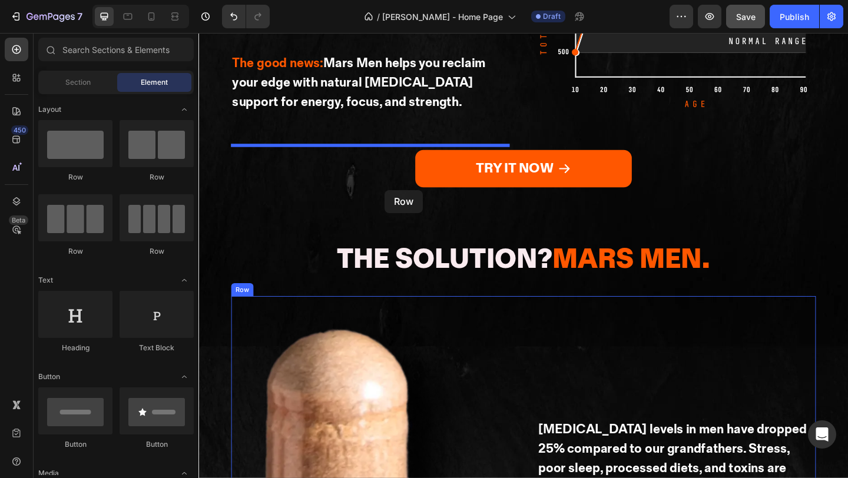
drag, startPoint x: 272, startPoint y: 195, endPoint x: 401, endPoint y: 204, distance: 129.2
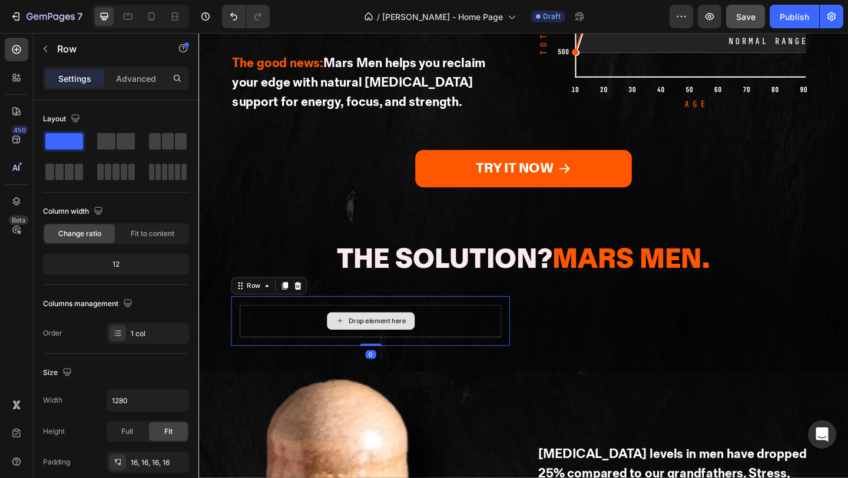
drag, startPoint x: 389, startPoint y: 217, endPoint x: 389, endPoint y: 187, distance: 30.6
click at [389, 319] on div "Drop element here Row 0" at bounding box center [385, 346] width 303 height 54
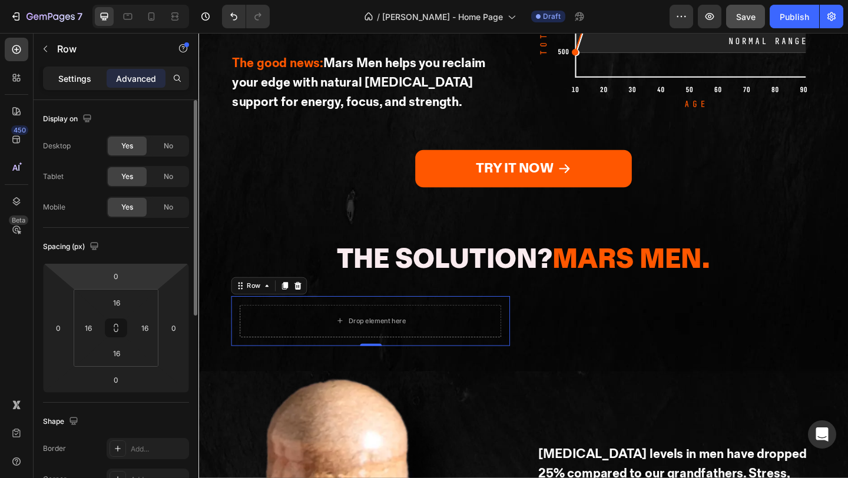
click at [76, 81] on p "Settings" at bounding box center [74, 78] width 33 height 12
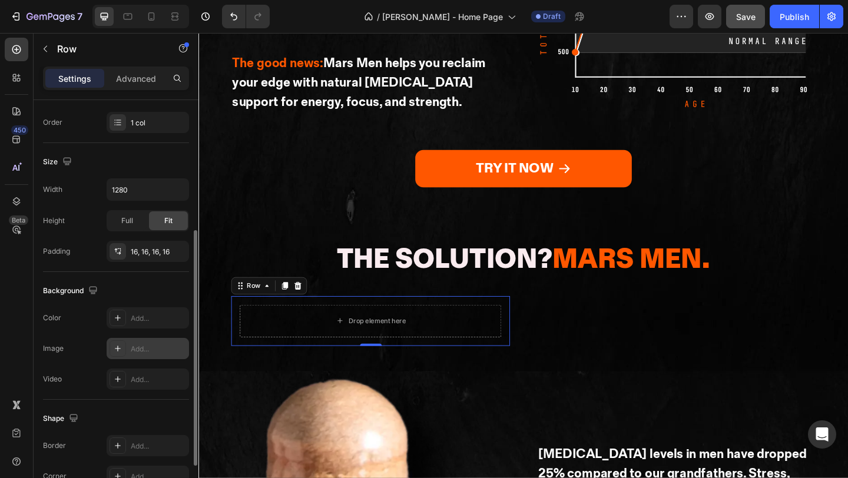
scroll to position [217, 0]
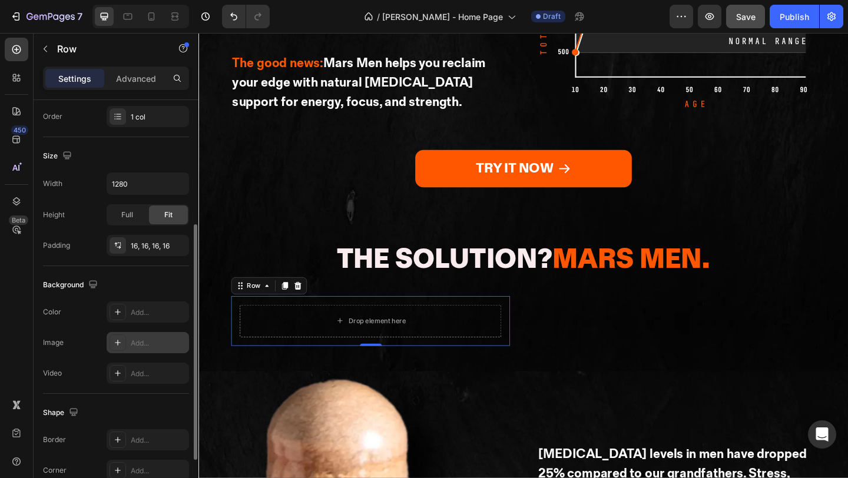
click at [153, 344] on div "Add..." at bounding box center [158, 343] width 55 height 11
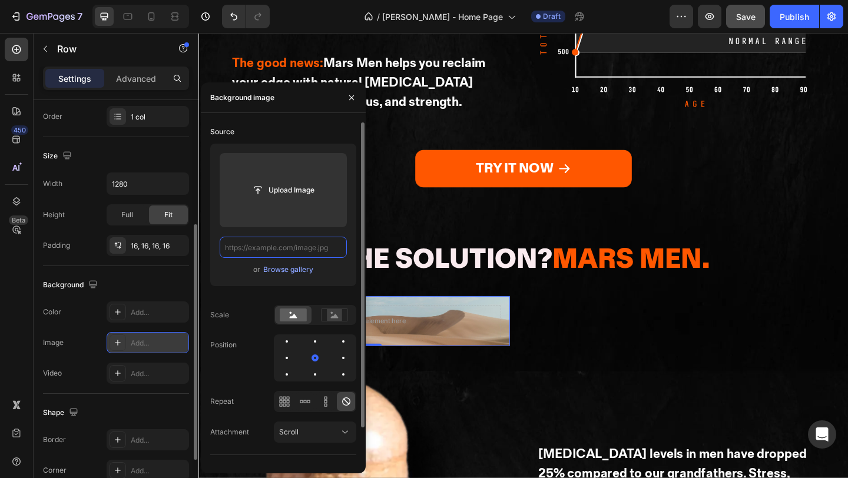
scroll to position [0, 0]
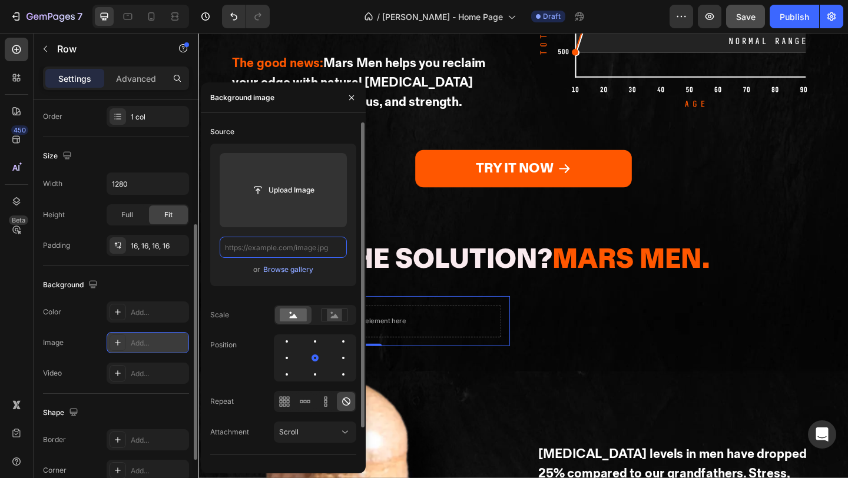
paste input "https://mengotomars.com/cdn/shop/files/Group_20971_7b351f54-3723-417d-9f46-f4e1…"
type input "https://mengotomars.com/cdn/shop/files/Group_20971_7b351f54-3723-417d-9f46-f4e1…"
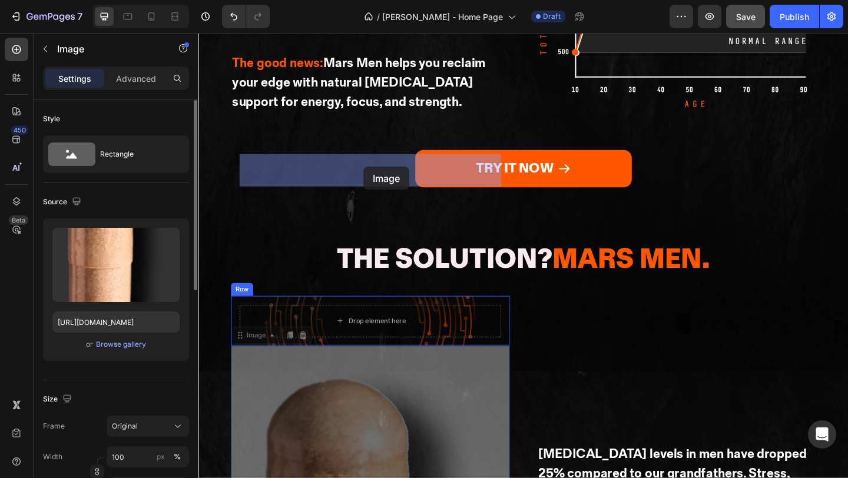
drag, startPoint x: 376, startPoint y: 276, endPoint x: 378, endPoint y: 178, distance: 97.2
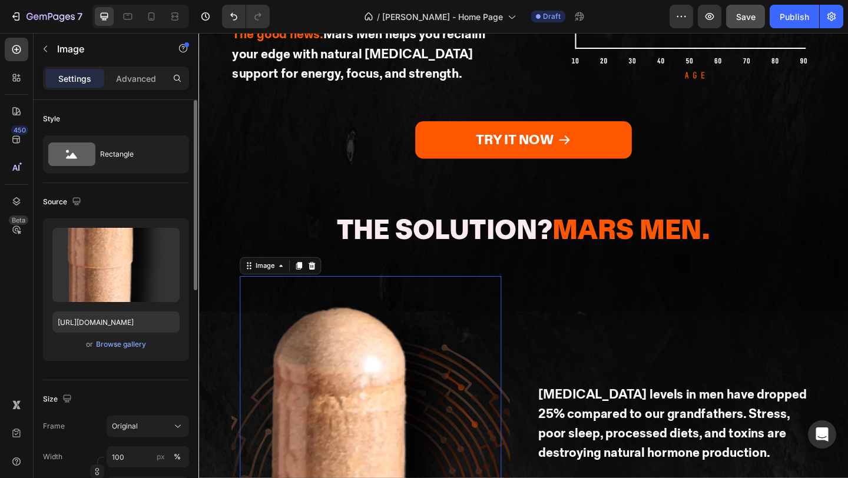
scroll to position [1740, 0]
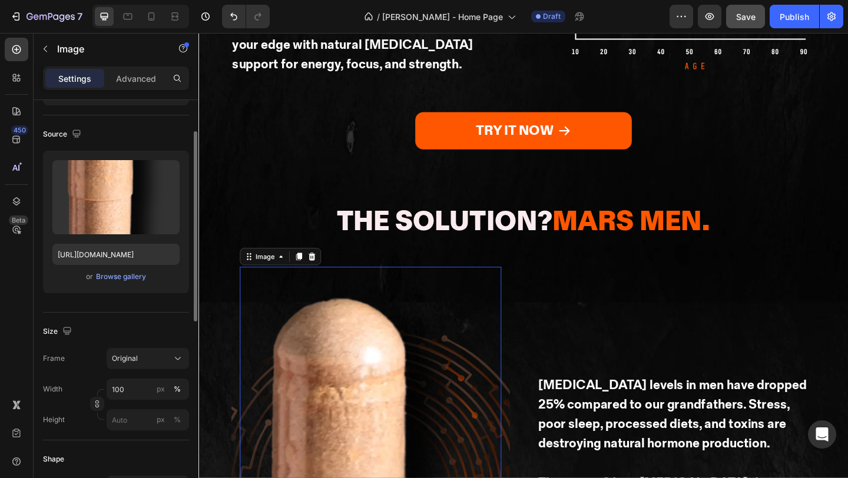
scroll to position [82, 0]
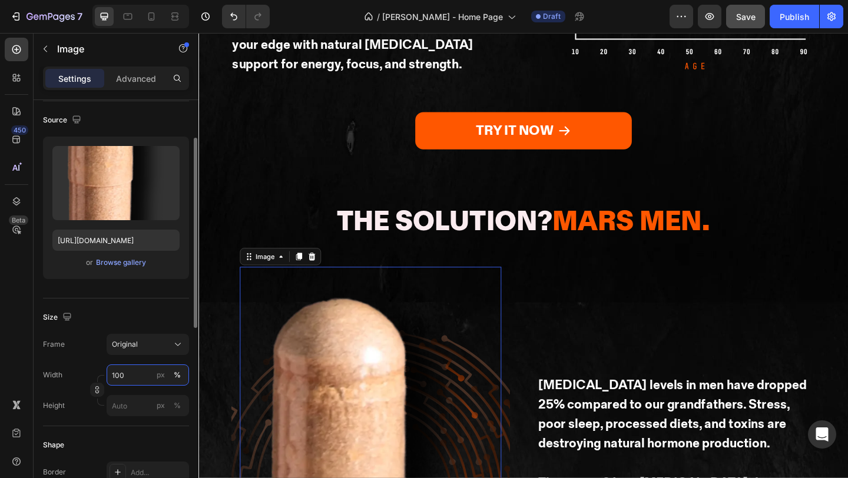
click at [135, 377] on input "100" at bounding box center [148, 374] width 82 height 21
click at [170, 399] on button "px" at bounding box center [177, 406] width 14 height 14
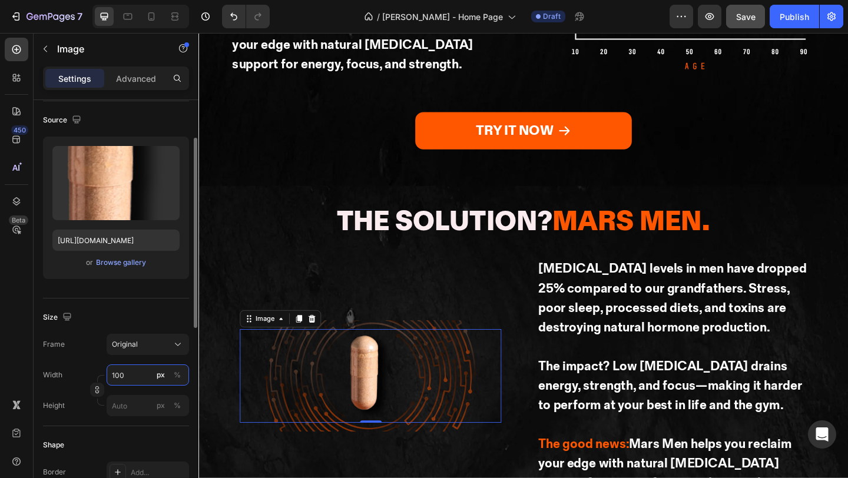
click at [135, 377] on input "100" at bounding box center [148, 374] width 82 height 21
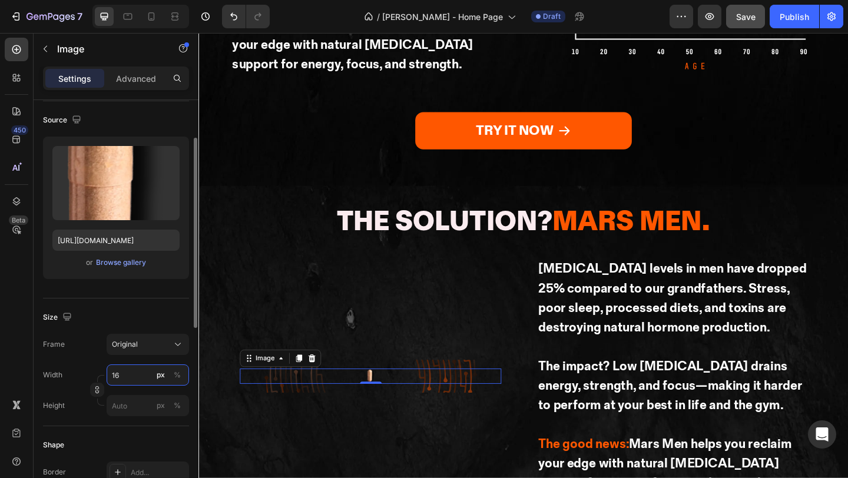
type input "165"
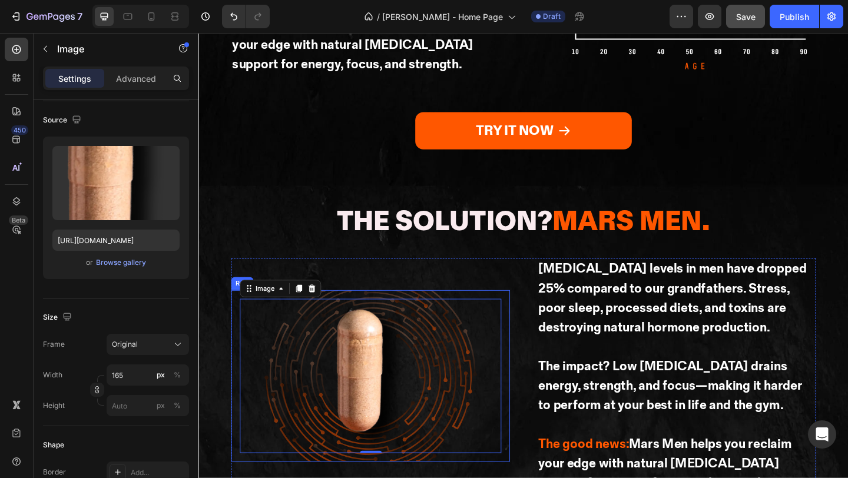
click at [337, 331] on div "Image 0 Row" at bounding box center [385, 406] width 303 height 187
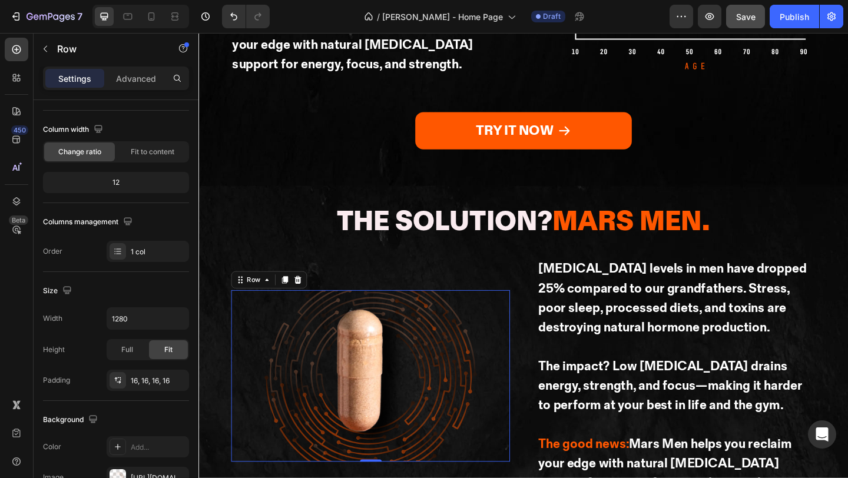
scroll to position [0, 0]
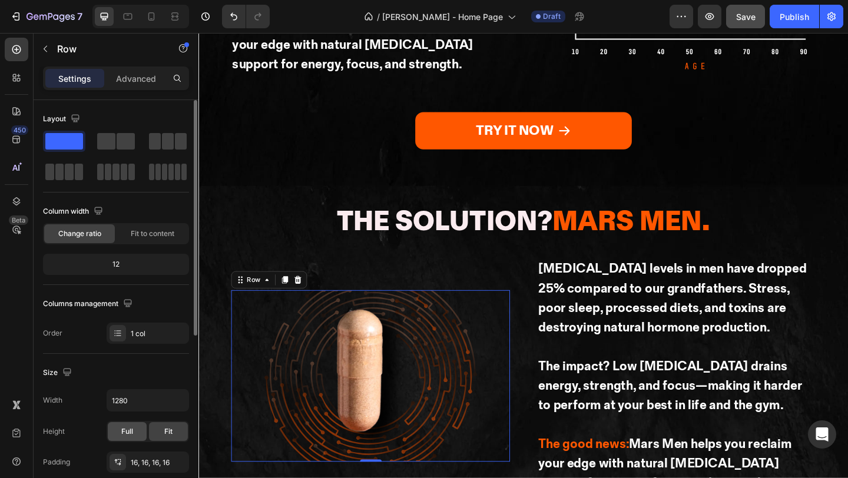
click at [123, 436] on span "Full" at bounding box center [127, 431] width 12 height 11
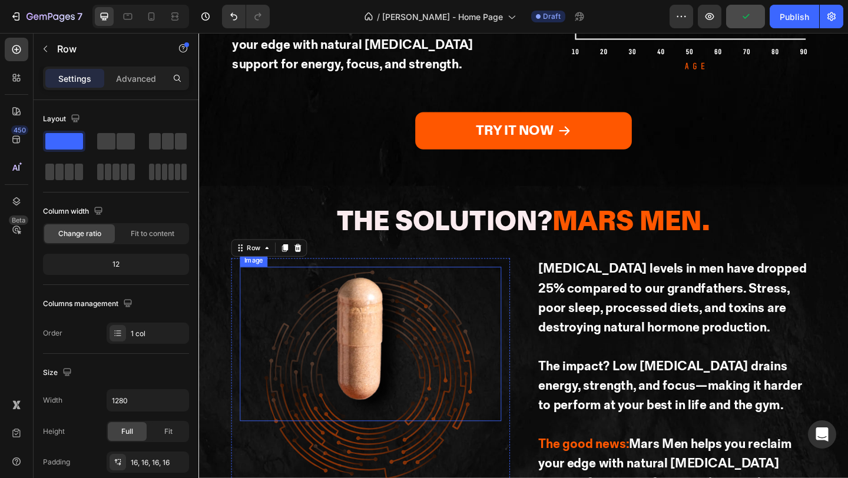
click at [396, 287] on img at bounding box center [385, 371] width 97 height 168
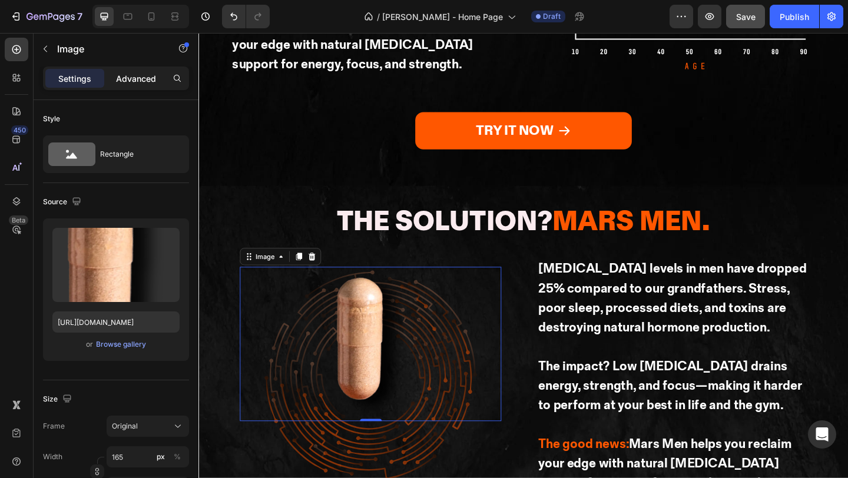
click at [140, 81] on p "Advanced" at bounding box center [136, 78] width 40 height 12
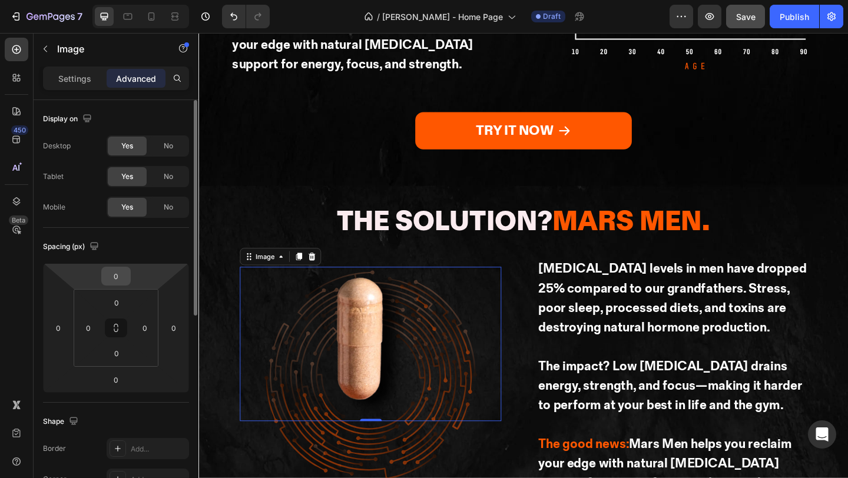
click at [124, 273] on input "0" at bounding box center [116, 276] width 24 height 18
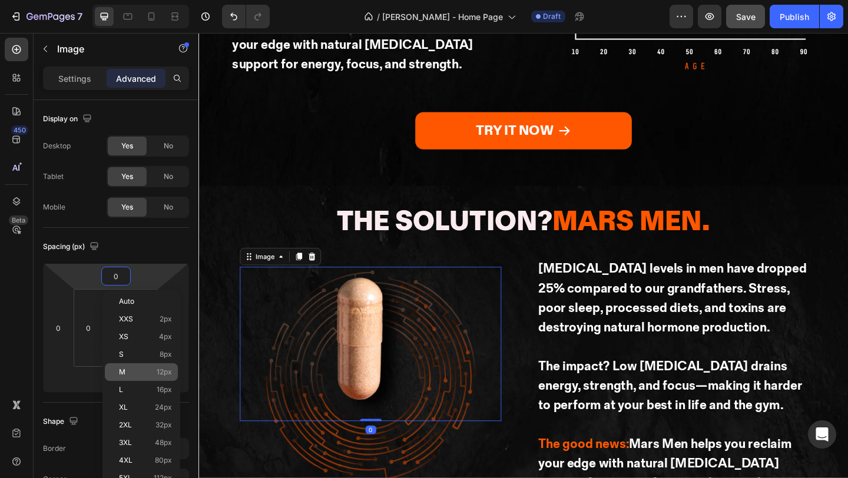
click at [140, 380] on div "M 12px" at bounding box center [141, 372] width 73 height 18
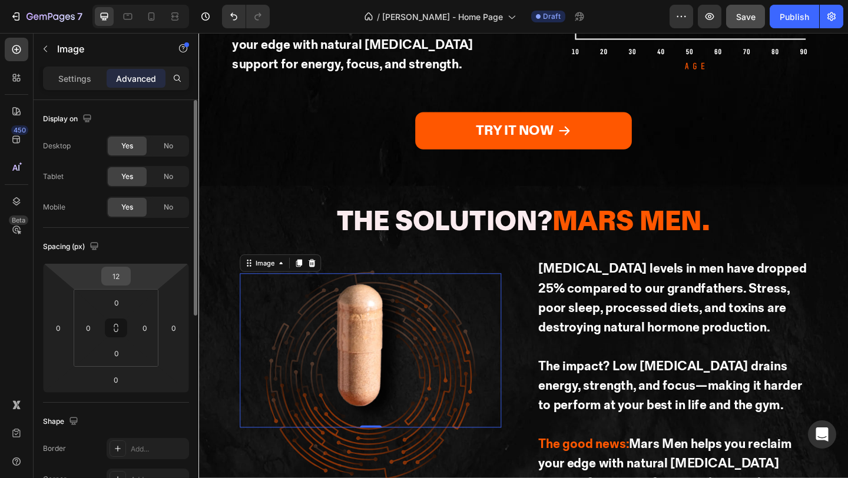
click at [120, 282] on input "12" at bounding box center [116, 276] width 24 height 18
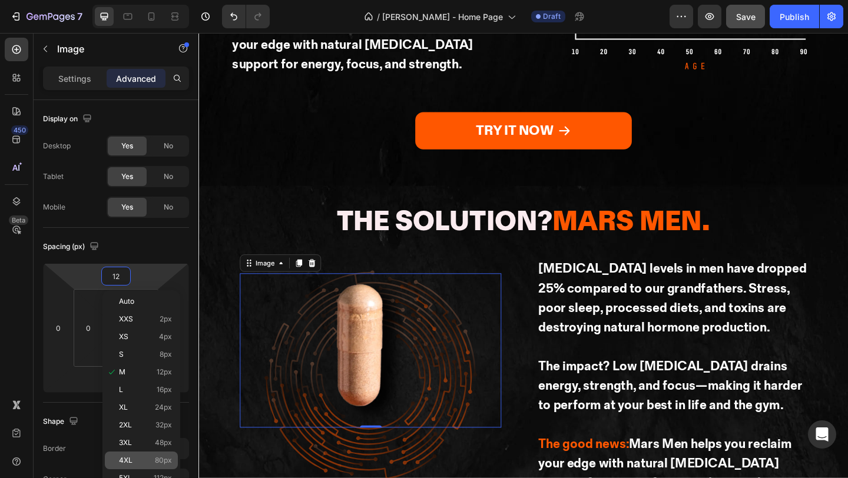
click at [133, 460] on p "4XL 80px" at bounding box center [145, 460] width 53 height 8
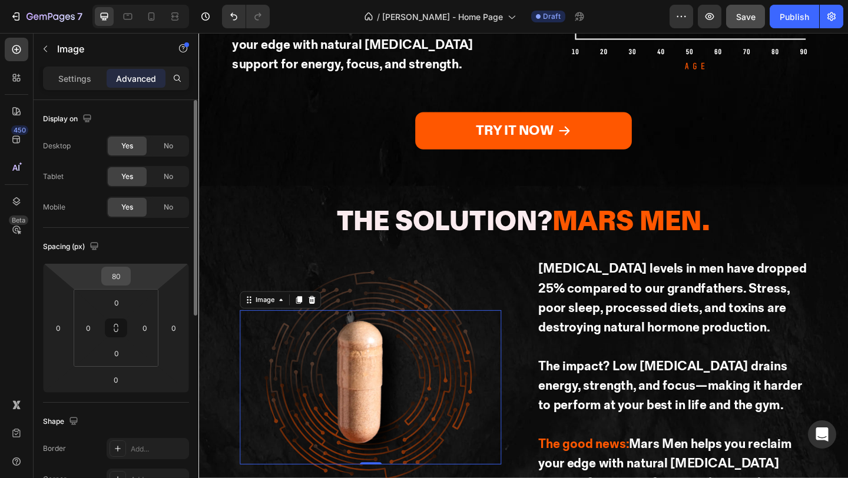
click at [118, 278] on input "80" at bounding box center [116, 276] width 24 height 18
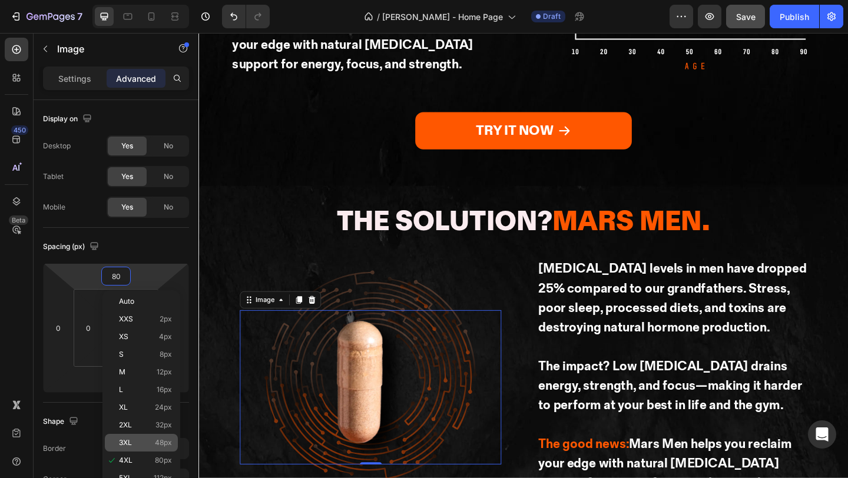
click at [152, 444] on p "3XL 48px" at bounding box center [145, 443] width 53 height 8
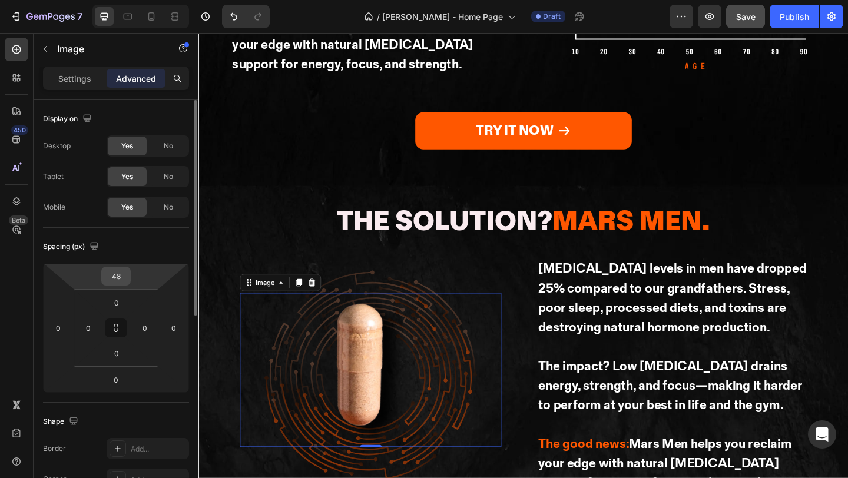
click at [128, 270] on div "48" at bounding box center [115, 276] width 29 height 19
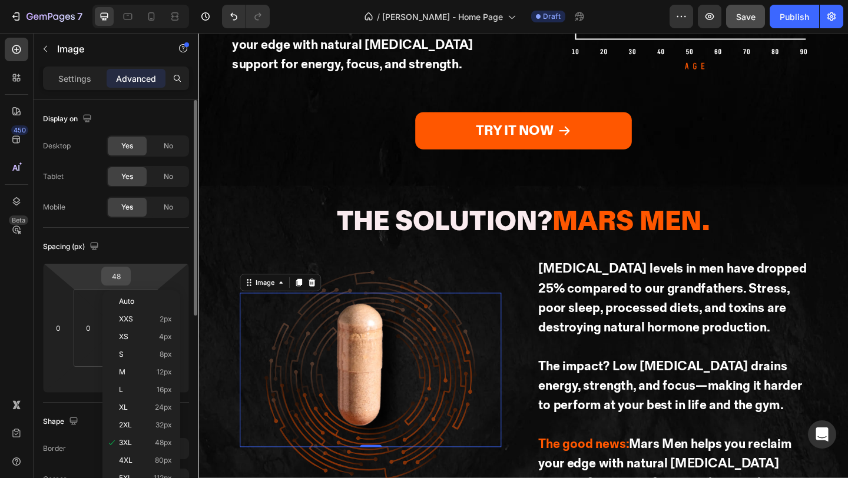
click at [124, 275] on input "48" at bounding box center [116, 276] width 24 height 18
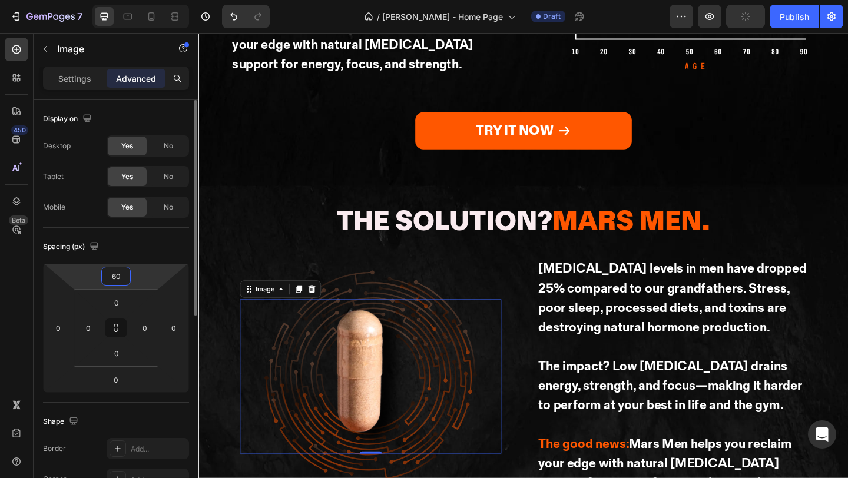
type input "60"
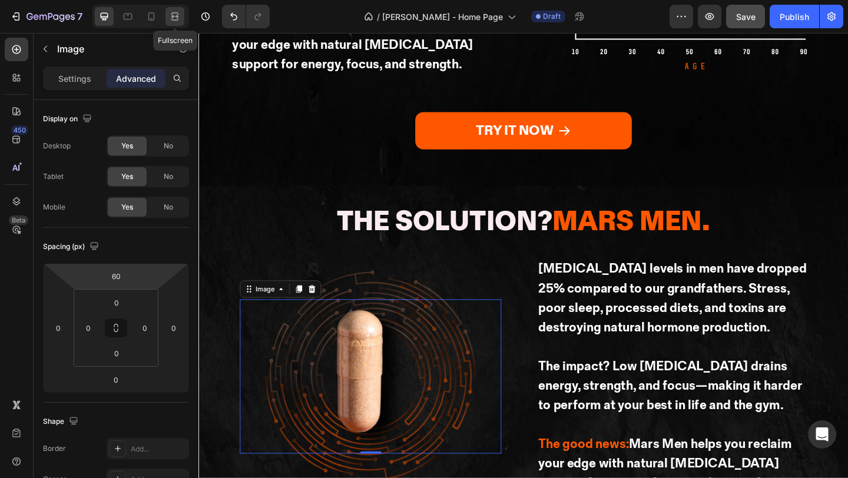
click at [168, 19] on div at bounding box center [174, 16] width 19 height 19
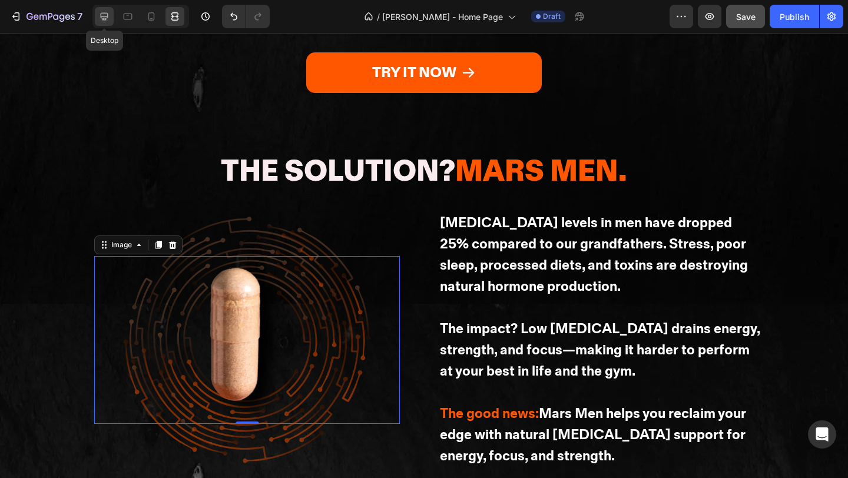
click at [102, 21] on icon at bounding box center [104, 17] width 12 height 12
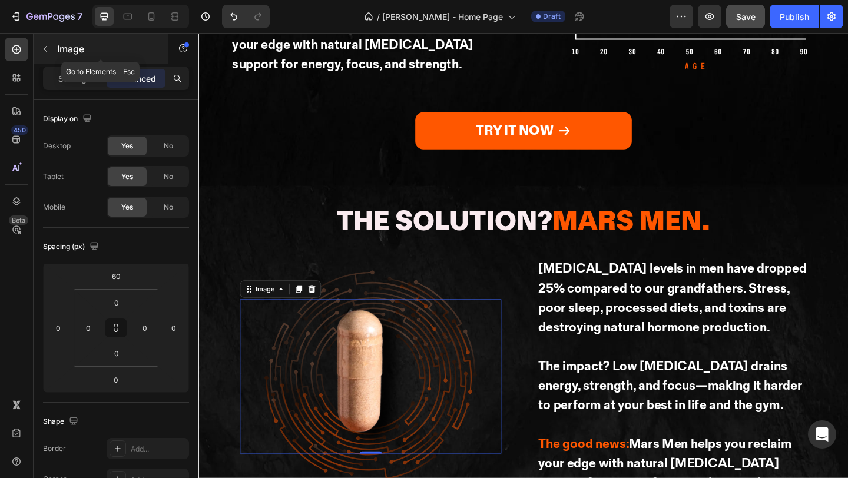
click at [41, 53] on icon "button" at bounding box center [45, 48] width 9 height 9
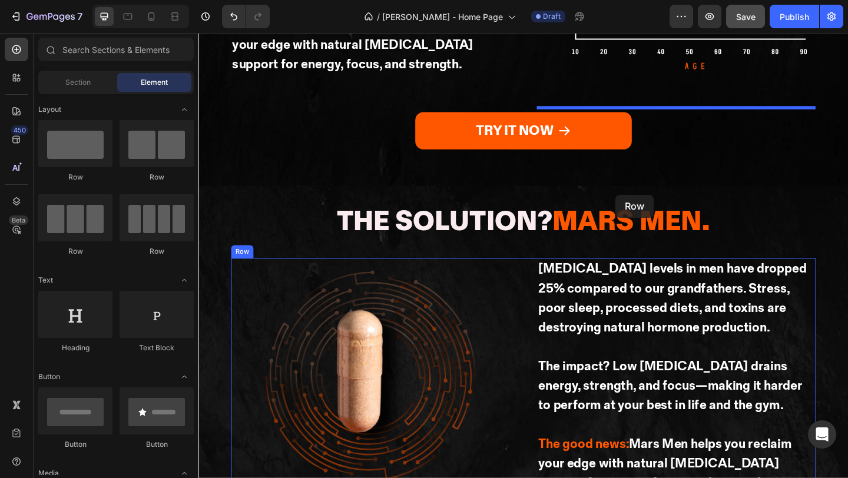
drag, startPoint x: 383, startPoint y: 192, endPoint x: 652, endPoint y: 209, distance: 269.6
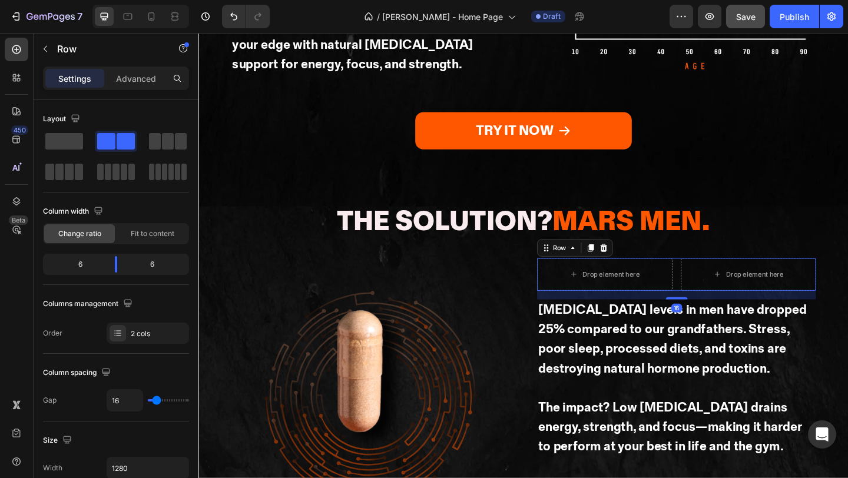
drag, startPoint x: 724, startPoint y: 158, endPoint x: 724, endPoint y: 128, distance: 29.4
click at [724, 278] on div "Drop element here Drop element here Row 16" at bounding box center [717, 295] width 303 height 35
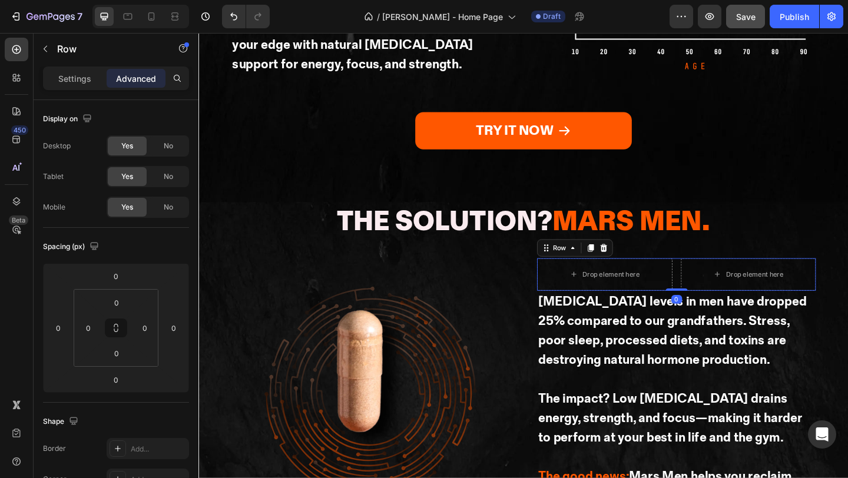
click at [74, 84] on p "Settings" at bounding box center [74, 78] width 33 height 12
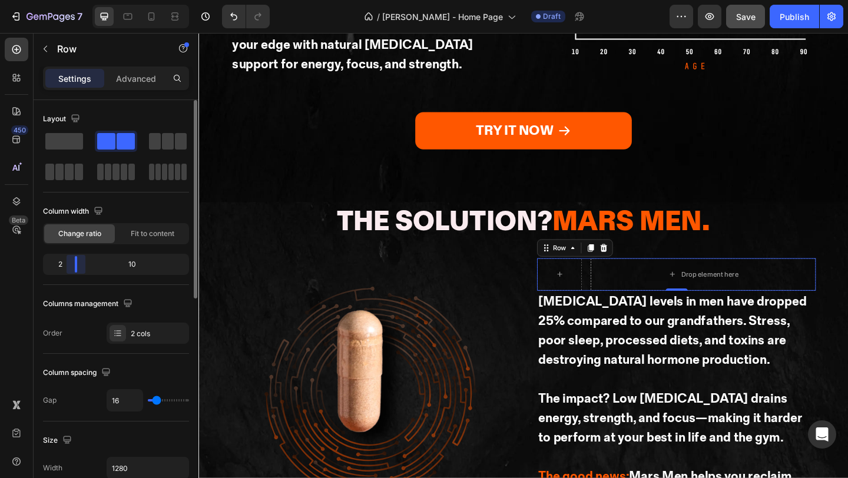
drag, startPoint x: 113, startPoint y: 267, endPoint x: 65, endPoint y: 268, distance: 48.3
click at [65, 268] on div "2 10" at bounding box center [116, 264] width 146 height 21
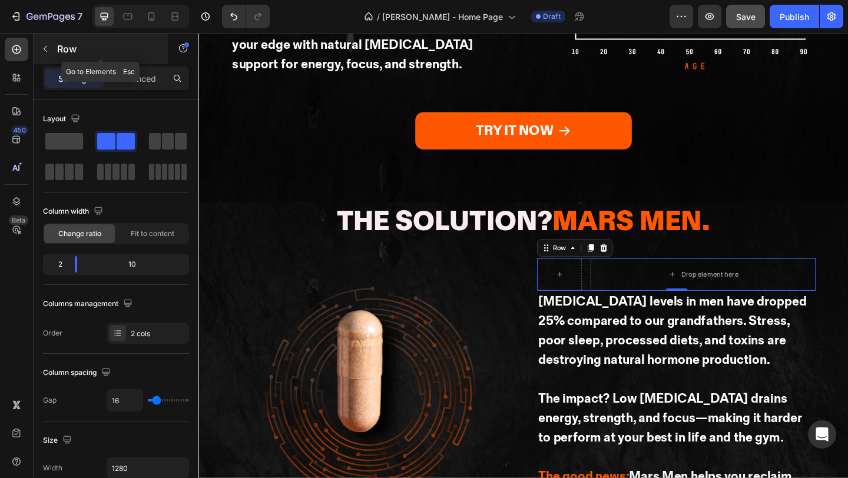
click at [53, 52] on button "button" at bounding box center [45, 48] width 19 height 19
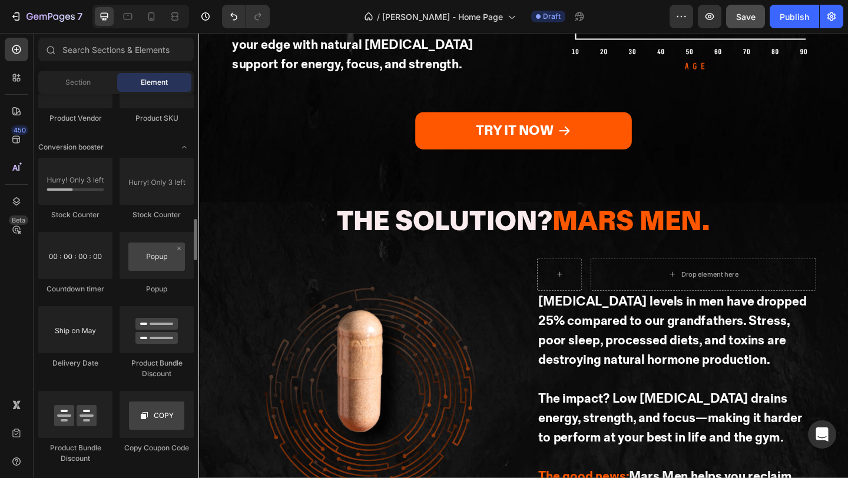
scroll to position [3109, 0]
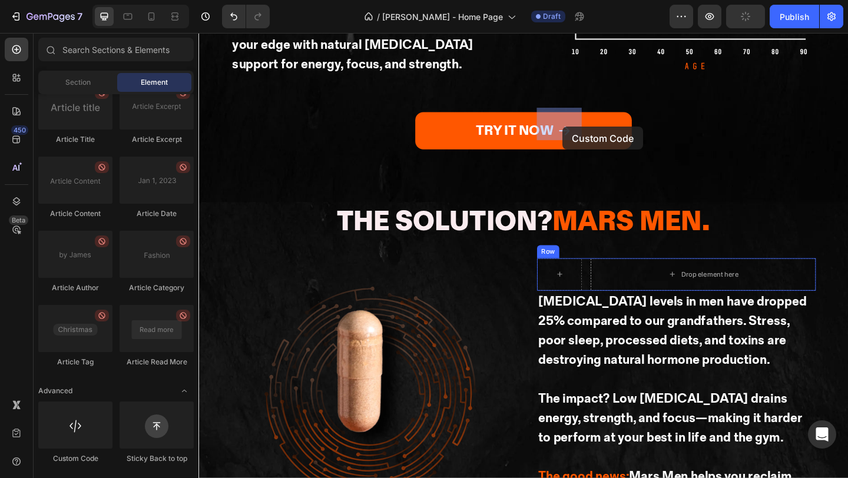
drag, startPoint x: 305, startPoint y: 479, endPoint x: 594, endPoint y: 135, distance: 449.7
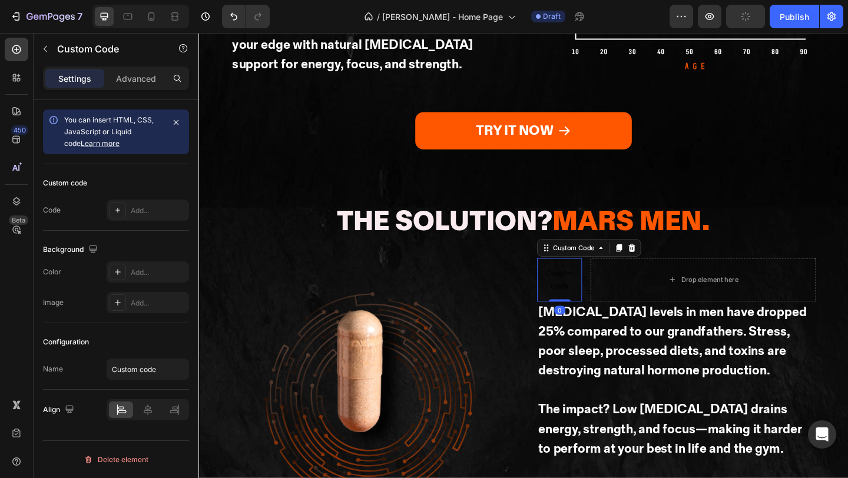
click at [589, 287] on span "Custom code" at bounding box center [590, 301] width 49 height 28
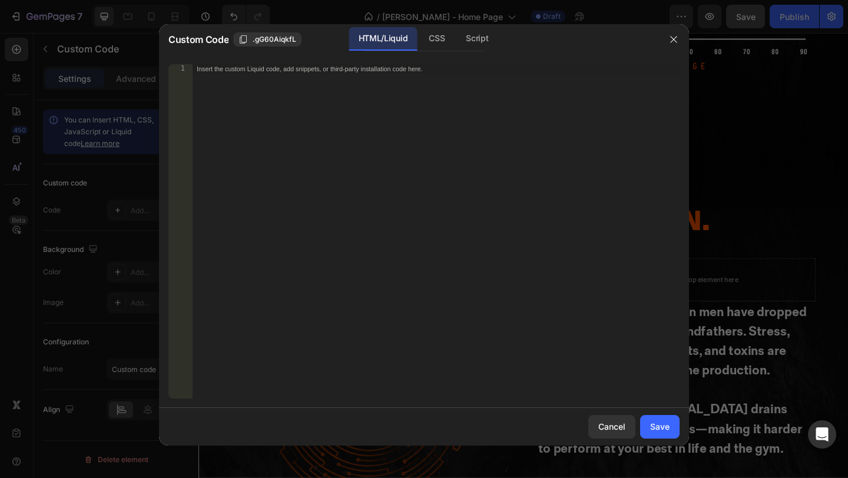
click at [396, 136] on div "Insert the custom Liquid code, add snippets, or third-party installation code h…" at bounding box center [436, 240] width 488 height 353
paste textarea "https://mengotomars.com/cdn/shop/files/Group_20971_7b351f54-3723-417d-9f46-f4e1…"
type textarea "https://mengotomars.com/cdn/shop/files/Group_20971_7b351f54-3723-417d-9f46-f4e1…"
click at [402, 154] on div "Insert the custom Liquid code, add snippets, or third-party installation code h…" at bounding box center [436, 240] width 488 height 353
paste textarea "</div>"
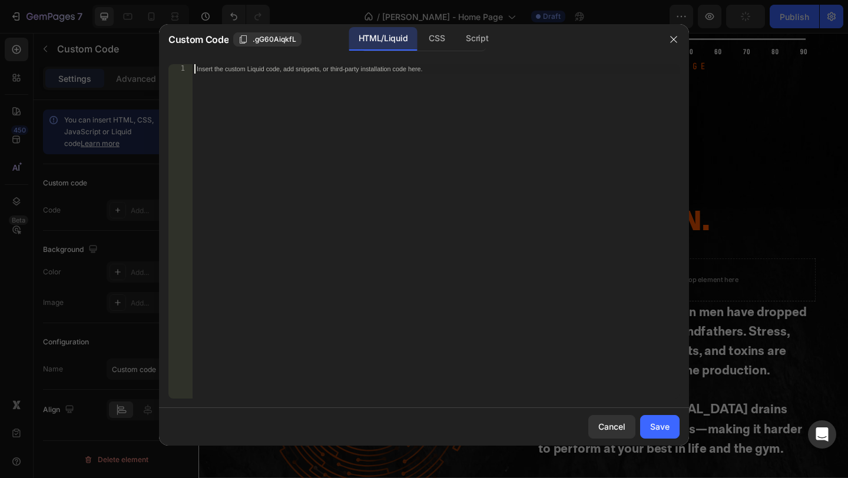
type textarea "</div>"
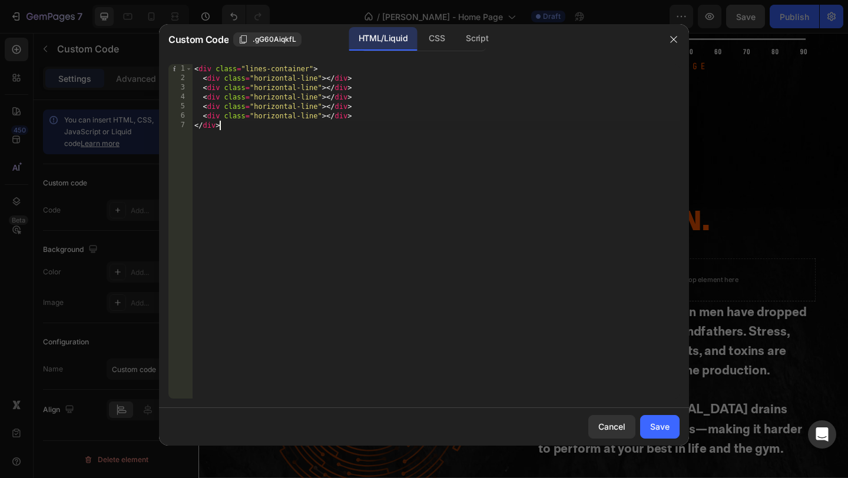
drag, startPoint x: 430, startPoint y: 32, endPoint x: 417, endPoint y: 49, distance: 21.0
click at [456, 32] on div "CSS" at bounding box center [476, 39] width 41 height 24
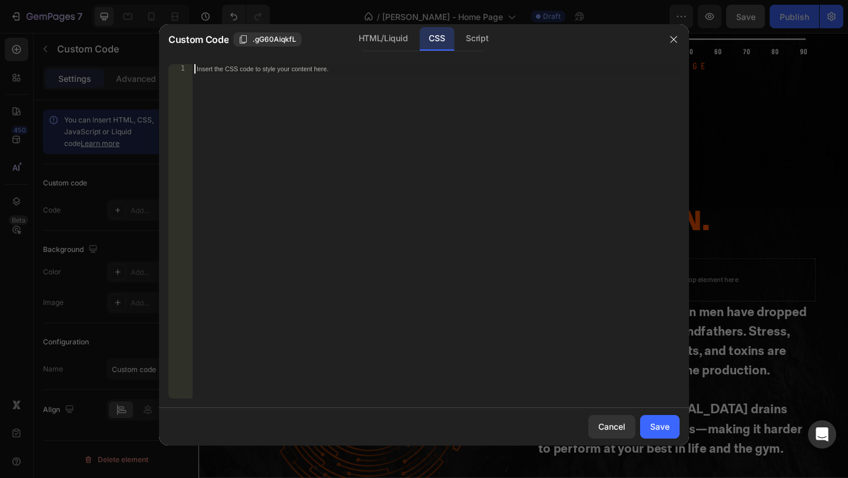
click at [383, 87] on div "Insert the CSS code to style your content here." at bounding box center [436, 240] width 488 height 353
paste textarea "</div>"
type textarea "</div>"
click at [402, 140] on div "Insert the CSS code to style your content here." at bounding box center [436, 240] width 488 height 353
paste textarea ".horizontal-line:nth-child(5) { top: 80%; }"
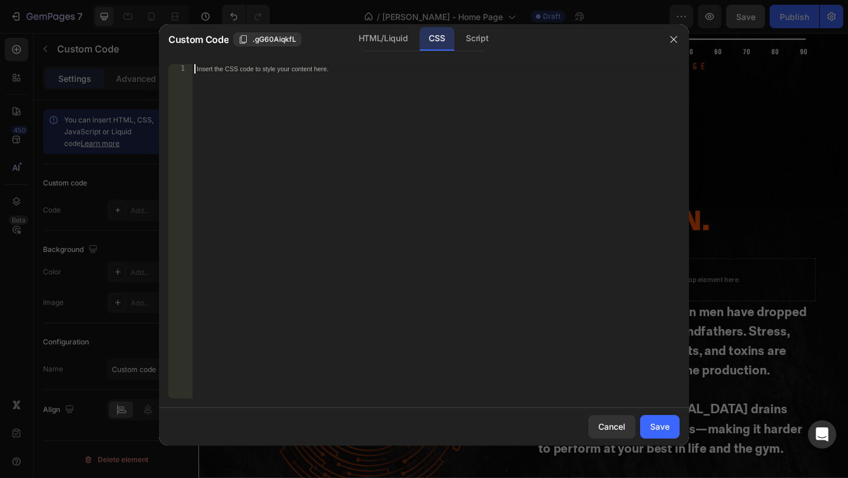
type textarea ".horizontal-line:nth-child(5) { top: 80%; }"
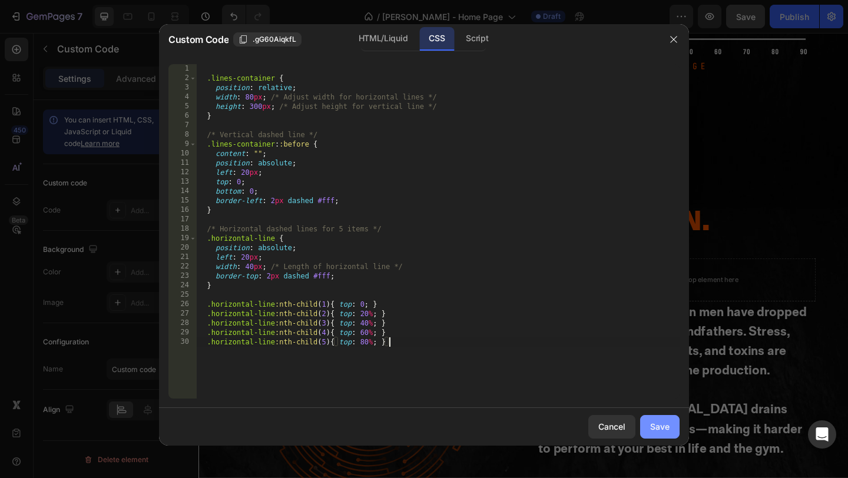
click at [662, 423] on div "Save" at bounding box center [659, 426] width 19 height 12
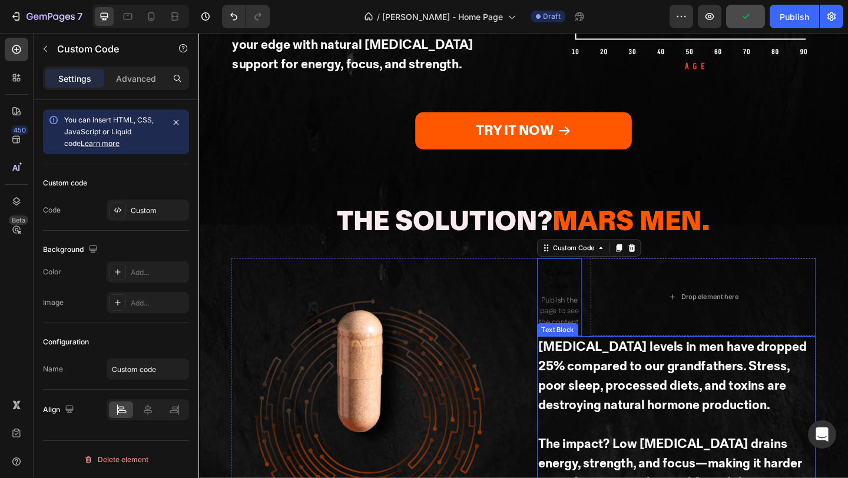
click at [652, 366] on strong "[MEDICAL_DATA] levels in men have dropped 25% compared to our grandfathers. Str…" at bounding box center [714, 406] width 292 height 81
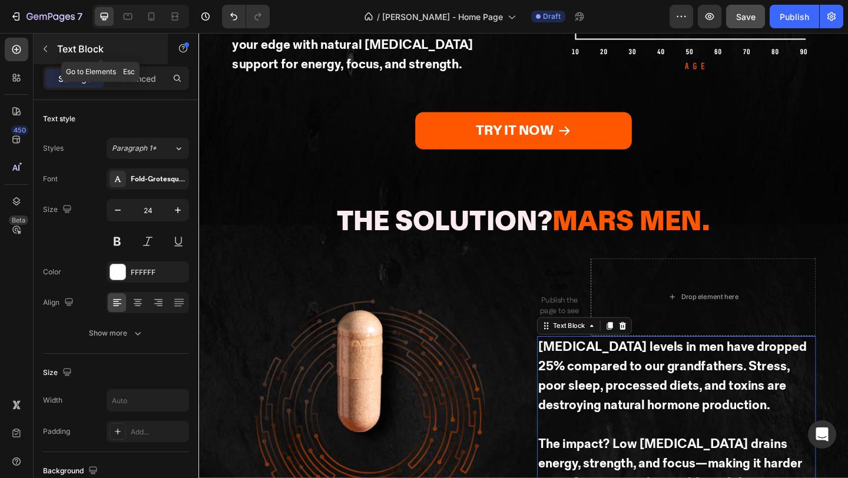
click at [54, 39] on div at bounding box center [45, 48] width 19 height 19
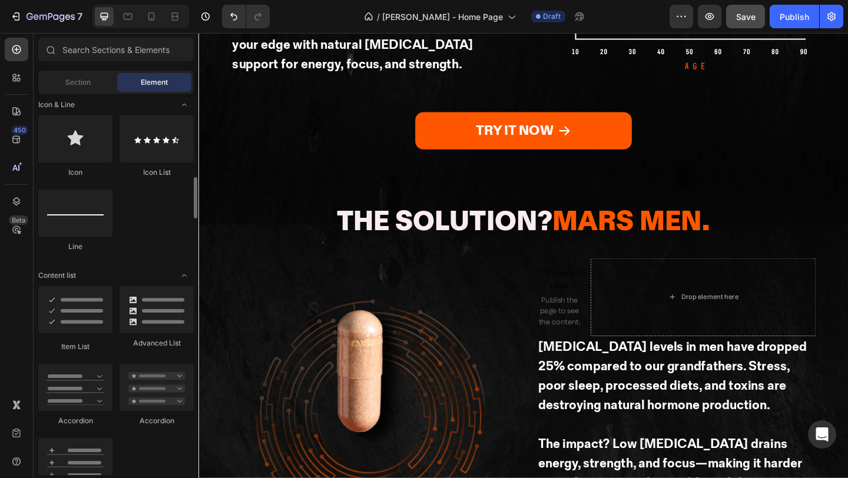
scroll to position [797, 0]
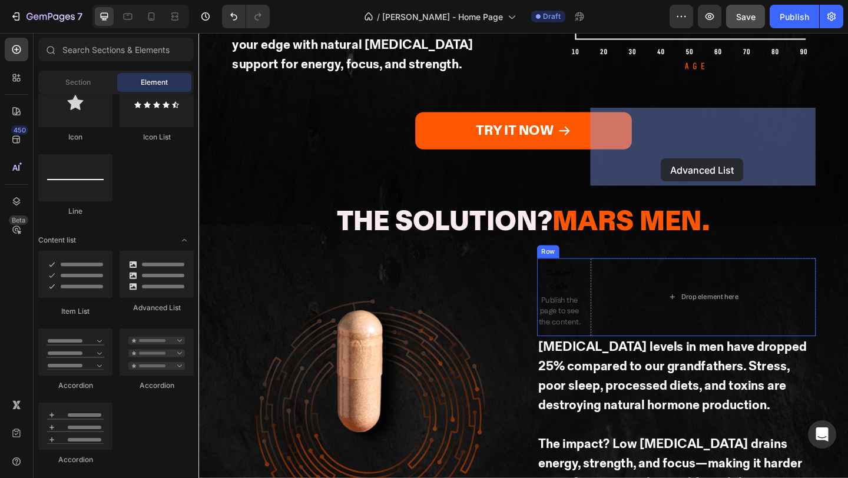
drag, startPoint x: 603, startPoint y: 118, endPoint x: 695, endPoint y: 168, distance: 104.8
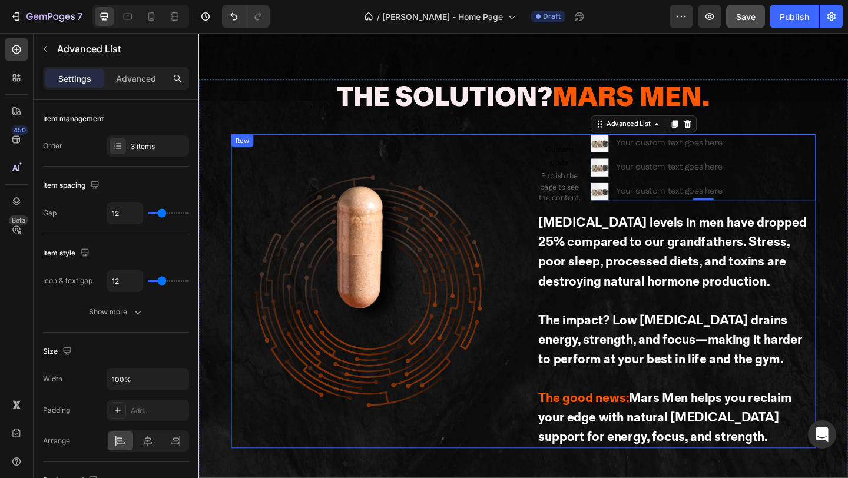
click at [650, 314] on p at bounding box center [718, 324] width 301 height 21
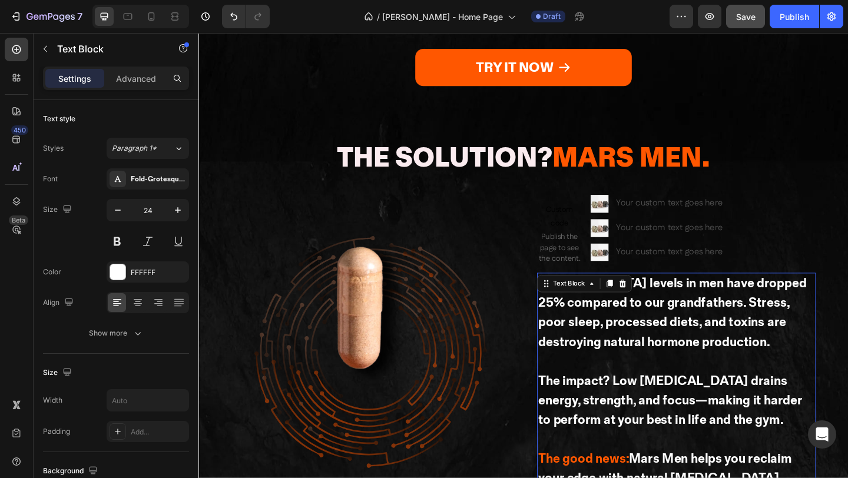
scroll to position [1624, 0]
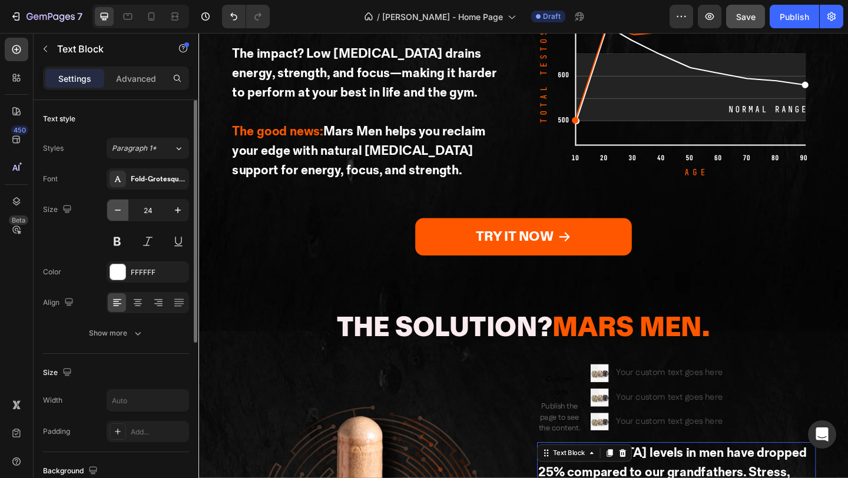
click at [120, 218] on button "button" at bounding box center [117, 210] width 21 height 21
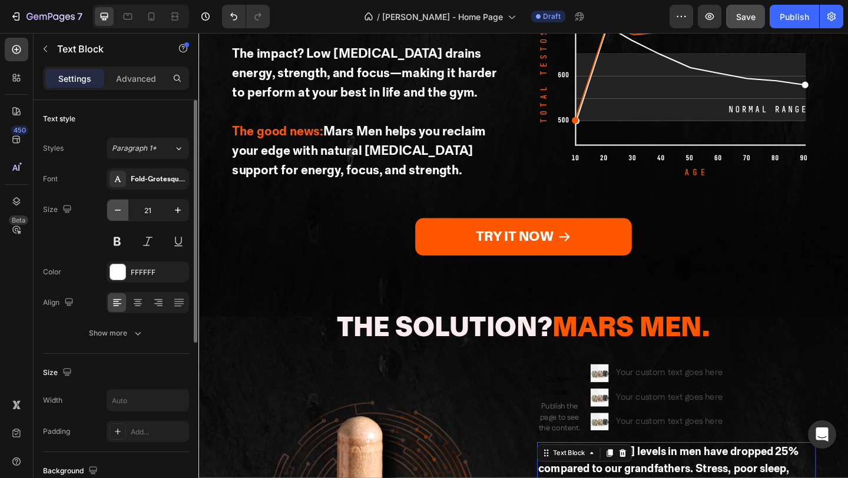
click at [120, 218] on button "button" at bounding box center [117, 210] width 21 height 21
type input "20"
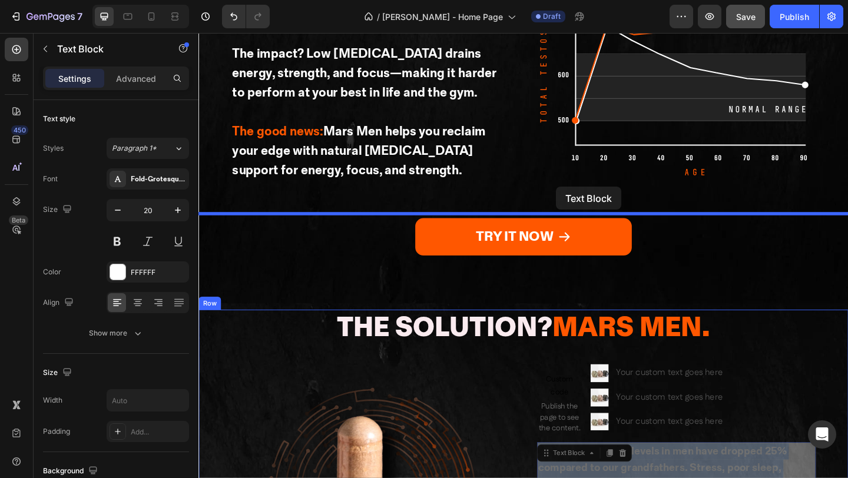
drag, startPoint x: 659, startPoint y: 367, endPoint x: 587, endPoint y: 200, distance: 182.2
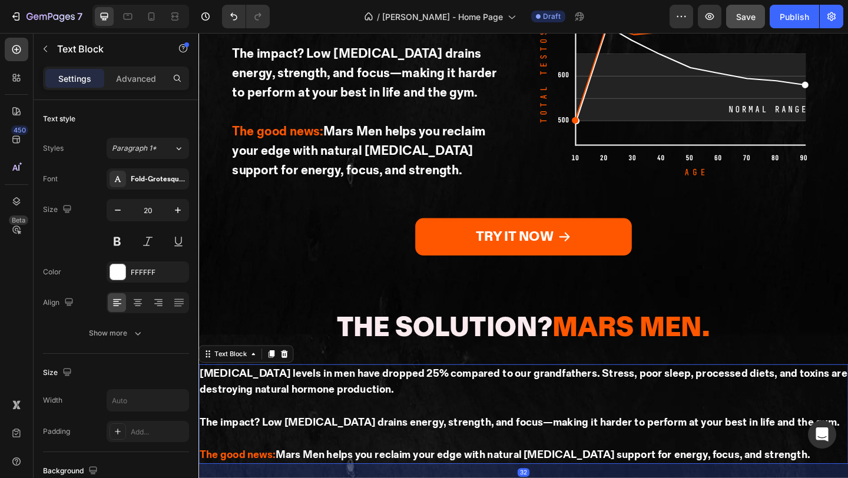
click at [511, 394] on p "[MEDICAL_DATA] levels in men have dropped 25% compared to our grandfathers. Str…" at bounding box center [552, 411] width 704 height 35
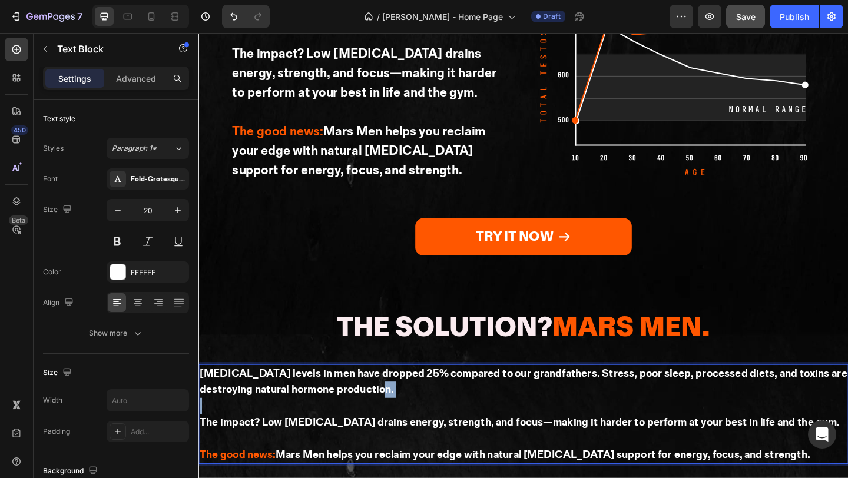
click at [511, 394] on p "[MEDICAL_DATA] levels in men have dropped 25% compared to our grandfathers. Str…" at bounding box center [552, 411] width 704 height 35
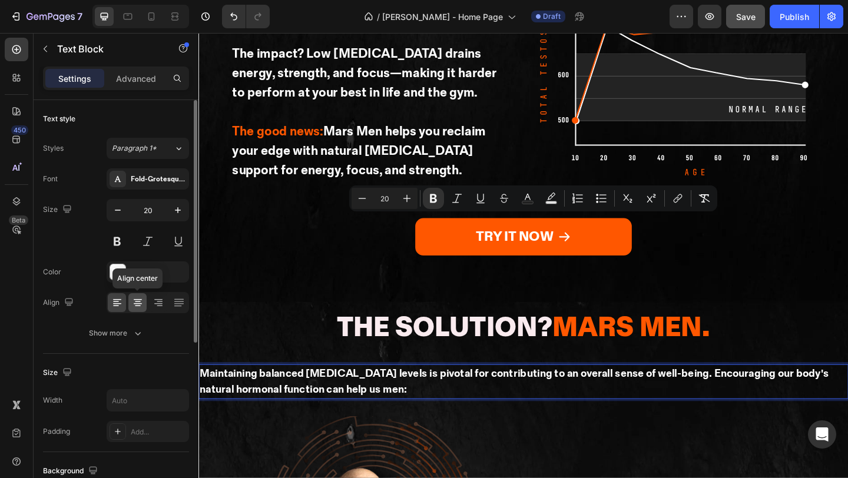
click at [138, 304] on icon at bounding box center [138, 303] width 12 height 12
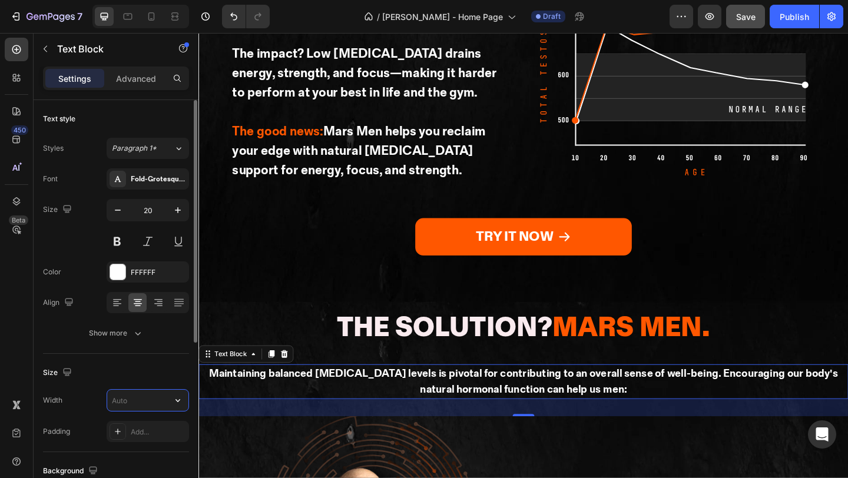
click at [125, 403] on input "text" at bounding box center [147, 400] width 81 height 21
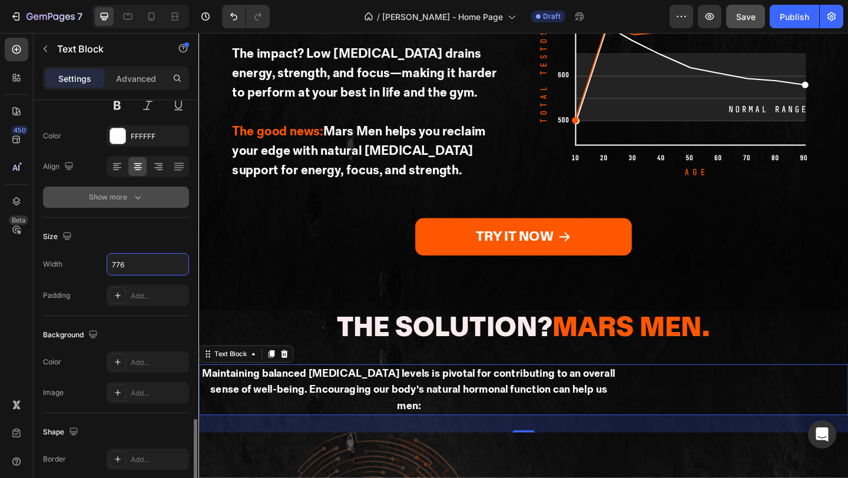
scroll to position [286, 0]
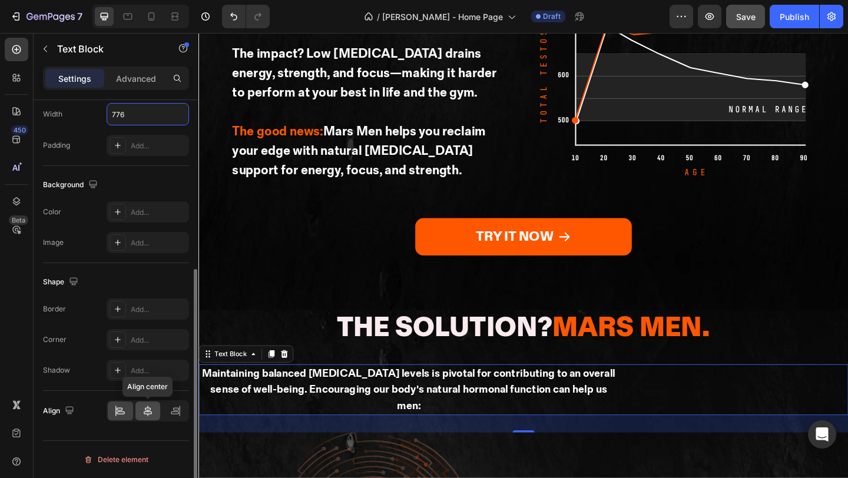
type input "776"
click at [141, 409] on div at bounding box center [147, 411] width 25 height 19
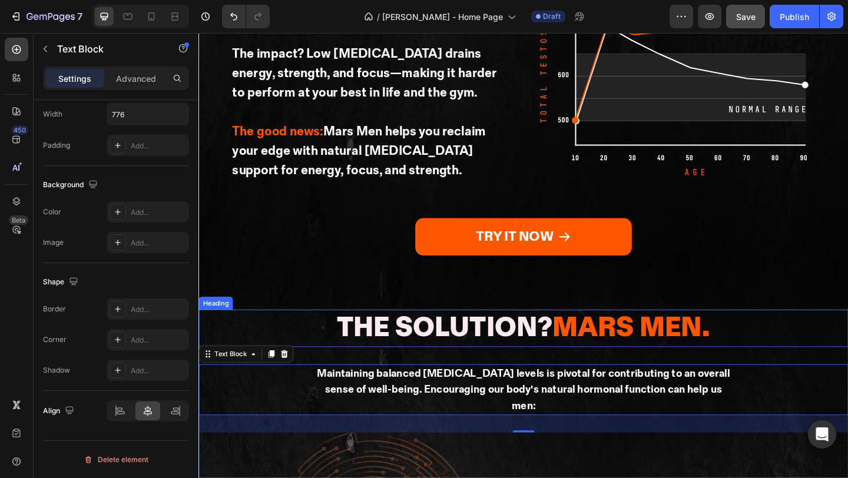
click at [496, 335] on p "The Solution? Mars Men." at bounding box center [552, 354] width 406 height 38
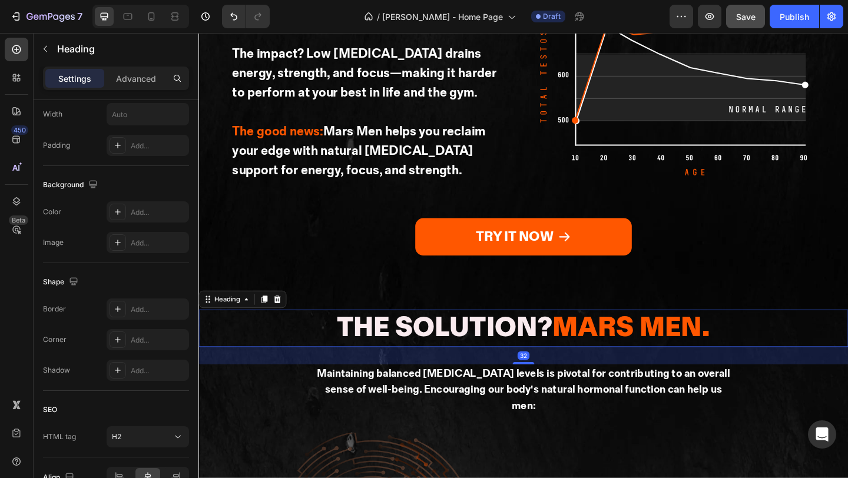
scroll to position [0, 0]
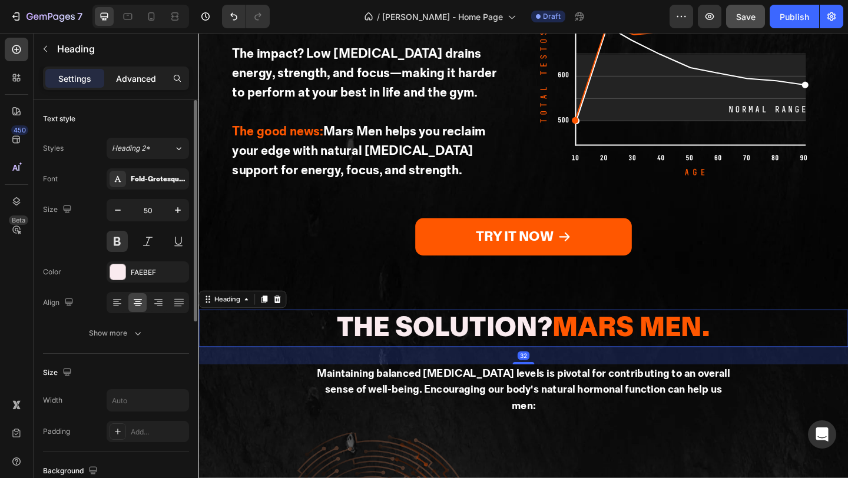
click at [138, 78] on p "Advanced" at bounding box center [136, 78] width 40 height 12
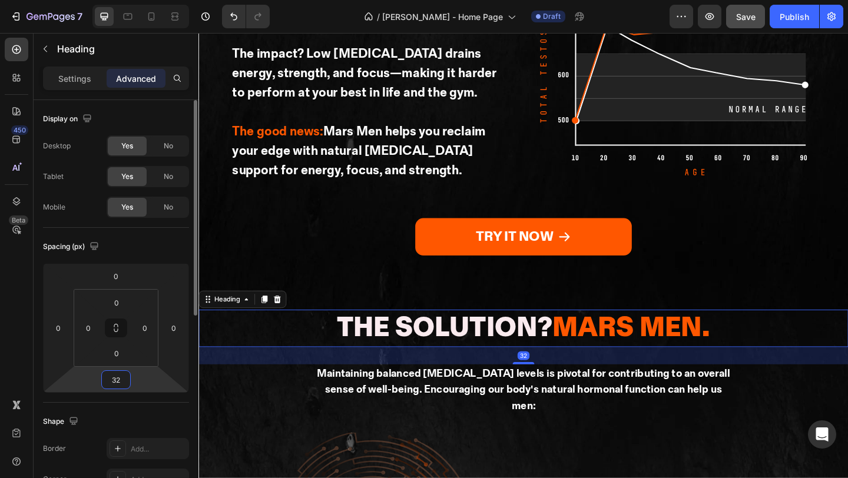
click at [126, 378] on input "32" at bounding box center [116, 380] width 24 height 18
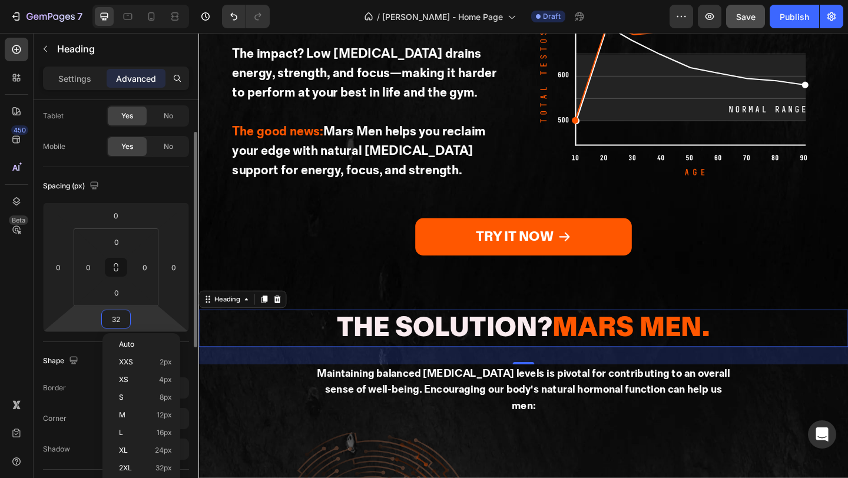
scroll to position [81, 0]
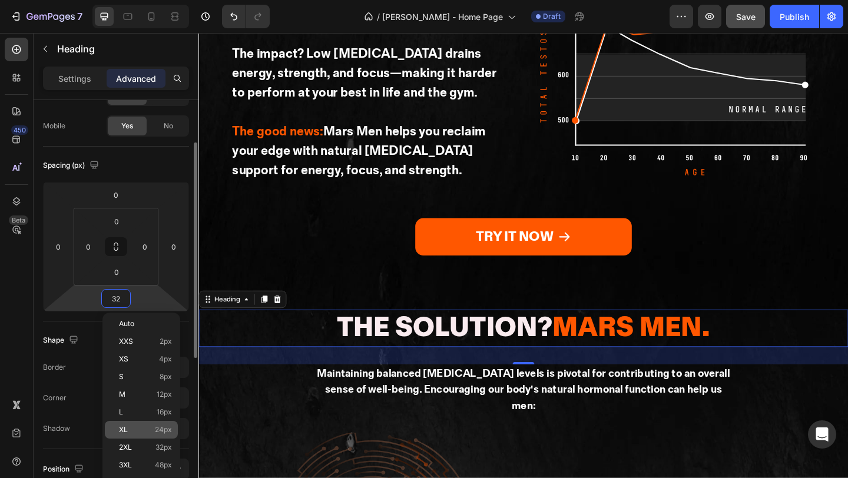
click at [160, 430] on span "24px" at bounding box center [163, 430] width 17 height 8
type input "24"
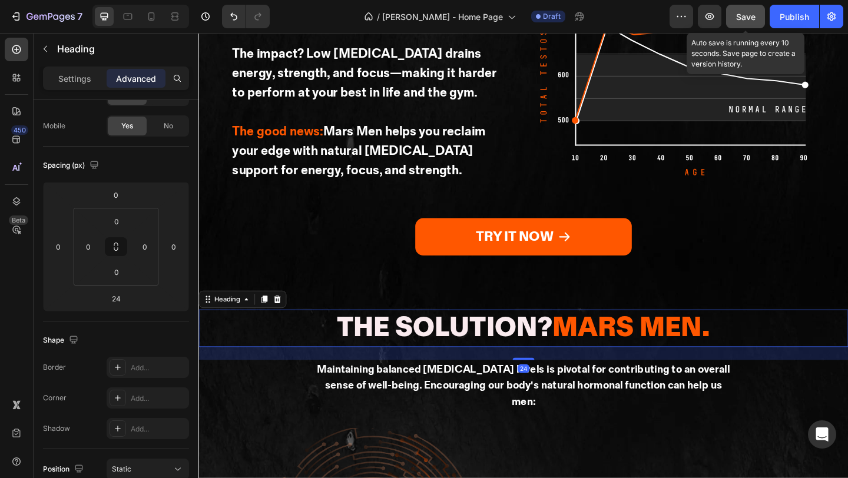
click at [735, 25] on button "Save" at bounding box center [745, 17] width 39 height 24
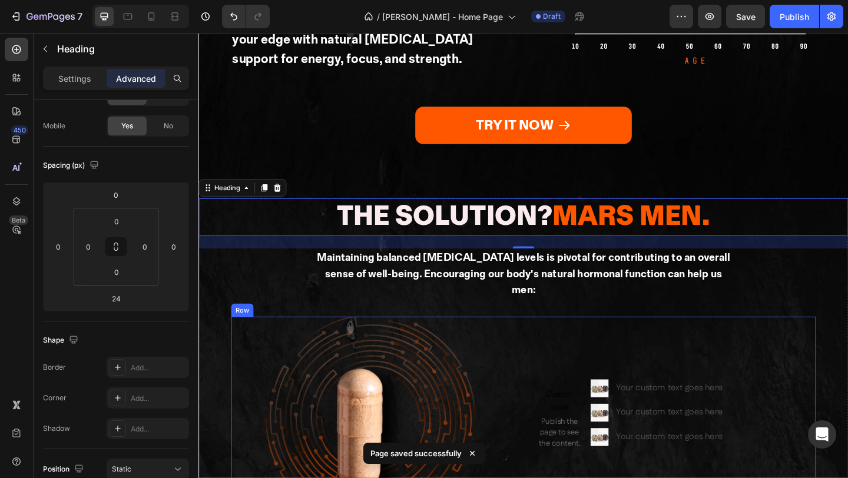
scroll to position [1716, 0]
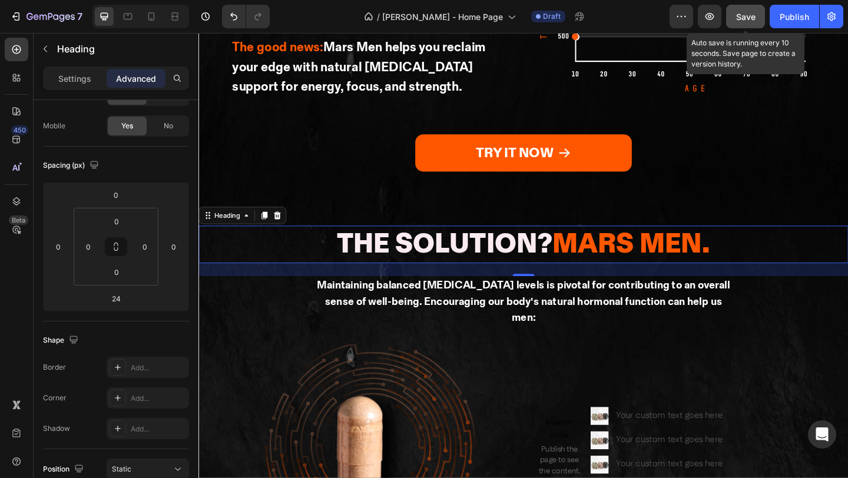
click at [735, 16] on button "Save" at bounding box center [745, 17] width 39 height 24
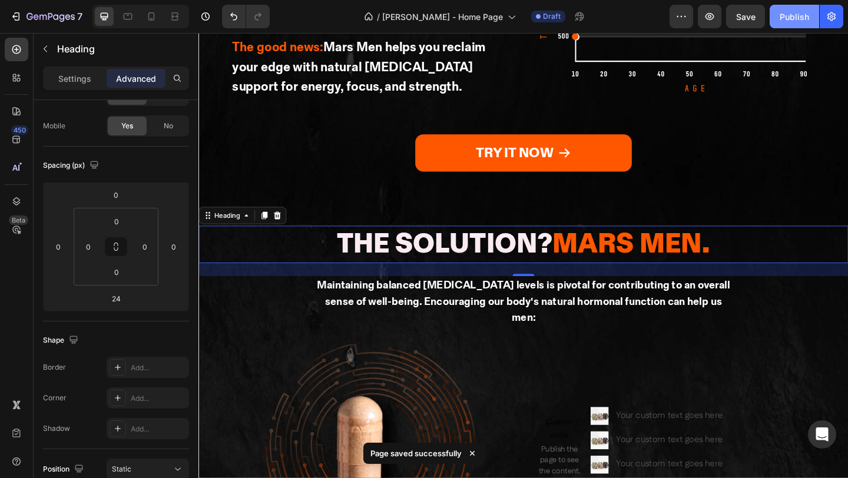
click at [803, 14] on div "Publish" at bounding box center [794, 17] width 29 height 12
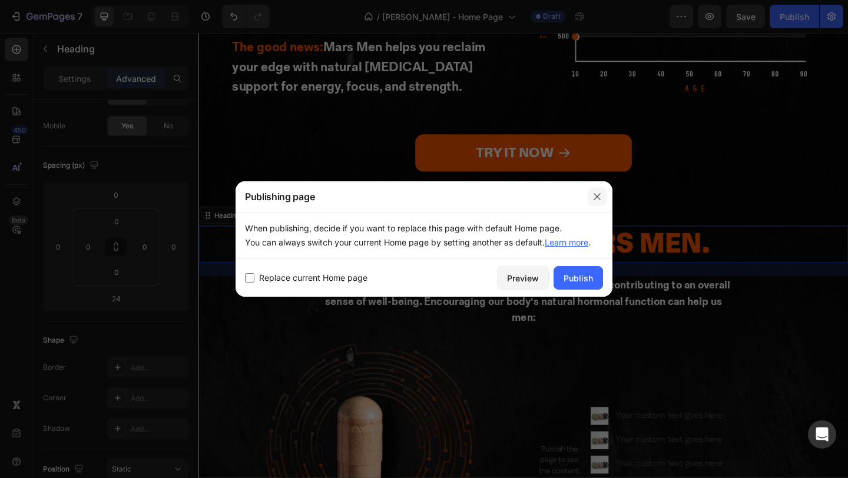
click at [598, 194] on icon "button" at bounding box center [596, 196] width 9 height 9
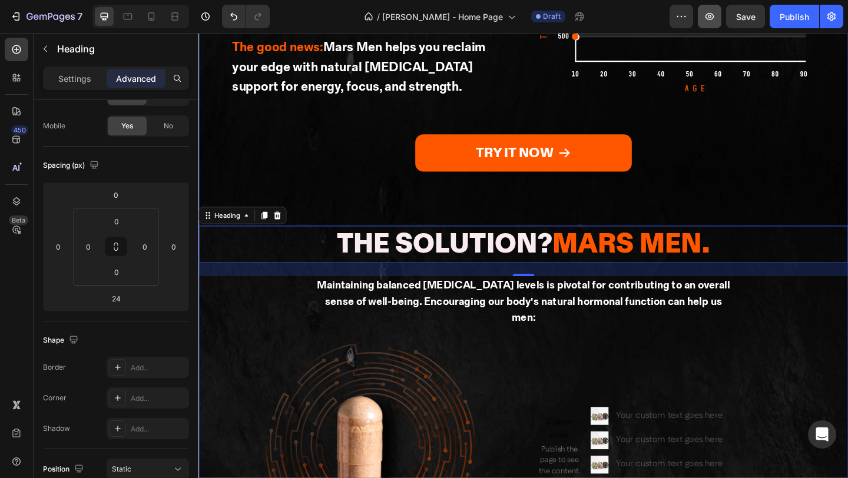
click at [709, 24] on button "button" at bounding box center [710, 17] width 24 height 24
click at [692, 440] on div "Your custom text goes here" at bounding box center [712, 449] width 122 height 19
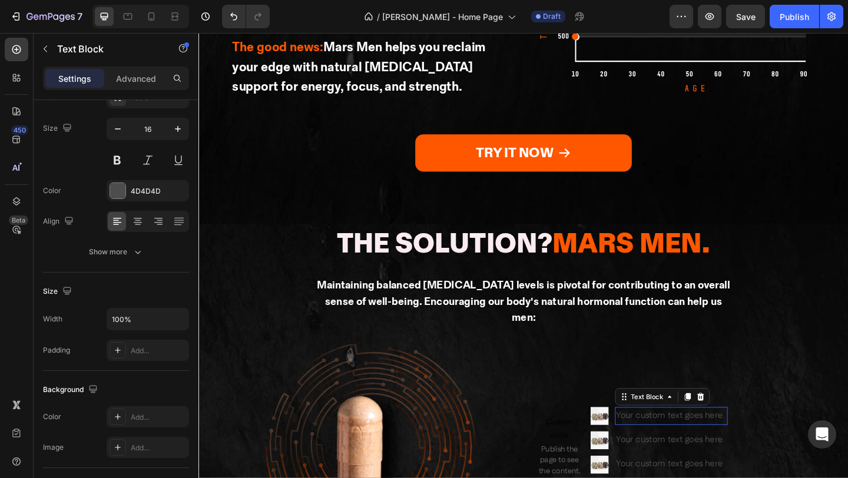
scroll to position [0, 0]
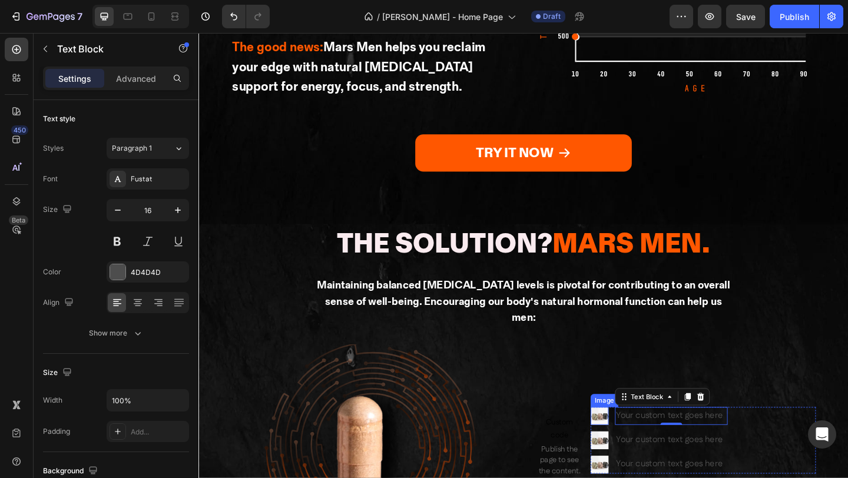
click at [635, 440] on img at bounding box center [634, 449] width 19 height 19
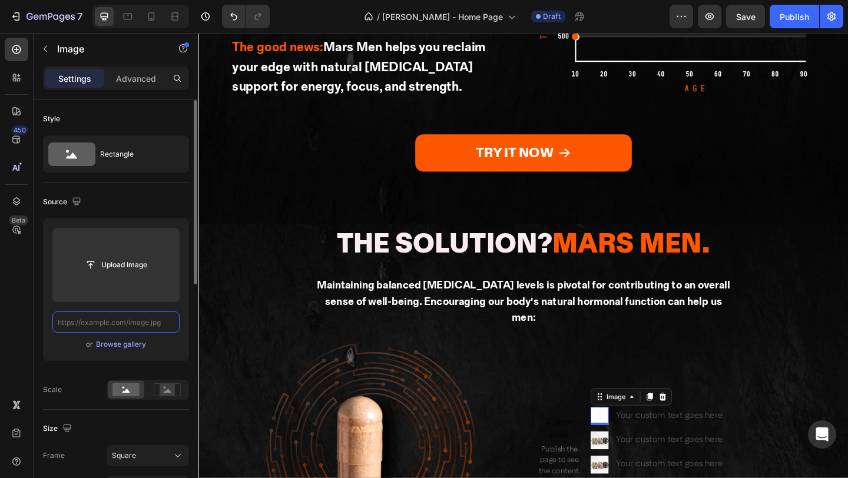
paste input "https://cdn.shopify.com/s/files/1/0751/1729/7894/files/gempages_567659483560412…"
type input "https://cdn.shopify.com/s/files/1/0751/1729/7894/files/gempages_567659483560412…"
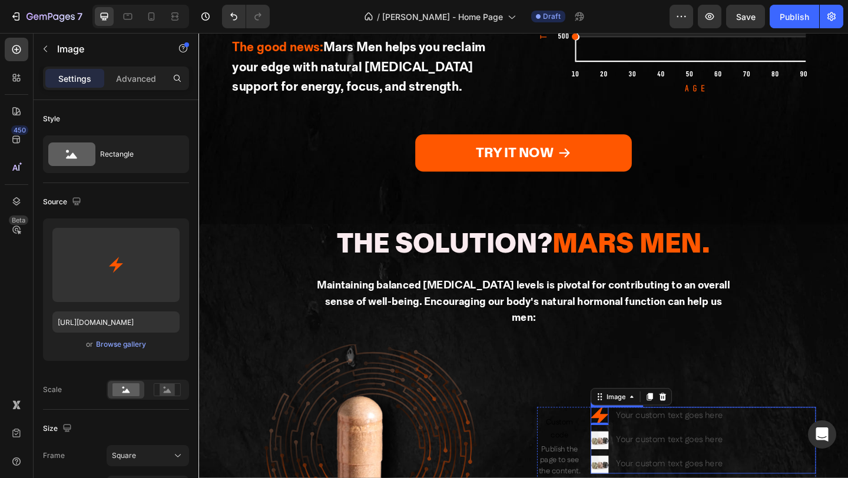
click at [834, 440] on div "Image 0 Your custom text goes here Text Block Image Your custom text goes here …" at bounding box center [747, 476] width 245 height 72
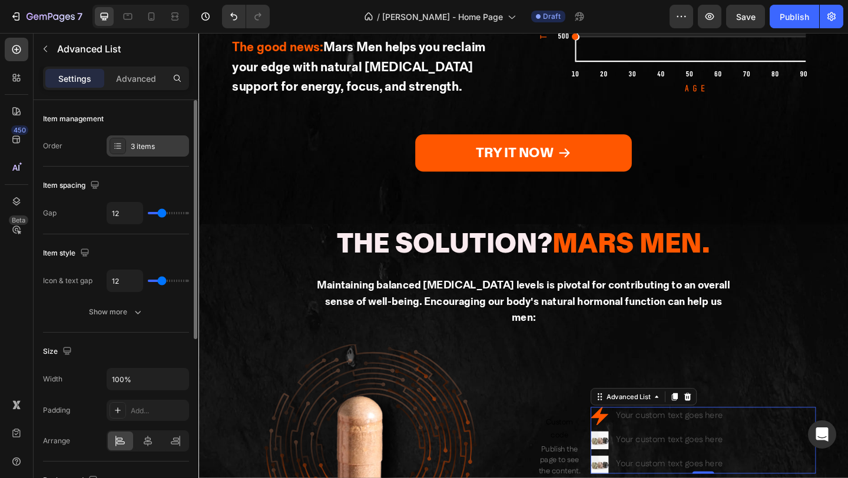
click at [133, 151] on div "3 items" at bounding box center [158, 146] width 55 height 11
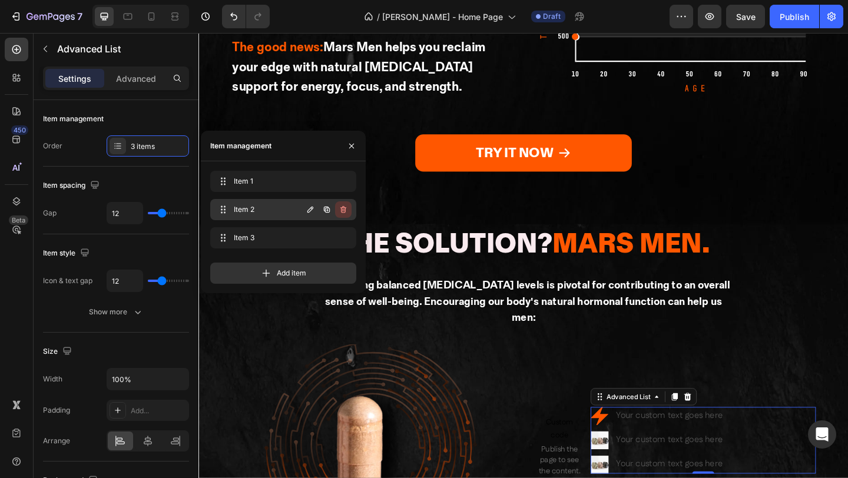
click at [344, 210] on icon "button" at bounding box center [343, 209] width 9 height 9
click at [344, 210] on div "Delete" at bounding box center [335, 209] width 22 height 11
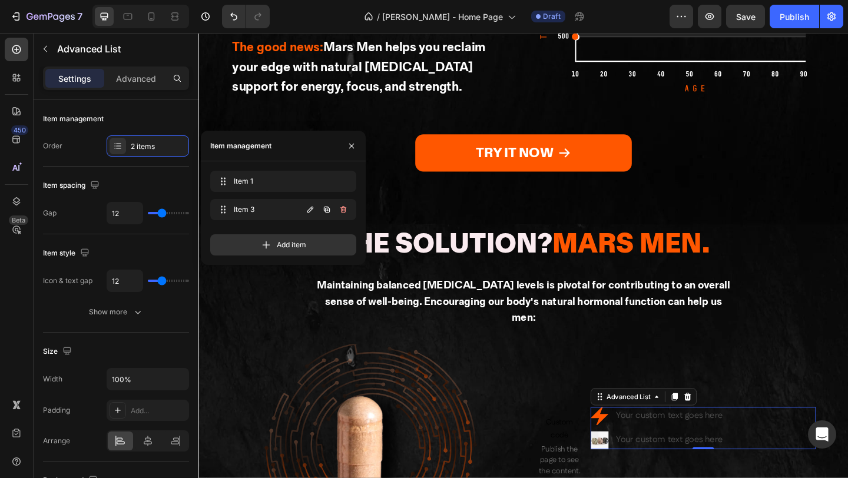
click at [344, 210] on icon "button" at bounding box center [343, 209] width 9 height 9
click at [344, 210] on div "Delete" at bounding box center [335, 209] width 22 height 11
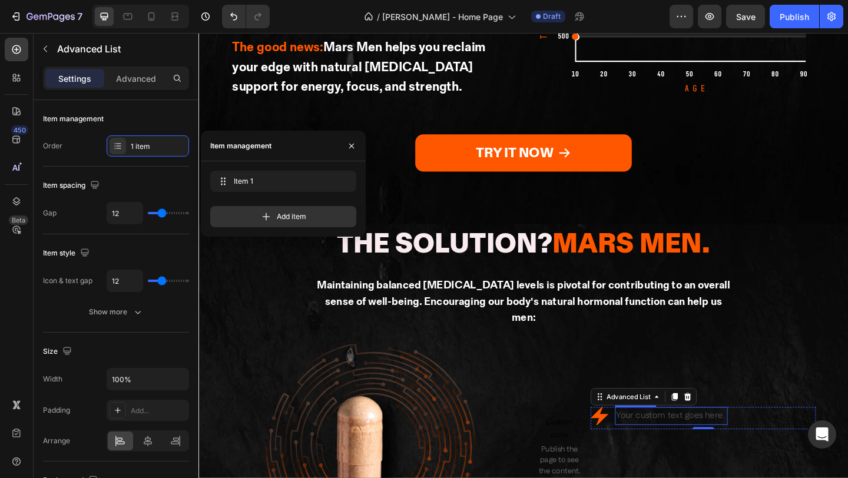
click at [740, 440] on div "Your custom text goes here" at bounding box center [712, 449] width 122 height 19
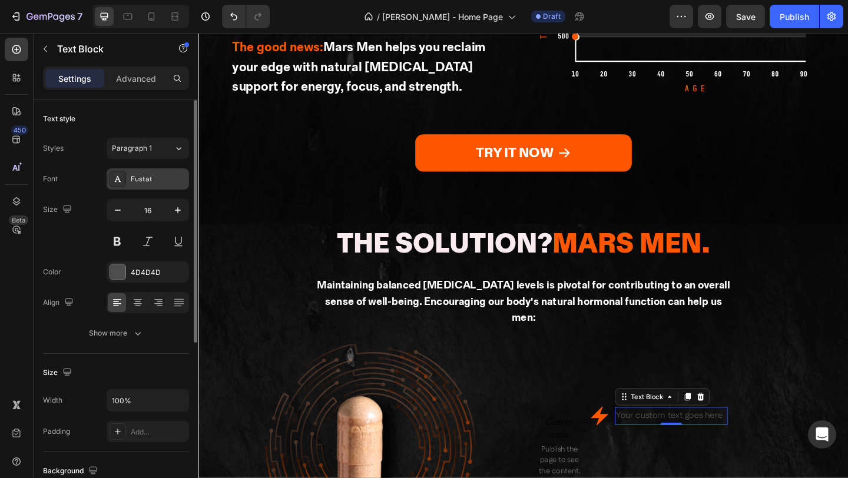
click at [131, 178] on div "Fustat" at bounding box center [158, 179] width 55 height 11
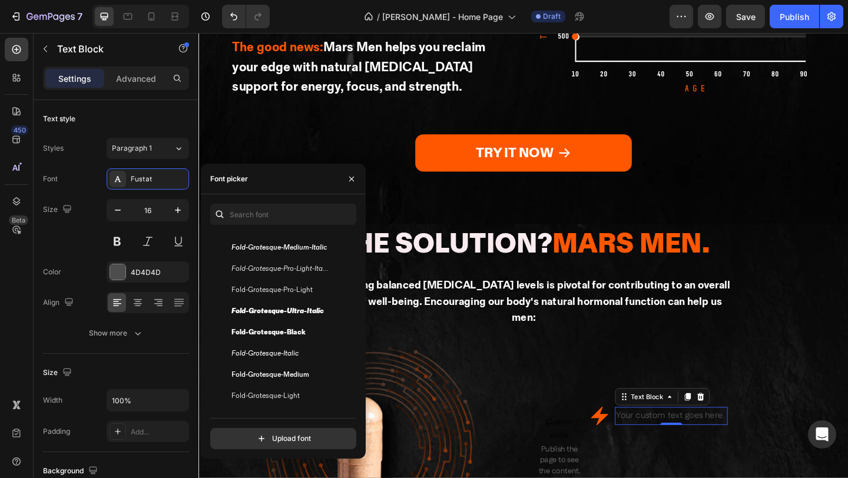
scroll to position [467, 0]
click at [305, 336] on div "Fold-Grotesque-Black" at bounding box center [290, 332] width 119 height 14
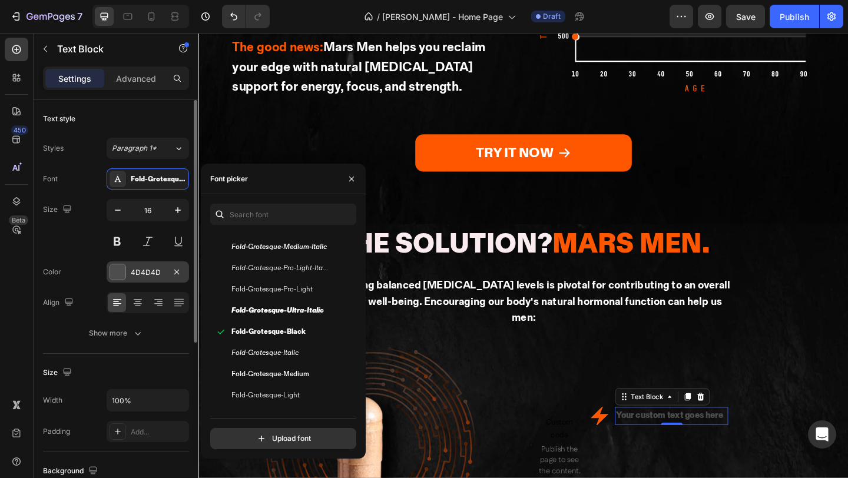
click at [108, 272] on div "4D4D4D" at bounding box center [148, 271] width 82 height 21
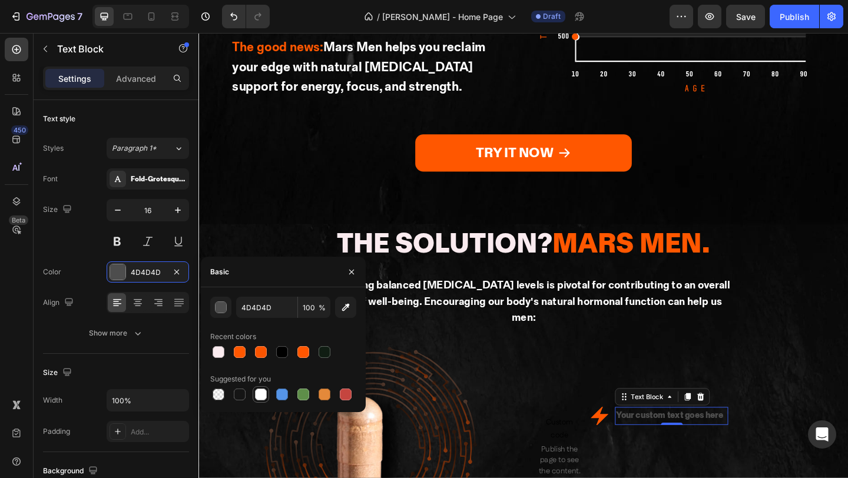
click at [260, 398] on div at bounding box center [261, 395] width 12 height 12
type input "FFFFFF"
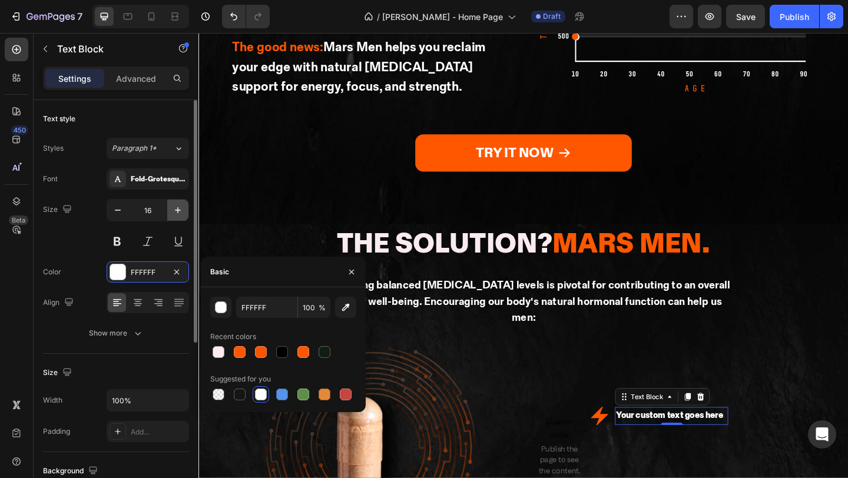
click at [175, 217] on button "button" at bounding box center [177, 210] width 21 height 21
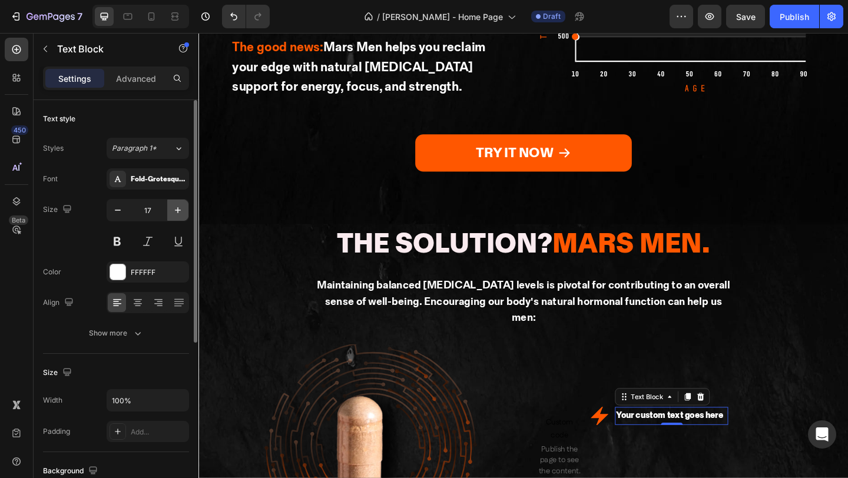
click at [175, 217] on button "button" at bounding box center [177, 210] width 21 height 21
click at [154, 213] on input "18" at bounding box center [147, 210] width 39 height 21
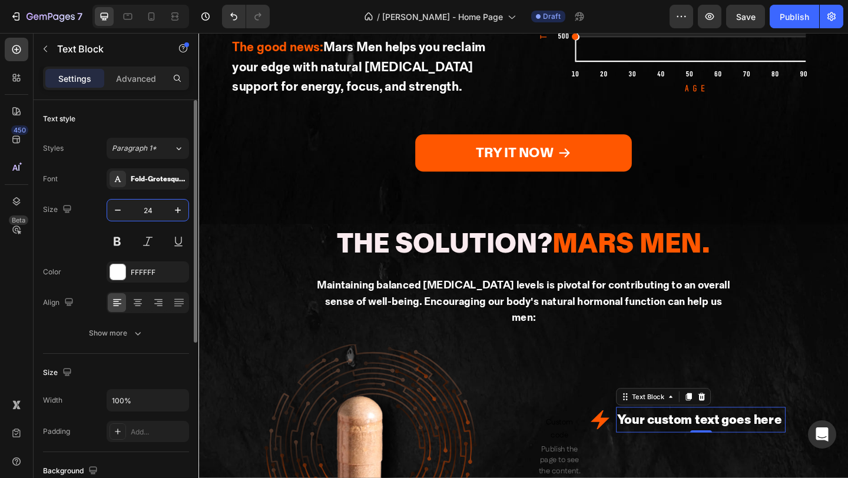
type input "24"
click at [732, 422] on div at bounding box center [731, 429] width 14 height 14
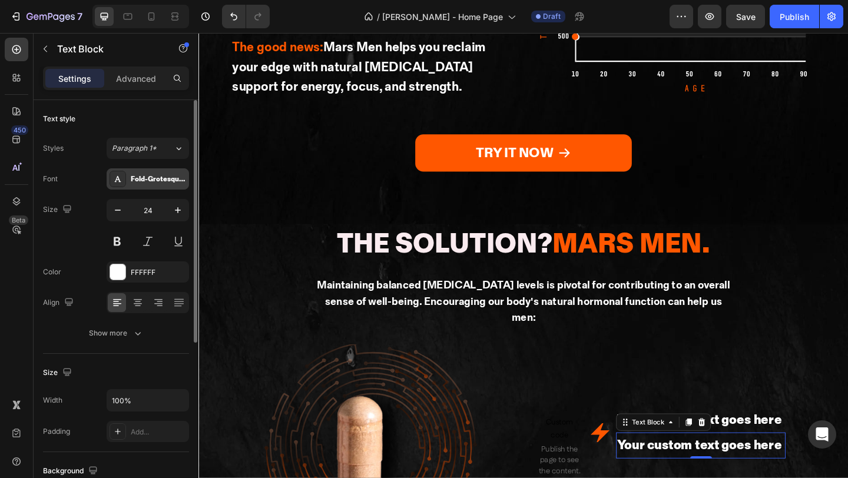
click at [135, 174] on div "Fold-Grotesque-Black" at bounding box center [158, 179] width 55 height 11
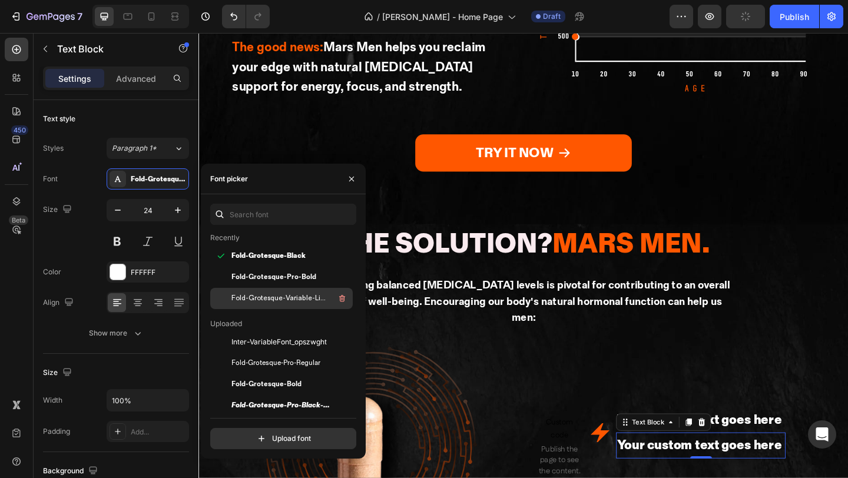
scroll to position [37, 0]
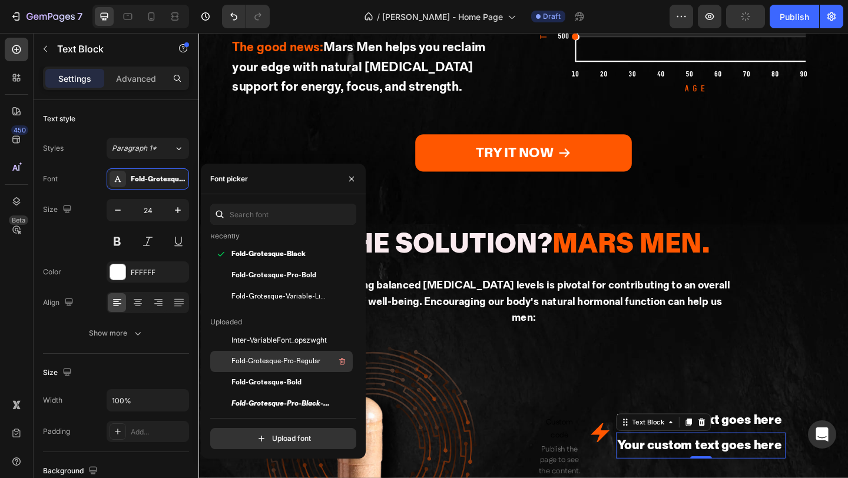
click at [259, 367] on div "Fold-Grotesque-Pro-Regular" at bounding box center [290, 361] width 119 height 14
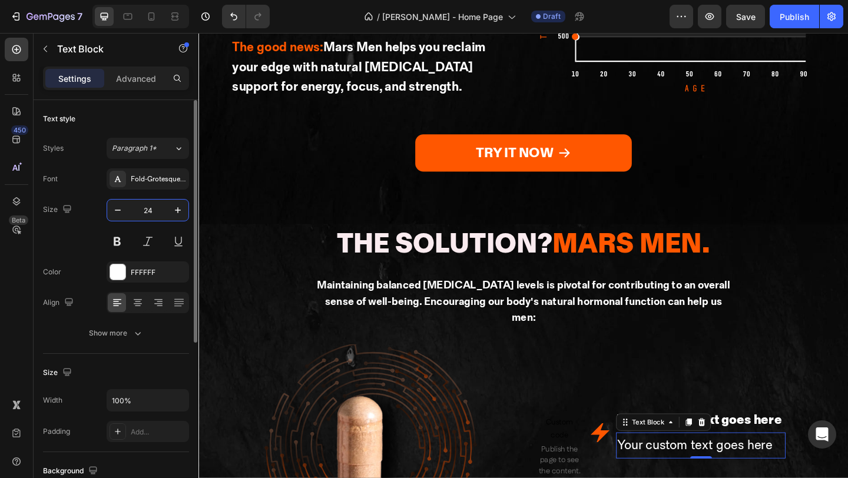
click at [154, 213] on input "24" at bounding box center [147, 210] width 39 height 21
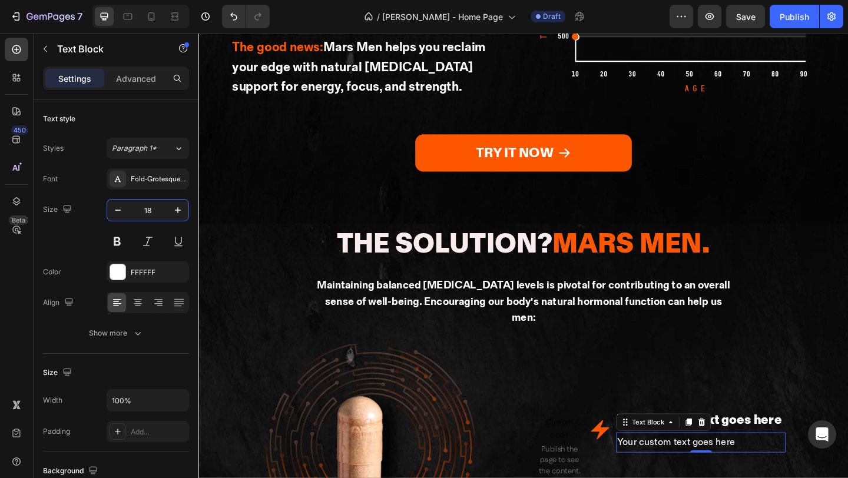
type input "18"
click at [634, 455] on img at bounding box center [635, 465] width 21 height 21
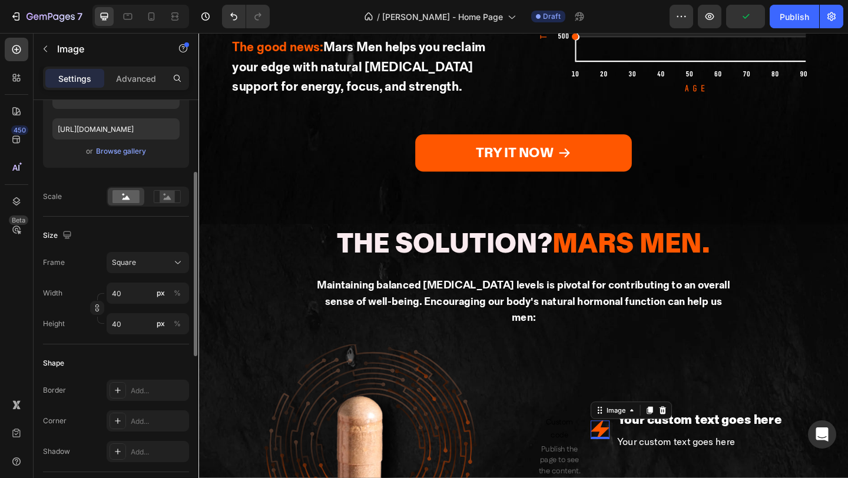
scroll to position [195, 0]
click at [138, 326] on input "40" at bounding box center [148, 321] width 82 height 21
type input "uto"
click at [129, 303] on div "Size Frame Custom Width 40 px % Height px %" at bounding box center [116, 278] width 146 height 128
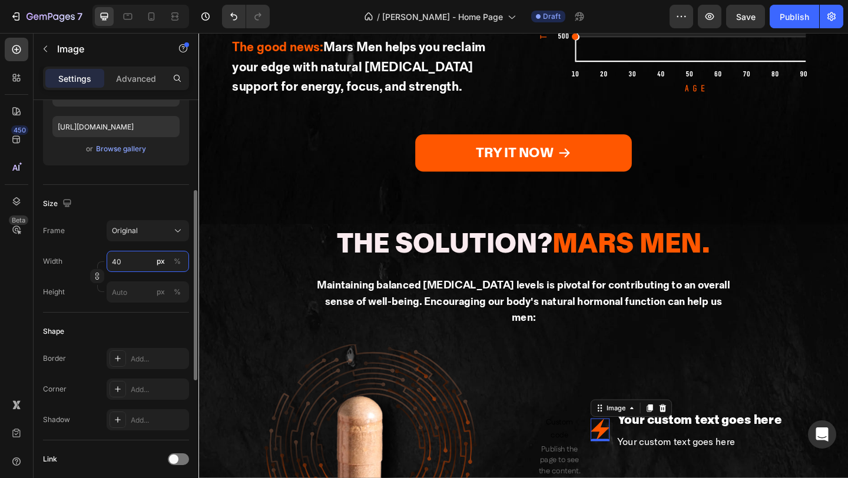
click at [130, 260] on input "40" at bounding box center [148, 261] width 82 height 21
type input "35"
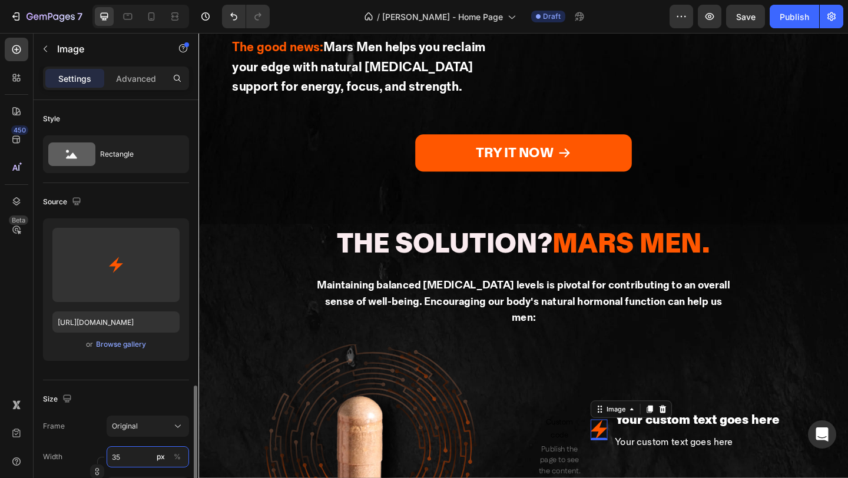
scroll to position [1716, 0]
click at [134, 446] on input "35" at bounding box center [148, 456] width 82 height 21
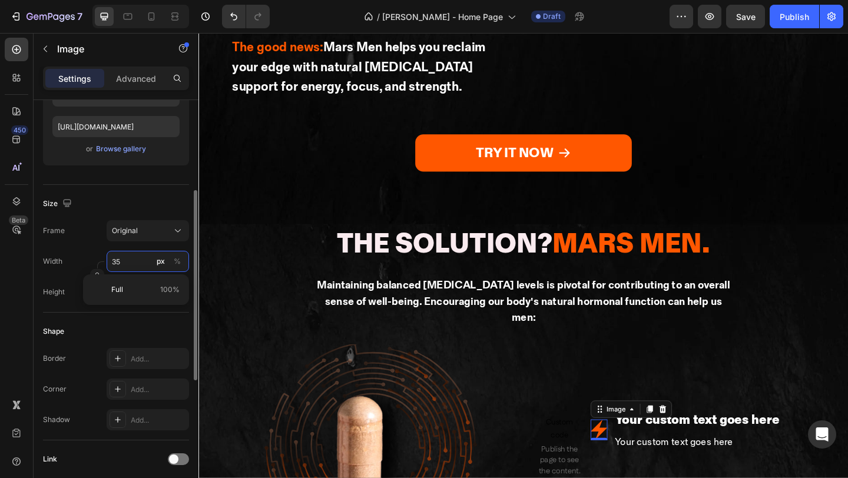
type input "3"
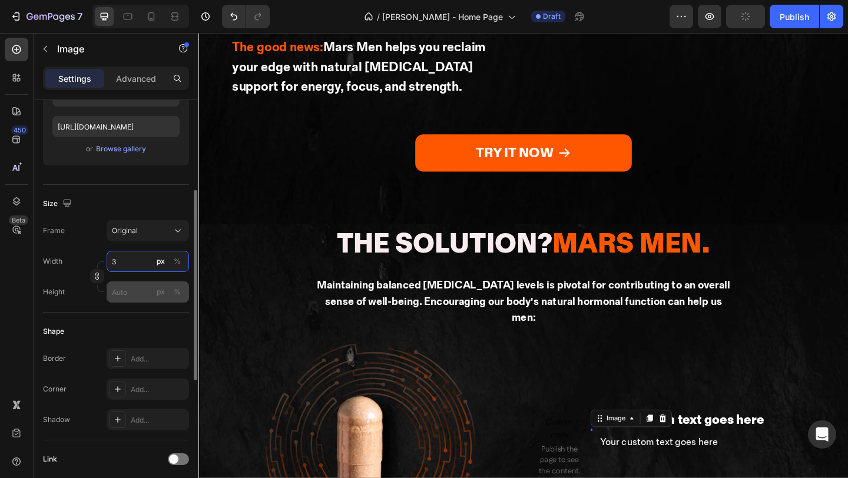
type input "3"
click at [123, 297] on input "px %" at bounding box center [148, 291] width 82 height 21
type input "41"
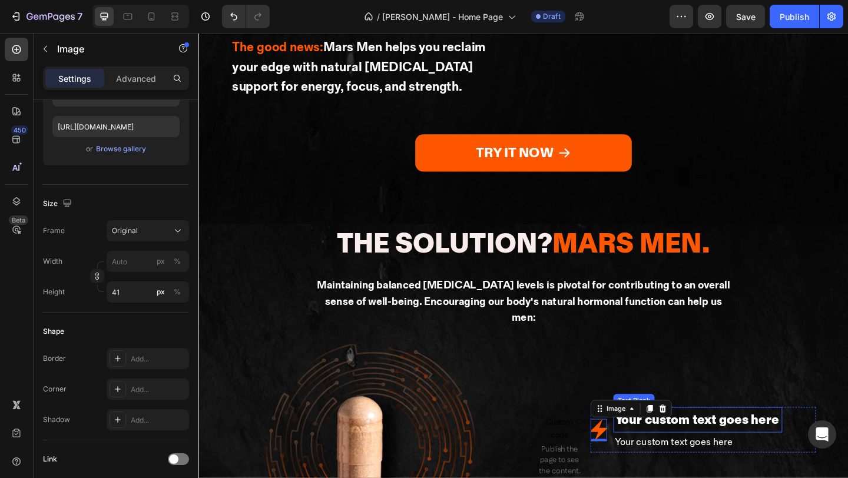
click at [730, 440] on div "Your custom text goes here" at bounding box center [741, 454] width 184 height 28
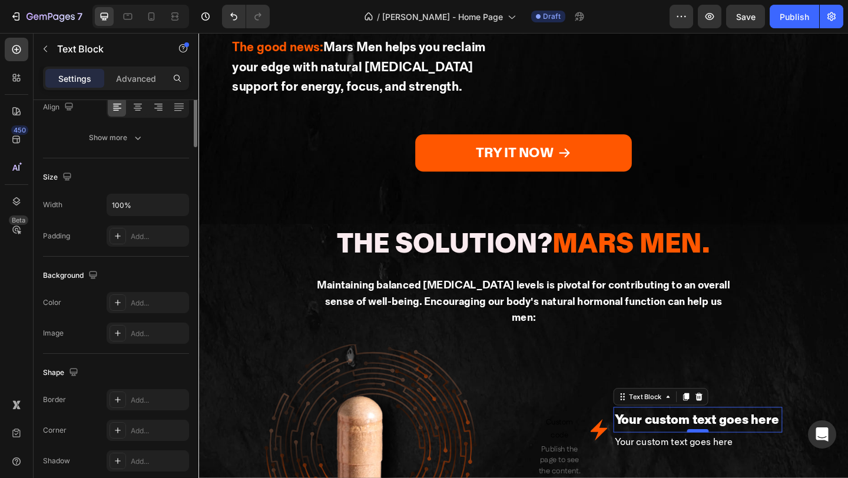
scroll to position [0, 0]
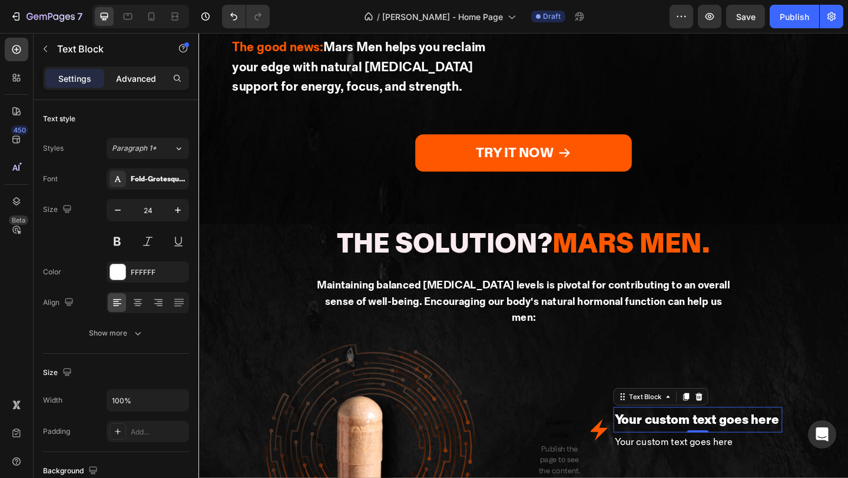
click at [138, 79] on p "Advanced" at bounding box center [136, 78] width 40 height 12
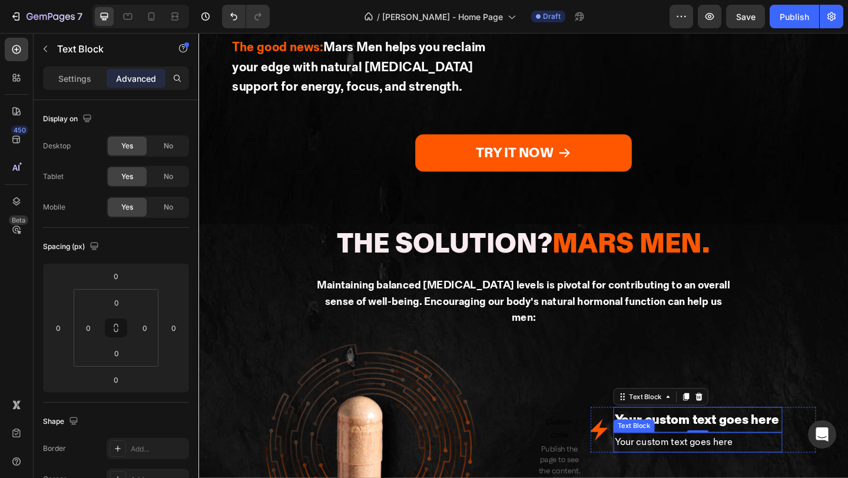
click at [706, 467] on div "Your custom text goes here" at bounding box center [741, 477] width 184 height 21
click at [799, 440] on div "Your custom text goes here" at bounding box center [741, 454] width 184 height 28
click at [795, 467] on div "Your custom text goes here" at bounding box center [741, 477] width 184 height 21
click at [775, 440] on div "Your custom text goes here" at bounding box center [741, 454] width 184 height 28
click at [692, 467] on div "Your custom text goes here" at bounding box center [741, 477] width 184 height 21
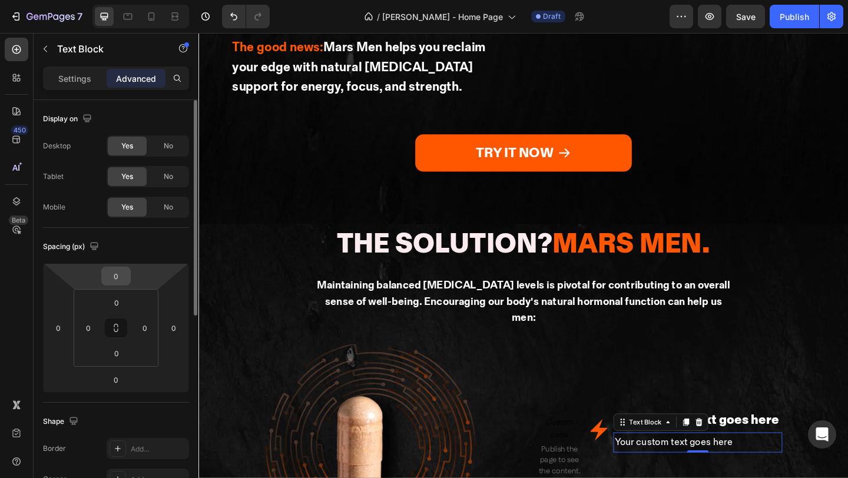
click at [119, 281] on input "0" at bounding box center [116, 276] width 24 height 18
type input "-10"
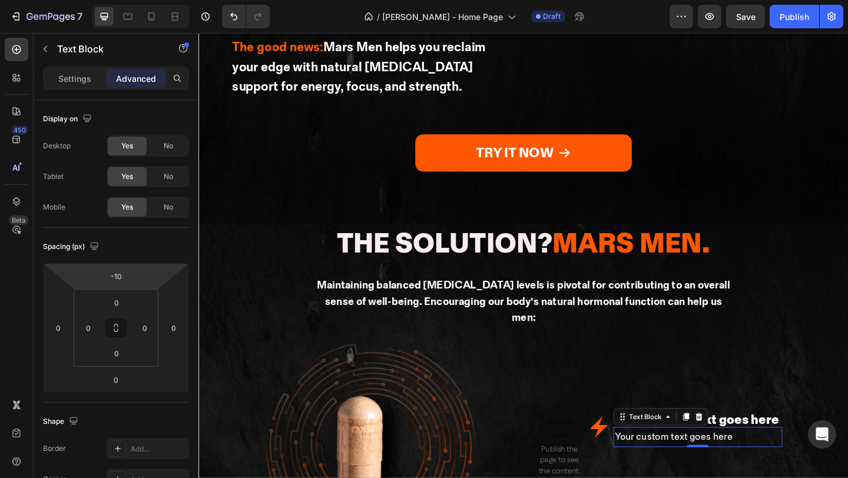
click at [699, 462] on div "Your custom text goes here" at bounding box center [741, 472] width 184 height 21
click at [699, 463] on p "Your custom text goes here" at bounding box center [741, 472] width 181 height 19
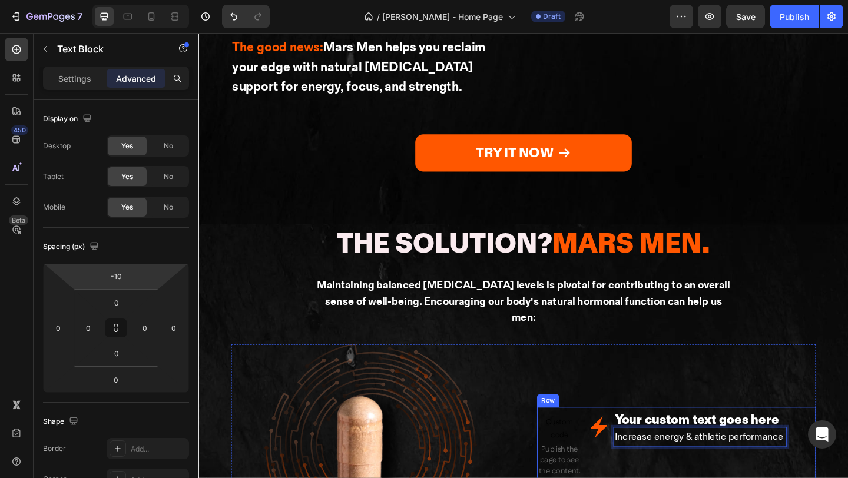
click at [634, 440] on li "Image Your custom text goes here Text Block Increase energy & athletic performa…" at bounding box center [731, 462] width 213 height 44
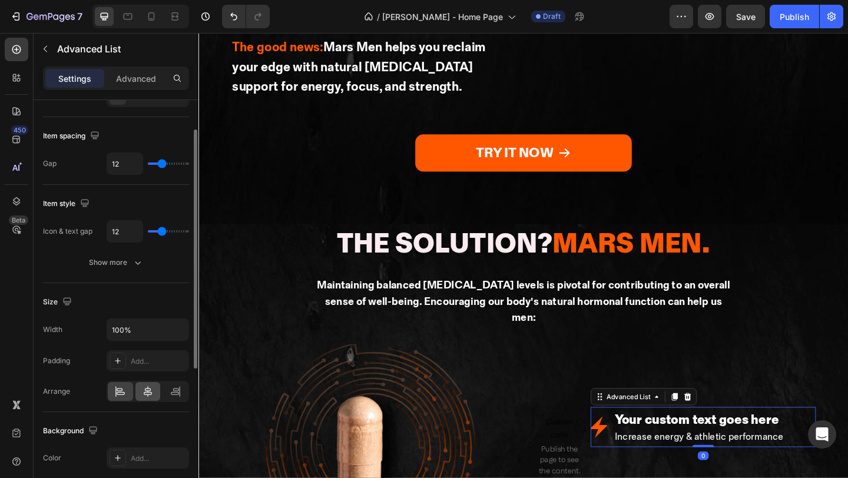
scroll to position [50, 0]
click at [143, 397] on div at bounding box center [147, 391] width 25 height 19
click at [122, 396] on icon at bounding box center [120, 391] width 12 height 12
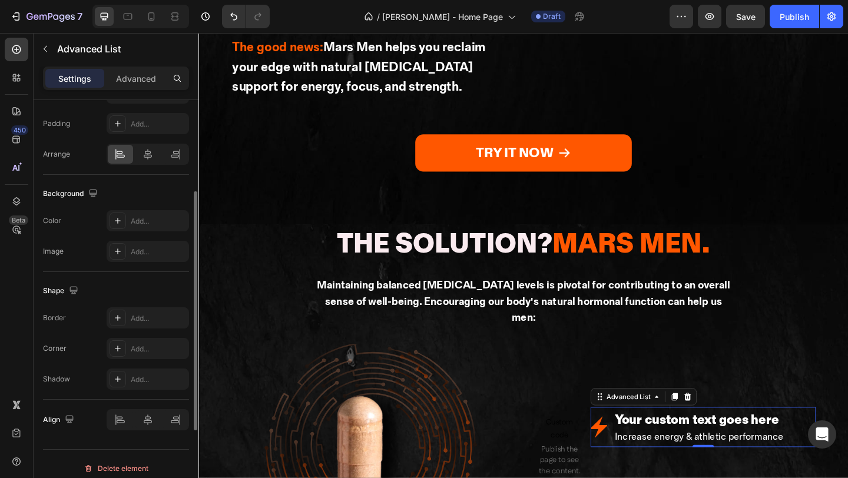
scroll to position [296, 0]
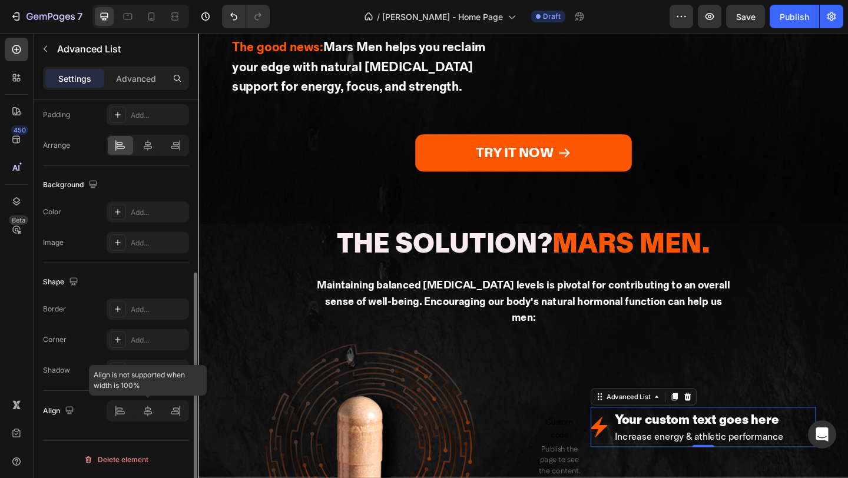
click at [151, 410] on div at bounding box center [148, 410] width 82 height 21
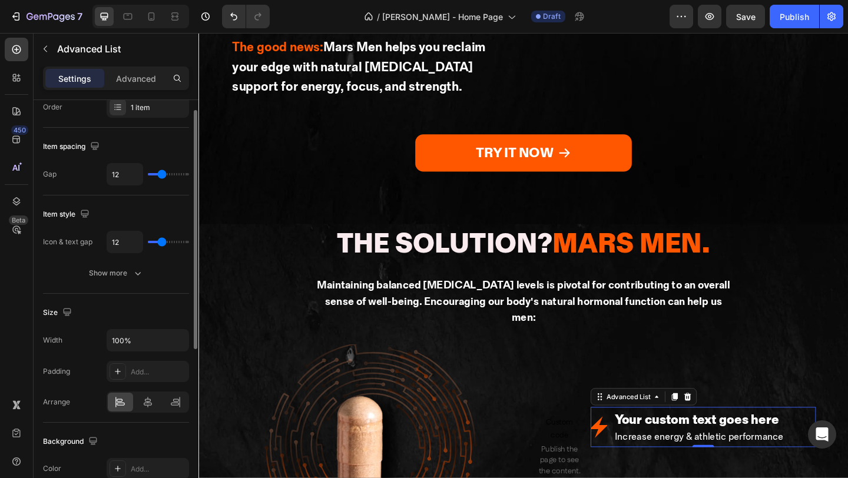
scroll to position [0, 0]
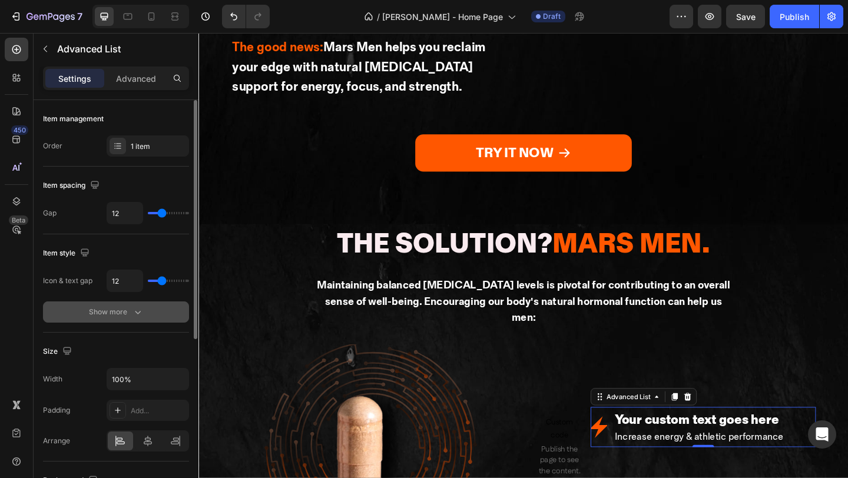
click at [120, 317] on div "Show more" at bounding box center [116, 312] width 55 height 12
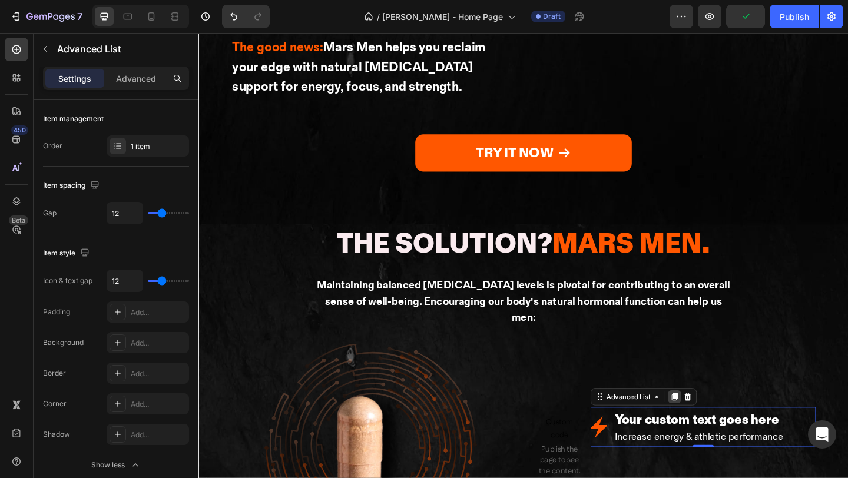
click at [718, 425] on icon at bounding box center [716, 429] width 6 height 8
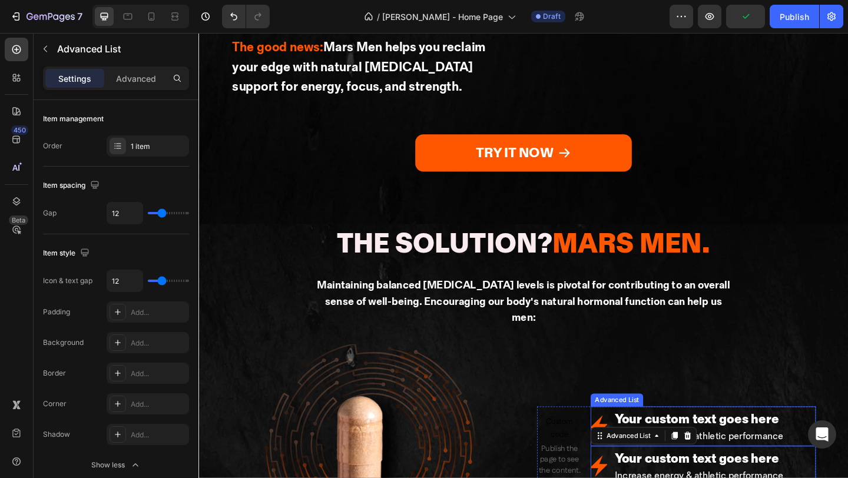
click at [846, 439] on div "Image Your custom text goes here Text Block Increase energy & athletic performa…" at bounding box center [747, 461] width 245 height 44
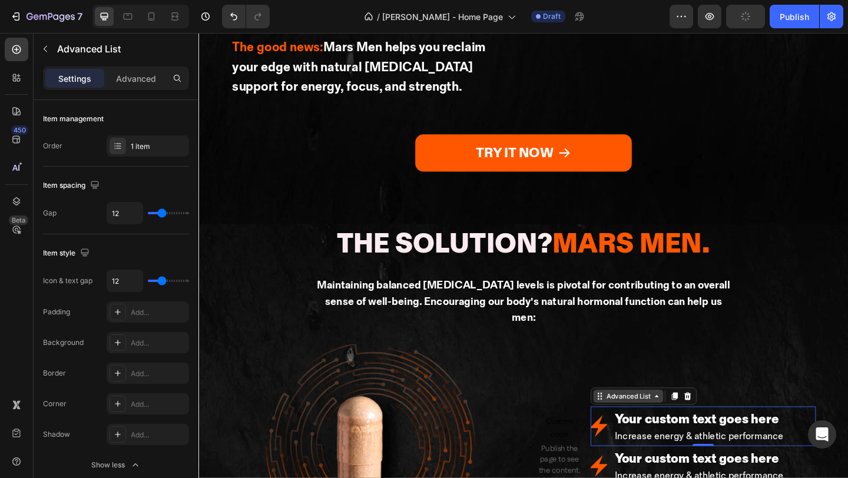
click at [667, 423] on div "Advanced List" at bounding box center [665, 428] width 52 height 11
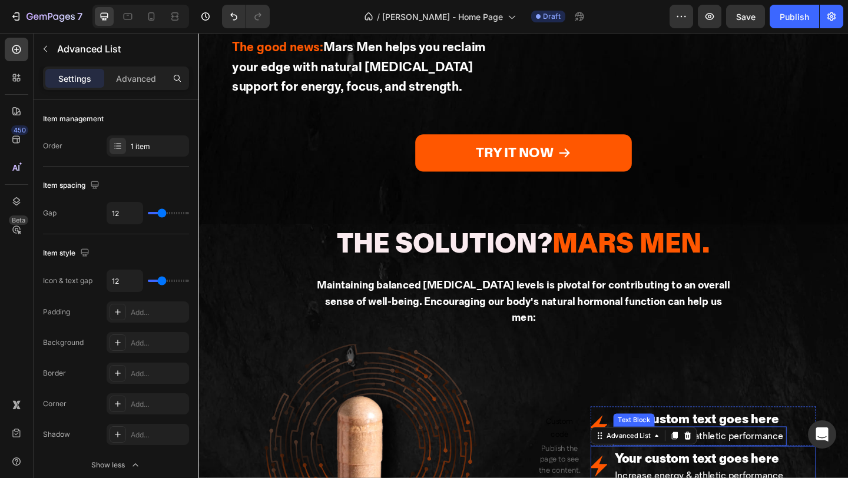
click at [731, 466] on icon at bounding box center [729, 470] width 9 height 9
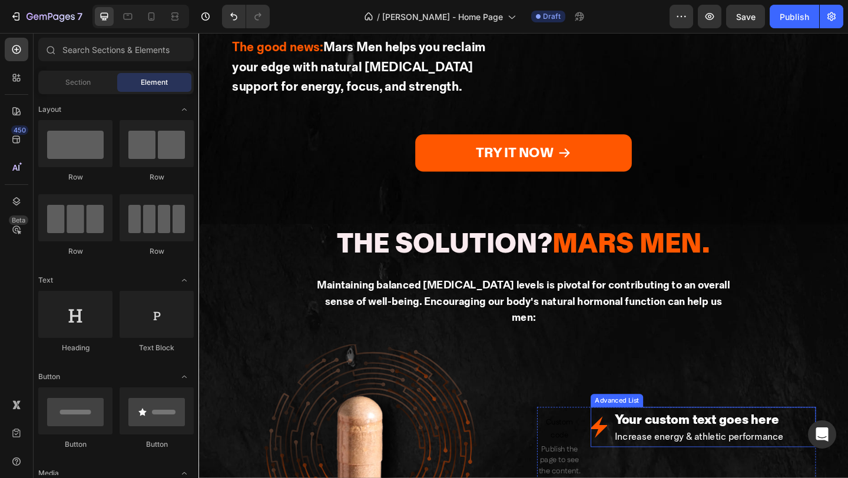
click at [635, 440] on li "Image Your custom text goes here Text Block Increase energy & athletic performa…" at bounding box center [731, 462] width 213 height 44
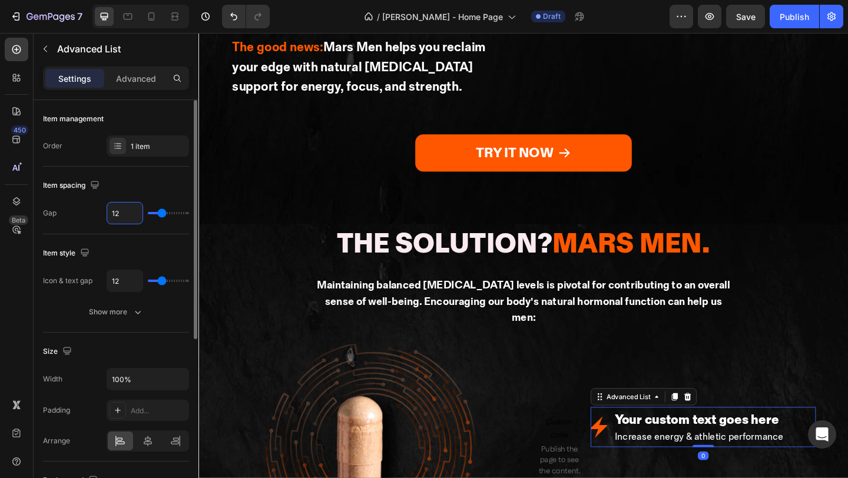
click at [125, 216] on input "12" at bounding box center [124, 213] width 35 height 21
type input "3"
type input "36"
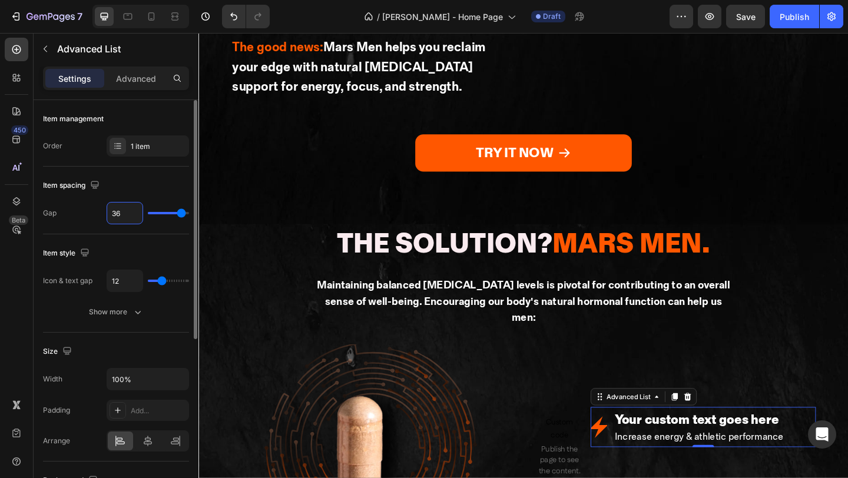
type input "36"
click at [118, 181] on div "Item spacing" at bounding box center [116, 185] width 146 height 19
click at [138, 153] on div "1 item" at bounding box center [148, 145] width 82 height 21
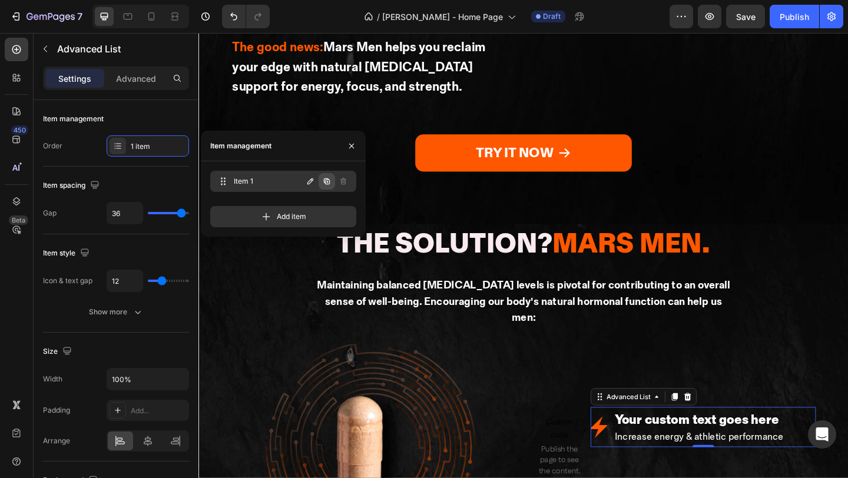
click at [326, 185] on icon "button" at bounding box center [326, 181] width 9 height 9
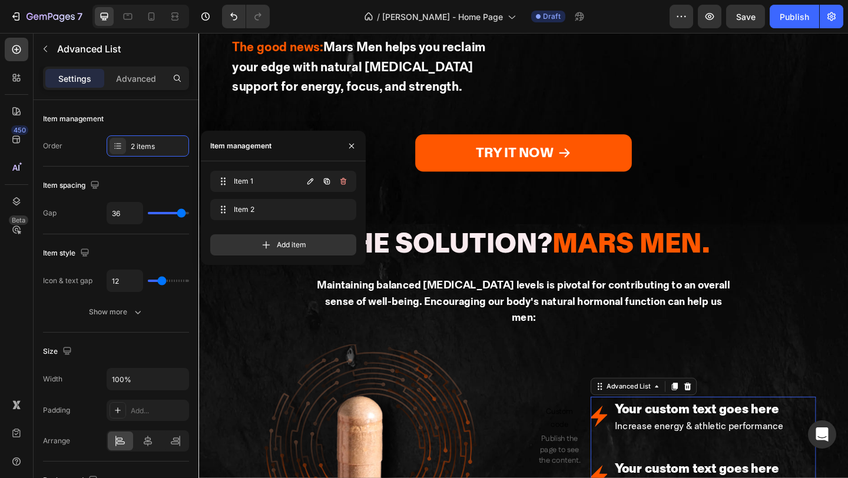
click at [326, 185] on icon "button" at bounding box center [326, 181] width 9 height 9
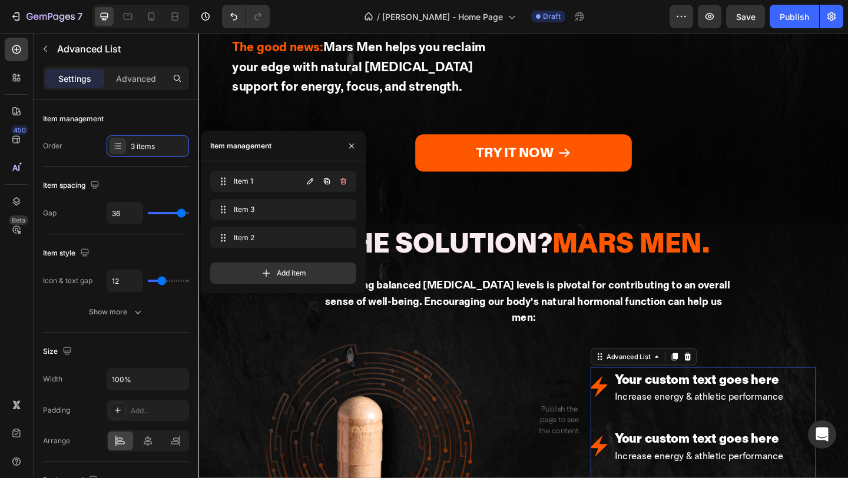
click at [326, 185] on icon "button" at bounding box center [326, 181] width 9 height 9
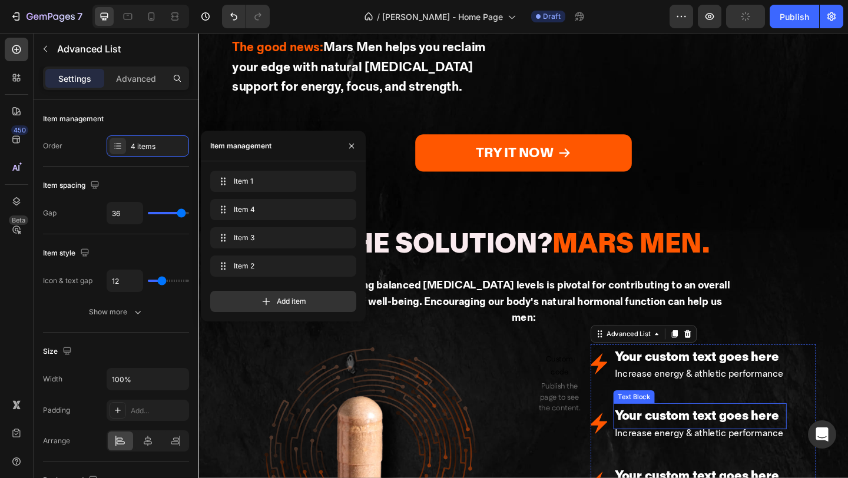
click at [677, 436] on div "Your custom text goes here" at bounding box center [743, 450] width 188 height 28
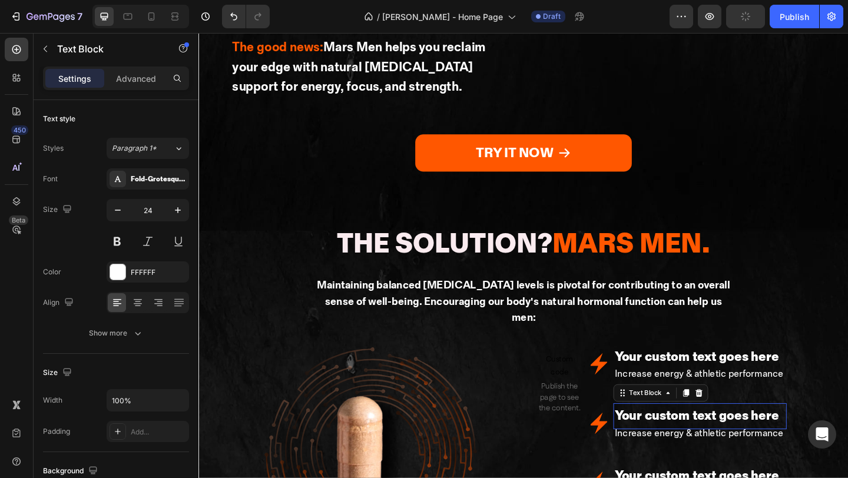
click at [677, 437] on p "Your custom text goes here" at bounding box center [744, 449] width 186 height 25
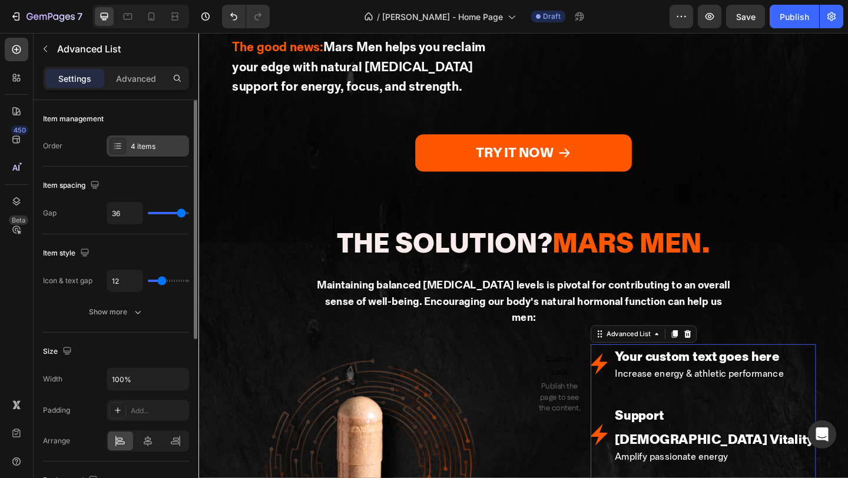
click at [149, 147] on div "4 items" at bounding box center [158, 146] width 55 height 11
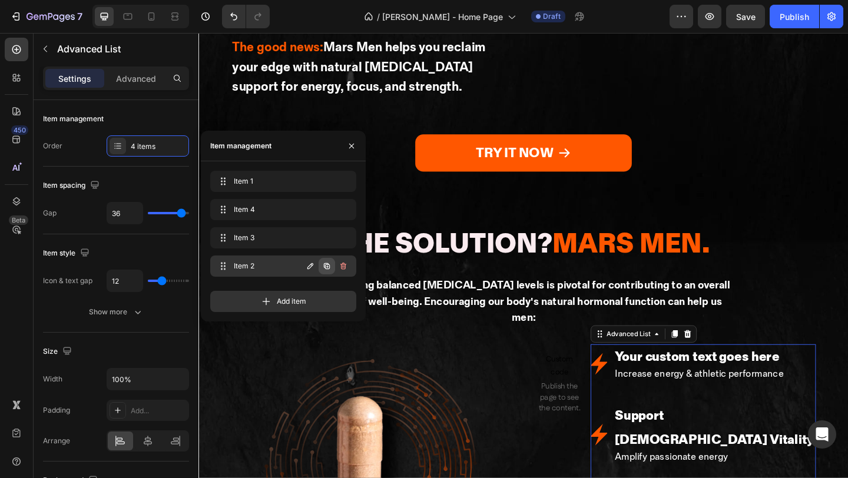
click at [332, 265] on button "button" at bounding box center [327, 266] width 16 height 16
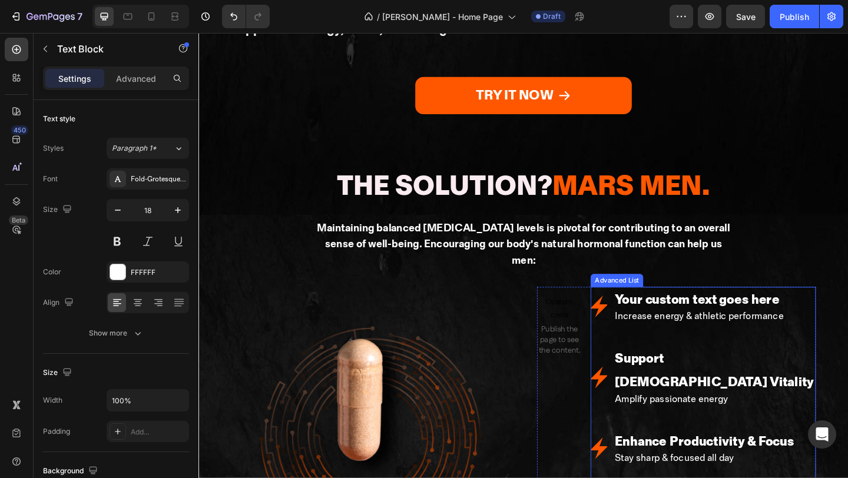
scroll to position [1812, 0]
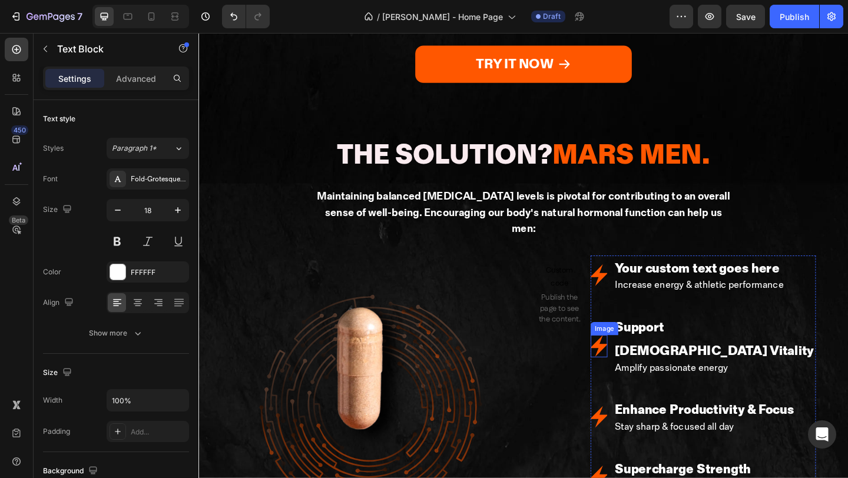
click at [633, 339] on li "Image Support Male Vitality Text Block Amplify passionate energy Text Block" at bounding box center [747, 373] width 245 height 69
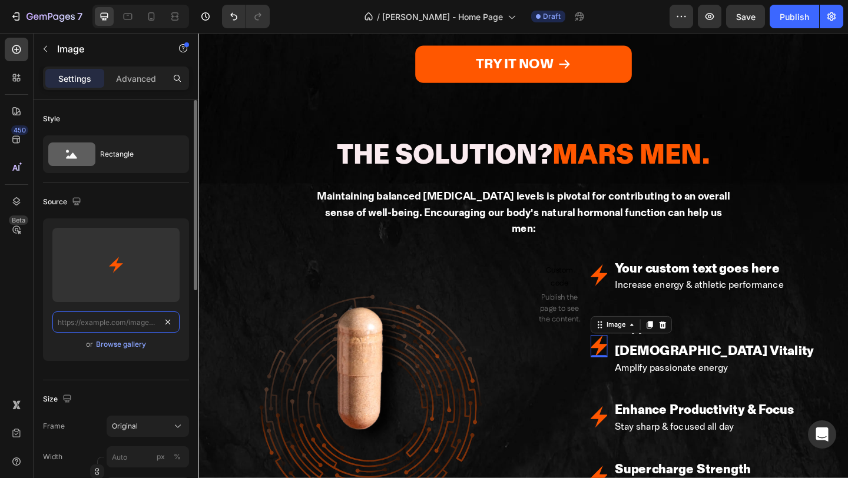
paste input "https://mengotomars.com/cdn/shop/files/Group_20583_ae1c0e14-47a1-44f4-b195-45fd…"
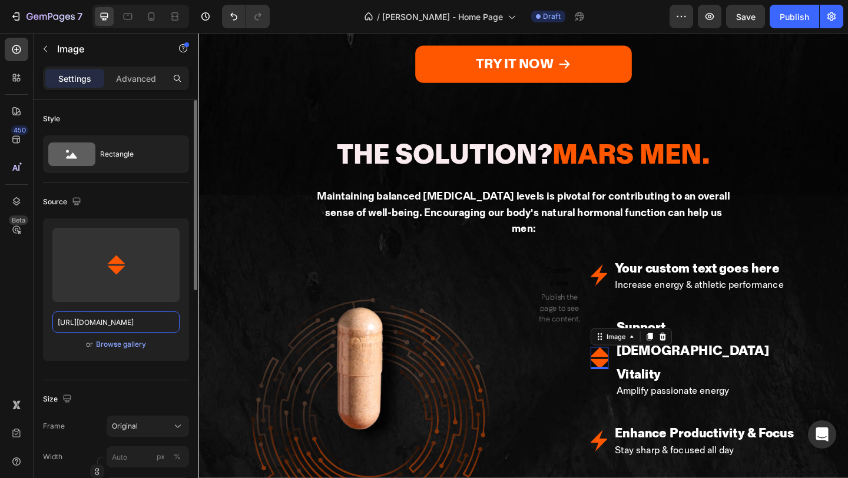
type input "https://mengotomars.com/cdn/shop/files/Group_20583_ae1c0e14-47a1-44f4-b195-45fd…"
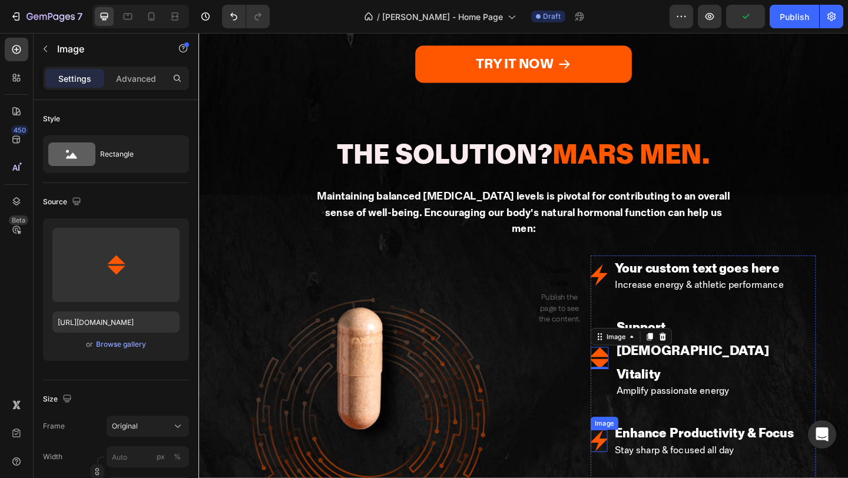
click at [633, 465] on img at bounding box center [634, 477] width 18 height 24
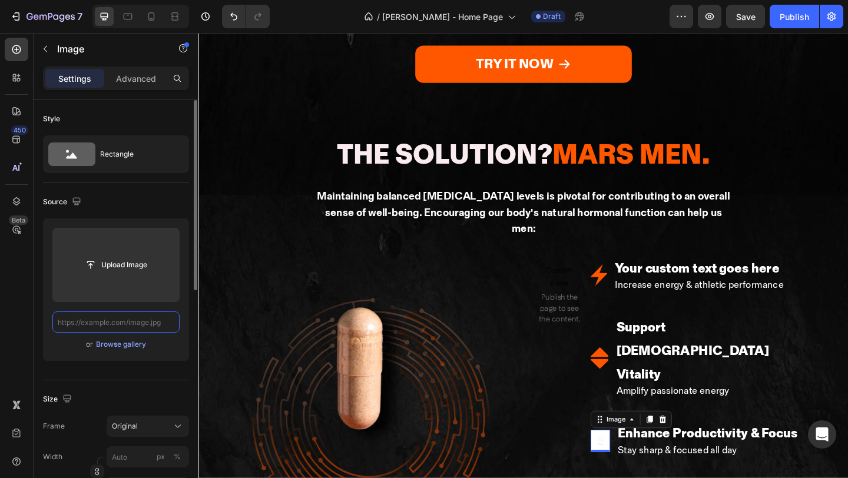
paste input "https://mengotomars.com/cdn/shop/files/Vector_396e1867-c402-4ec1-ba08-7df271db3…"
type input "https://mengotomars.com/cdn/shop/files/Vector_396e1867-c402-4ec1-ba08-7df271db3…"
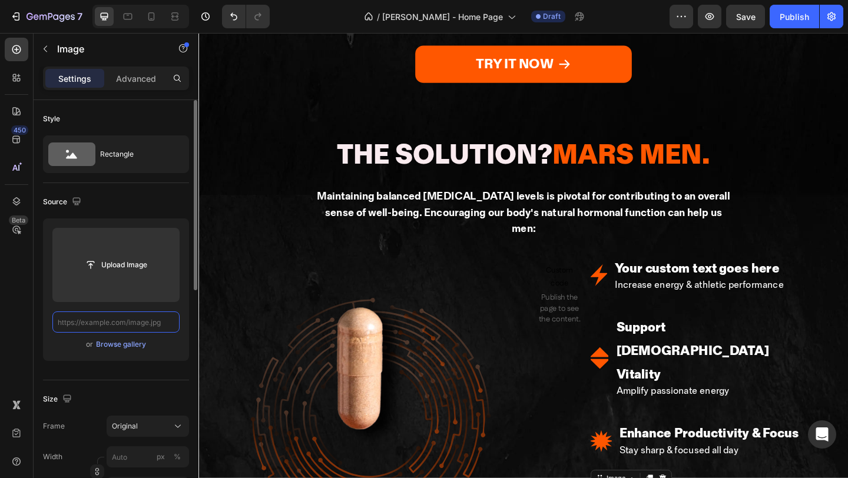
paste input "https://mengotomars.com/cdn/shop/files/Group_20584_28bf99b7-f293-4c8f-a2c8-7dd8…"
type input "https://mengotomars.com/cdn/shop/files/Group_20584_28bf99b7-f293-4c8f-a2c8-7dd8…"
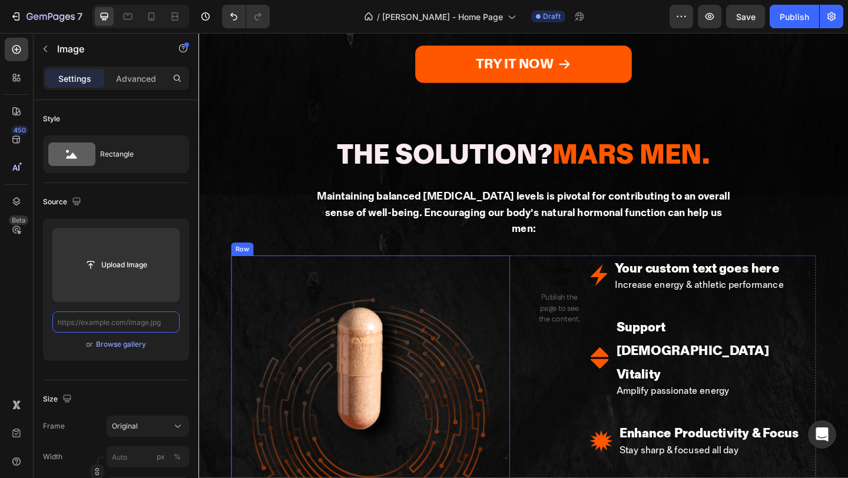
paste input "https://mengotomars.com/cdn/shop/files/Group_20585_186062d6-edd0-4612-b5eb-05d5…"
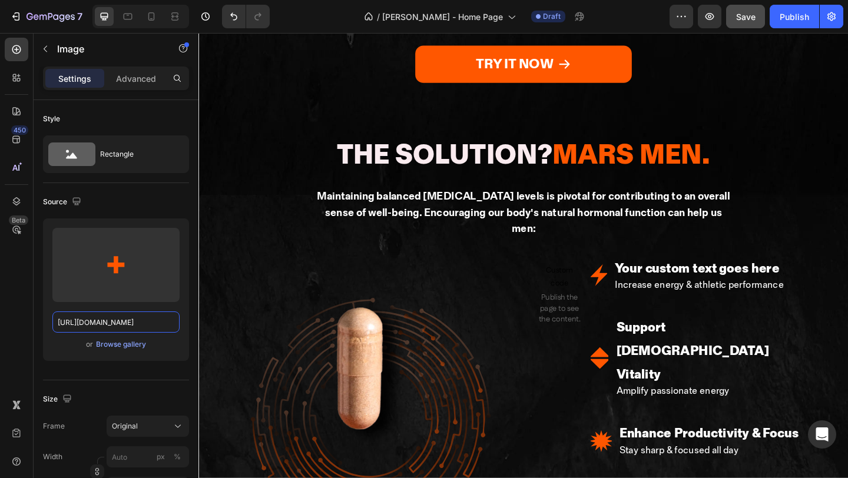
type input "https://mengotomars.com/cdn/shop/files/Group_20585_186062d6-edd0-4612-b5eb-05d5…"
click at [737, 19] on span "Save" at bounding box center [745, 17] width 19 height 10
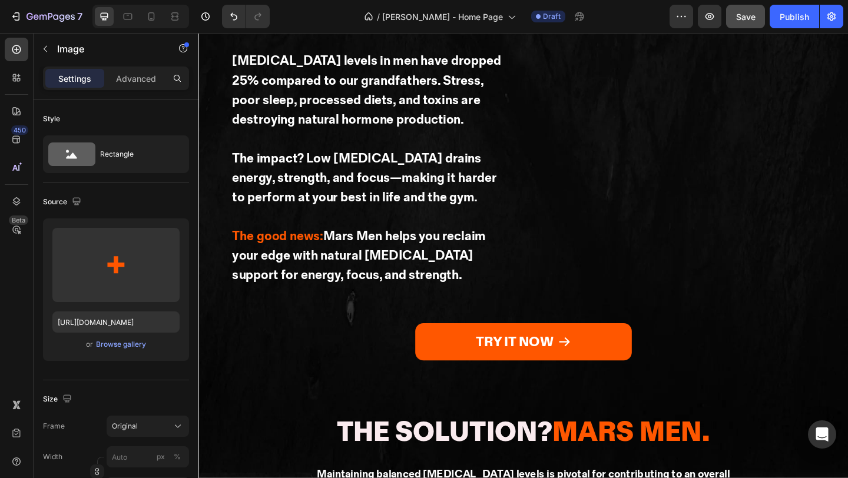
scroll to position [1447, 0]
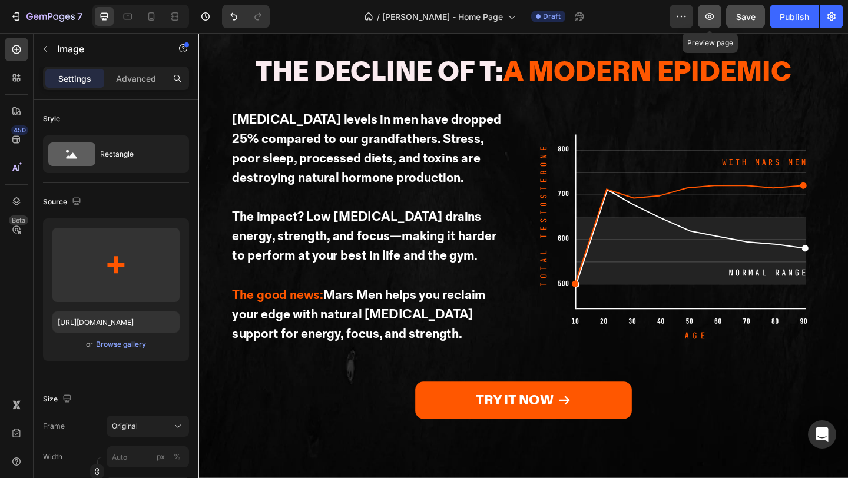
click at [709, 14] on icon "button" at bounding box center [710, 17] width 12 height 12
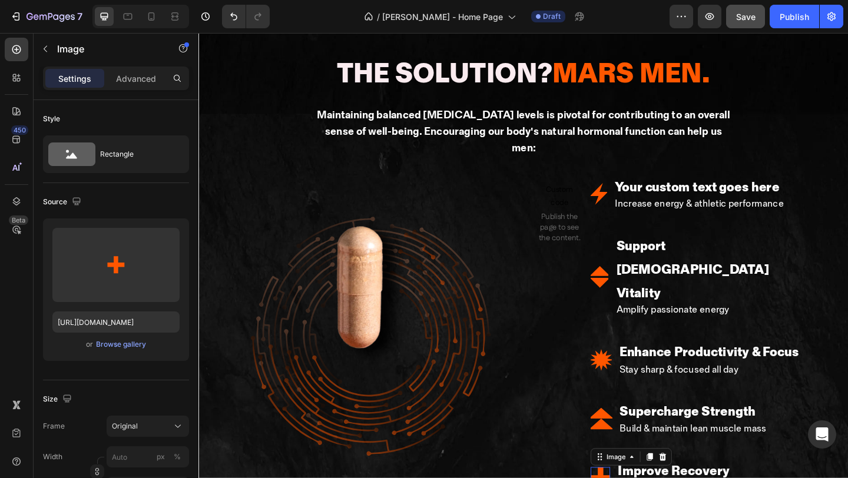
scroll to position [1759, 0]
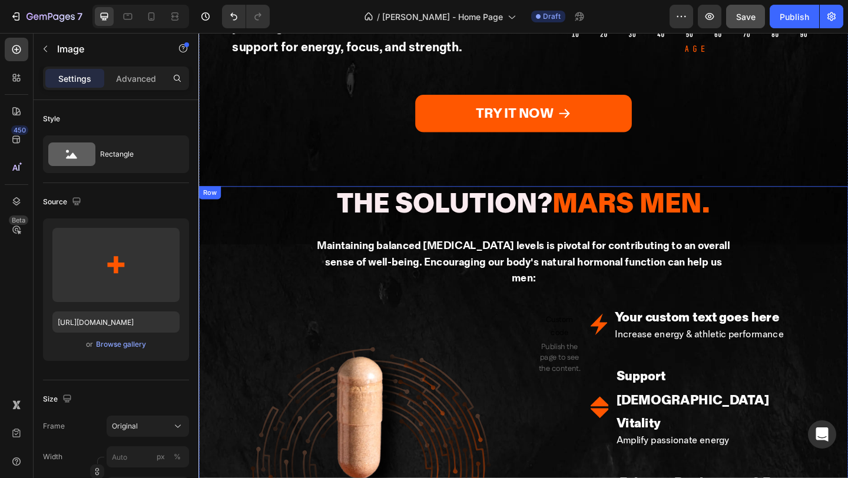
click at [562, 200] on div "The Solution? Mars Men. Heading Maintaining balanced testosterone levels is piv…" at bounding box center [551, 481] width 707 height 562
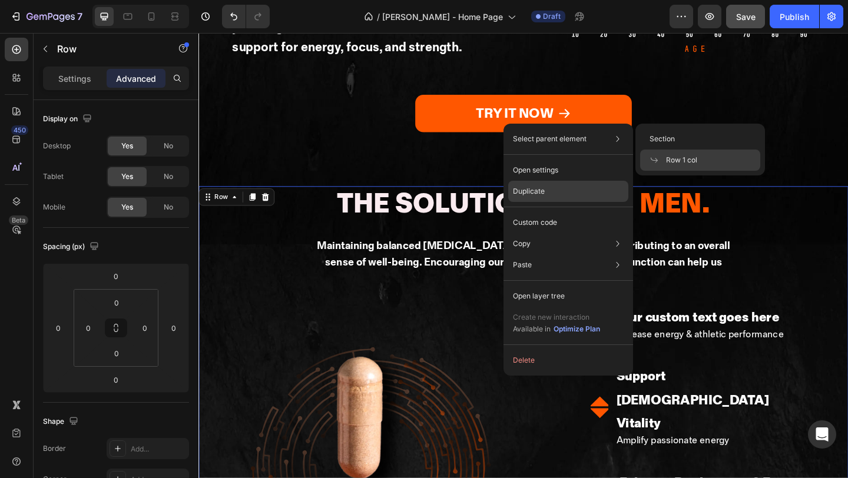
click at [543, 191] on p "Duplicate" at bounding box center [529, 191] width 32 height 11
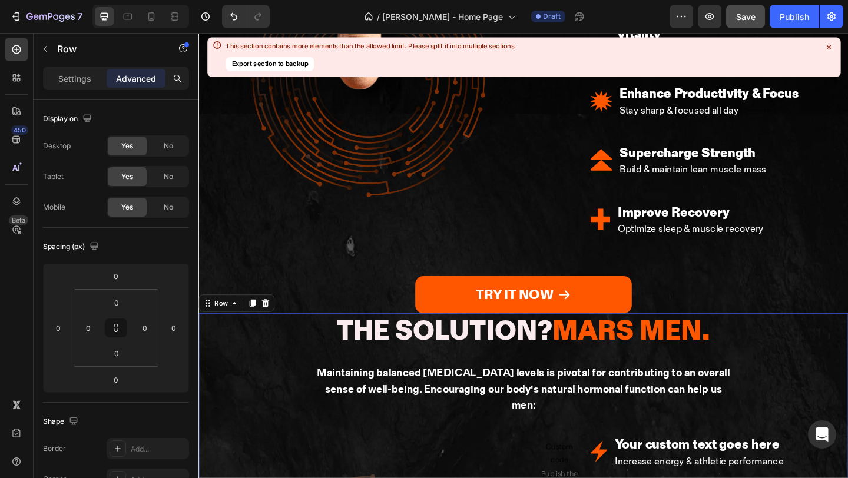
scroll to position [2214, 0]
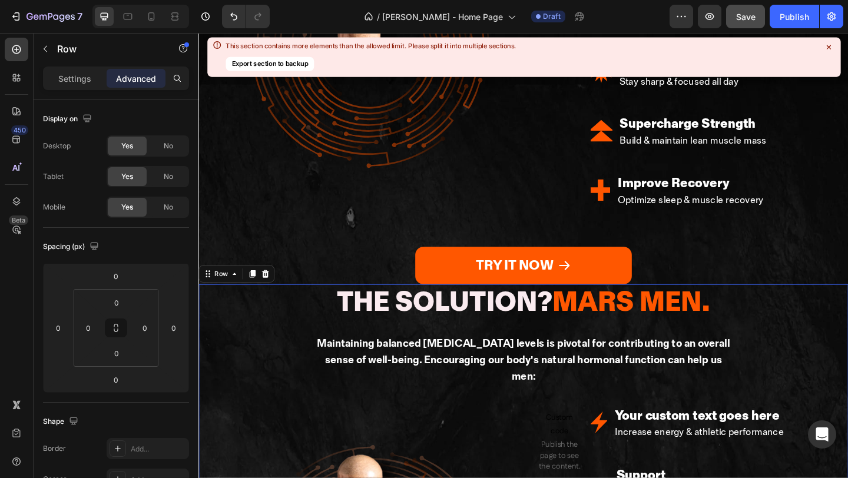
click at [538, 306] on h2 "The Solution? Mars Men." at bounding box center [551, 326] width 409 height 41
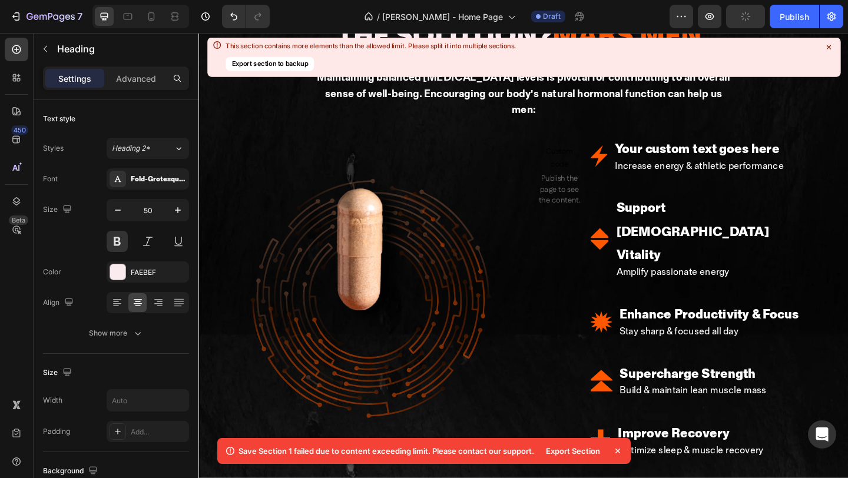
scroll to position [1961, 0]
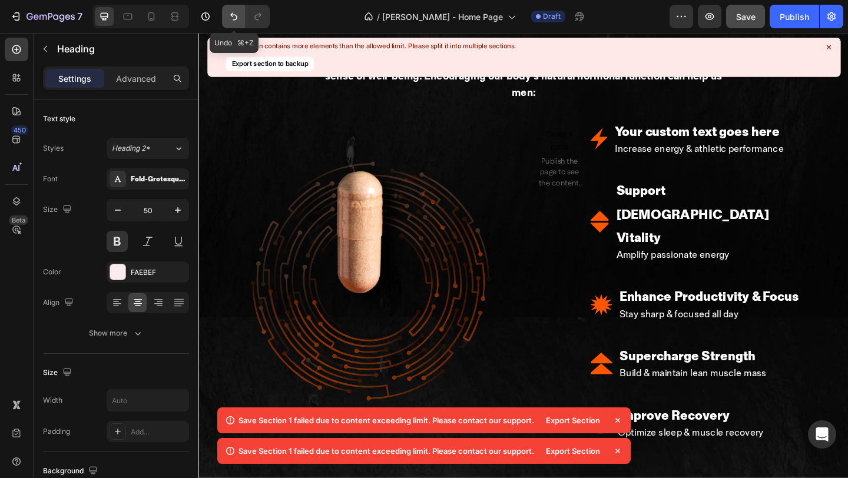
click at [236, 16] on icon "Undo/Redo" at bounding box center [233, 17] width 7 height 8
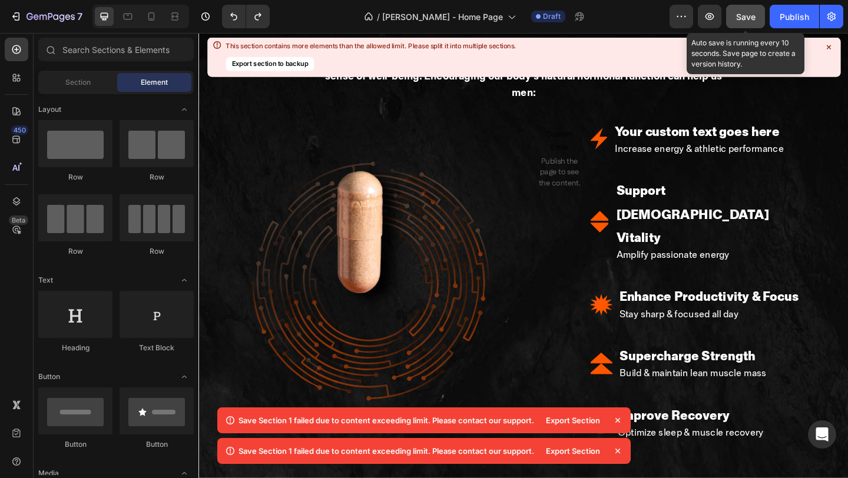
click at [748, 19] on span "Save" at bounding box center [745, 17] width 19 height 10
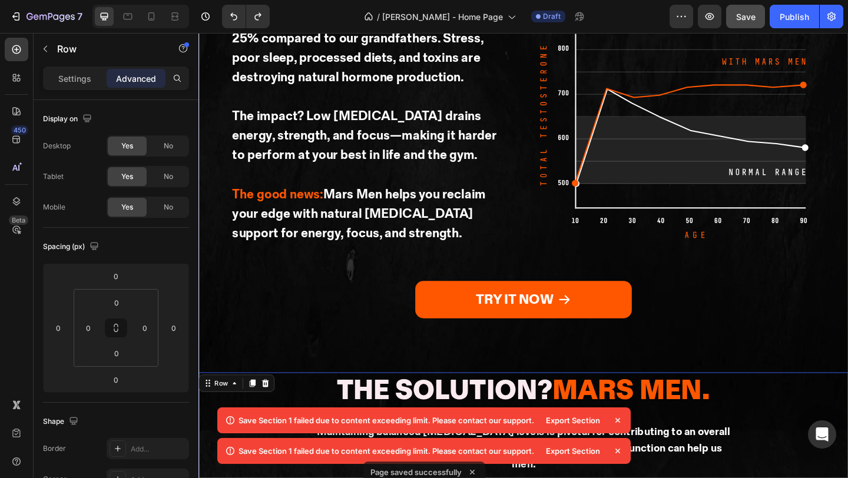
scroll to position [1535, 0]
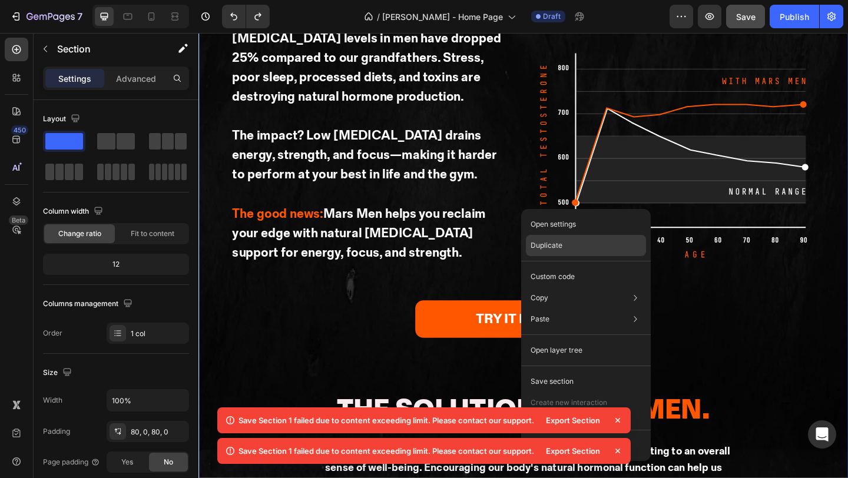
click at [552, 266] on div "Duplicate" at bounding box center [586, 276] width 120 height 21
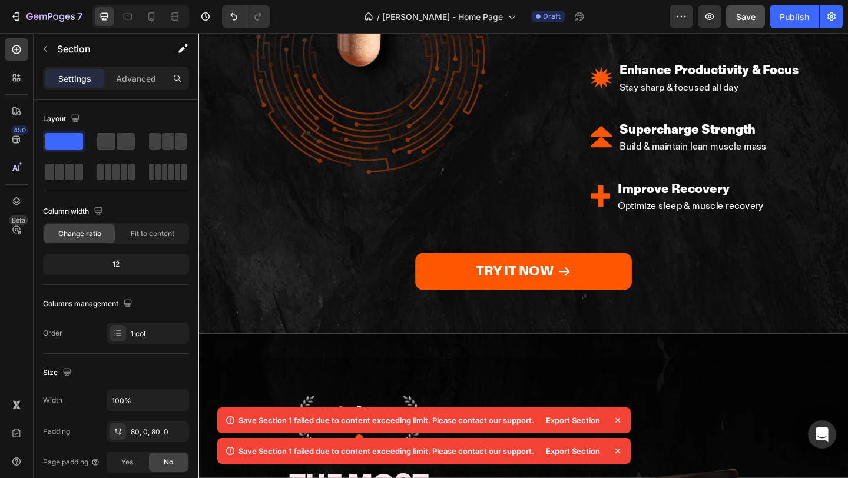
scroll to position [2261, 0]
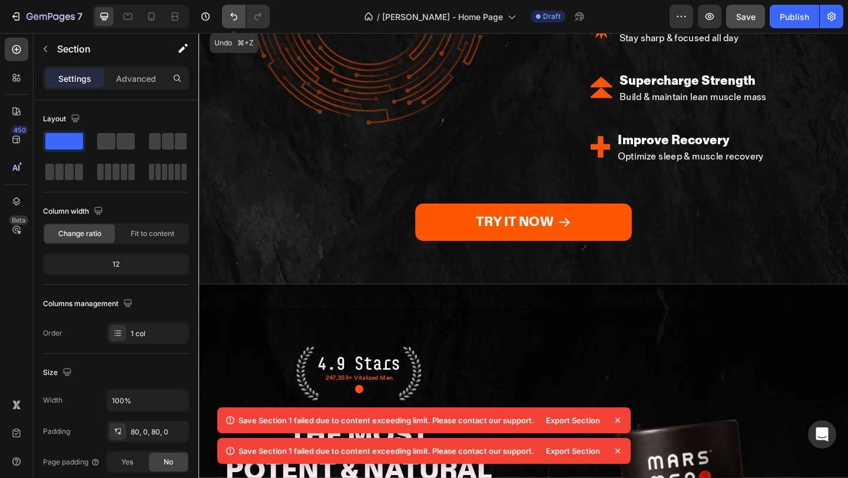
click at [233, 16] on icon "Undo/Redo" at bounding box center [234, 17] width 12 height 12
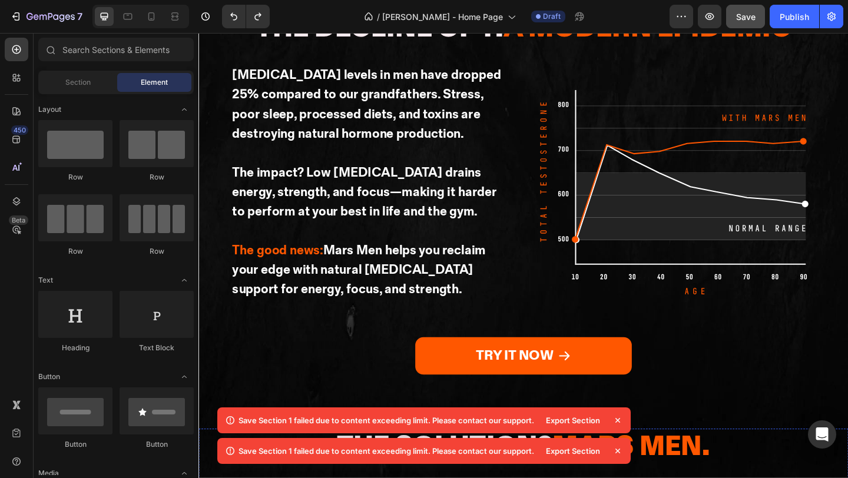
scroll to position [1987, 0]
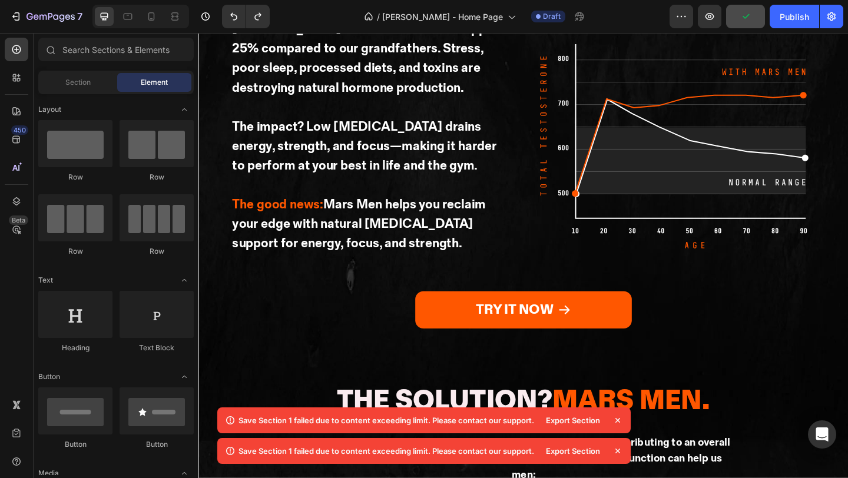
scroll to position [1544, 0]
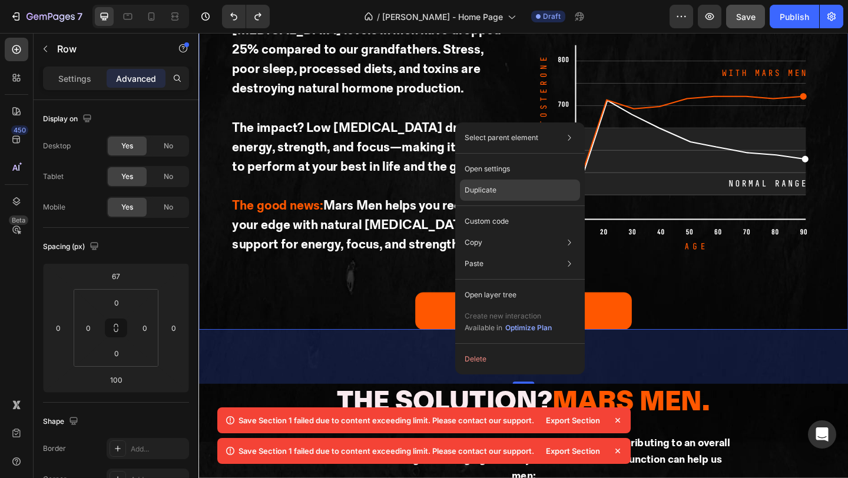
click at [489, 188] on p "Duplicate" at bounding box center [481, 190] width 32 height 11
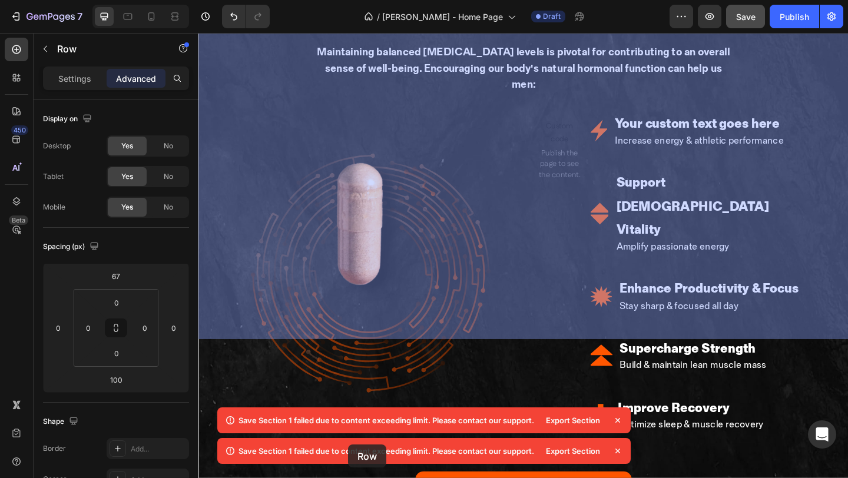
scroll to position [2482, 0]
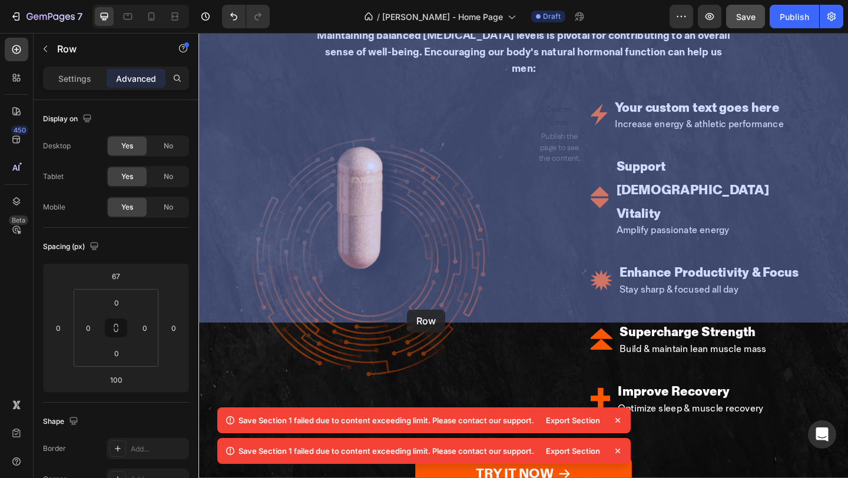
drag, startPoint x: 223, startPoint y: 62, endPoint x: 425, endPoint y: 340, distance: 343.9
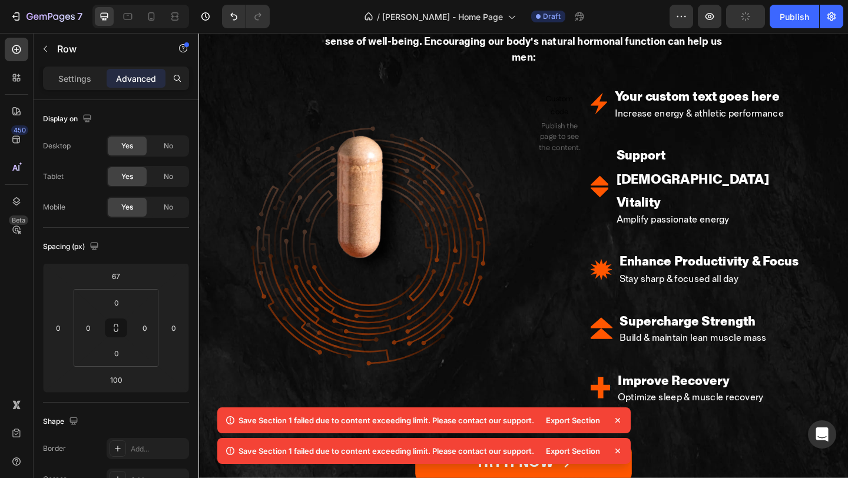
scroll to position [1977, 0]
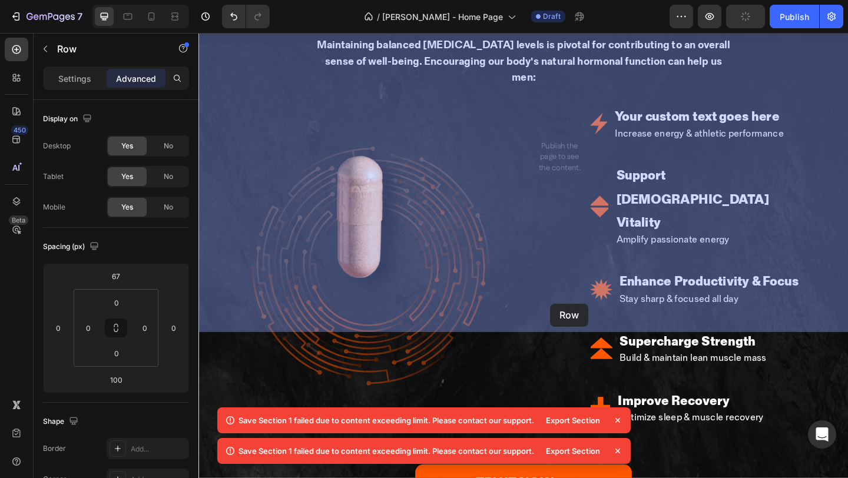
drag, startPoint x: 218, startPoint y: 407, endPoint x: 581, endPoint y: 327, distance: 371.4
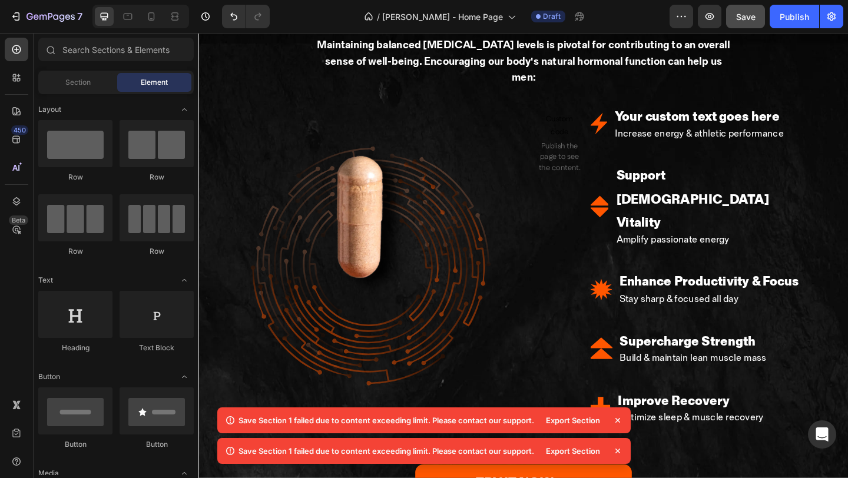
click at [733, 15] on button "Save" at bounding box center [745, 17] width 39 height 24
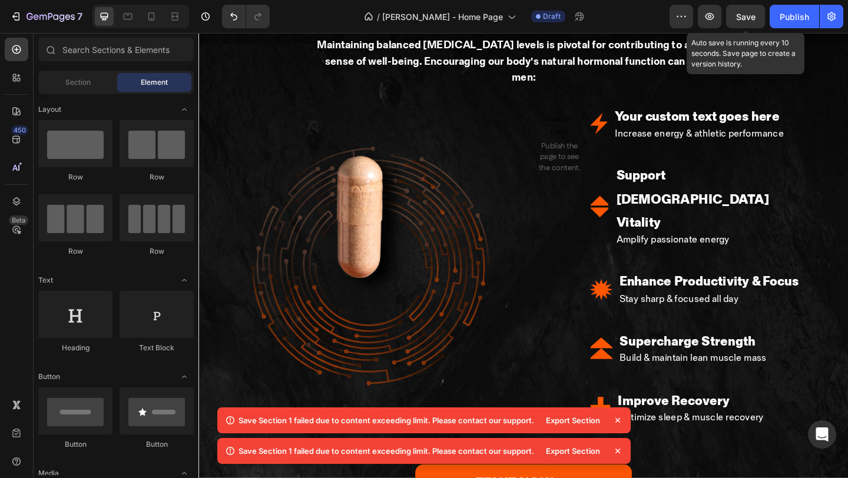
click at [748, 16] on span "Save" at bounding box center [745, 17] width 19 height 10
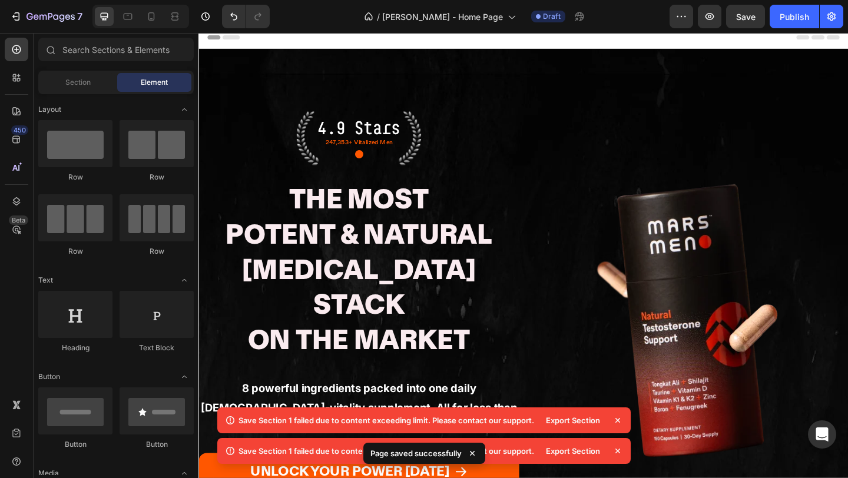
scroll to position [0, 0]
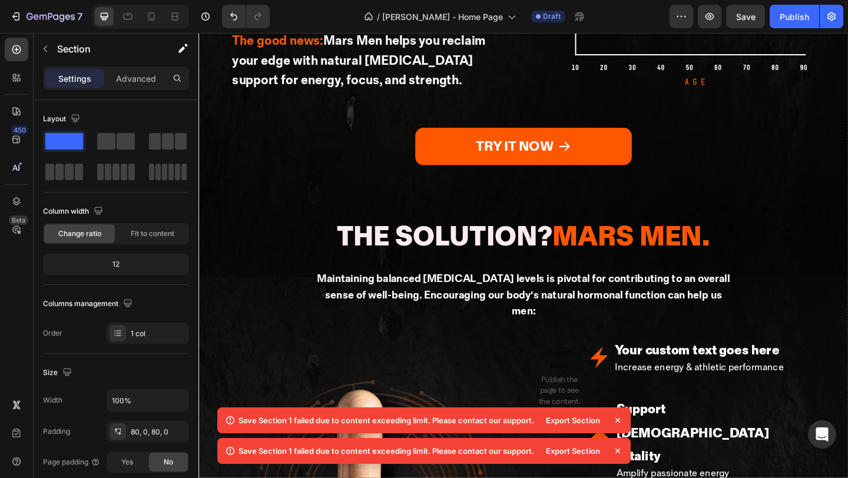
scroll to position [1987, 0]
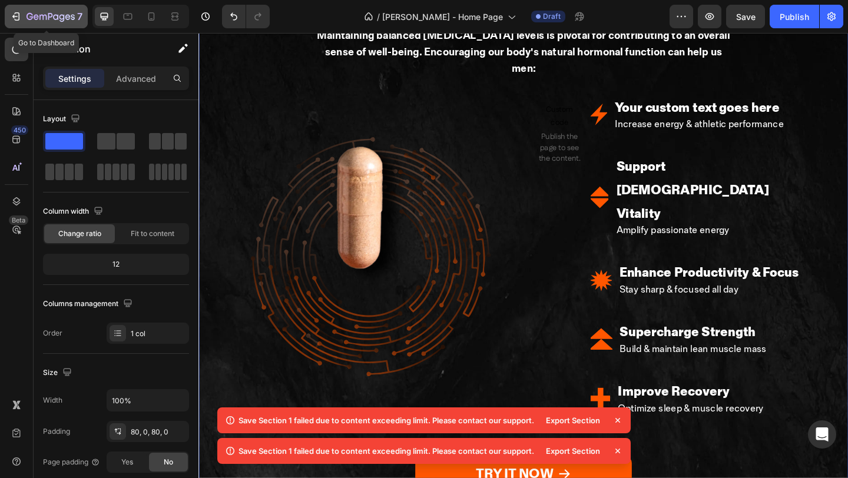
click at [43, 19] on icon "button" at bounding box center [42, 17] width 7 height 5
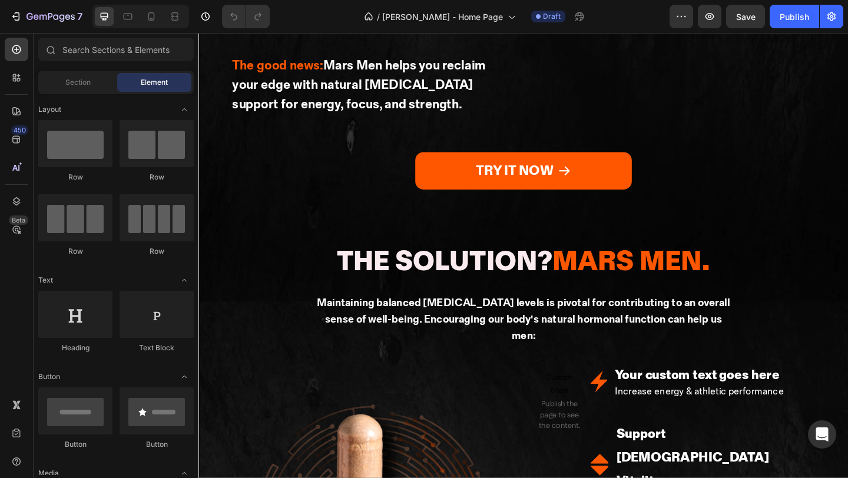
scroll to position [1568, 0]
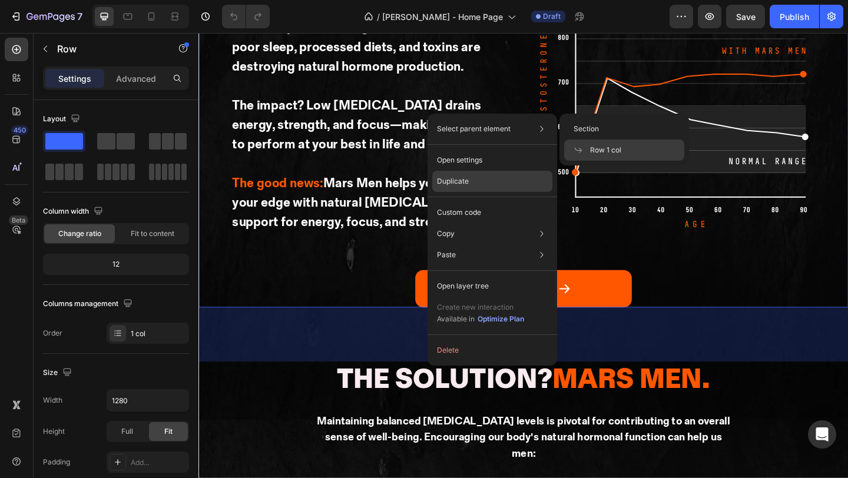
click at [452, 179] on p "Duplicate" at bounding box center [453, 181] width 32 height 11
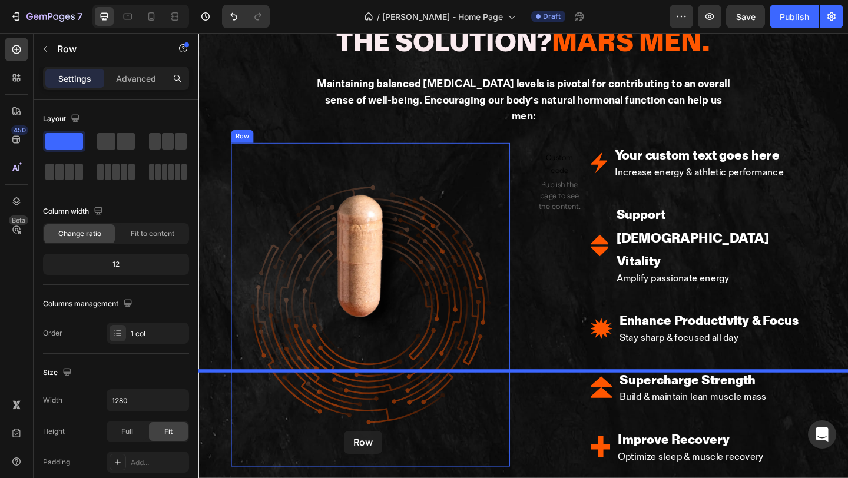
scroll to position [2442, 0]
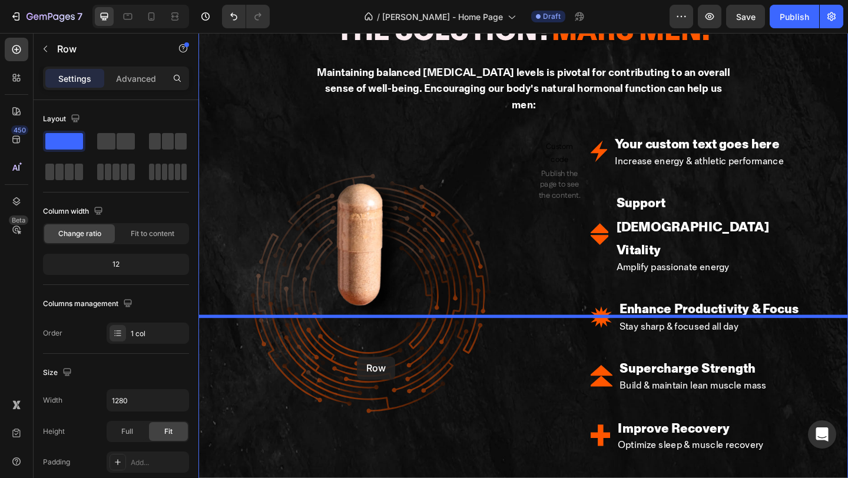
drag, startPoint x: 218, startPoint y: 38, endPoint x: 370, endPoint y: 384, distance: 377.8
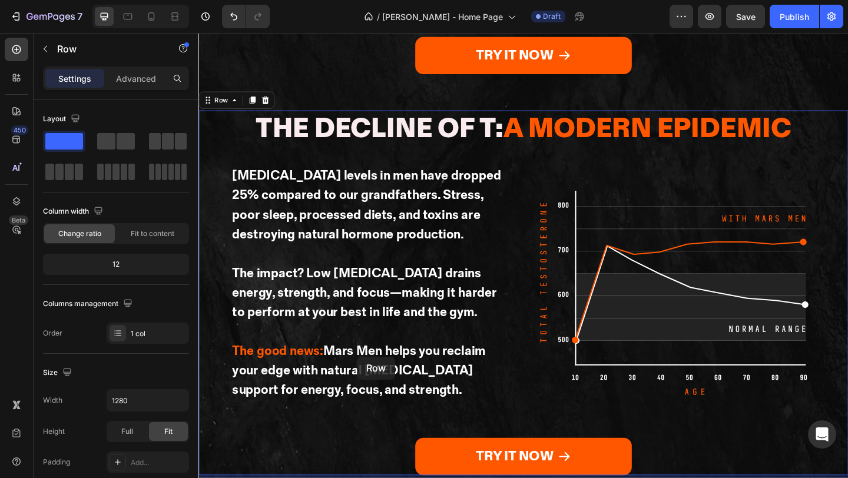
scroll to position [1947, 0]
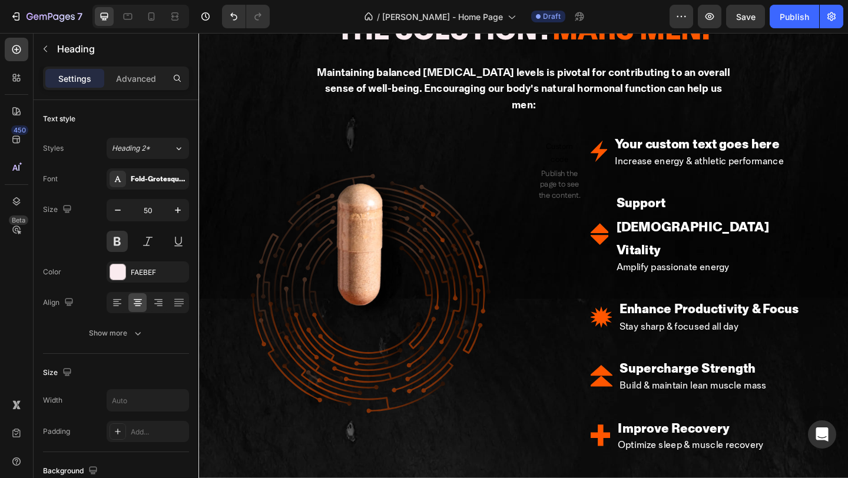
drag, startPoint x: 523, startPoint y: 406, endPoint x: 598, endPoint y: 406, distance: 75.4
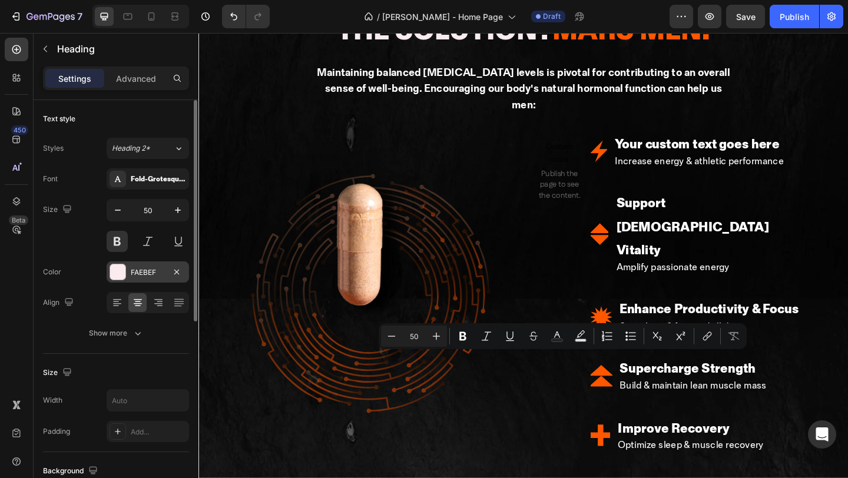
click at [125, 268] on div at bounding box center [118, 272] width 16 height 16
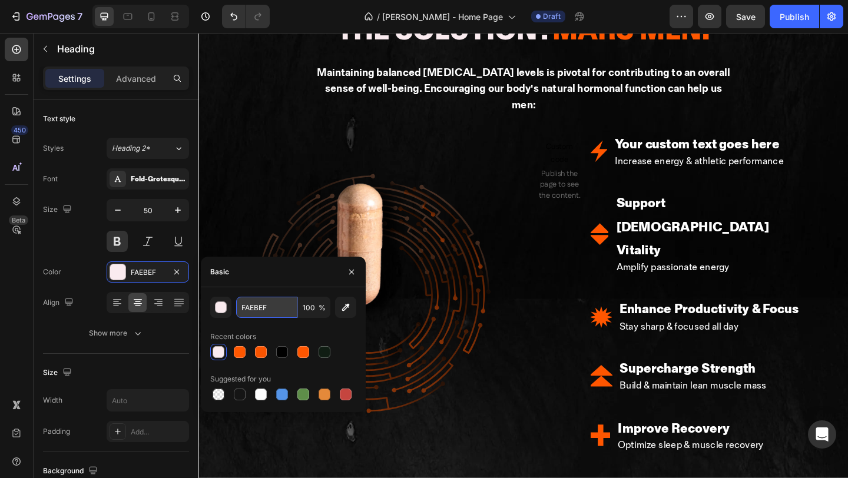
click at [274, 309] on input "FAEBEF" at bounding box center [266, 307] width 61 height 21
paste input "ff5700"
click at [260, 396] on div at bounding box center [261, 395] width 12 height 12
type input "FFFFFF"
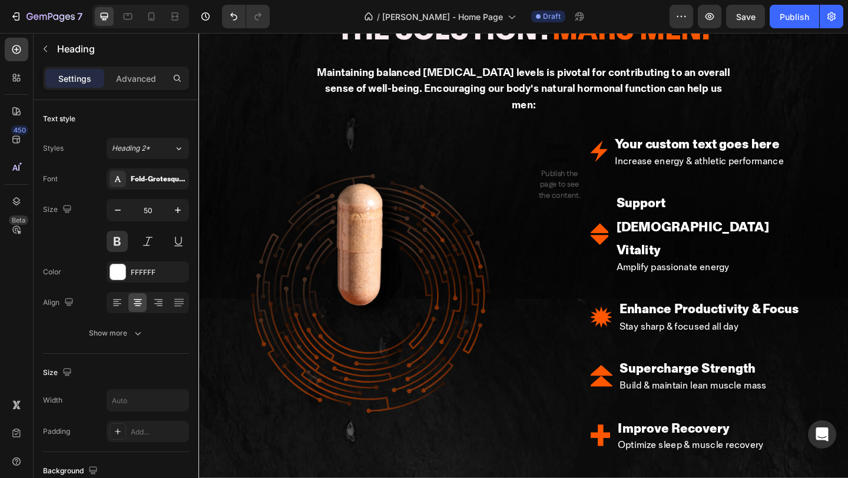
drag, startPoint x: 460, startPoint y: 403, endPoint x: 525, endPoint y: 402, distance: 64.8
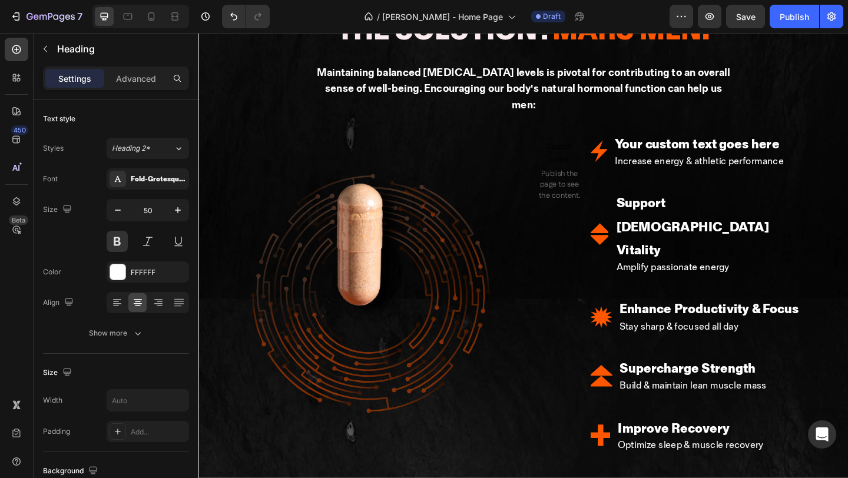
drag, startPoint x: 547, startPoint y: 397, endPoint x: 612, endPoint y: 396, distance: 65.4
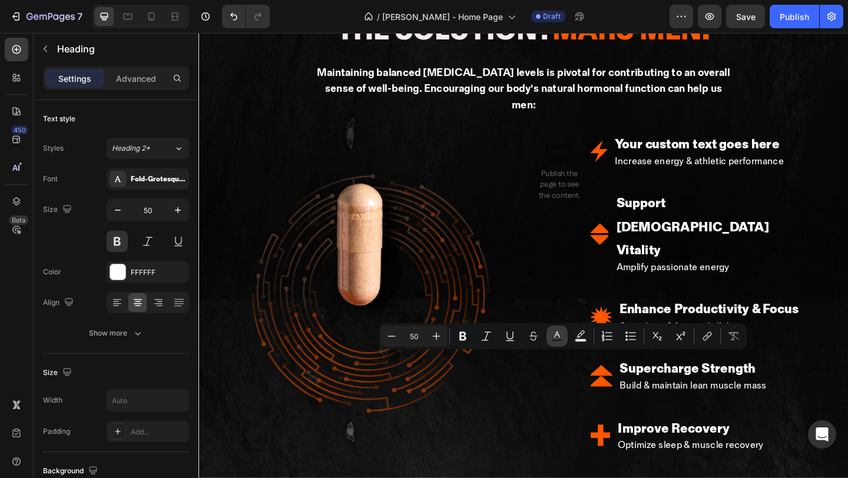
click at [551, 337] on icon "Editor contextual toolbar" at bounding box center [557, 336] width 12 height 12
type input "FFFFFF"
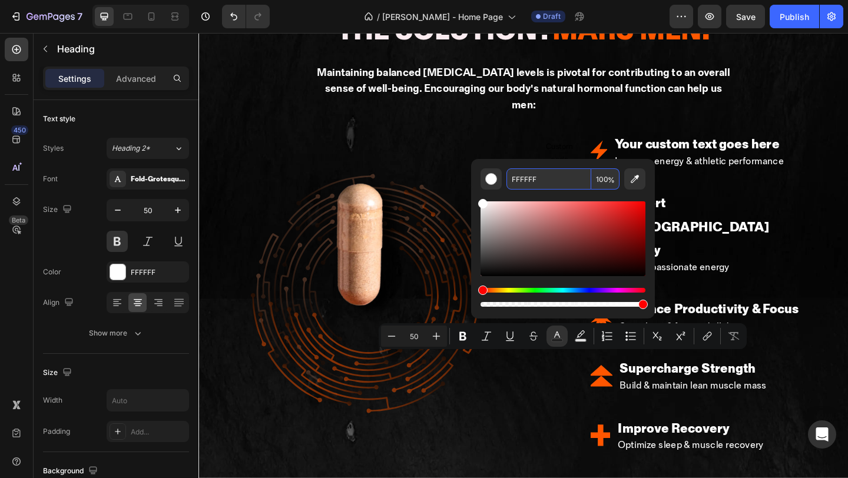
click at [565, 184] on input "FFFFFF" at bounding box center [548, 178] width 85 height 21
paste input "ff5700"
type input "FF5700"
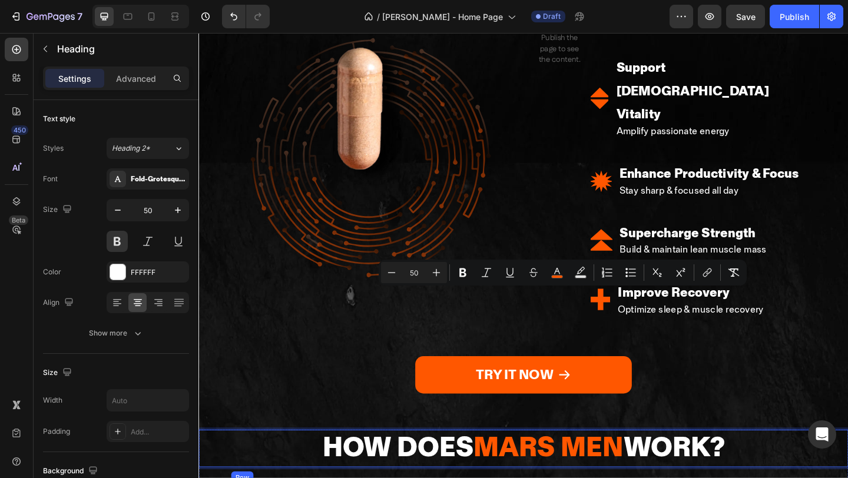
scroll to position [2131, 0]
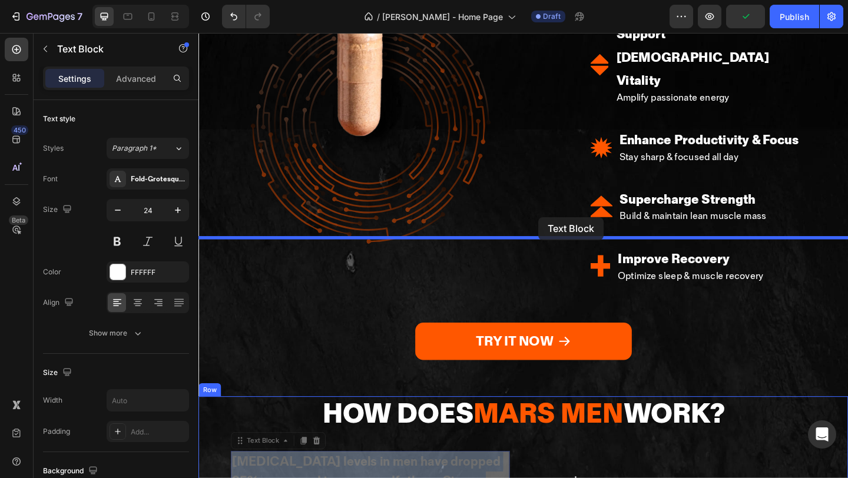
drag, startPoint x: 406, startPoint y: 309, endPoint x: 568, endPoint y: 233, distance: 179.4
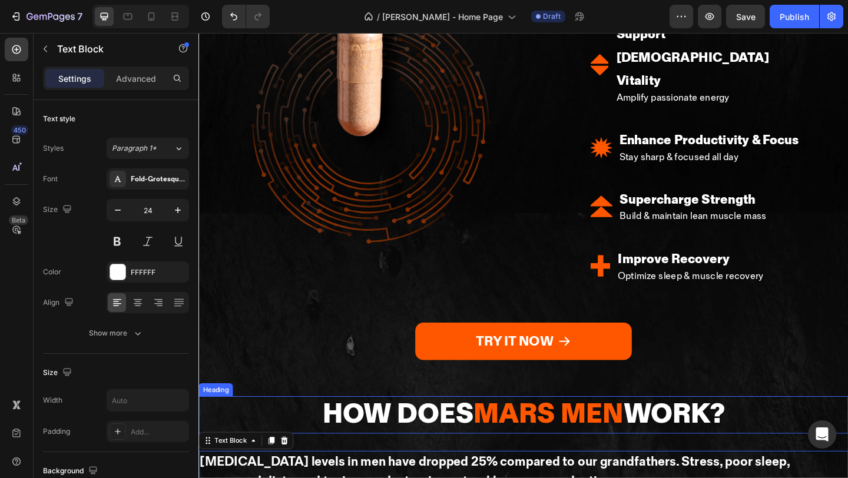
click at [564, 430] on span "Mars Men" at bounding box center [579, 447] width 163 height 35
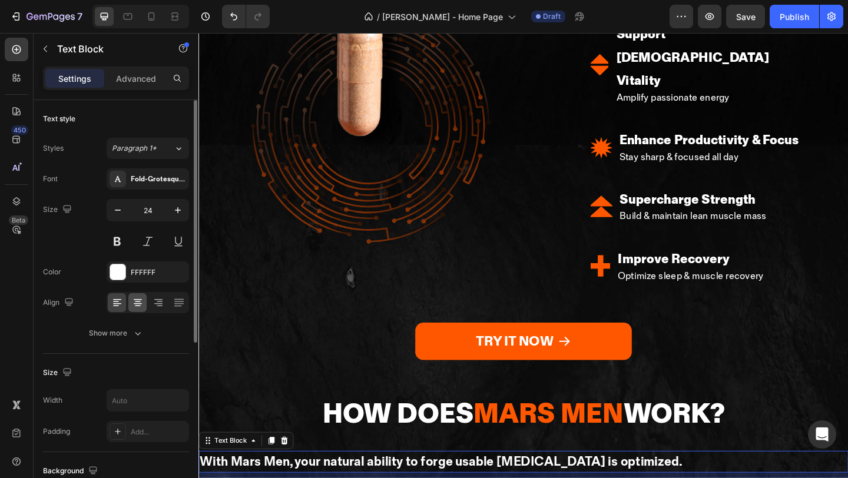
click at [141, 306] on icon at bounding box center [138, 303] width 12 height 12
click at [135, 305] on icon at bounding box center [138, 303] width 12 height 12
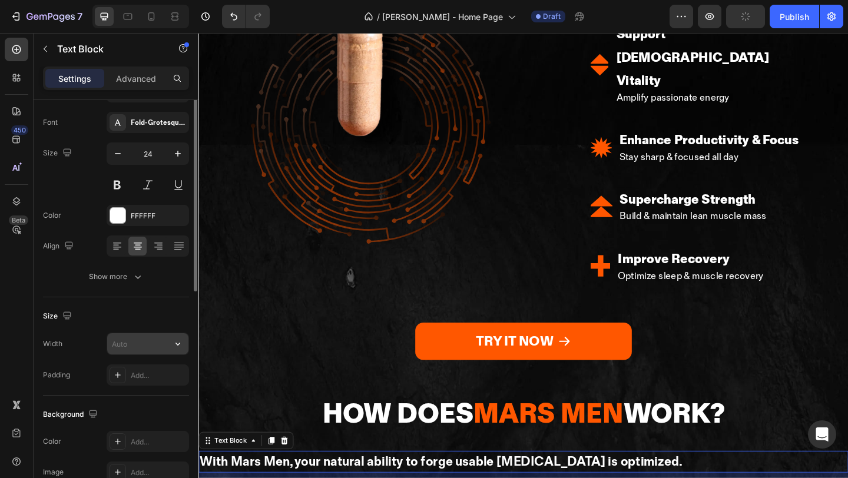
scroll to position [286, 0]
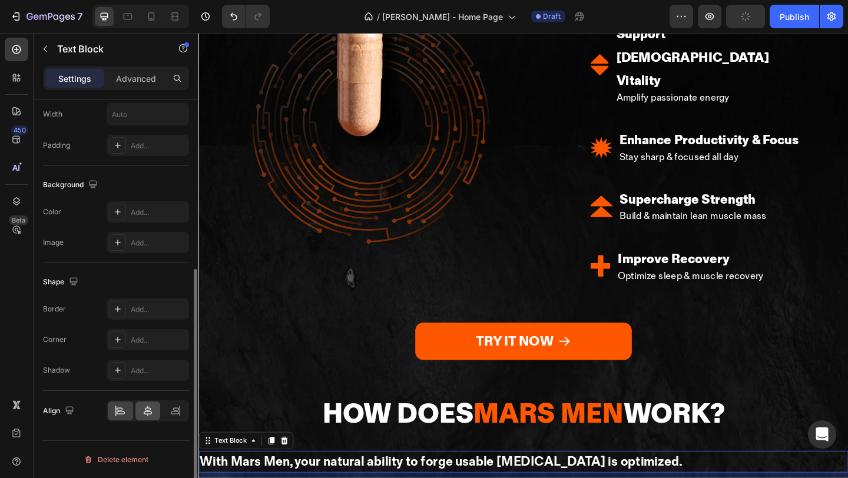
click at [142, 413] on icon at bounding box center [148, 411] width 12 height 12
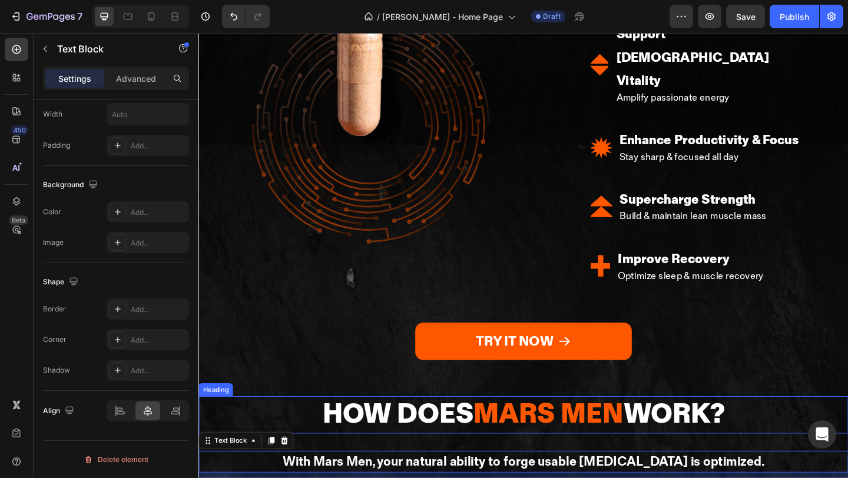
click at [715, 429] on p "How Does Mars Men Work?" at bounding box center [551, 448] width 437 height 38
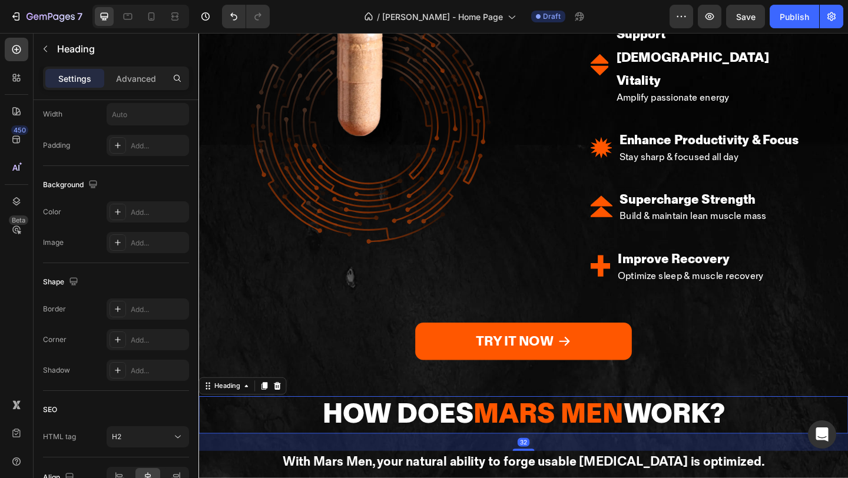
scroll to position [0, 0]
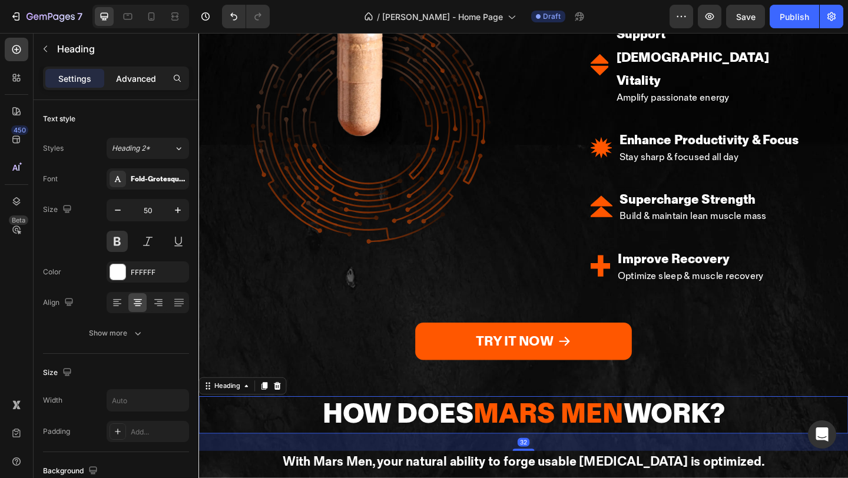
click at [141, 81] on p "Advanced" at bounding box center [136, 78] width 40 height 12
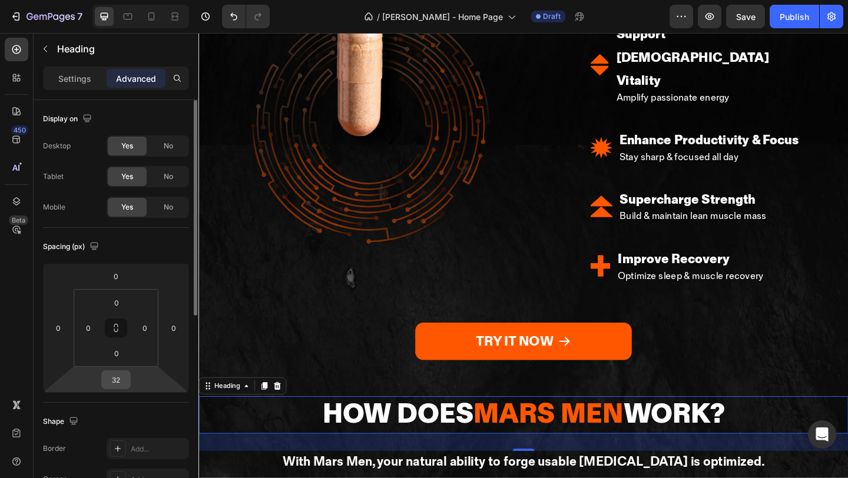
click at [122, 380] on input "32" at bounding box center [116, 380] width 24 height 18
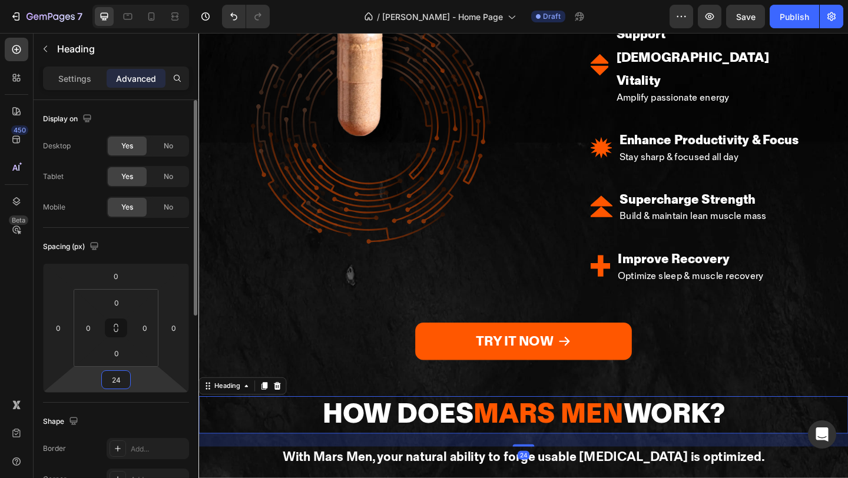
type input "24"
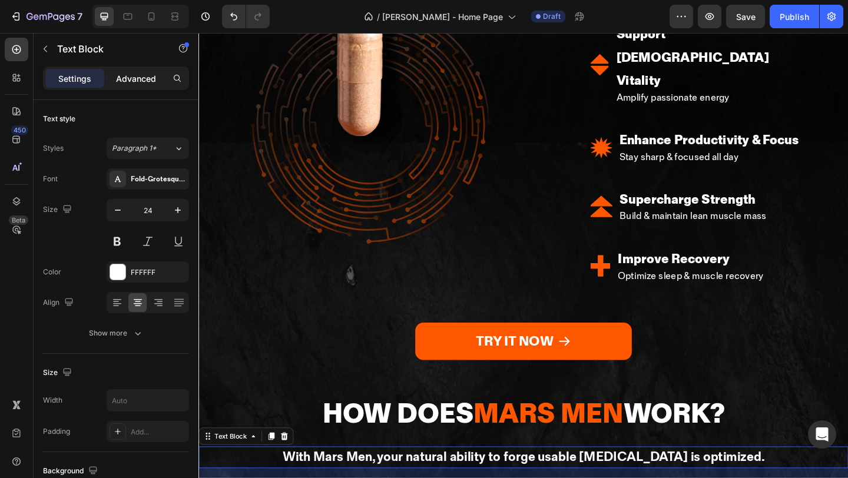
click at [136, 75] on p "Advanced" at bounding box center [136, 78] width 40 height 12
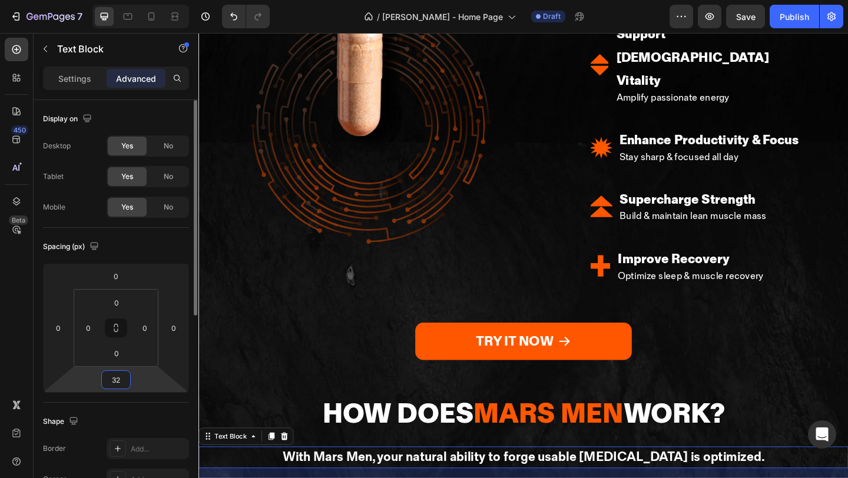
click at [125, 380] on input "32" at bounding box center [116, 380] width 24 height 18
type input "40"
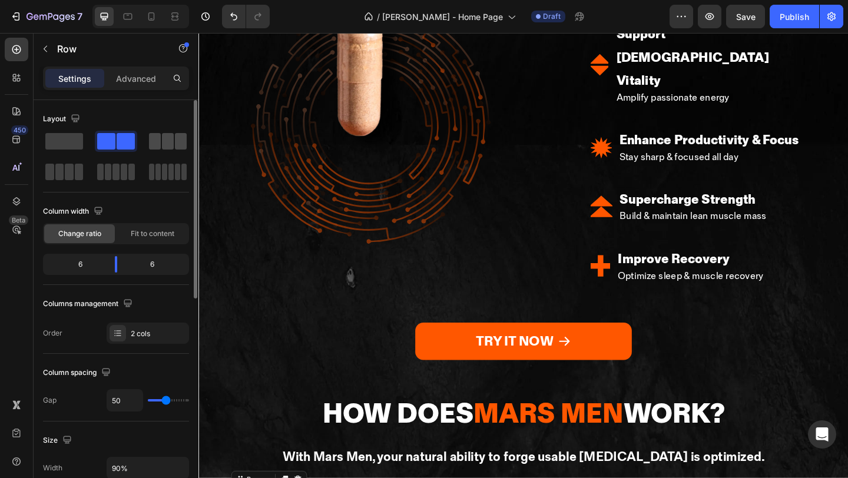
click at [166, 144] on span at bounding box center [168, 141] width 12 height 16
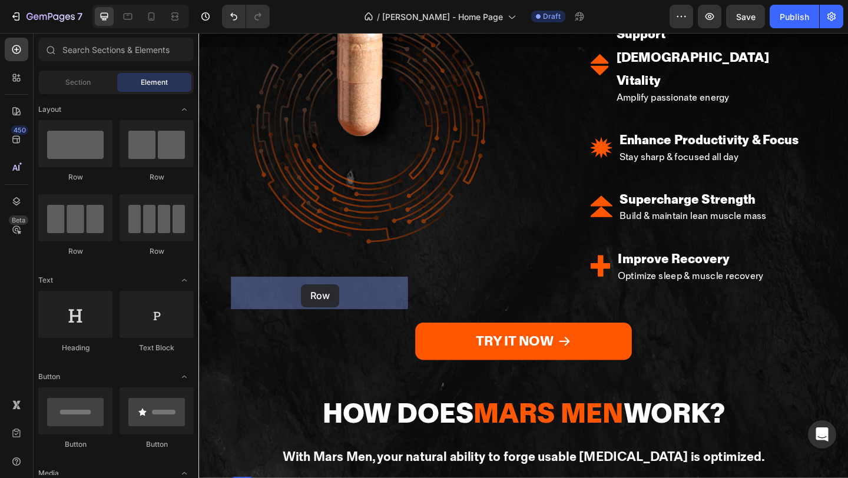
drag, startPoint x: 266, startPoint y: 258, endPoint x: 309, endPoint y: 306, distance: 63.8
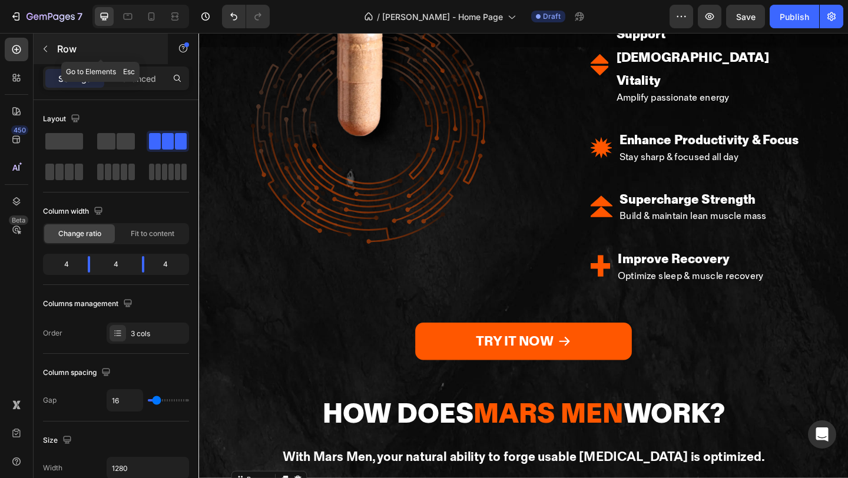
click at [54, 51] on button "button" at bounding box center [45, 48] width 19 height 19
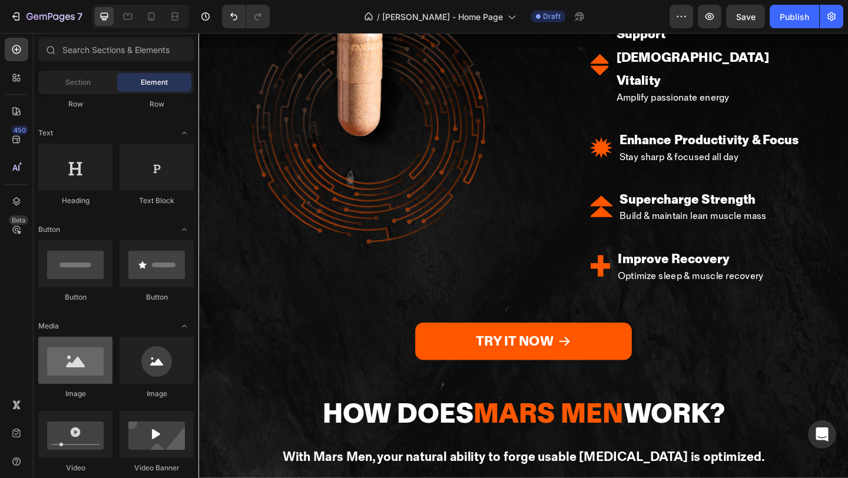
scroll to position [183, 0]
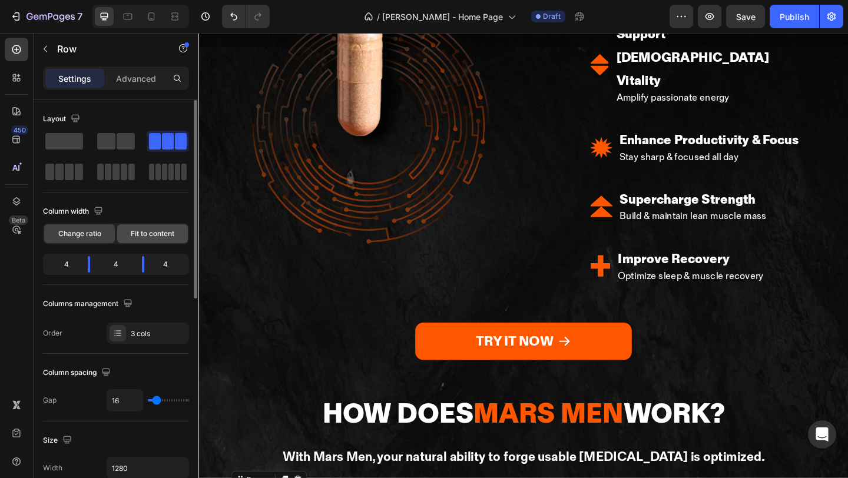
click at [158, 229] on span "Fit to content" at bounding box center [153, 233] width 44 height 11
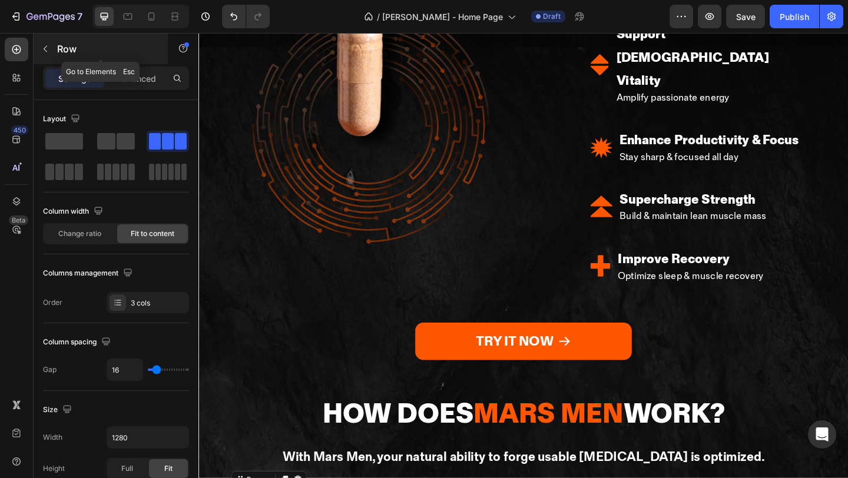
click at [57, 58] on div "Row" at bounding box center [101, 49] width 134 height 31
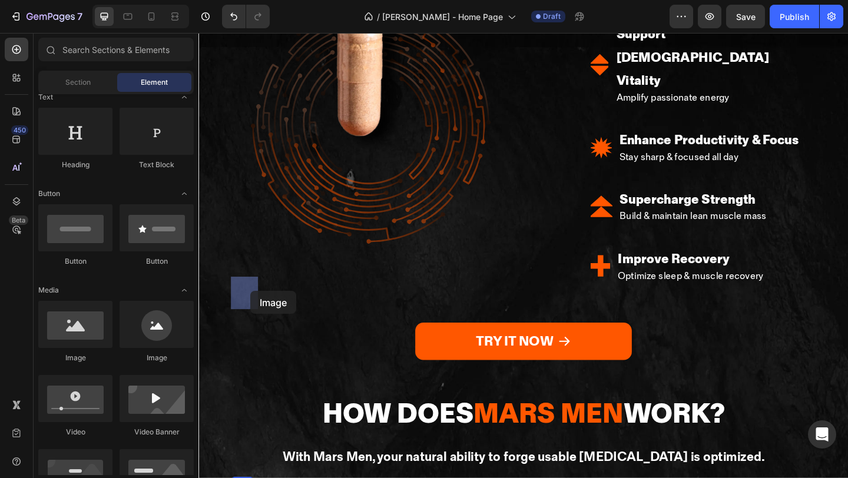
drag, startPoint x: 269, startPoint y: 366, endPoint x: 253, endPoint y: 316, distance: 53.3
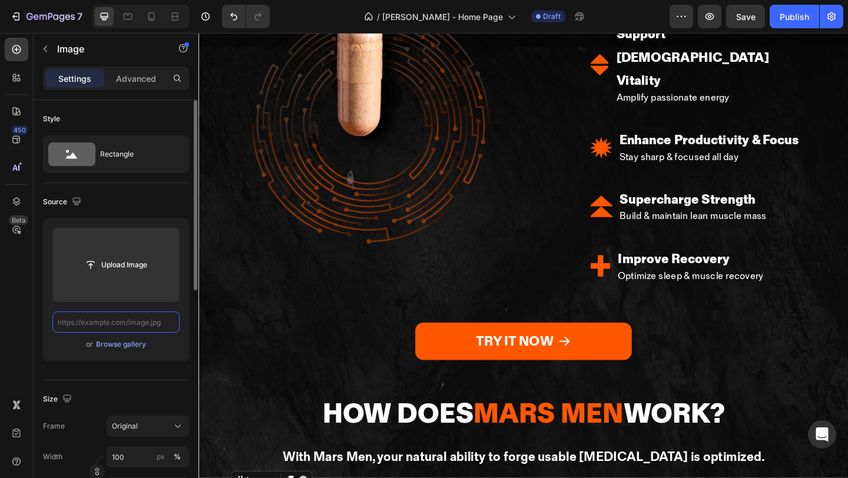
scroll to position [0, 0]
paste input "[URL][DOMAIN_NAME]"
type input "[URL][DOMAIN_NAME]"
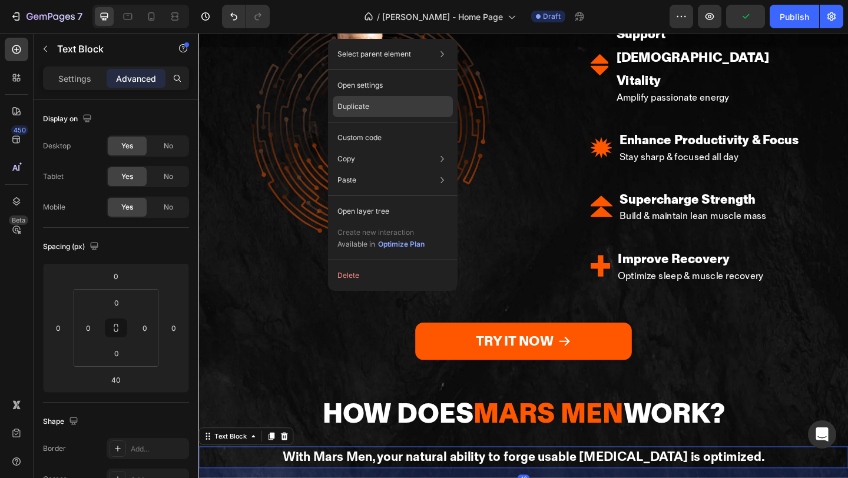
click at [403, 127] on div "Duplicate" at bounding box center [393, 137] width 120 height 21
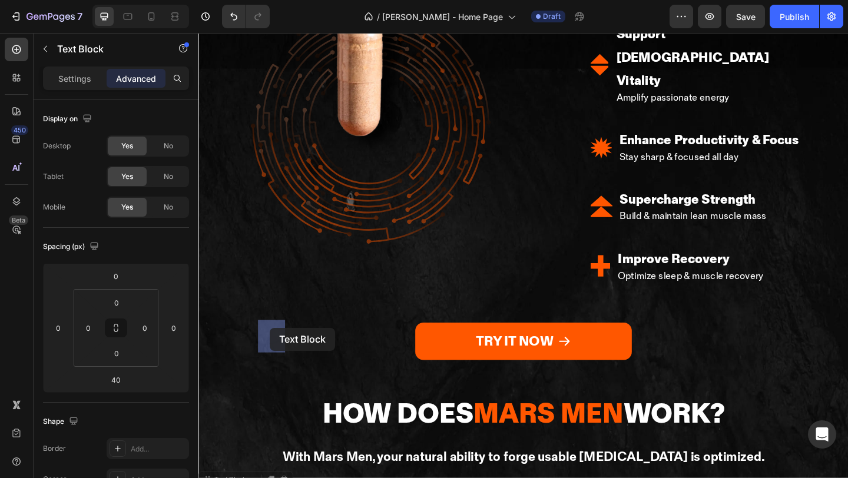
drag, startPoint x: 380, startPoint y: 306, endPoint x: 276, endPoint y: 354, distance: 114.9
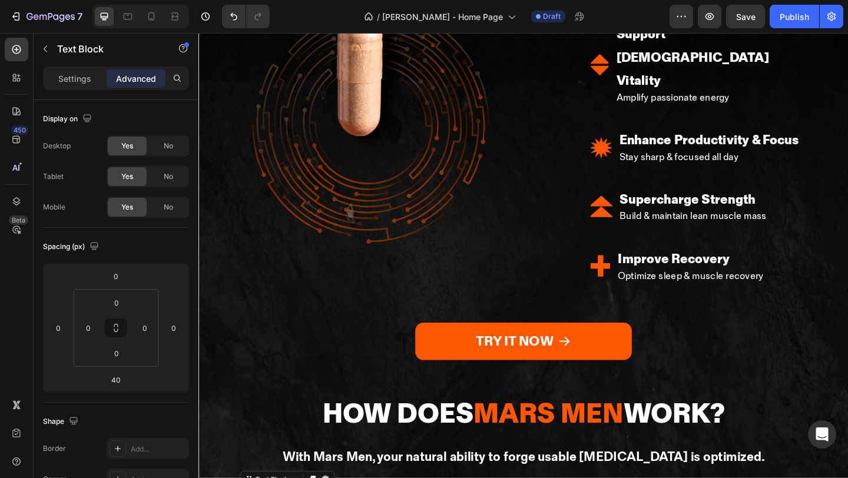
drag, startPoint x: 322, startPoint y: 428, endPoint x: 326, endPoint y: 329, distance: 99.6
type input "0"
click at [78, 74] on p "Settings" at bounding box center [74, 78] width 33 height 12
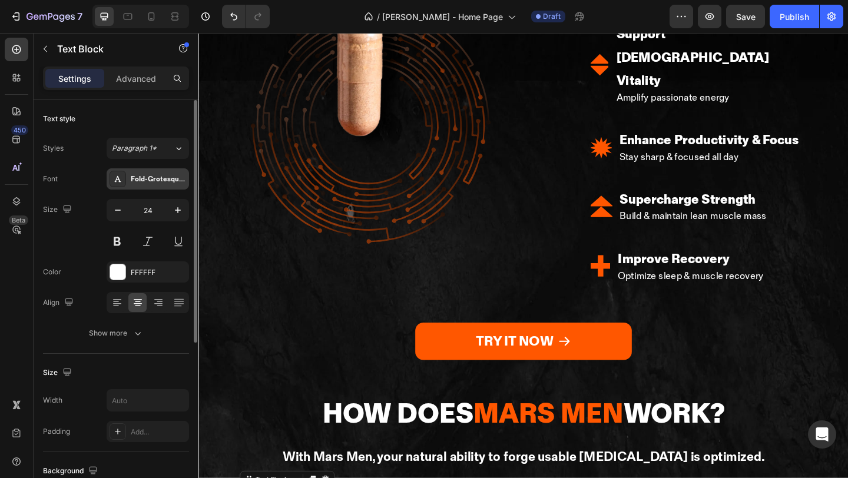
click at [138, 184] on div "Fold-Grotesque-Pro-Bold" at bounding box center [158, 179] width 55 height 11
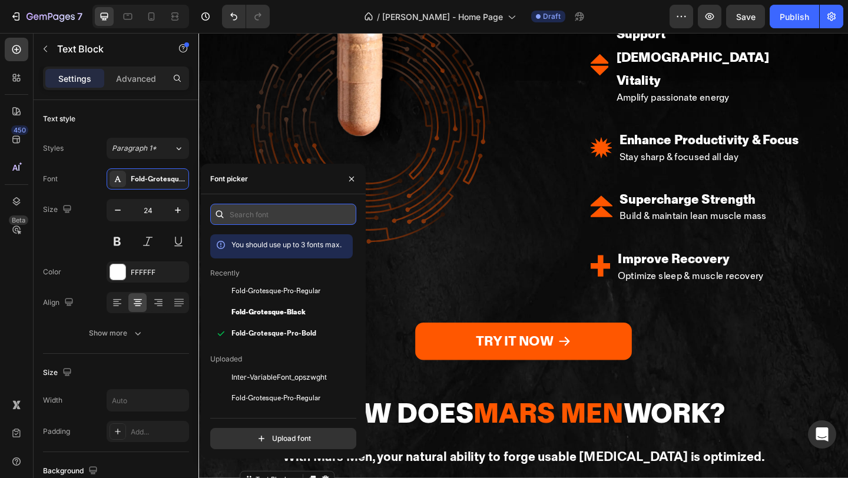
click at [296, 205] on input "text" at bounding box center [283, 214] width 146 height 21
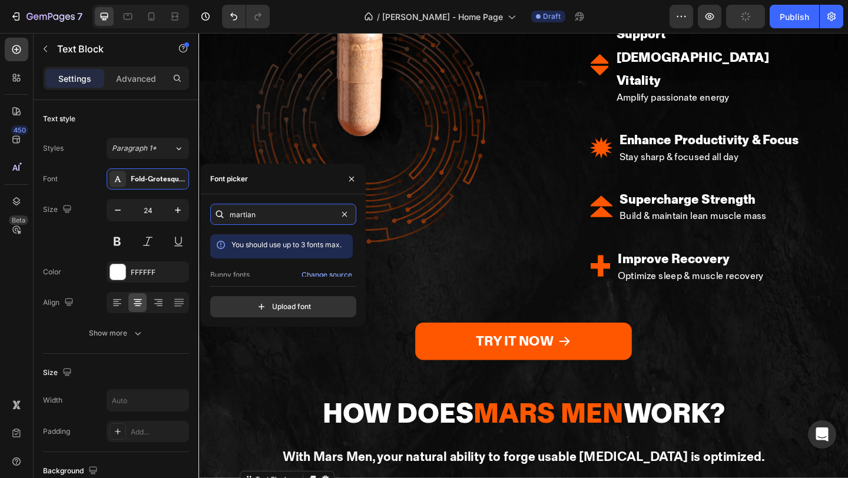
scroll to position [29, 0]
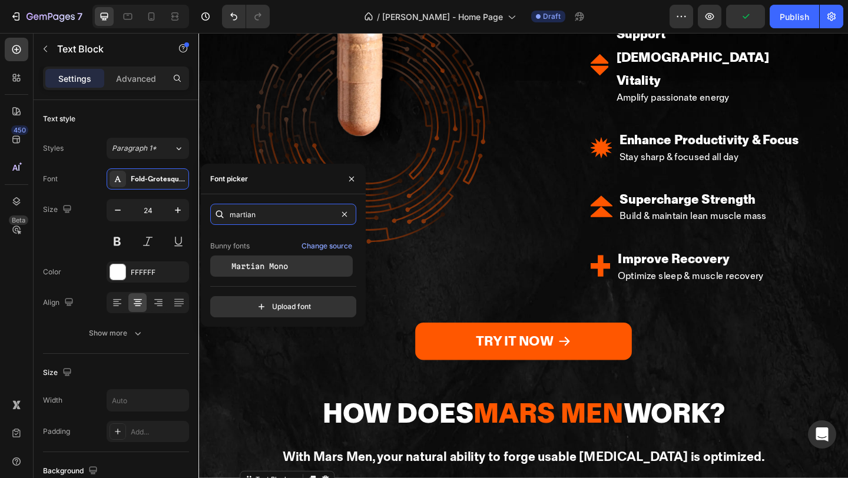
type input "martian"
click at [278, 267] on span "Martian Mono" at bounding box center [259, 266] width 57 height 11
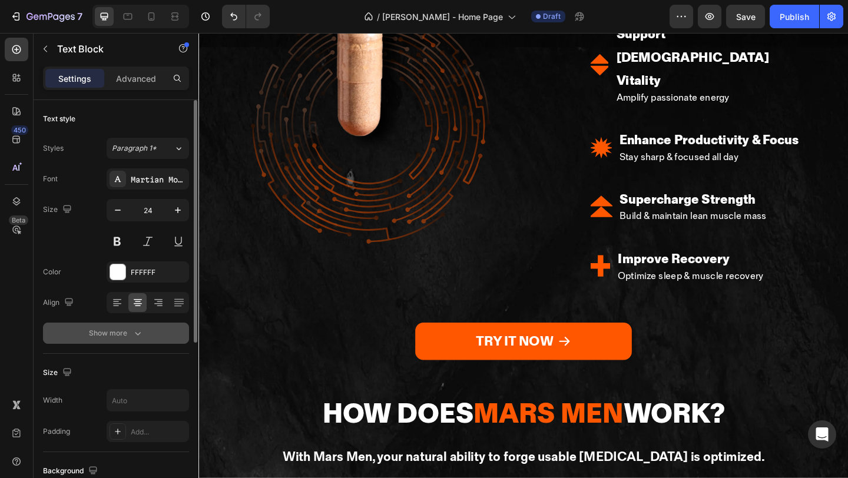
click at [136, 337] on icon "button" at bounding box center [138, 333] width 12 height 12
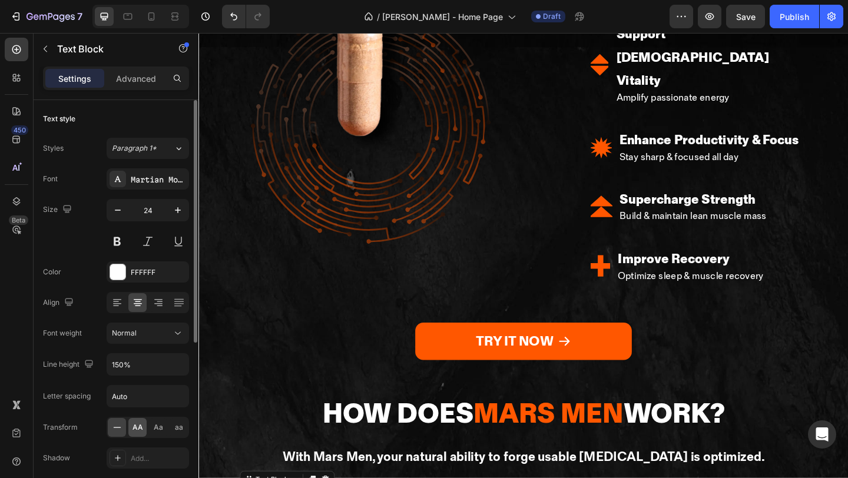
click at [138, 429] on span "AA" at bounding box center [137, 427] width 11 height 11
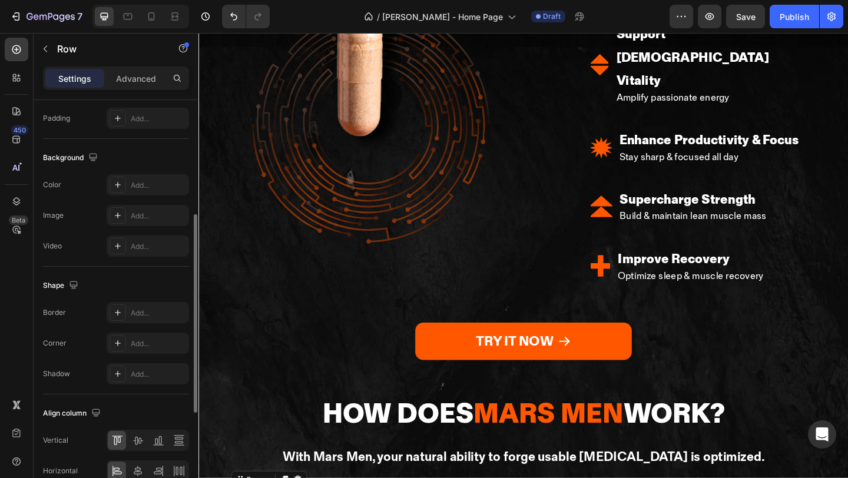
scroll to position [441, 0]
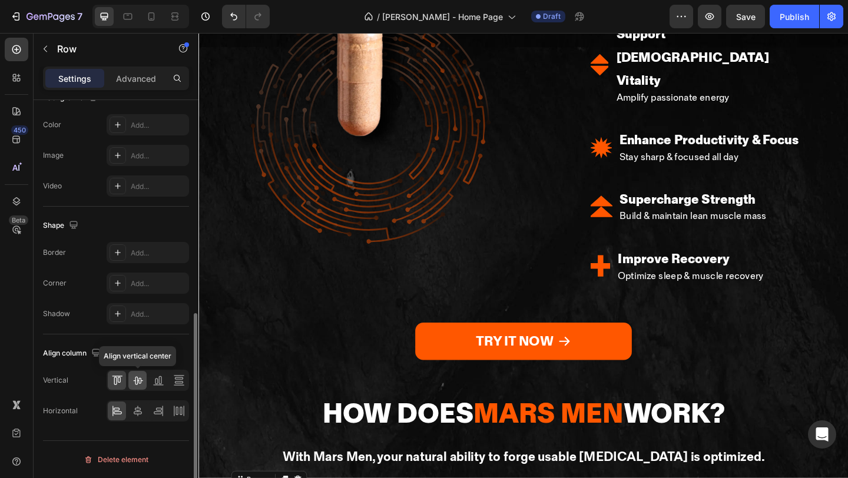
click at [138, 384] on icon at bounding box center [138, 380] width 12 height 12
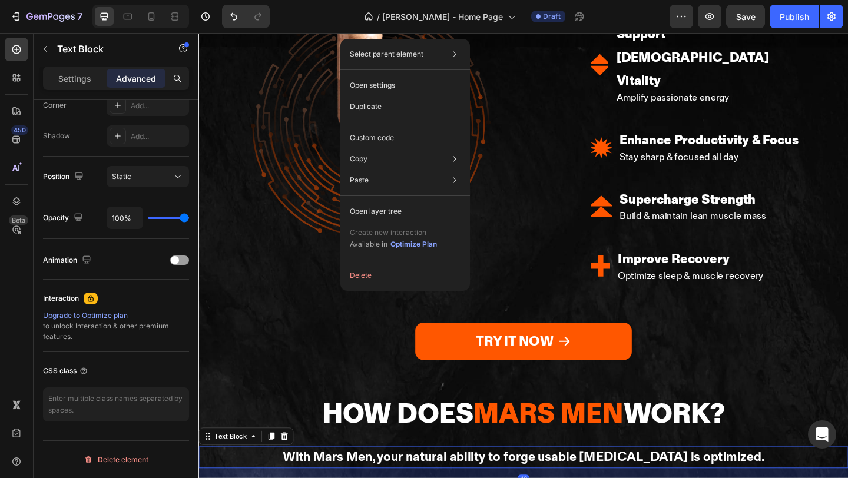
scroll to position [0, 0]
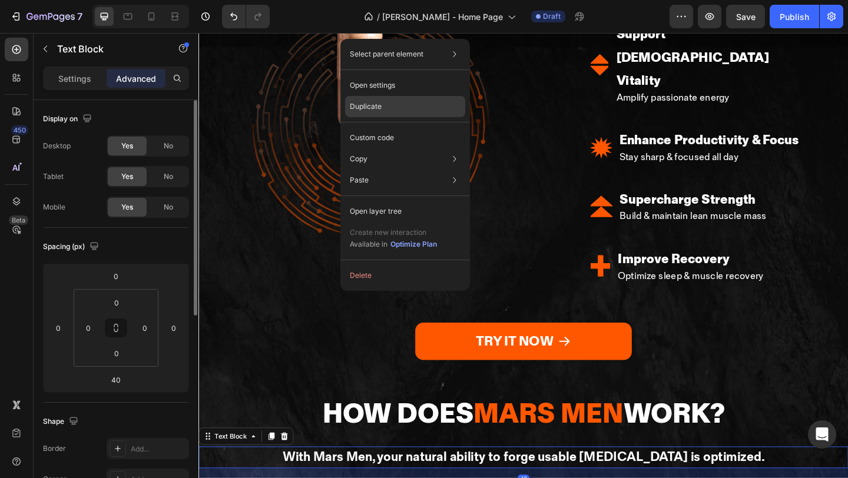
click at [411, 127] on div "Duplicate" at bounding box center [405, 137] width 120 height 21
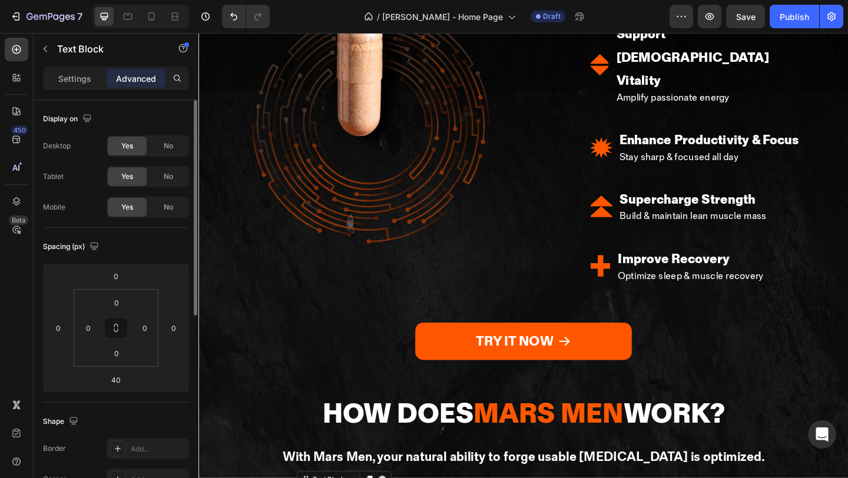
drag, startPoint x: 373, startPoint y: 449, endPoint x: 399, endPoint y: 321, distance: 129.8
type input "0"
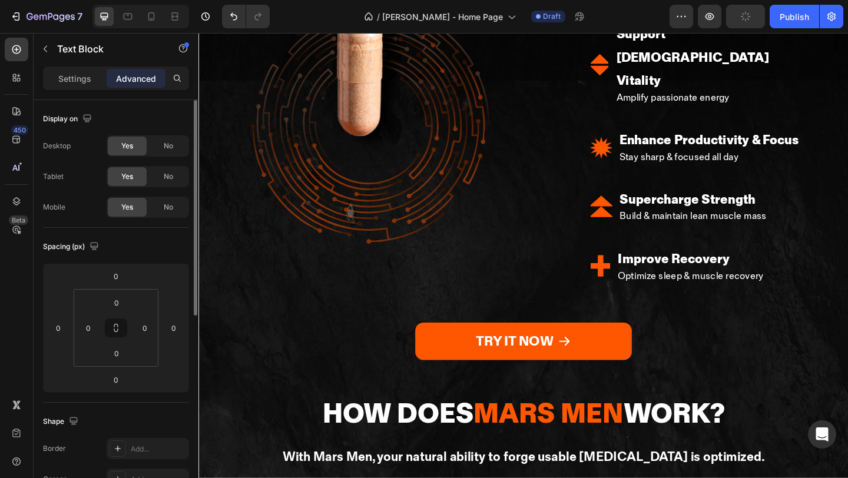
scroll to position [2137, 0]
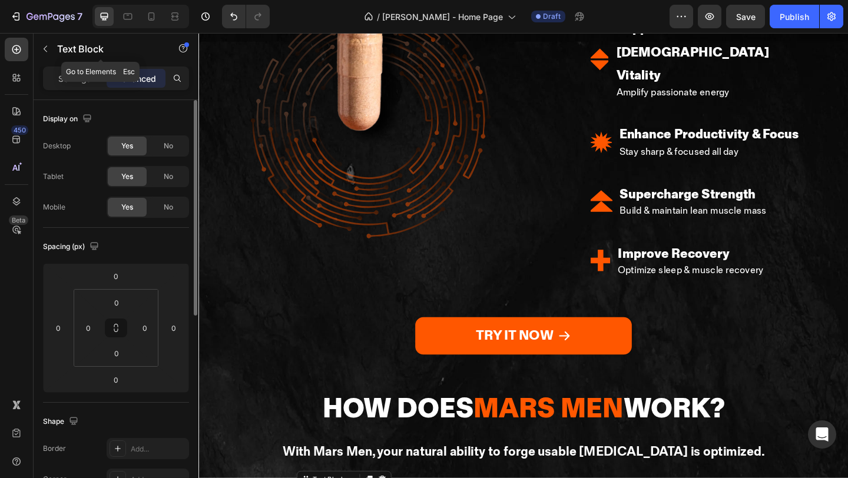
click at [55, 52] on div "Text Block" at bounding box center [101, 49] width 134 height 31
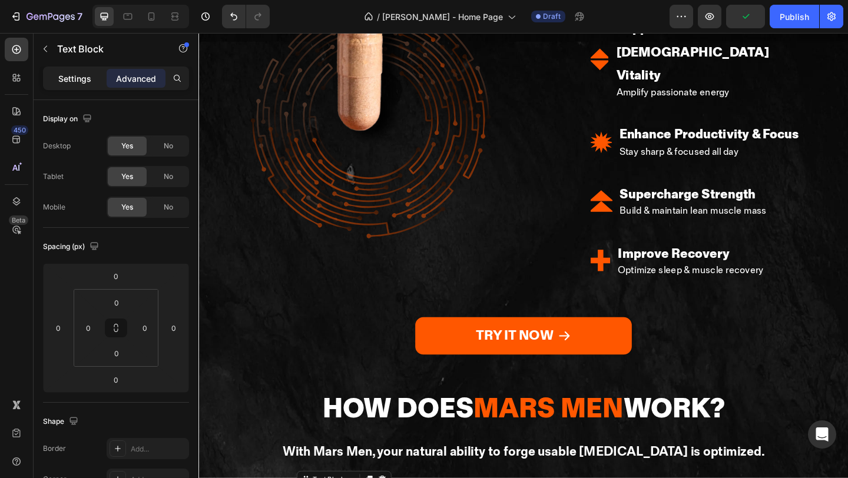
click at [89, 77] on p "Settings" at bounding box center [74, 78] width 33 height 12
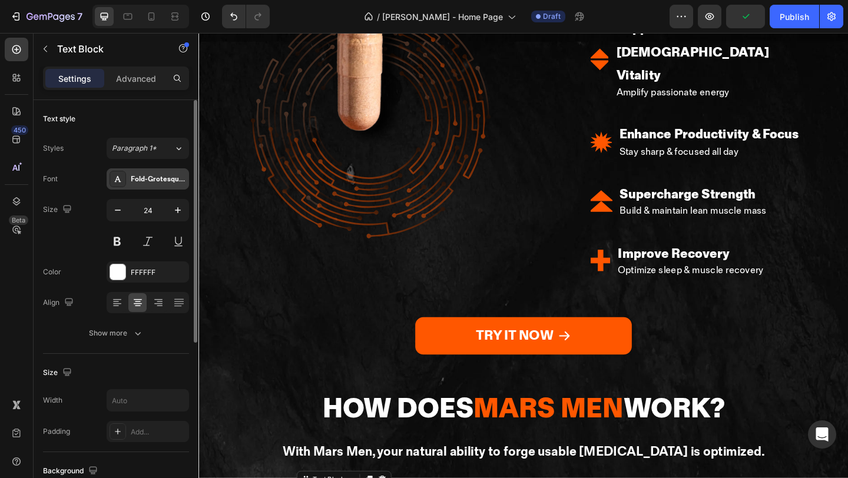
click at [150, 188] on div "Fold-Grotesque-Pro-Bold" at bounding box center [148, 178] width 82 height 21
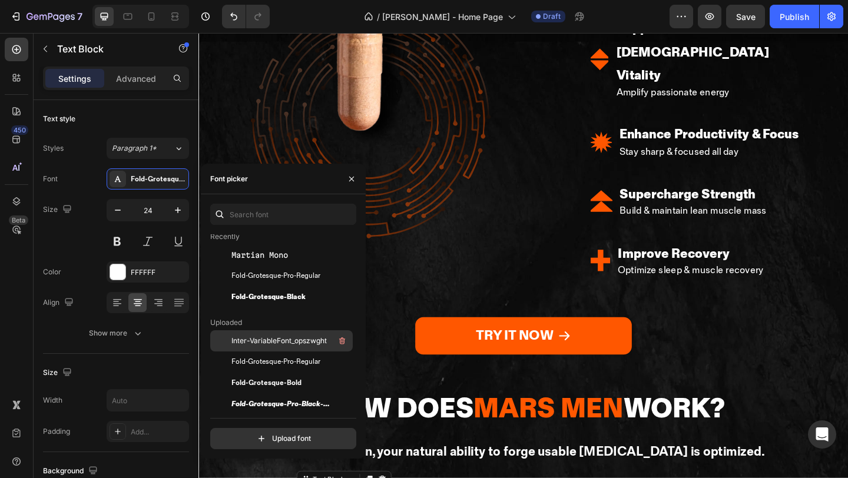
scroll to position [54, 0]
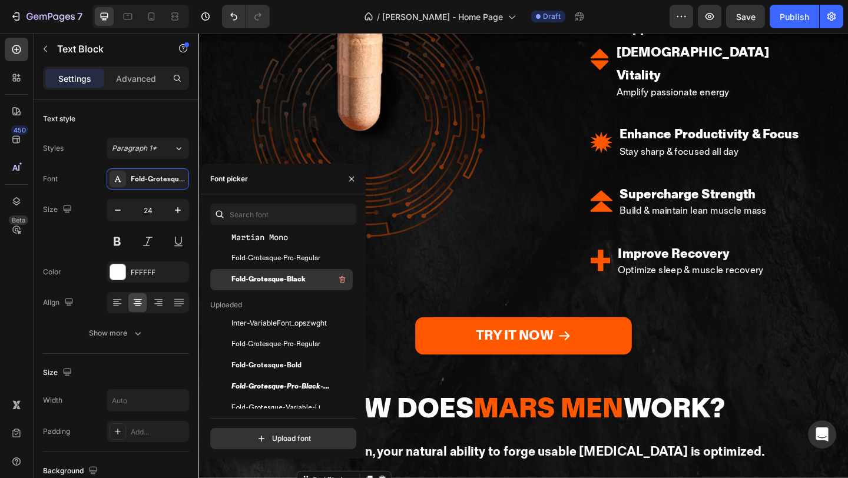
click at [292, 282] on span "Fold-Grotesque-Black" at bounding box center [268, 279] width 74 height 11
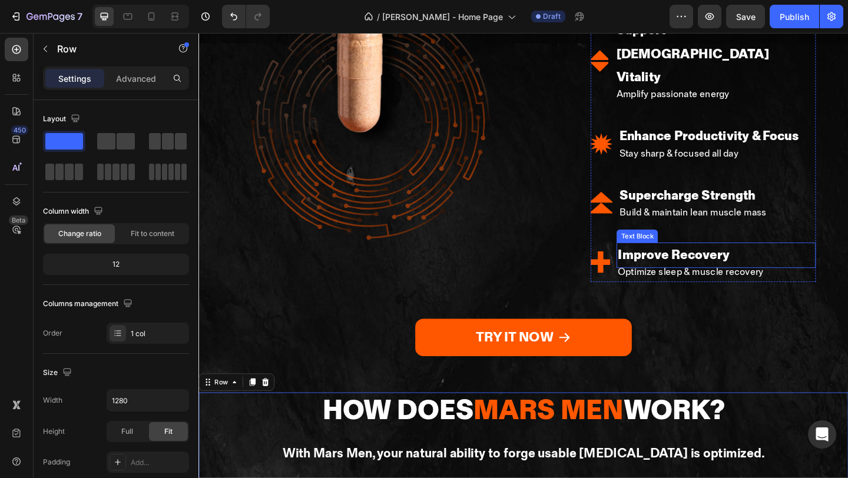
scroll to position [2067, 0]
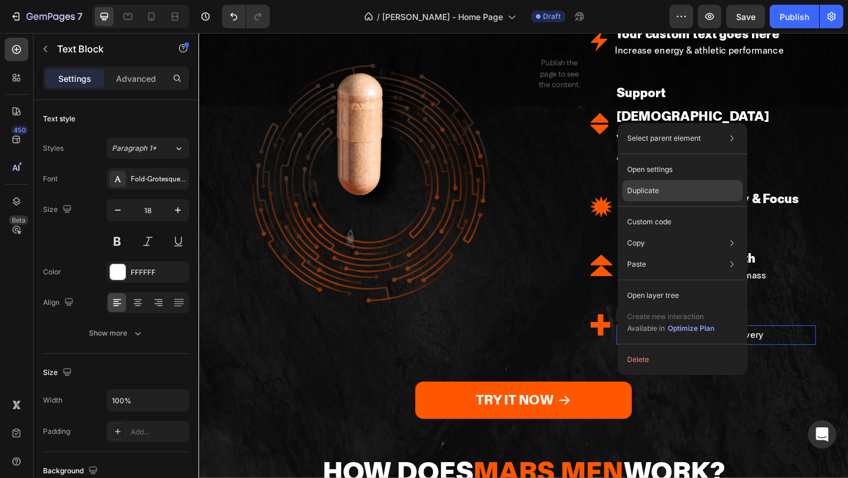
click at [646, 194] on p "Duplicate" at bounding box center [643, 190] width 32 height 11
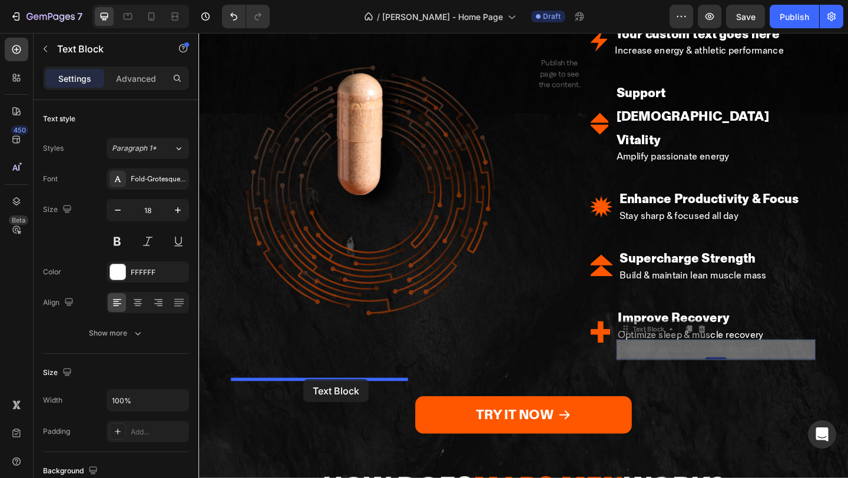
drag, startPoint x: 687, startPoint y: 122, endPoint x: 313, endPoint y: 410, distance: 471.5
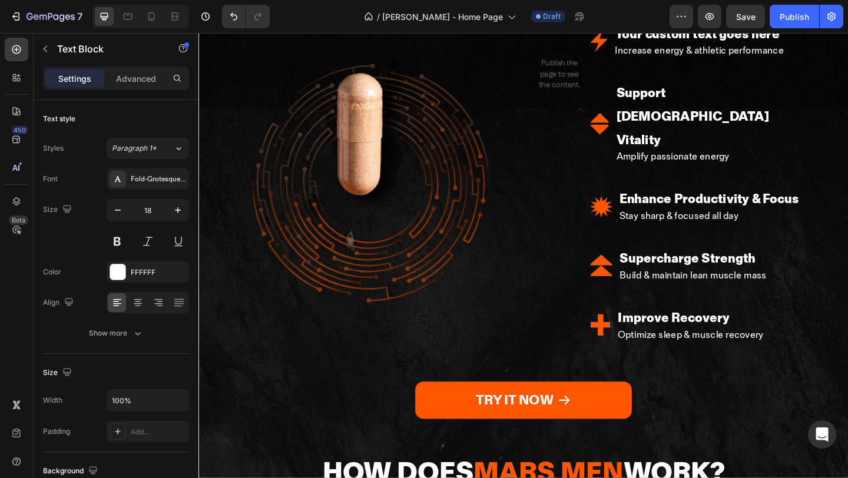
click at [116, 211] on icon "button" at bounding box center [118, 210] width 12 height 12
type input "17"
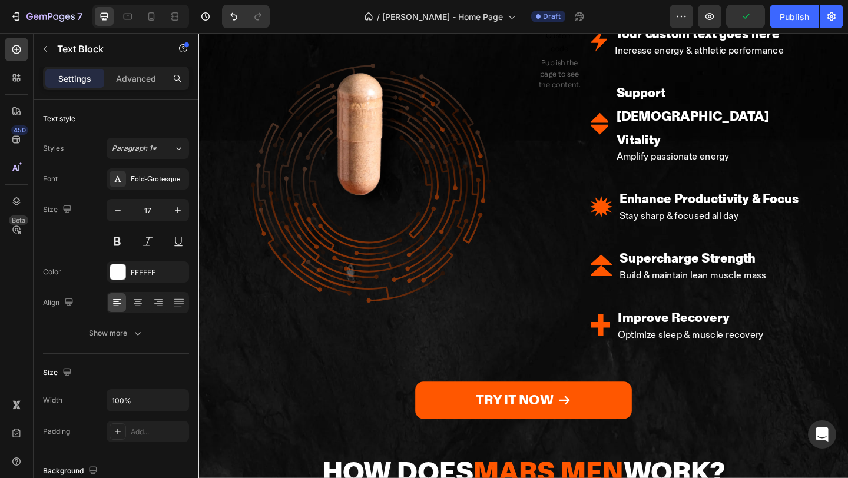
click at [449, 345] on icon "Editor contextual toolbar" at bounding box center [453, 343] width 12 height 12
type input "17"
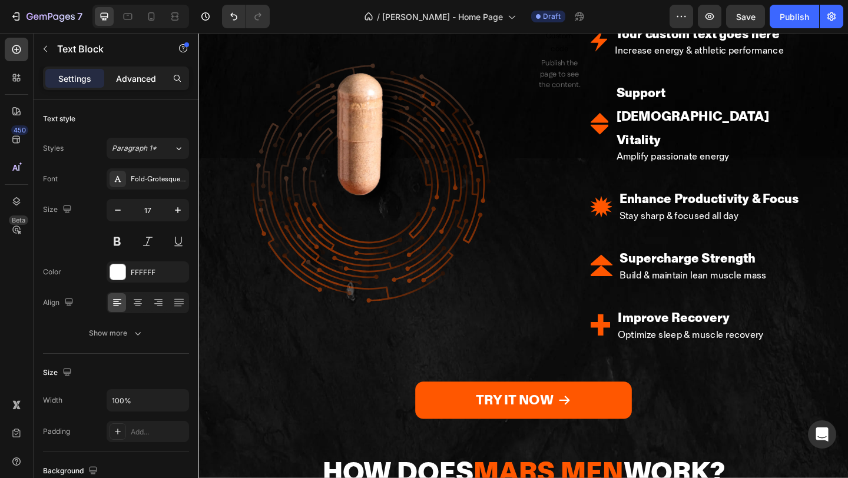
click at [135, 78] on p "Advanced" at bounding box center [136, 78] width 40 height 12
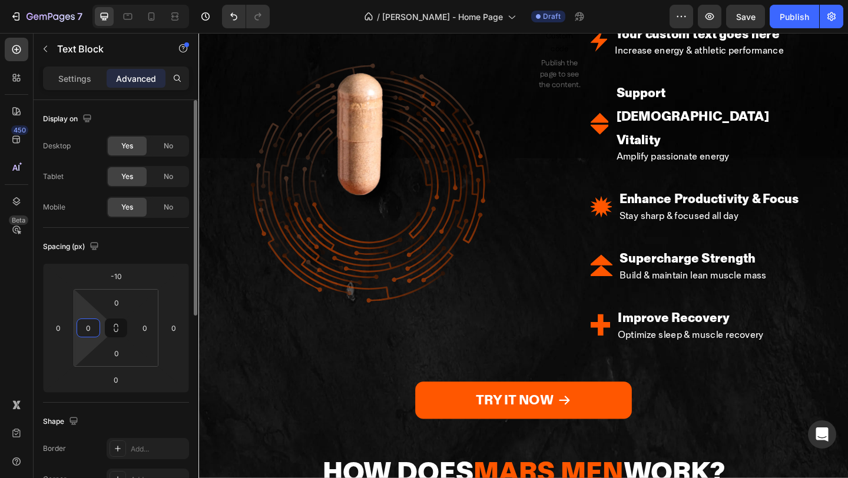
click at [92, 330] on input "0" at bounding box center [88, 328] width 18 height 18
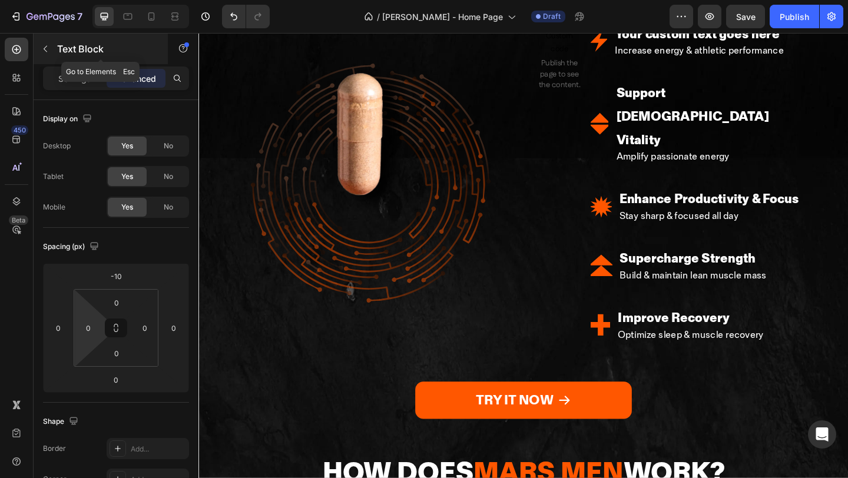
click at [48, 48] on icon "button" at bounding box center [45, 48] width 9 height 9
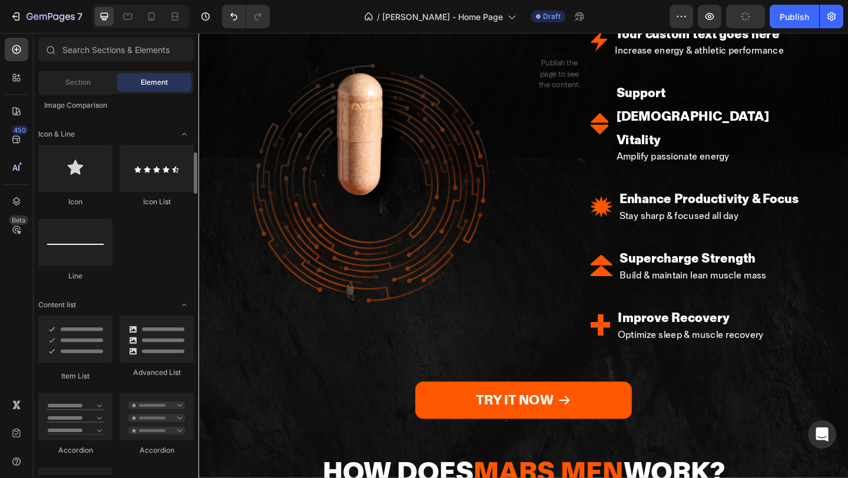
scroll to position [778, 0]
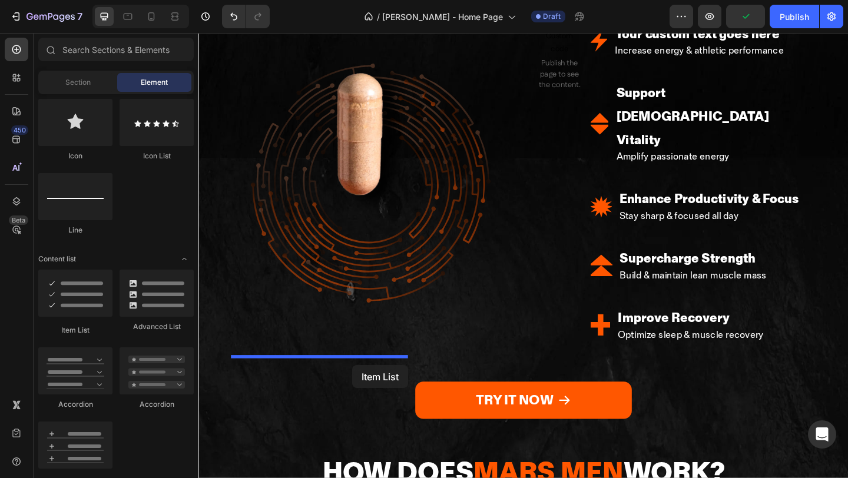
drag, startPoint x: 283, startPoint y: 337, endPoint x: 366, endPoint y: 394, distance: 100.6
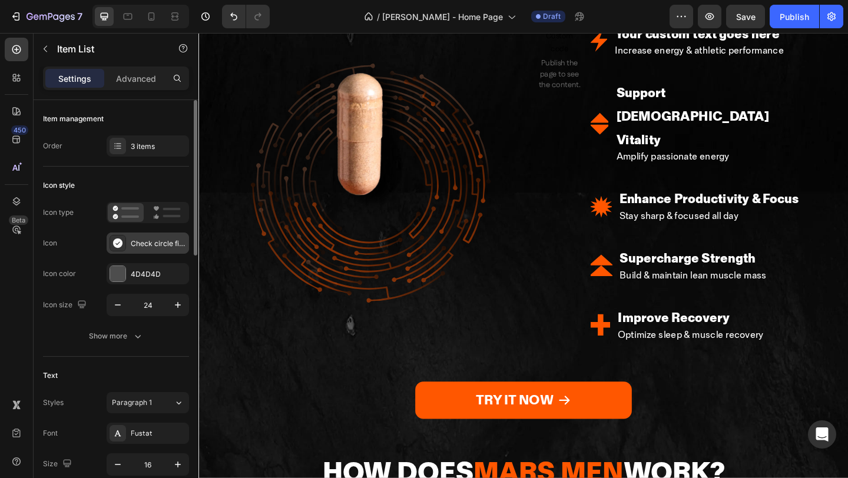
click at [130, 241] on div "Check circle filled" at bounding box center [148, 243] width 82 height 21
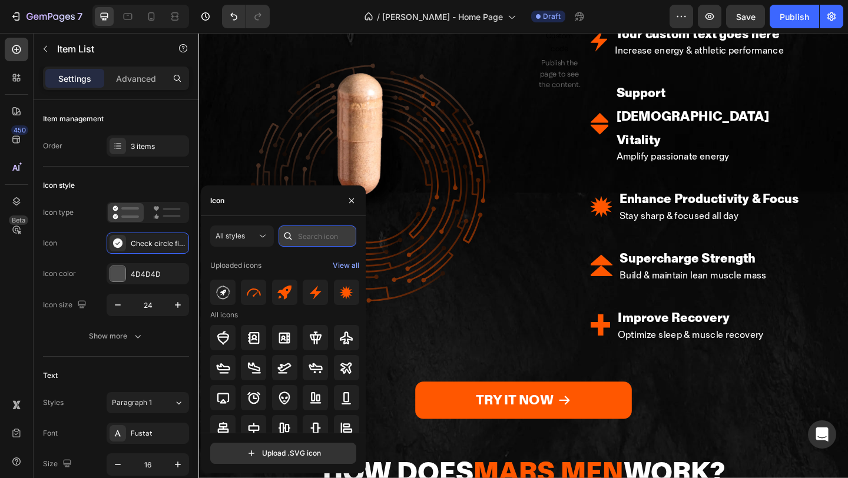
click at [305, 244] on input "text" at bounding box center [317, 236] width 78 height 21
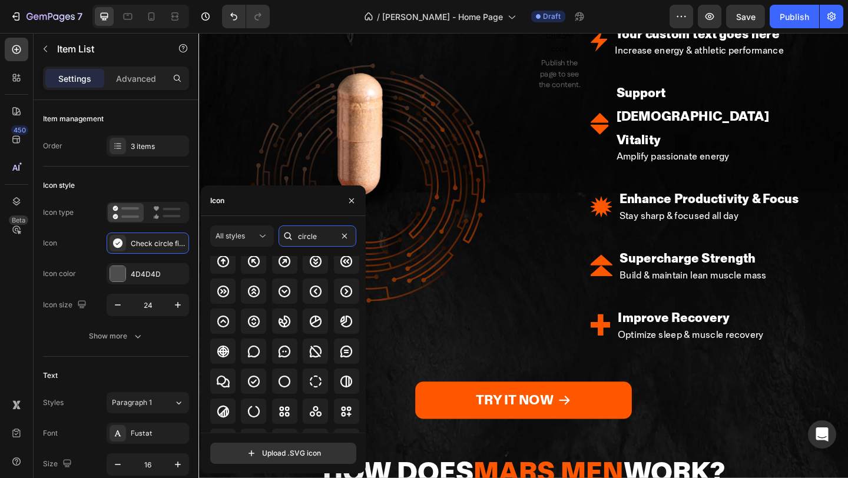
scroll to position [130, 0]
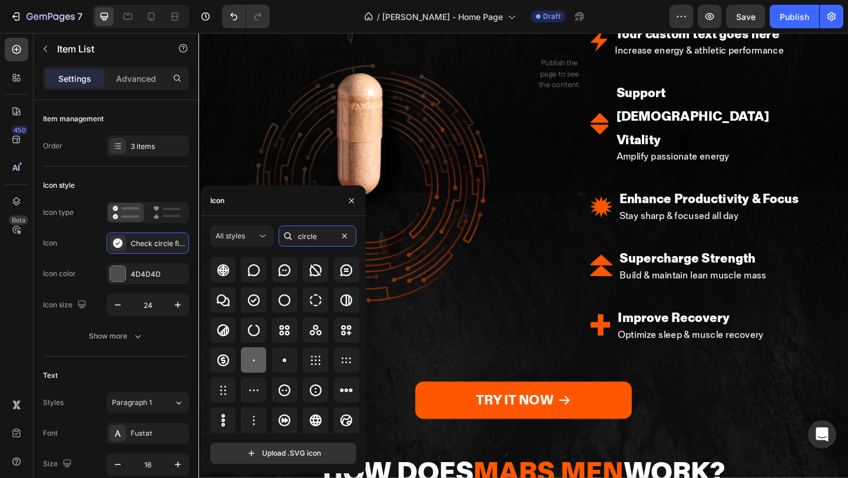
type input "circle"
click at [258, 369] on div at bounding box center [253, 359] width 25 height 25
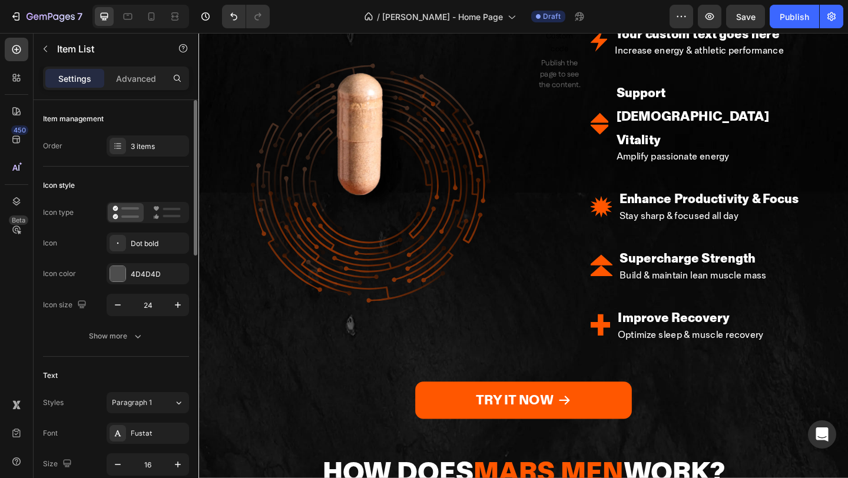
click at [171, 299] on button "button" at bounding box center [177, 304] width 21 height 21
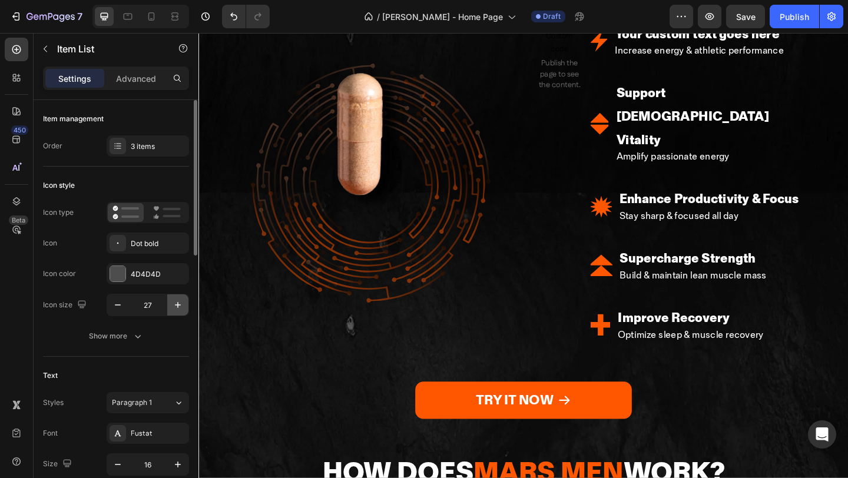
click at [171, 299] on button "button" at bounding box center [177, 304] width 21 height 21
click at [148, 304] on input "31" at bounding box center [147, 304] width 39 height 21
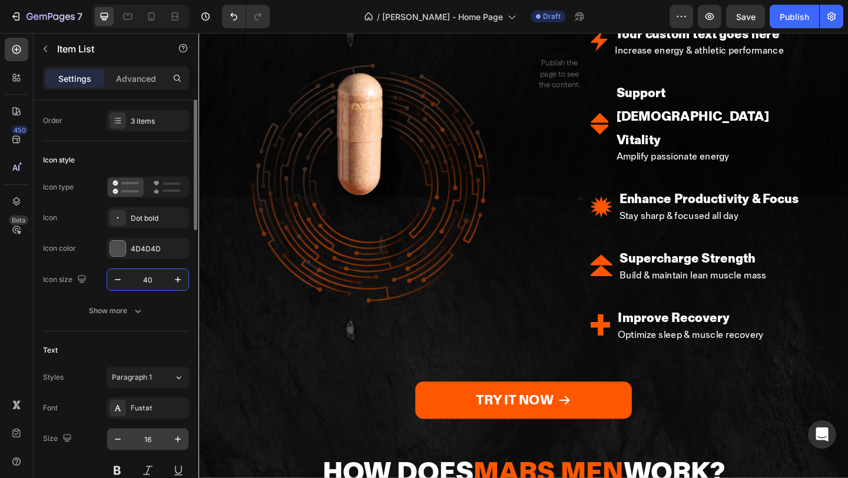
scroll to position [0, 0]
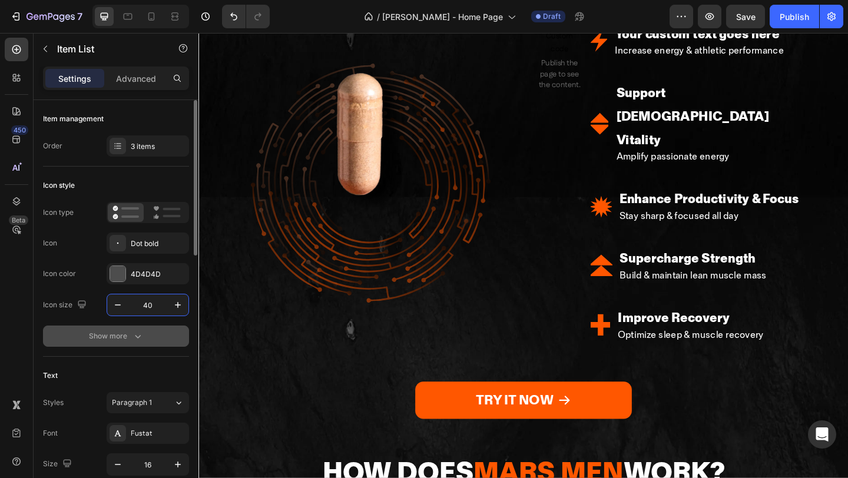
type input "40"
click at [115, 340] on div "Show more" at bounding box center [116, 336] width 55 height 12
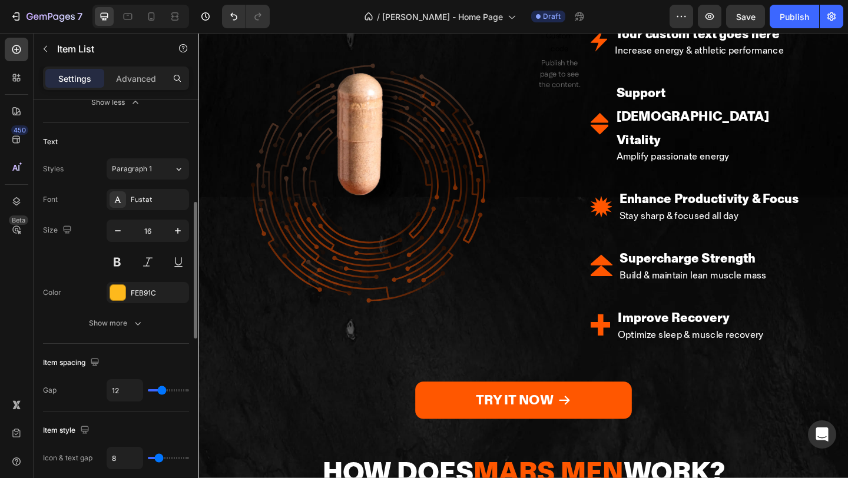
scroll to position [389, 0]
type input "3"
type input "0"
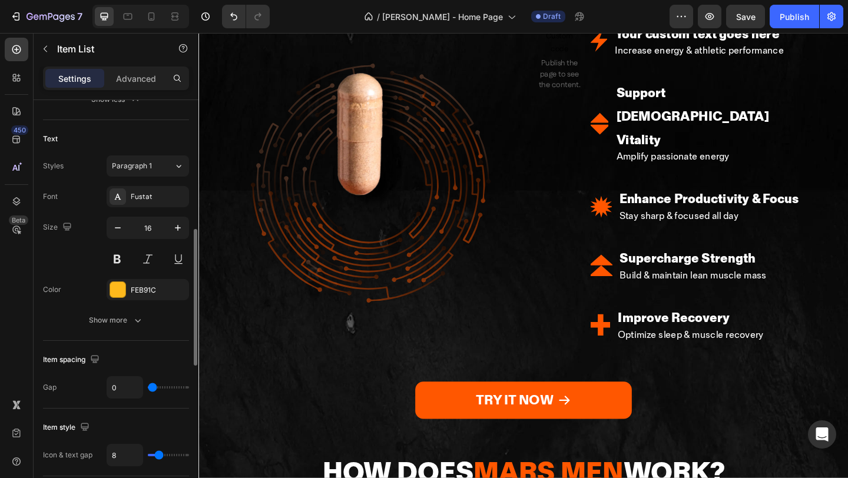
type input "0"
drag, startPoint x: 155, startPoint y: 388, endPoint x: 128, endPoint y: 388, distance: 27.1
click at [129, 388] on div "0" at bounding box center [148, 387] width 82 height 22
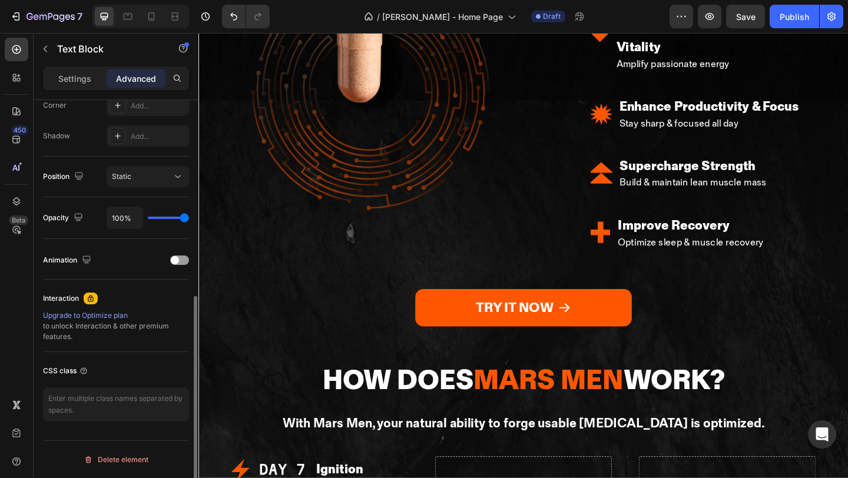
scroll to position [0, 0]
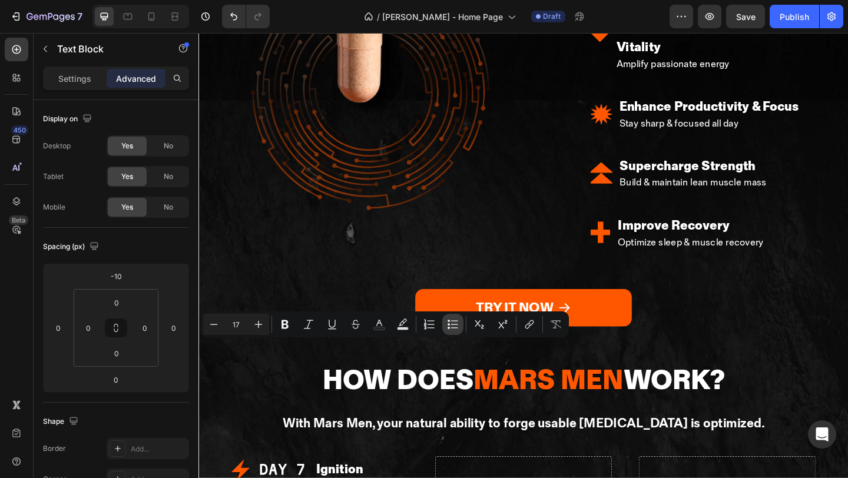
click at [446, 327] on button "Bulleted List" at bounding box center [452, 324] width 21 height 21
type input "17"
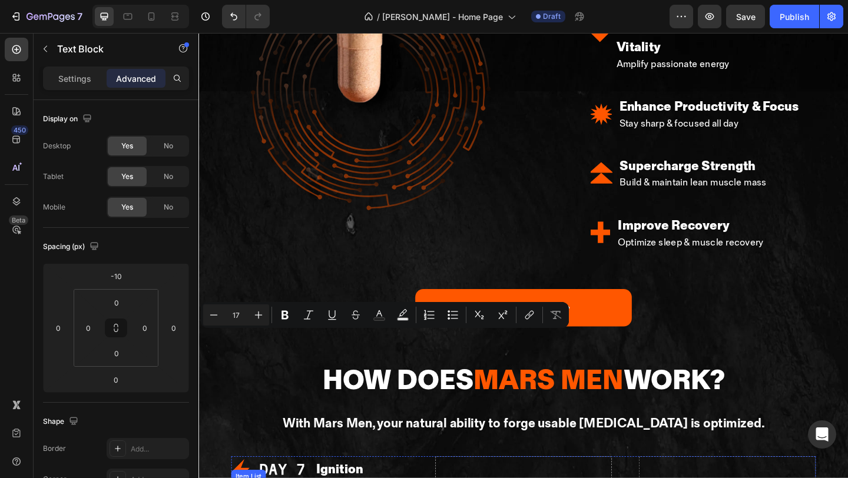
copy p "•"
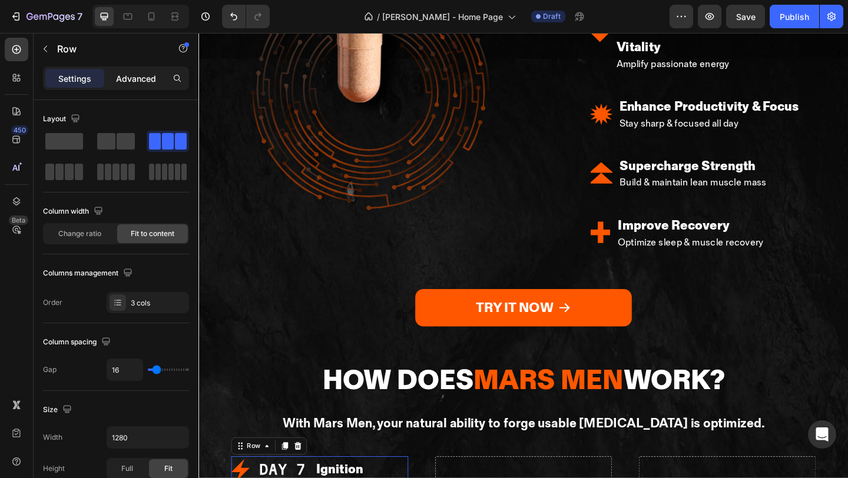
click at [134, 78] on p "Advanced" at bounding box center [136, 78] width 40 height 12
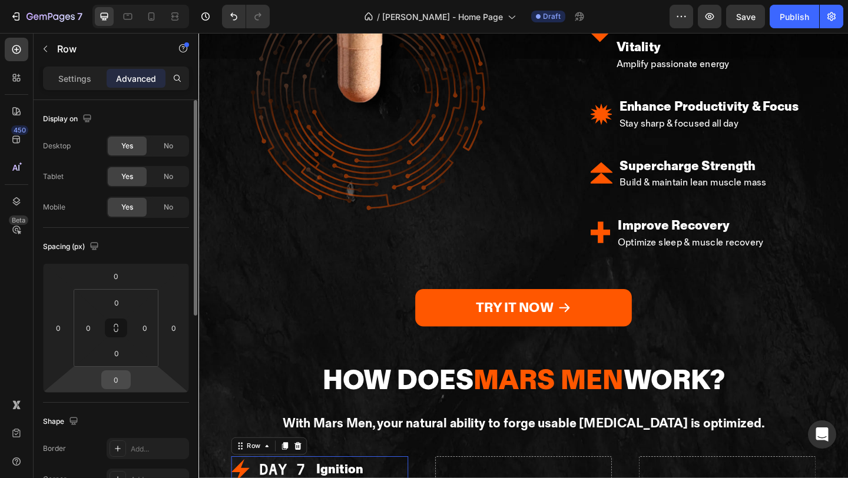
click at [119, 388] on div "0" at bounding box center [115, 379] width 29 height 19
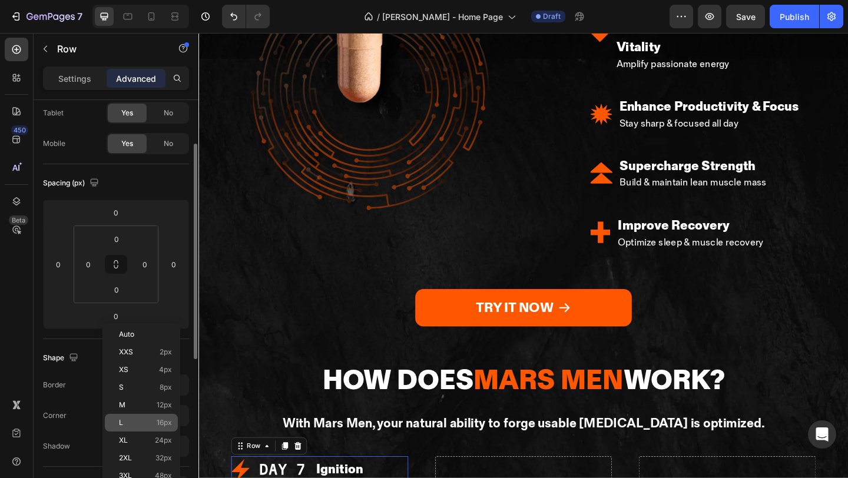
scroll to position [71, 0]
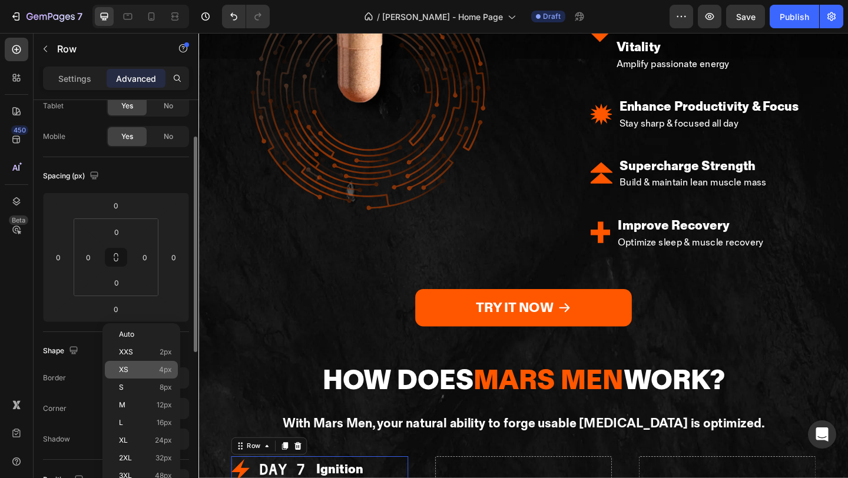
click at [146, 369] on p "XS 4px" at bounding box center [145, 370] width 53 height 8
type input "4"
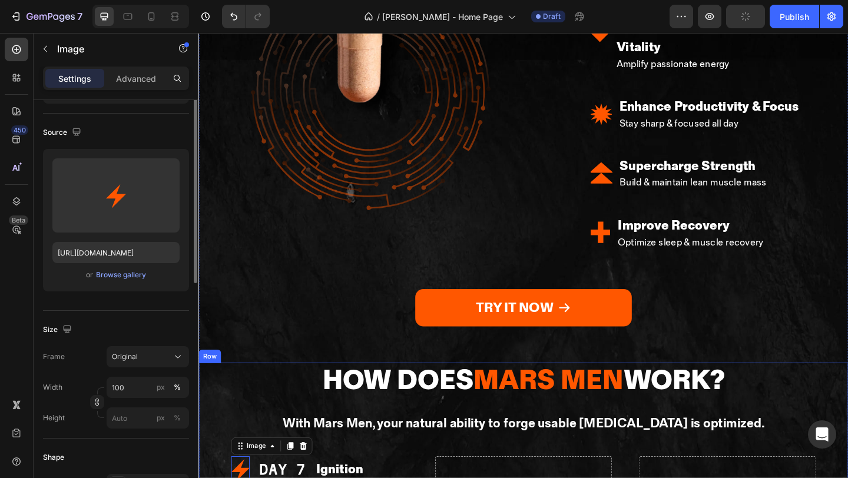
scroll to position [105, 0]
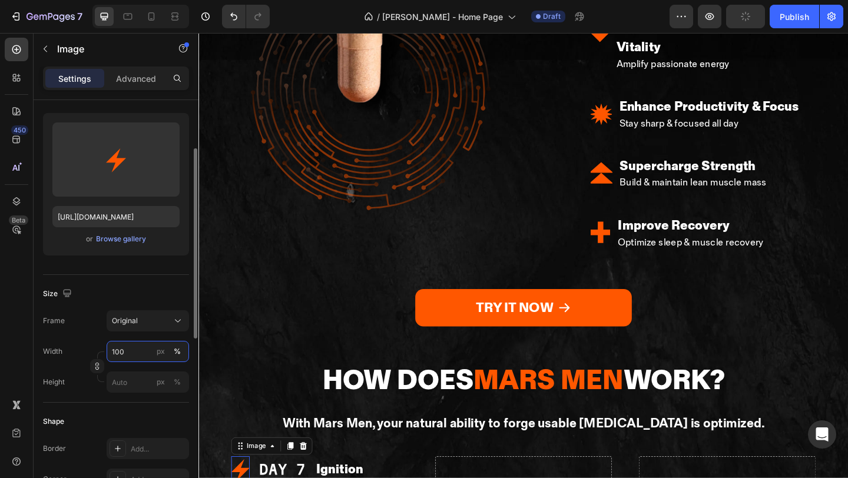
click at [144, 353] on input "100" at bounding box center [148, 351] width 82 height 21
click at [170, 375] on button "px" at bounding box center [177, 382] width 14 height 14
click at [134, 354] on input "100" at bounding box center [148, 351] width 82 height 21
type input "5"
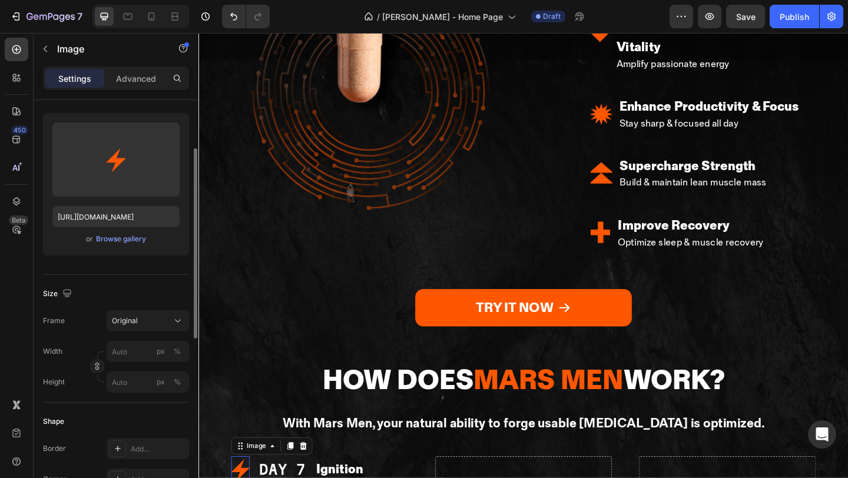
click at [90, 335] on div "Frame Original Width px % Height px %" at bounding box center [116, 351] width 146 height 82
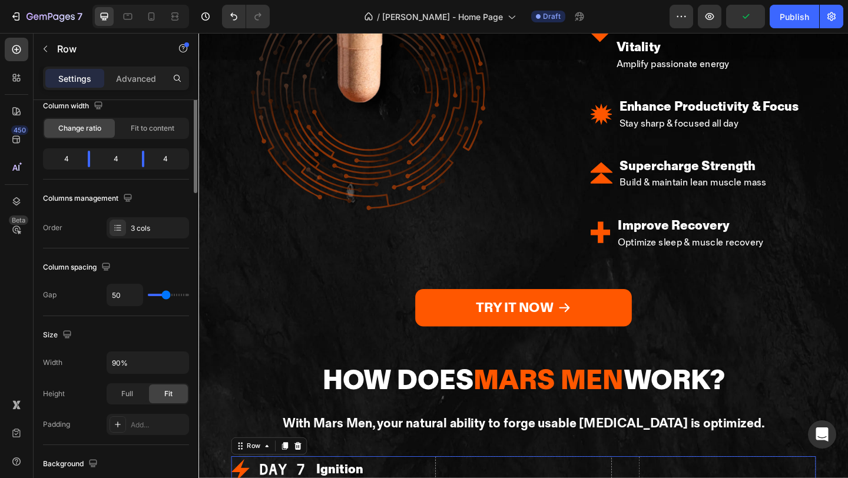
scroll to position [0, 0]
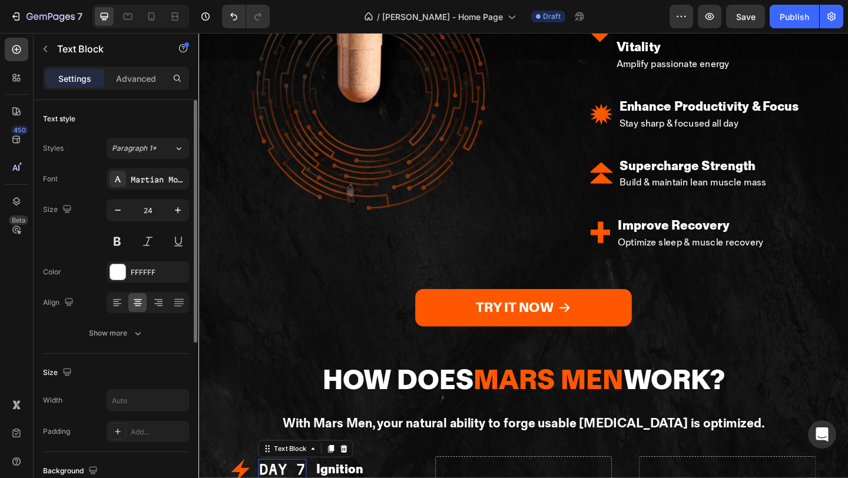
click at [110, 283] on div "Font Martian Mono Size 24 Color FFFFFF Align Show more" at bounding box center [116, 255] width 146 height 175
click at [117, 272] on div at bounding box center [117, 271] width 15 height 15
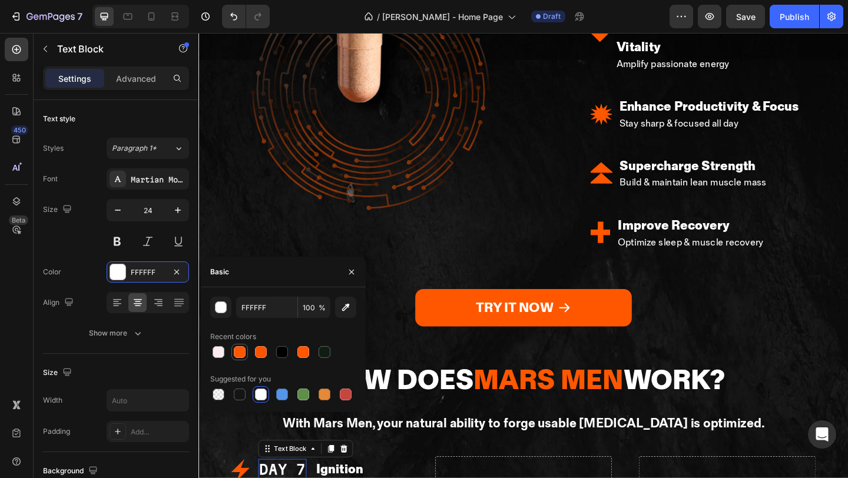
click at [238, 357] on div at bounding box center [240, 352] width 12 height 12
type input "FF5700"
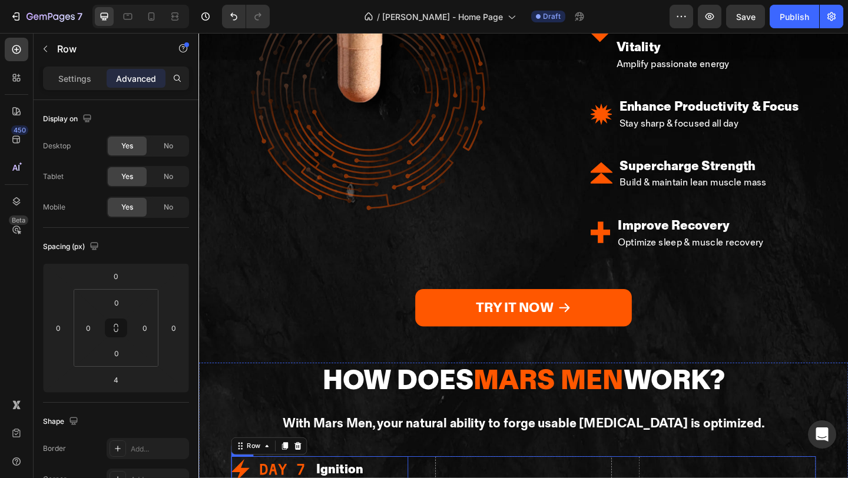
click at [95, 65] on div "Row" at bounding box center [101, 50] width 134 height 34
click at [94, 74] on div "Settings" at bounding box center [74, 78] width 59 height 19
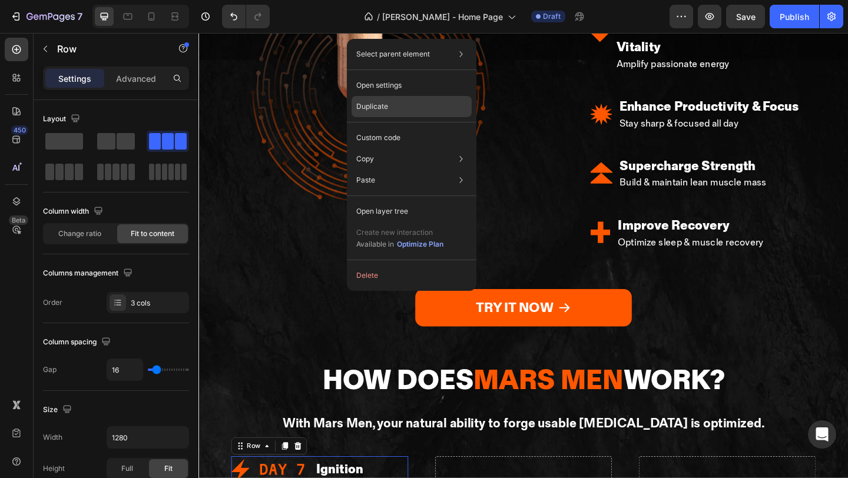
click at [425, 127] on div "Duplicate" at bounding box center [412, 137] width 120 height 21
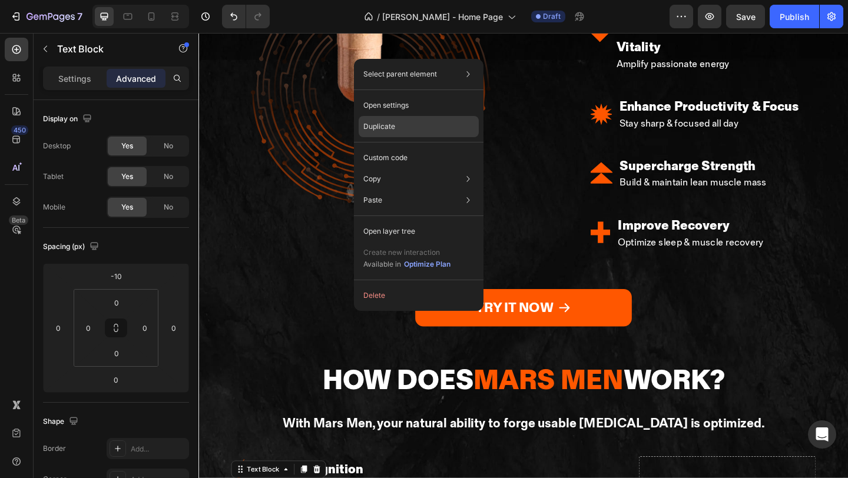
click at [406, 147] on div "Duplicate" at bounding box center [419, 157] width 120 height 21
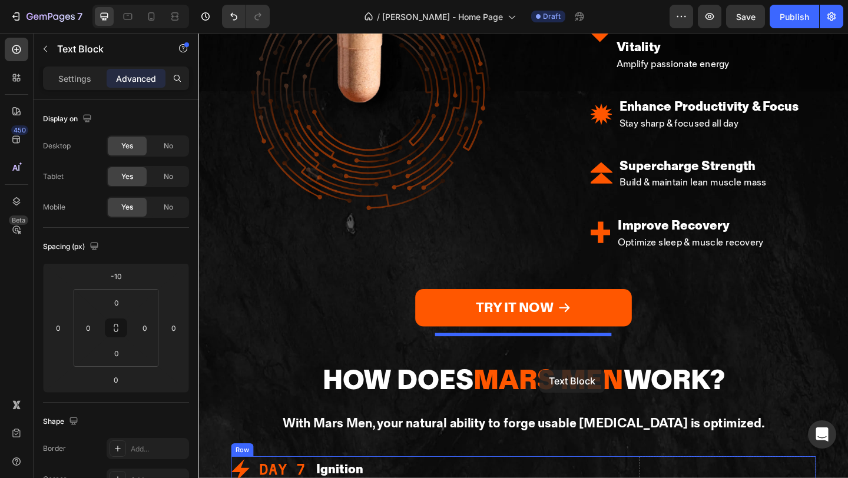
drag, startPoint x: 272, startPoint y: 345, endPoint x: 569, endPoint y: 399, distance: 302.2
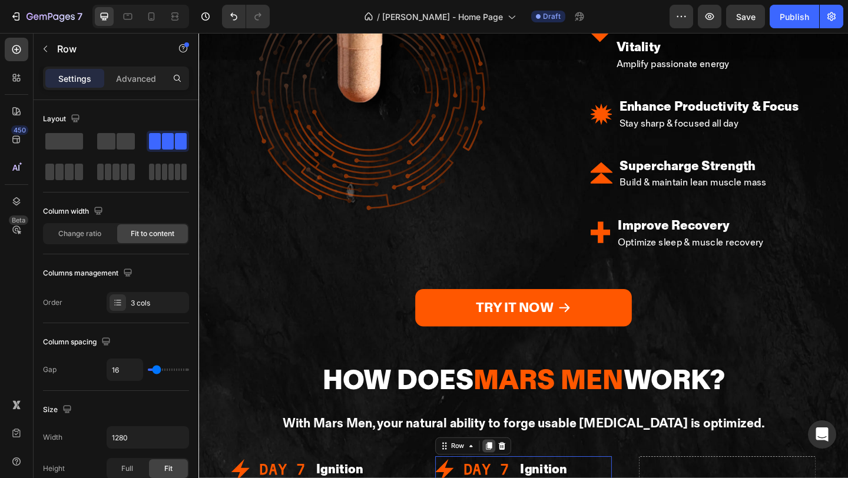
click at [517, 478] on icon at bounding box center [513, 482] width 9 height 9
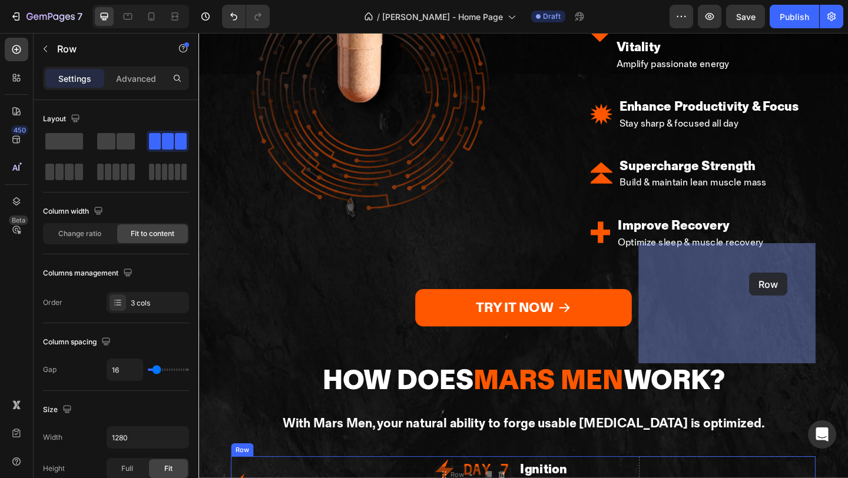
drag, startPoint x: 617, startPoint y: 310, endPoint x: 788, endPoint y: 292, distance: 172.3
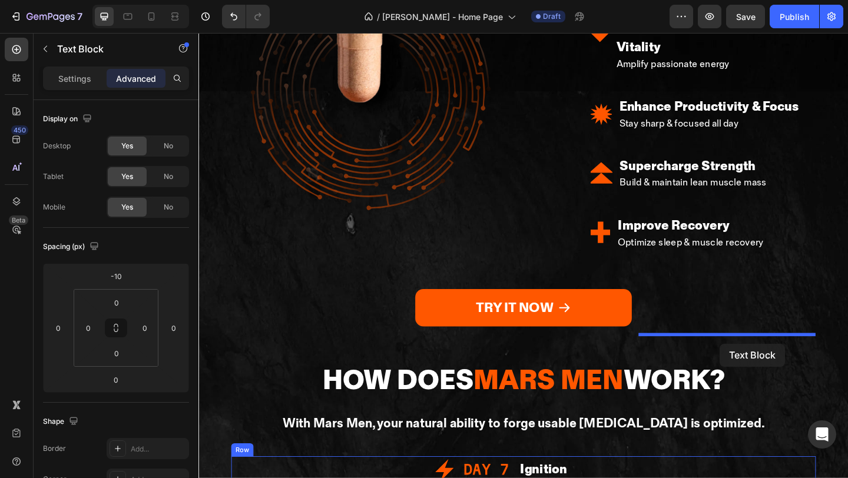
drag, startPoint x: 625, startPoint y: 393, endPoint x: 765, endPoint y: 371, distance: 141.9
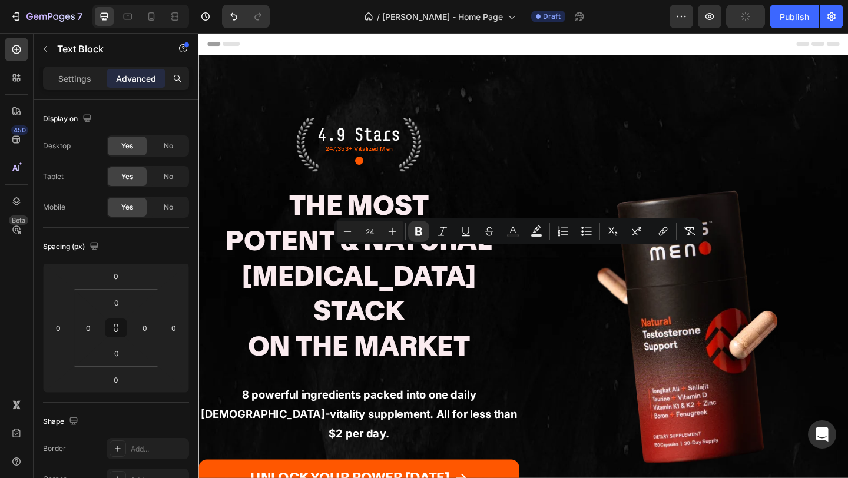
scroll to position [2168, 0]
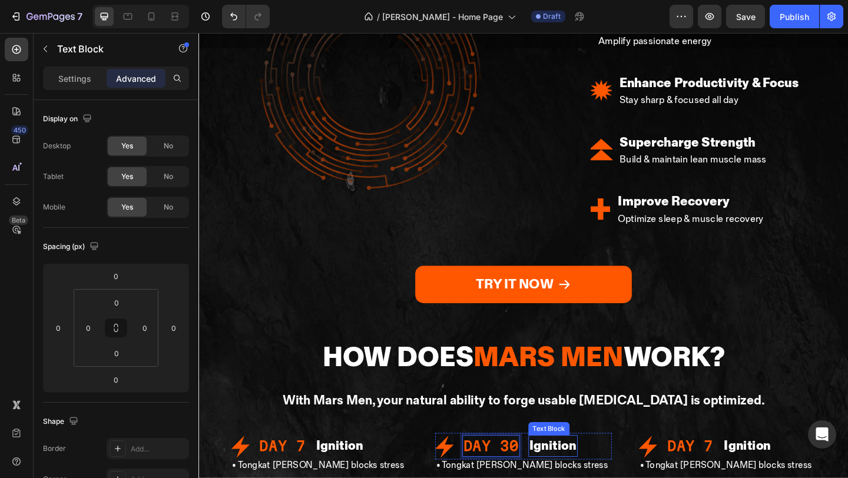
click at [561, 473] on strong "Ignition" at bounding box center [583, 481] width 51 height 17
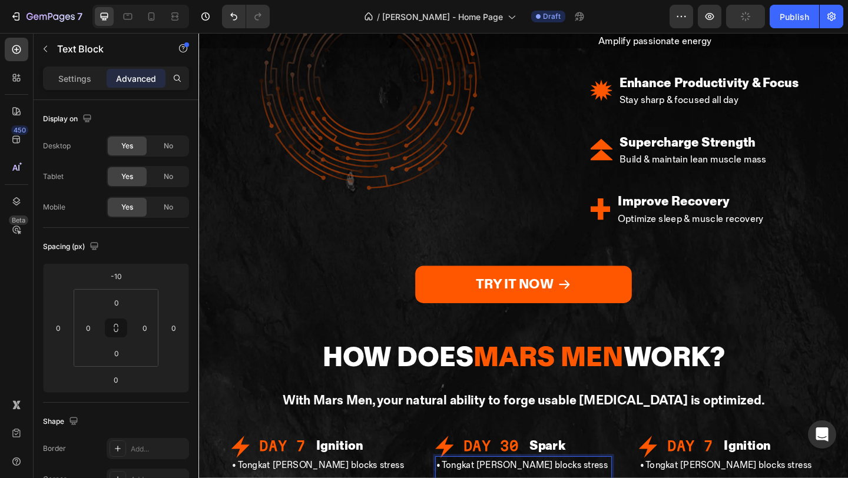
drag, startPoint x: 470, startPoint y: 297, endPoint x: 619, endPoint y: 347, distance: 156.6
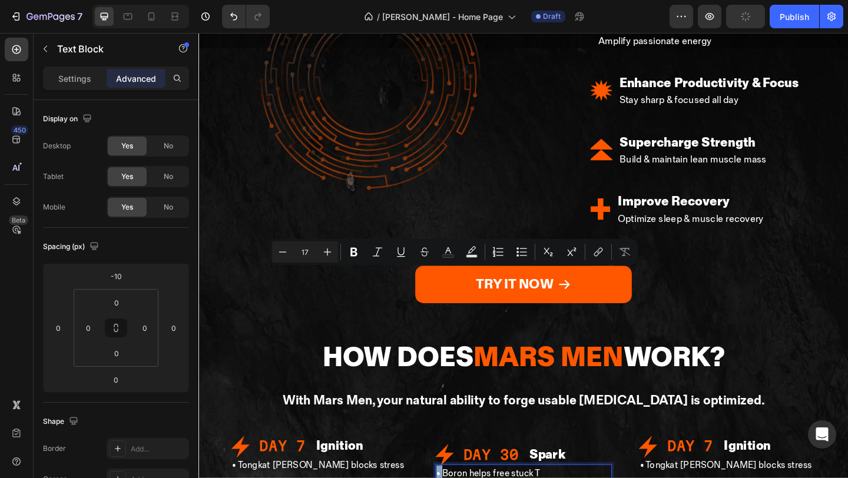
copy p "•"
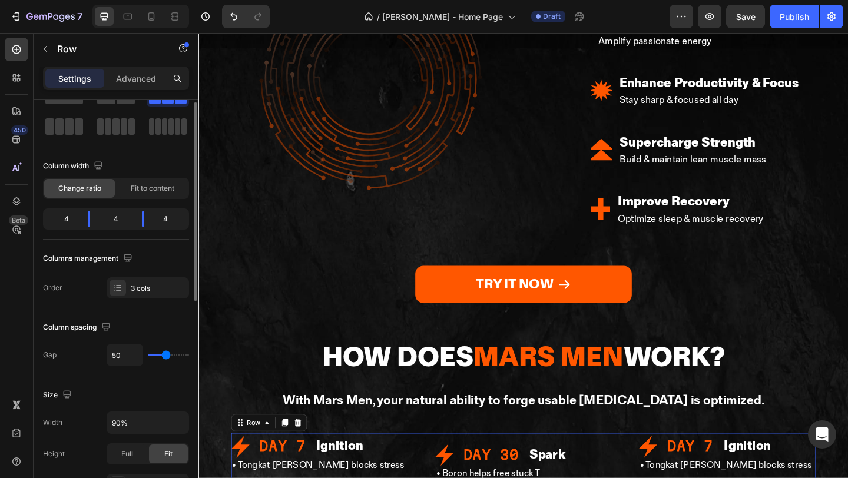
scroll to position [70, 0]
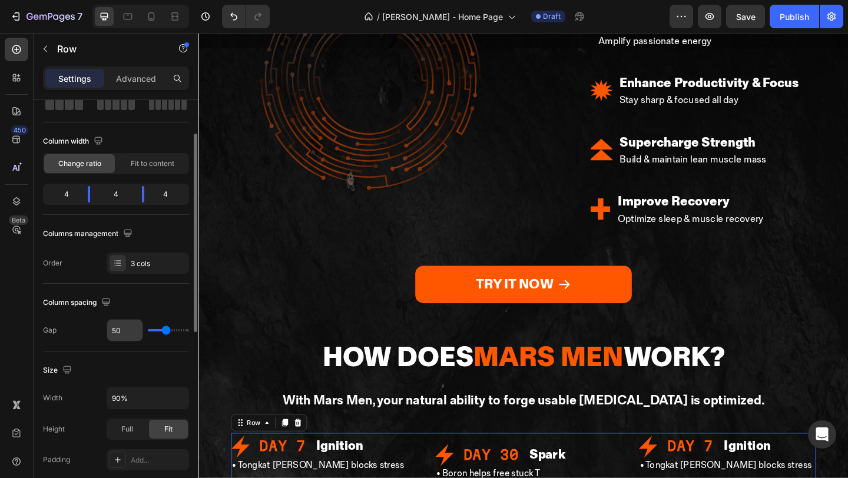
click at [130, 328] on input "50" at bounding box center [124, 330] width 35 height 21
type input "3"
type input "36"
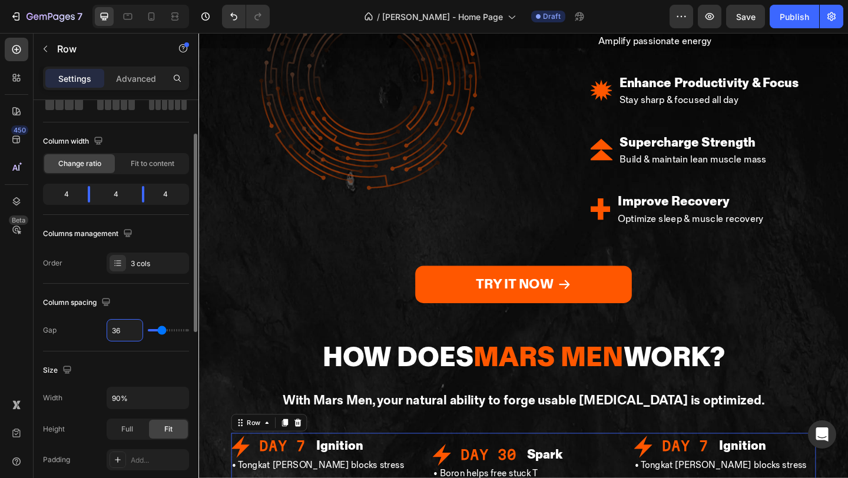
type input "36"
click at [163, 308] on div "Column spacing" at bounding box center [116, 302] width 146 height 19
click at [177, 18] on icon at bounding box center [174, 19] width 7 height 2
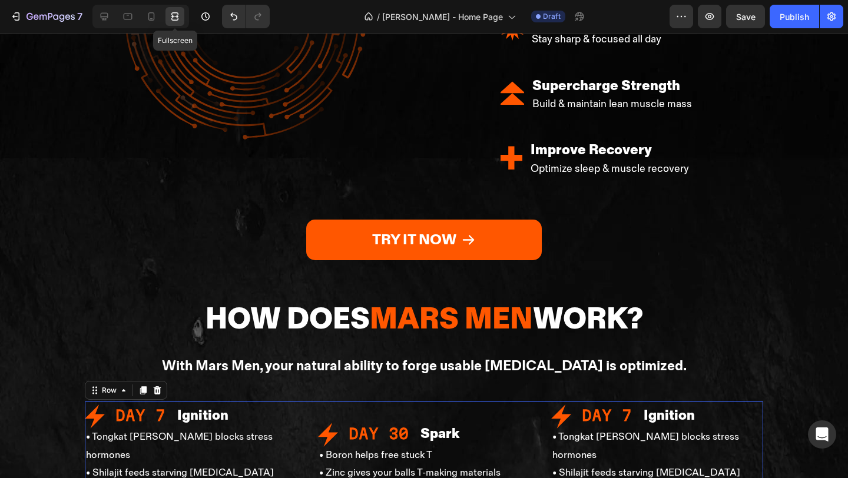
scroll to position [2176, 0]
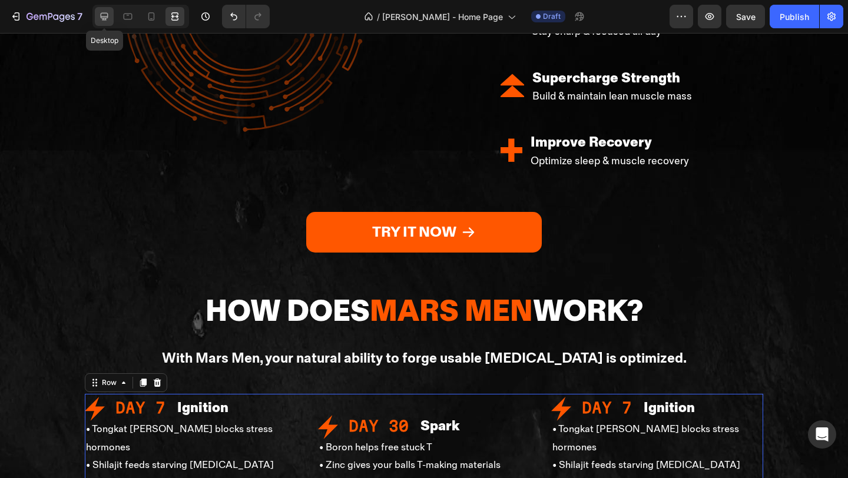
click at [100, 20] on icon at bounding box center [104, 17] width 12 height 12
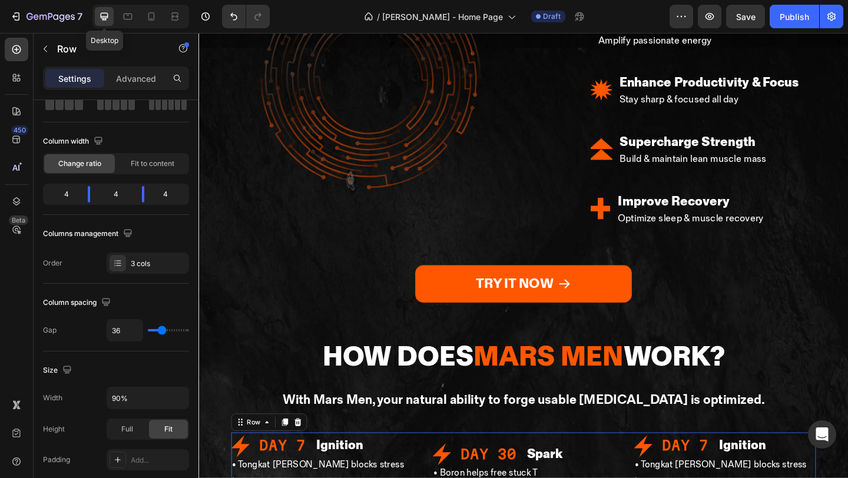
scroll to position [2168, 0]
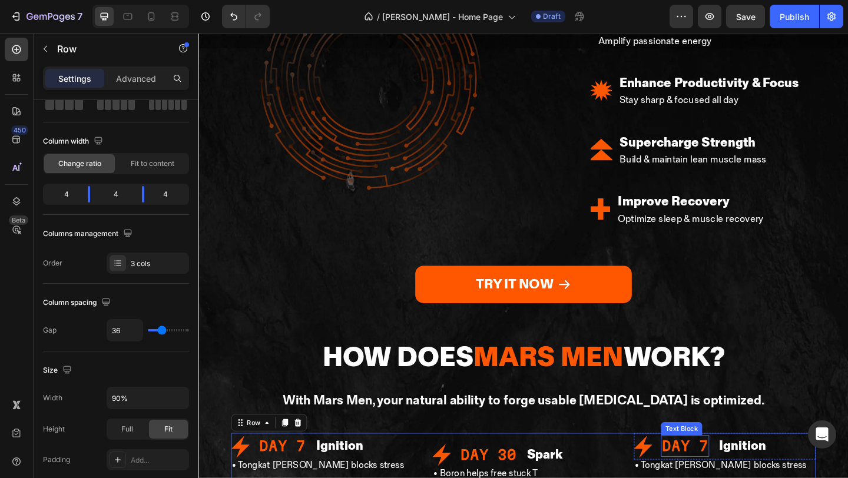
click at [740, 473] on strong "Day 7" at bounding box center [727, 481] width 50 height 17
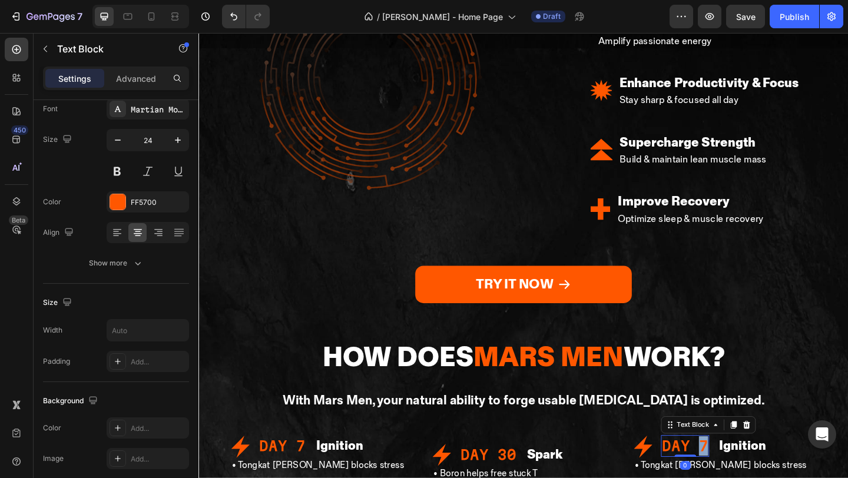
scroll to position [0, 0]
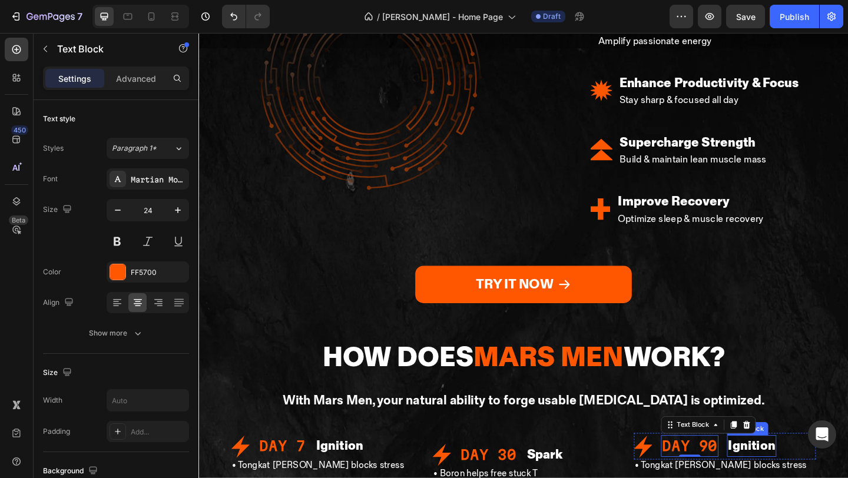
click at [795, 473] on strong "Ignition" at bounding box center [799, 481] width 51 height 17
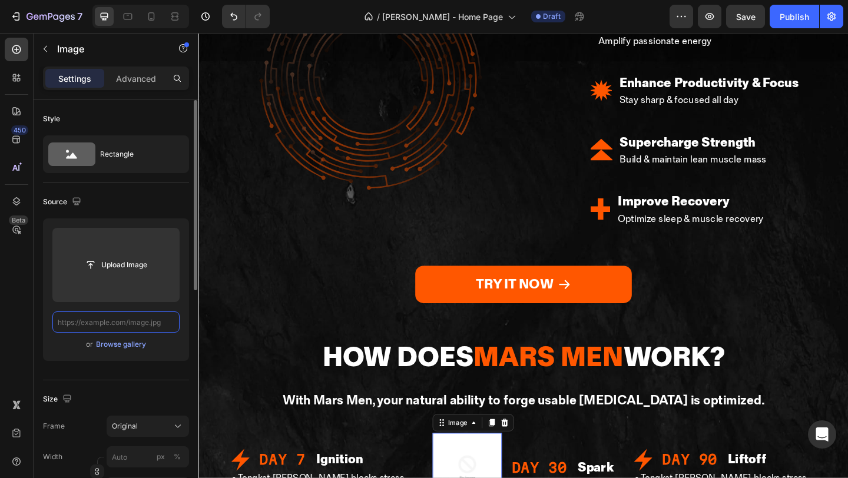
paste input "[URL][DOMAIN_NAME]"
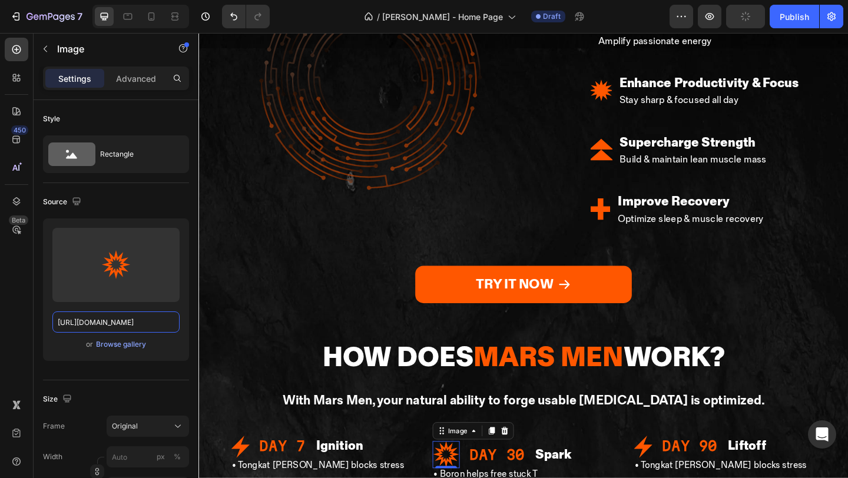
type input "[URL][DOMAIN_NAME]"
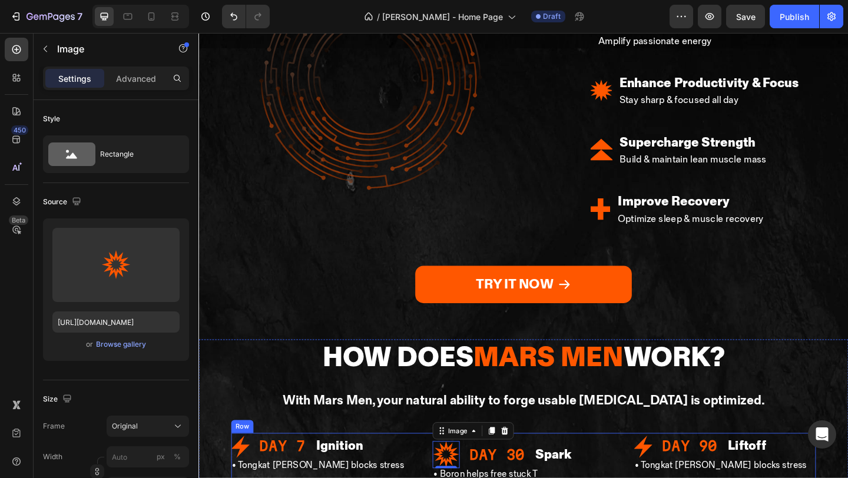
click at [681, 468] on img at bounding box center [682, 482] width 20 height 29
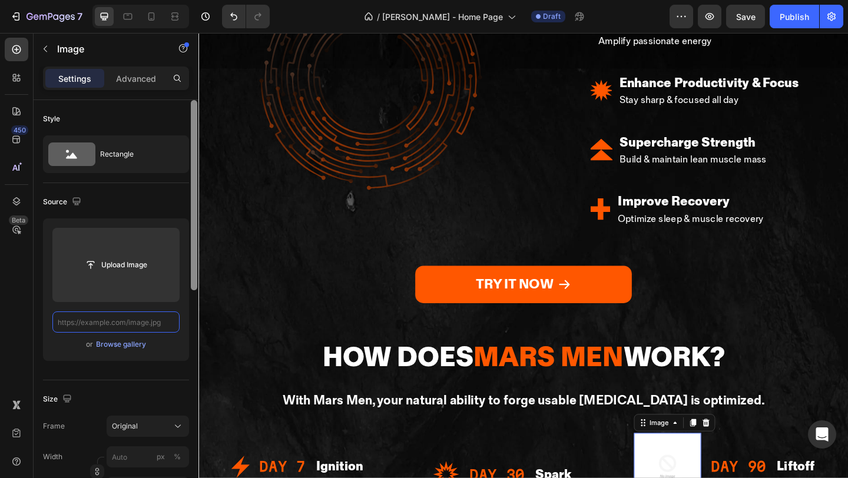
paste input "[URL][DOMAIN_NAME]"
type input "[URL][DOMAIN_NAME]"
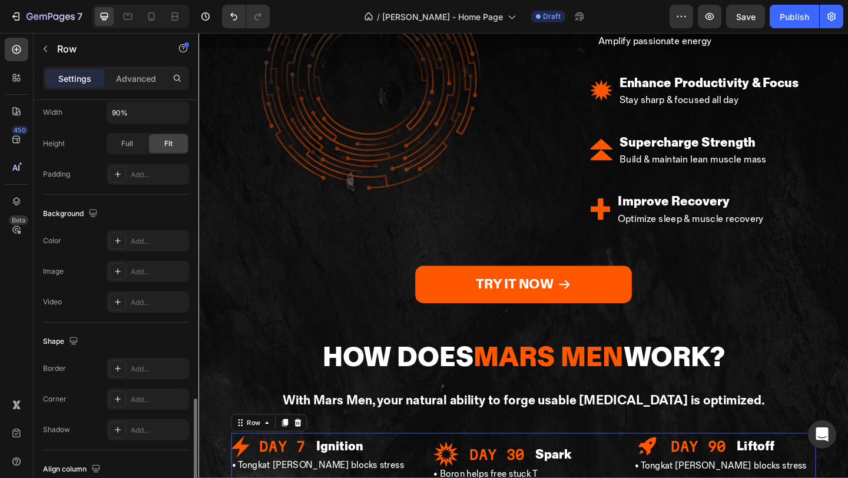
scroll to position [441, 0]
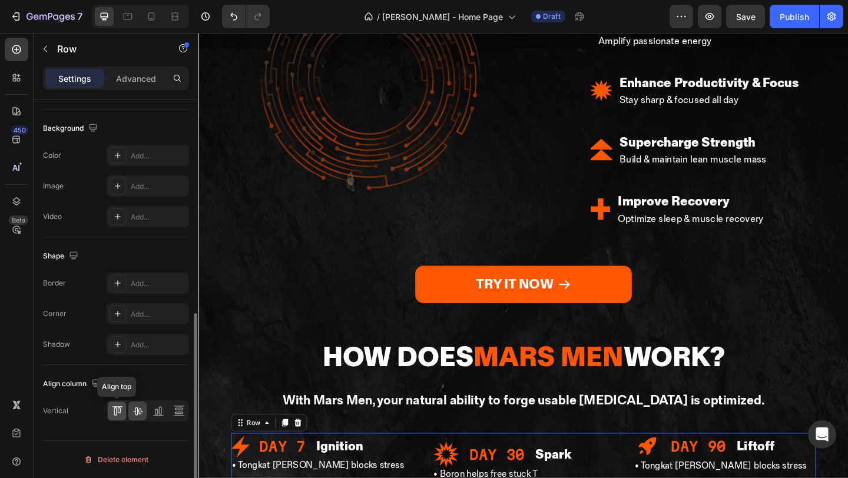
click at [119, 411] on icon at bounding box center [117, 411] width 12 height 12
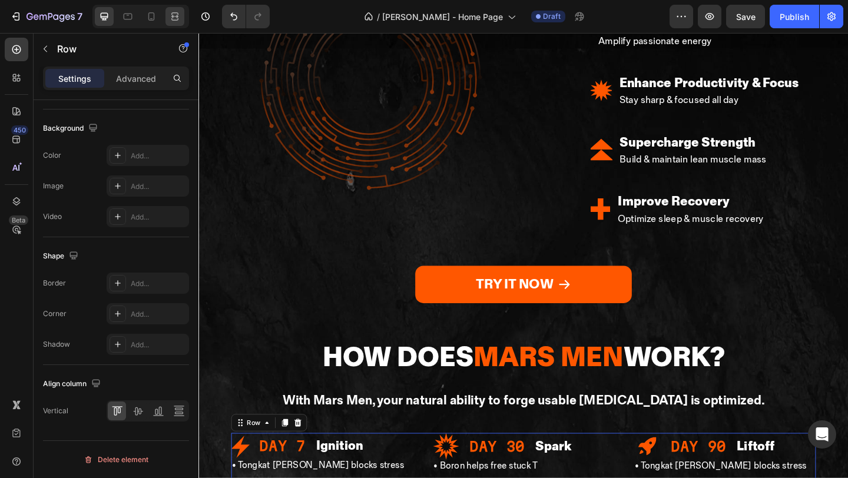
click at [171, 13] on icon at bounding box center [175, 17] width 12 height 12
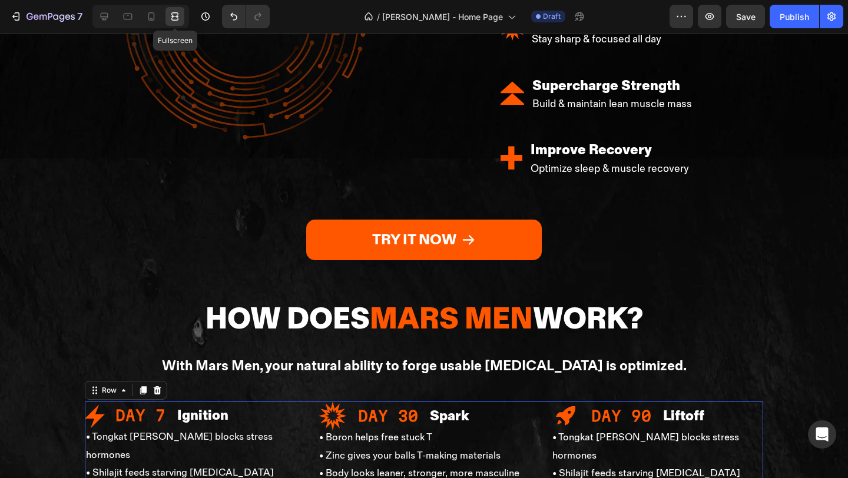
scroll to position [2176, 0]
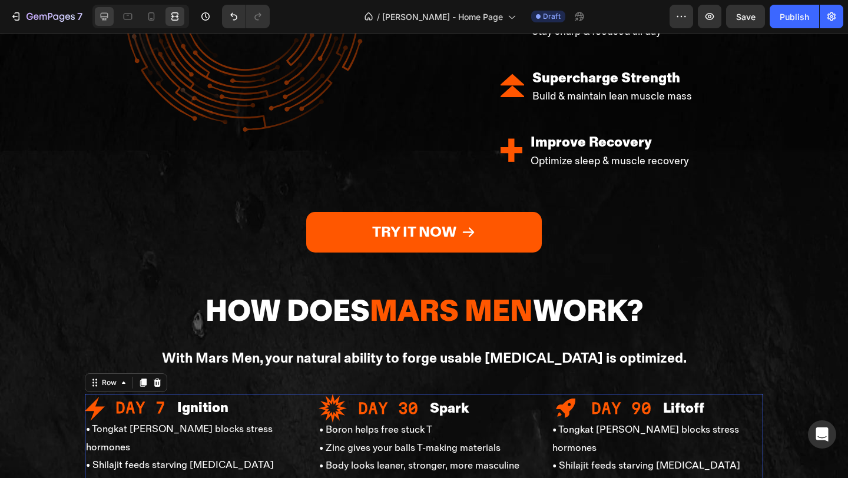
click at [97, 20] on div at bounding box center [104, 16] width 19 height 19
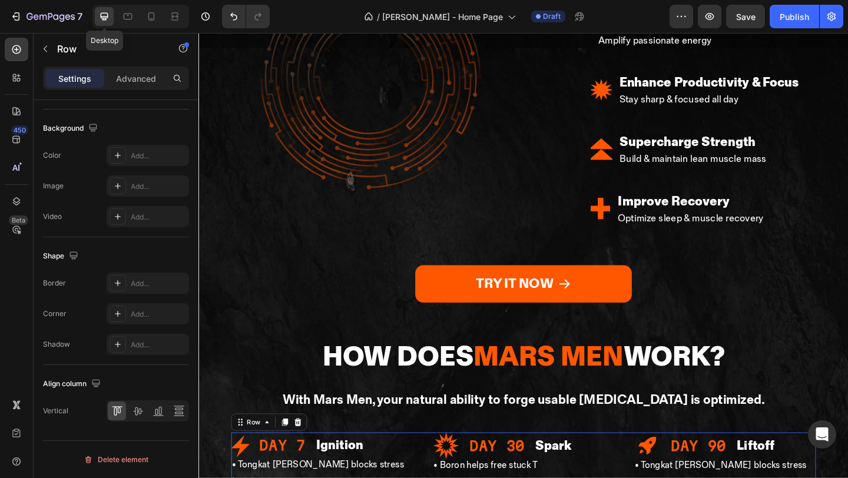
scroll to position [2168, 0]
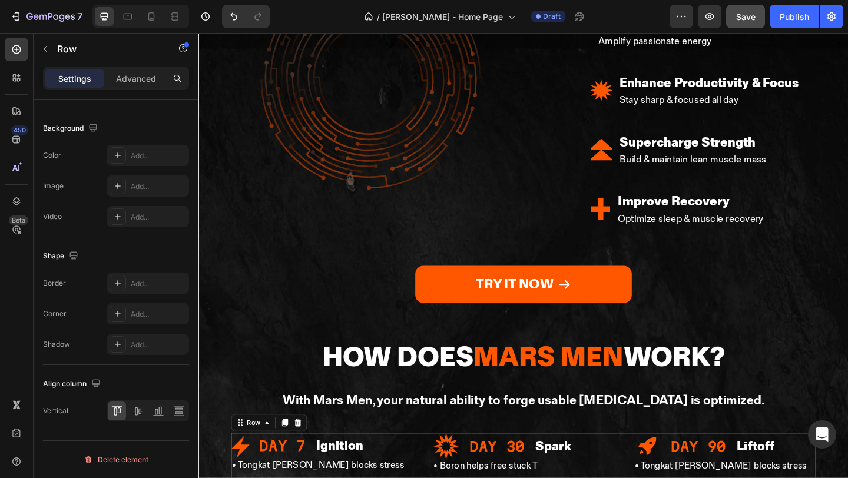
click at [749, 17] on span "Save" at bounding box center [745, 17] width 19 height 10
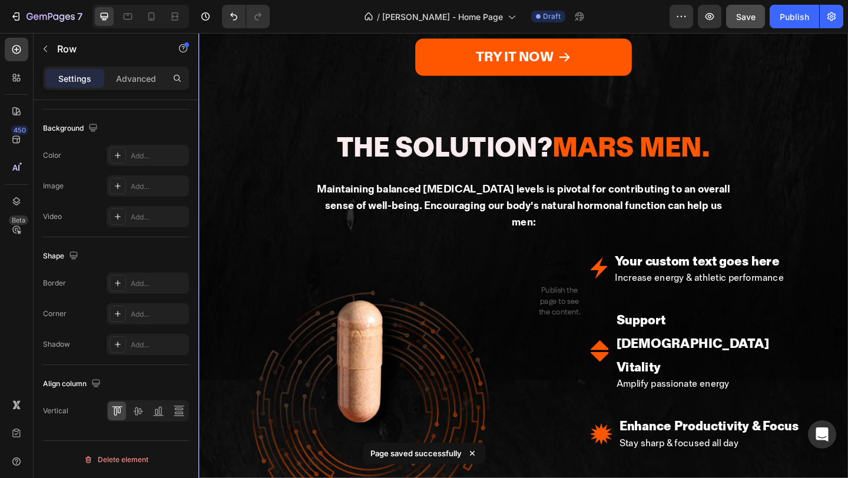
scroll to position [1715, 0]
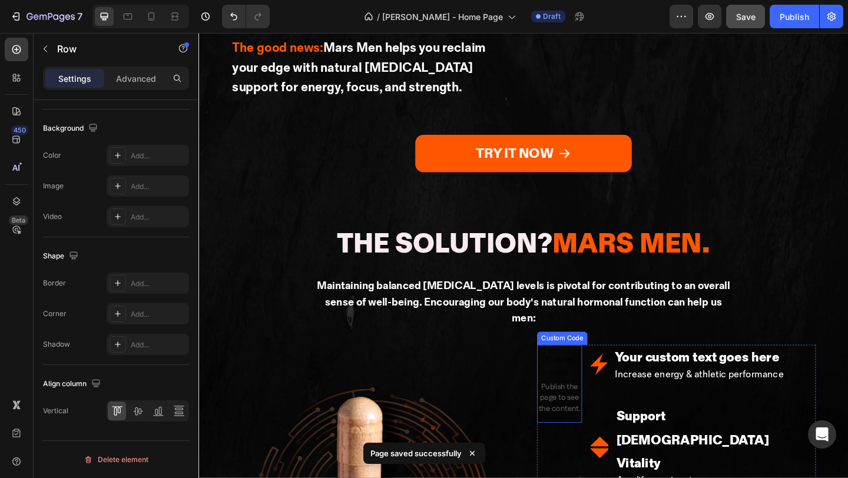
click at [588, 412] on span "Publish the page to see the content." at bounding box center [590, 429] width 49 height 35
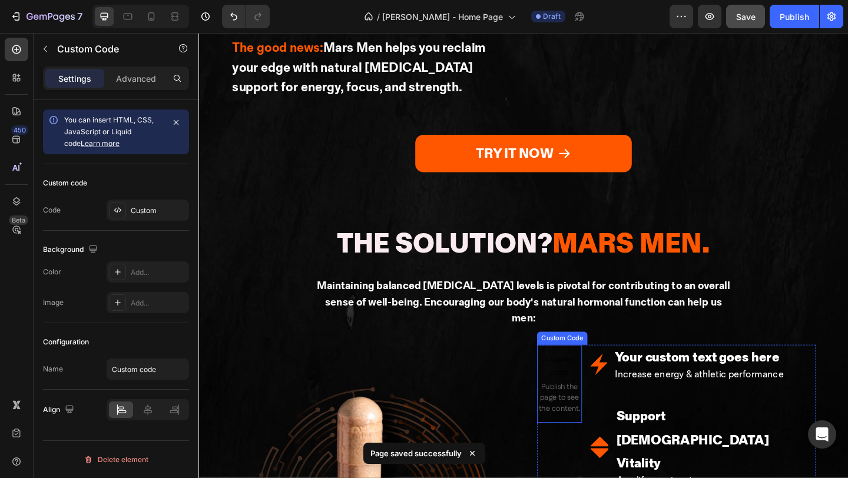
scroll to position [0, 0]
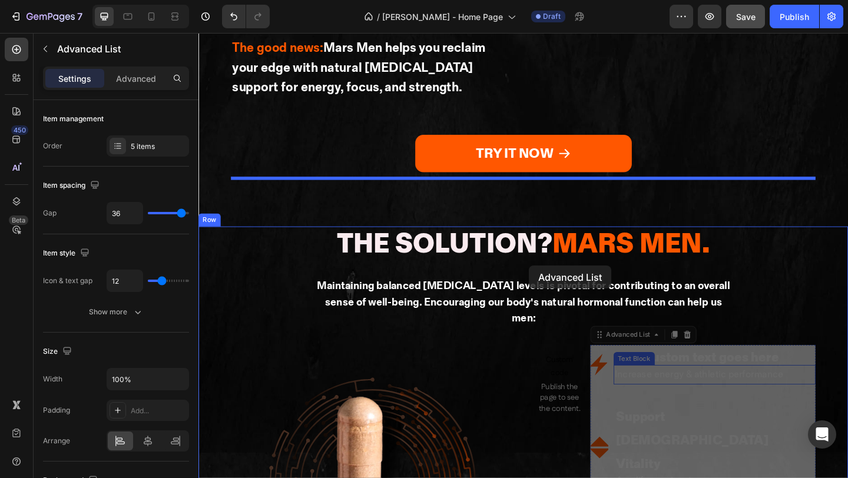
drag, startPoint x: 650, startPoint y: 240, endPoint x: 558, endPoint y: 286, distance: 103.2
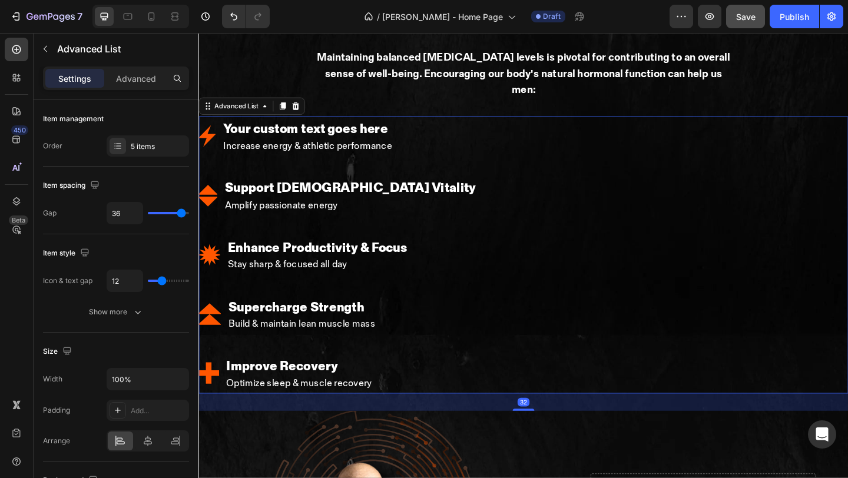
scroll to position [1987, 0]
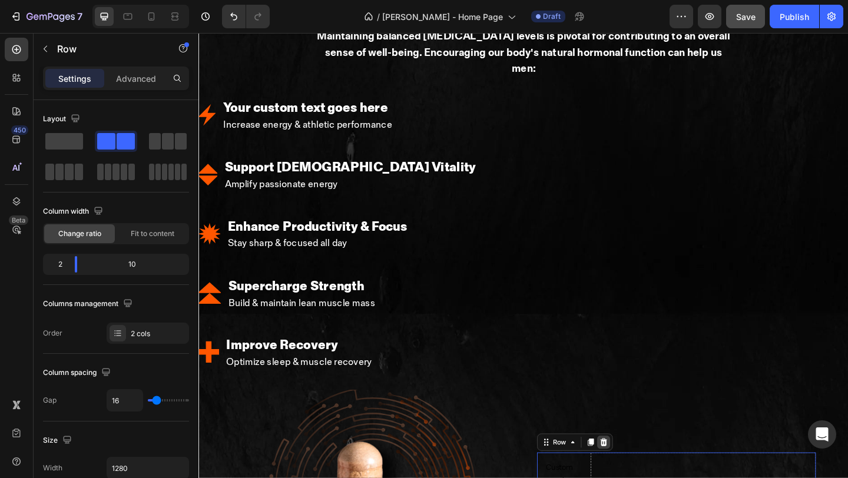
click at [638, 473] on icon at bounding box center [638, 477] width 9 height 9
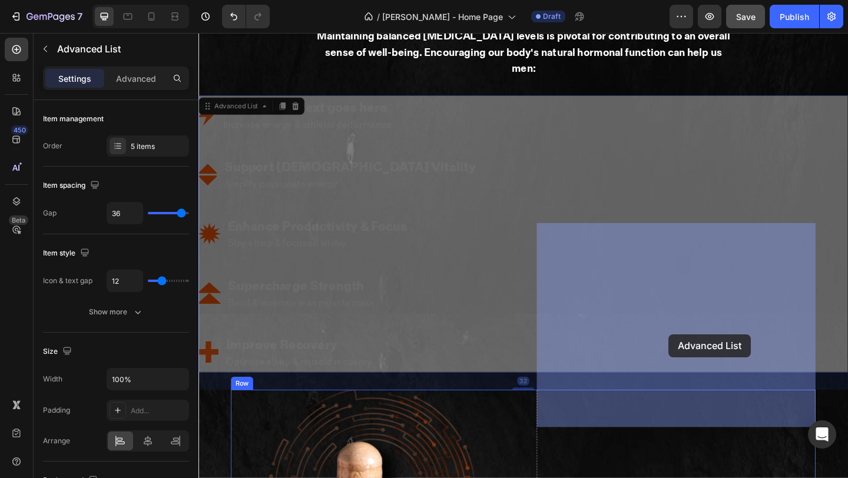
drag, startPoint x: 560, startPoint y: 156, endPoint x: 714, endPoint y: 360, distance: 255.2
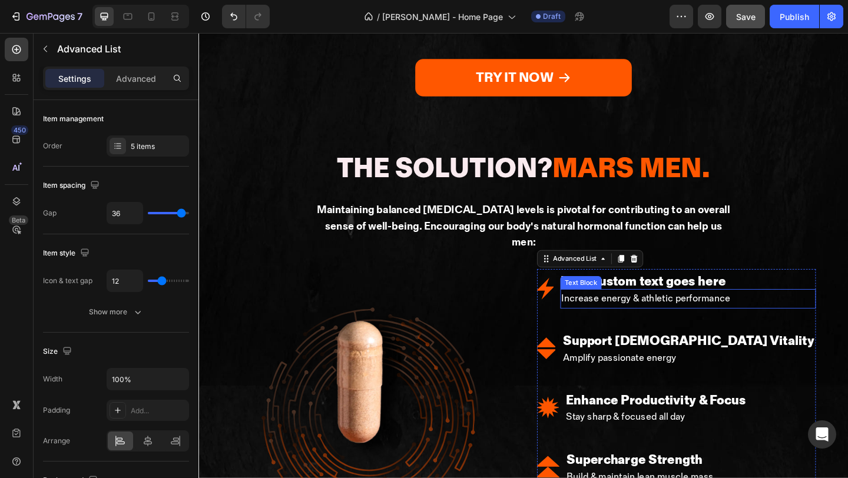
scroll to position [1818, 0]
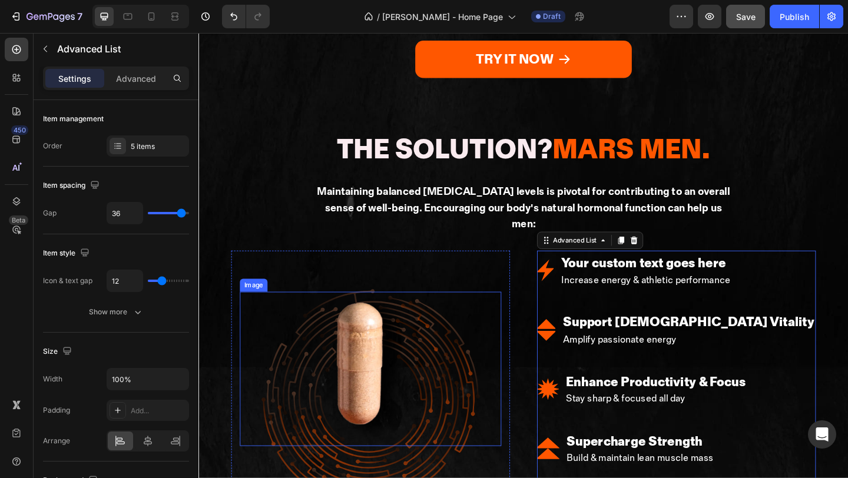
click at [426, 314] on img at bounding box center [385, 398] width 97 height 168
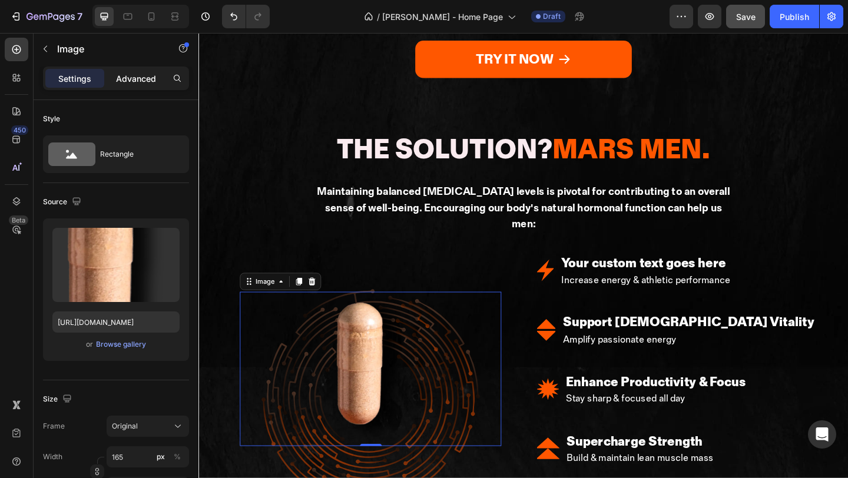
click at [147, 87] on div "Advanced" at bounding box center [136, 78] width 59 height 19
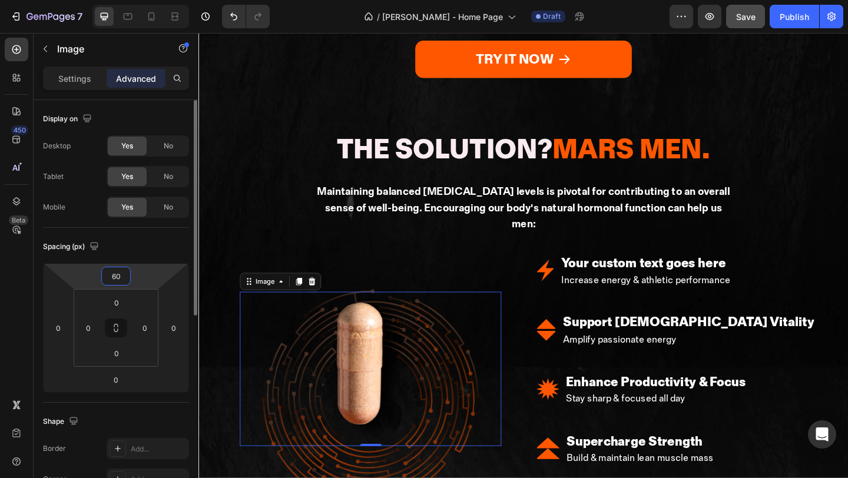
click at [126, 274] on input "60" at bounding box center [116, 276] width 24 height 18
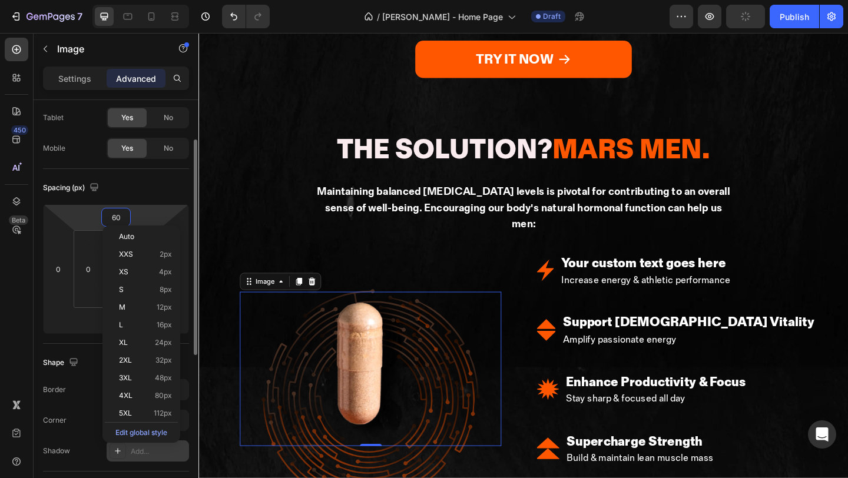
scroll to position [65, 0]
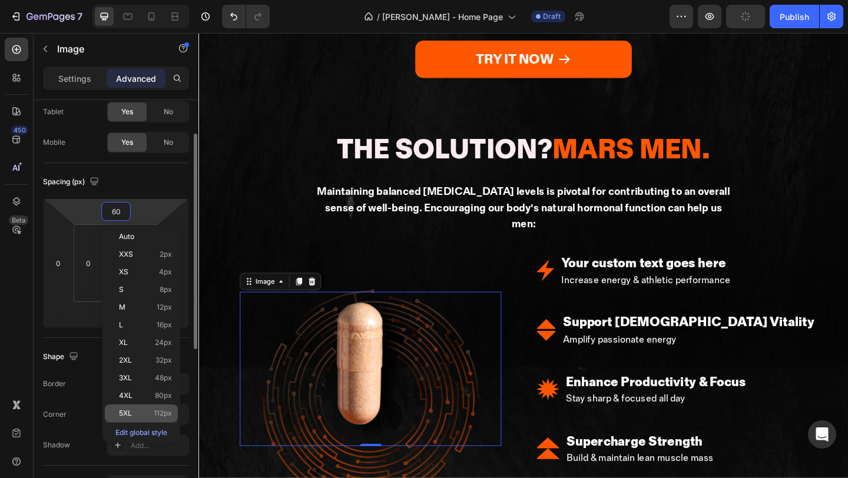
click at [143, 410] on p "5XL 112px" at bounding box center [145, 413] width 53 height 8
type input "112"
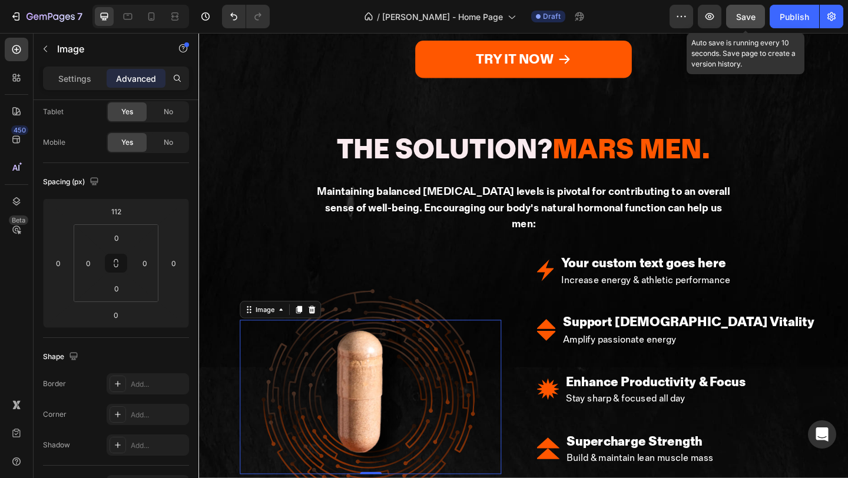
click at [753, 18] on span "Save" at bounding box center [745, 17] width 19 height 10
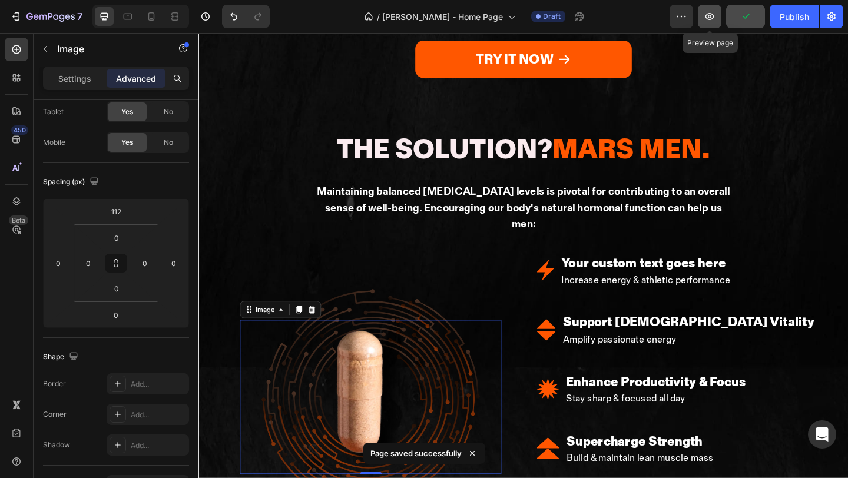
click at [714, 22] on icon "button" at bounding box center [710, 17] width 12 height 12
click at [693, 23] on button "button" at bounding box center [681, 17] width 24 height 24
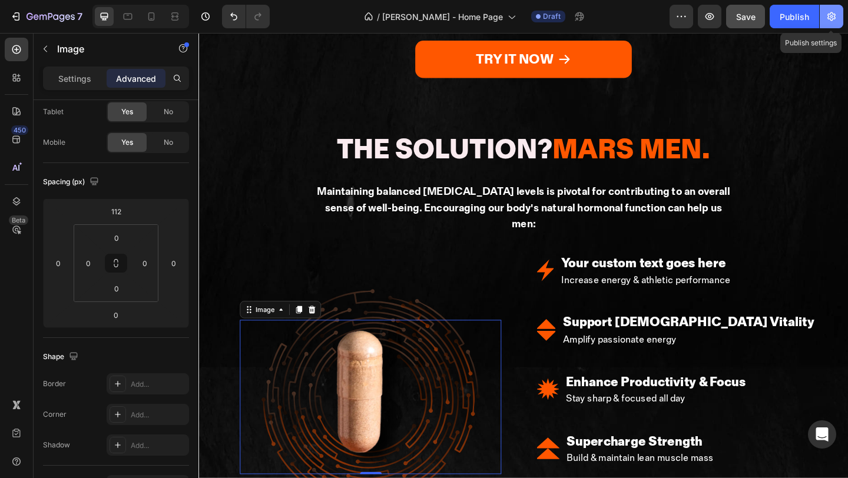
click at [832, 18] on icon "button" at bounding box center [831, 17] width 12 height 12
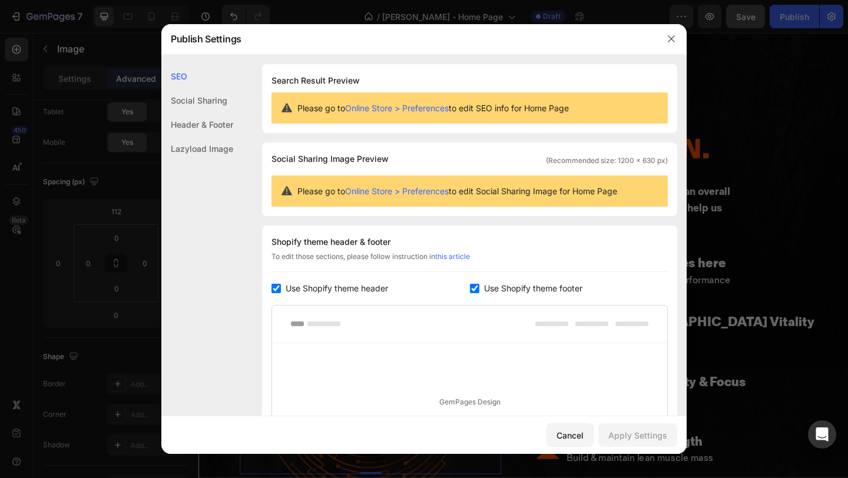
click at [202, 112] on div "Social Sharing" at bounding box center [197, 124] width 72 height 24
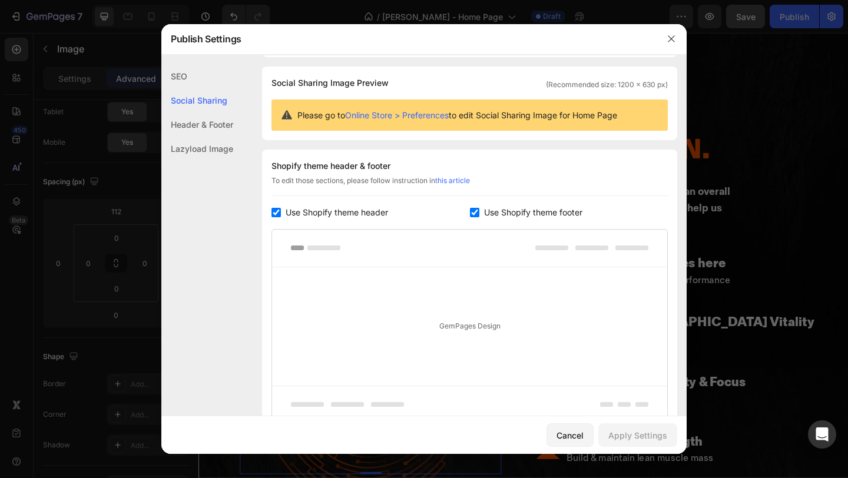
click at [202, 137] on div "Header & Footer" at bounding box center [197, 149] width 72 height 24
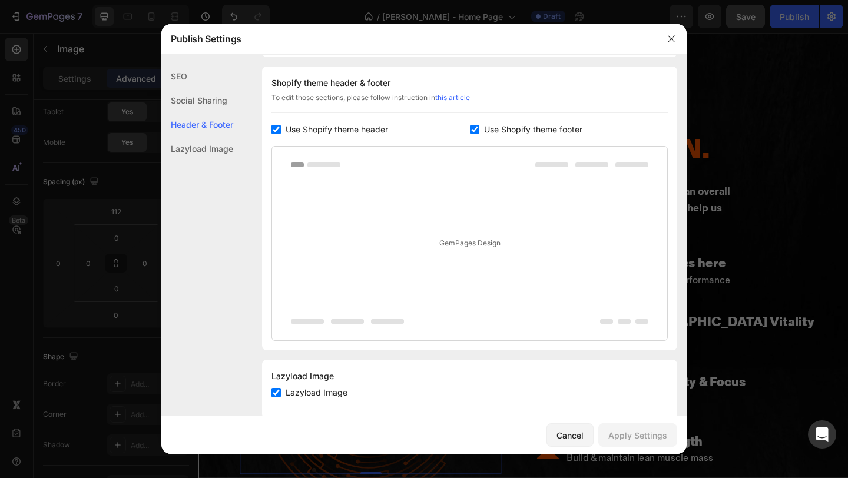
click at [340, 123] on span "Use Shopify theme header" at bounding box center [337, 129] width 102 height 14
checkbox input "false"
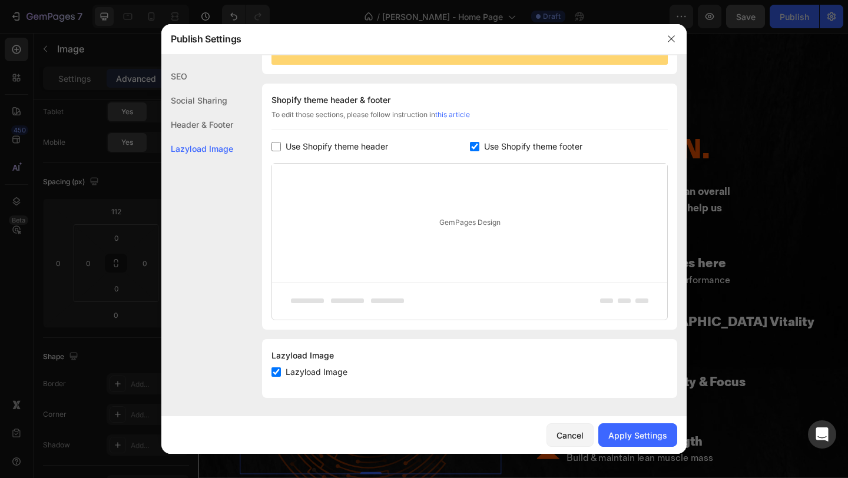
click at [514, 145] on span "Use Shopify theme footer" at bounding box center [533, 147] width 98 height 14
checkbox input "false"
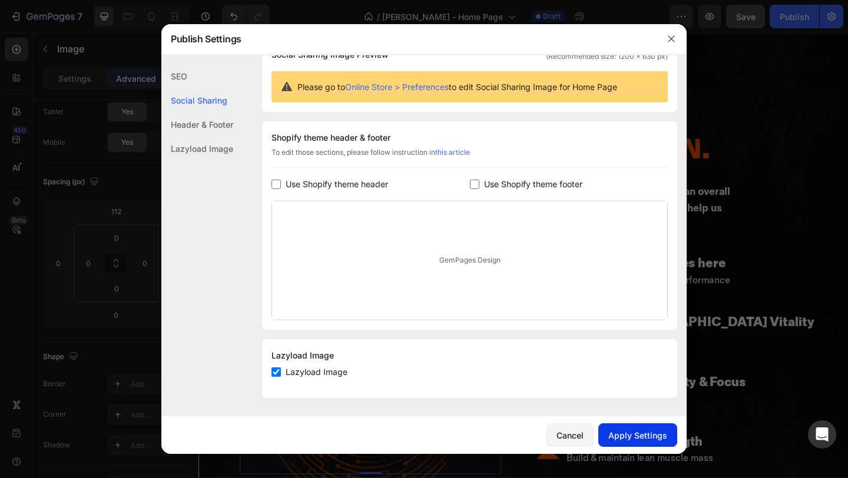
click at [631, 435] on div "Apply Settings" at bounding box center [637, 435] width 59 height 12
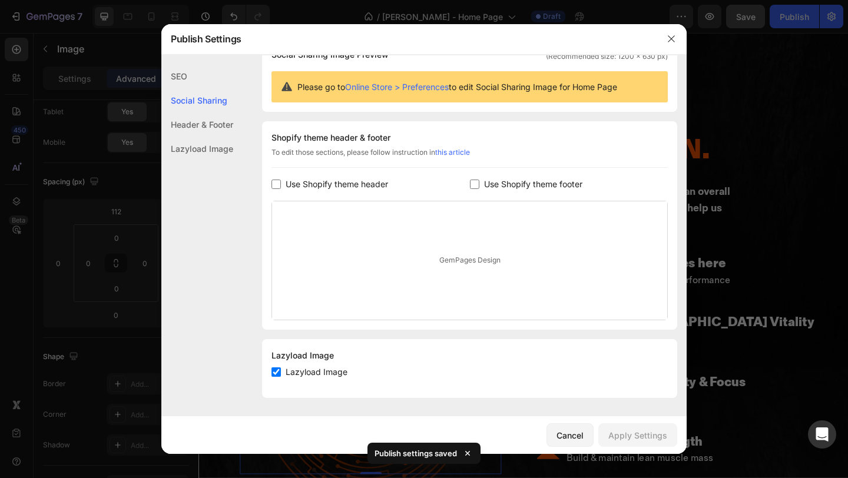
click at [325, 371] on span "Lazyload Image" at bounding box center [317, 372] width 62 height 14
checkbox input "false"
click at [621, 429] on div "Apply Settings" at bounding box center [637, 435] width 59 height 12
click at [672, 41] on icon "button" at bounding box center [671, 38] width 9 height 9
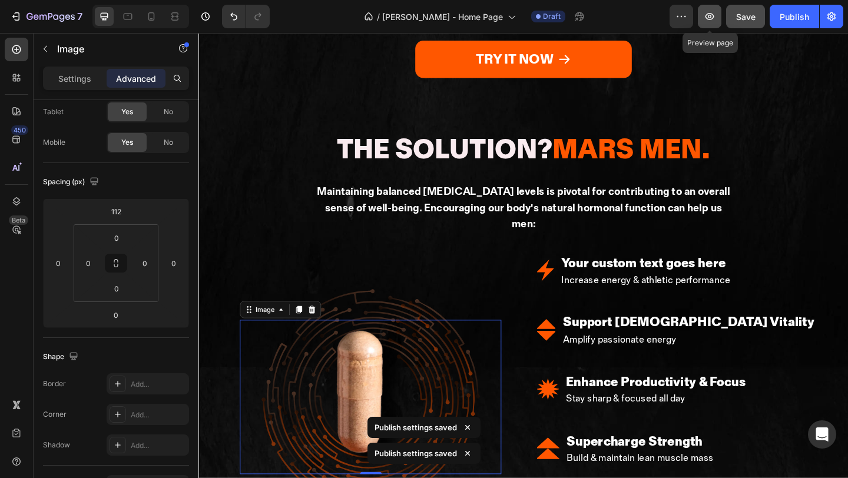
click at [710, 26] on button "button" at bounding box center [710, 17] width 24 height 24
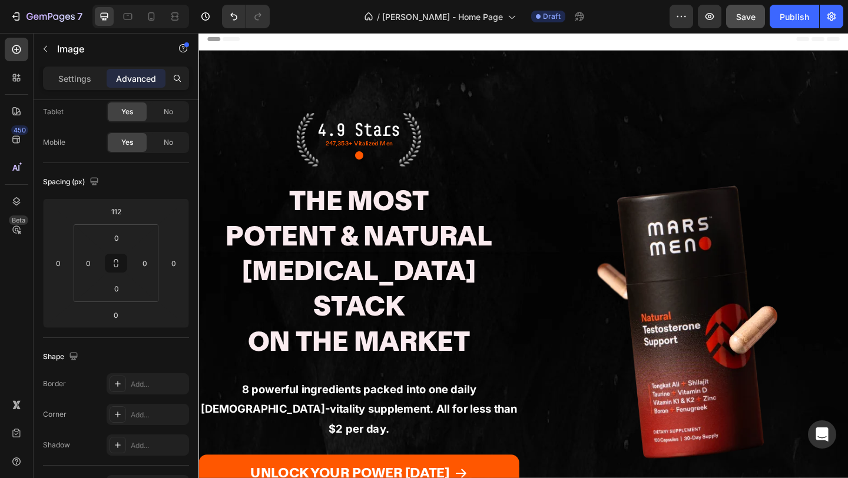
scroll to position [0, 0]
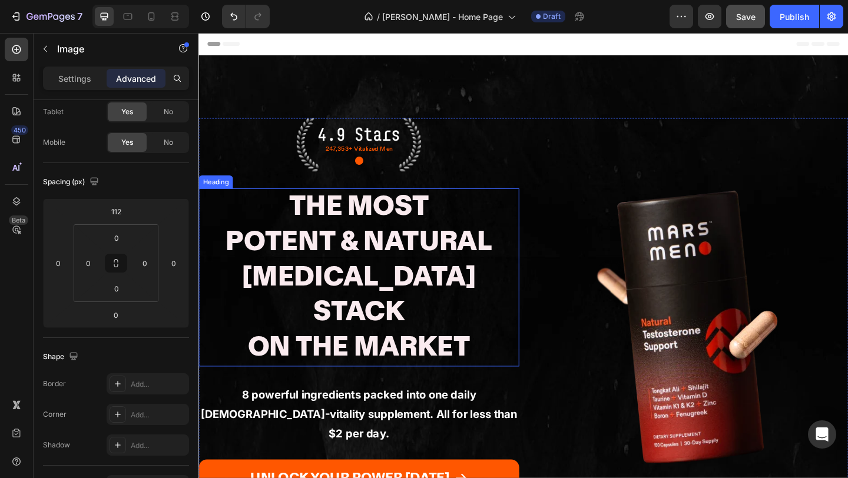
click at [305, 286] on h2 "The Most Potent & Natural [MEDICAL_DATA] Stack On The Market" at bounding box center [372, 299] width 349 height 194
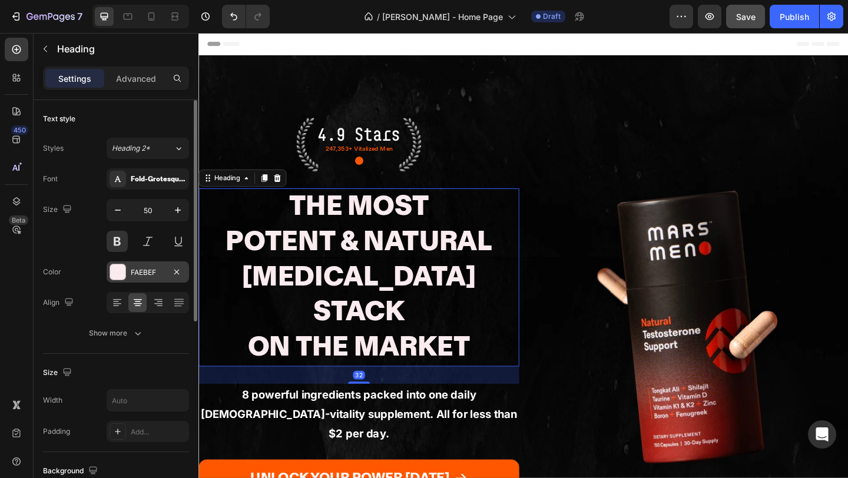
click at [119, 275] on div at bounding box center [117, 271] width 15 height 15
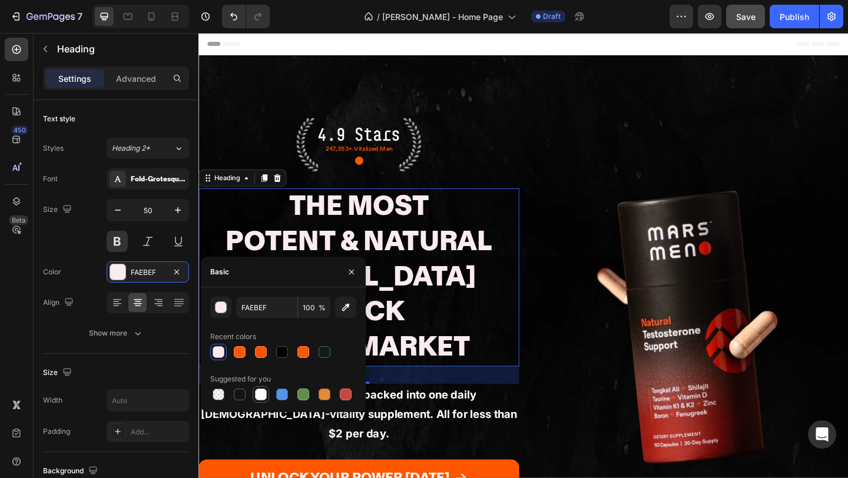
click at [256, 399] on div at bounding box center [261, 395] width 12 height 12
type input "FFFFFF"
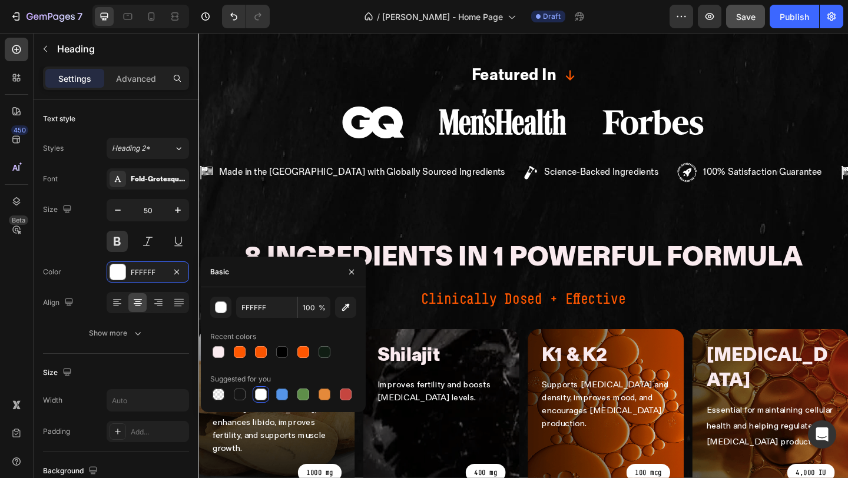
scroll to position [668, 0]
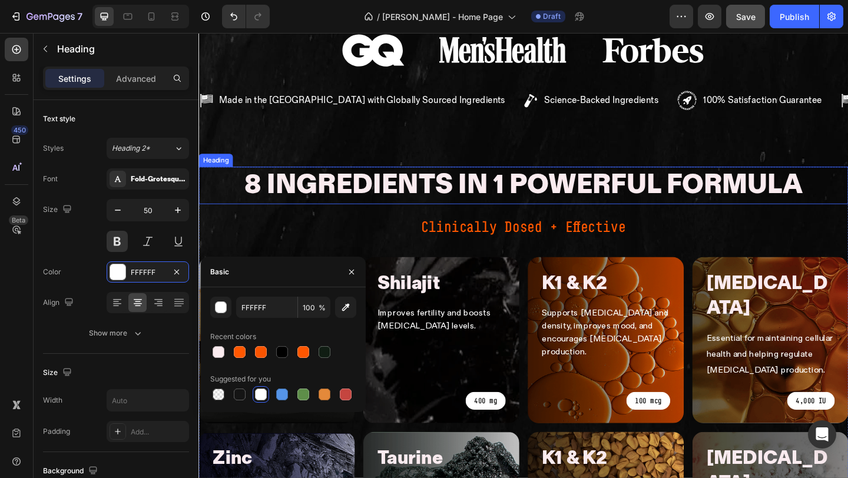
click at [456, 178] on h2 "8 Ingredients in 1 Powerful Formula" at bounding box center [551, 198] width 609 height 41
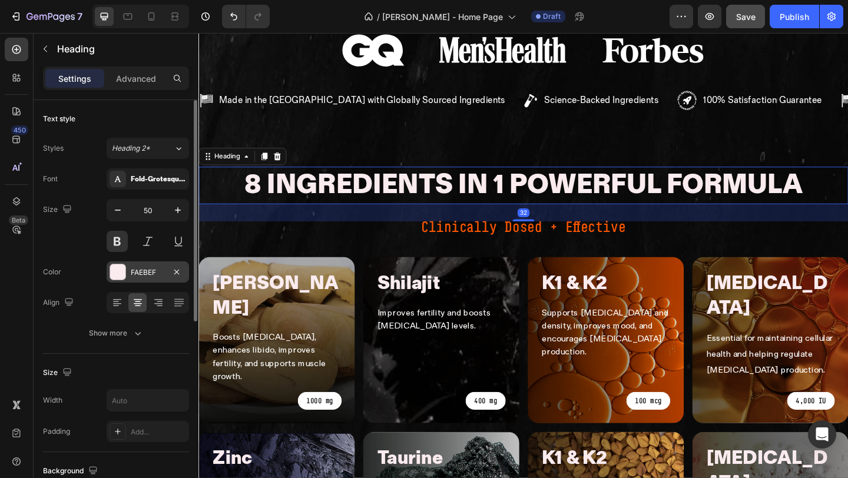
click at [117, 271] on div at bounding box center [117, 271] width 15 height 15
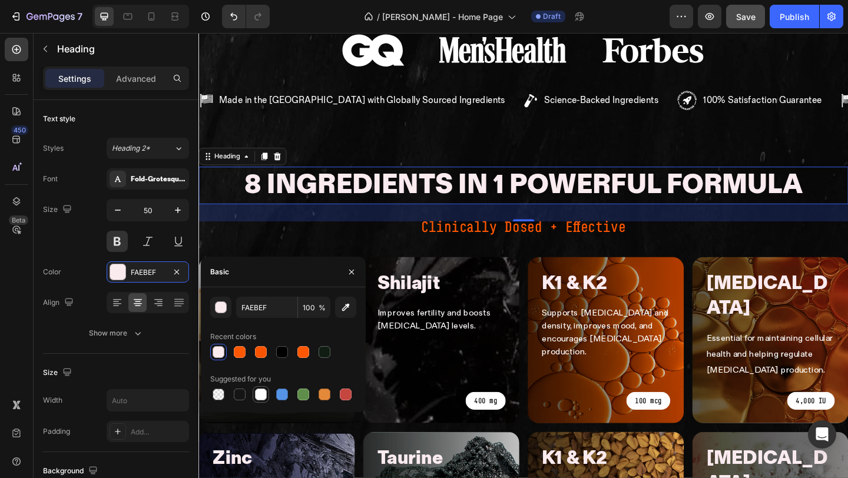
click at [258, 393] on div at bounding box center [261, 395] width 12 height 12
type input "FFFFFF"
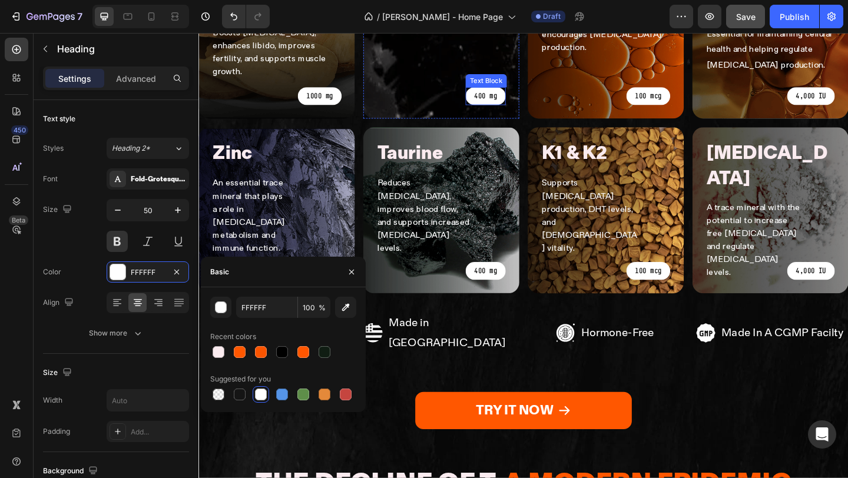
scroll to position [1005, 0]
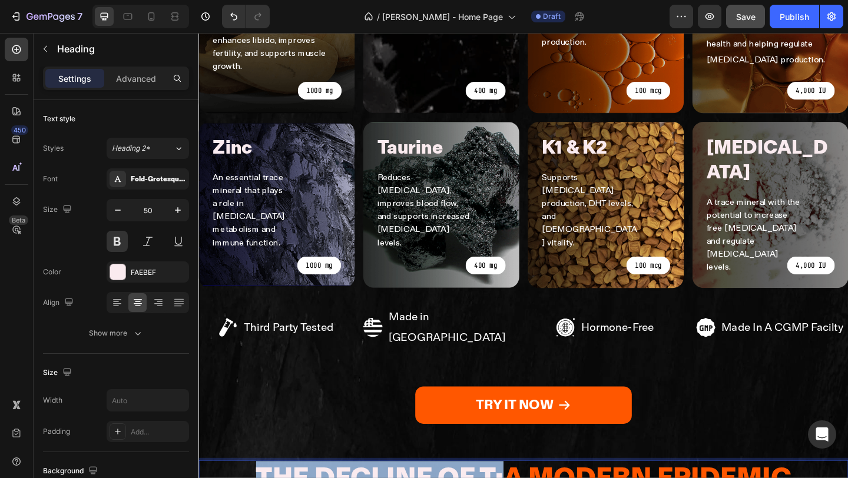
drag, startPoint x: 524, startPoint y: 357, endPoint x: 243, endPoint y: 353, distance: 280.9
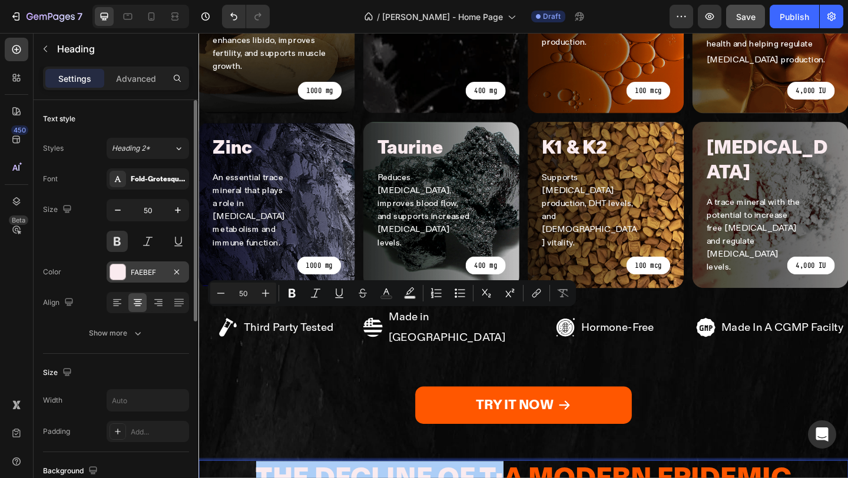
click at [140, 272] on div "FAEBEF" at bounding box center [148, 272] width 34 height 11
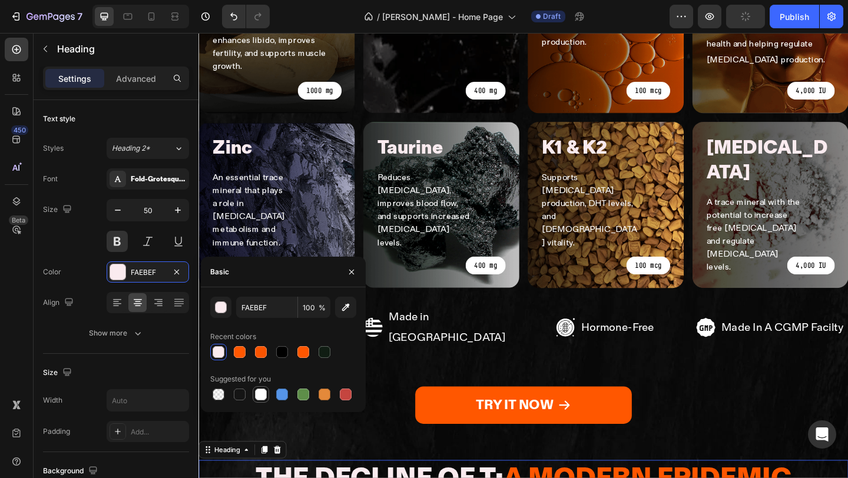
click at [261, 396] on div at bounding box center [261, 395] width 12 height 12
type input "FFFFFF"
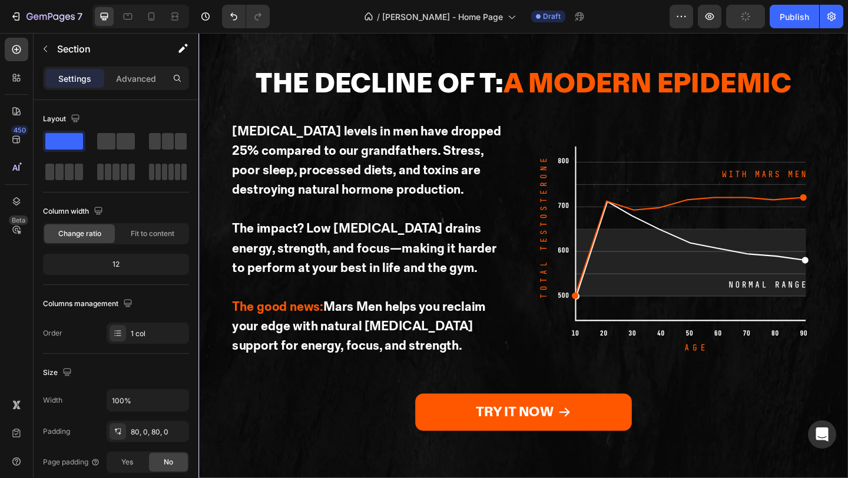
scroll to position [1434, 0]
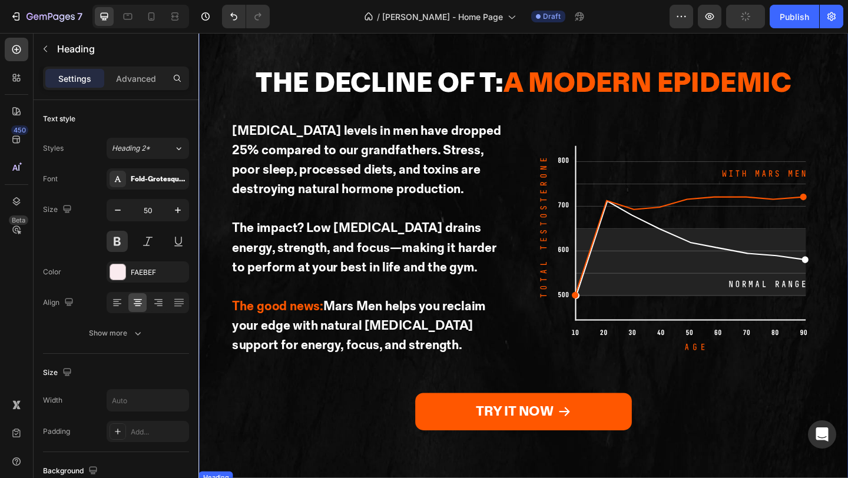
drag, startPoint x: 579, startPoint y: 377, endPoint x: 343, endPoint y: 377, distance: 236.7
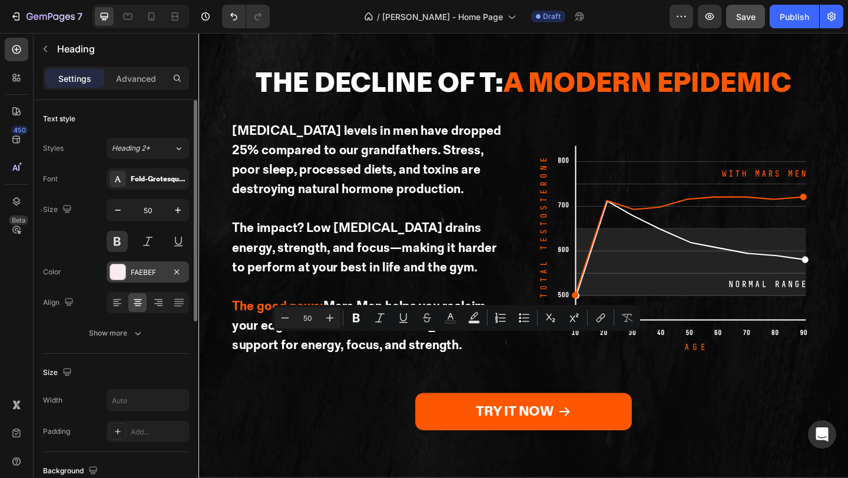
click at [127, 267] on div "FAEBEF" at bounding box center [148, 271] width 82 height 21
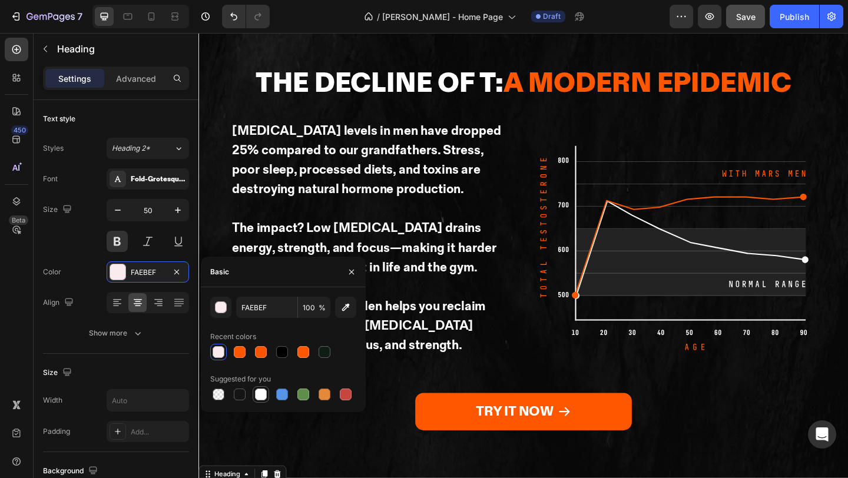
click at [268, 390] on div at bounding box center [261, 394] width 16 height 16
type input "FFFFFF"
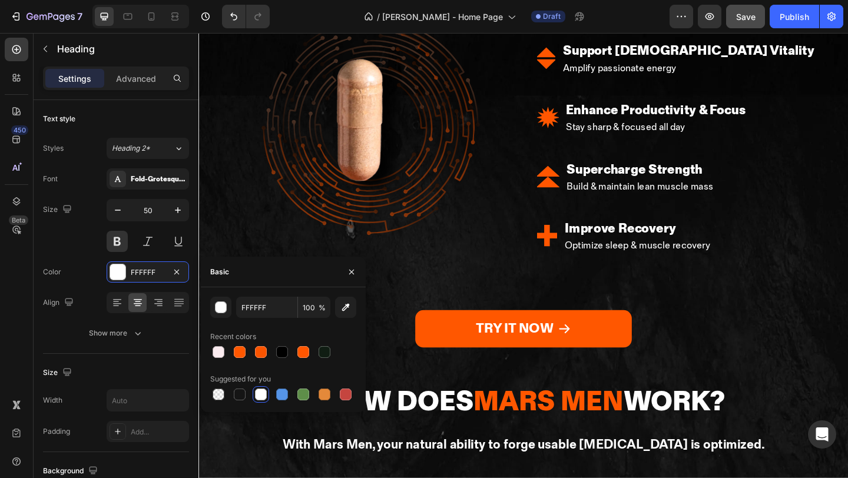
scroll to position [2134, 0]
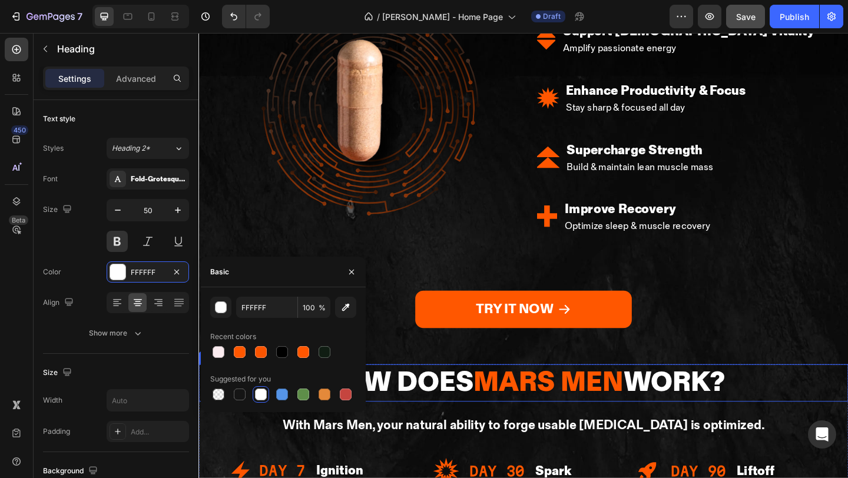
click at [460, 394] on p "How Does Mars Men Work?" at bounding box center [551, 413] width 437 height 38
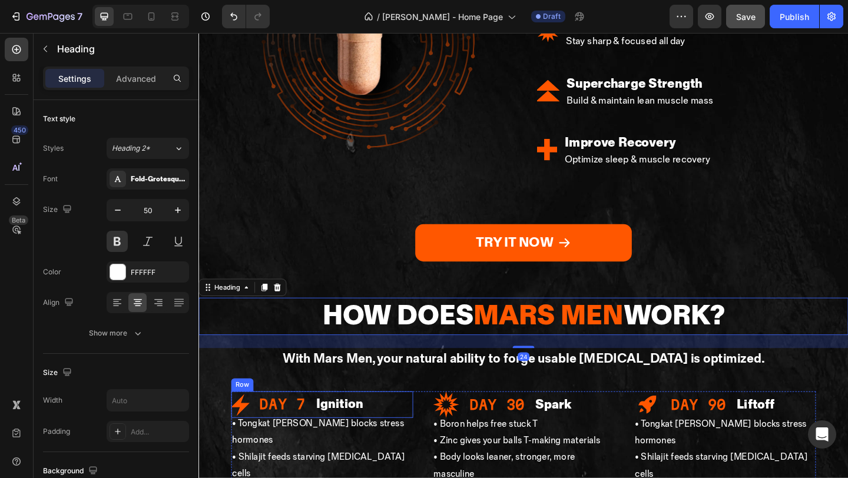
scroll to position [2377, 0]
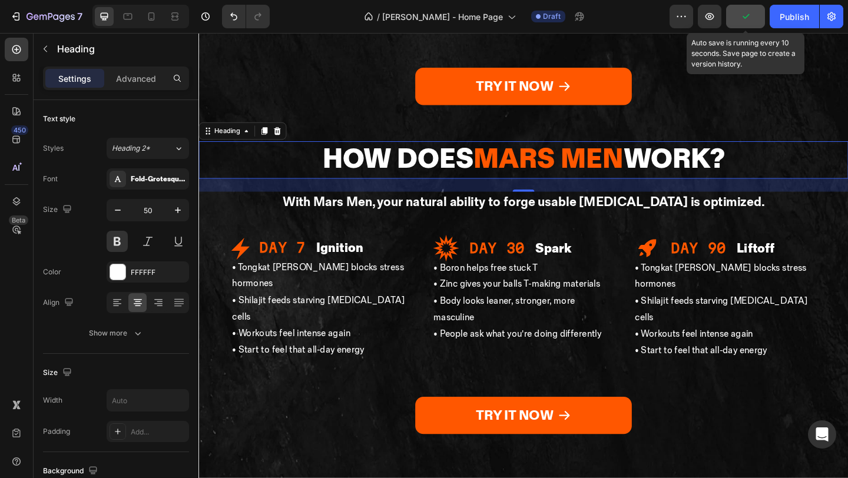
click at [755, 24] on button "button" at bounding box center [745, 17] width 39 height 24
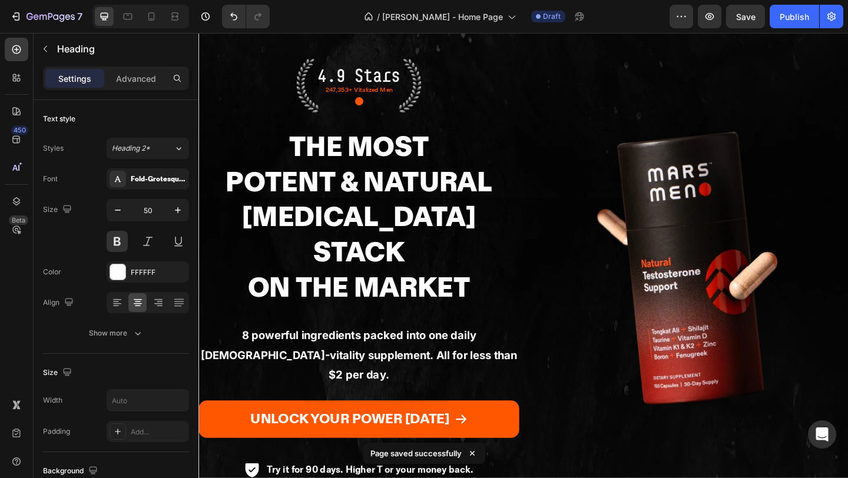
scroll to position [0, 0]
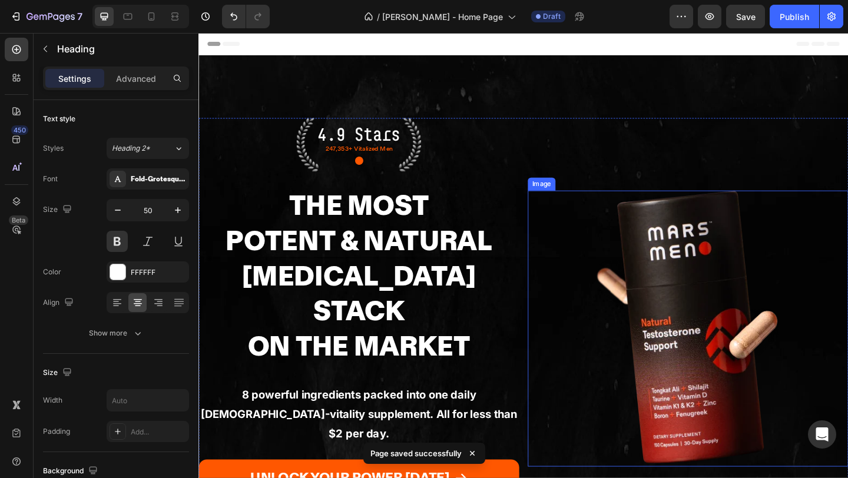
click at [813, 222] on img at bounding box center [731, 354] width 221 height 300
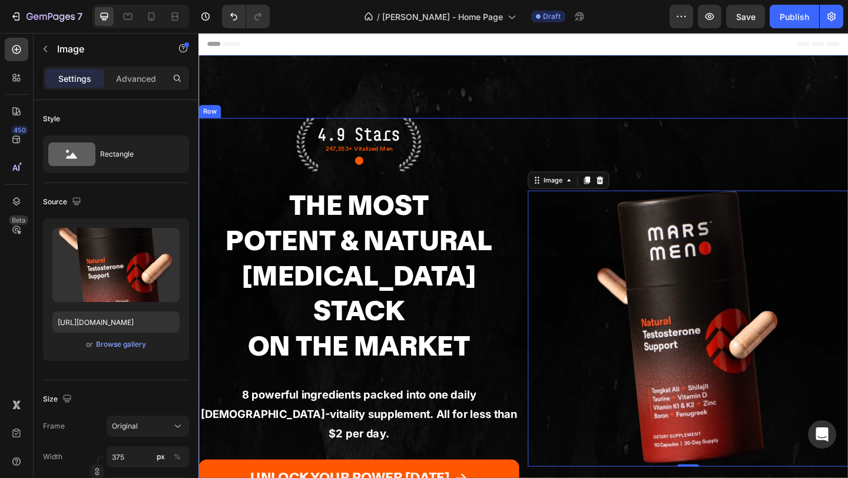
click at [533, 161] on div "4.9 Stars Text Block 247,353+ Vitalized Men Text Block ● Text Block Row The Mos…" at bounding box center [372, 354] width 349 height 458
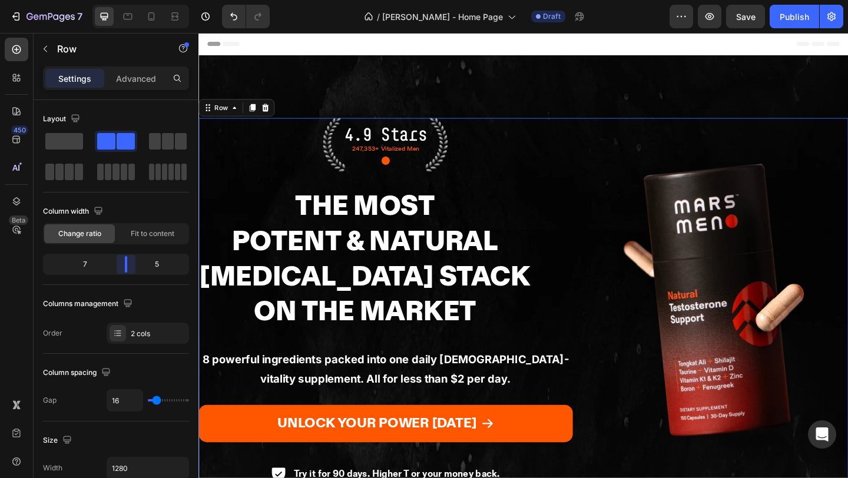
drag, startPoint x: 112, startPoint y: 267, endPoint x: 126, endPoint y: 267, distance: 13.5
click at [126, 0] on body "7 Version history / Caroline - Home Page Draft Preview Save Publish 450 Beta Se…" at bounding box center [424, 0] width 848 height 0
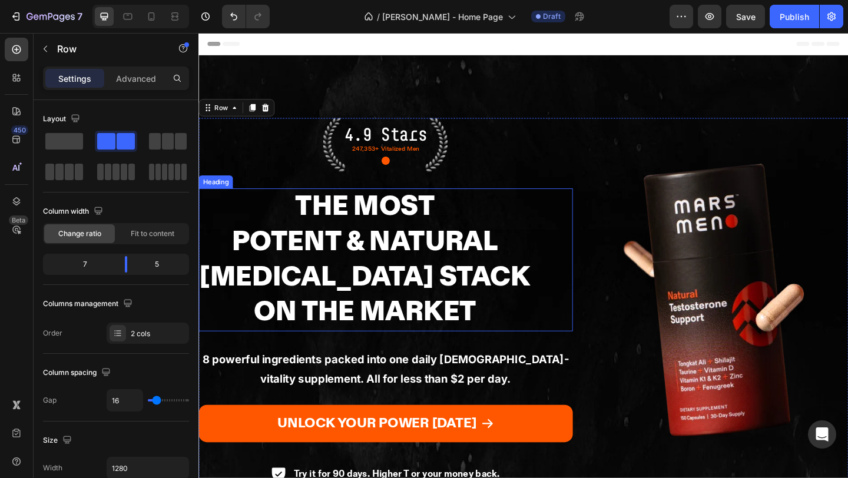
click at [394, 307] on h2 "The Most Potent & Natural [MEDICAL_DATA] Stack On The Market" at bounding box center [379, 279] width 362 height 155
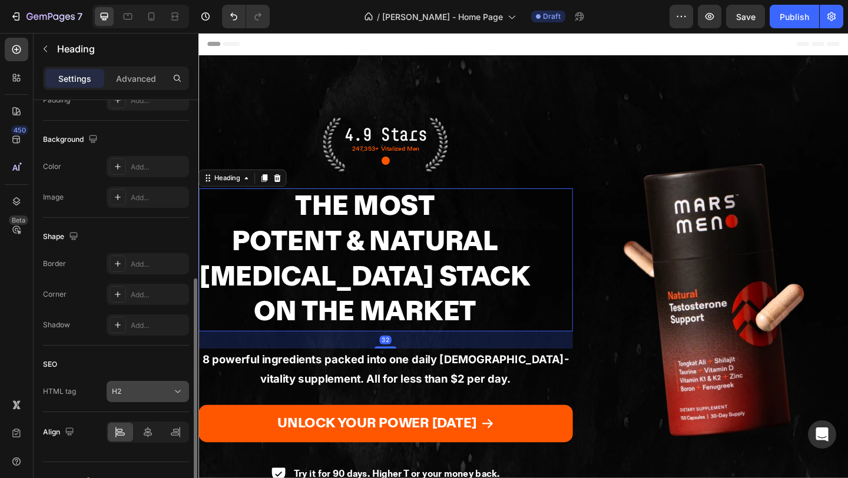
scroll to position [353, 0]
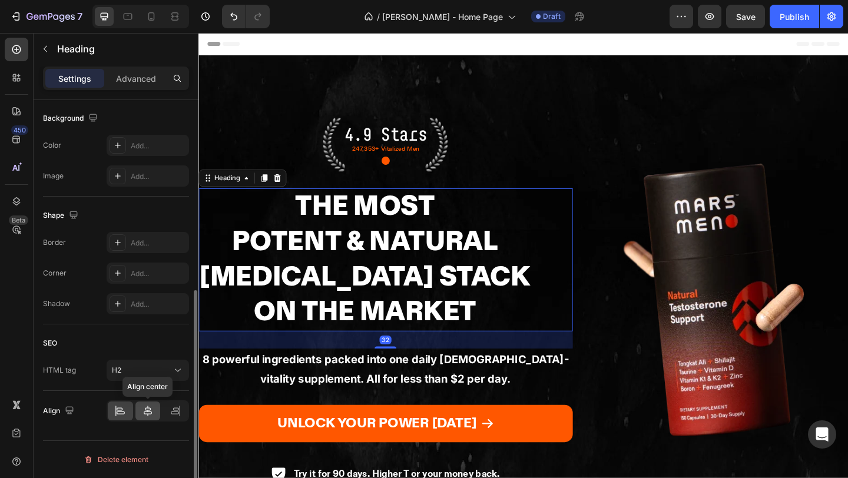
click at [144, 412] on icon at bounding box center [148, 411] width 8 height 11
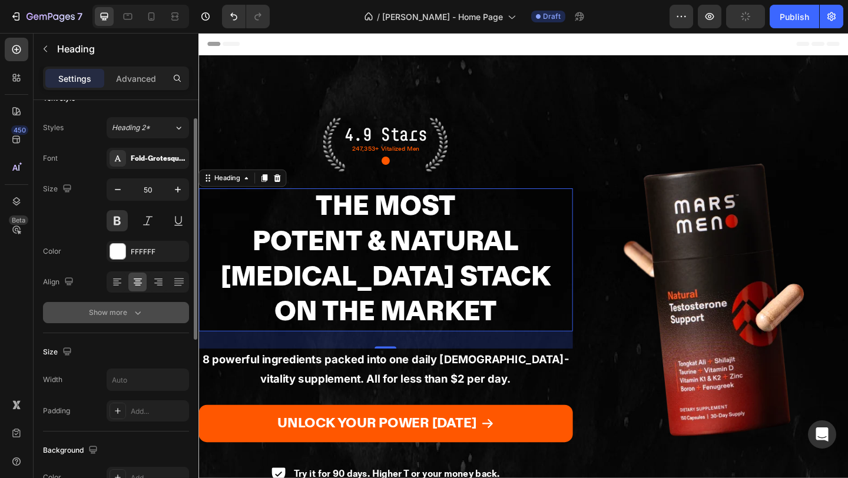
scroll to position [41, 0]
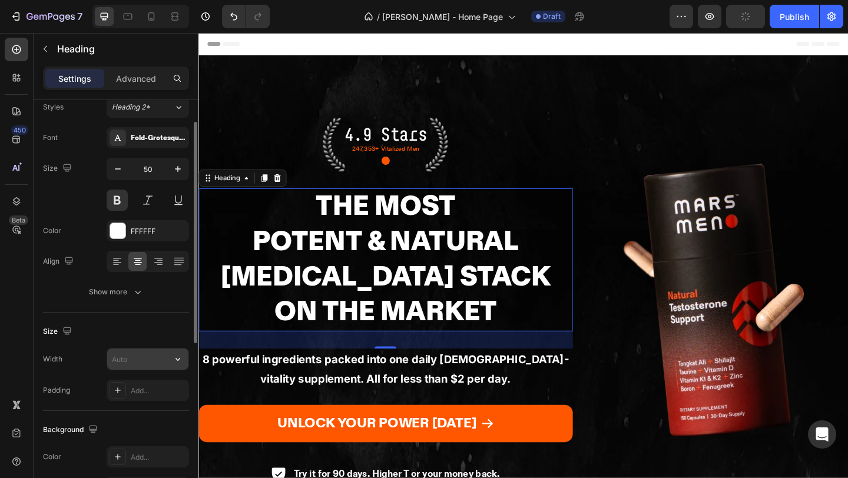
click at [125, 363] on input "text" at bounding box center [147, 359] width 81 height 21
click at [172, 357] on icon "button" at bounding box center [178, 359] width 12 height 12
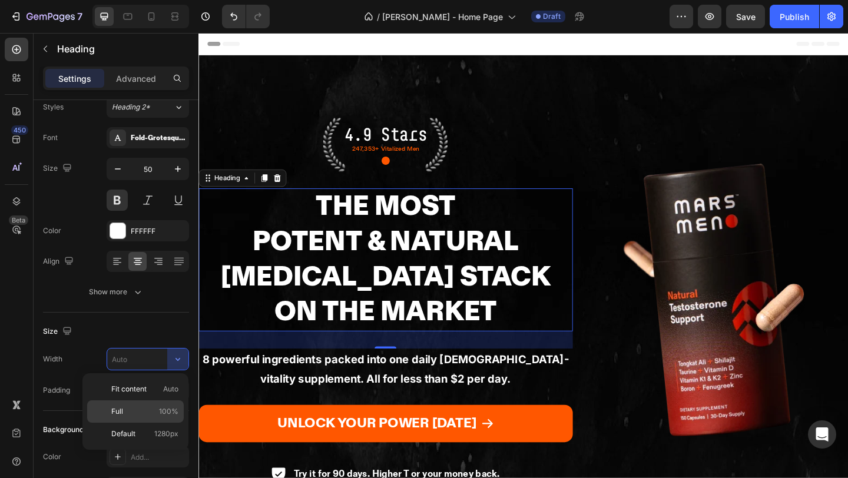
click at [149, 409] on p "Full 100%" at bounding box center [144, 411] width 67 height 11
type input "100%"
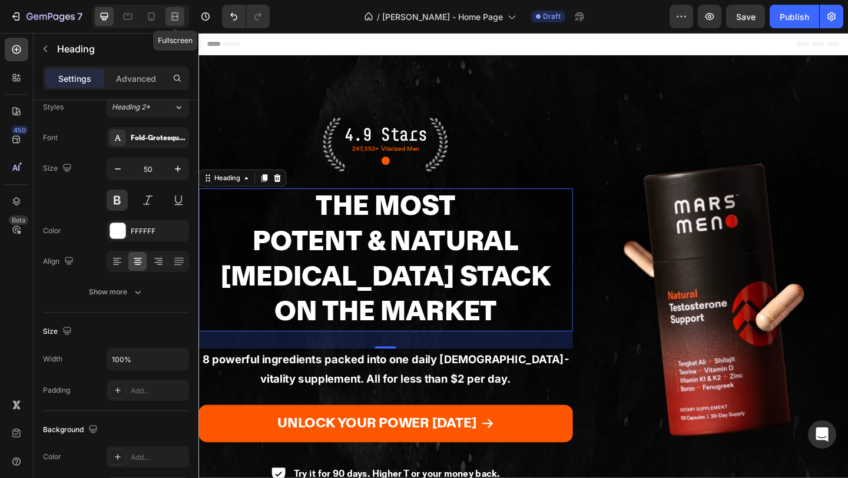
click at [173, 21] on icon at bounding box center [175, 17] width 12 height 12
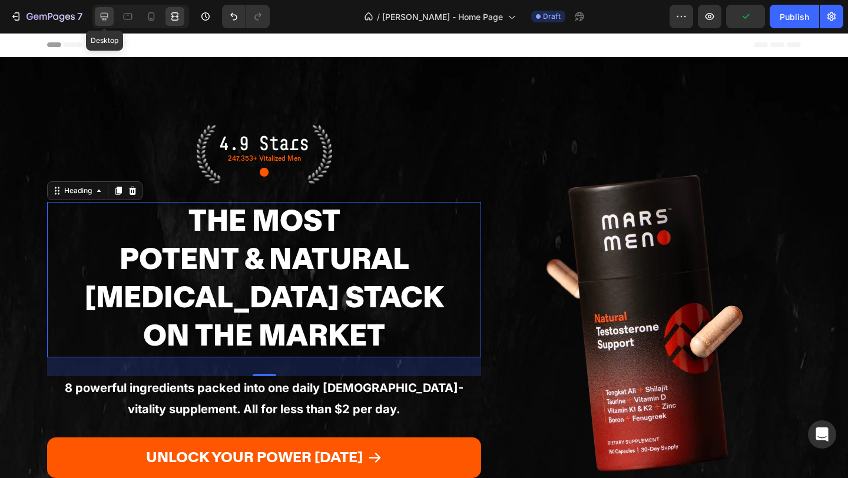
click at [111, 12] on div at bounding box center [104, 16] width 19 height 19
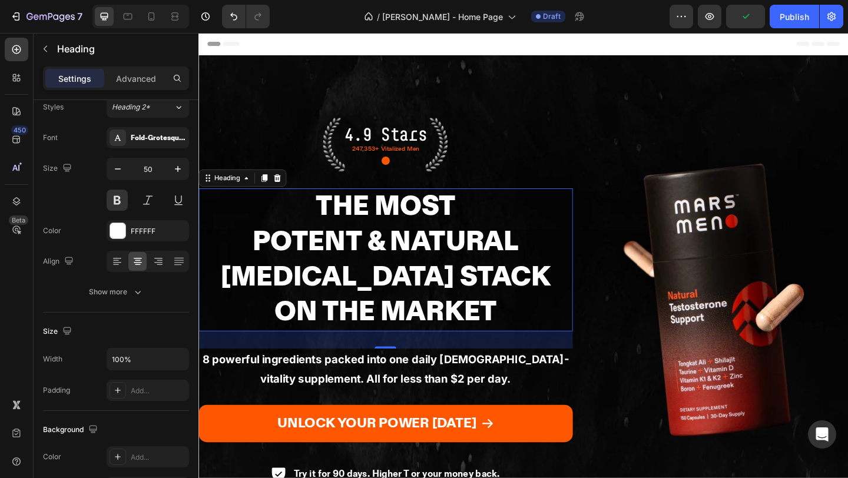
click at [372, 274] on h2 "The Most Potent & Natural [MEDICAL_DATA] Stack On The Market" at bounding box center [401, 279] width 407 height 155
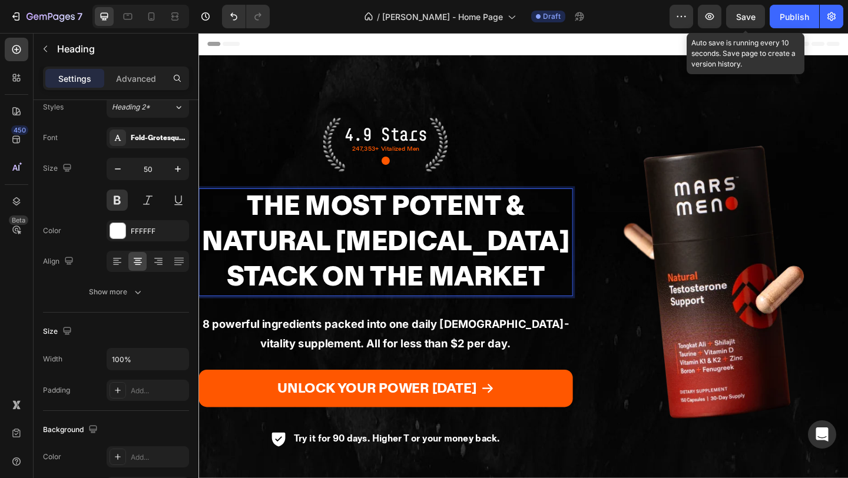
click at [743, 21] on div "Save" at bounding box center [745, 17] width 19 height 12
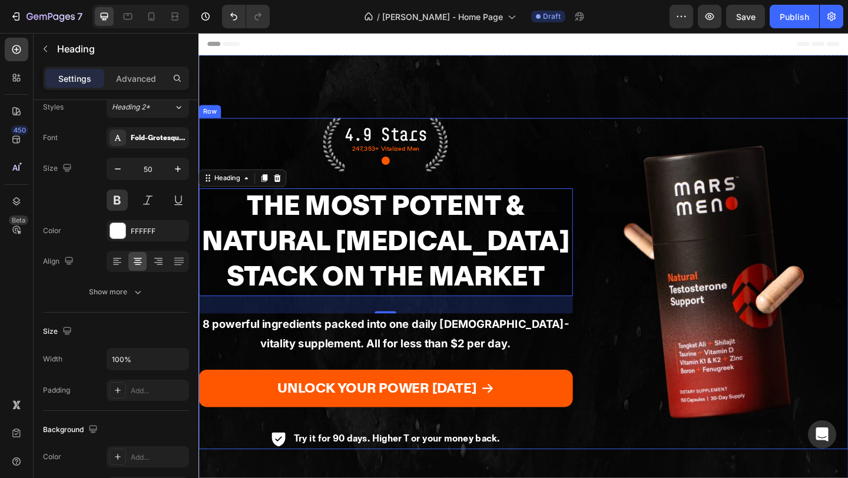
click at [619, 226] on div at bounding box center [760, 305] width 290 height 300
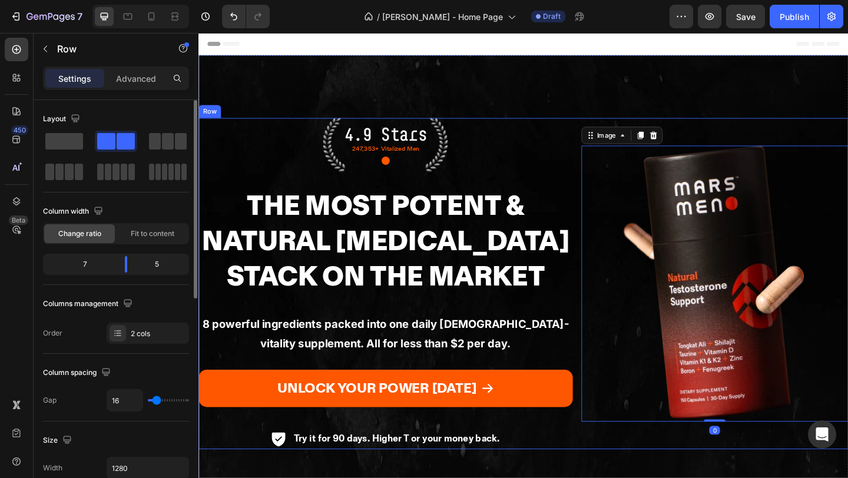
click at [593, 167] on div "4.9 Stars Text Block 247,353+ Vitalized Men Text Block ● Text Block Row The Mos…" at bounding box center [401, 305] width 407 height 360
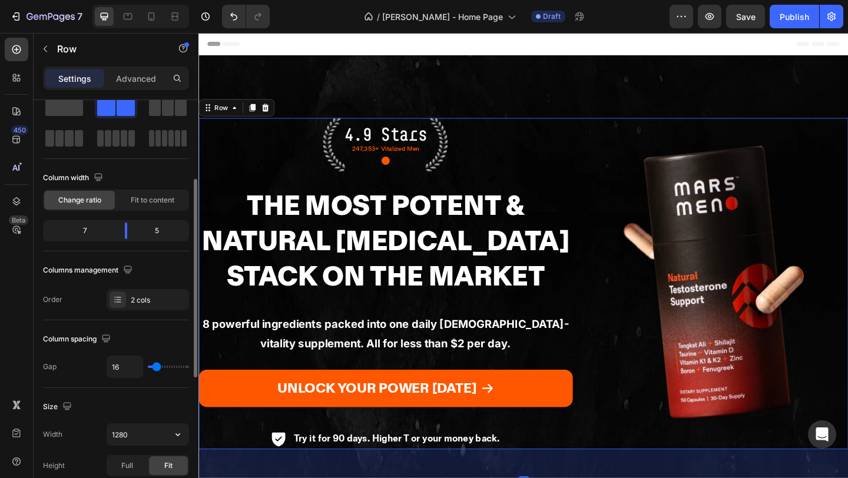
scroll to position [84, 0]
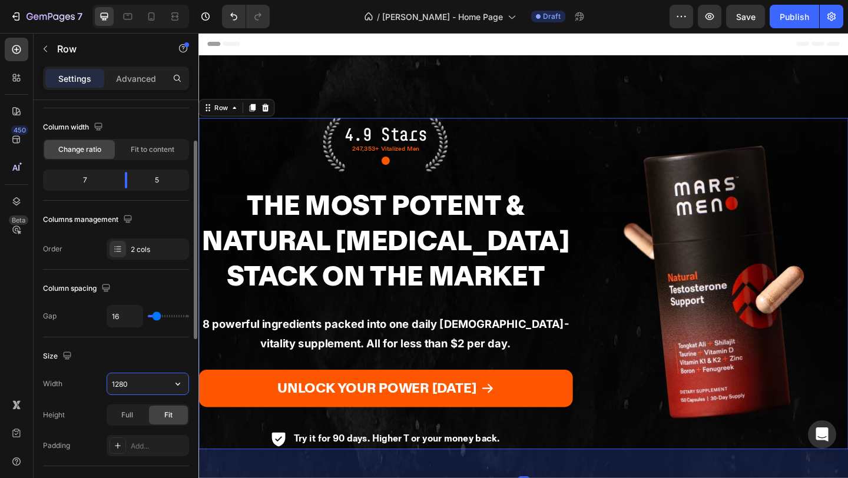
click at [130, 383] on input "1280" at bounding box center [147, 383] width 81 height 21
type input "1200"
click at [743, 14] on span "Save" at bounding box center [745, 17] width 19 height 10
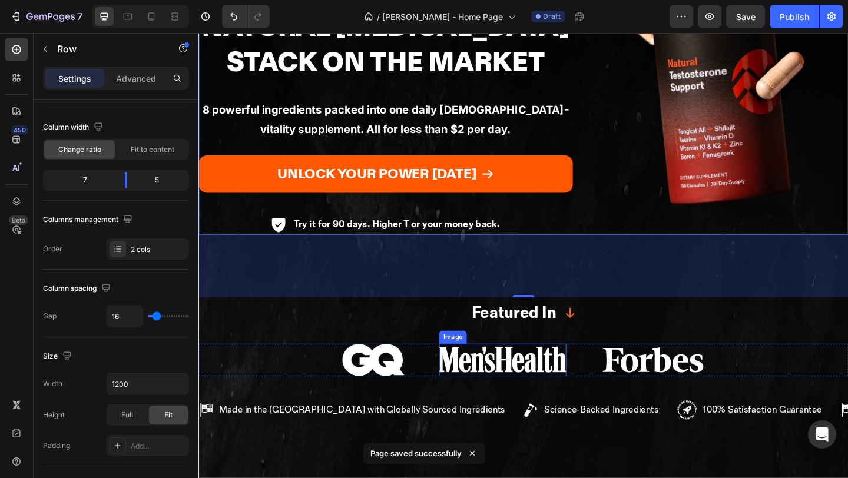
scroll to position [278, 0]
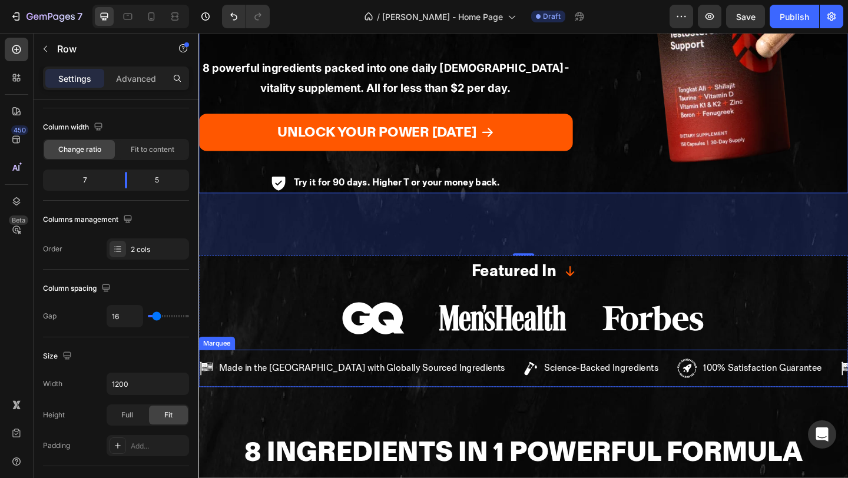
click at [450, 390] on div "Made in the US with Globally Sourced Ingredients Item List" at bounding box center [375, 398] width 353 height 22
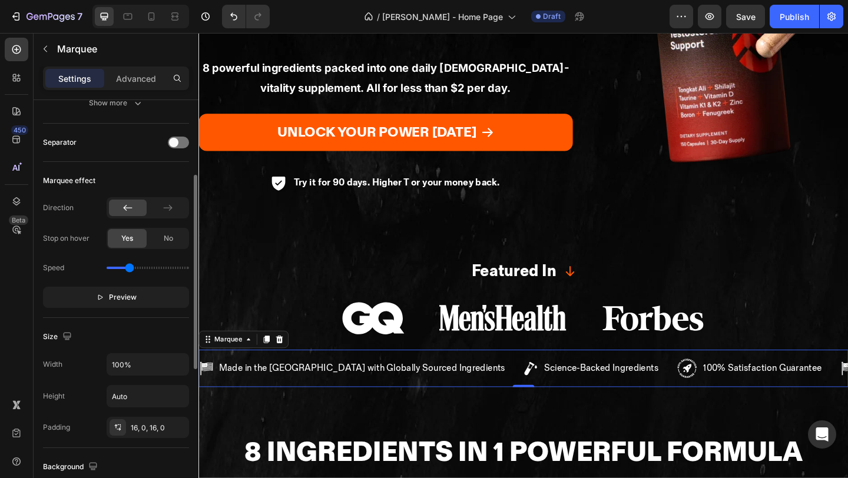
scroll to position [192, 0]
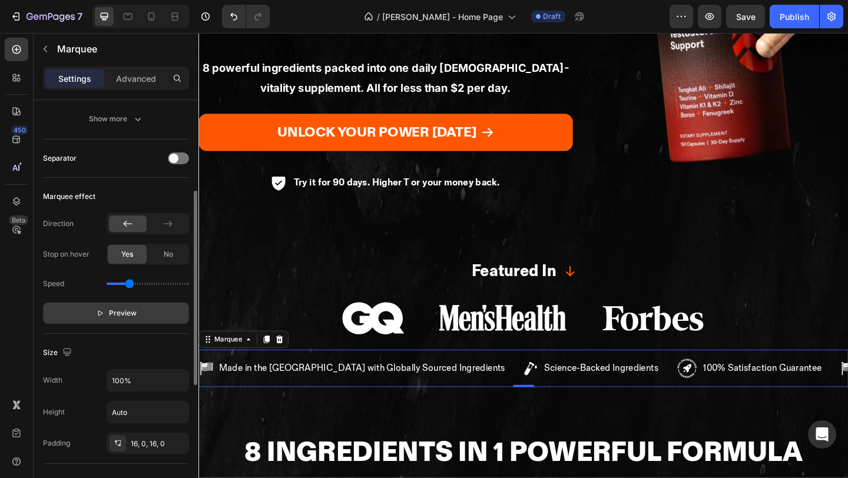
click at [115, 313] on span "Preview" at bounding box center [123, 313] width 28 height 12
drag, startPoint x: 126, startPoint y: 285, endPoint x: 115, endPoint y: 286, distance: 10.6
click at [115, 285] on input "range" at bounding box center [148, 284] width 82 height 2
click at [119, 285] on input "range" at bounding box center [148, 284] width 82 height 2
click at [111, 284] on input "range" at bounding box center [148, 284] width 82 height 2
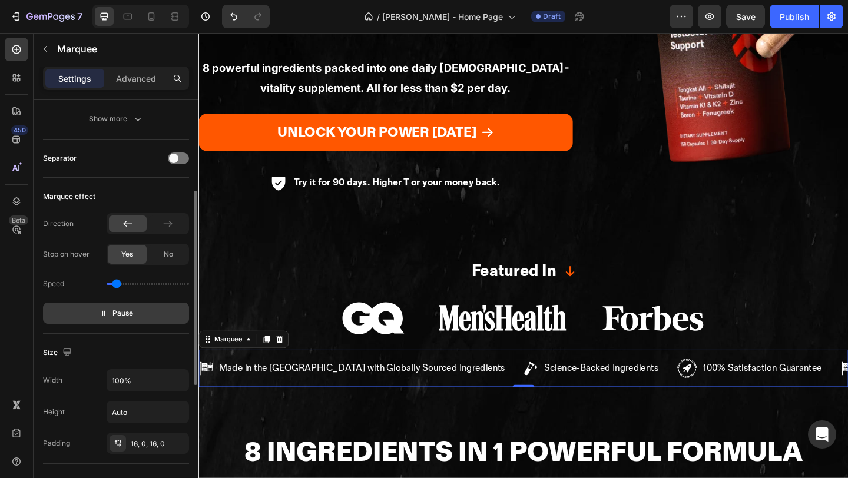
type input "0.3"
click at [116, 284] on input "range" at bounding box center [148, 284] width 82 height 2
click at [747, 16] on span "Save" at bounding box center [745, 17] width 19 height 10
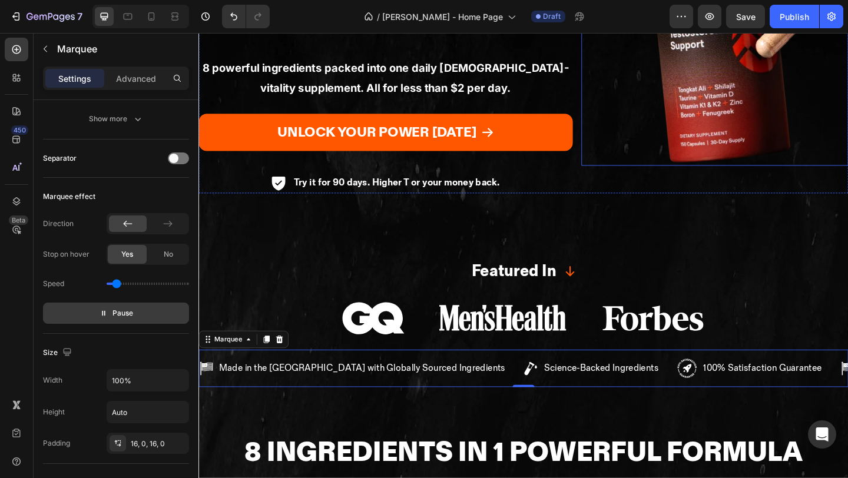
click at [637, 127] on div at bounding box center [760, 27] width 290 height 300
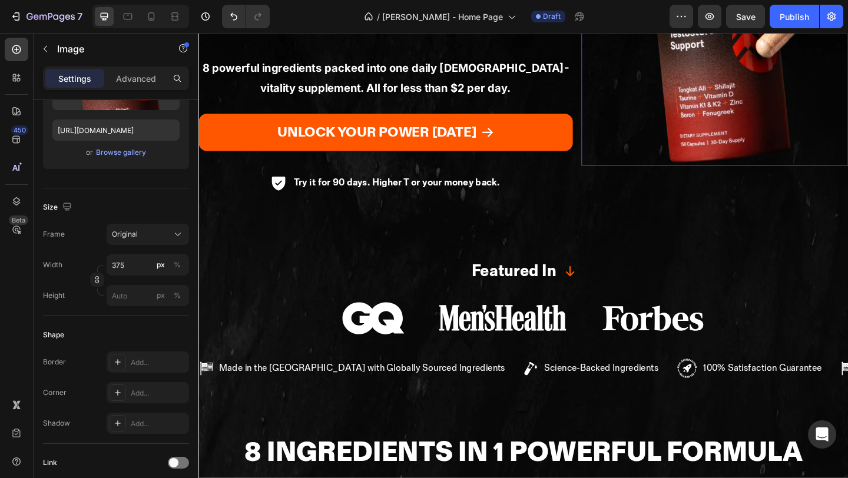
scroll to position [0, 0]
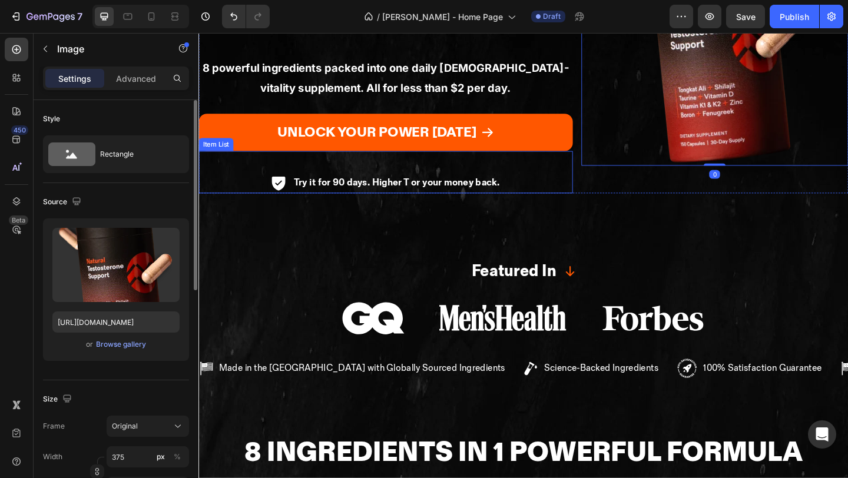
click at [590, 189] on div "Try it for 90 days. Higher T or your money back." at bounding box center [401, 196] width 407 height 22
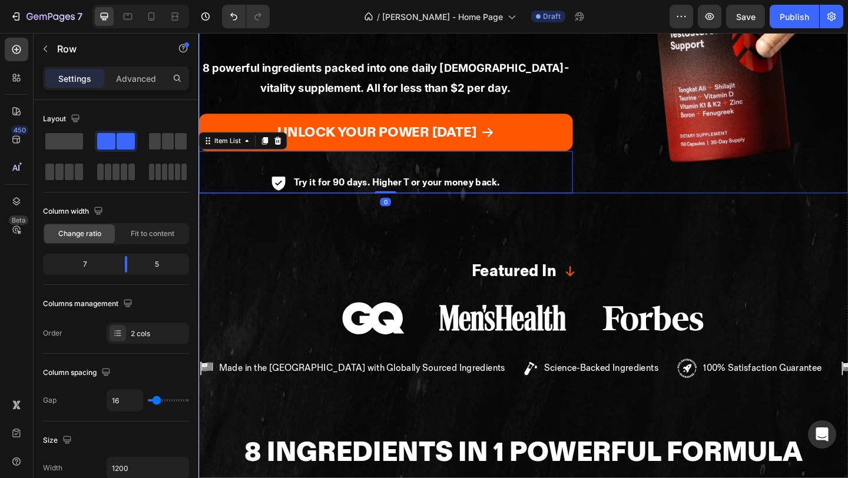
click at [622, 193] on div "Image" at bounding box center [760, 27] width 290 height 360
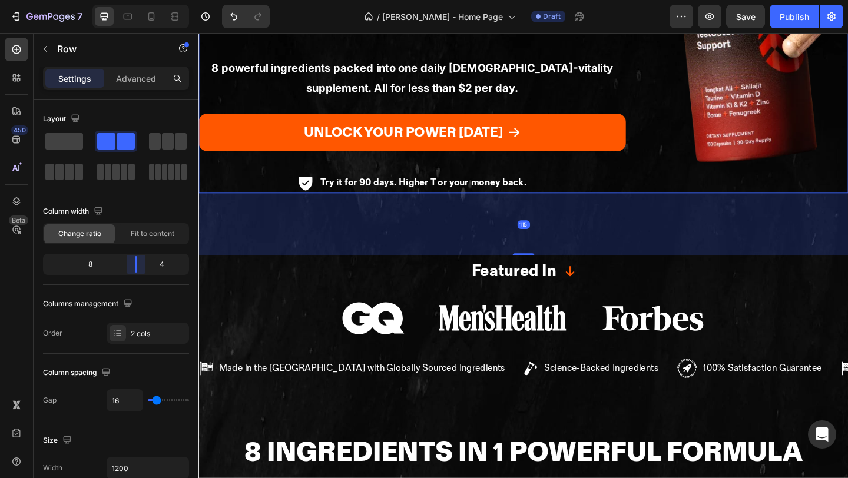
drag, startPoint x: 126, startPoint y: 271, endPoint x: 194, endPoint y: 122, distance: 163.6
click at [138, 0] on body "7 Version history / Caroline - Home Page Draft Preview Save Publish 450 Beta Se…" at bounding box center [424, 0] width 848 height 0
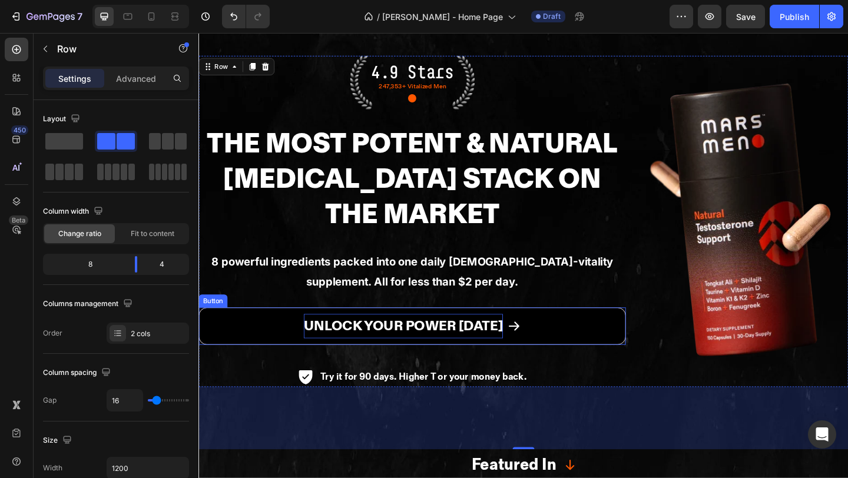
scroll to position [44, 0]
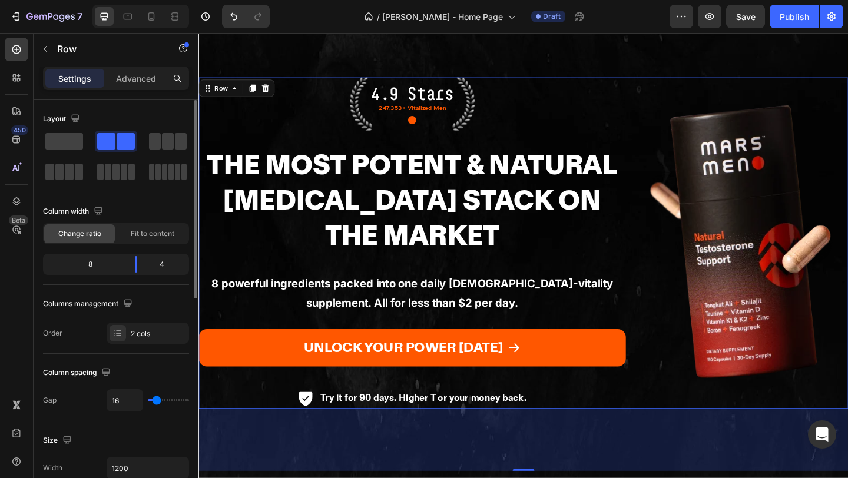
click at [157, 400] on input "range" at bounding box center [168, 400] width 41 height 2
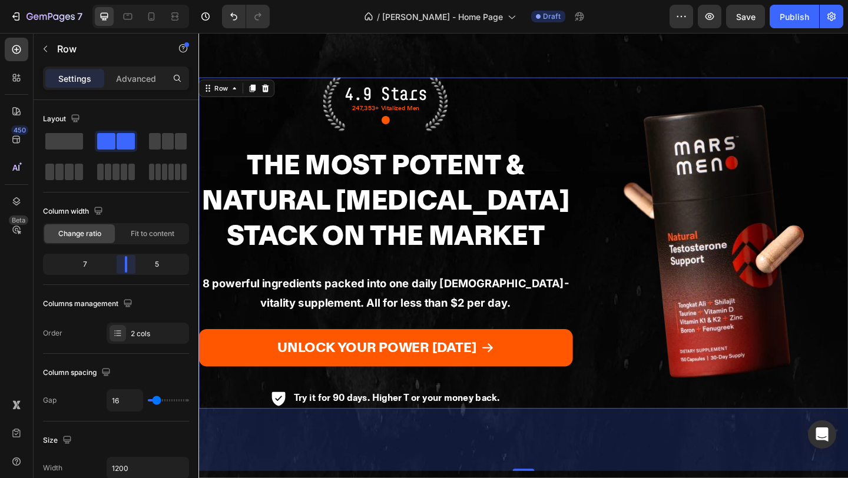
drag, startPoint x: 137, startPoint y: 267, endPoint x: 130, endPoint y: 267, distance: 6.5
click at [130, 0] on body "7 Version history / Caroline - Home Page Draft Preview Save Publish 450 Beta Se…" at bounding box center [424, 0] width 848 height 0
click at [126, 400] on input "16" at bounding box center [124, 400] width 35 height 21
type input "3"
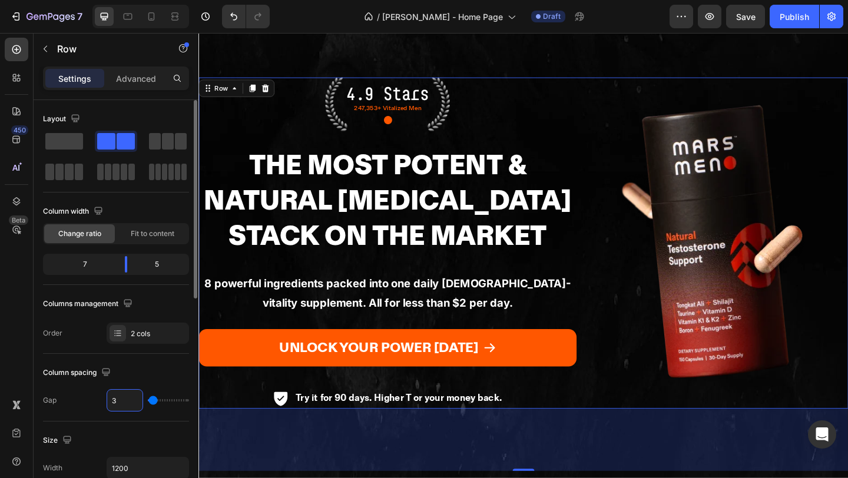
type input "34"
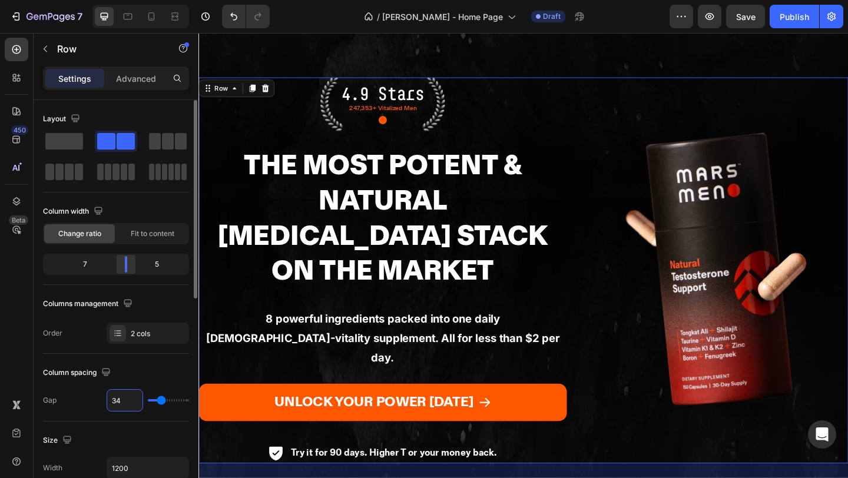
type input "34"
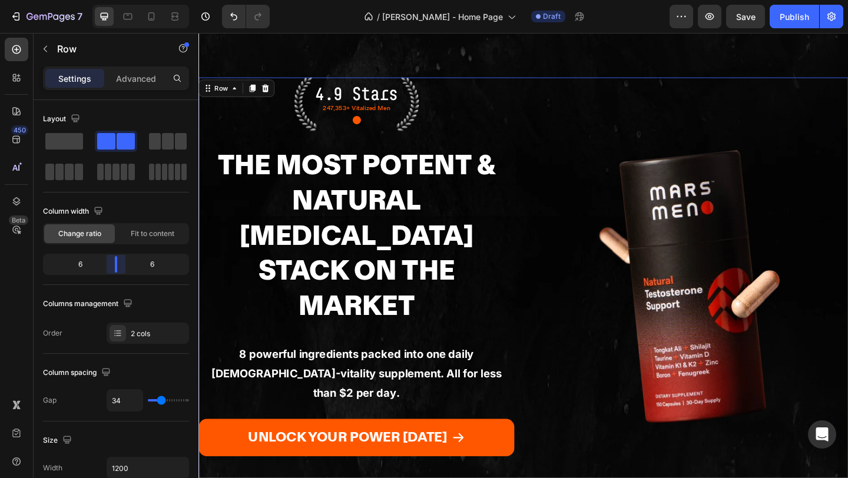
drag, startPoint x: 125, startPoint y: 266, endPoint x: 115, endPoint y: 267, distance: 10.0
click at [115, 0] on body "7 Version history / Caroline - Home Page Draft Preview Save Publish 450 Beta Se…" at bounding box center [424, 0] width 848 height 0
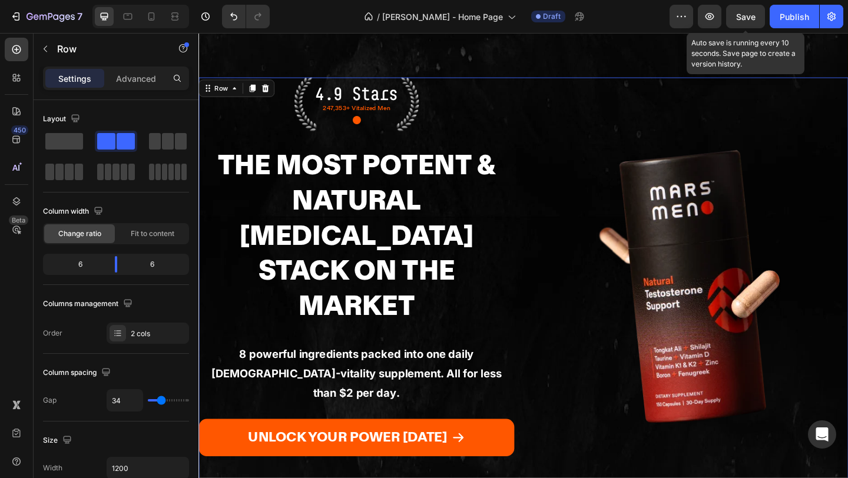
click at [740, 20] on span "Save" at bounding box center [745, 17] width 19 height 10
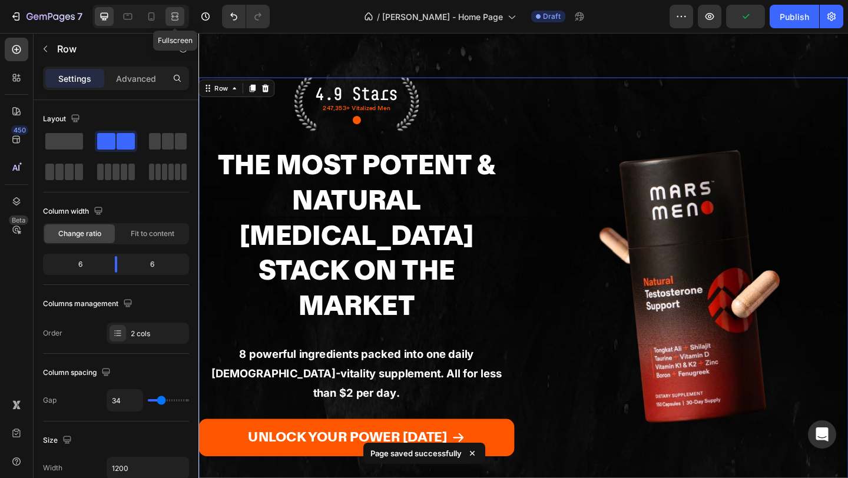
click at [177, 15] on icon at bounding box center [177, 16] width 4 height 3
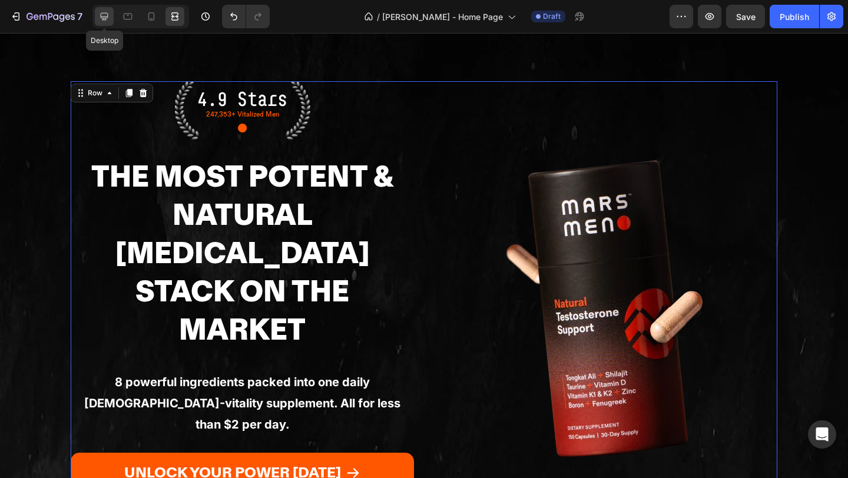
click at [105, 18] on icon at bounding box center [105, 17] width 8 height 8
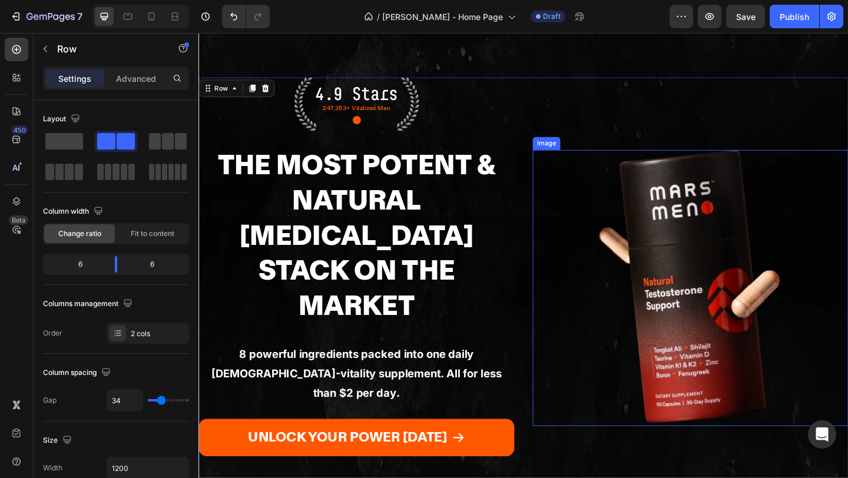
click at [625, 193] on img at bounding box center [733, 310] width 221 height 300
click at [561, 193] on div "4.9 Stars Text Block 247,353+ Vitalized Men Text Block ● Text Block Row The Mos…" at bounding box center [551, 310] width 707 height 458
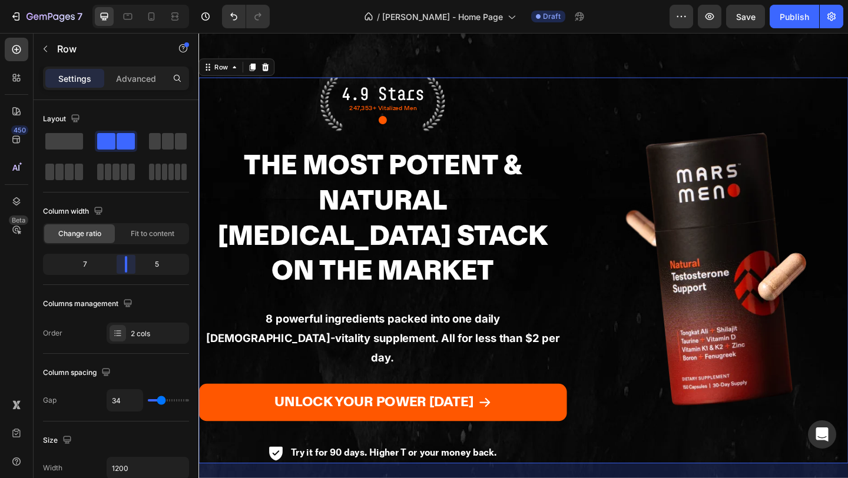
drag, startPoint x: 118, startPoint y: 263, endPoint x: 415, endPoint y: 195, distance: 305.1
click at [130, 0] on body "7 Version history / Caroline - Home Page Draft Preview Save Publish 450 Beta Se…" at bounding box center [424, 0] width 848 height 0
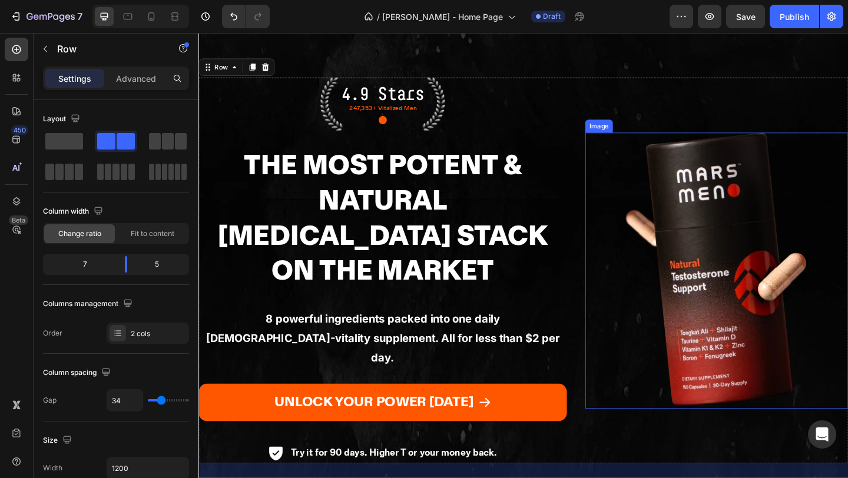
click at [717, 257] on img at bounding box center [762, 291] width 221 height 300
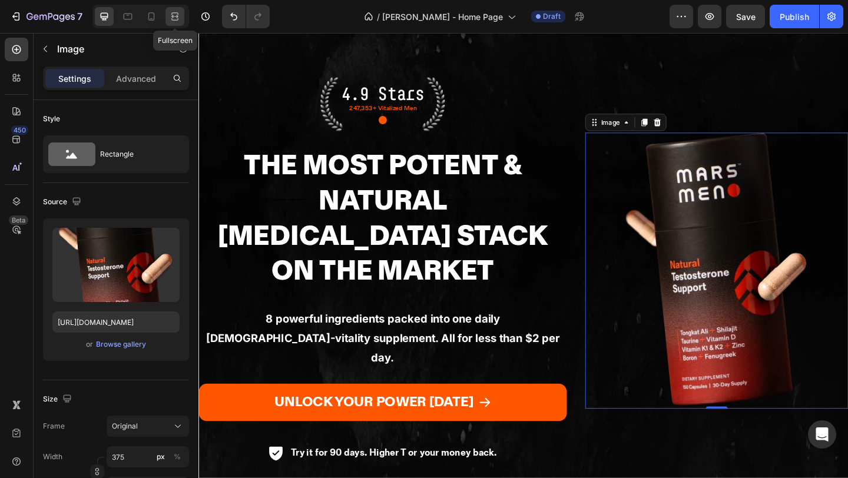
click at [180, 13] on icon at bounding box center [175, 17] width 12 height 12
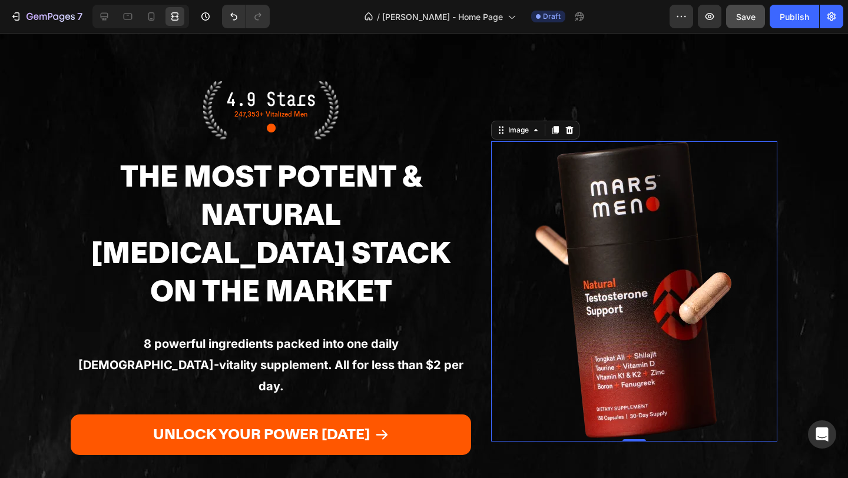
click at [751, 27] on button "Save" at bounding box center [745, 17] width 39 height 24
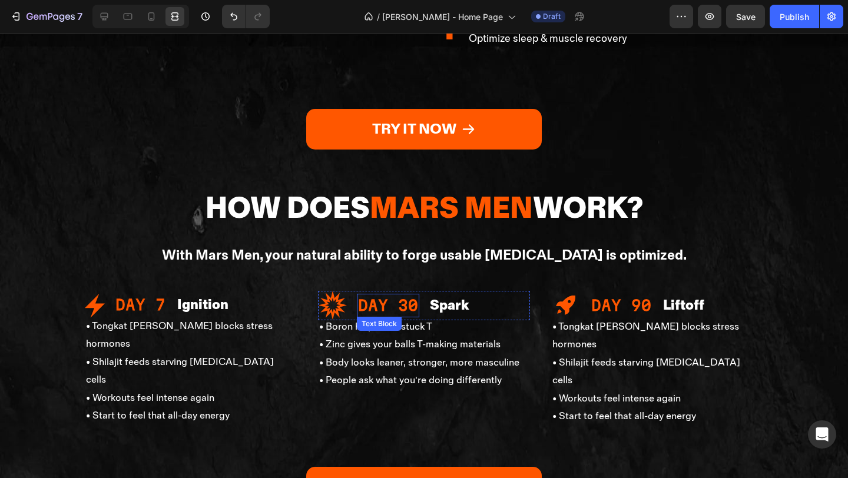
scroll to position [1806, 0]
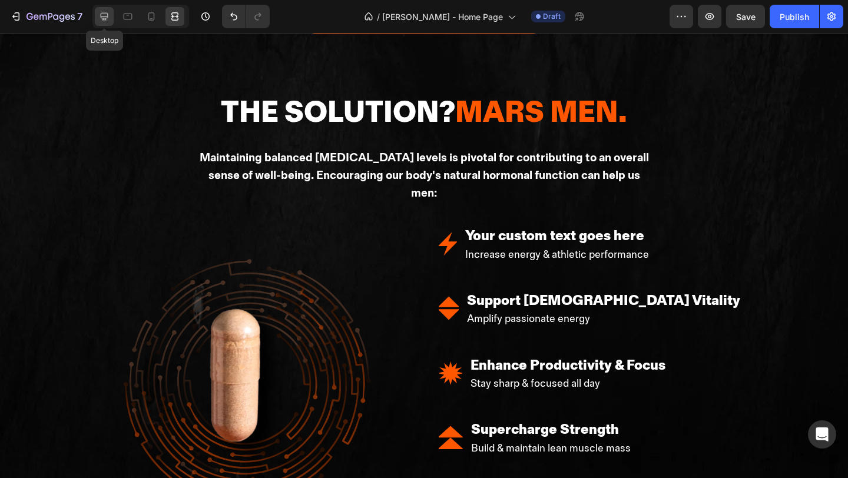
click at [102, 19] on icon at bounding box center [105, 17] width 8 height 8
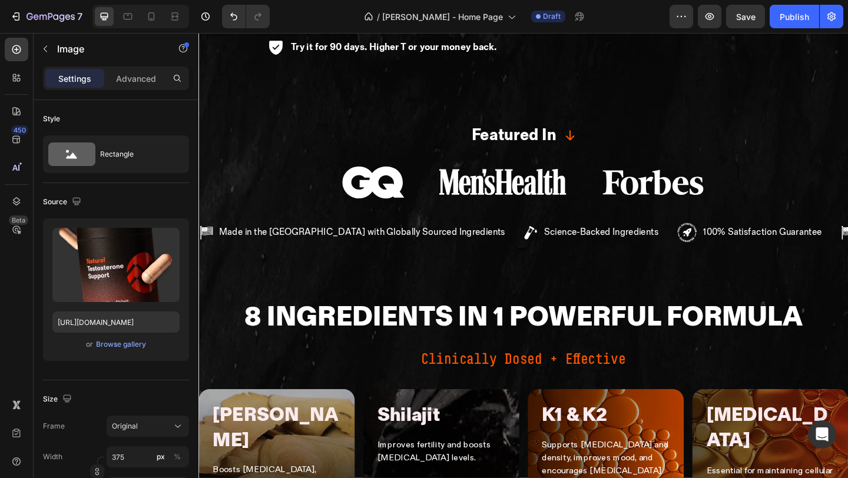
scroll to position [500, 0]
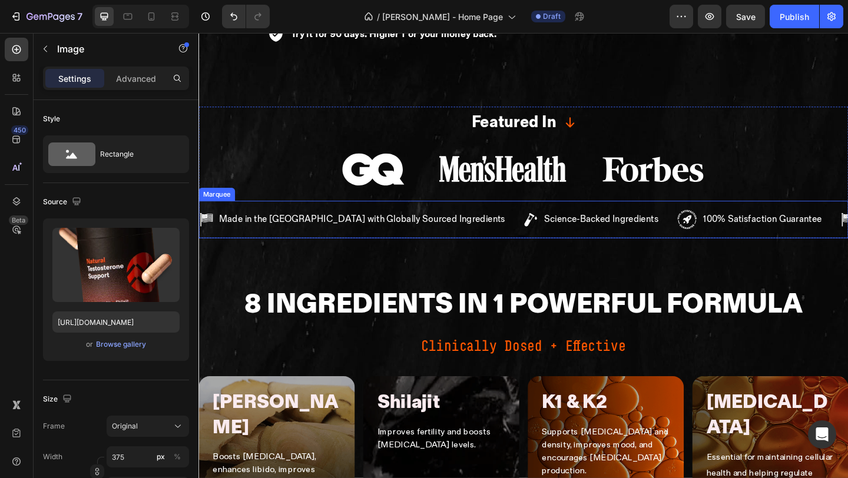
click at [440, 215] on div "Made in the US with Globally Sourced Ingredients Item List Science-Backed Ingre…" at bounding box center [551, 235] width 707 height 41
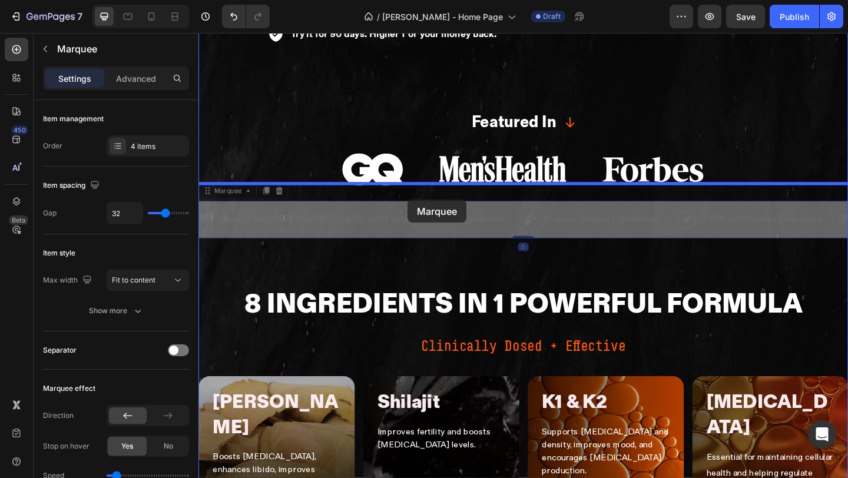
drag, startPoint x: 433, startPoint y: 159, endPoint x: 426, endPoint y: 214, distance: 55.8
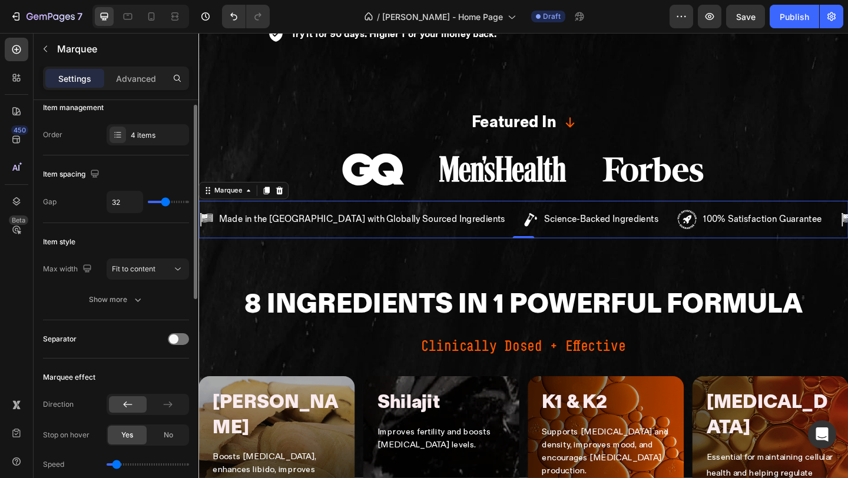
scroll to position [0, 0]
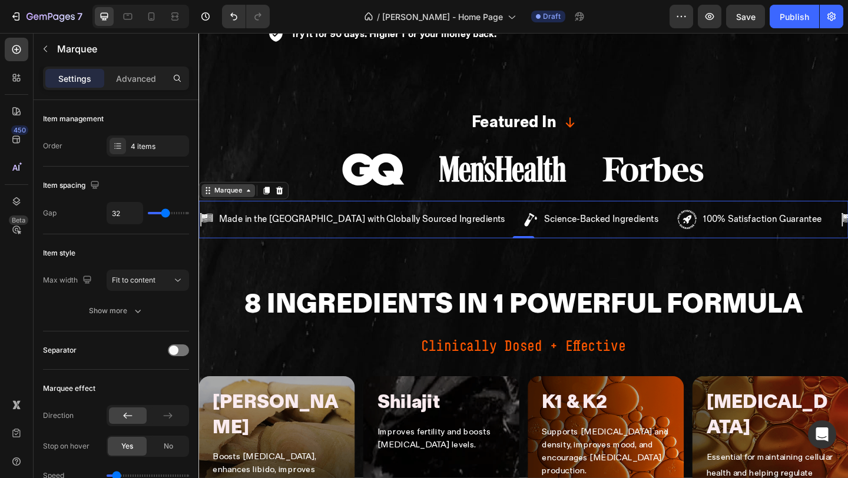
drag, startPoint x: 220, startPoint y: 145, endPoint x: 375, endPoint y: 243, distance: 183.6
click at [220, 199] on div "Marquee" at bounding box center [230, 204] width 35 height 11
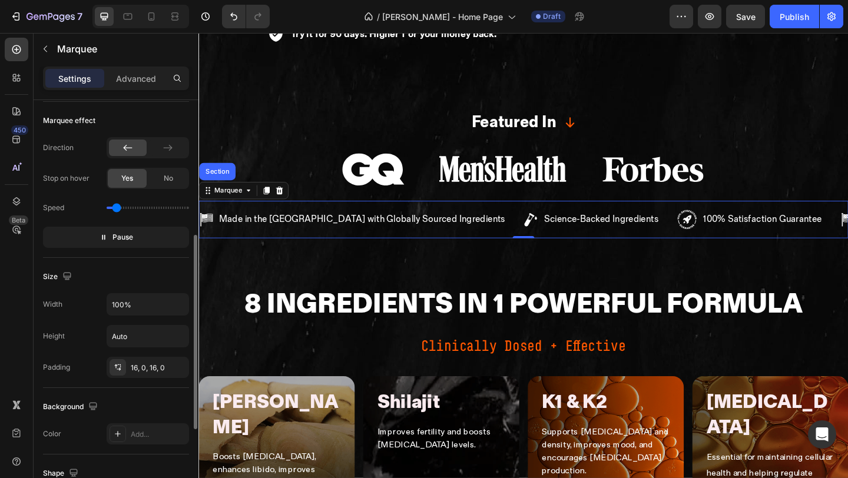
scroll to position [276, 0]
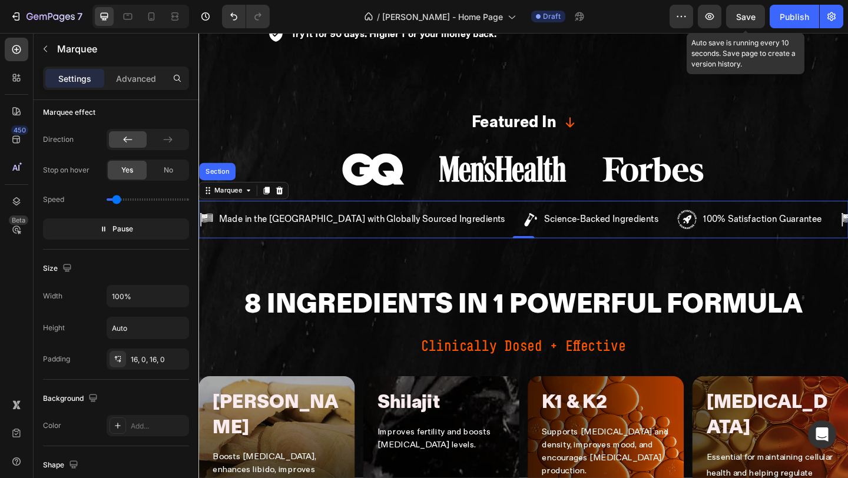
click at [749, 11] on div "Save" at bounding box center [745, 17] width 19 height 12
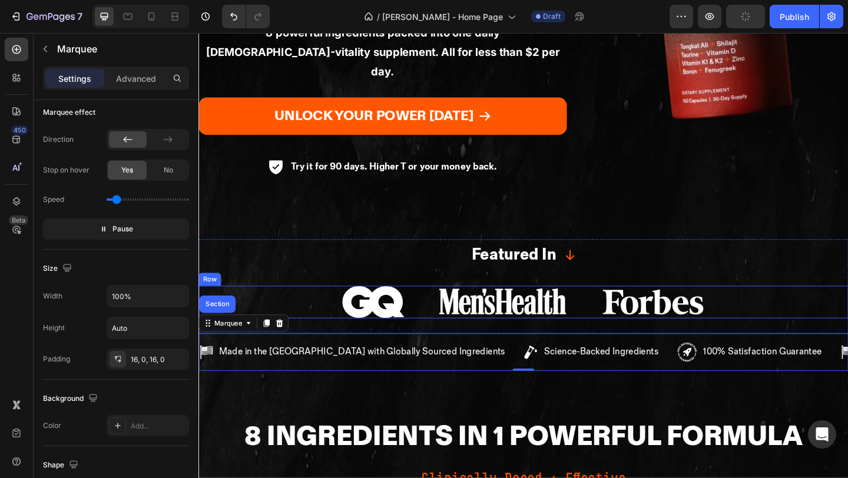
scroll to position [350, 0]
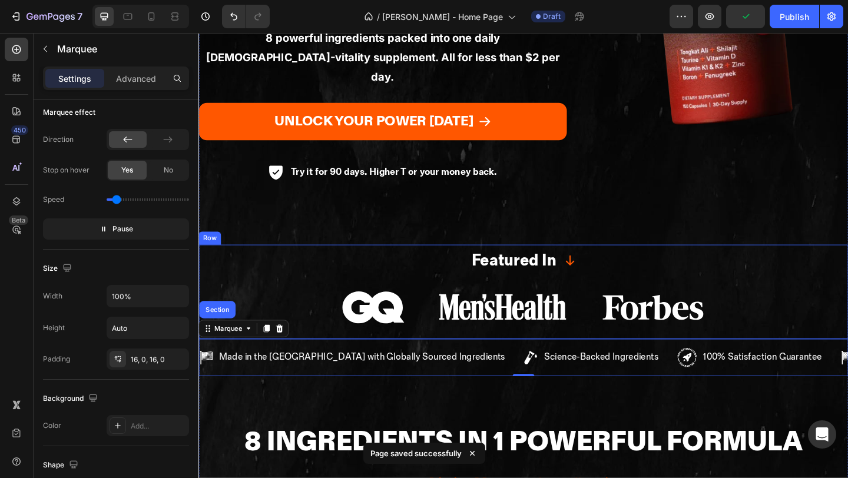
click at [616, 300] on div "Featured In Text Block Icon Row Image Image Image Row" at bounding box center [551, 314] width 707 height 102
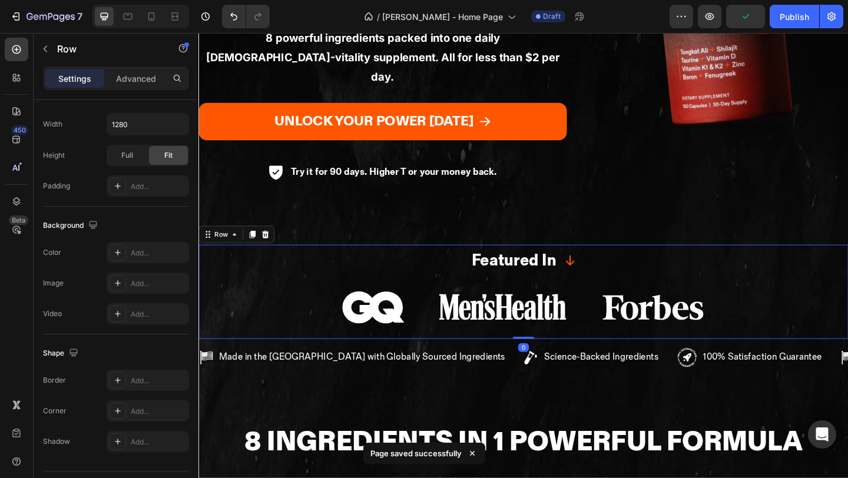
scroll to position [0, 0]
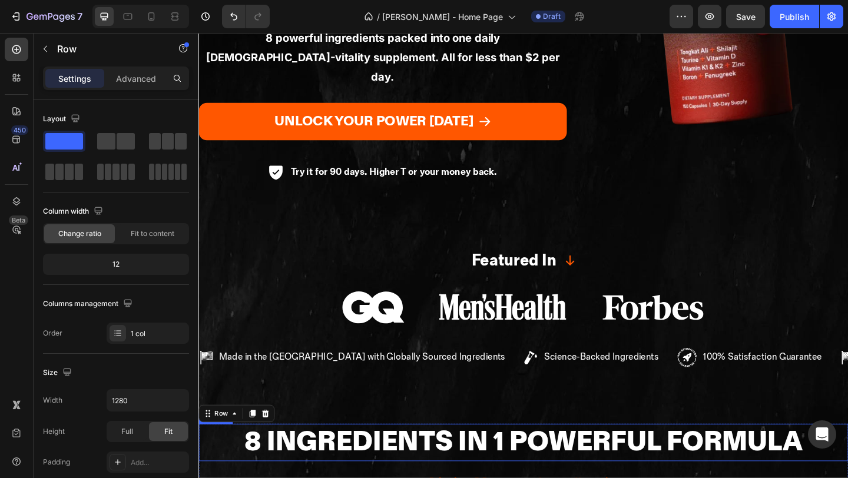
click at [303, 458] on h2 "8 Ingredients in 1 Powerful Formula" at bounding box center [551, 478] width 609 height 41
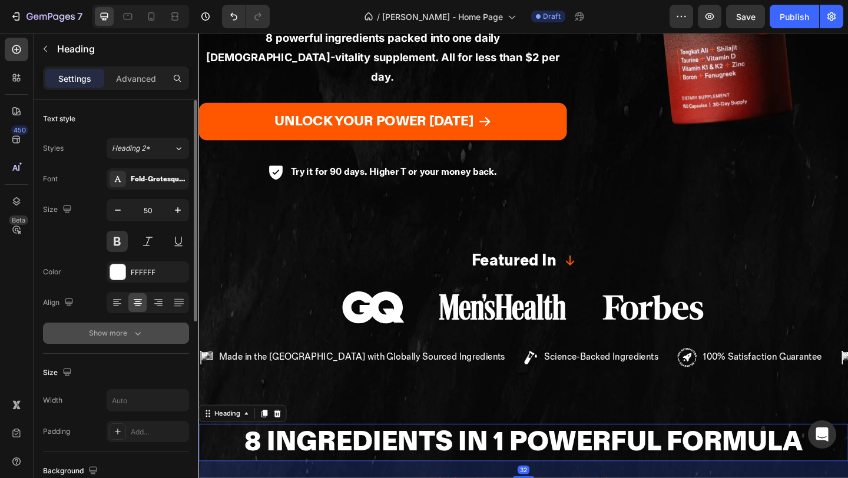
click at [118, 330] on div "Show more" at bounding box center [116, 333] width 55 height 12
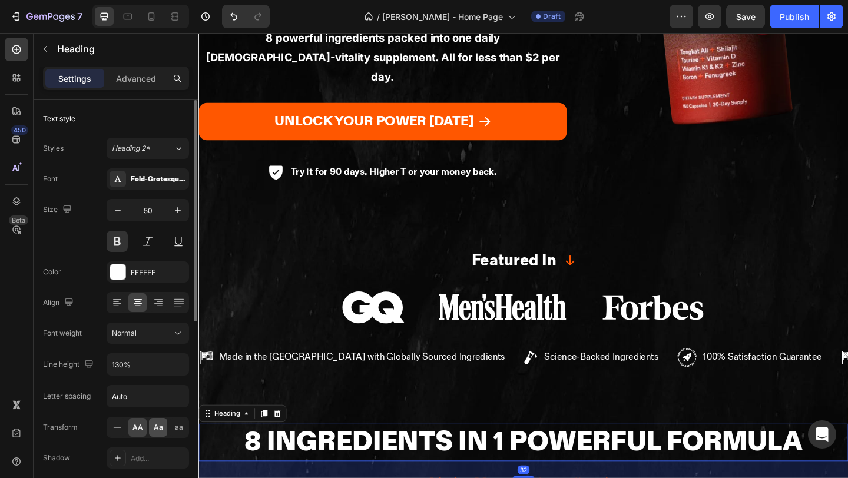
click at [151, 426] on div "Aa" at bounding box center [158, 427] width 18 height 19
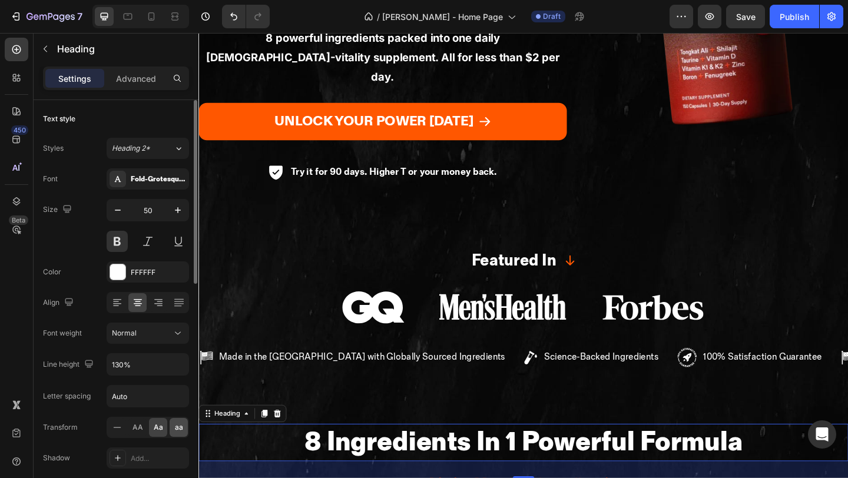
click at [177, 432] on span "aa" at bounding box center [179, 427] width 8 height 11
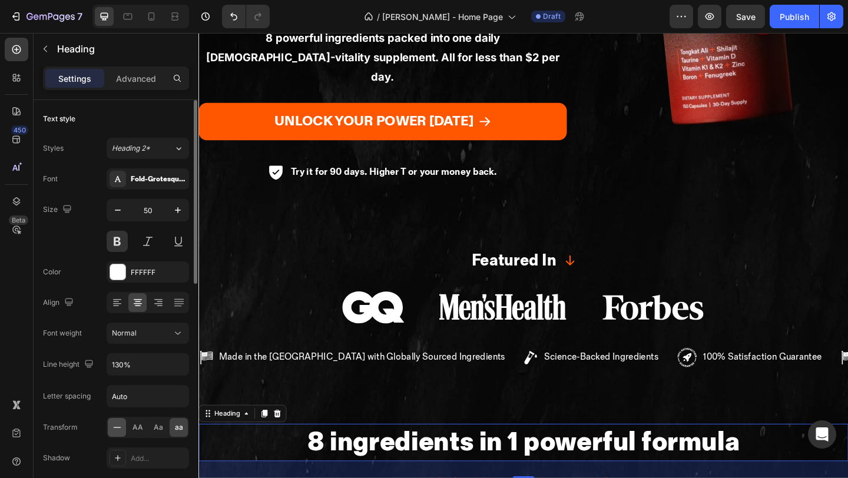
click at [117, 429] on icon at bounding box center [117, 428] width 12 height 12
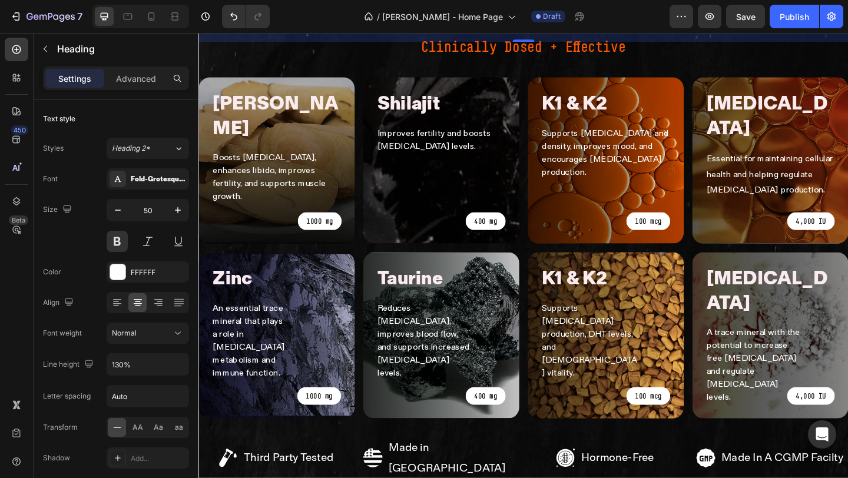
scroll to position [950, 0]
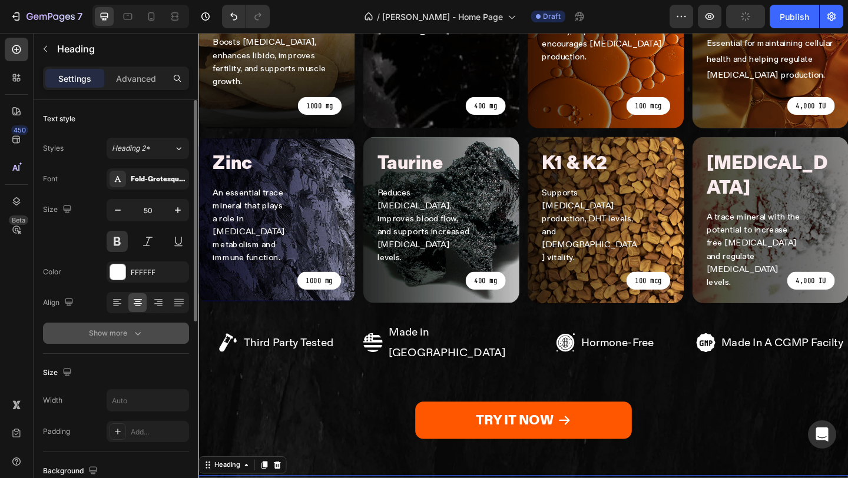
click at [114, 330] on div "Show more" at bounding box center [116, 333] width 55 height 12
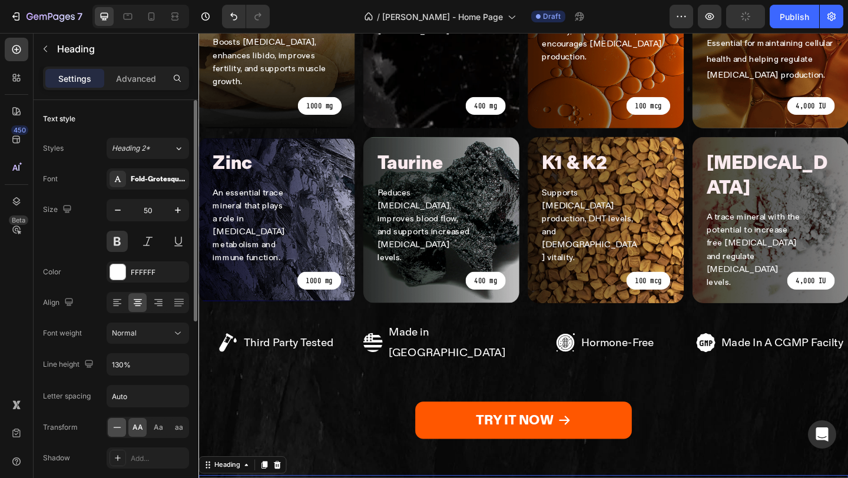
click at [112, 436] on div at bounding box center [117, 427] width 18 height 19
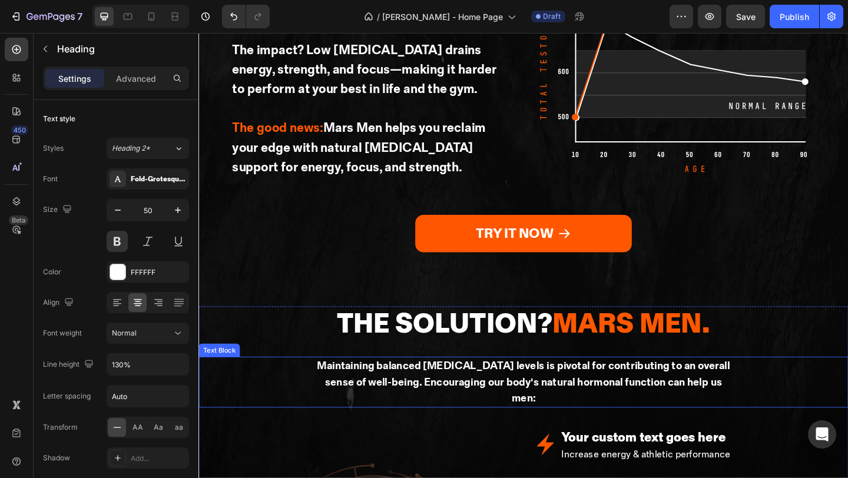
scroll to position [1601, 0]
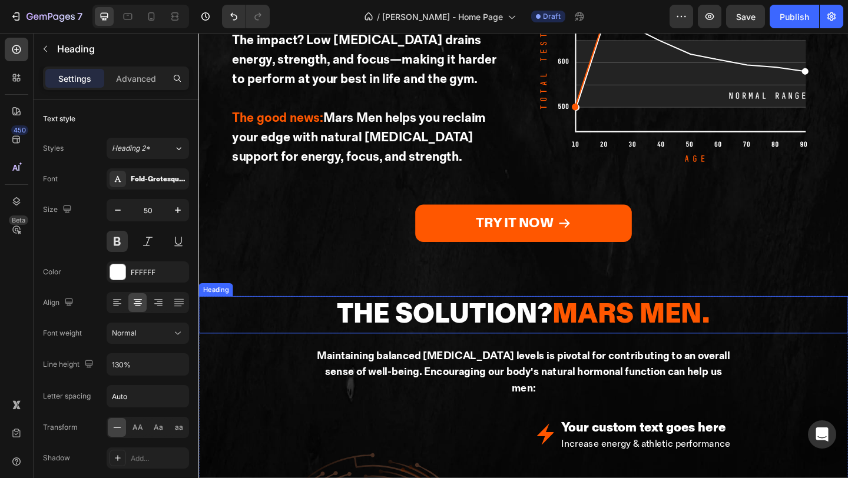
click at [437, 320] on p "The Solution? Mars Men." at bounding box center [552, 339] width 406 height 38
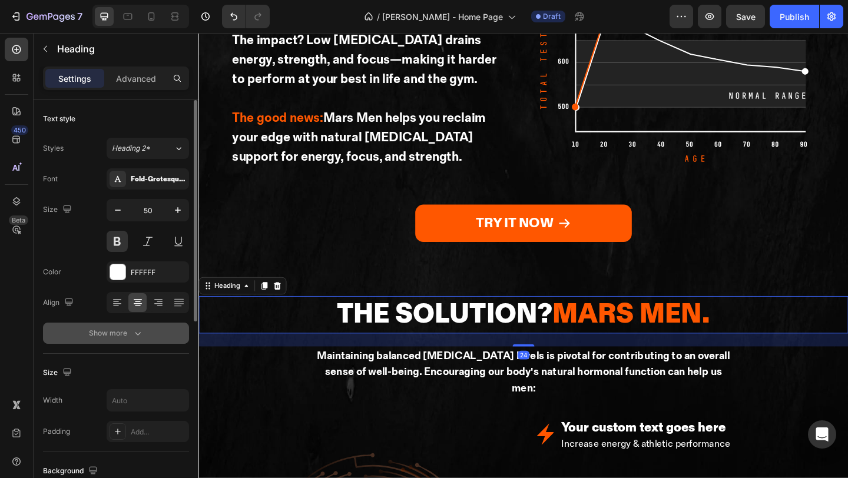
click at [130, 330] on div "Show more" at bounding box center [116, 333] width 55 height 12
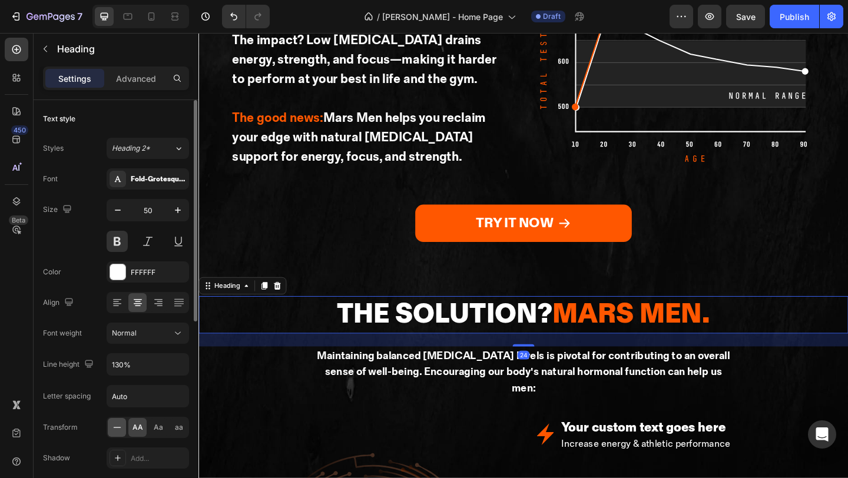
click at [118, 435] on div at bounding box center [117, 427] width 18 height 19
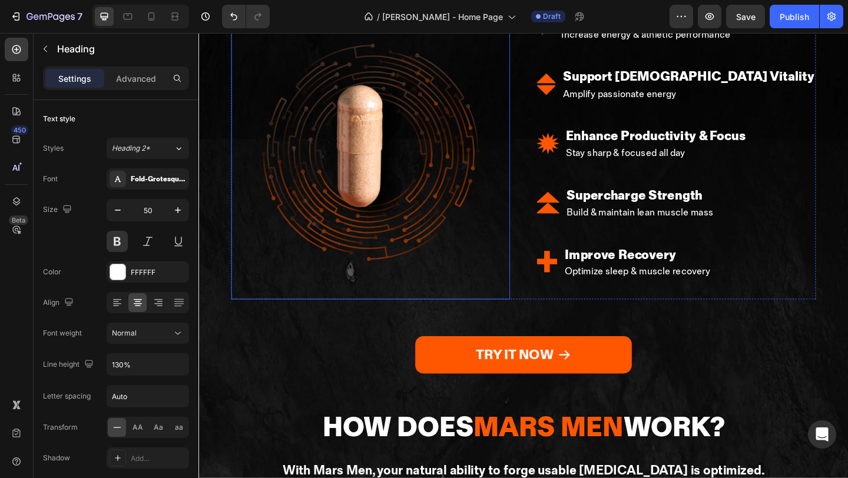
scroll to position [2082, 0]
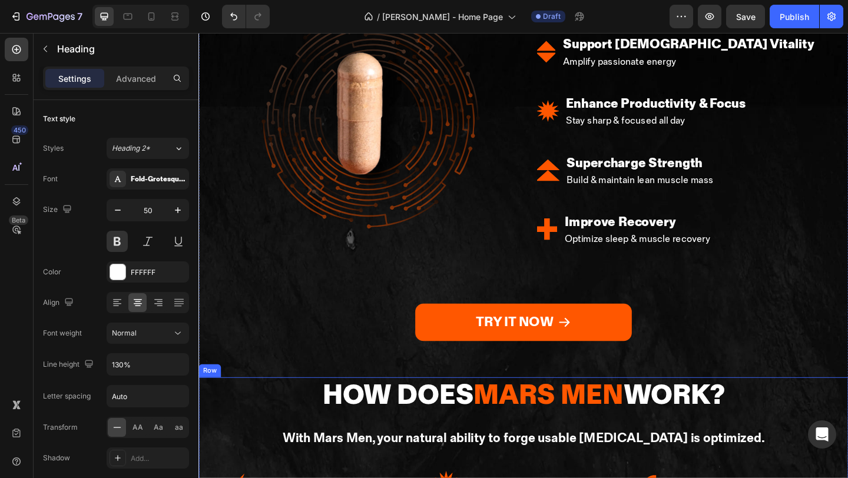
click at [443, 409] on p "How Does Mars Men Work?" at bounding box center [551, 428] width 437 height 38
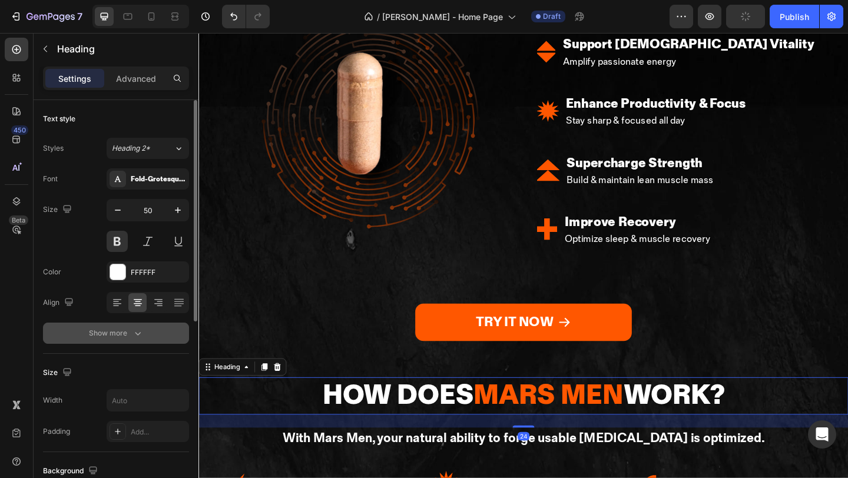
click at [132, 333] on icon "button" at bounding box center [138, 333] width 12 height 12
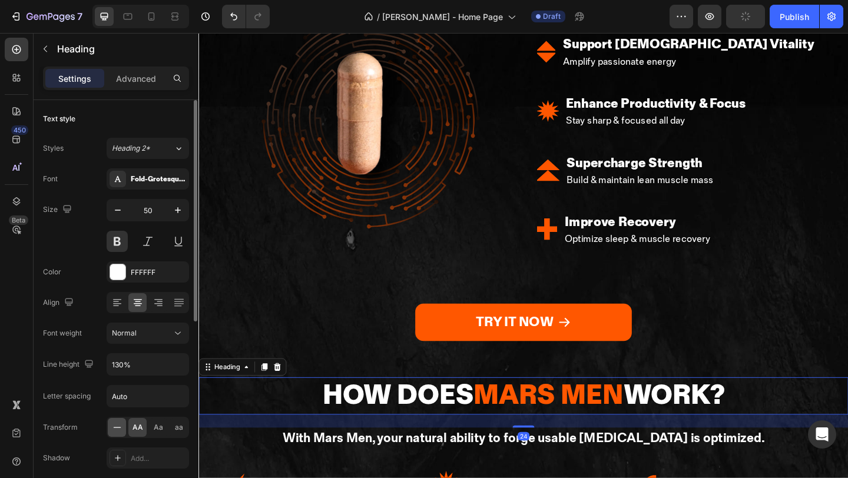
click at [111, 433] on icon at bounding box center [117, 428] width 12 height 12
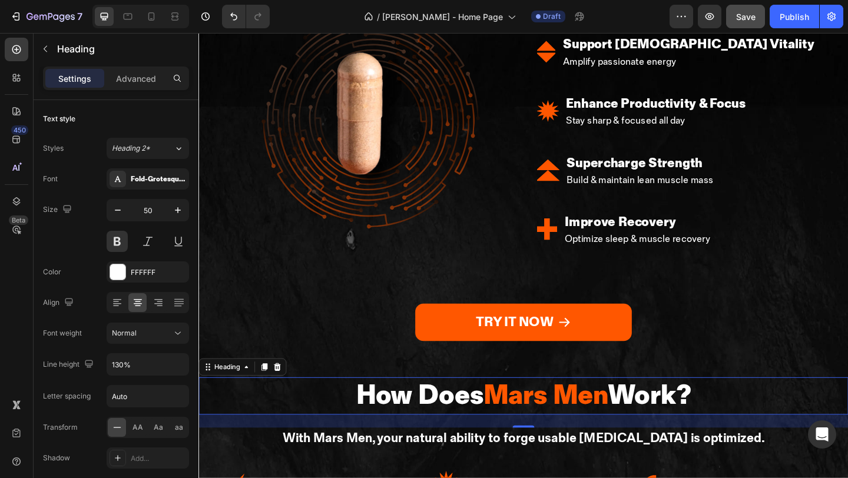
click at [742, 22] on button "Save" at bounding box center [745, 17] width 39 height 24
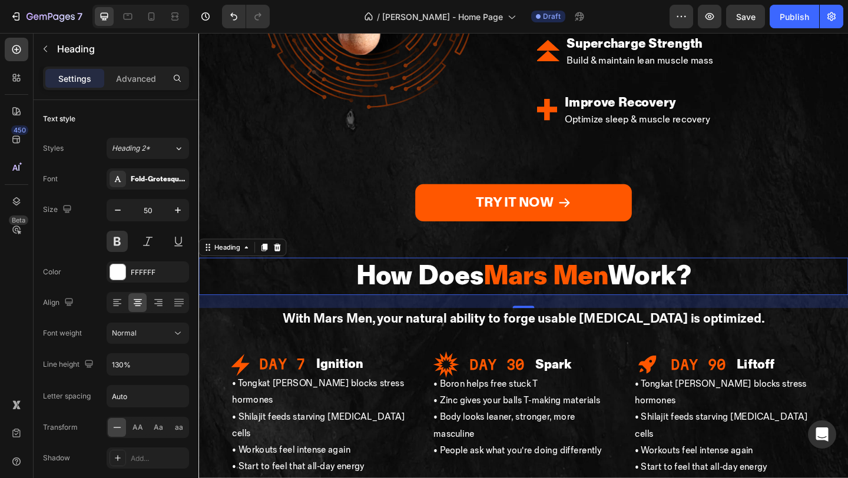
scroll to position [2339, 0]
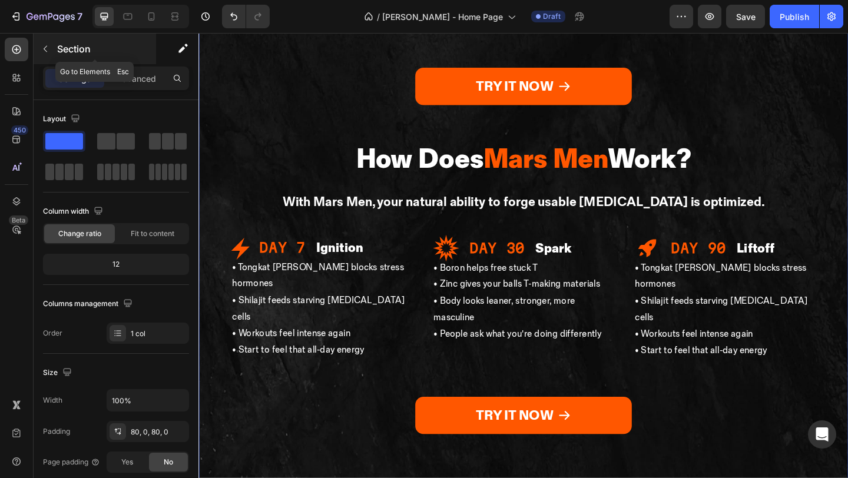
click at [59, 47] on p "Section" at bounding box center [105, 49] width 97 height 14
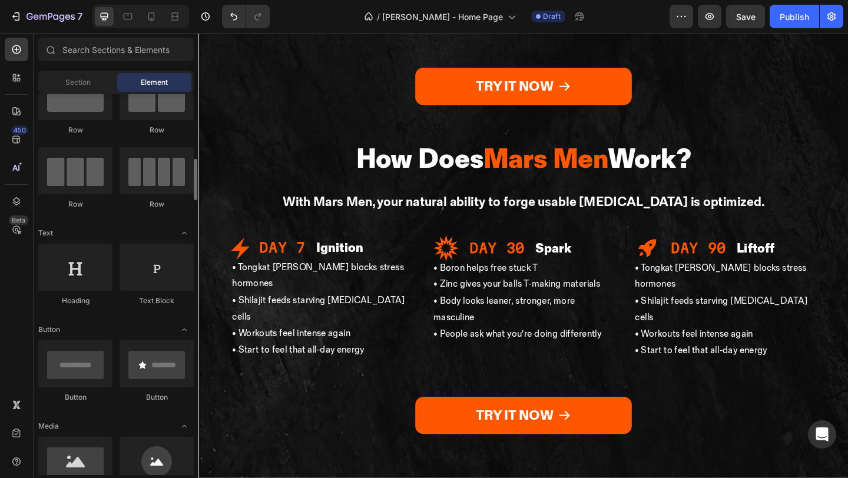
scroll to position [0, 0]
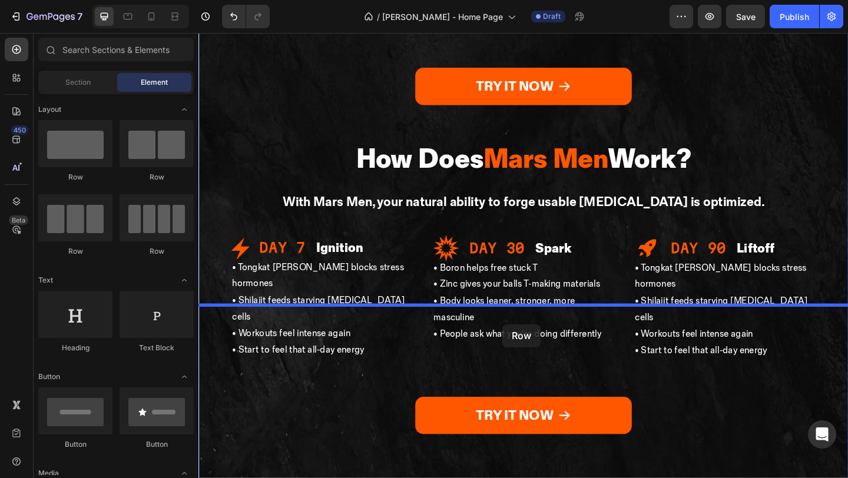
drag, startPoint x: 283, startPoint y: 193, endPoint x: 529, endPoint y: 350, distance: 291.2
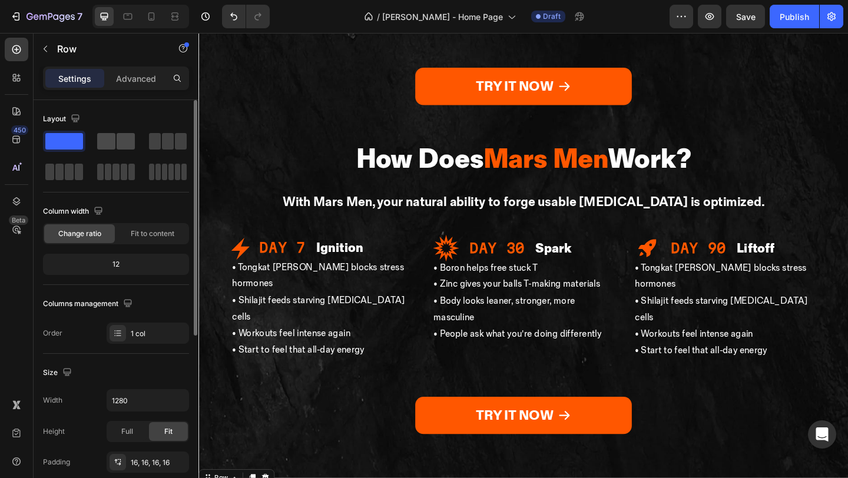
click at [147, 131] on div at bounding box center [168, 141] width 42 height 21
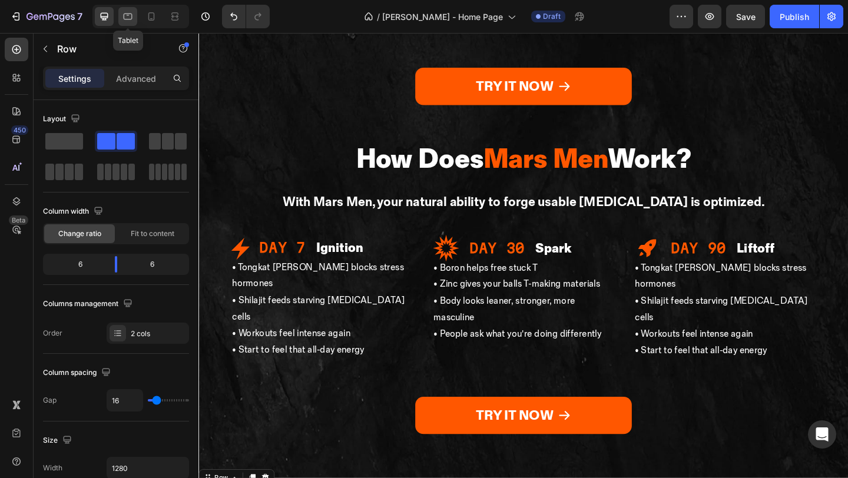
click at [120, 18] on div at bounding box center [127, 16] width 19 height 19
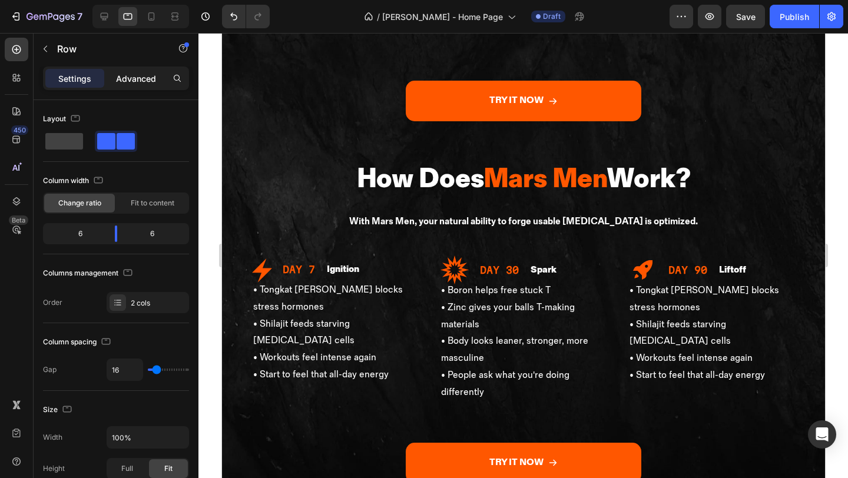
scroll to position [2507, 0]
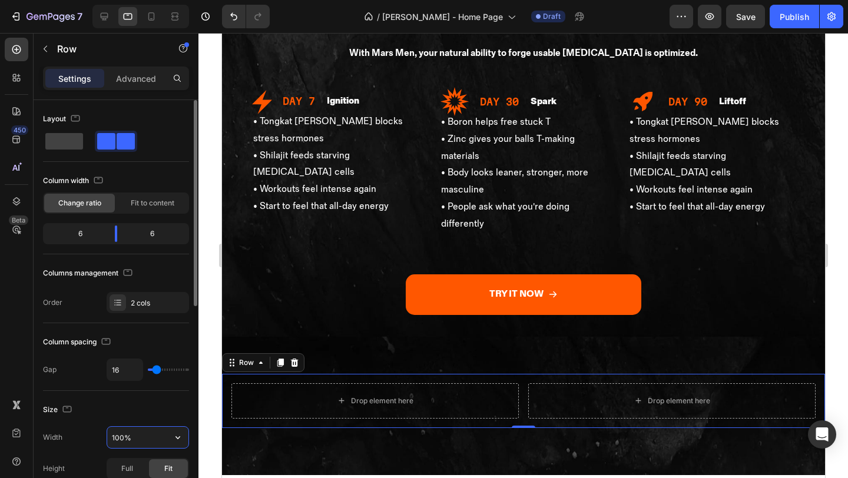
click at [134, 432] on input "100%" at bounding box center [147, 437] width 81 height 21
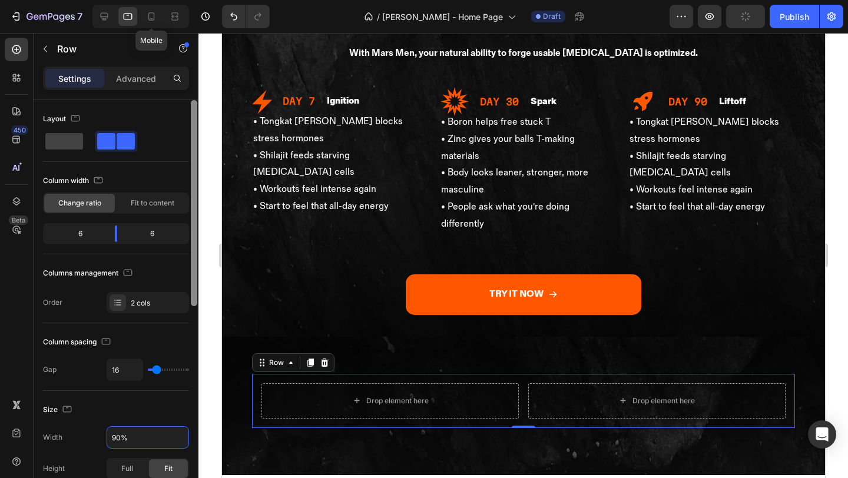
type input "90%"
click at [147, 15] on icon at bounding box center [151, 17] width 12 height 12
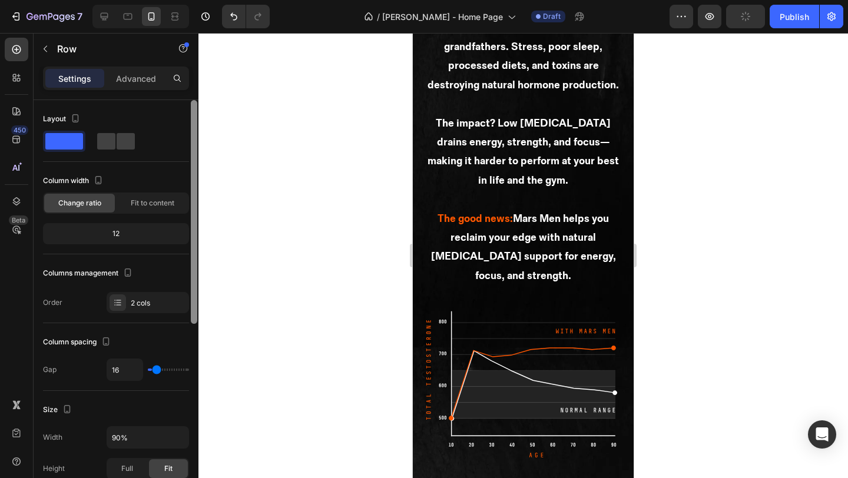
type input "0"
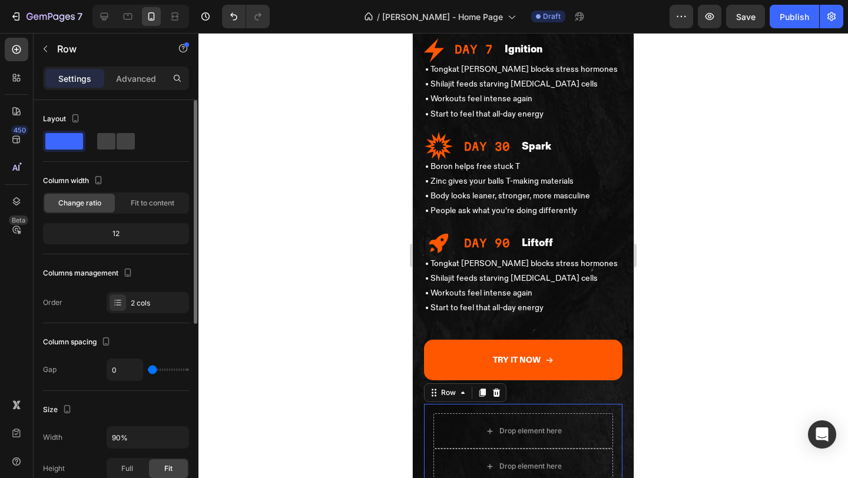
scroll to position [4026, 0]
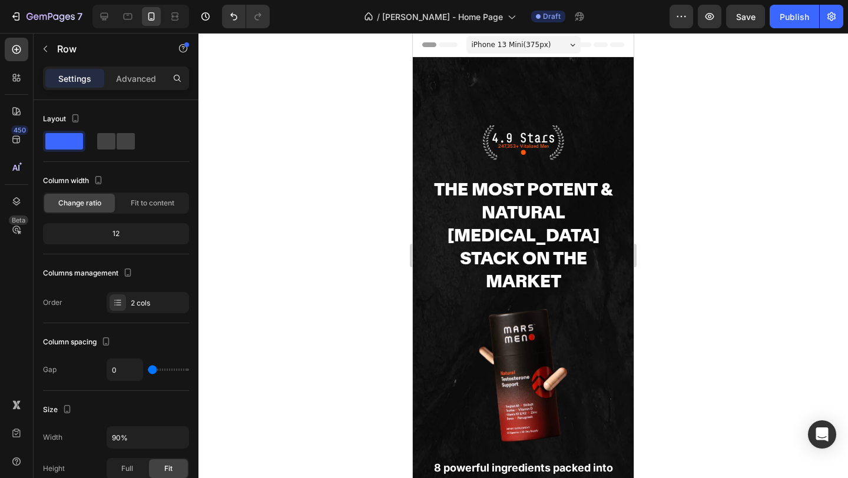
scroll to position [4031, 0]
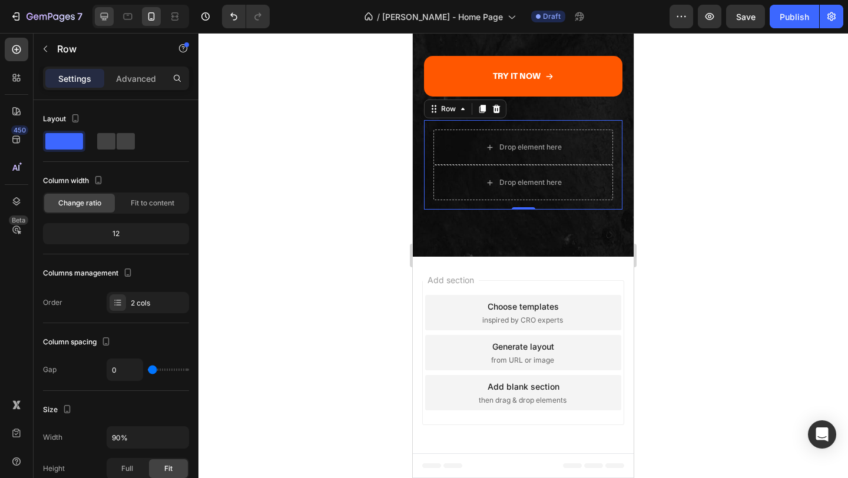
click at [111, 19] on div at bounding box center [104, 16] width 19 height 19
type input "16"
type input "1280"
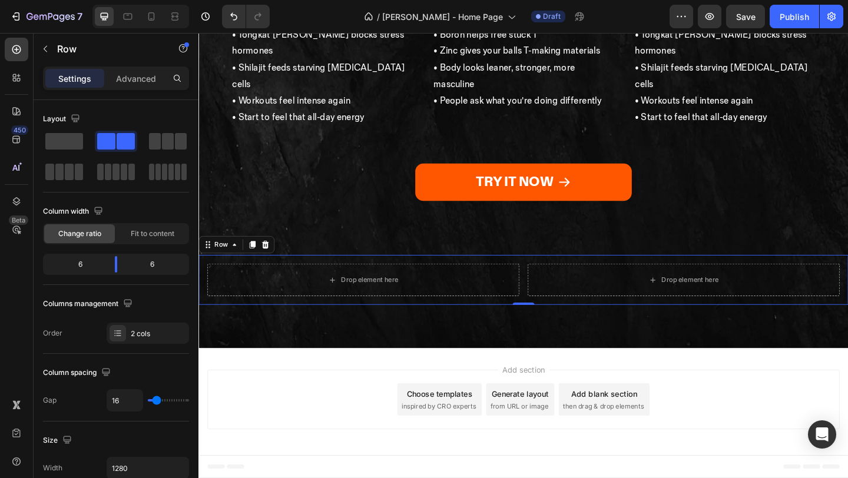
scroll to position [2393, 0]
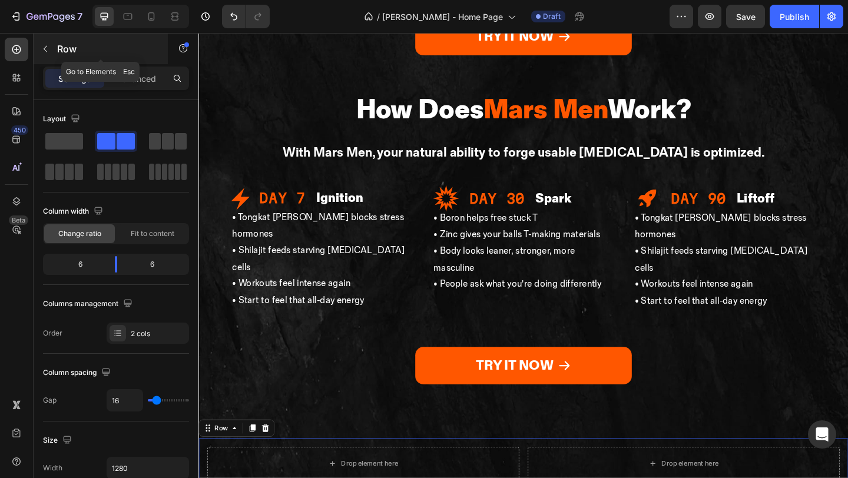
click at [42, 44] on button "button" at bounding box center [45, 48] width 19 height 19
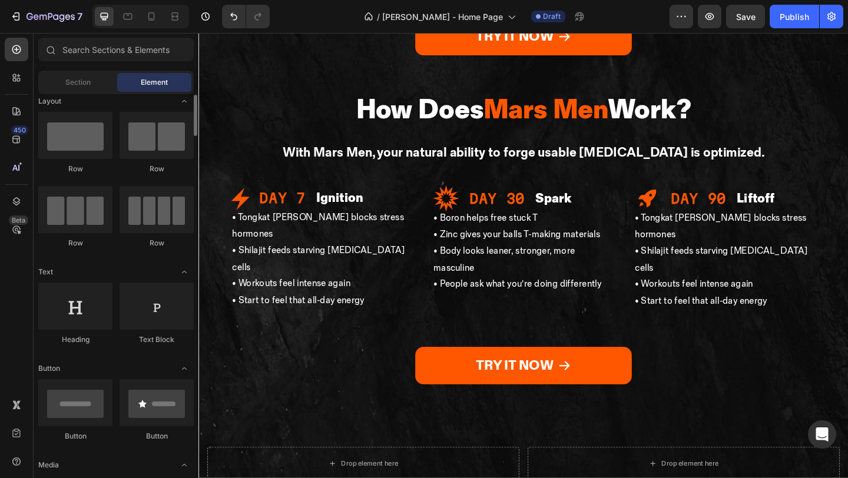
scroll to position [18, 0]
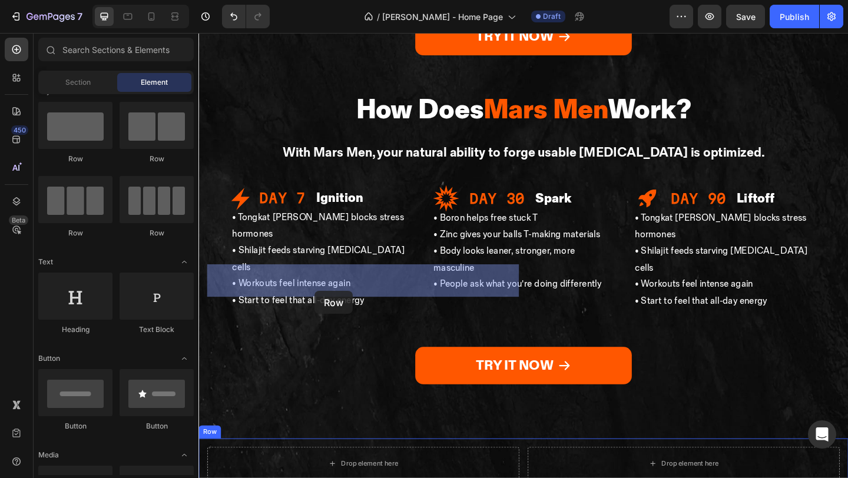
drag, startPoint x: 266, startPoint y: 173, endPoint x: 324, endPoint y: 314, distance: 153.1
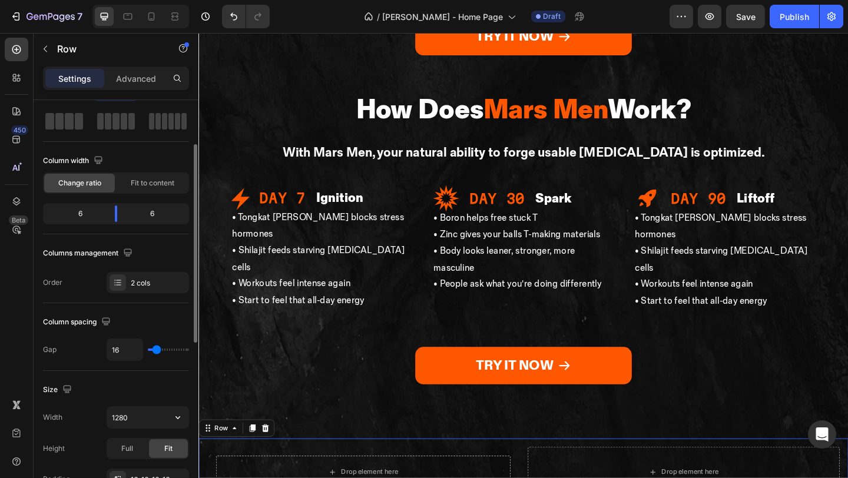
scroll to position [134, 0]
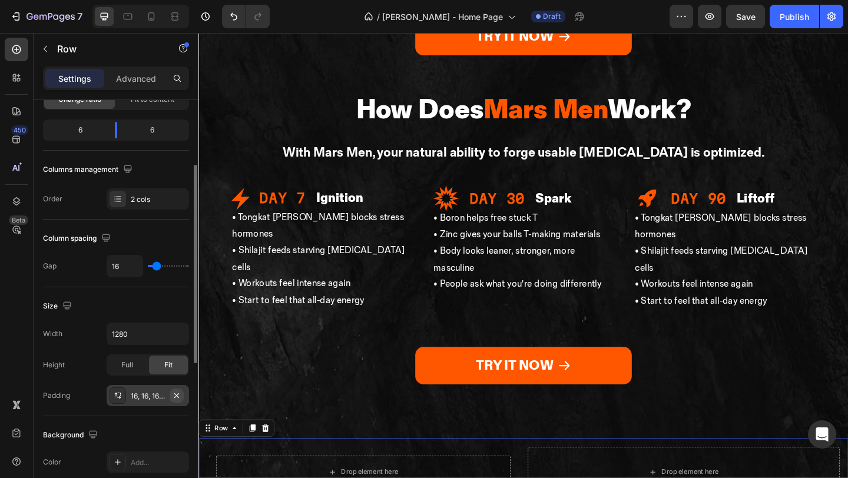
click at [183, 397] on button "button" at bounding box center [177, 396] width 14 height 14
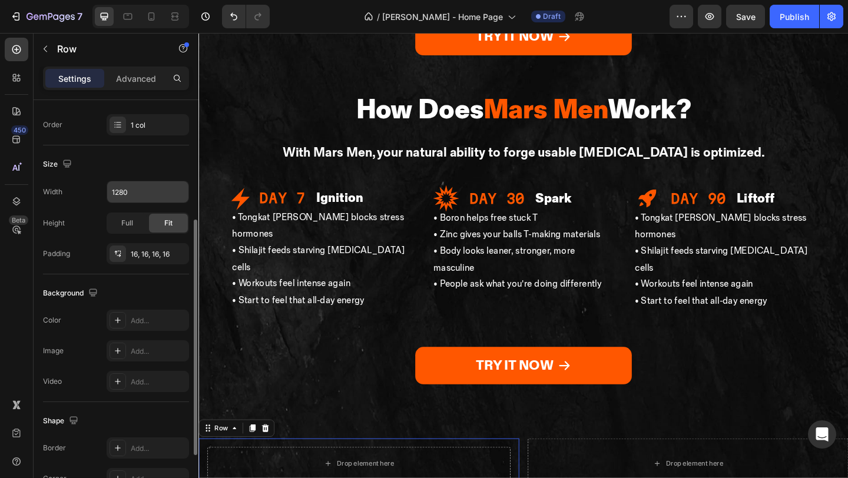
scroll to position [307, 0]
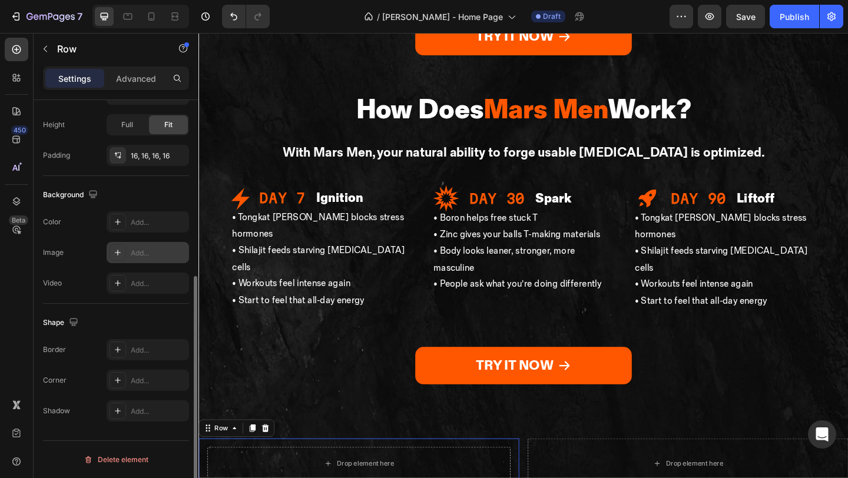
click at [153, 261] on div "Add..." at bounding box center [148, 252] width 82 height 21
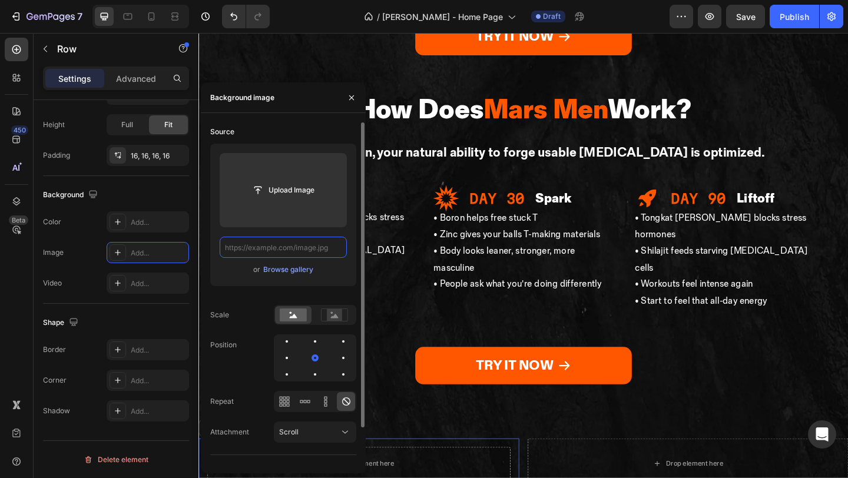
scroll to position [0, 0]
paste input "[URL][DOMAIN_NAME]"
type input "[URL][DOMAIN_NAME]"
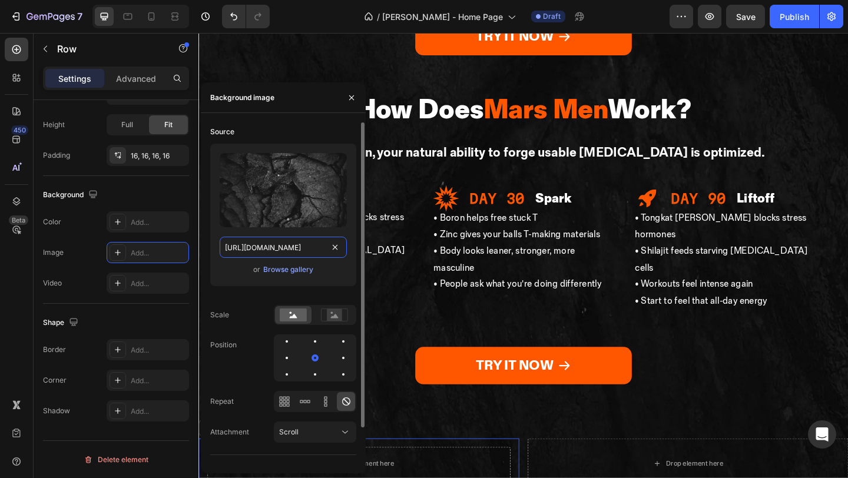
scroll to position [0, 308]
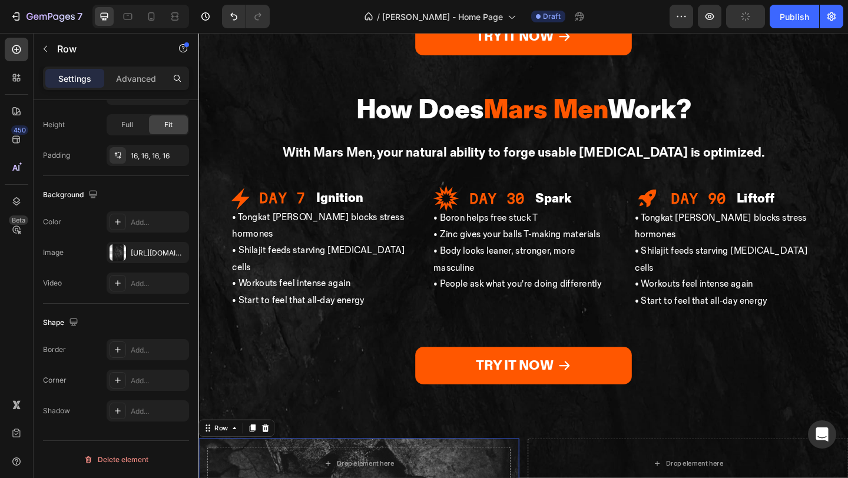
click at [259, 459] on icon at bounding box center [257, 463] width 6 height 8
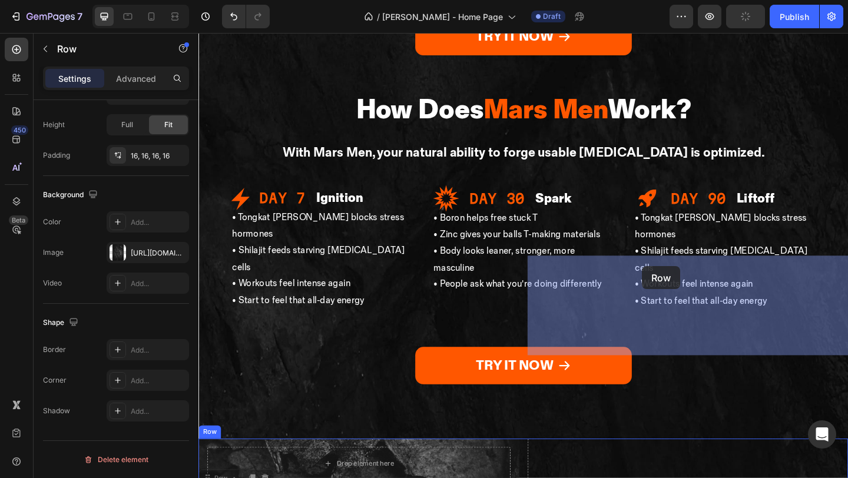
drag, startPoint x: 213, startPoint y: 319, endPoint x: 677, endPoint y: 286, distance: 465.1
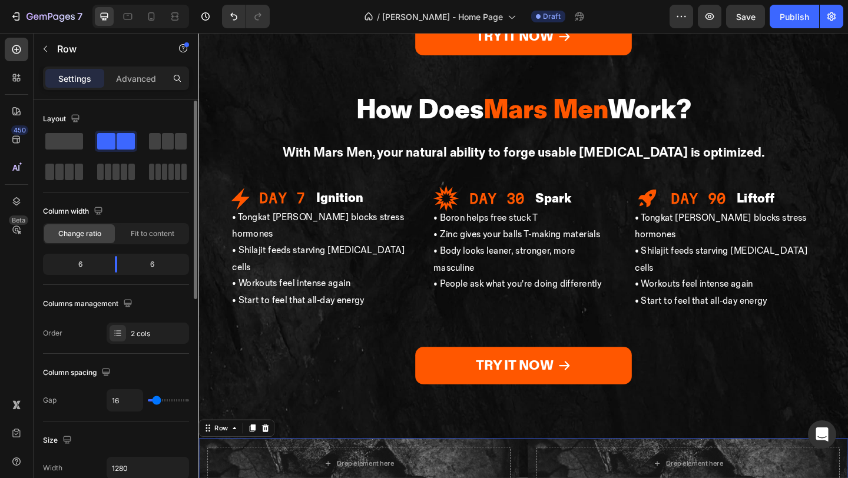
scroll to position [35, 0]
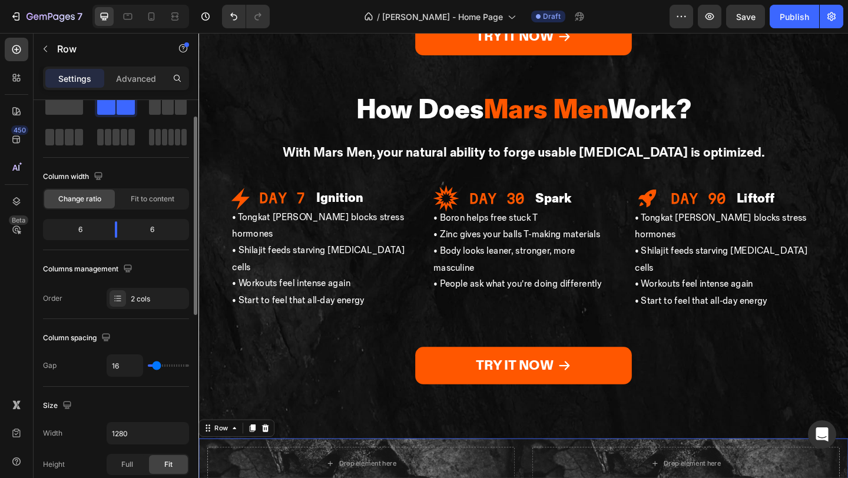
type input "0"
drag, startPoint x: 155, startPoint y: 367, endPoint x: 103, endPoint y: 367, distance: 51.8
click at [104, 367] on div "Gap 0" at bounding box center [116, 365] width 146 height 22
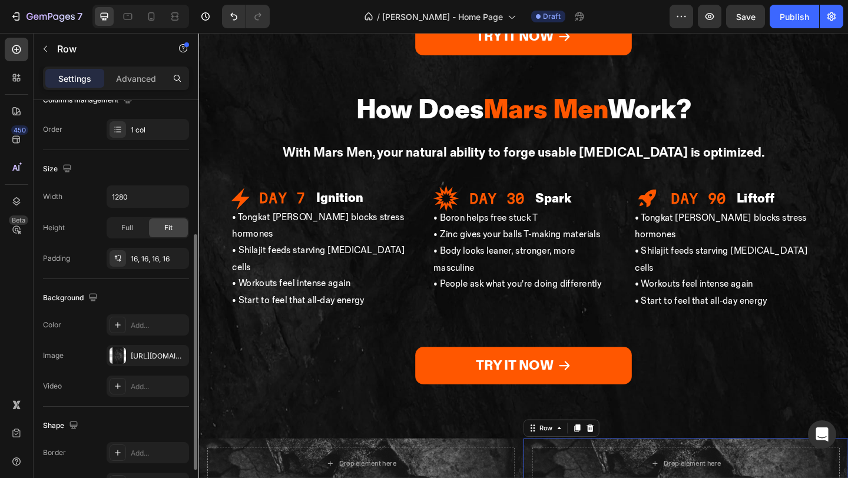
scroll to position [253, 0]
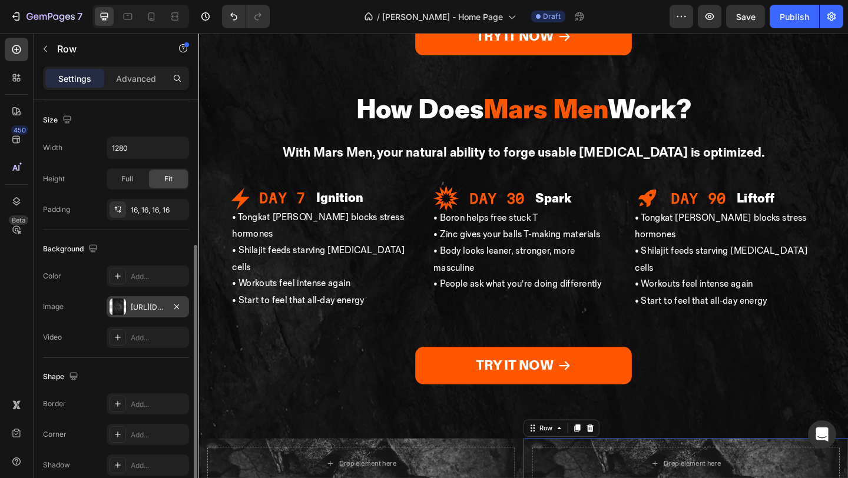
click at [140, 304] on div "https://mengotomars.com/cdn/shop/files/311a18752e47f8b2a9881c37701dbdd61f08c327…" at bounding box center [148, 307] width 34 height 11
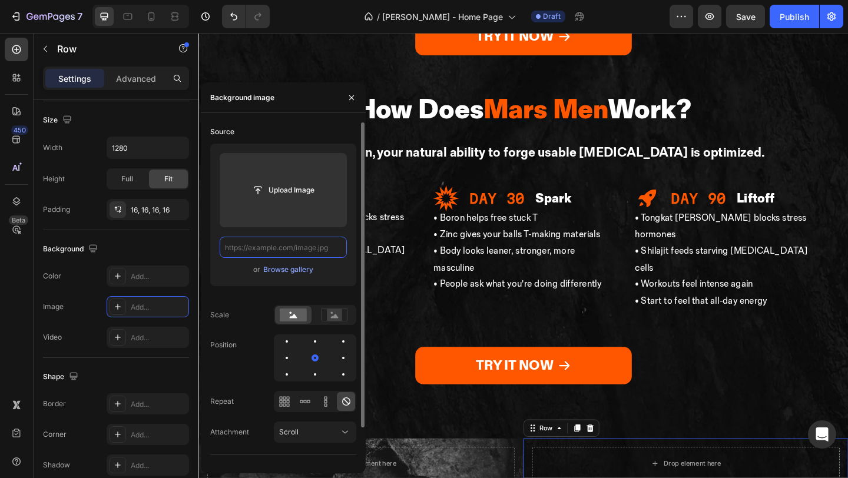
scroll to position [0, 0]
paste input "https://mengotomars.com/cdn/shop/files/David_Maus_x_Mars_Men_Image_6_1aa774aa-2…"
type input "https://mengotomars.com/cdn/shop/files/David_Maus_x_Mars_Men_Image_6_1aa774aa-2…"
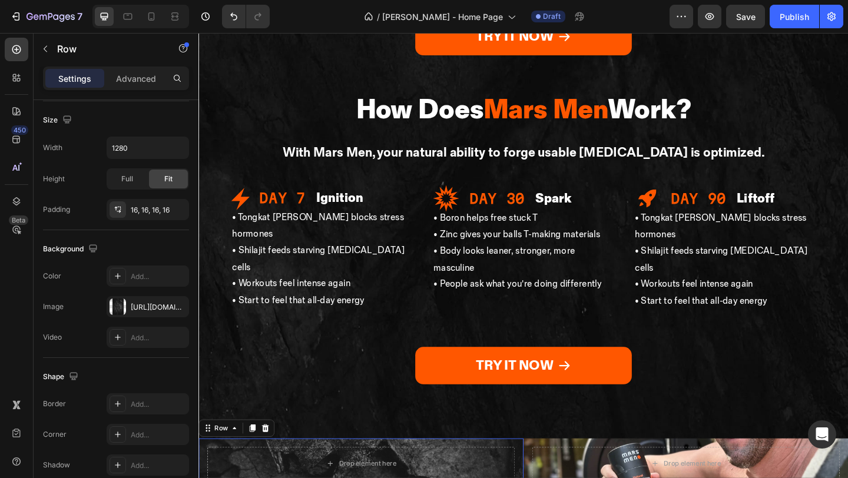
click at [222, 453] on div "Row" at bounding box center [239, 462] width 82 height 19
click at [222, 457] on div "Row" at bounding box center [222, 462] width 19 height 11
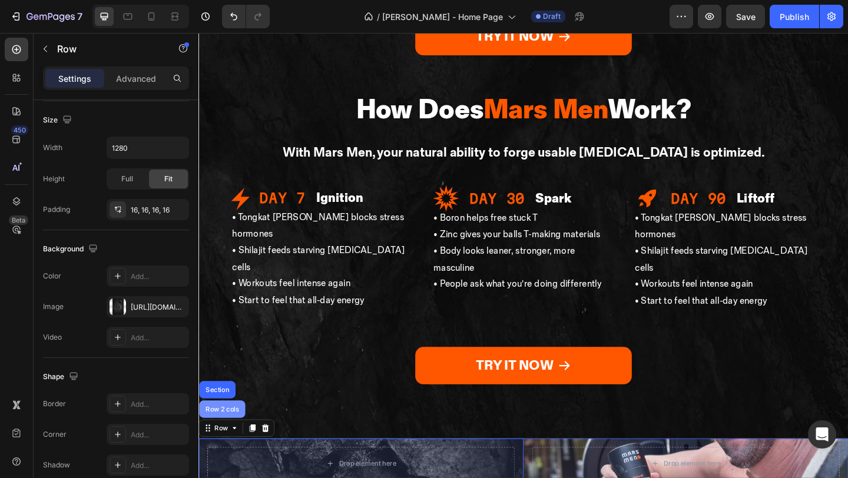
click at [222, 433] on div "Row 2 cols" at bounding box center [224, 442] width 50 height 19
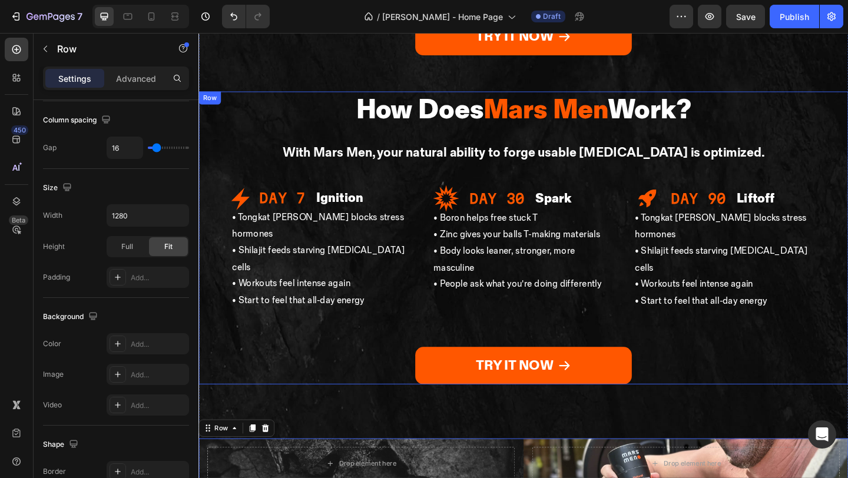
click at [409, 334] on div "TRY IT NOW Button" at bounding box center [551, 374] width 707 height 81
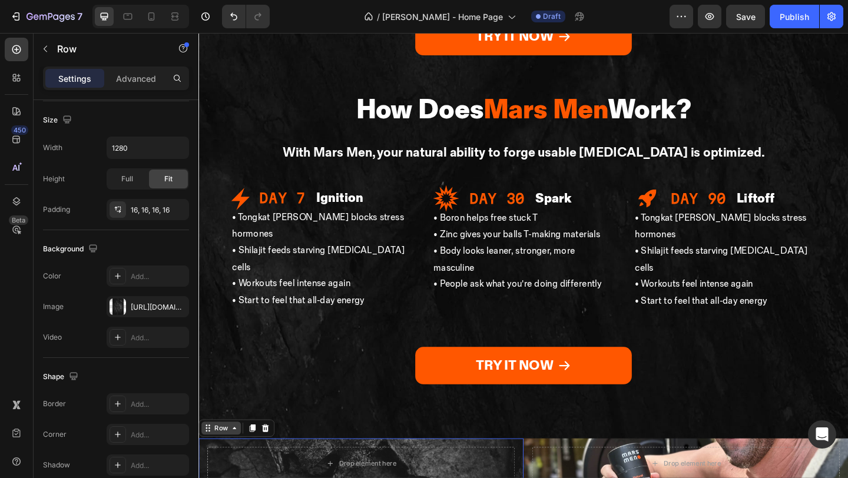
click at [230, 457] on div "Row" at bounding box center [222, 462] width 19 height 11
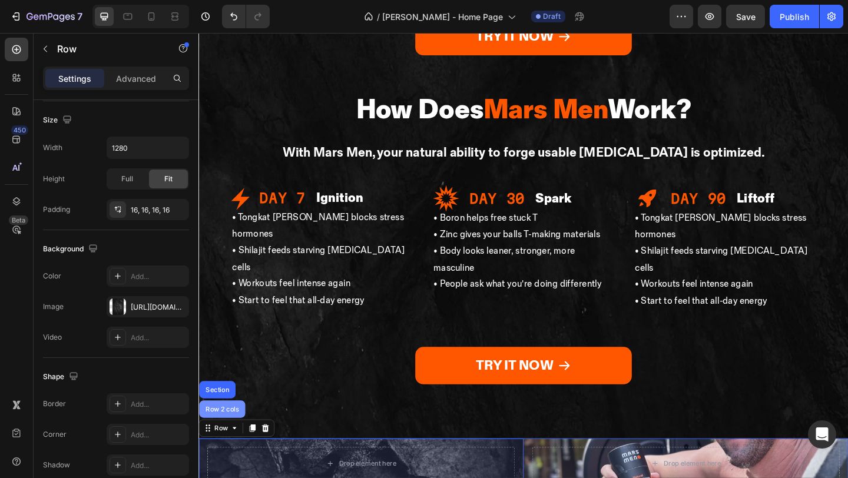
click at [226, 439] on div "Row 2 cols" at bounding box center [224, 442] width 41 height 7
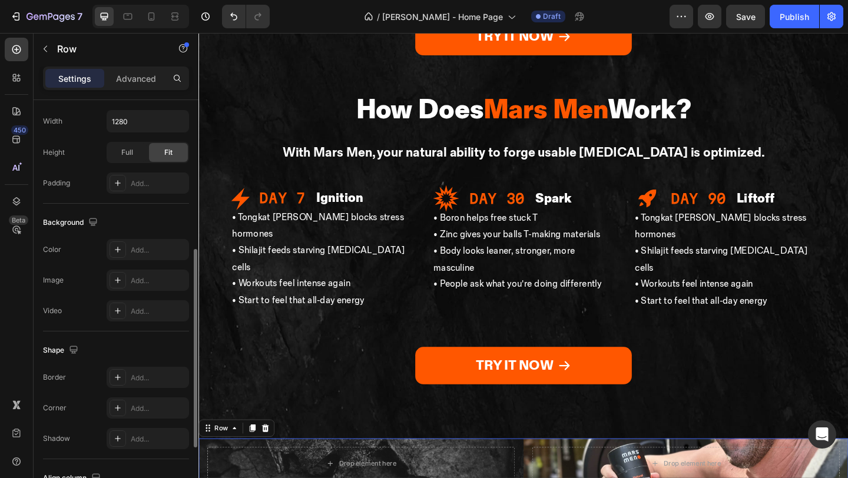
scroll to position [366, 0]
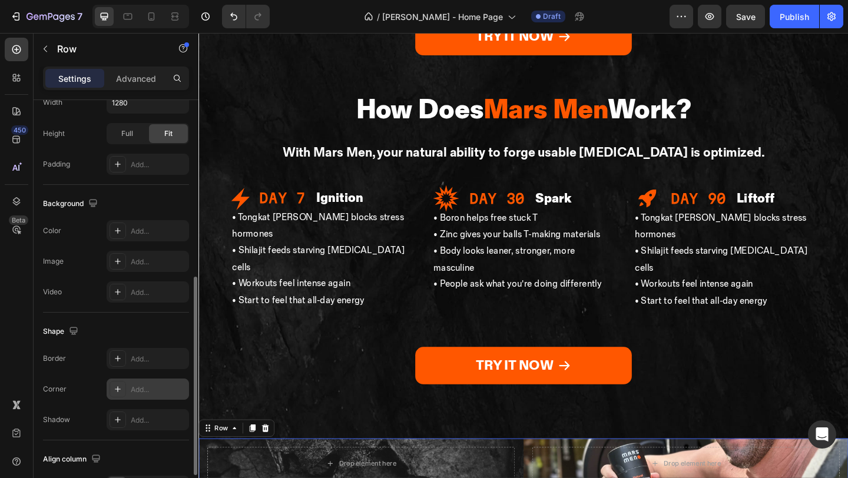
click at [147, 397] on div "Add..." at bounding box center [148, 389] width 82 height 21
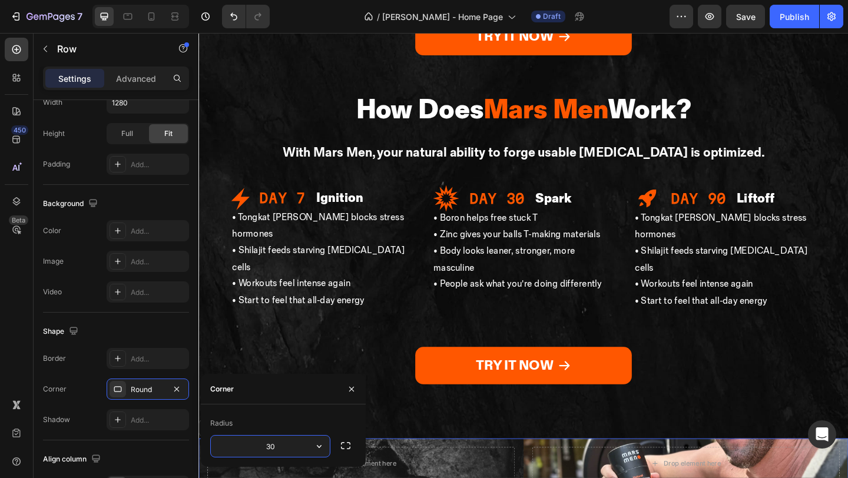
type input "30"
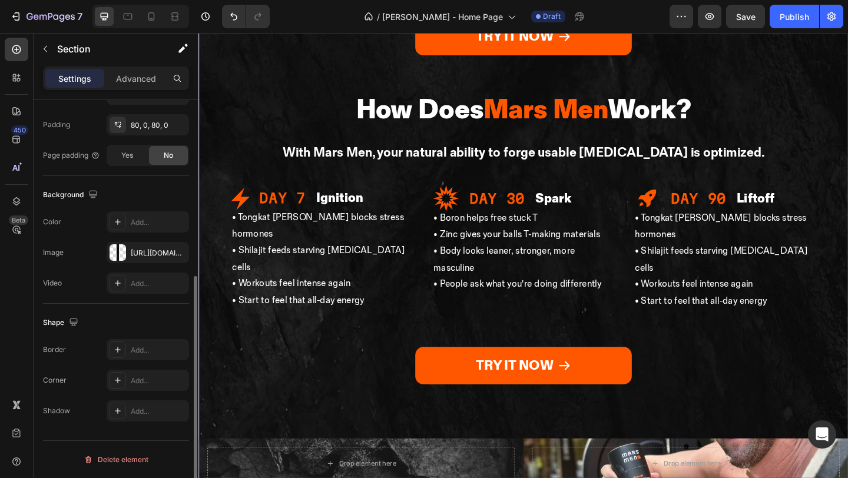
scroll to position [0, 0]
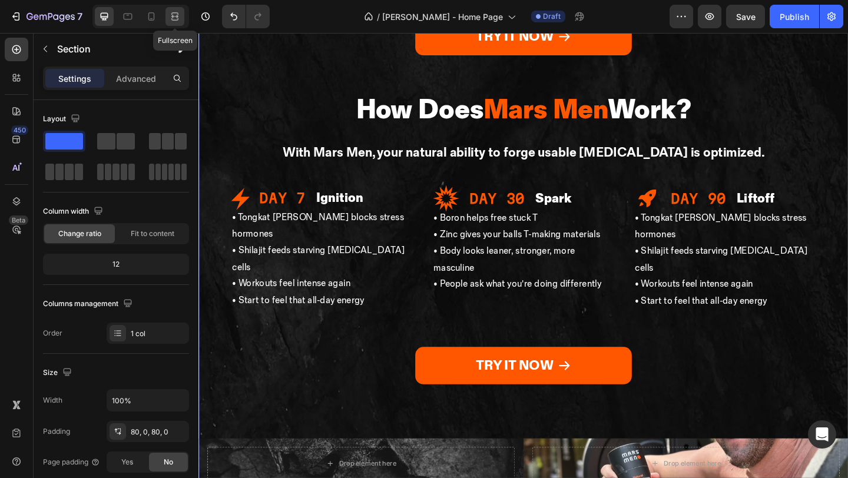
click at [175, 18] on icon at bounding box center [173, 16] width 4 height 3
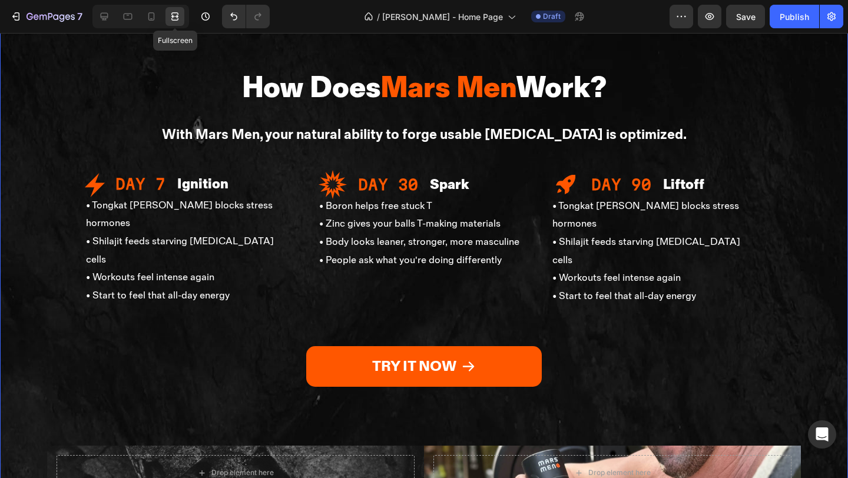
scroll to position [2401, 0]
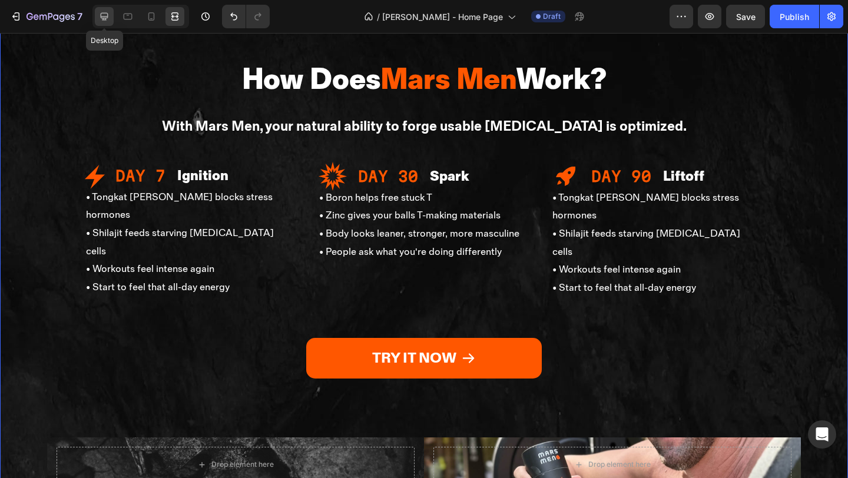
click at [108, 18] on icon at bounding box center [104, 17] width 12 height 12
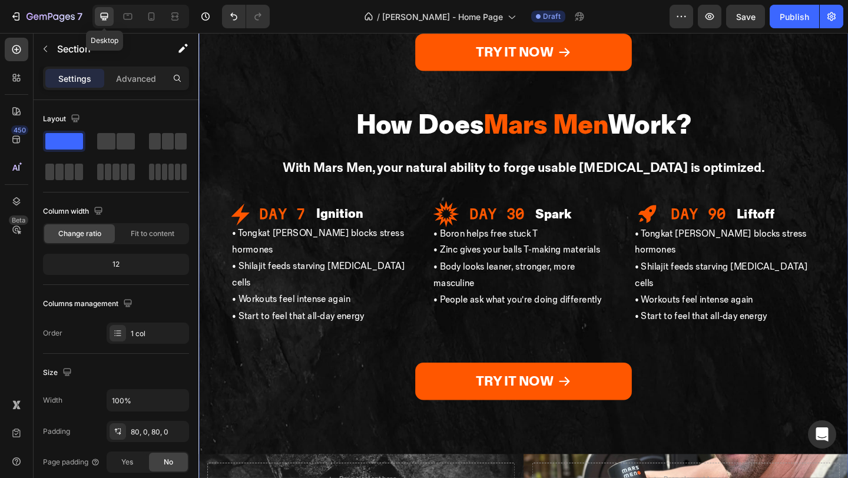
scroll to position [2375, 0]
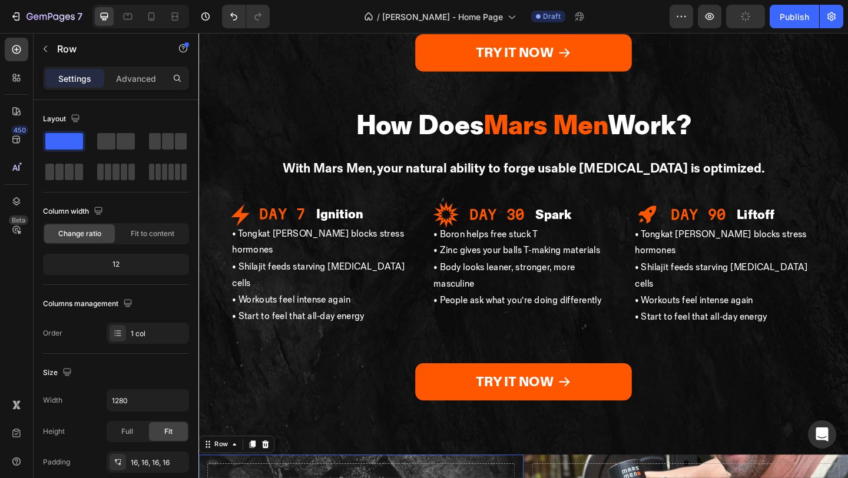
click at [231, 475] on div "Row" at bounding box center [222, 480] width 19 height 11
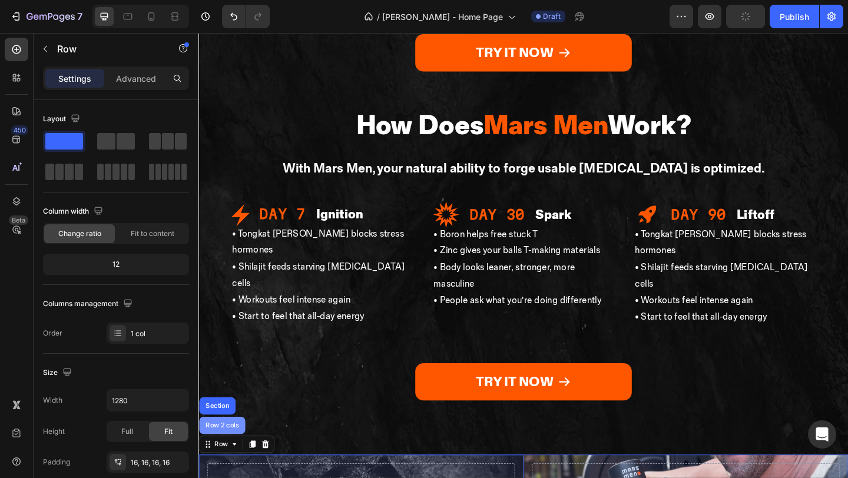
click at [223, 456] on div "Row 2 cols" at bounding box center [224, 459] width 41 height 7
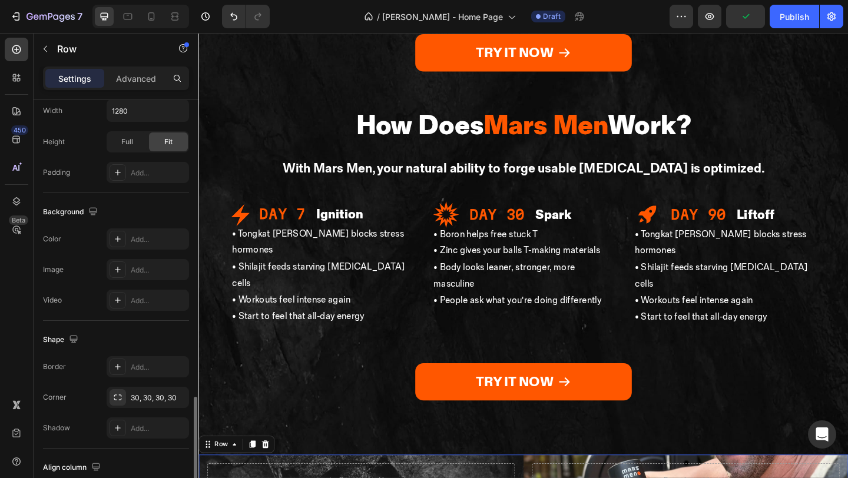
scroll to position [441, 0]
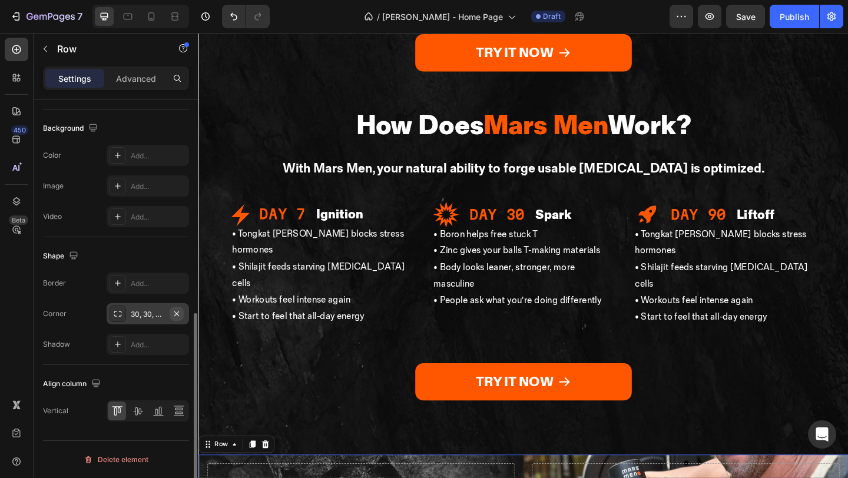
click at [178, 311] on icon "button" at bounding box center [176, 313] width 5 height 5
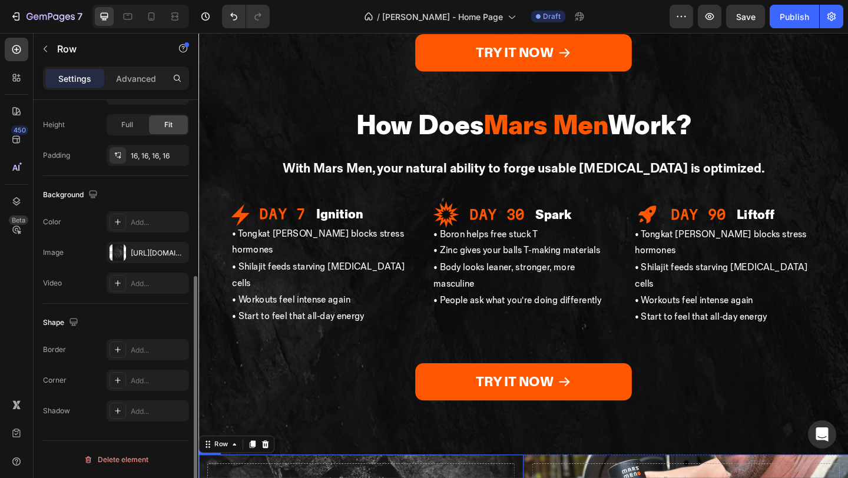
scroll to position [307, 0]
click at [148, 376] on div "Add..." at bounding box center [158, 381] width 55 height 11
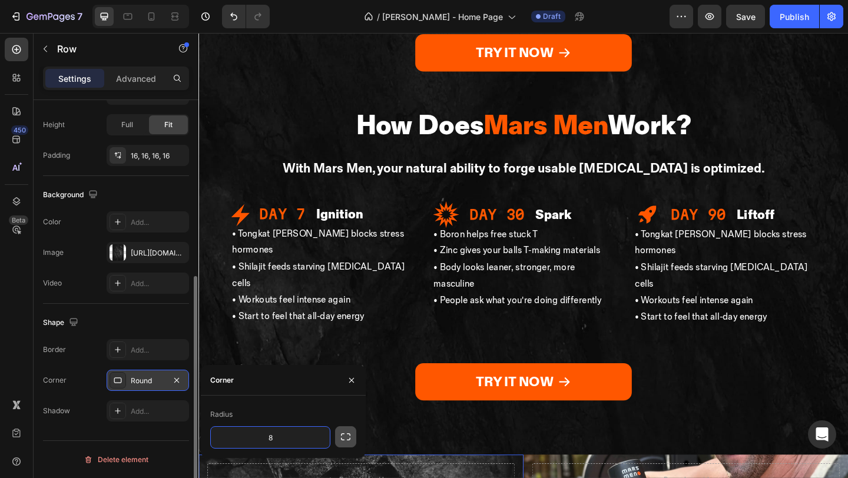
click at [348, 439] on icon "button" at bounding box center [346, 437] width 12 height 12
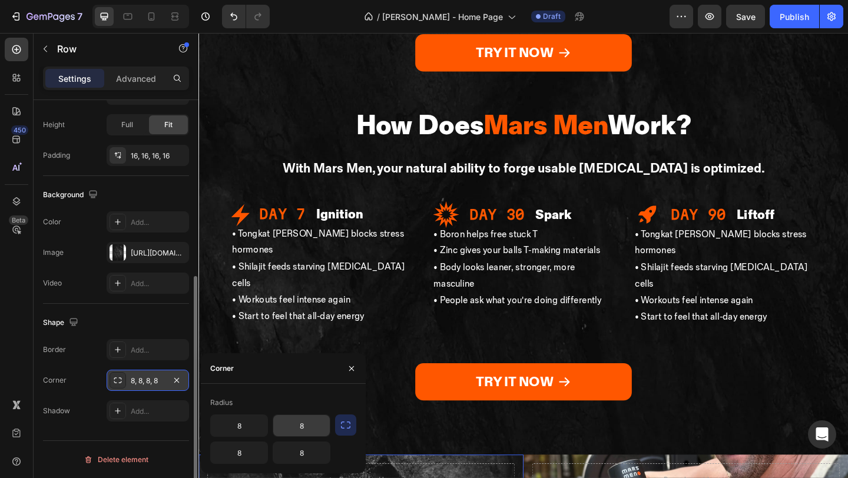
click at [313, 426] on input "8" at bounding box center [301, 425] width 57 height 21
type input "0"
click at [316, 455] on input "8" at bounding box center [301, 452] width 57 height 21
type input "0"
click at [252, 425] on input "8" at bounding box center [239, 425] width 57 height 21
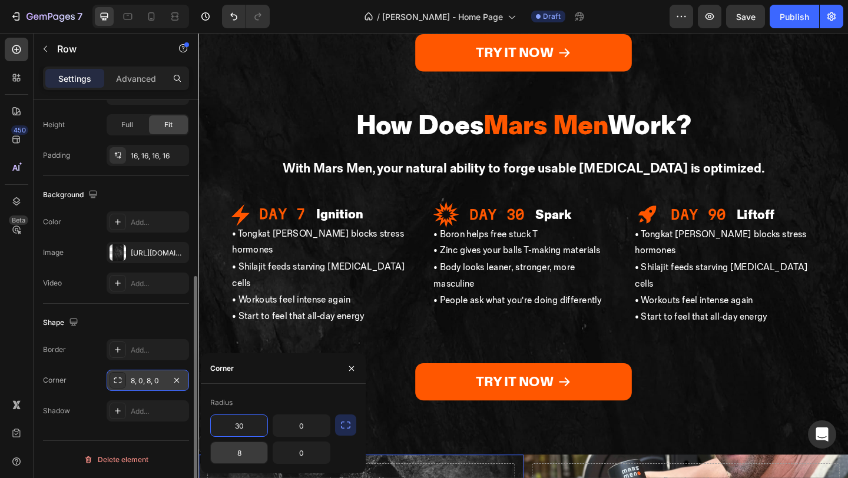
type input "30"
click at [252, 457] on input "8" at bounding box center [239, 452] width 57 height 21
type input "30"
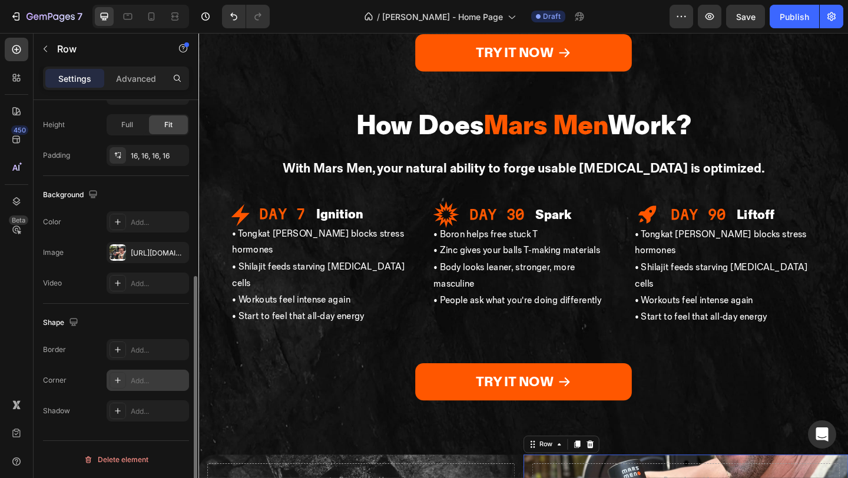
click at [148, 377] on div "Add..." at bounding box center [158, 381] width 55 height 11
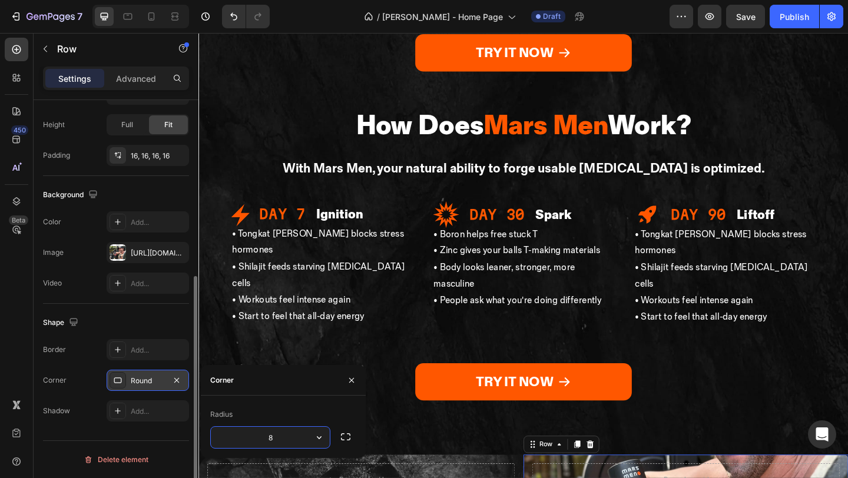
click at [340, 435] on icon "button" at bounding box center [346, 437] width 12 height 12
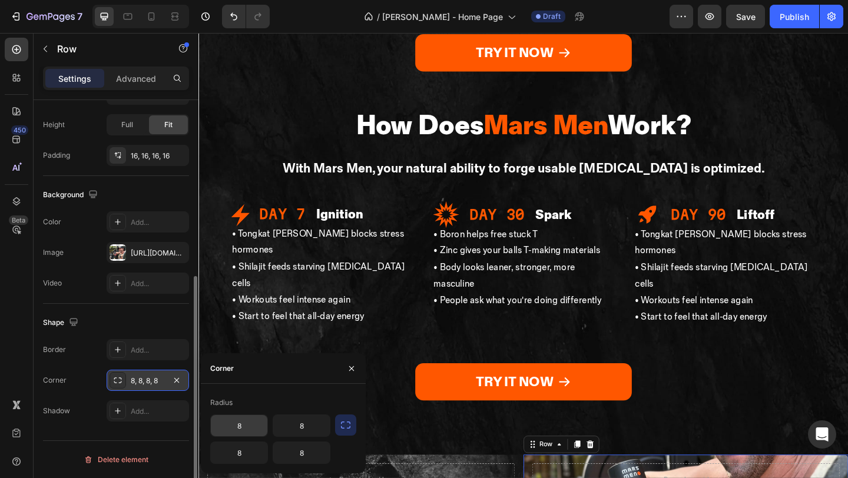
click at [251, 426] on input "8" at bounding box center [239, 425] width 57 height 21
type input "8"
type input "0"
click at [250, 456] on input "8" at bounding box center [239, 452] width 57 height 21
type input "0"
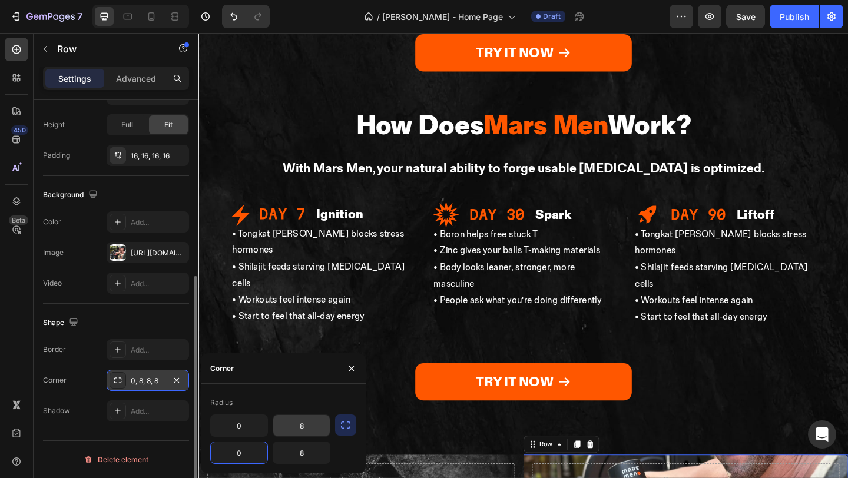
click at [316, 433] on input "8" at bounding box center [301, 425] width 57 height 21
type input "30"
click at [319, 458] on input "8" at bounding box center [301, 452] width 57 height 21
type input "30"
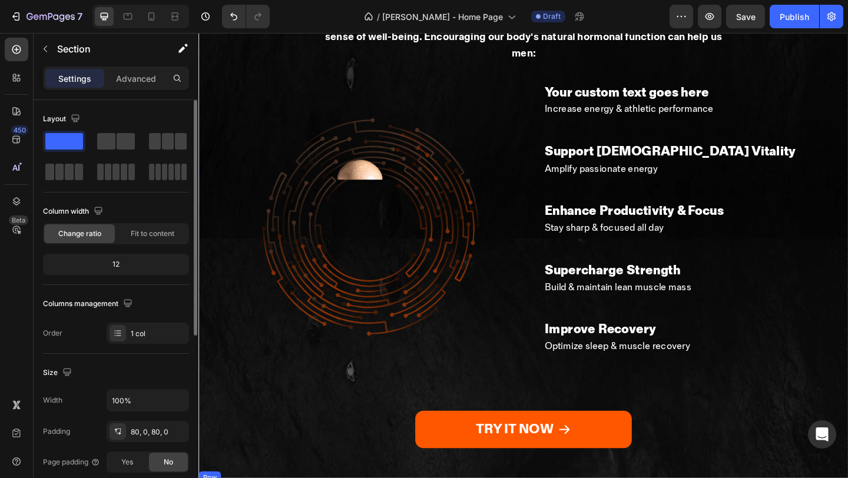
scroll to position [2021, 0]
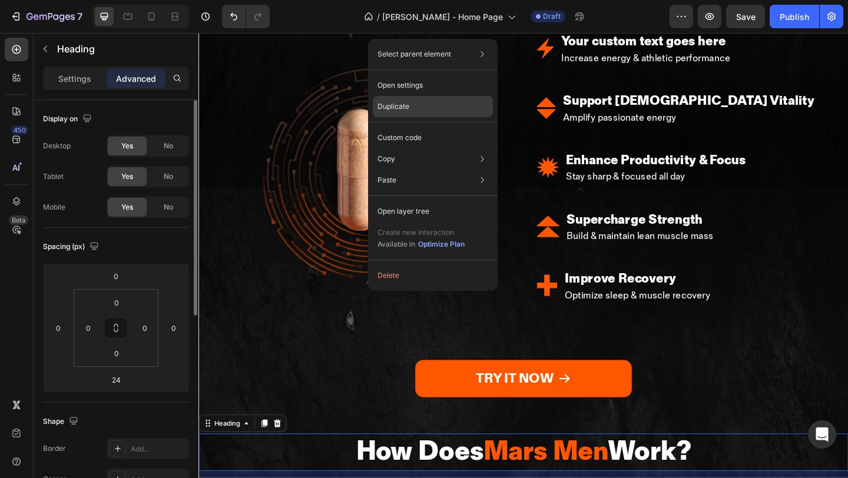
click at [431, 127] on div "Duplicate" at bounding box center [433, 137] width 120 height 21
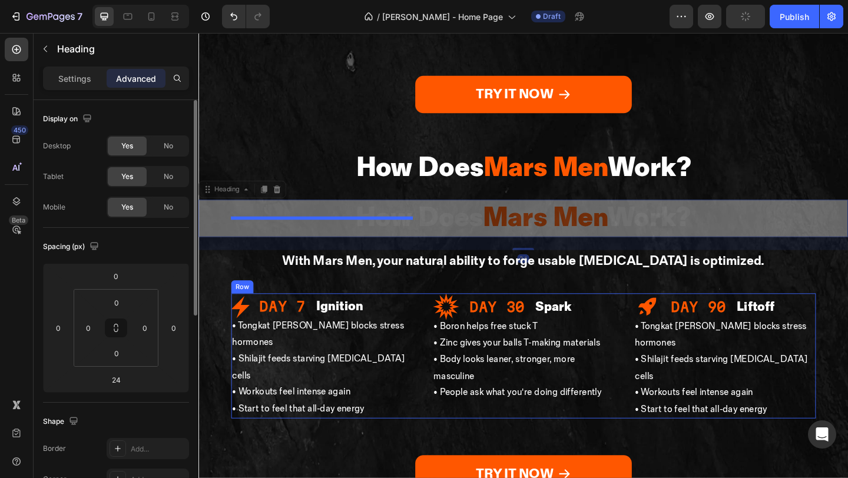
scroll to position [2448, 0]
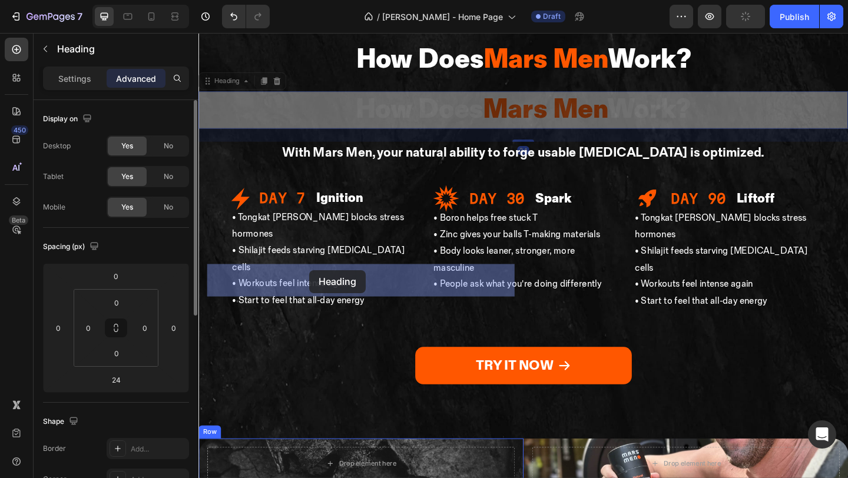
drag, startPoint x: 238, startPoint y: 327, endPoint x: 319, endPoint y: 294, distance: 87.5
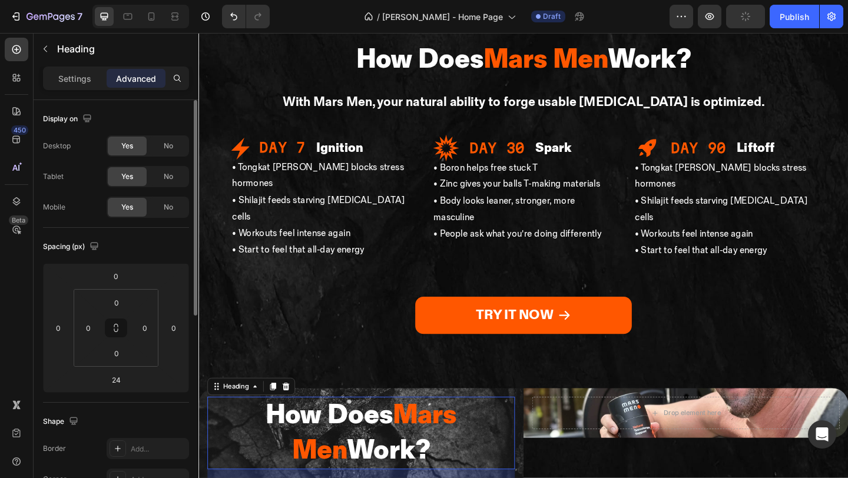
scroll to position [2393, 0]
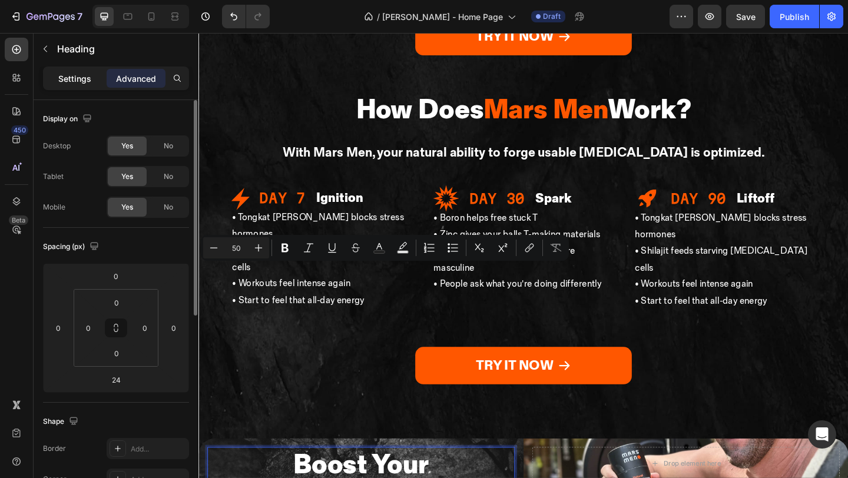
click at [78, 79] on p "Settings" at bounding box center [74, 78] width 33 height 12
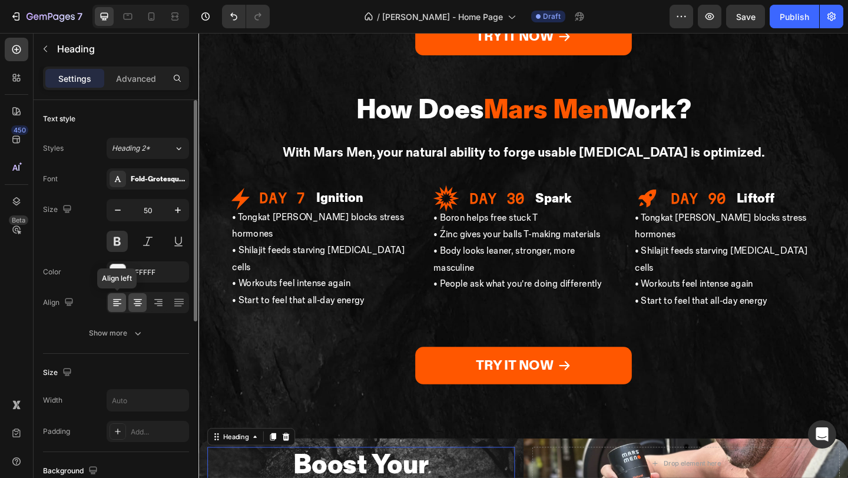
click at [116, 306] on icon at bounding box center [116, 306] width 6 height 1
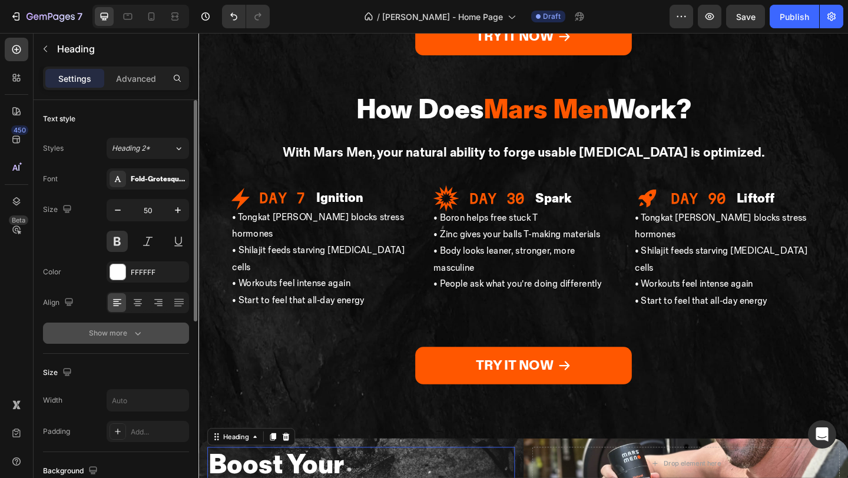
click at [111, 332] on div "Show more" at bounding box center [116, 333] width 55 height 12
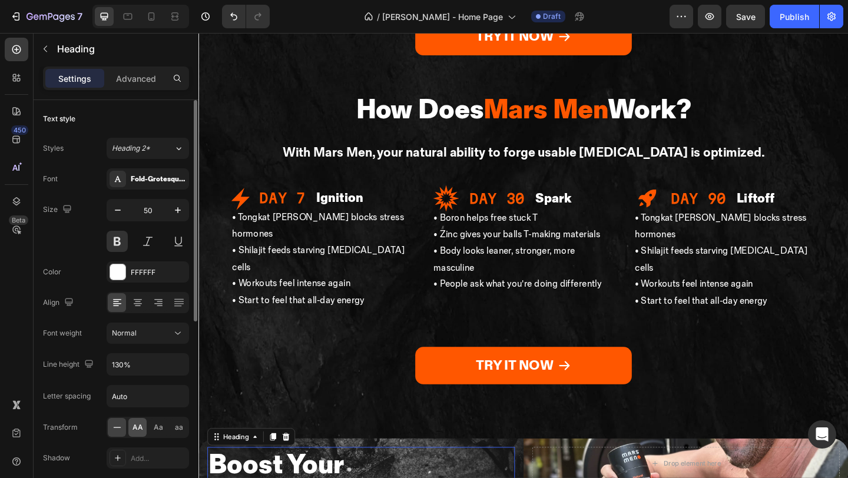
click at [140, 423] on span "AA" at bounding box center [137, 427] width 11 height 11
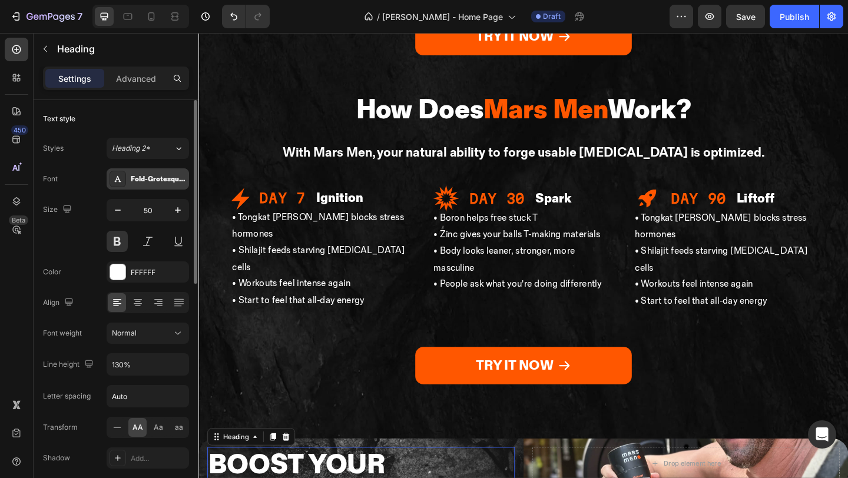
click at [159, 177] on div "Fold-Grotesque-Black" at bounding box center [158, 179] width 55 height 11
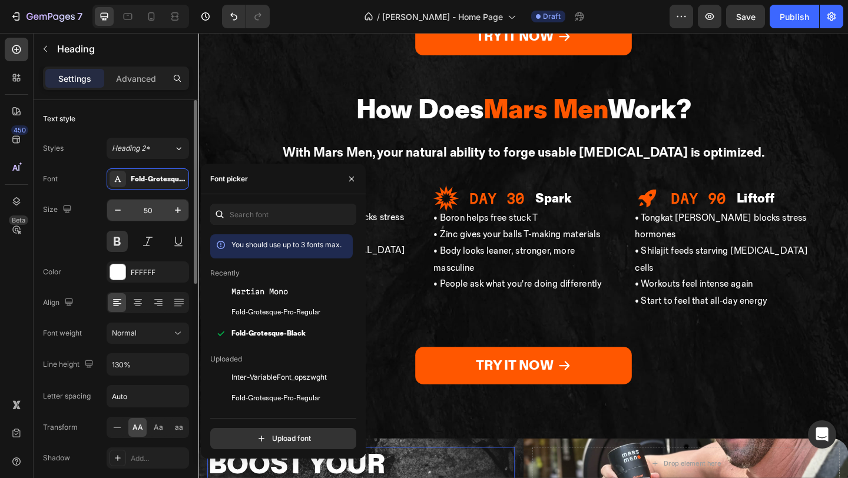
click at [154, 211] on input "50" at bounding box center [147, 210] width 39 height 21
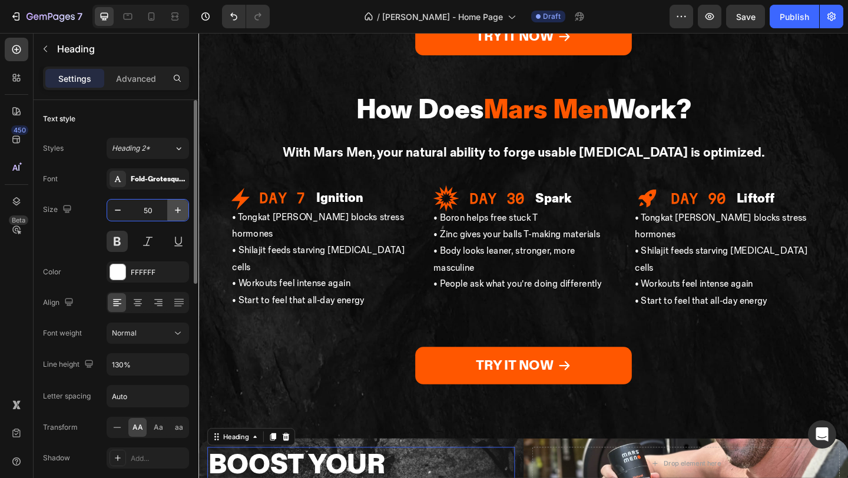
click at [184, 209] on button "button" at bounding box center [177, 210] width 21 height 21
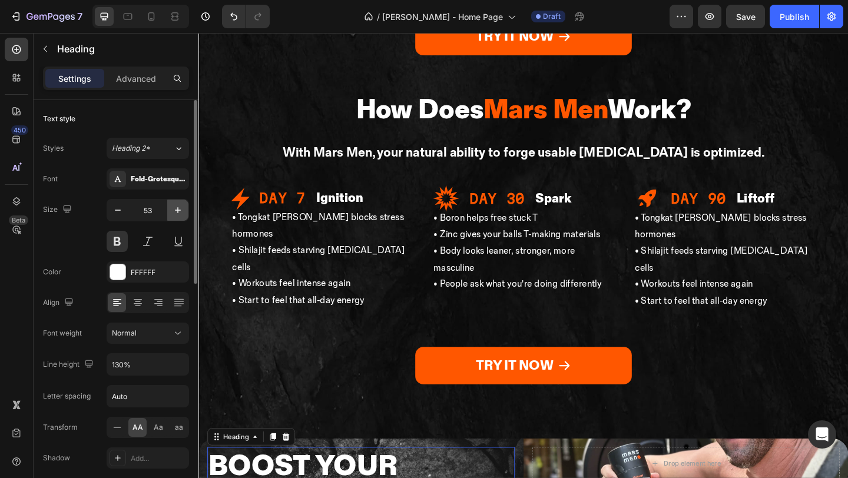
click at [184, 209] on button "button" at bounding box center [177, 210] width 21 height 21
type input "55"
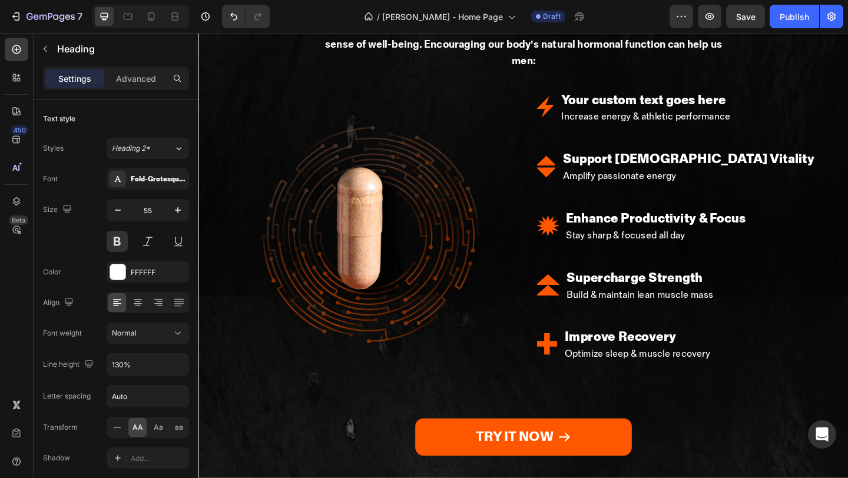
scroll to position [1845, 0]
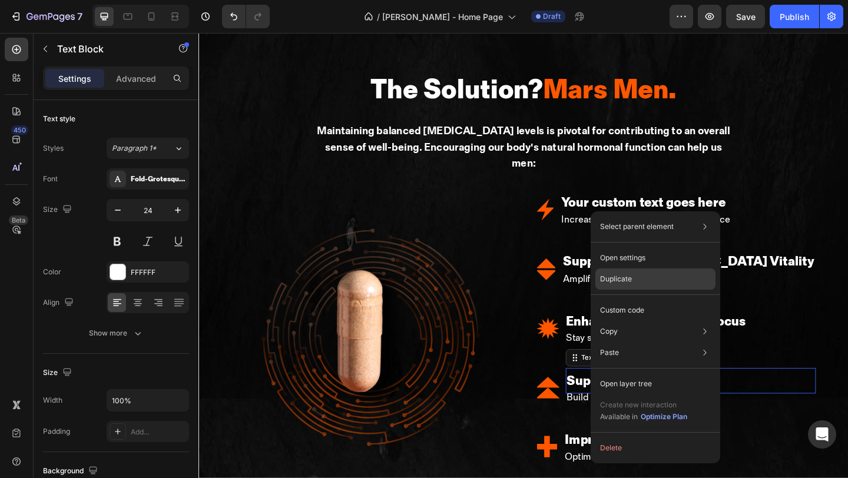
click at [632, 300] on div "Duplicate" at bounding box center [655, 310] width 120 height 21
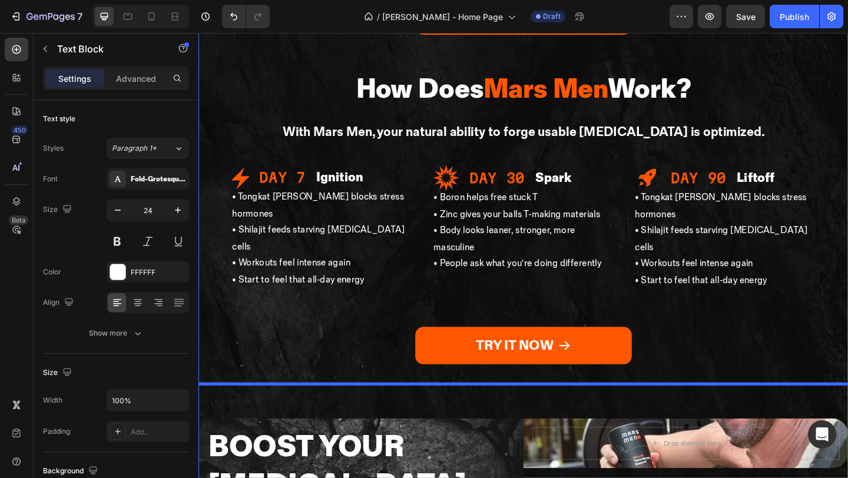
scroll to position [2528, 0]
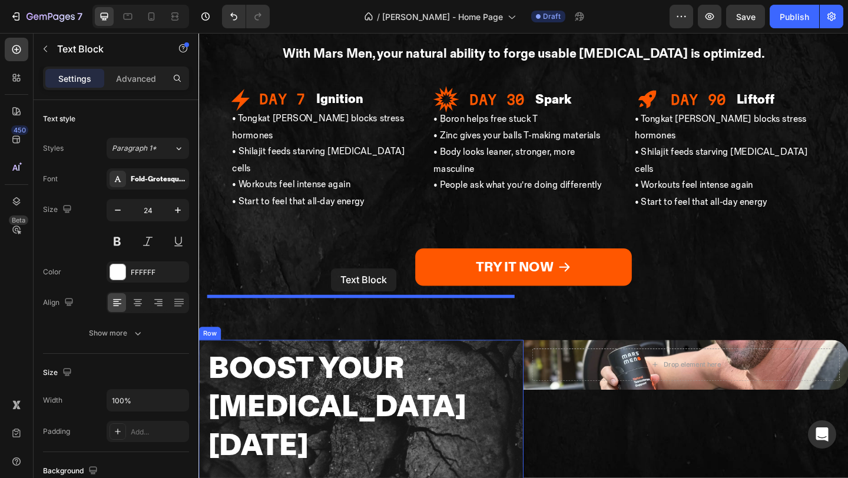
drag, startPoint x: 625, startPoint y: 233, endPoint x: 343, endPoint y: 289, distance: 288.2
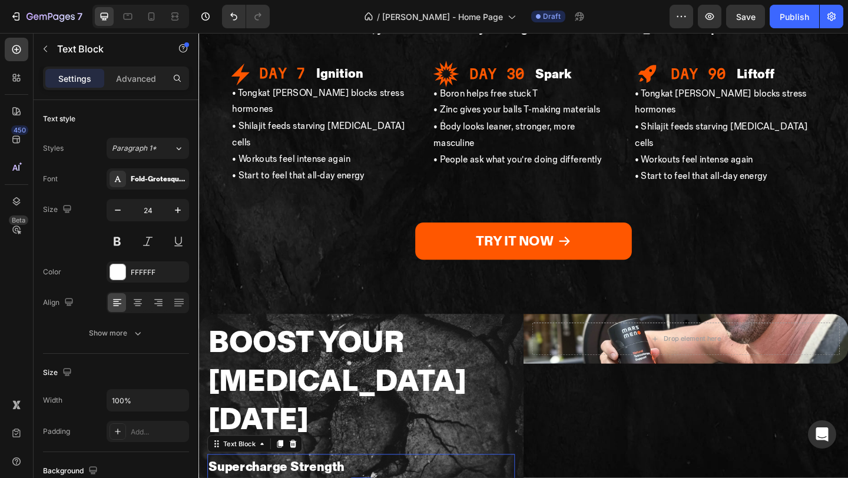
scroll to position [2501, 0]
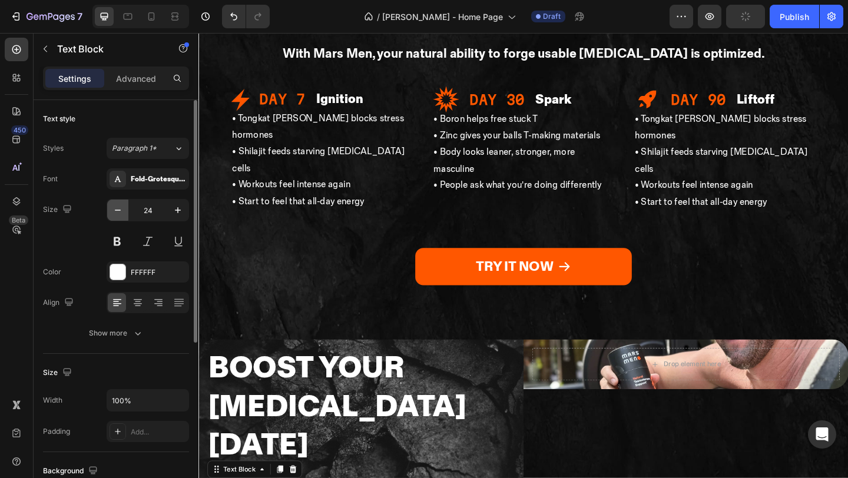
click at [110, 210] on button "button" at bounding box center [117, 210] width 21 height 21
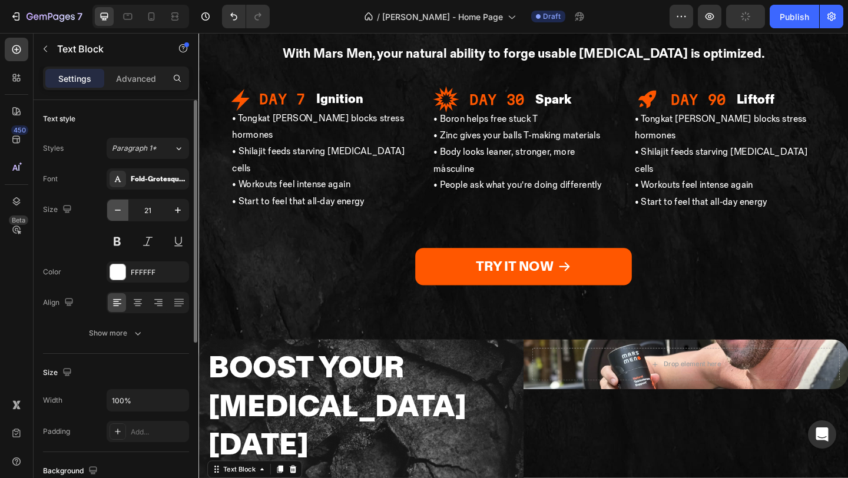
type input "20"
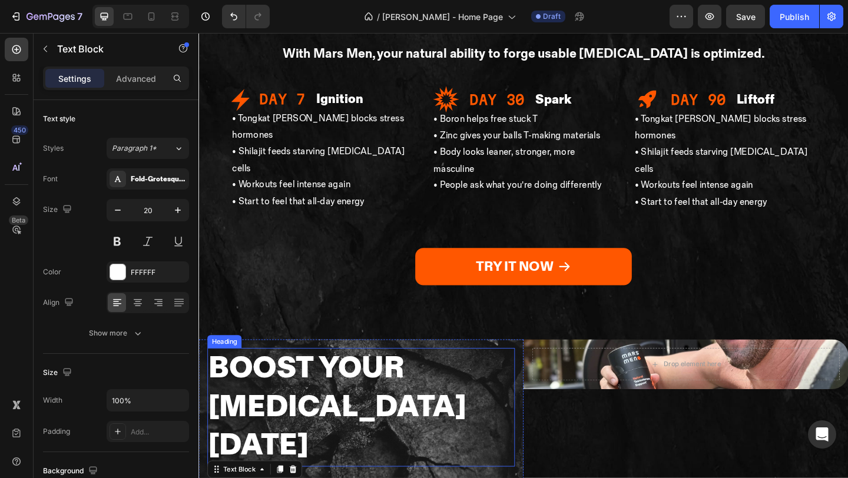
click at [349, 377] on p "Boost Your [MEDICAL_DATA] [DATE]" at bounding box center [375, 440] width 332 height 127
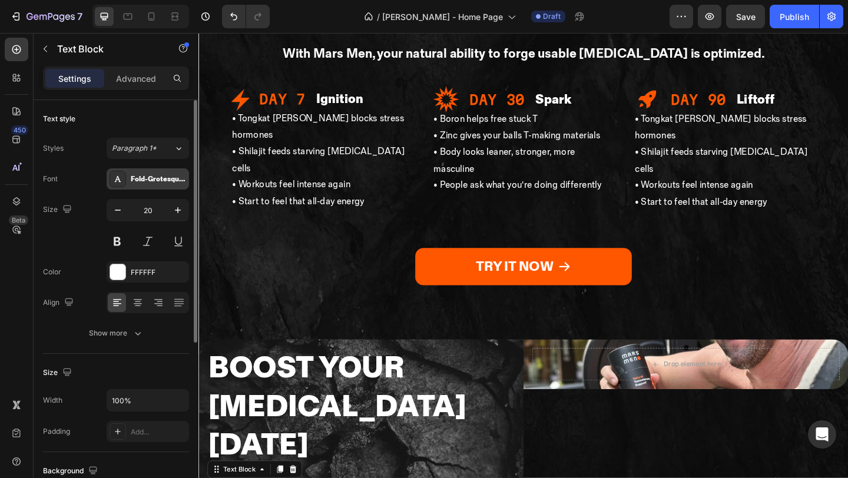
click at [138, 187] on div "Fold-Grotesque-Black" at bounding box center [148, 178] width 82 height 21
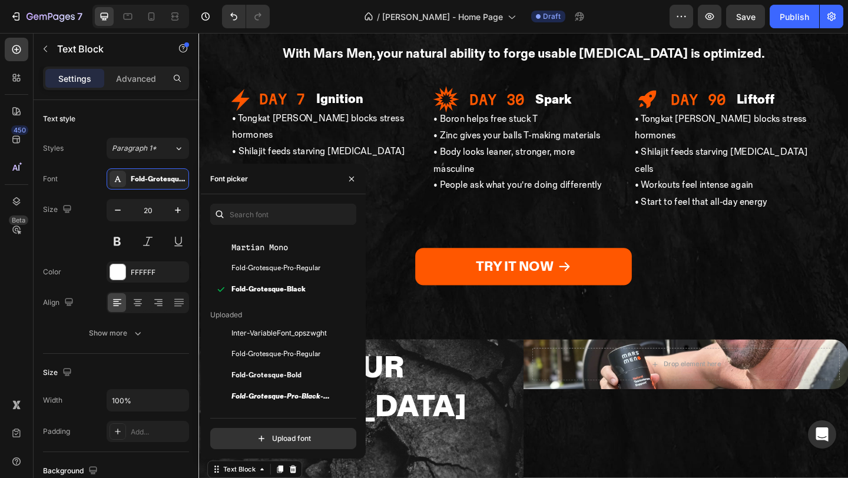
scroll to position [50, 0]
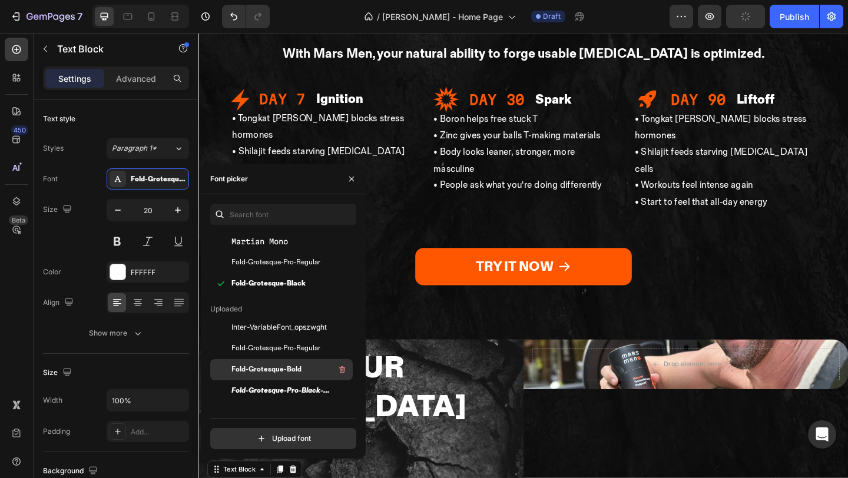
click at [285, 369] on span "Fold-Grotesque-Bold" at bounding box center [266, 369] width 70 height 11
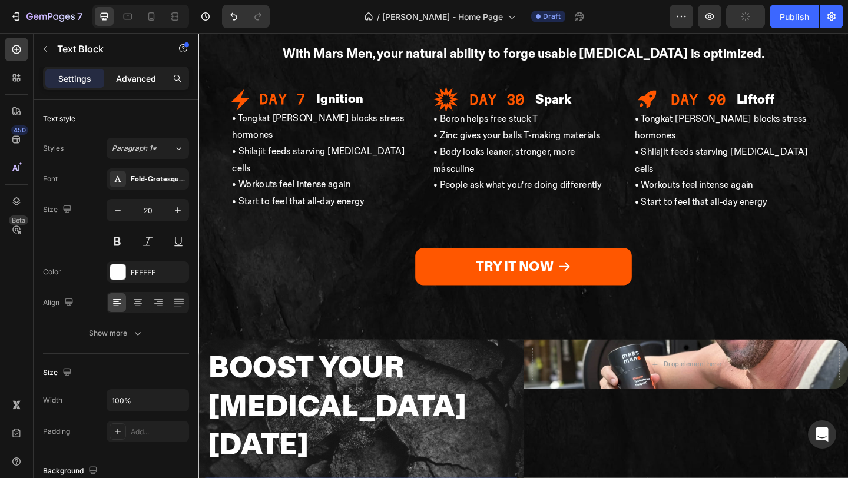
click at [117, 78] on p "Advanced" at bounding box center [136, 78] width 40 height 12
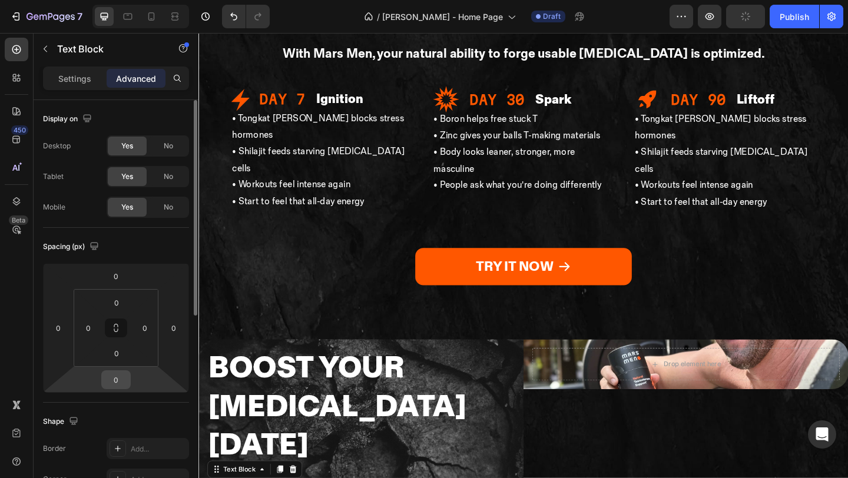
click at [120, 386] on input "0" at bounding box center [116, 380] width 24 height 18
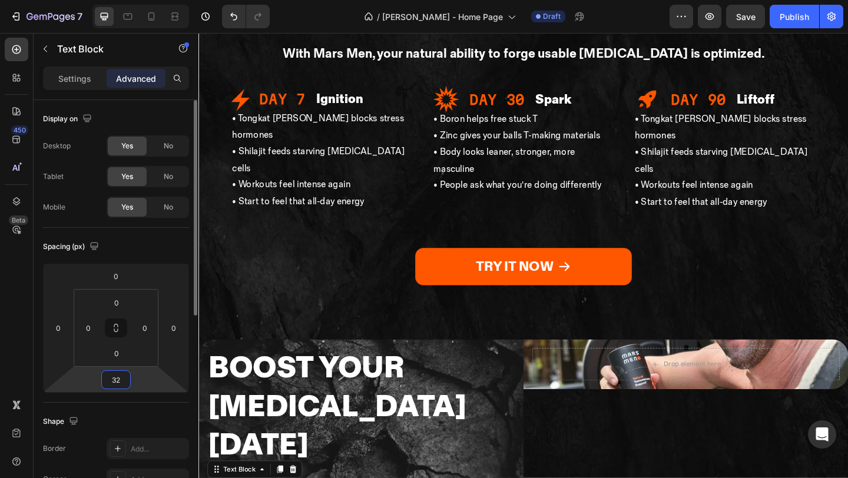
type input "32"
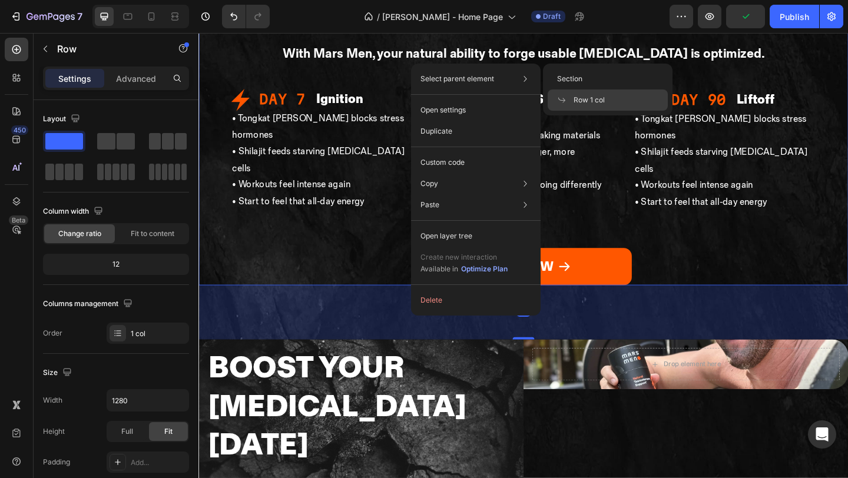
click at [563, 227] on div "TRY IT NOW Button" at bounding box center [551, 267] width 707 height 81
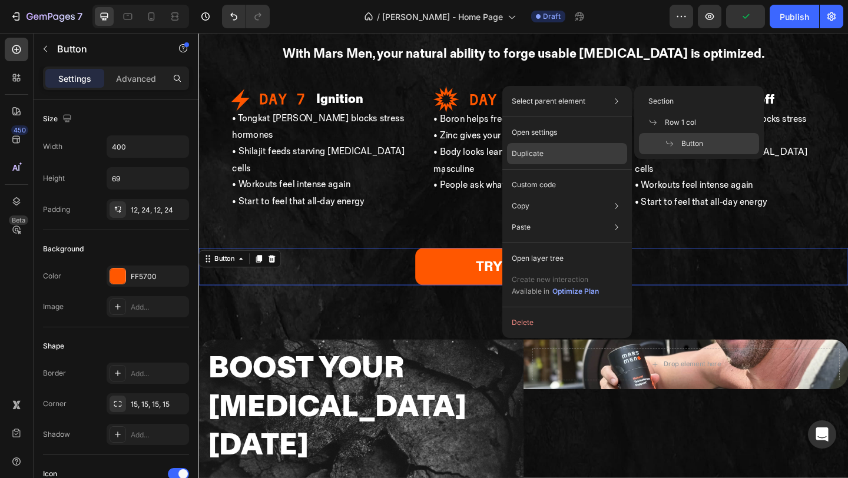
click at [534, 155] on p "Duplicate" at bounding box center [528, 153] width 32 height 11
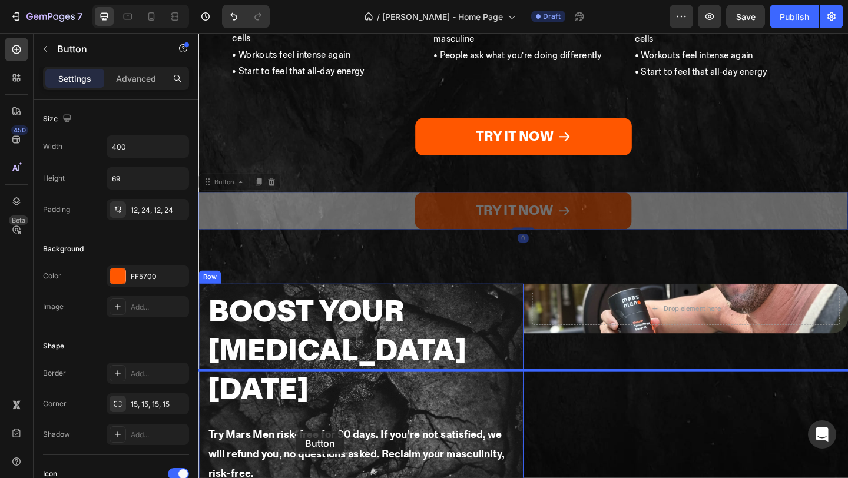
scroll to position [2666, 0]
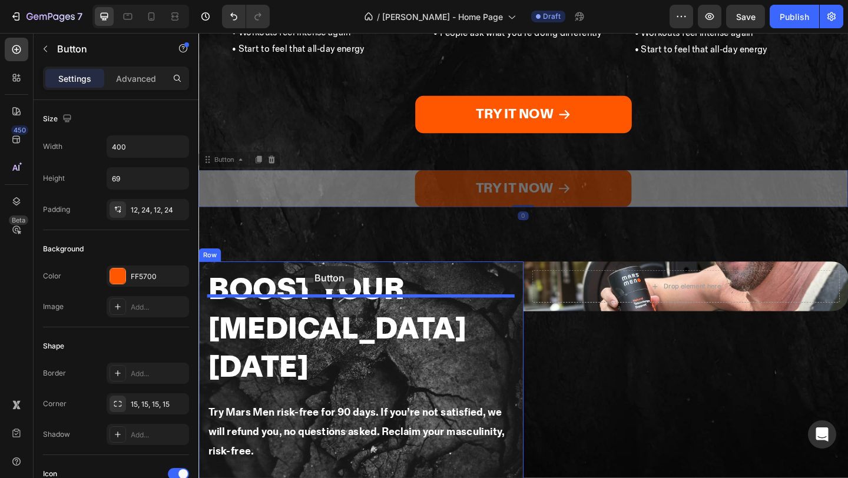
drag, startPoint x: 384, startPoint y: 170, endPoint x: 314, endPoint y: 287, distance: 136.8
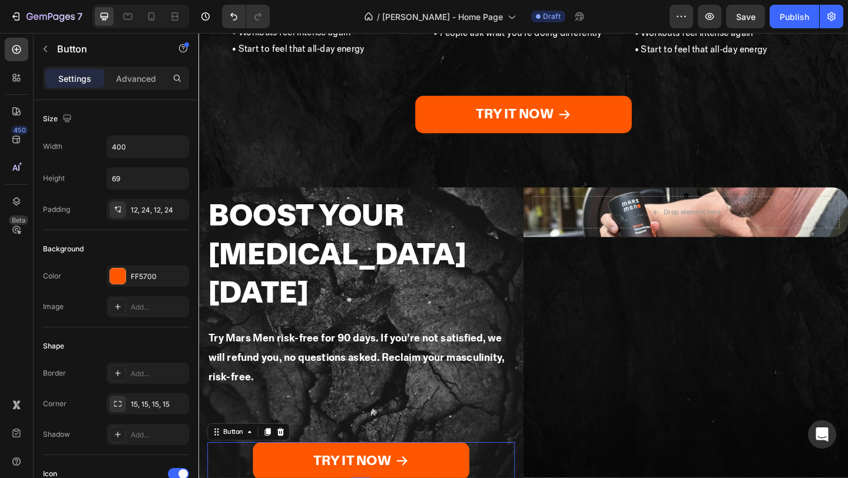
scroll to position [2585, 0]
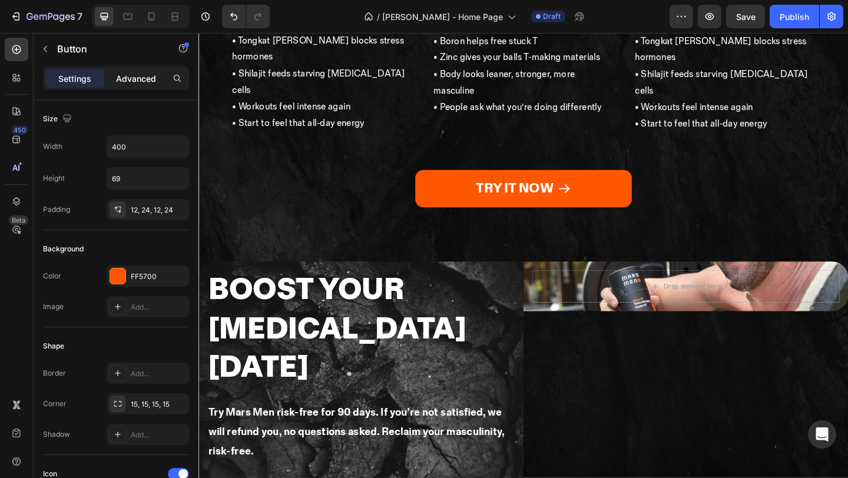
click at [130, 81] on p "Advanced" at bounding box center [136, 78] width 40 height 12
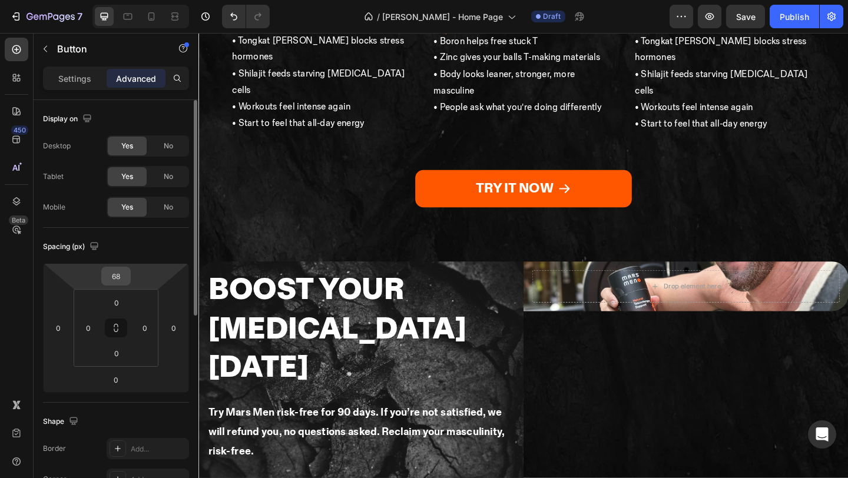
click at [116, 277] on input "68" at bounding box center [116, 276] width 24 height 18
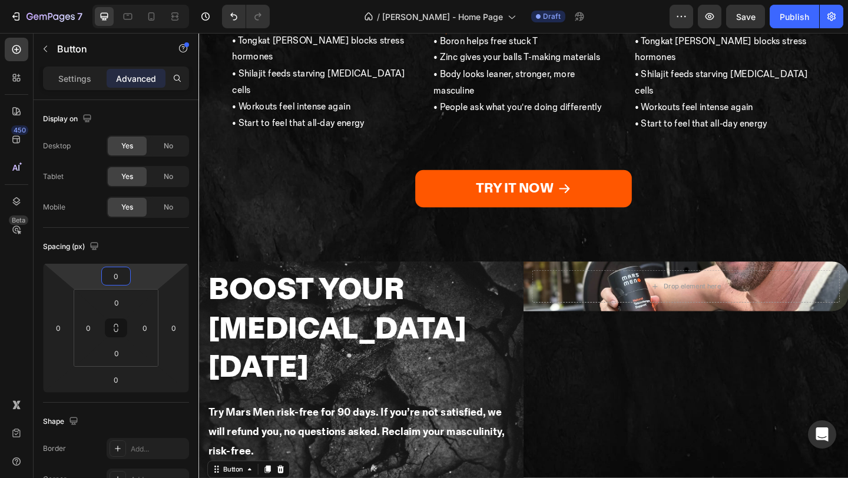
type input "0"
click at [83, 91] on div "Settings Advanced" at bounding box center [116, 84] width 165 height 34
click at [83, 81] on p "Settings" at bounding box center [74, 78] width 33 height 12
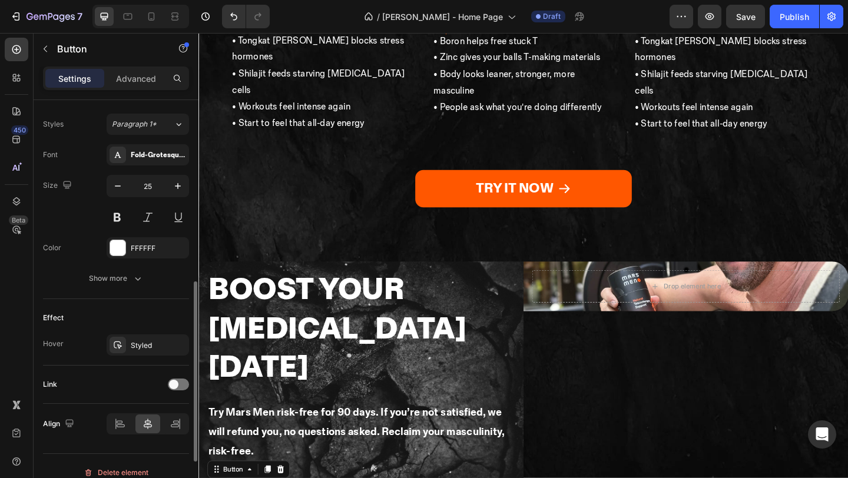
scroll to position [526, 0]
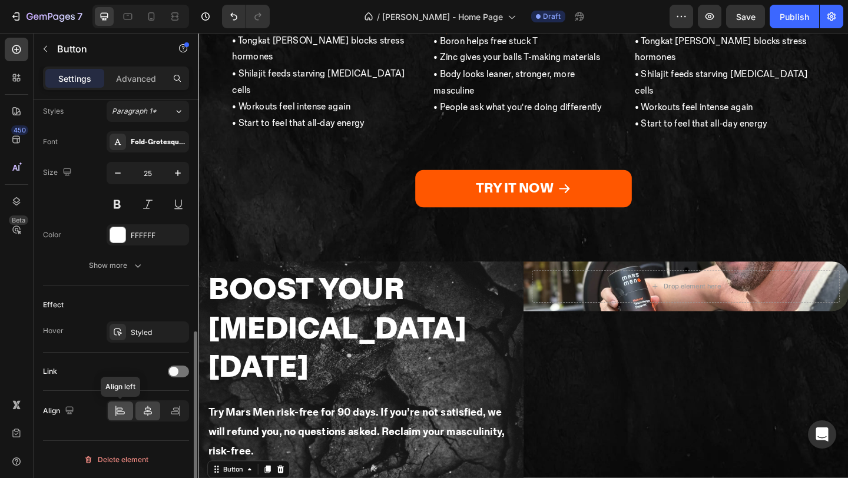
click at [113, 415] on div at bounding box center [120, 411] width 25 height 19
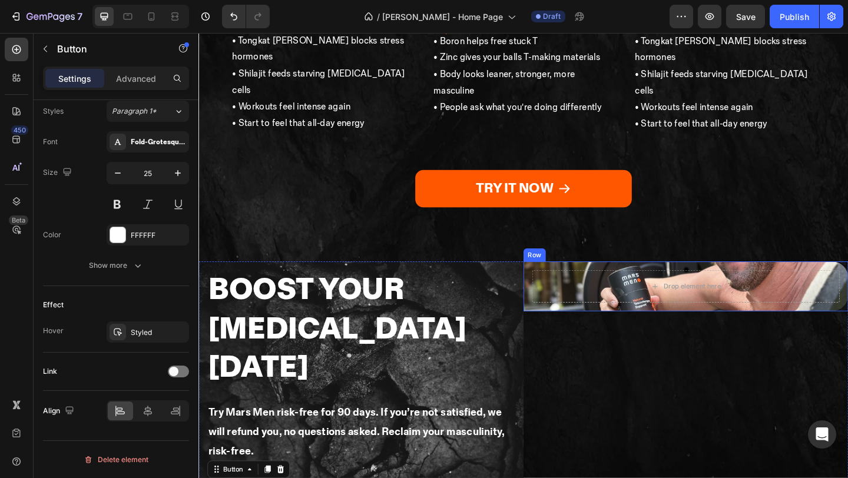
click at [719, 281] on div "Drop element here Row" at bounding box center [728, 308] width 353 height 54
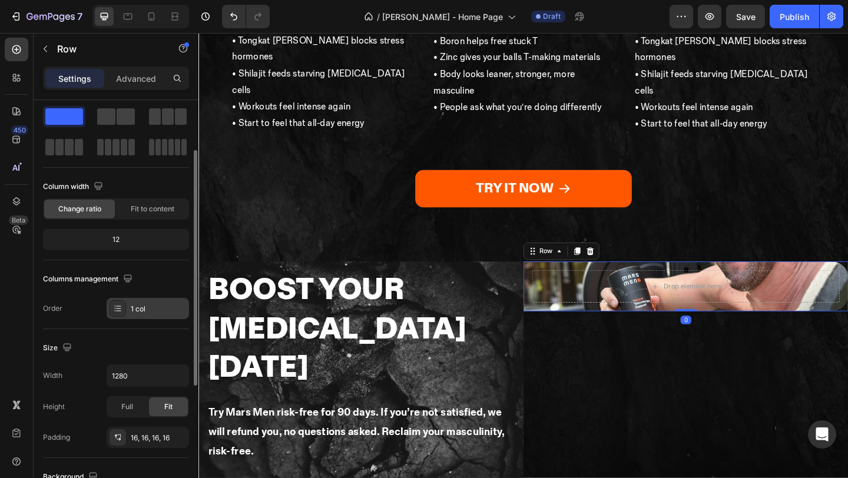
scroll to position [63, 0]
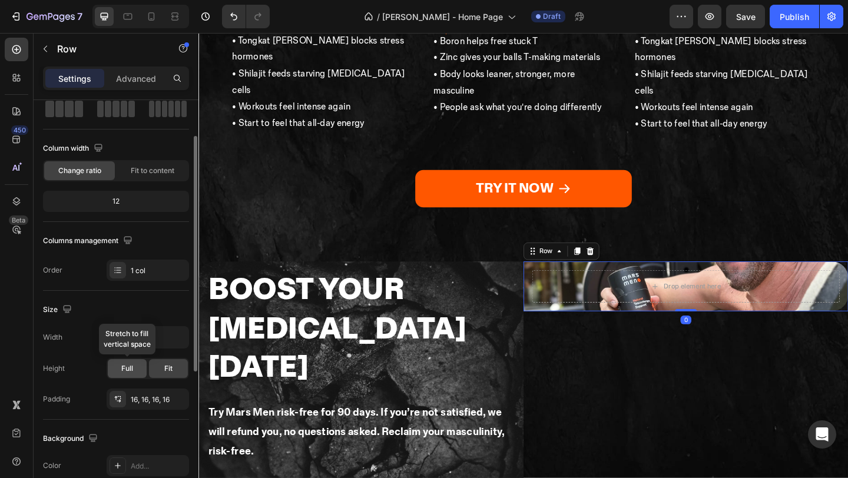
click at [132, 367] on span "Full" at bounding box center [127, 368] width 12 height 11
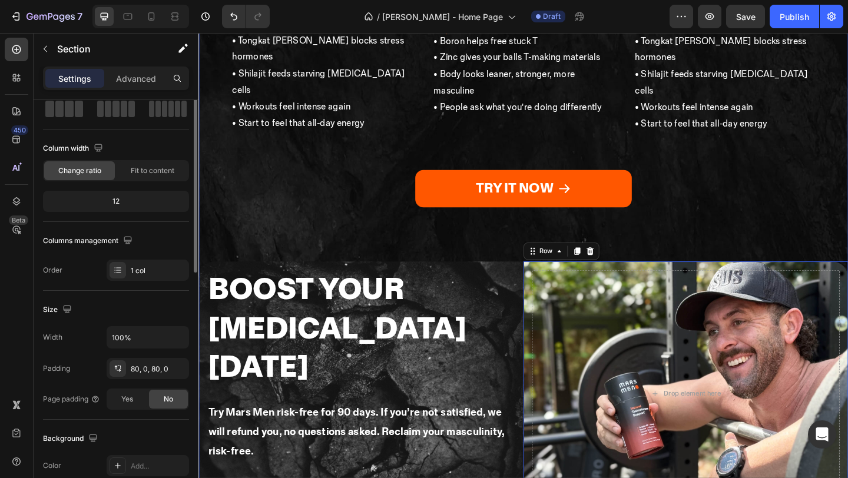
scroll to position [0, 0]
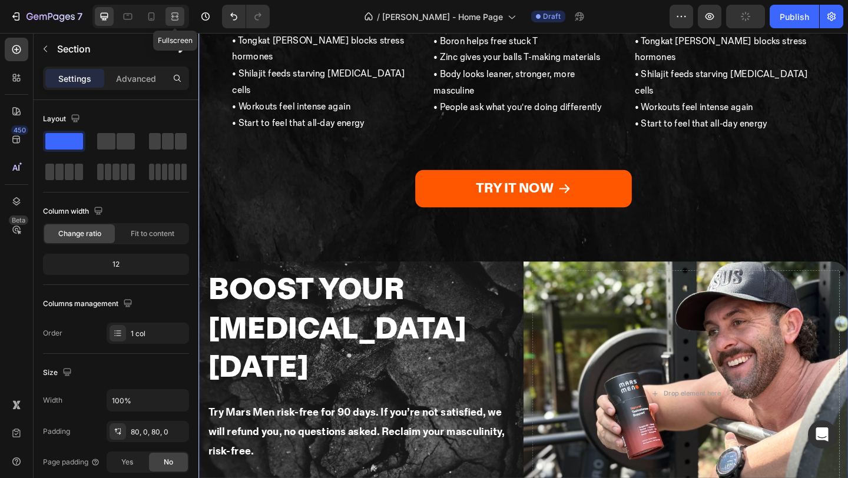
click at [168, 16] on div at bounding box center [174, 16] width 19 height 19
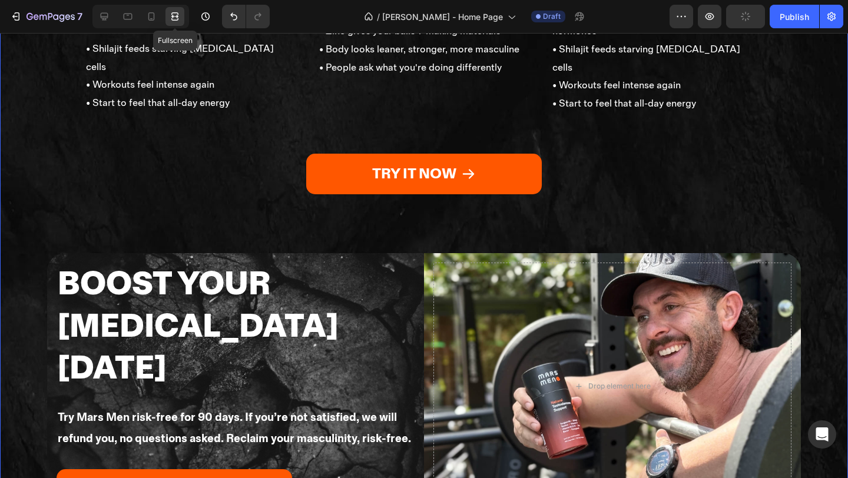
scroll to position [2575, 0]
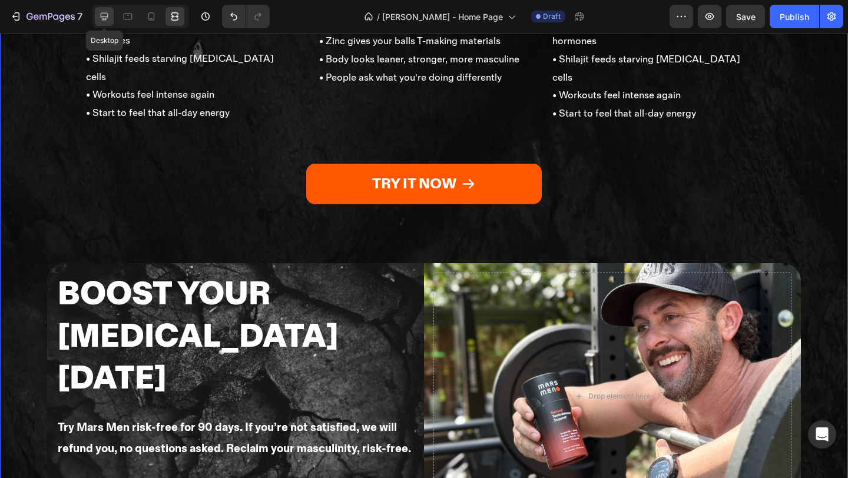
click at [101, 15] on icon at bounding box center [105, 17] width 8 height 8
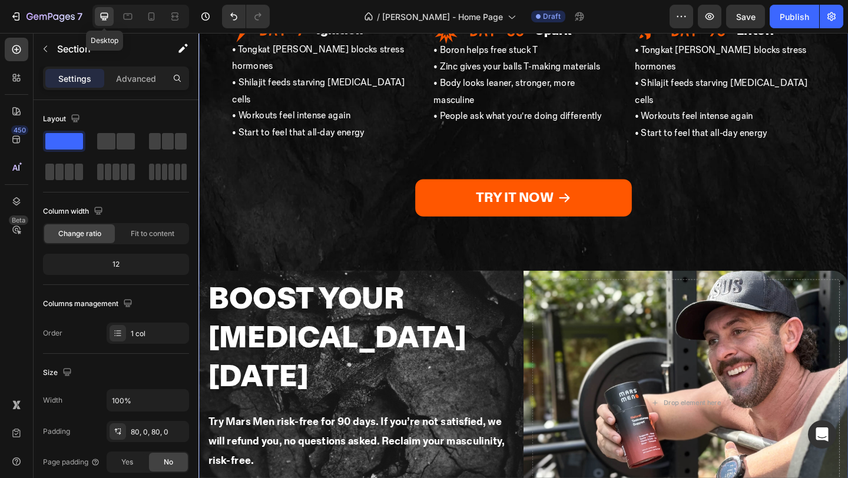
scroll to position [2585, 0]
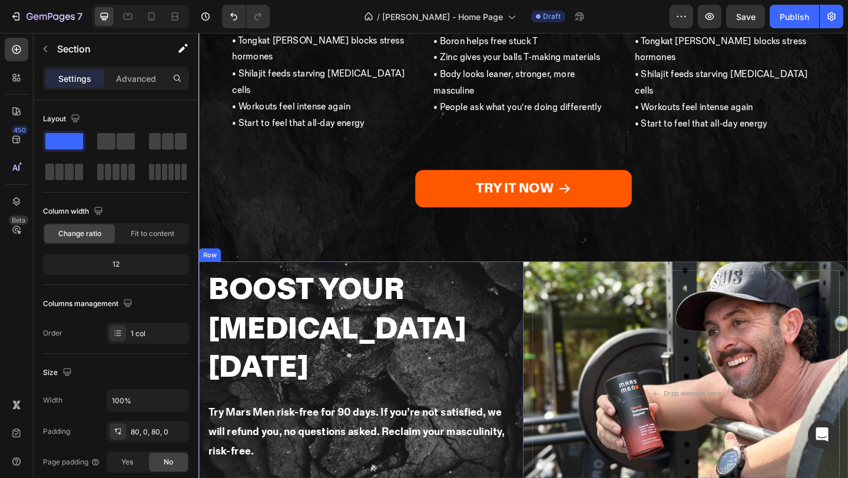
click at [261, 281] on div "Boost Your TESTOSTERONE in 90 Days Heading Try Mars Men risk-free for 90 days. …" at bounding box center [374, 424] width 353 height 287
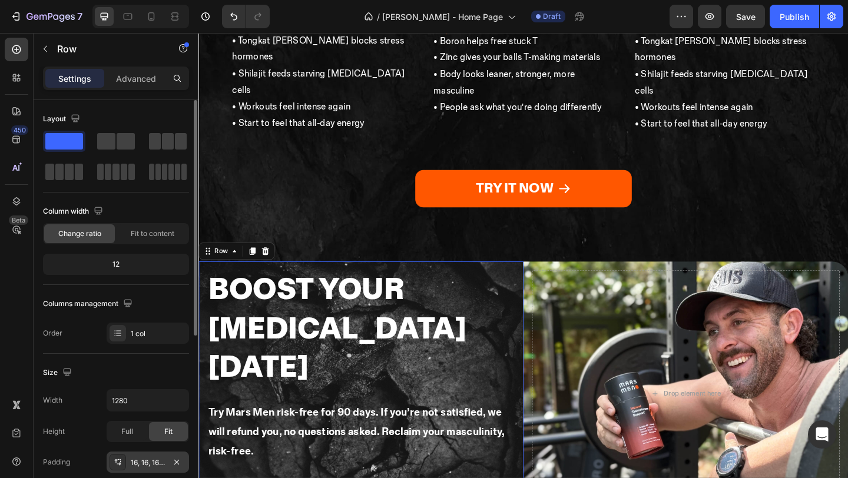
click at [145, 462] on div "16, 16, 16, 16" at bounding box center [148, 462] width 34 height 11
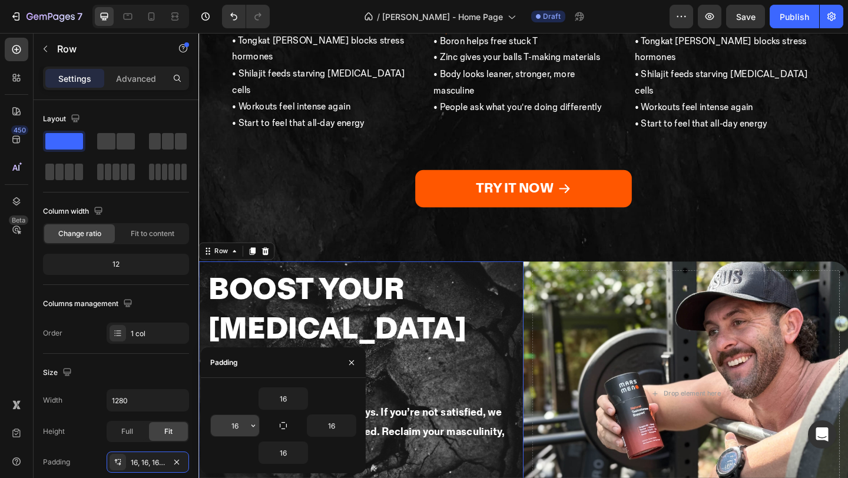
click at [246, 432] on input "16" at bounding box center [235, 425] width 48 height 21
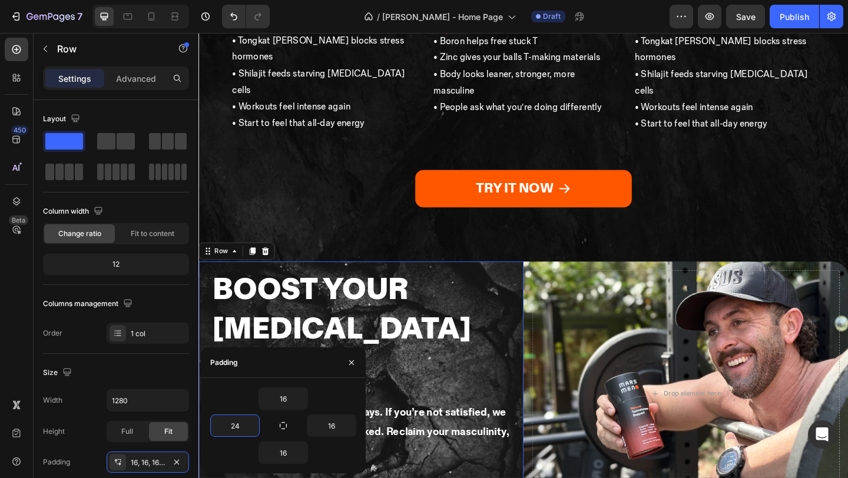
type input "24"
click at [287, 399] on input "16" at bounding box center [283, 398] width 48 height 21
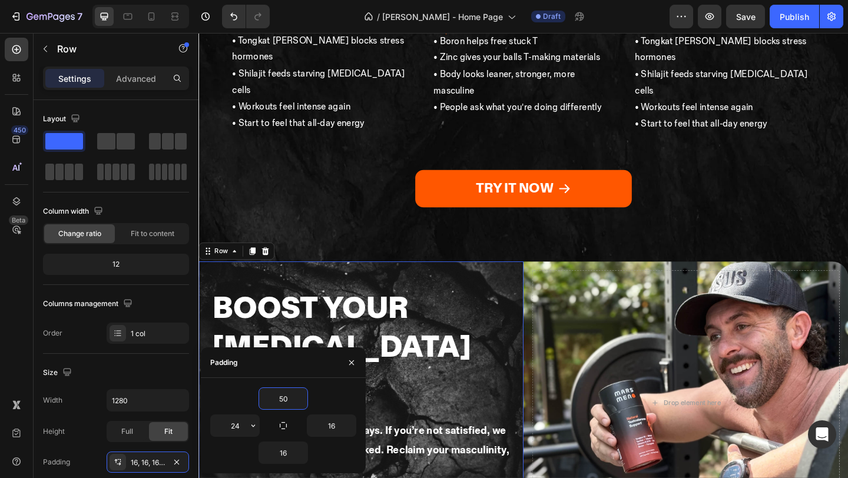
type input "50"
click at [291, 448] on input "16" at bounding box center [283, 452] width 48 height 21
click at [291, 456] on input "16" at bounding box center [283, 452] width 48 height 21
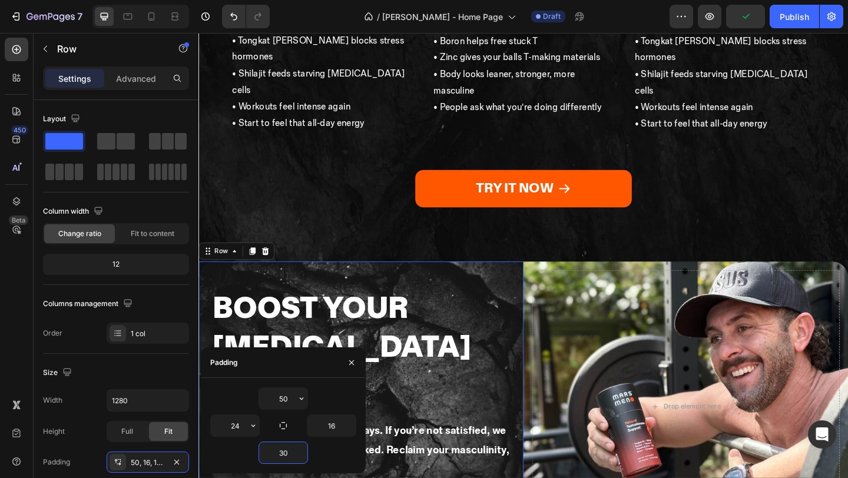
type input "30"
click at [333, 426] on input "16" at bounding box center [331, 425] width 48 height 21
type input "69"
click at [740, 19] on span "Save" at bounding box center [745, 17] width 19 height 10
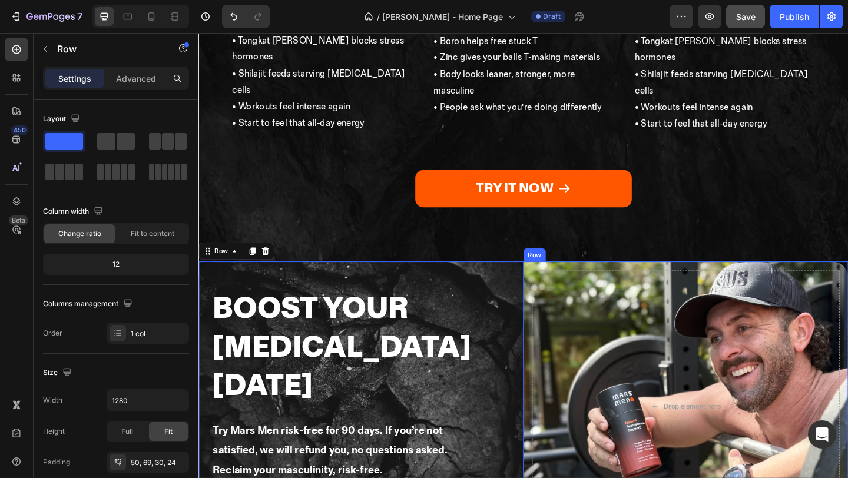
click at [559, 281] on div "Drop element here Row" at bounding box center [728, 439] width 353 height 316
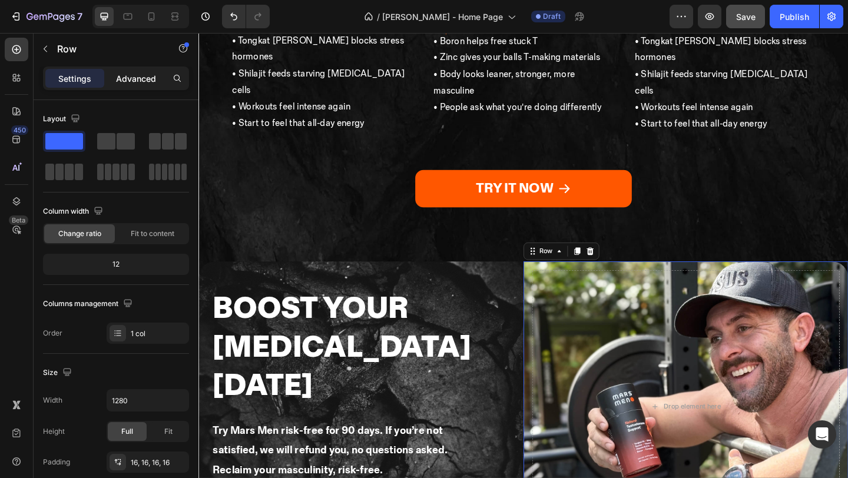
click at [134, 84] on p "Advanced" at bounding box center [136, 78] width 40 height 12
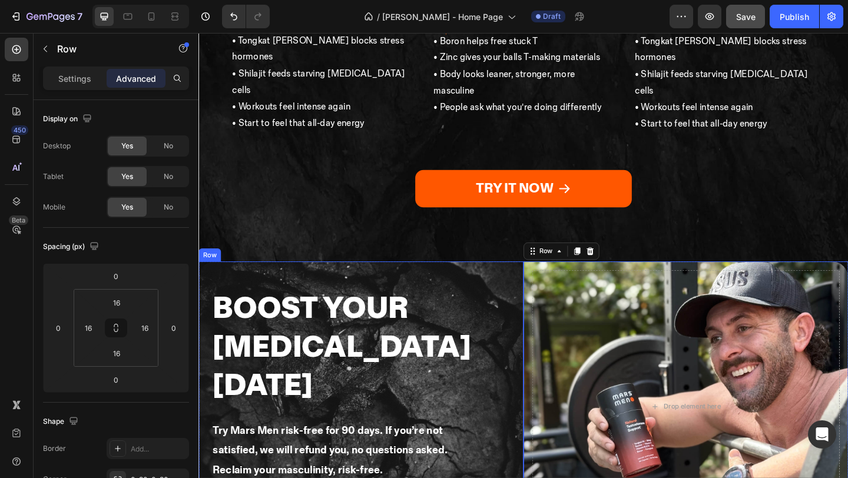
click at [548, 281] on div "Boost Your TESTOSTERONE in 90 Days Heading Try Mars Men risk-free for 90 days. …" at bounding box center [374, 439] width 353 height 316
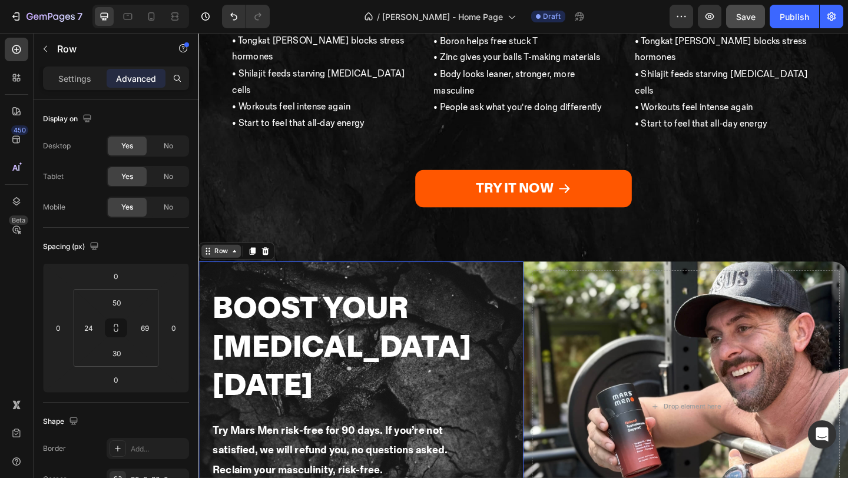
click at [235, 266] on icon at bounding box center [237, 270] width 9 height 9
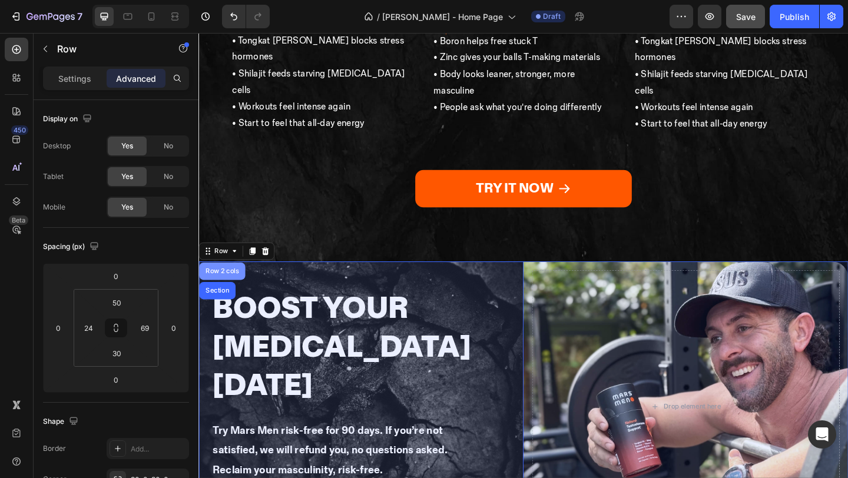
click at [221, 283] on div "Row 2 cols" at bounding box center [224, 292] width 50 height 19
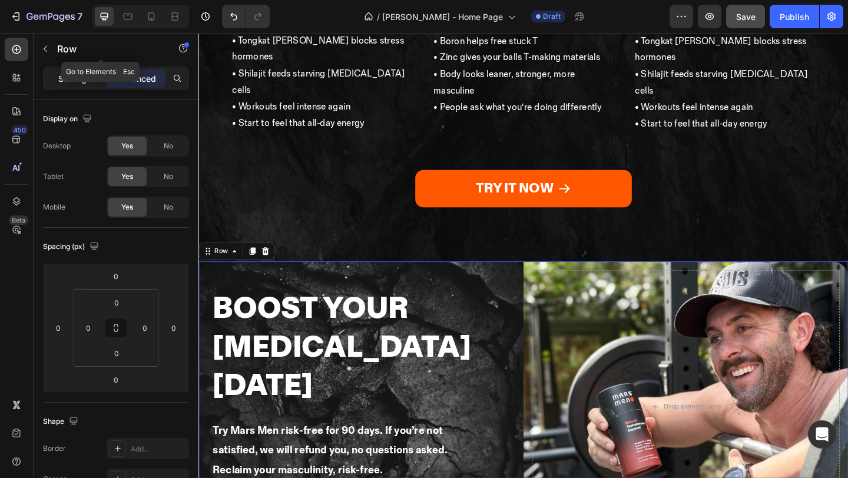
click at [75, 78] on p "Settings" at bounding box center [74, 78] width 33 height 12
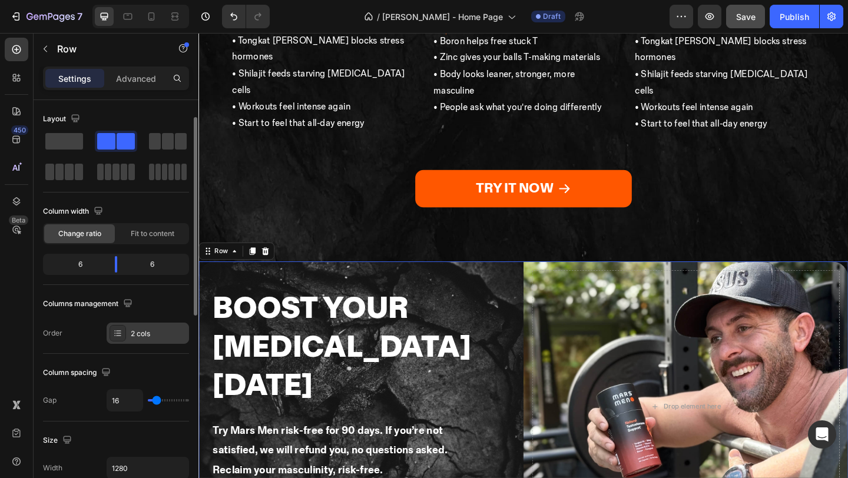
scroll to position [72, 0]
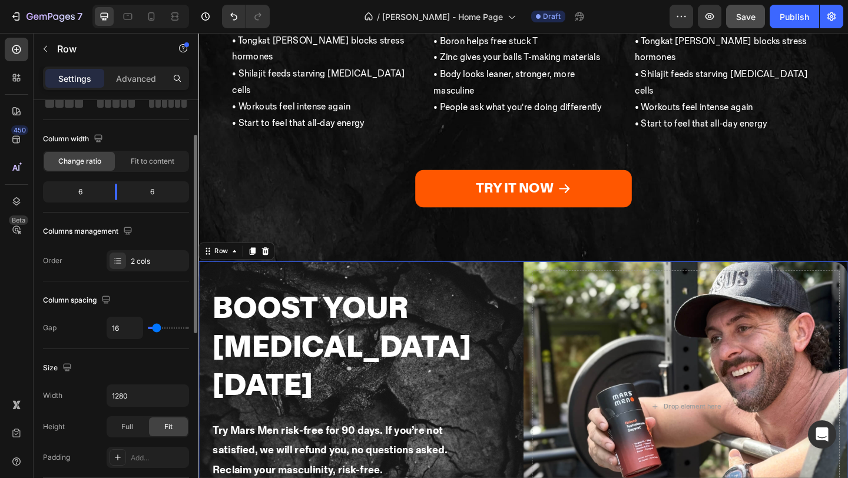
type input "8"
type input "0"
drag, startPoint x: 154, startPoint y: 326, endPoint x: 127, endPoint y: 326, distance: 27.1
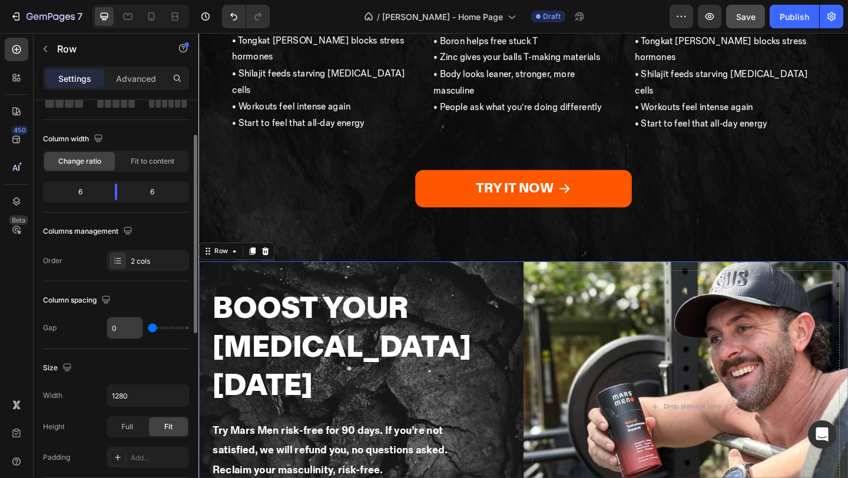
click at [128, 326] on div "0" at bounding box center [148, 328] width 82 height 22
click at [115, 334] on input "0" at bounding box center [124, 327] width 35 height 21
type input "9"
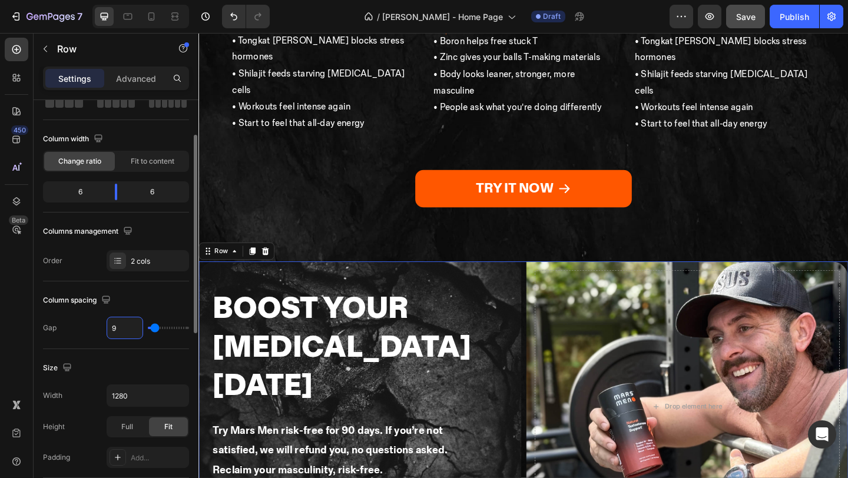
type input "90"
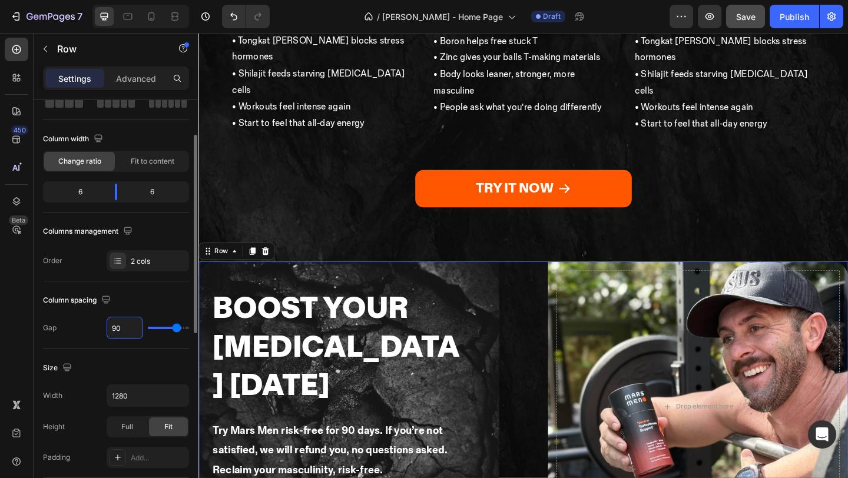
type input "9"
type input "0"
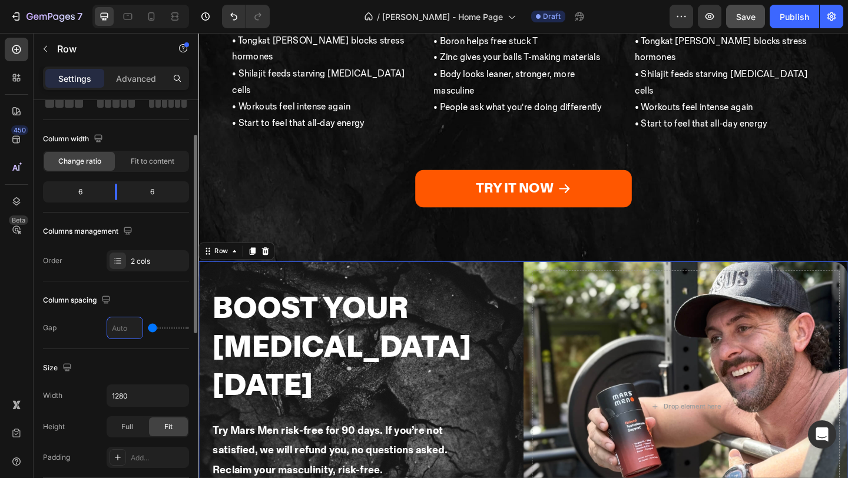
type input "0"
click at [87, 328] on div "Gap 0" at bounding box center [116, 328] width 146 height 22
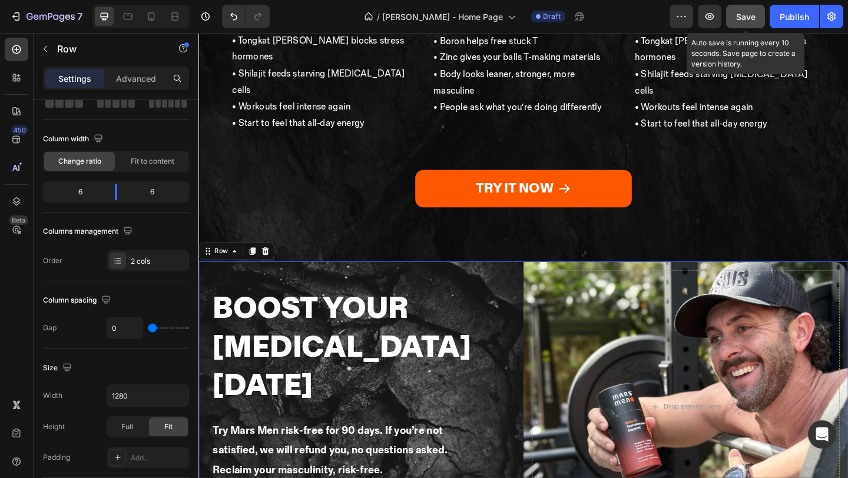
click at [743, 15] on span "Save" at bounding box center [745, 17] width 19 height 10
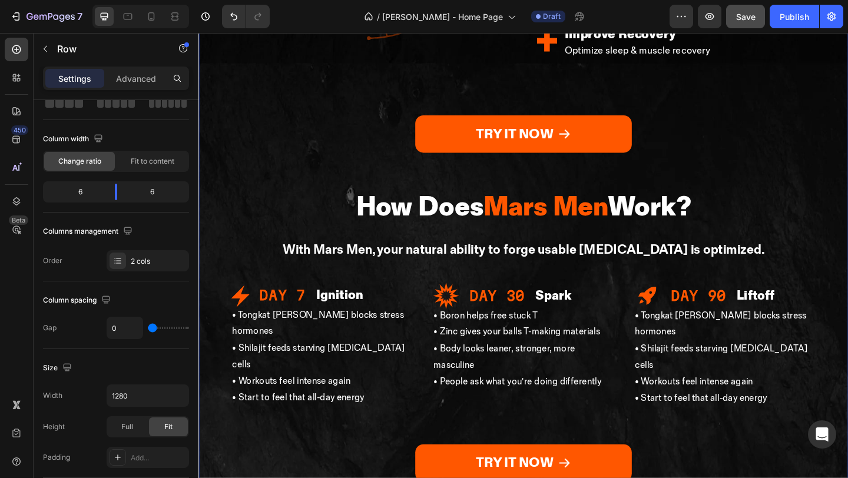
scroll to position [2315, 0]
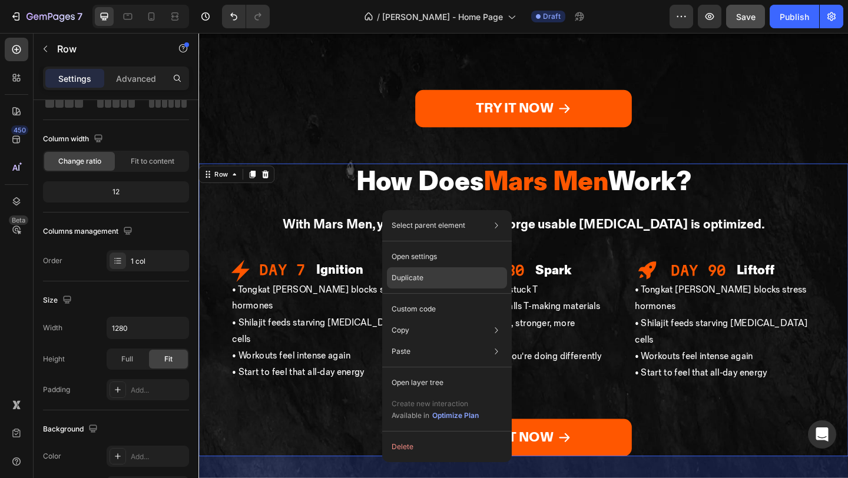
click at [426, 299] on div "Duplicate" at bounding box center [447, 309] width 120 height 21
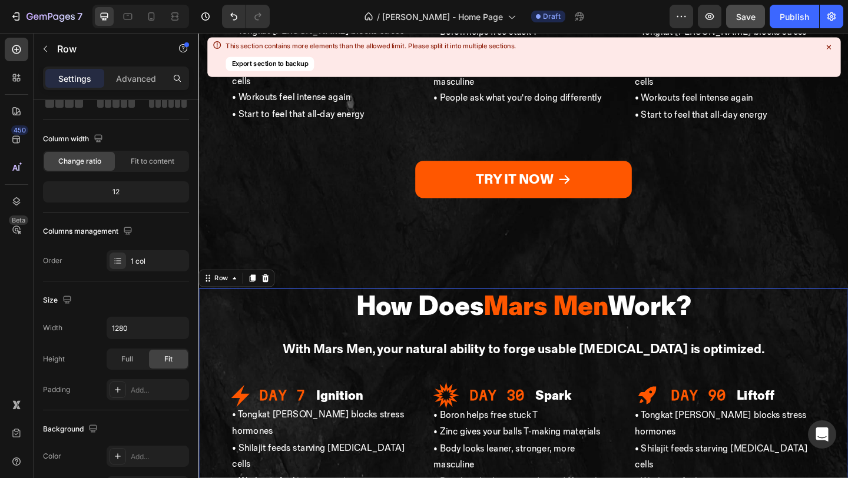
scroll to position [2633, 0]
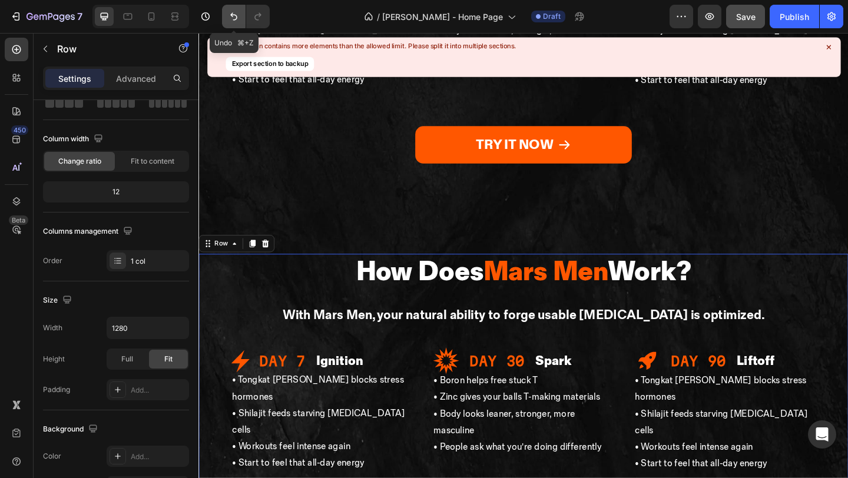
click at [234, 21] on icon "Undo/Redo" at bounding box center [234, 17] width 12 height 12
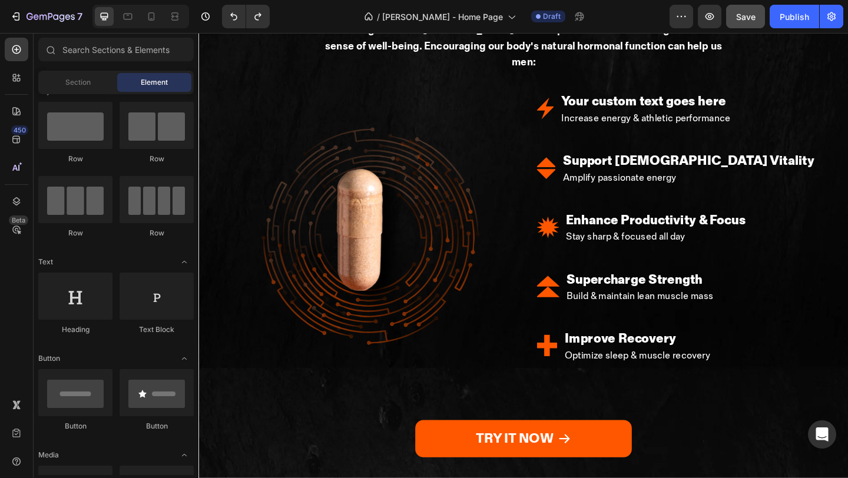
scroll to position [1915, 0]
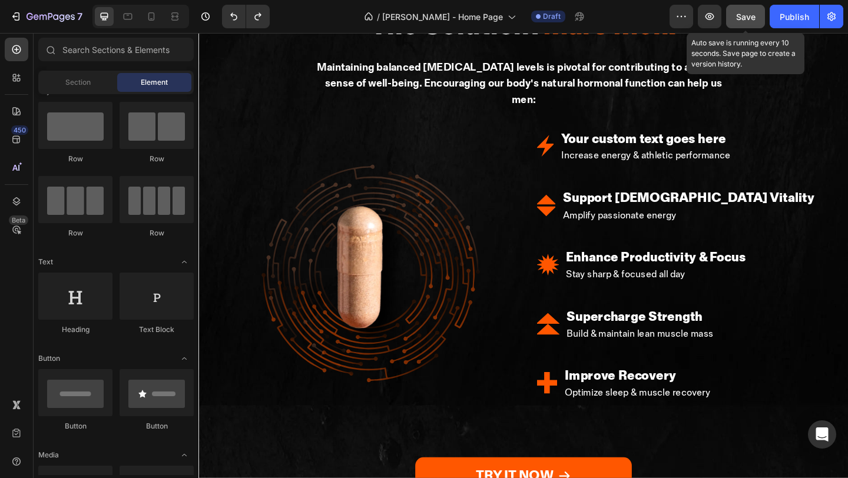
click at [744, 11] on div "Save" at bounding box center [745, 17] width 19 height 12
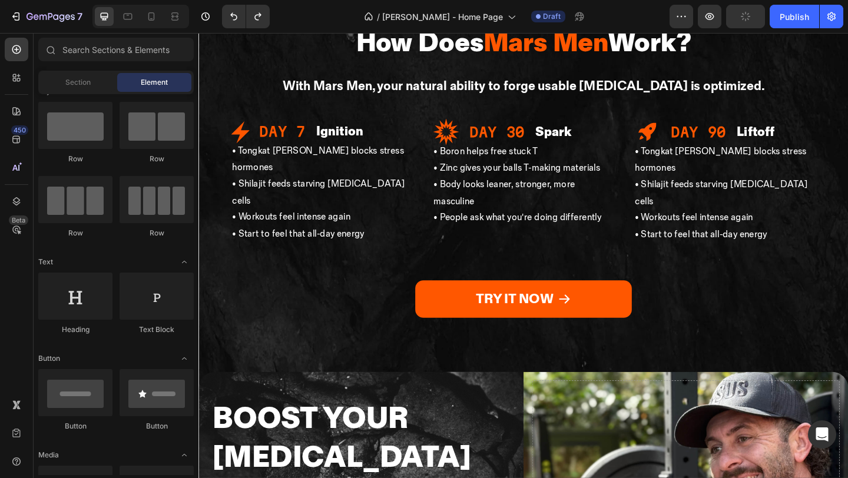
scroll to position [2571, 0]
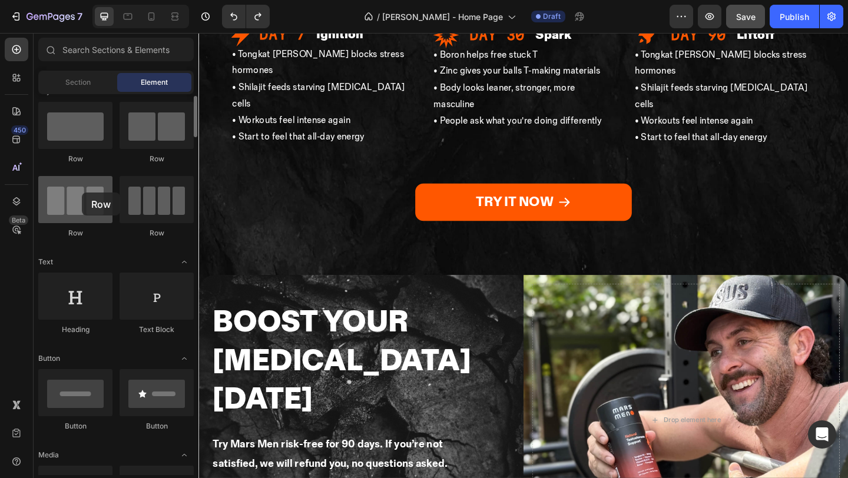
drag, startPoint x: 68, startPoint y: 122, endPoint x: 78, endPoint y: 186, distance: 64.3
click at [78, 273] on div "Row Row Row Row" at bounding box center [115, 309] width 155 height 73
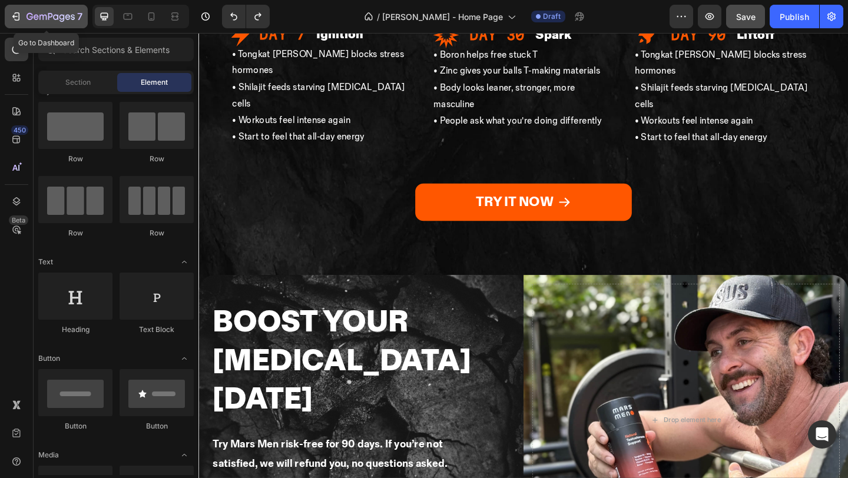
click at [48, 11] on div "7" at bounding box center [54, 16] width 56 height 14
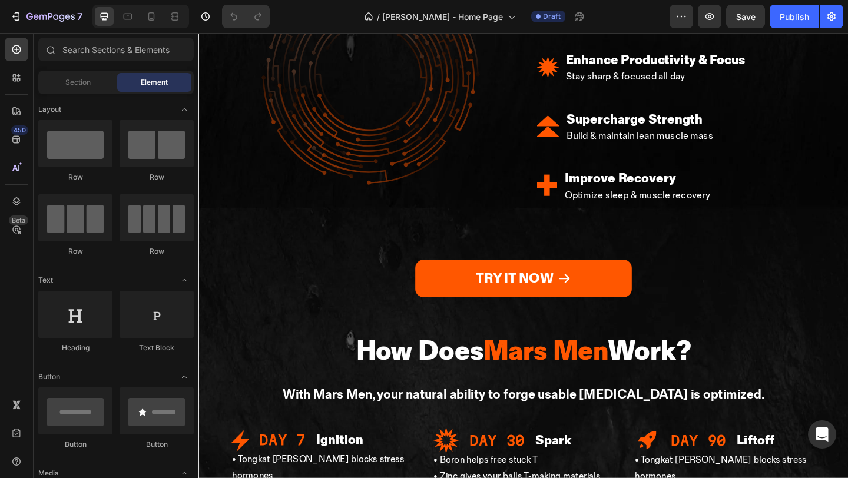
scroll to position [2654, 0]
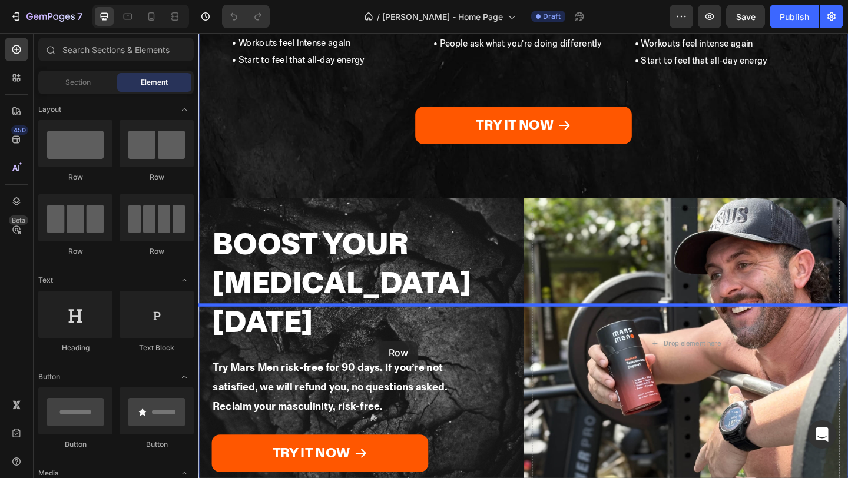
drag, startPoint x: 273, startPoint y: 179, endPoint x: 394, endPoint y: 368, distance: 224.6
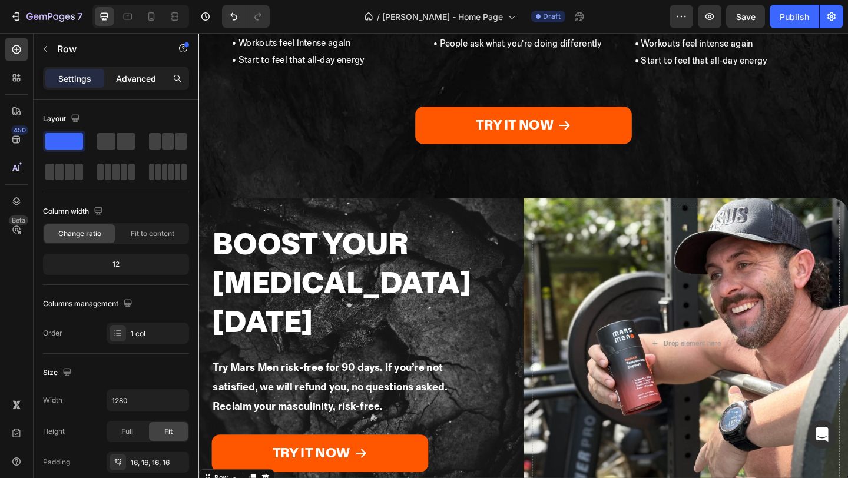
click at [122, 81] on p "Advanced" at bounding box center [136, 78] width 40 height 12
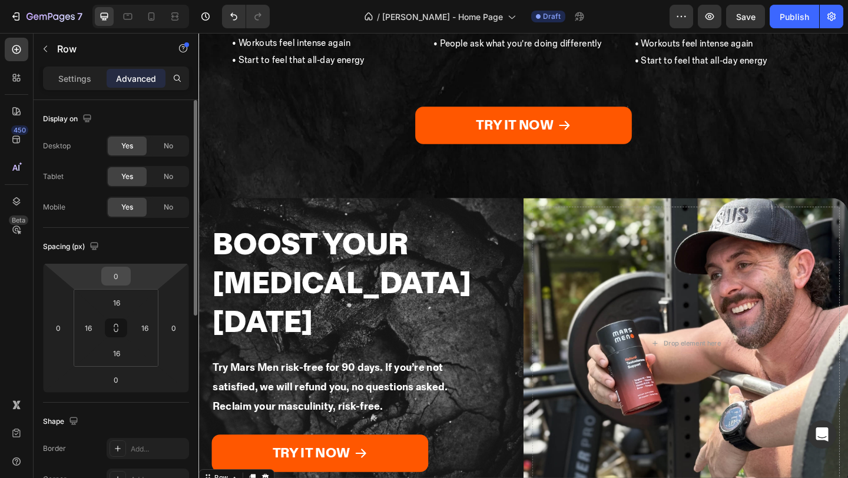
click at [124, 278] on input "0" at bounding box center [116, 276] width 24 height 18
type input "120"
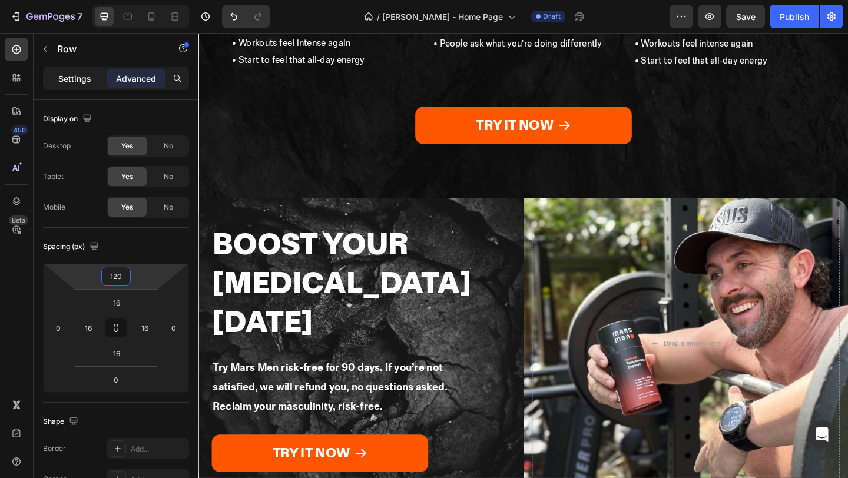
click at [76, 85] on div "Settings" at bounding box center [74, 78] width 59 height 19
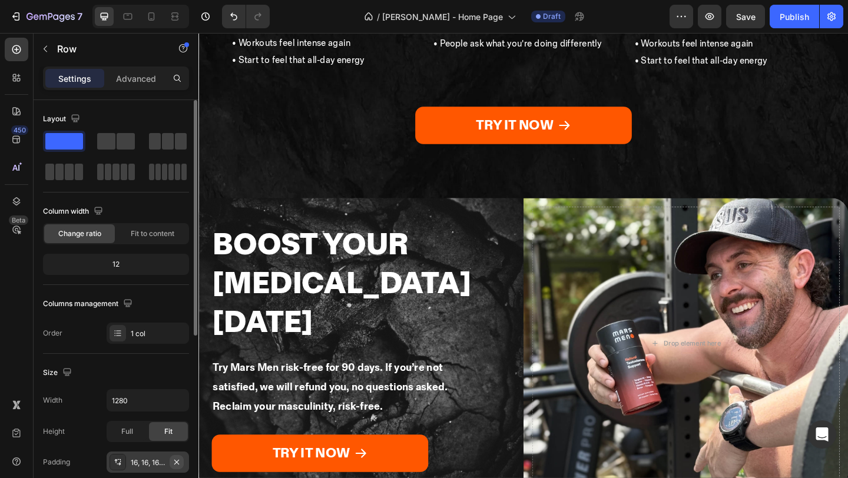
click at [177, 459] on icon "button" at bounding box center [176, 461] width 9 height 9
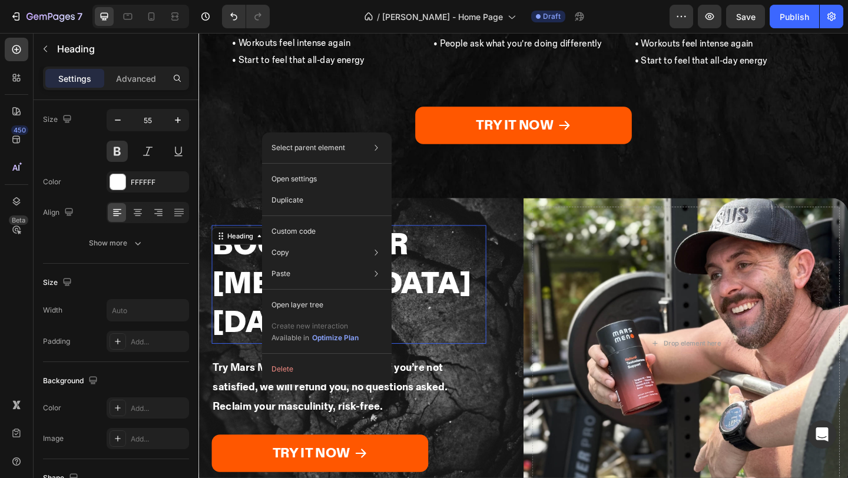
scroll to position [0, 0]
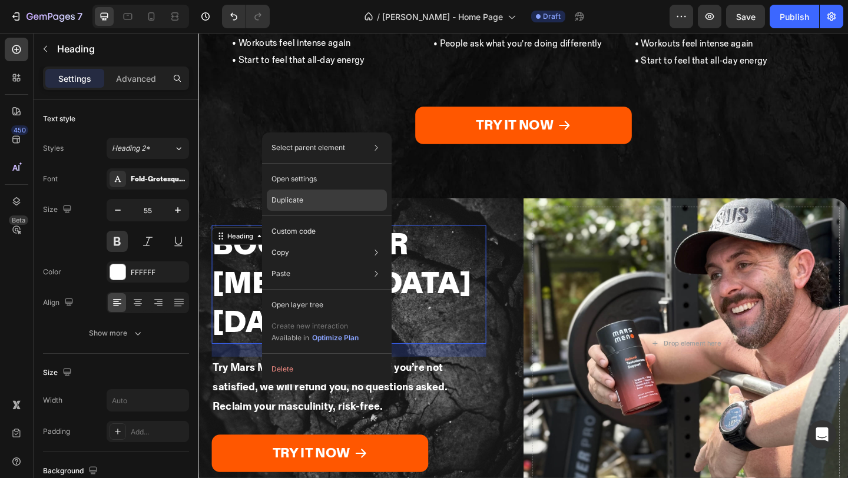
click at [299, 204] on p "Duplicate" at bounding box center [287, 200] width 32 height 11
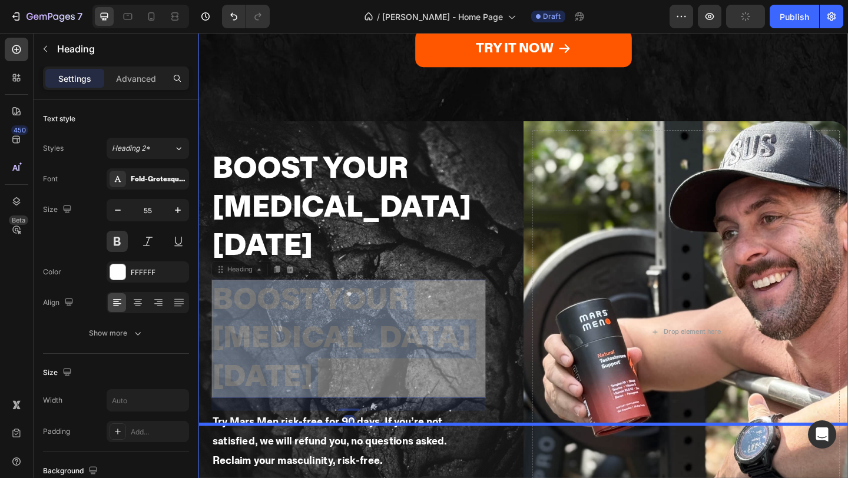
scroll to position [2903, 0]
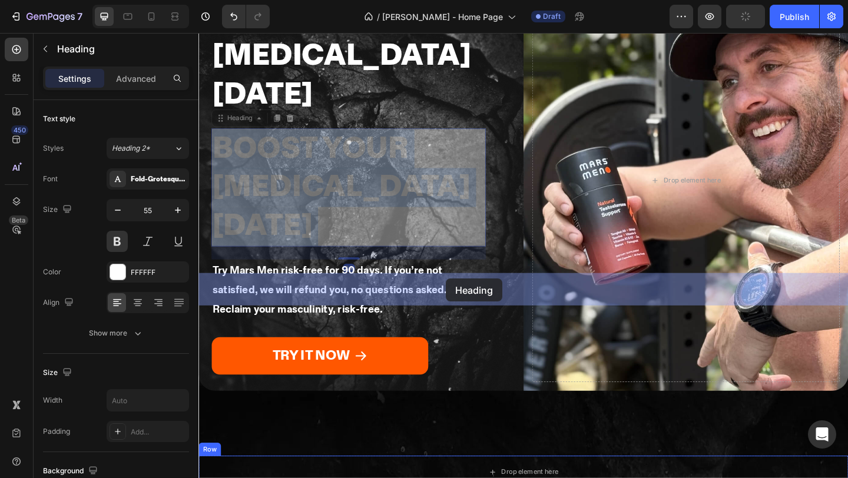
drag, startPoint x: 313, startPoint y: 208, endPoint x: 467, endPoint y: 300, distance: 180.3
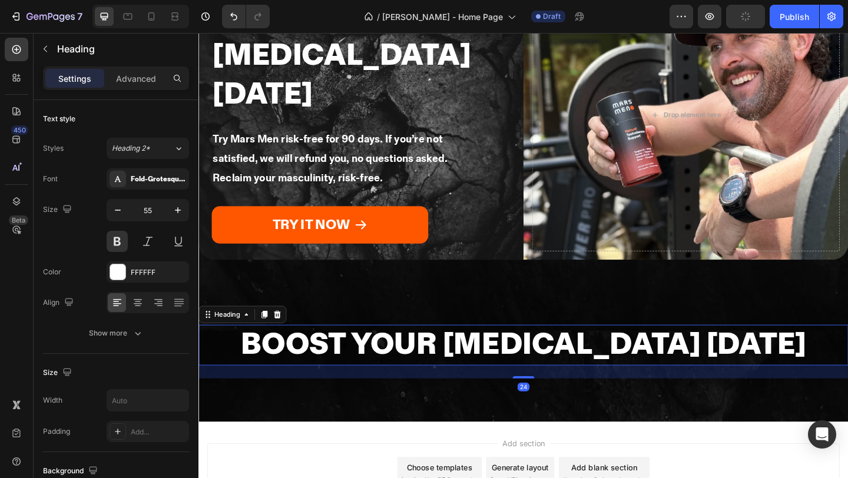
scroll to position [2760, 0]
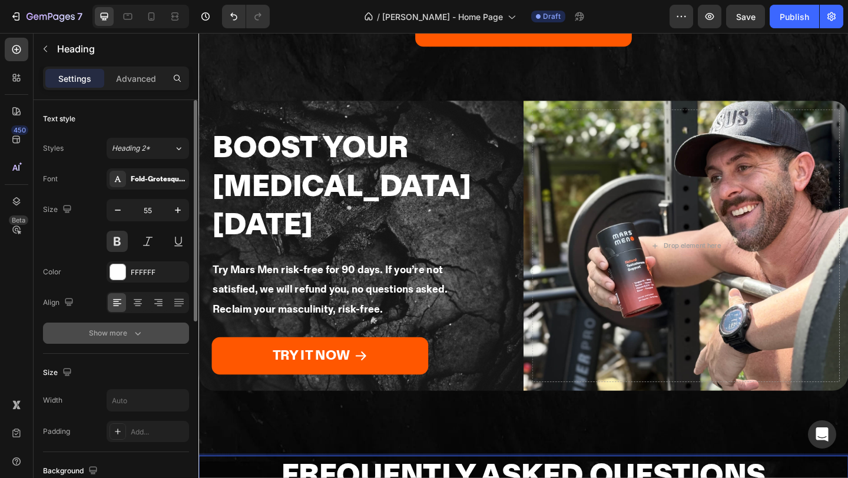
click at [112, 332] on div "Show more" at bounding box center [116, 333] width 55 height 12
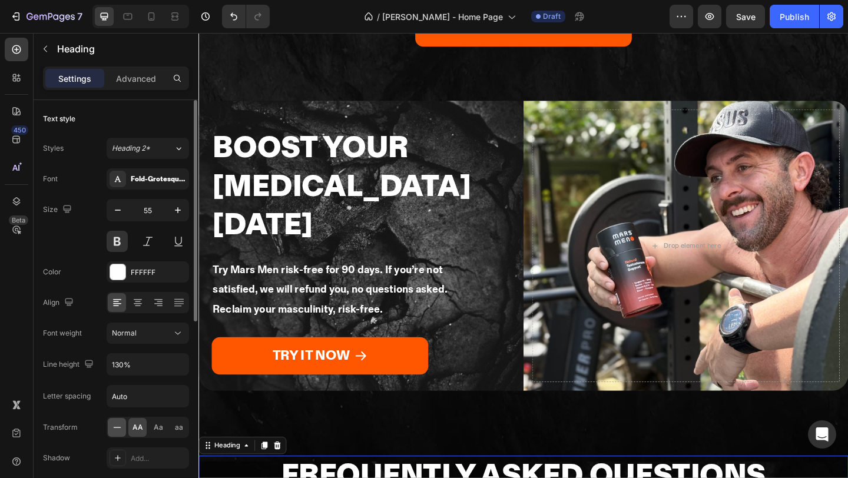
click at [121, 423] on icon at bounding box center [117, 428] width 12 height 12
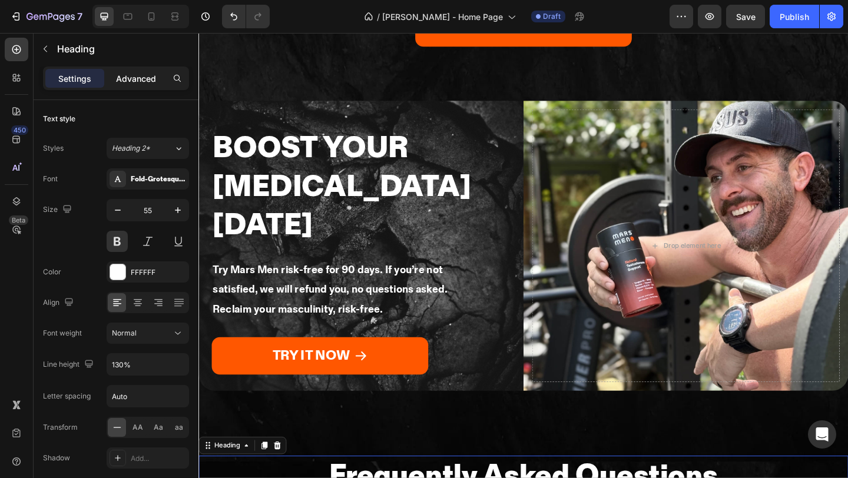
drag, startPoint x: 137, startPoint y: 81, endPoint x: 11, endPoint y: 190, distance: 166.6
click at [137, 81] on p "Advanced" at bounding box center [136, 78] width 40 height 12
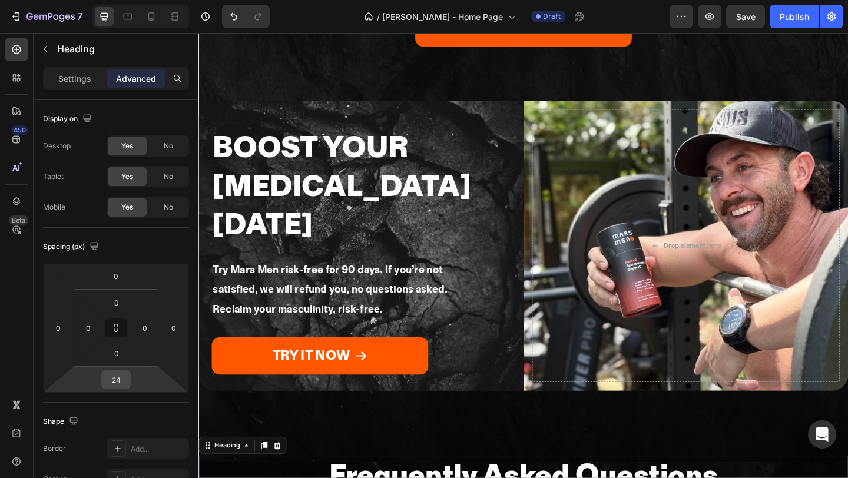
click at [125, 378] on input "24" at bounding box center [116, 380] width 24 height 18
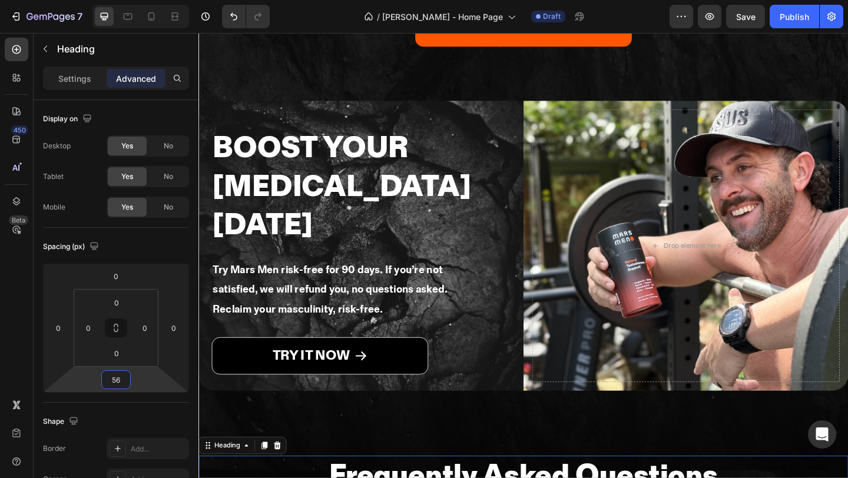
type input "56"
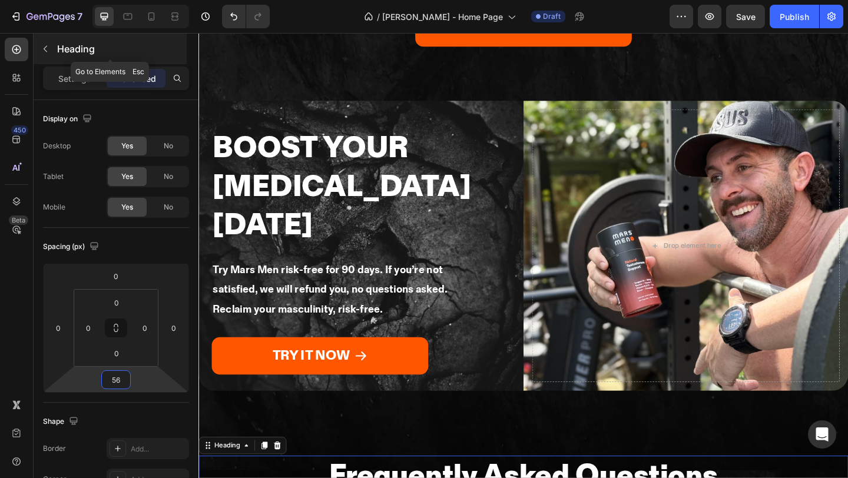
click at [44, 52] on icon "button" at bounding box center [45, 48] width 9 height 9
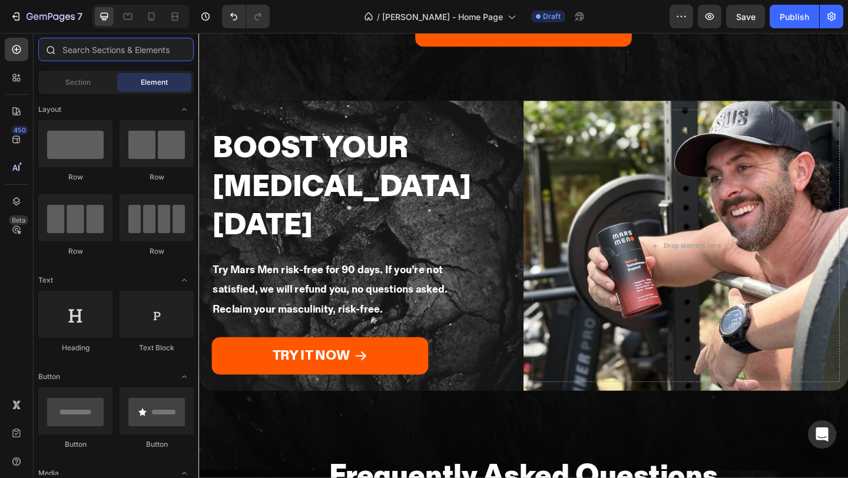
click at [105, 51] on input "text" at bounding box center [115, 50] width 155 height 24
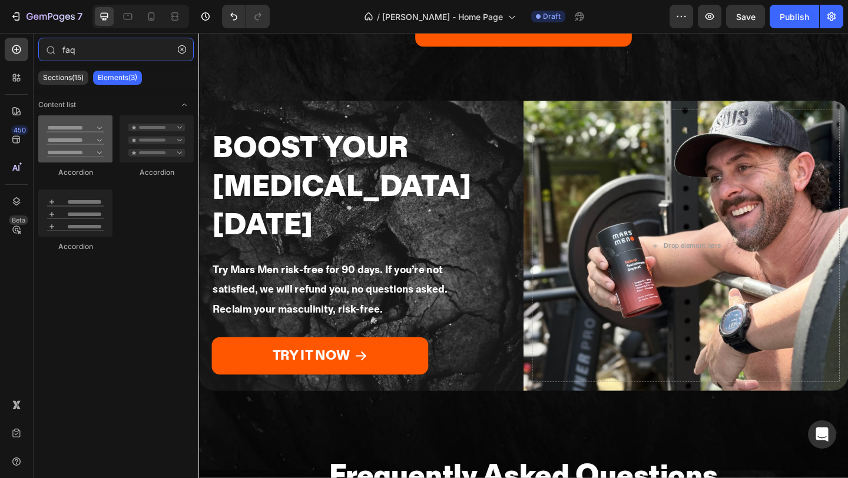
type input "faq"
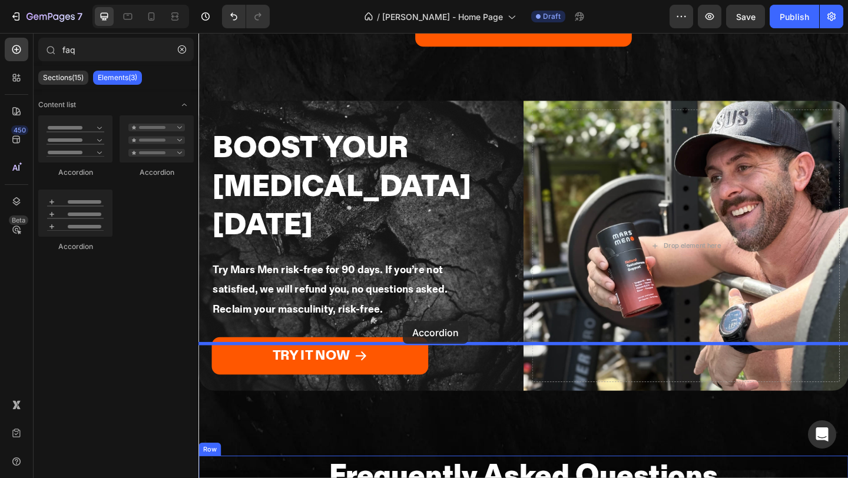
drag, startPoint x: 284, startPoint y: 186, endPoint x: 420, endPoint y: 346, distance: 209.7
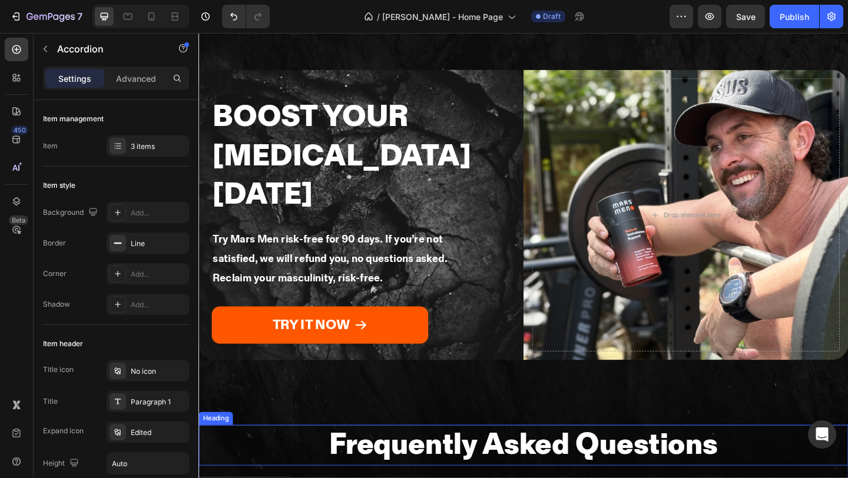
scroll to position [2948, 0]
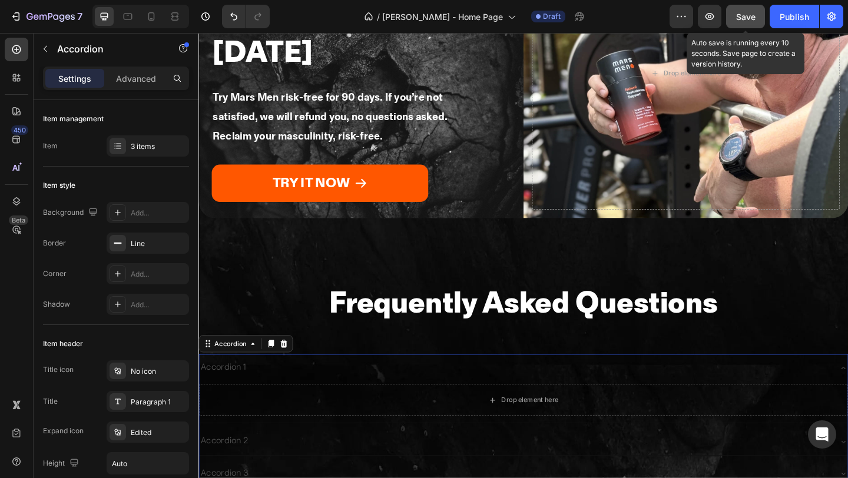
click at [740, 23] on button "Save" at bounding box center [745, 17] width 39 height 24
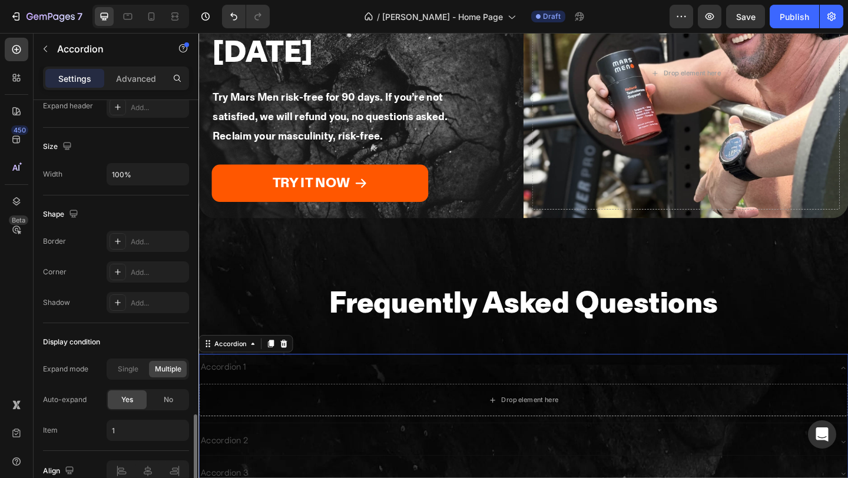
scroll to position [740, 0]
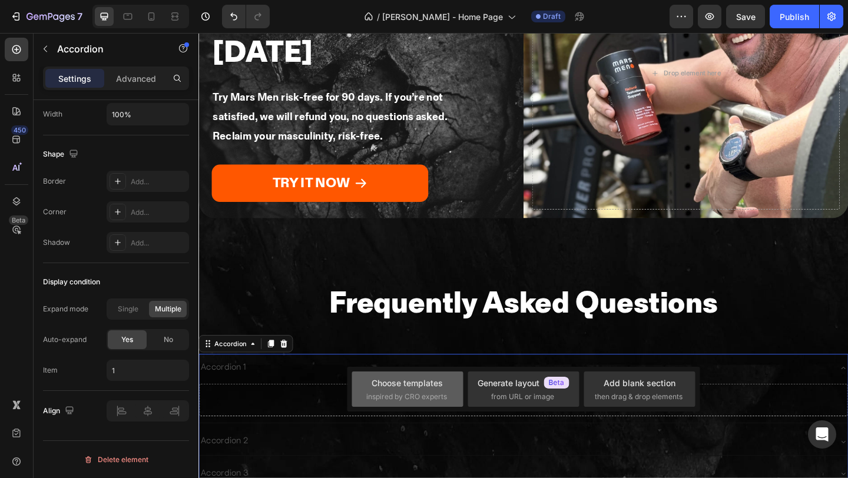
click at [407, 396] on span "inspired by CRO experts" at bounding box center [406, 397] width 81 height 11
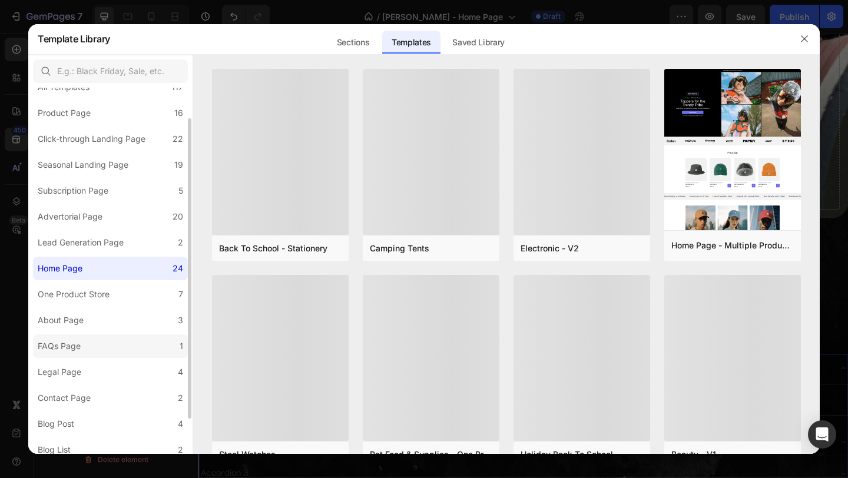
scroll to position [36, 0]
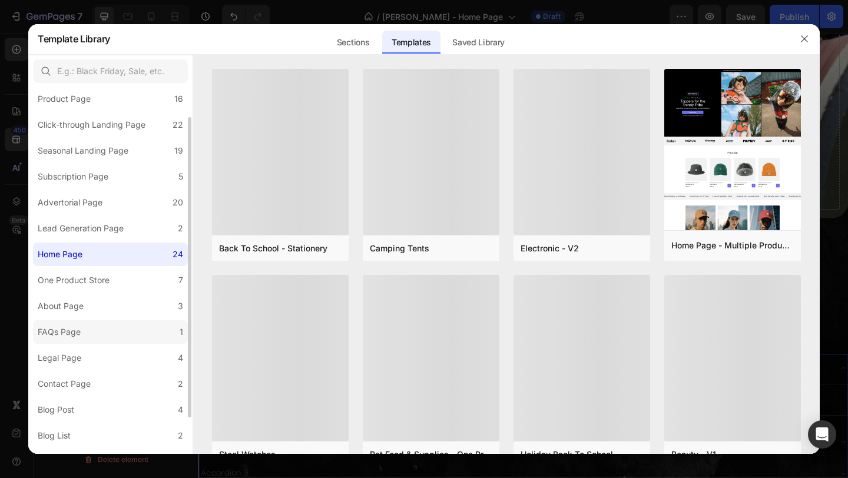
click at [131, 335] on label "FAQs Page 1" at bounding box center [110, 332] width 155 height 24
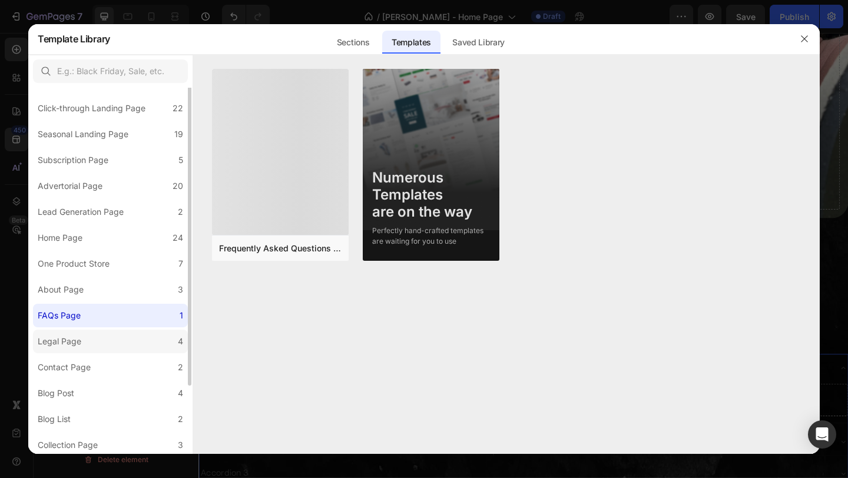
scroll to position [0, 0]
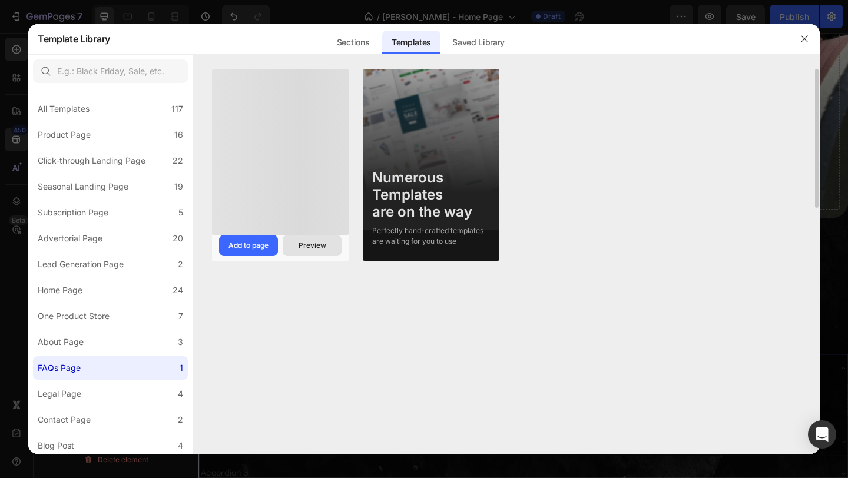
click at [314, 240] on div "Preview" at bounding box center [313, 245] width 28 height 11
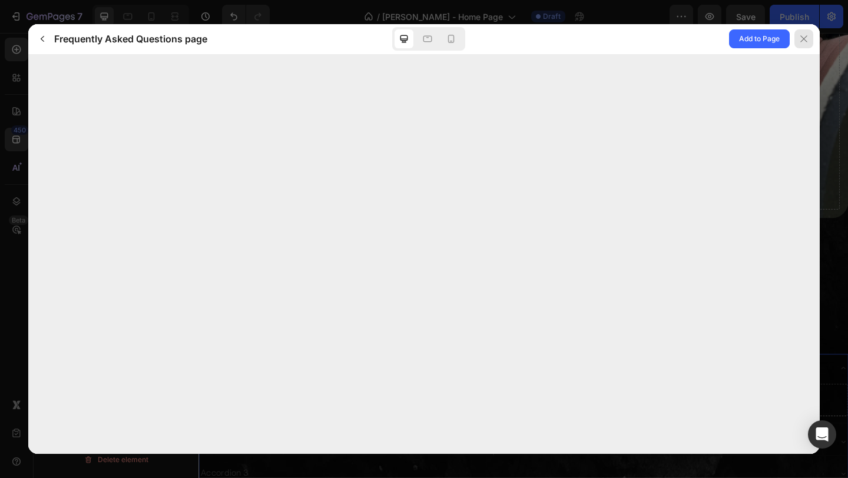
click at [799, 42] on icon at bounding box center [803, 38] width 9 height 9
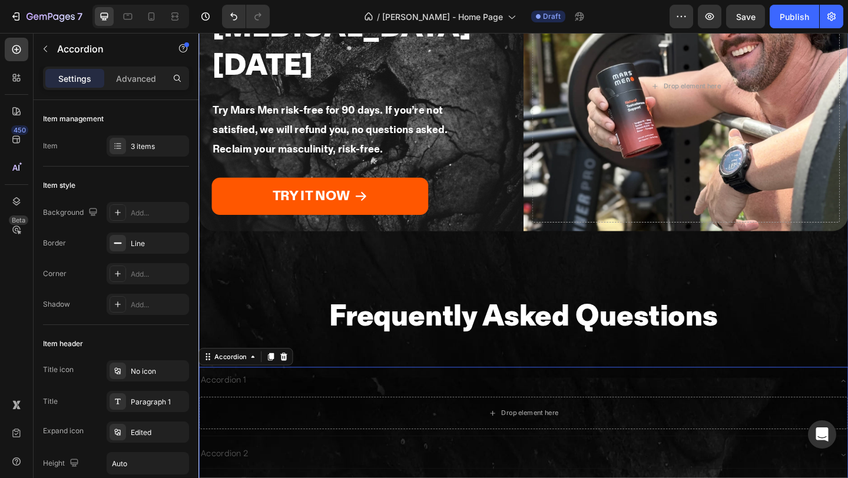
scroll to position [2930, 0]
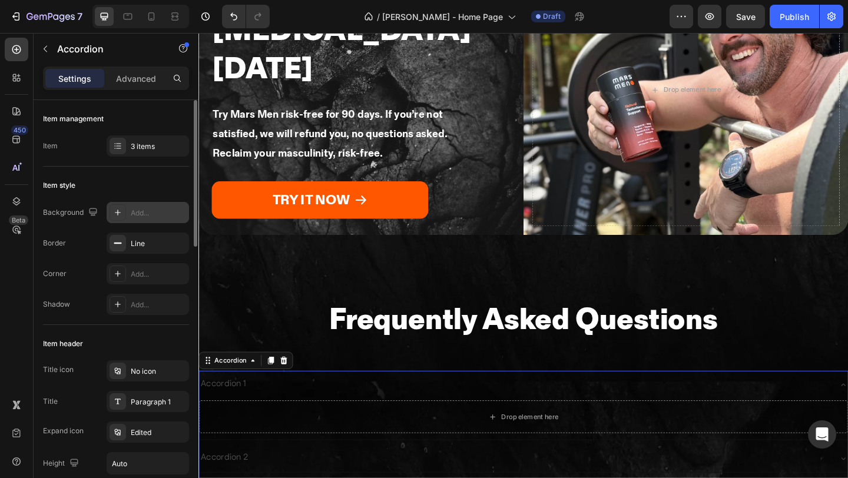
click at [121, 212] on icon at bounding box center [117, 212] width 9 height 9
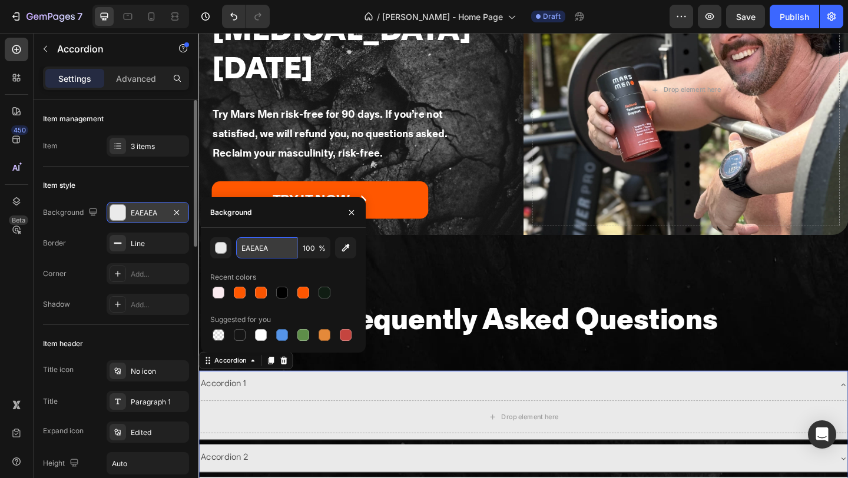
click at [275, 246] on input "EAEAEA" at bounding box center [266, 247] width 61 height 21
paste input "#262626"
type input "#262626"
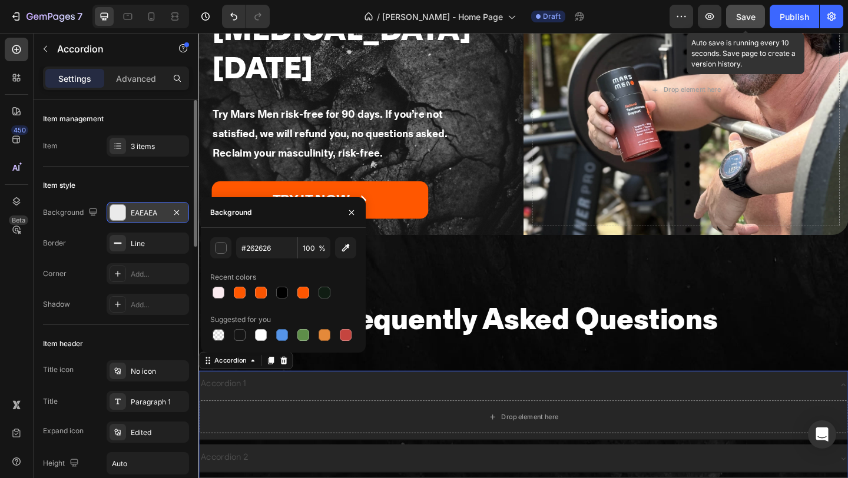
click at [734, 18] on button "Save" at bounding box center [745, 17] width 39 height 24
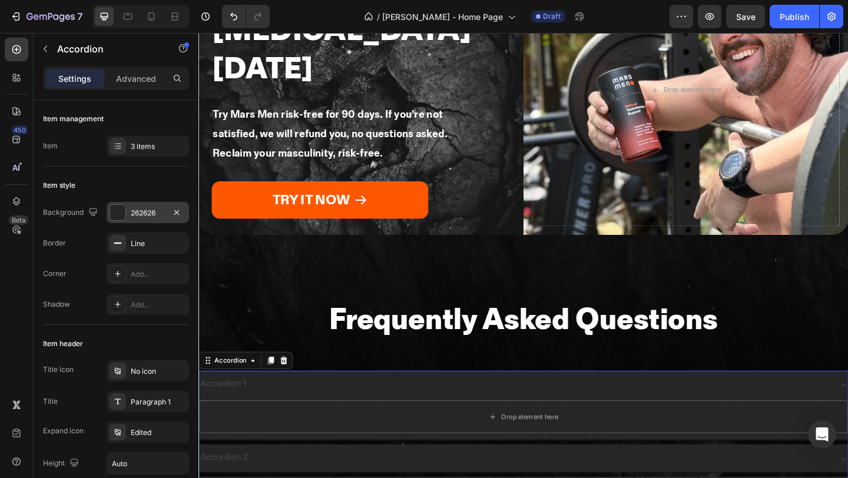
click at [218, 405] on div "Accordion 1" at bounding box center [225, 415] width 52 height 21
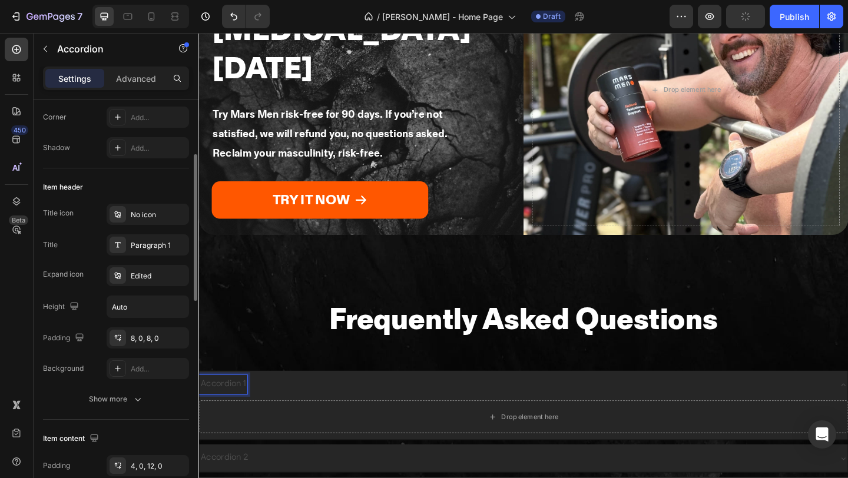
scroll to position [165, 0]
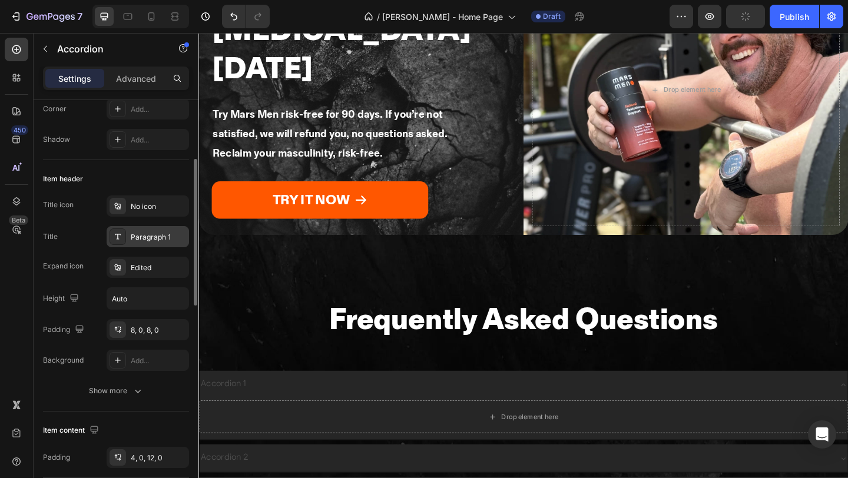
click at [137, 238] on div "Paragraph 1" at bounding box center [158, 237] width 55 height 11
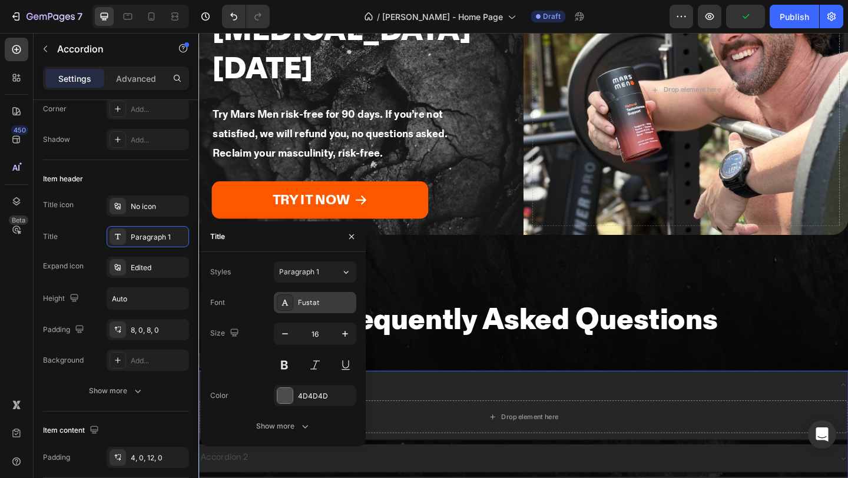
click at [289, 305] on icon at bounding box center [284, 302] width 9 height 9
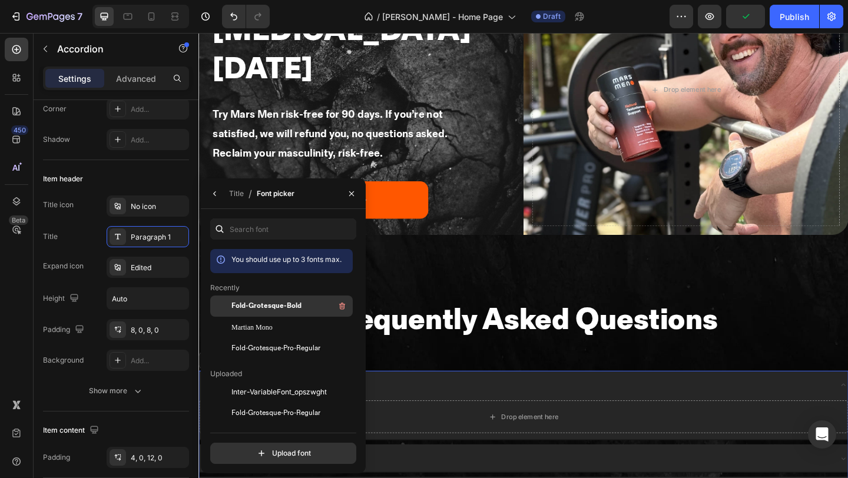
click at [293, 310] on span "Fold-Grotesque-Bold" at bounding box center [266, 306] width 70 height 11
click at [216, 195] on icon "button" at bounding box center [214, 193] width 9 height 9
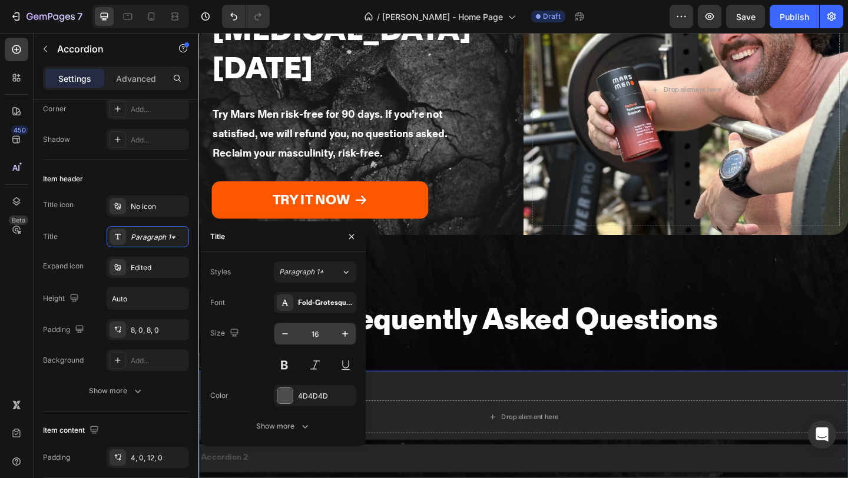
click at [326, 333] on input "16" at bounding box center [315, 333] width 39 height 21
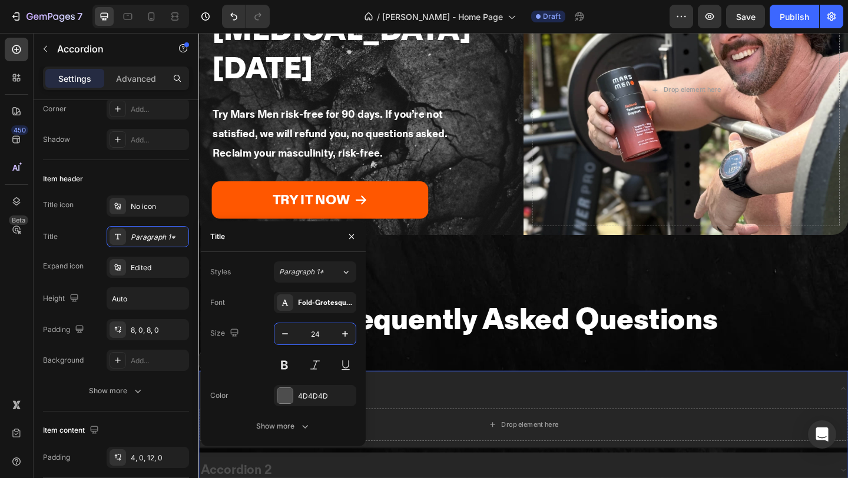
type input "24"
click at [280, 403] on div at bounding box center [285, 395] width 16 height 16
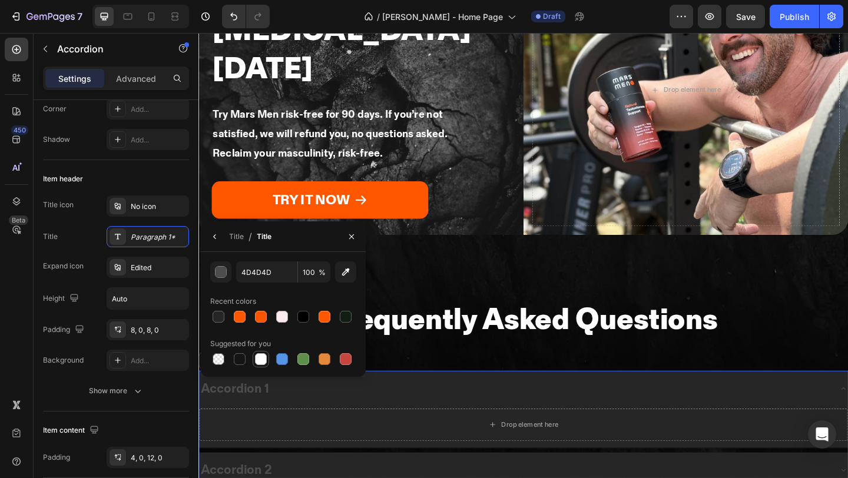
click at [261, 358] on div at bounding box center [261, 359] width 12 height 12
type input "FFFFFF"
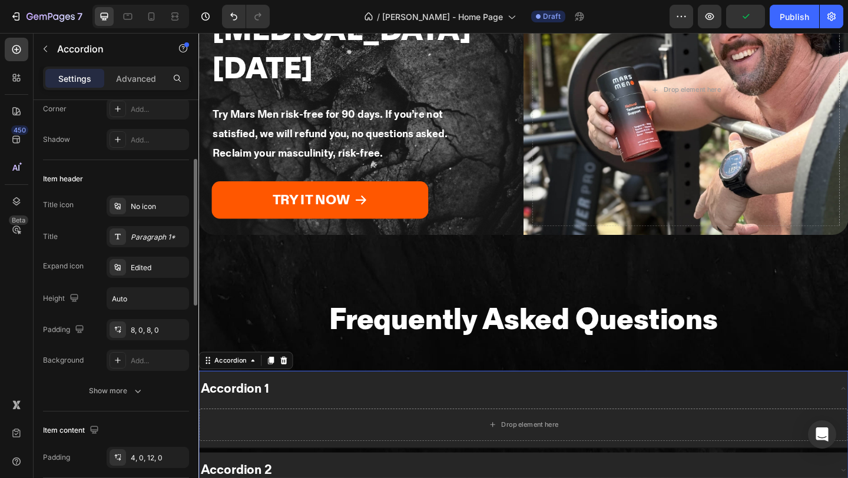
click at [92, 251] on div "Title icon No icon Title Paragraph 1* Expand icon Edited Height Auto Padding 8,…" at bounding box center [116, 282] width 146 height 175
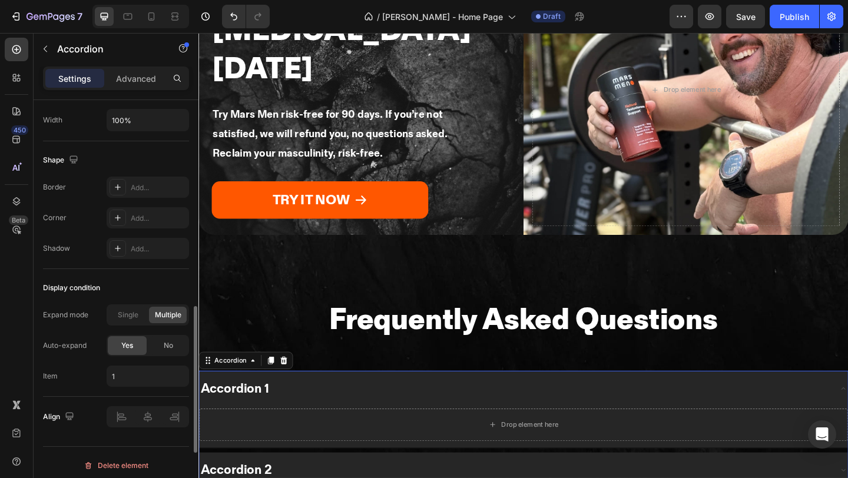
scroll to position [740, 0]
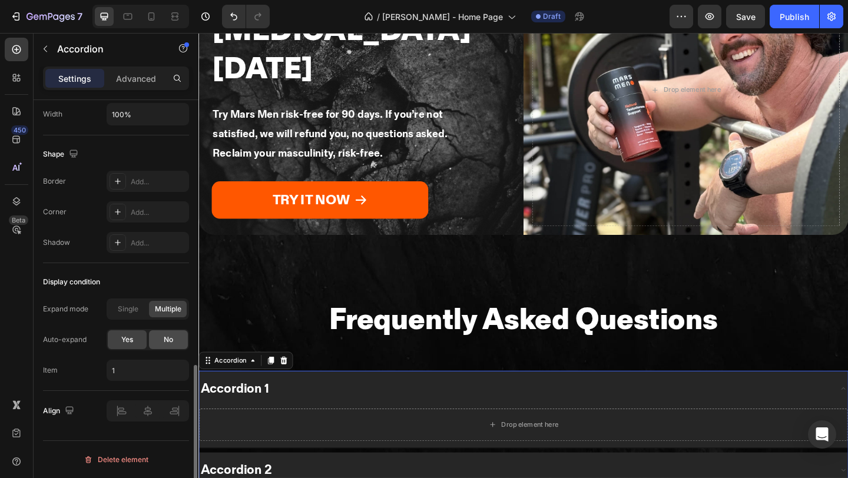
click at [173, 340] on div "No" at bounding box center [168, 339] width 39 height 19
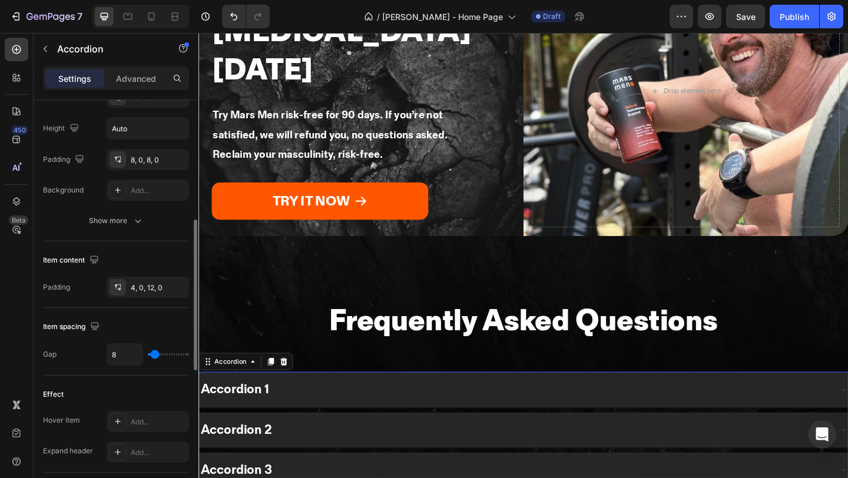
scroll to position [333, 0]
click at [147, 293] on div "4, 0, 12, 0" at bounding box center [148, 290] width 34 height 11
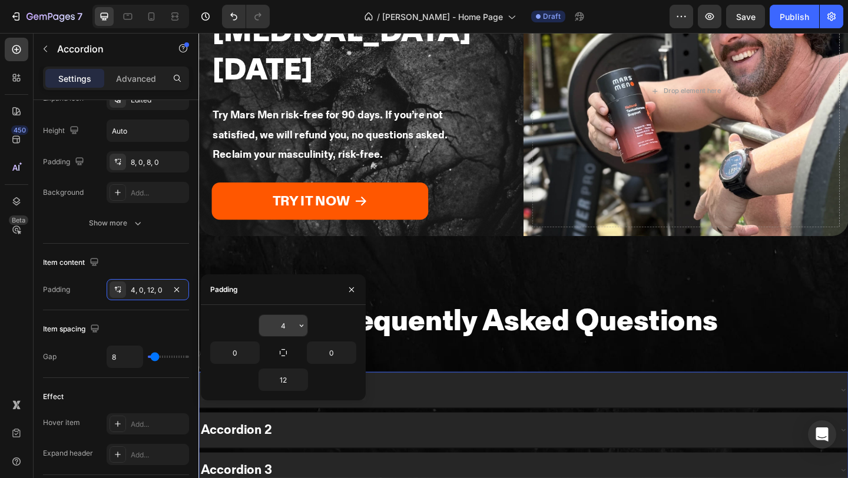
click at [287, 322] on input "4" at bounding box center [283, 325] width 48 height 21
click at [287, 384] on input "12" at bounding box center [283, 379] width 48 height 21
click at [291, 332] on input "28" at bounding box center [283, 325] width 48 height 21
type input "12"
click at [131, 253] on div "Item content" at bounding box center [116, 262] width 146 height 19
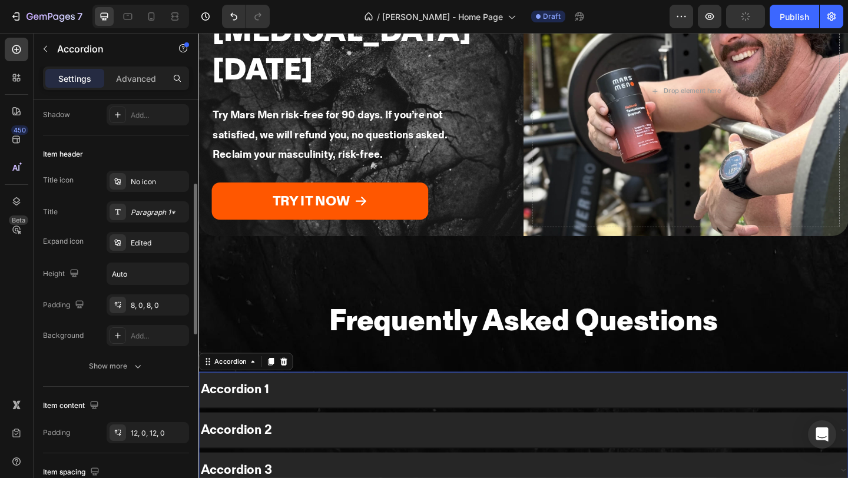
scroll to position [207, 0]
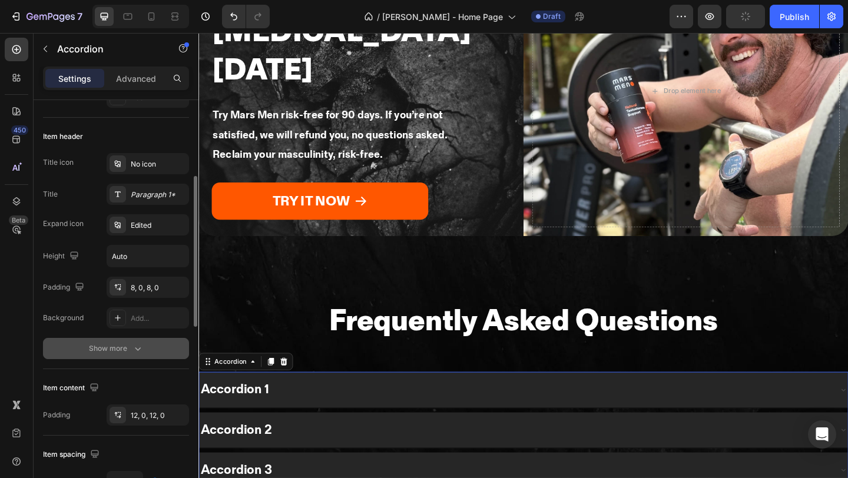
click at [107, 350] on div "Show more" at bounding box center [116, 349] width 55 height 12
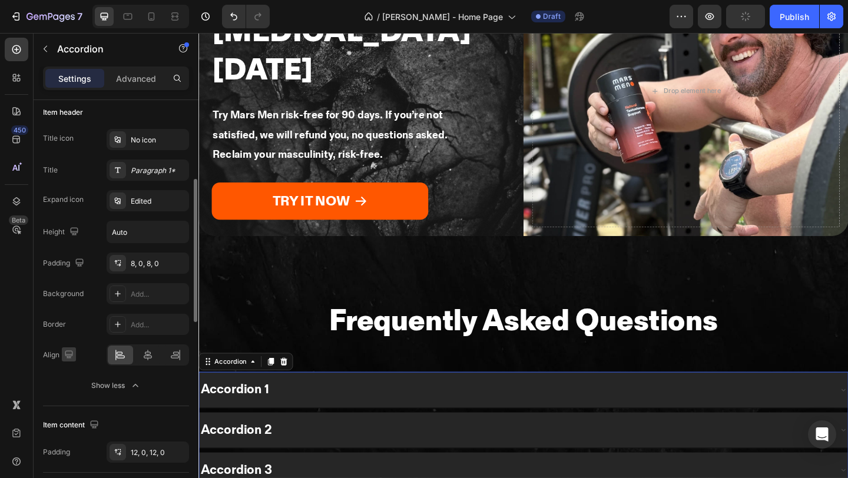
scroll to position [241, 0]
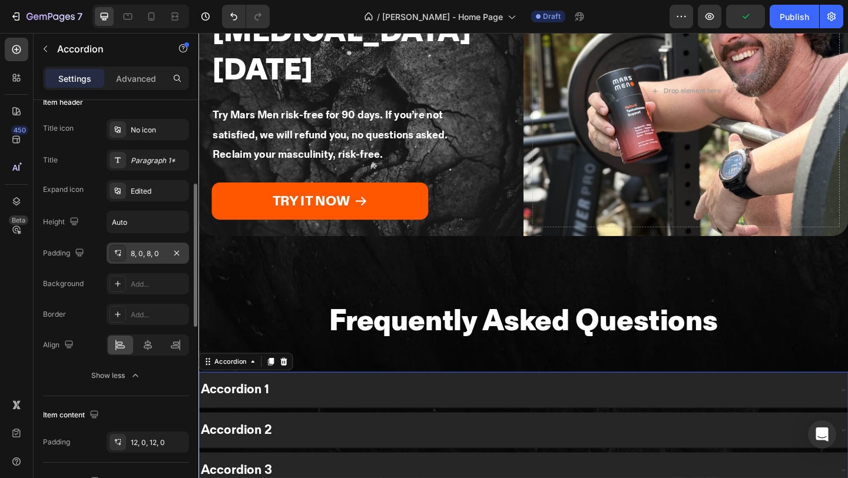
click at [157, 254] on div "8, 0, 8, 0" at bounding box center [148, 253] width 34 height 11
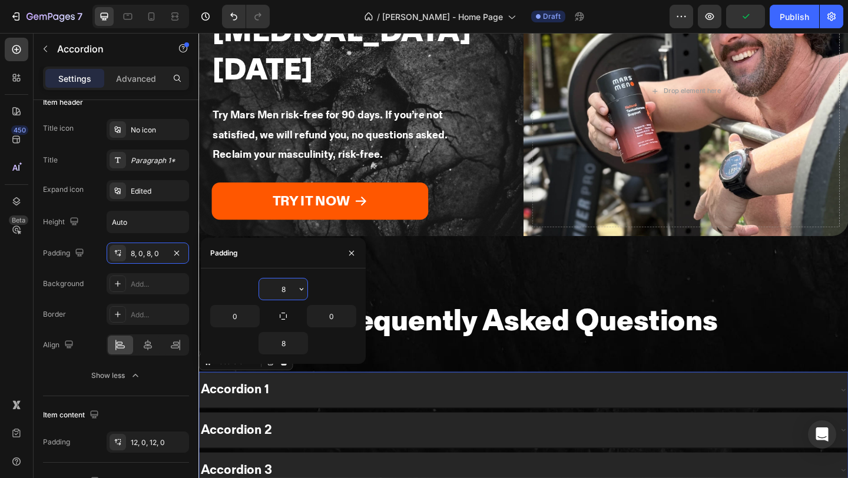
click at [289, 291] on input "8" at bounding box center [283, 288] width 48 height 21
type input "1"
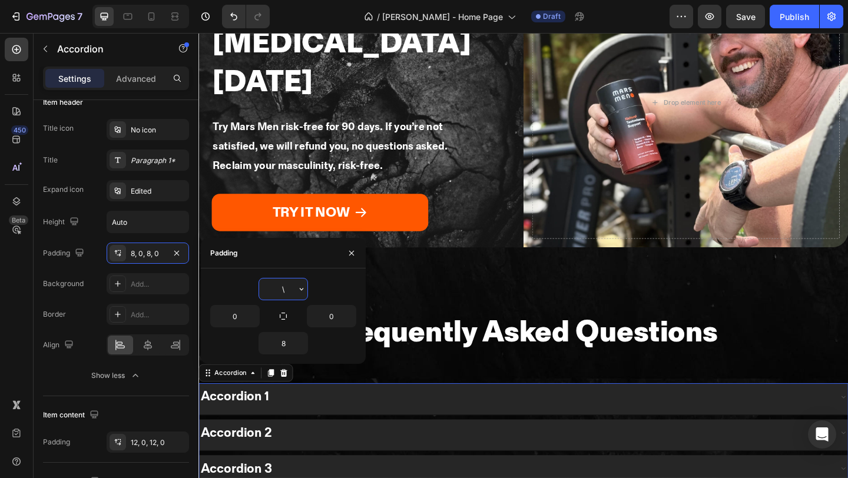
scroll to position [2914, 0]
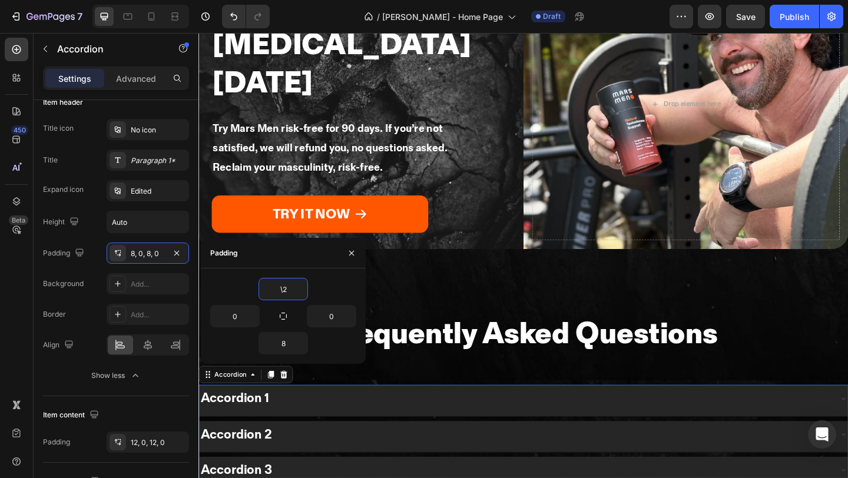
type input "\"
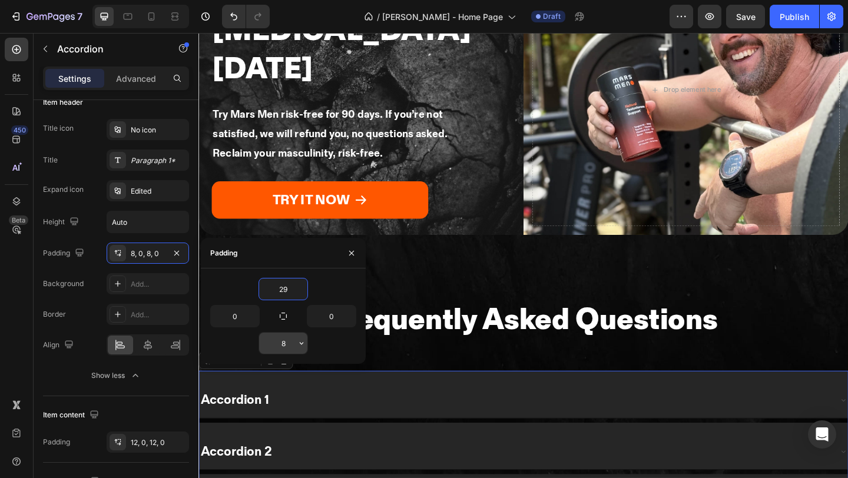
type input "29"
click at [287, 344] on input "8" at bounding box center [283, 343] width 48 height 21
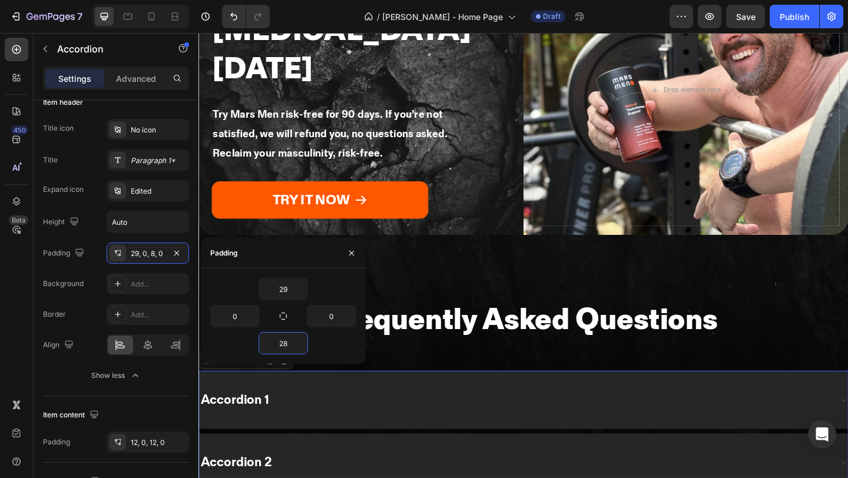
type input "28"
click at [241, 318] on input "0" at bounding box center [235, 316] width 48 height 21
type input "32"
click at [340, 319] on input "0" at bounding box center [331, 316] width 48 height 21
type input "32"
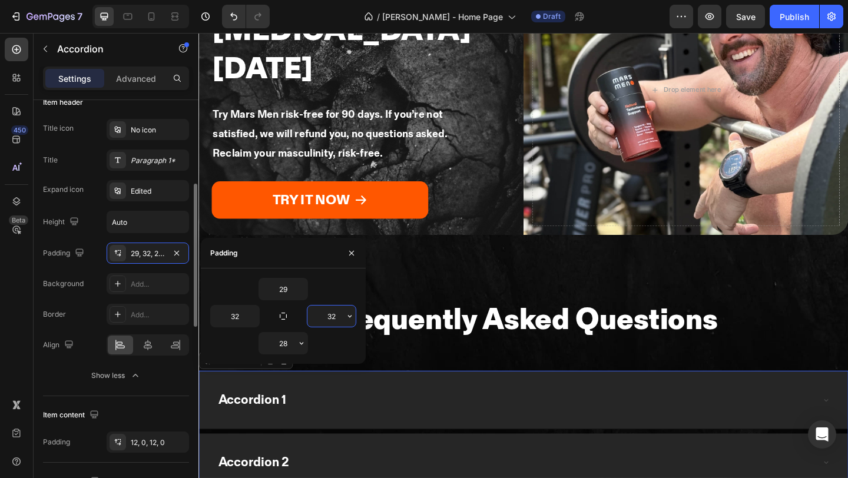
click at [81, 302] on div "Title icon No icon Title Paragraph 1* Expand icon Edited Height Auto Padding 29…" at bounding box center [116, 252] width 146 height 267
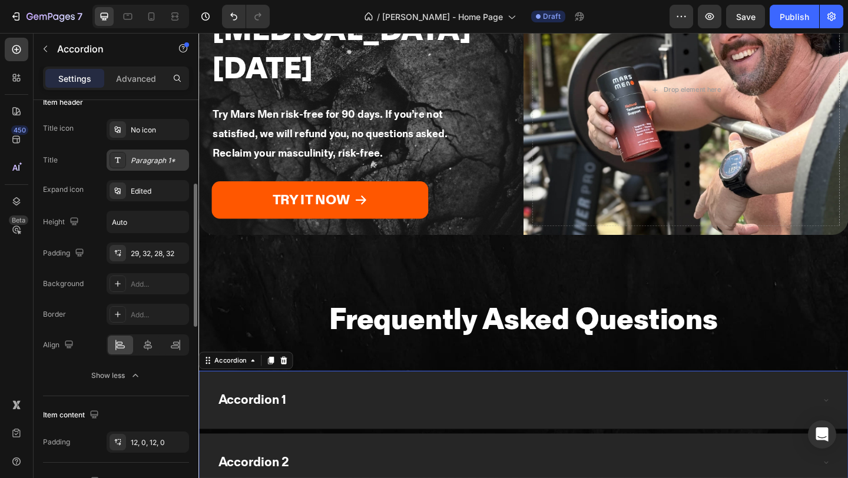
click at [150, 157] on div "Paragraph 1*" at bounding box center [158, 160] width 55 height 11
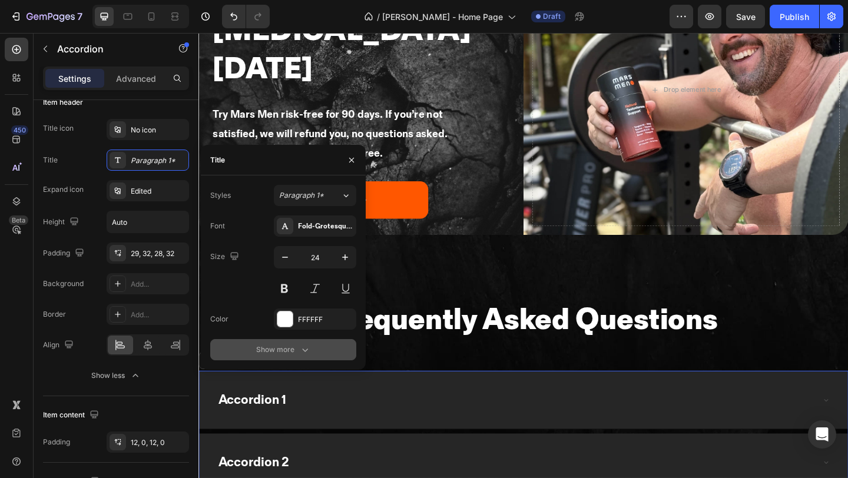
click at [273, 350] on div "Show more" at bounding box center [283, 350] width 55 height 12
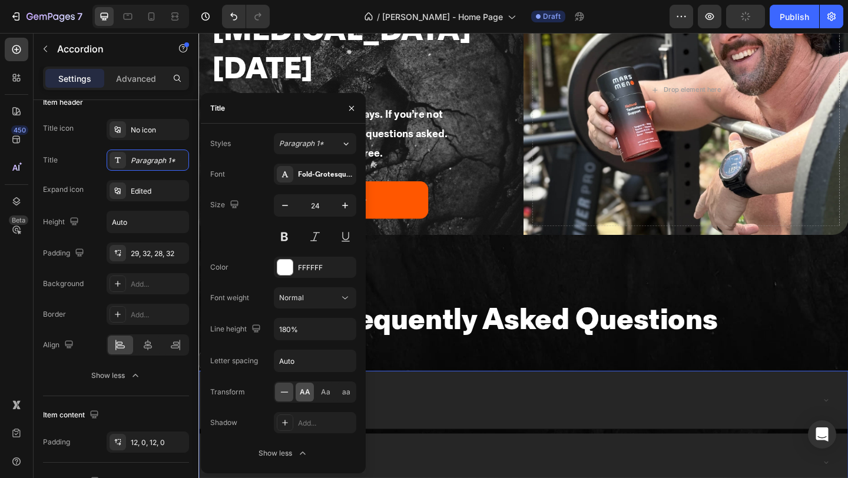
click at [300, 394] on span "AA" at bounding box center [305, 392] width 11 height 11
click at [51, 329] on div "Border Add... Align" at bounding box center [116, 330] width 146 height 52
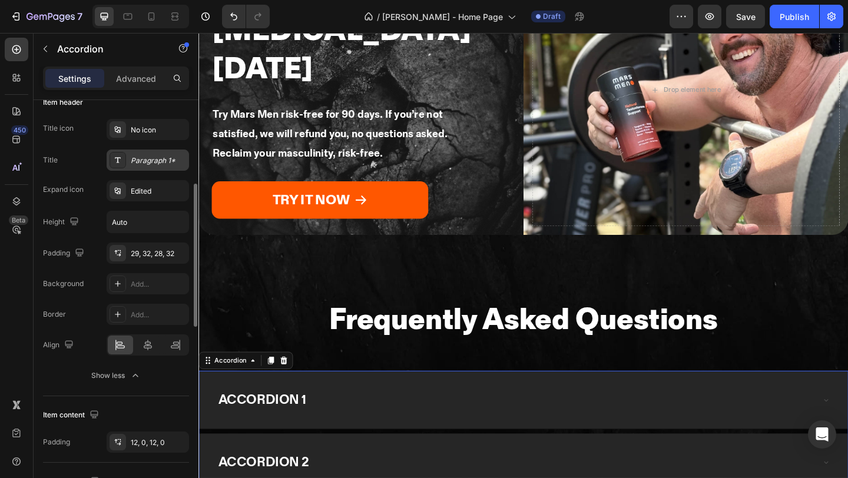
click at [147, 162] on div "Paragraph 1*" at bounding box center [158, 160] width 55 height 11
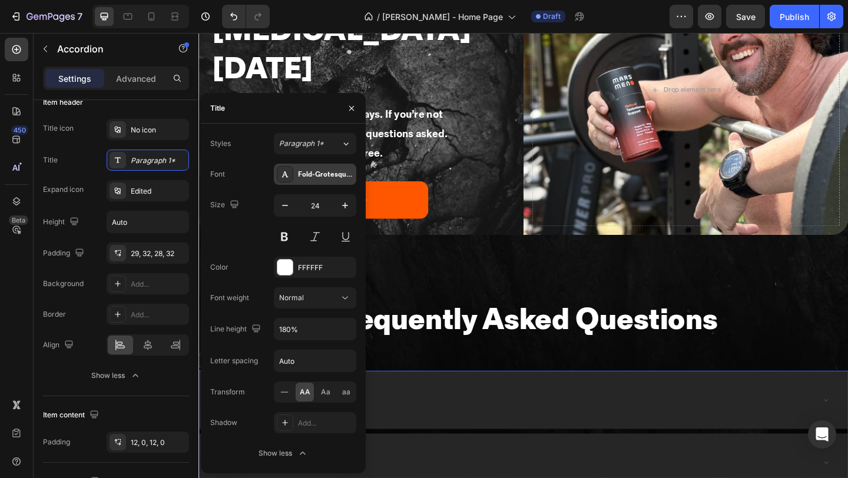
click at [309, 170] on div "Fold-Grotesque-Bold" at bounding box center [325, 175] width 55 height 11
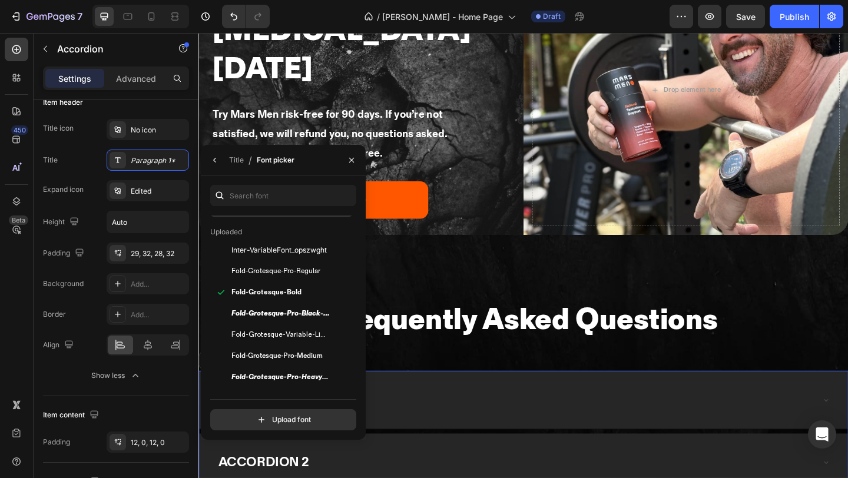
scroll to position [117, 0]
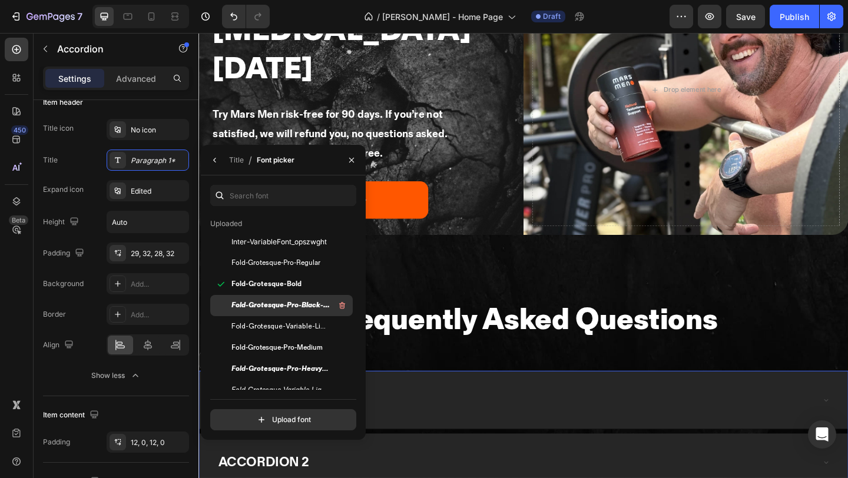
click at [270, 307] on span "Fold-Grotesque-Pro-Black-Italic" at bounding box center [280, 305] width 98 height 11
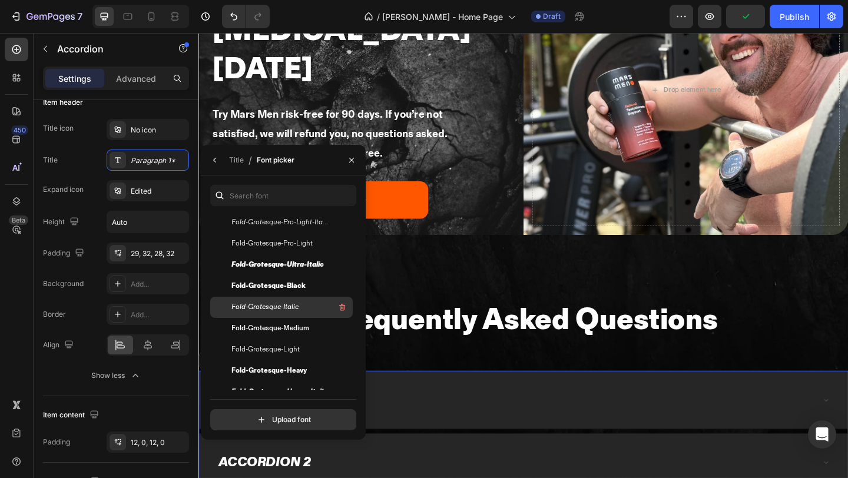
scroll to position [495, 0]
click at [271, 286] on span "Fold-Grotesque-Black" at bounding box center [268, 285] width 74 height 11
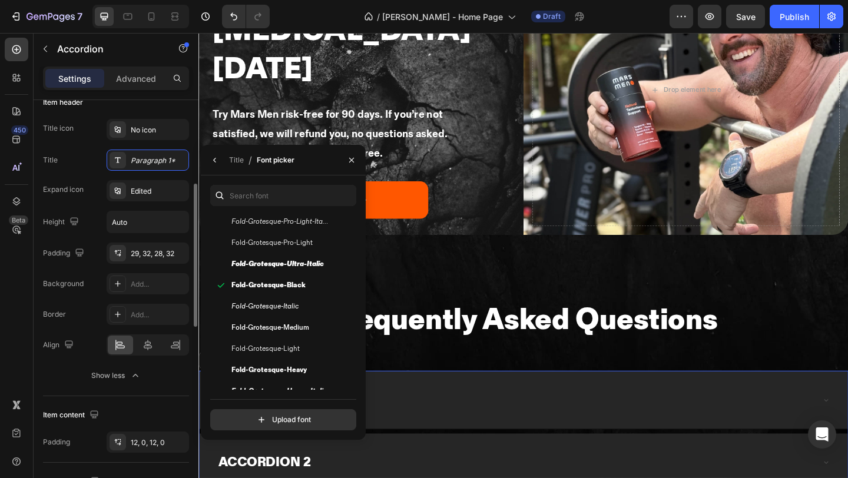
click at [78, 268] on div "Title icon No icon Title Paragraph 1* Expand icon Edited Height Auto Padding 29…" at bounding box center [116, 206] width 146 height 175
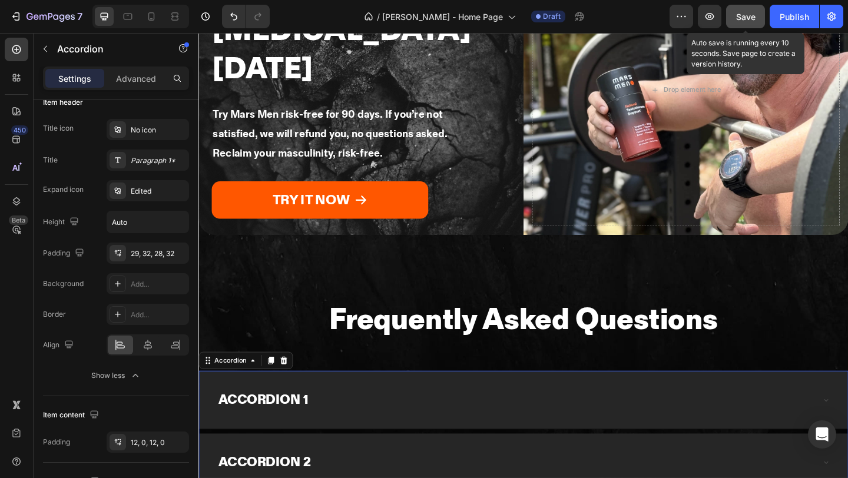
click at [745, 18] on span "Save" at bounding box center [745, 17] width 19 height 10
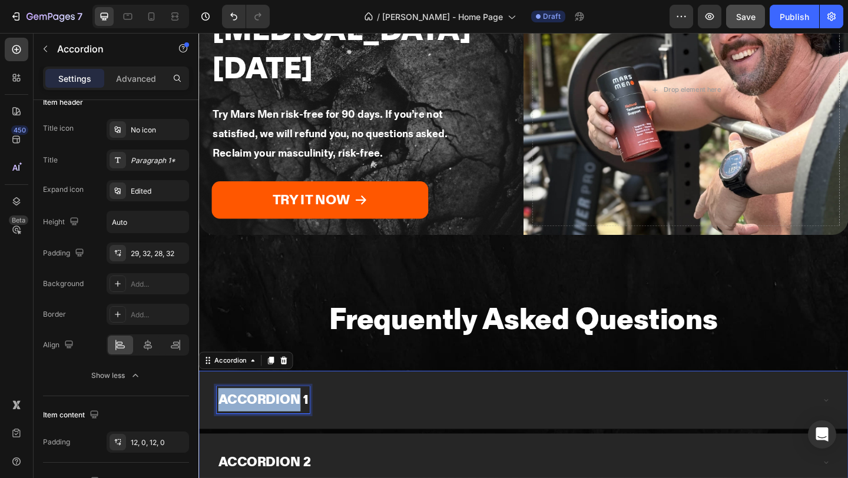
click at [274, 419] on p "Accordion 1" at bounding box center [269, 431] width 98 height 25
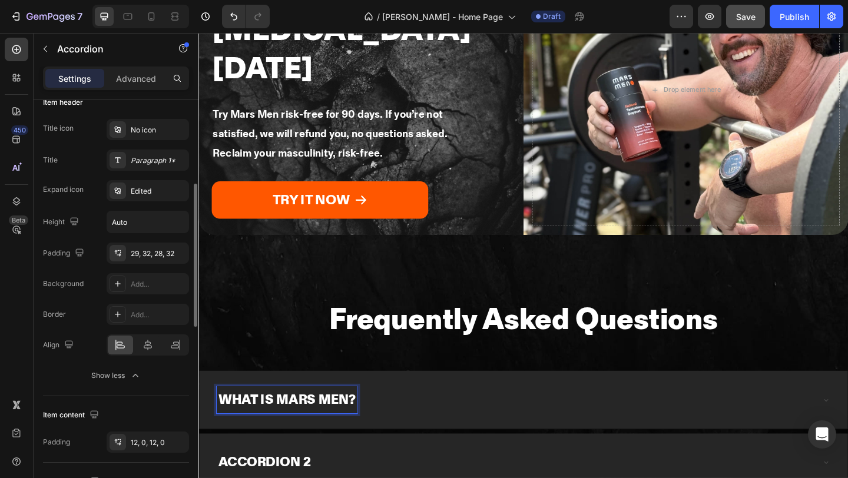
click at [85, 185] on div "Expand icon Edited" at bounding box center [116, 190] width 146 height 21
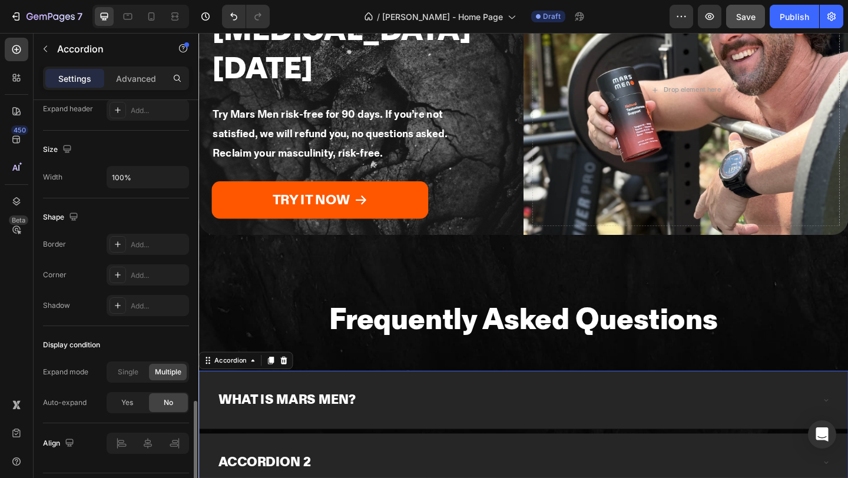
scroll to position [771, 0]
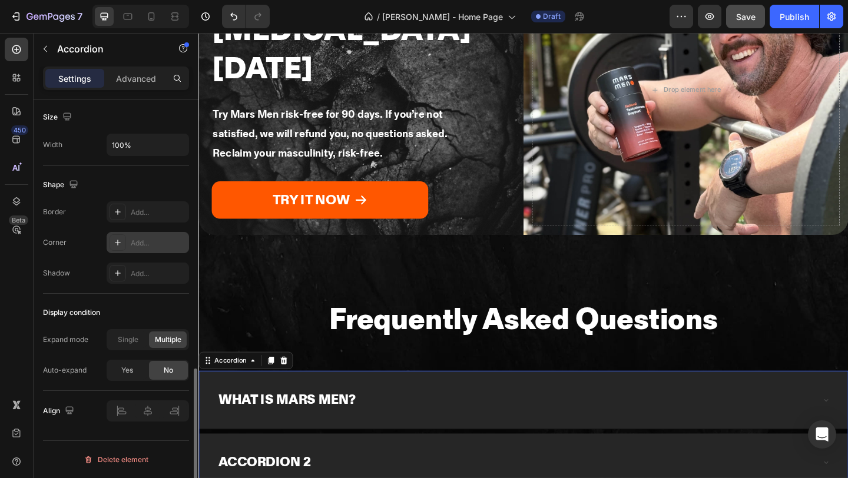
click at [152, 242] on div "Add..." at bounding box center [158, 243] width 55 height 11
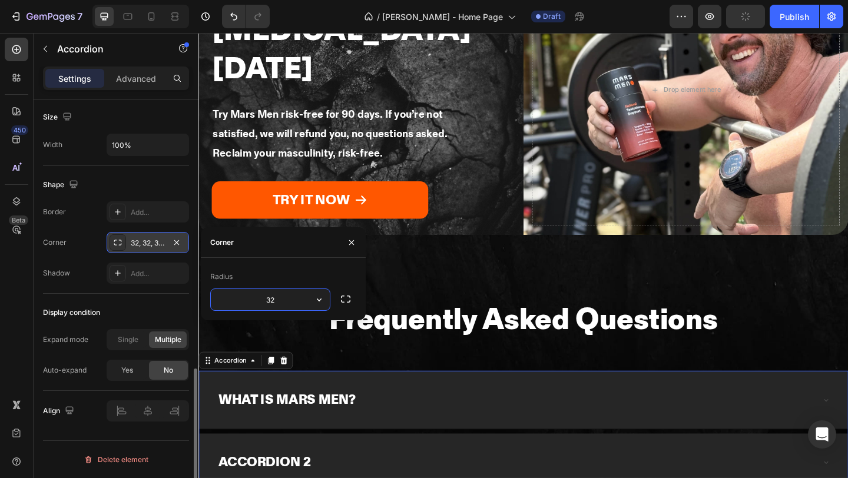
click at [81, 229] on div "Border Add... Corner 32, 32, 32, 32 Shadow Add..." at bounding box center [116, 242] width 146 height 82
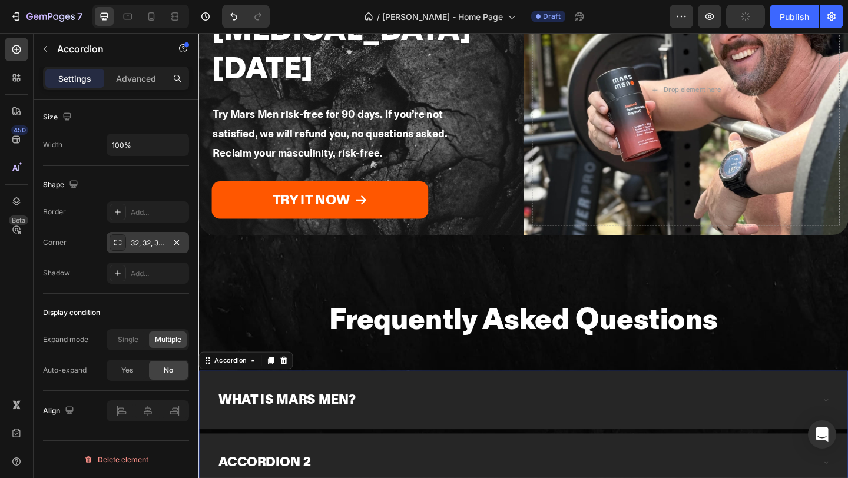
click at [144, 244] on div "32, 32, 32, 32" at bounding box center [148, 243] width 34 height 11
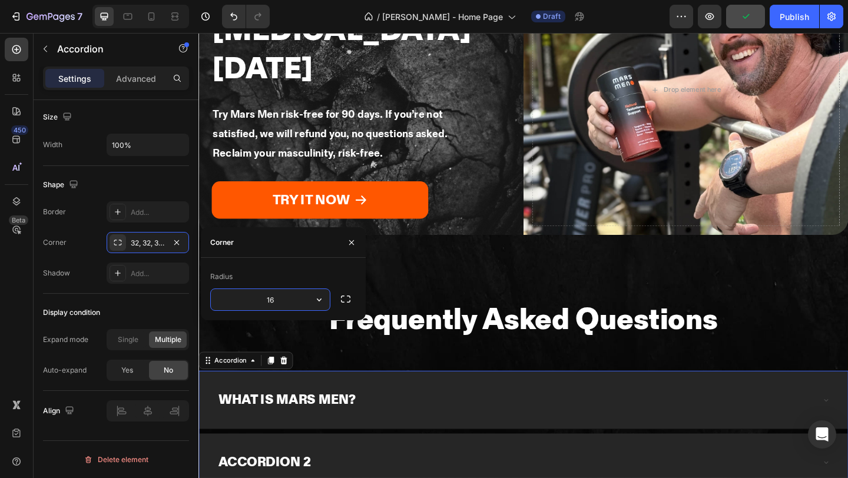
type input "16"
click at [123, 295] on div "Display condition Expand mode Single Multiple Auto-expand Yes No" at bounding box center [116, 342] width 146 height 97
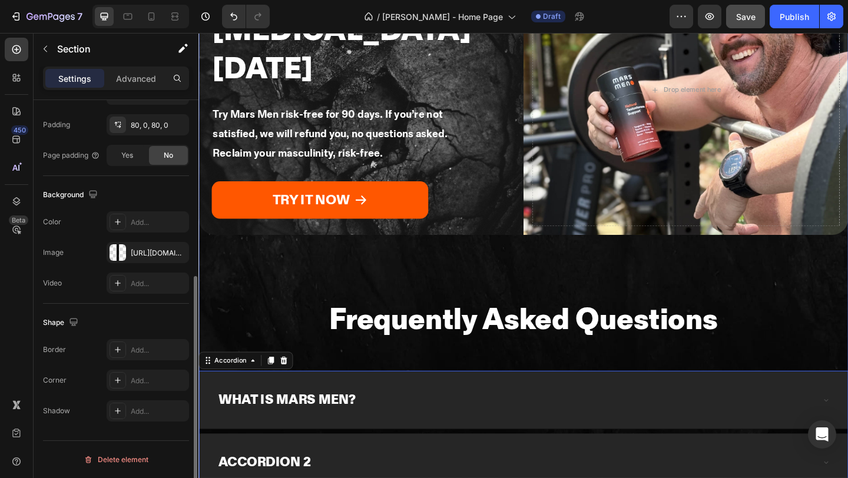
scroll to position [0, 0]
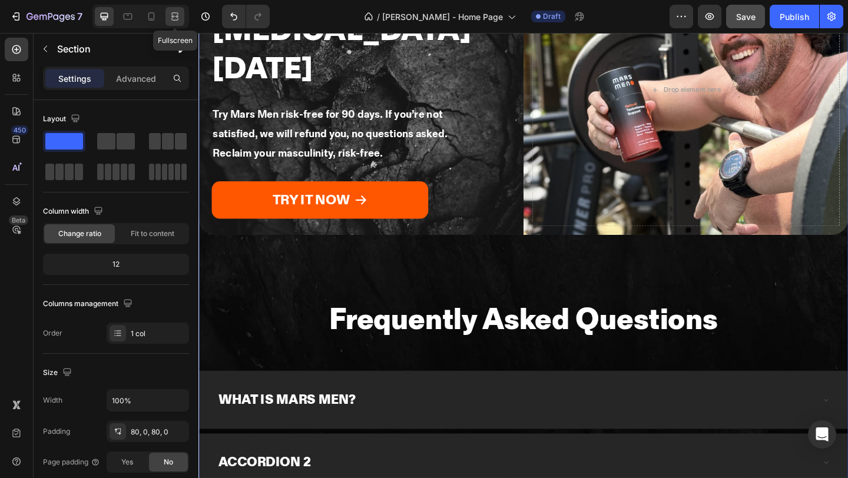
click at [174, 18] on icon at bounding box center [173, 16] width 4 height 3
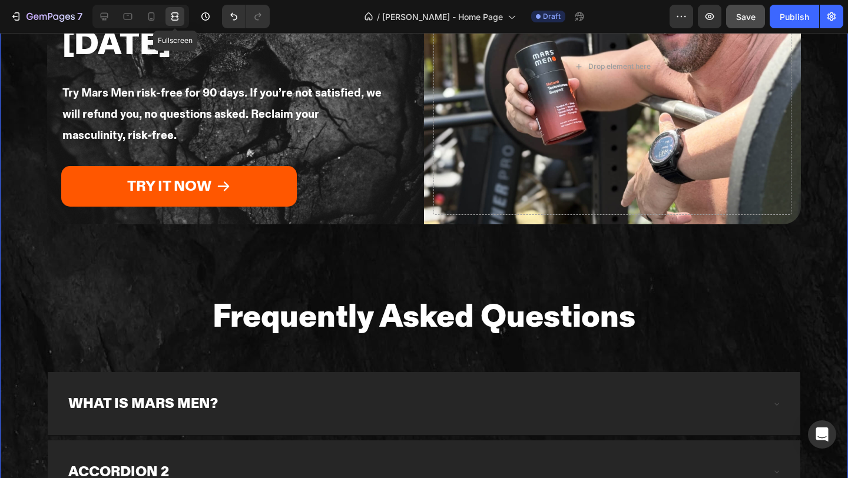
scroll to position [2920, 0]
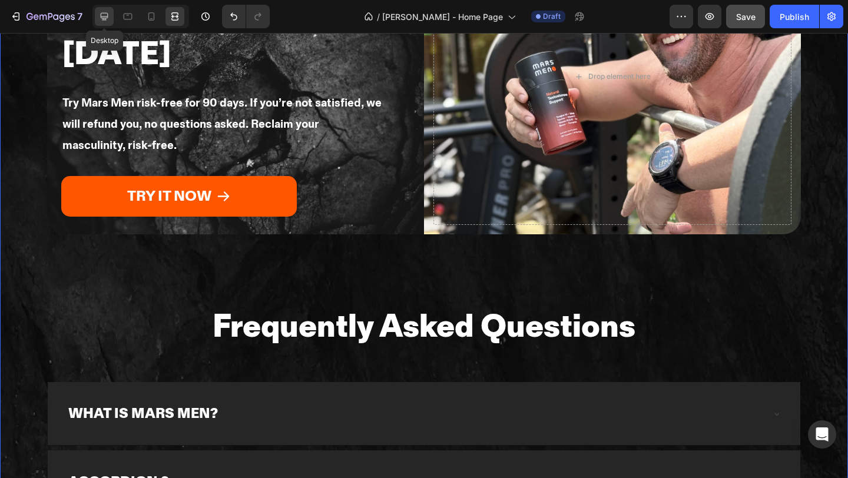
click at [102, 20] on icon at bounding box center [104, 17] width 12 height 12
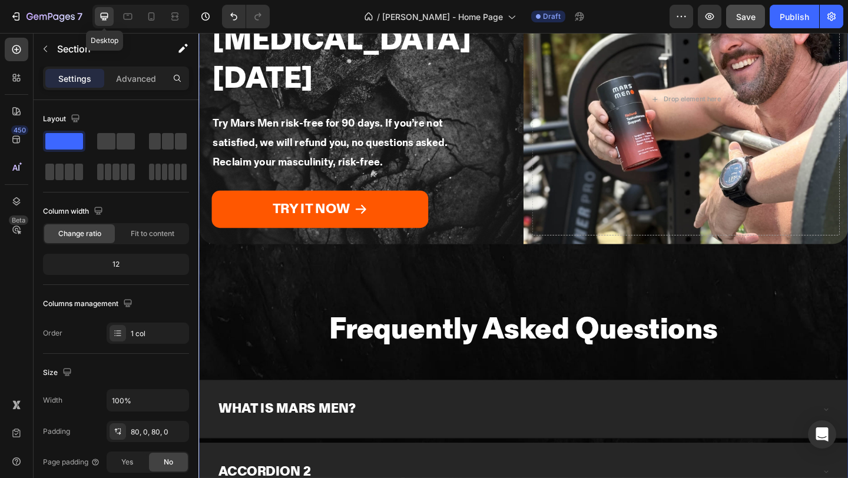
scroll to position [2930, 0]
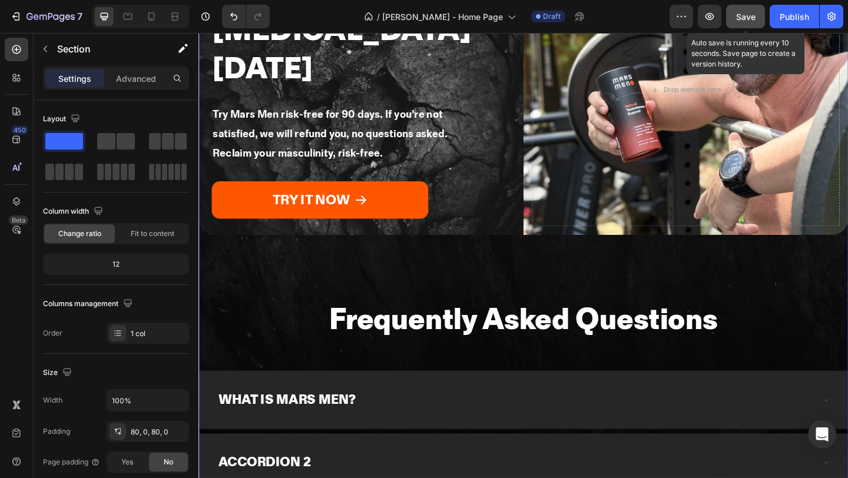
click at [745, 17] on span "Save" at bounding box center [745, 17] width 19 height 10
